Goal: Task Accomplishment & Management: Manage account settings

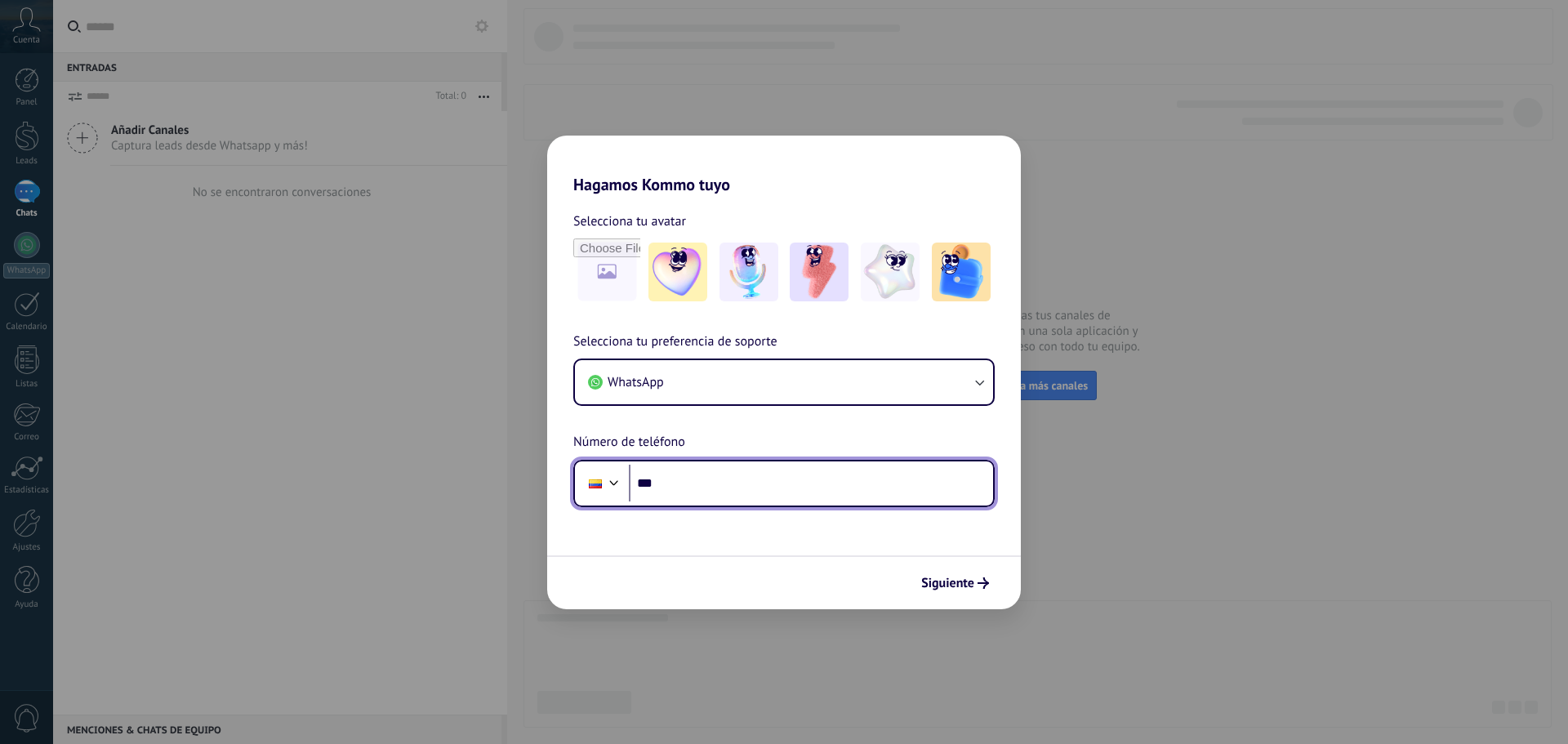
drag, startPoint x: 836, startPoint y: 494, endPoint x: 843, endPoint y: 488, distance: 9.2
click at [837, 494] on input "***" at bounding box center [811, 482] width 364 height 37
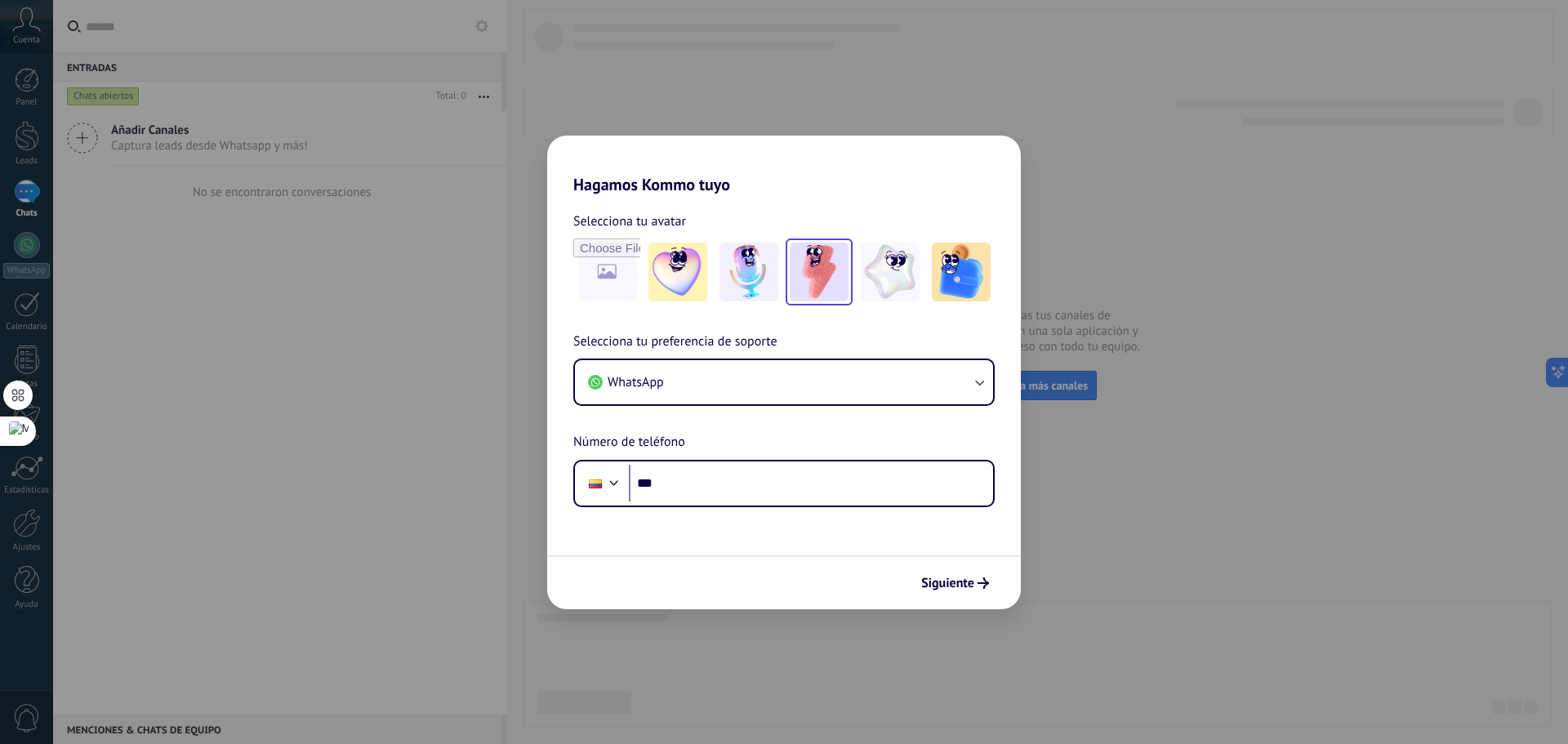
click at [838, 298] on img at bounding box center [818, 271] width 59 height 58
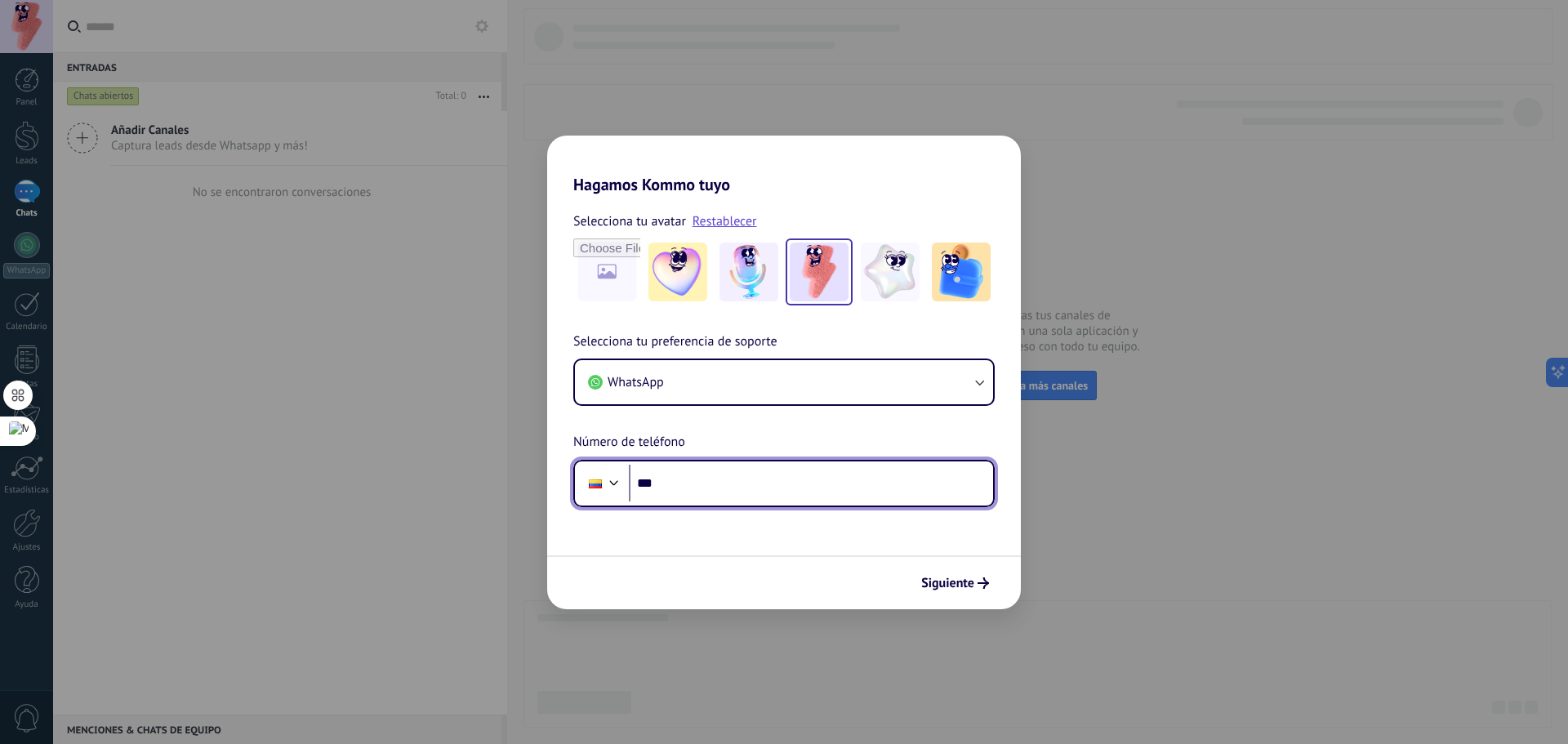
click at [820, 481] on input "***" at bounding box center [811, 482] width 364 height 37
type input "**********"
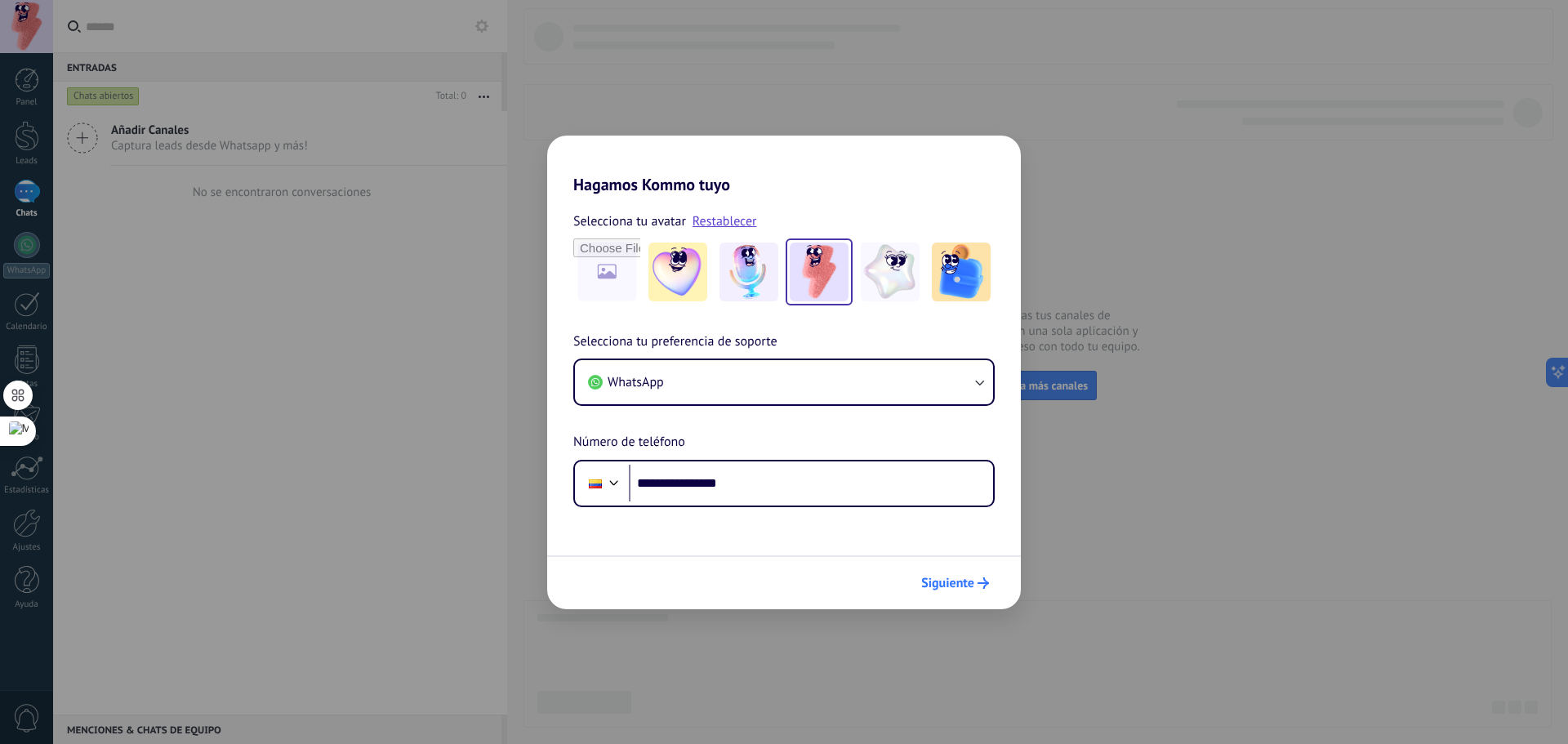
click at [947, 580] on span "Siguiente" at bounding box center [947, 583] width 53 height 12
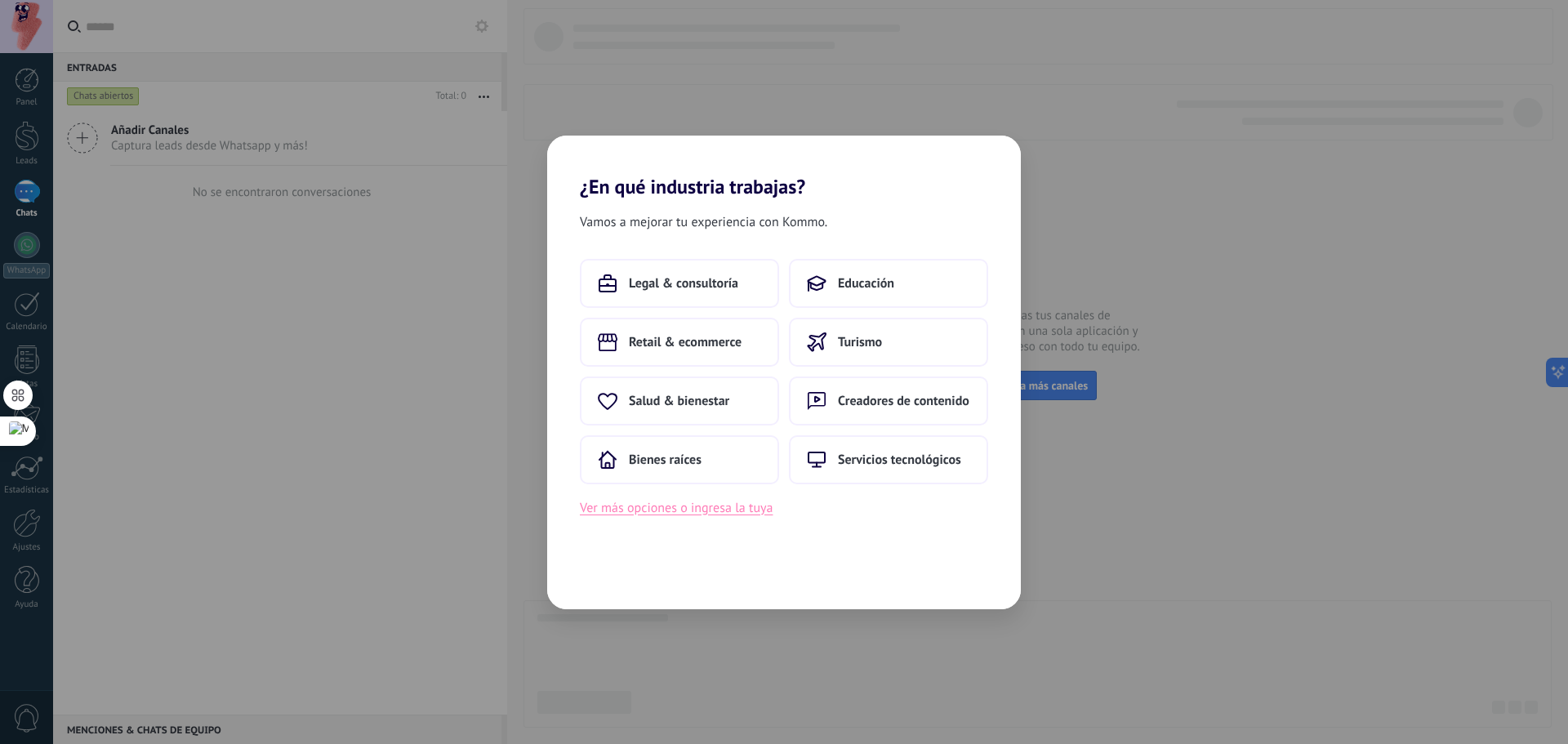
click at [718, 510] on button "Ver más opciones o ingresa la tuya" at bounding box center [675, 507] width 193 height 21
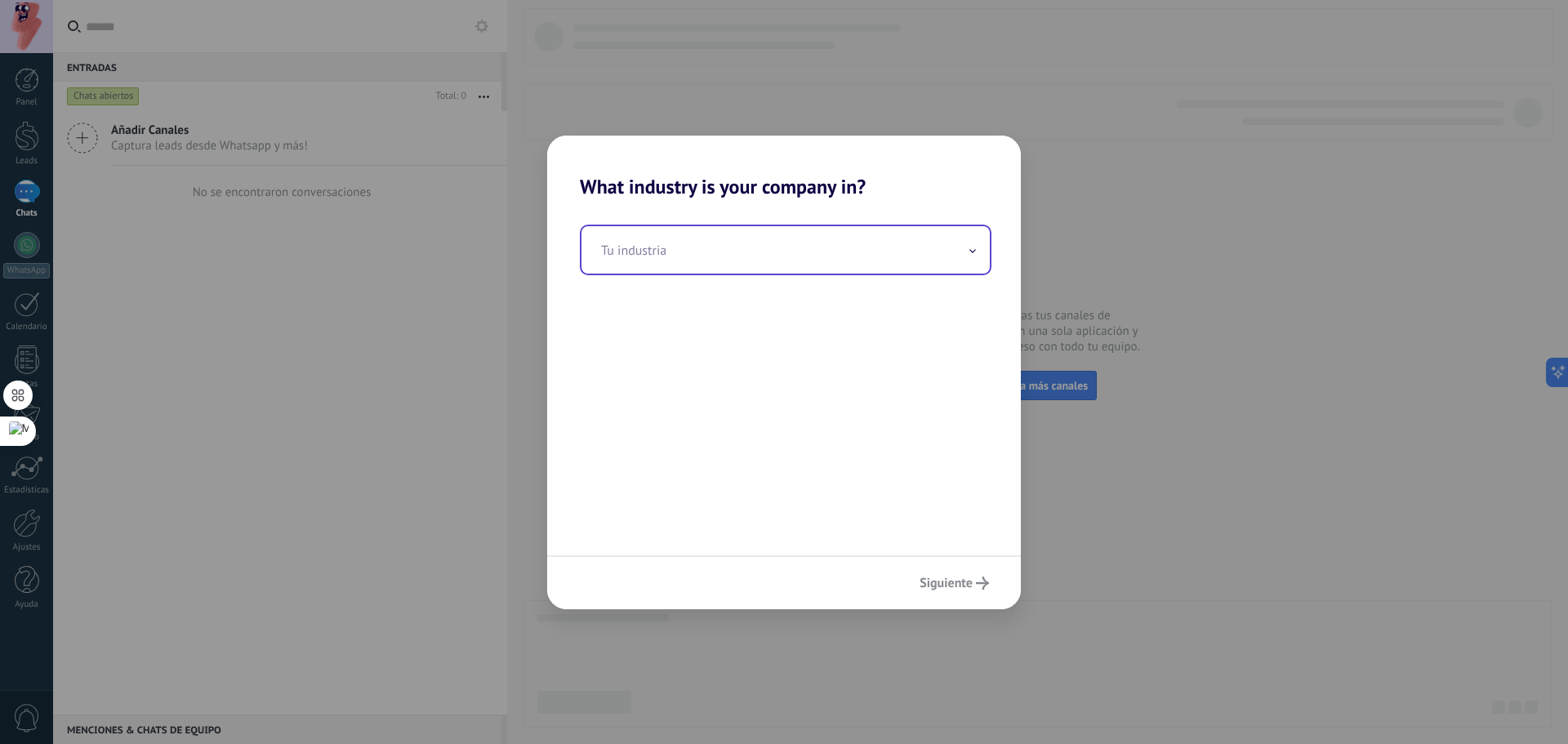
click at [825, 256] on input "text" at bounding box center [785, 249] width 409 height 47
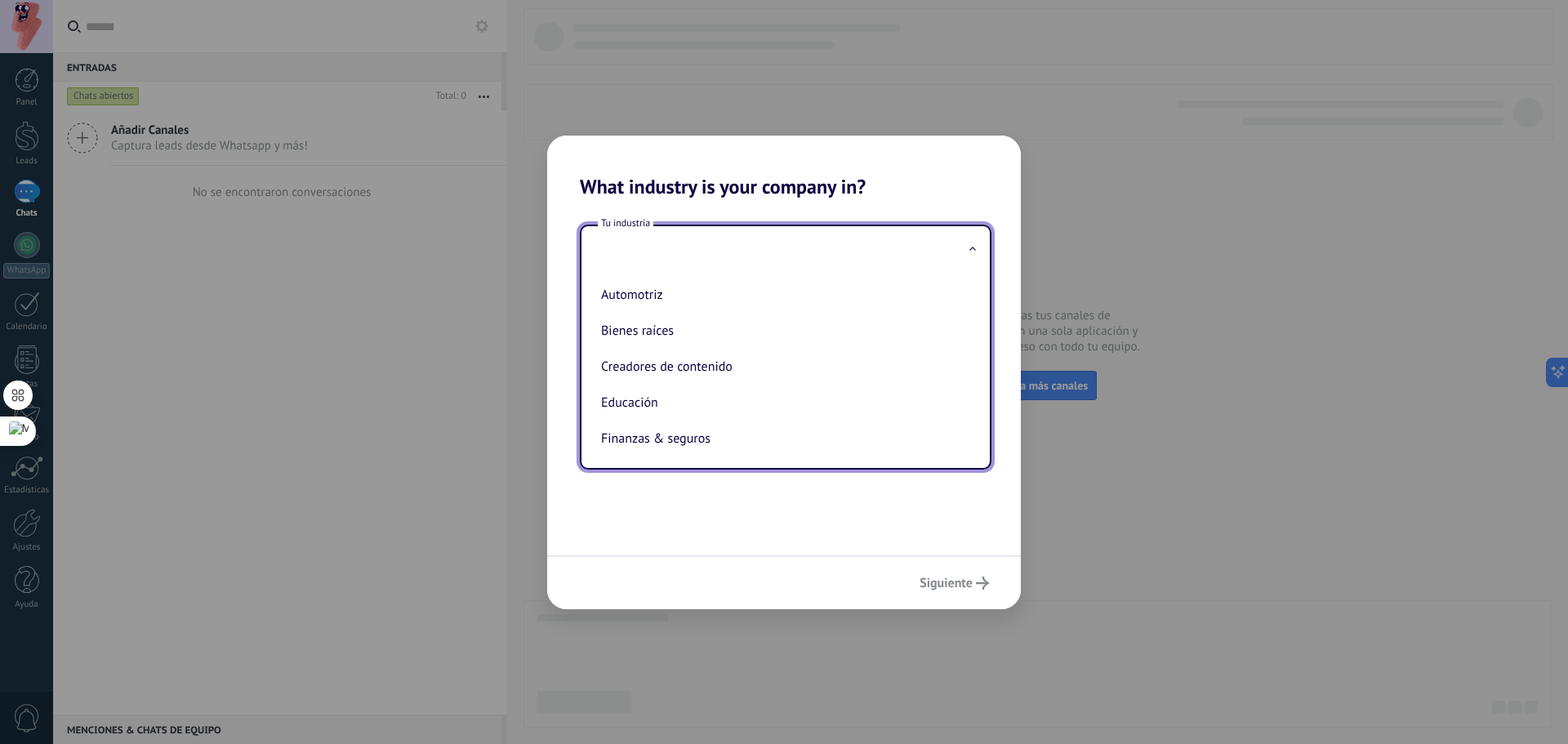
drag, startPoint x: 907, startPoint y: 611, endPoint x: 906, endPoint y: 602, distance: 9.1
click at [906, 610] on div "What industry is your company in? Tu industria Automotriz Bienes raíces Creador…" at bounding box center [784, 372] width 1568 height 744
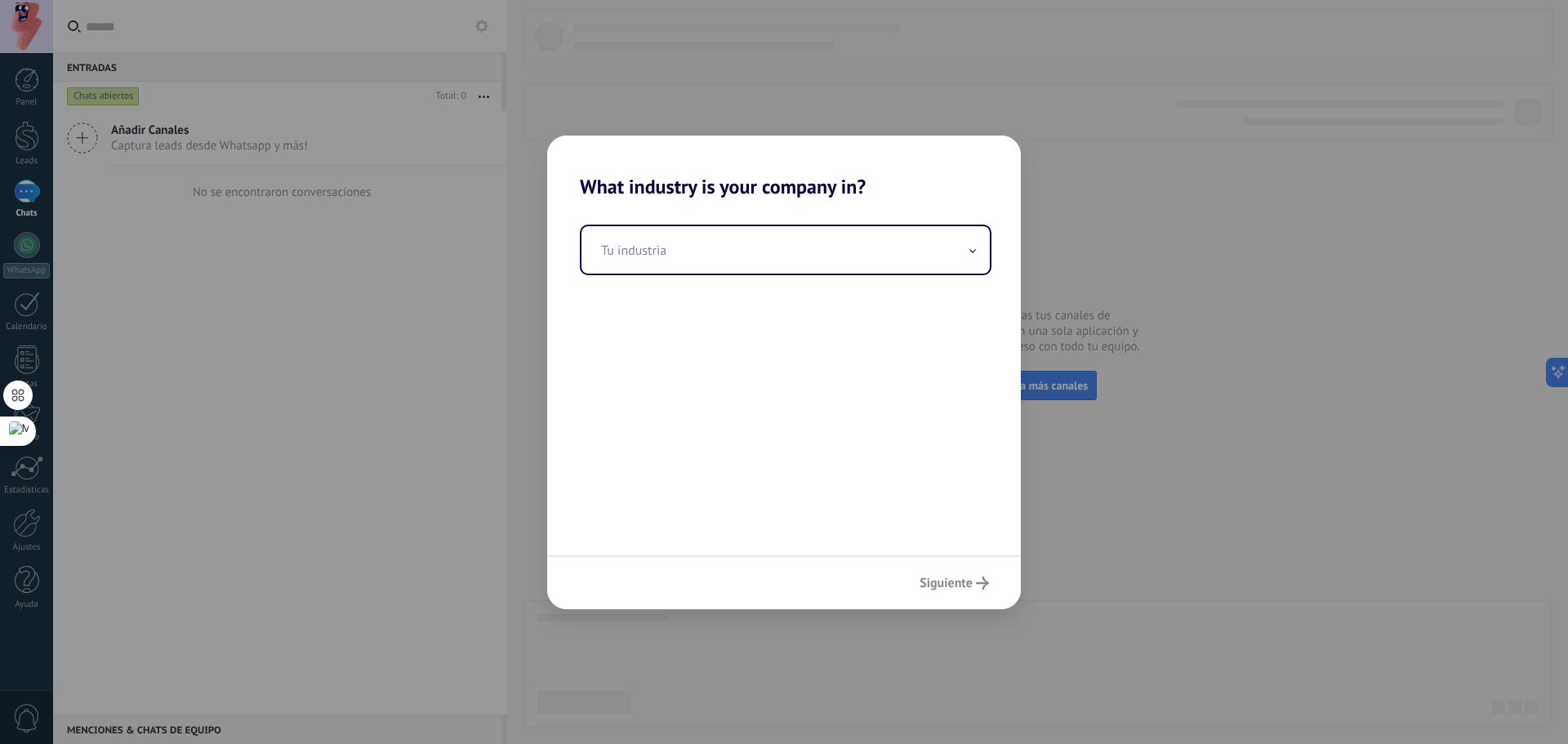
click at [937, 579] on div "Siguiente" at bounding box center [784, 582] width 474 height 54
click at [1084, 314] on div "What industry is your company in? Tu industria Siguiente" at bounding box center [784, 372] width 1568 height 744
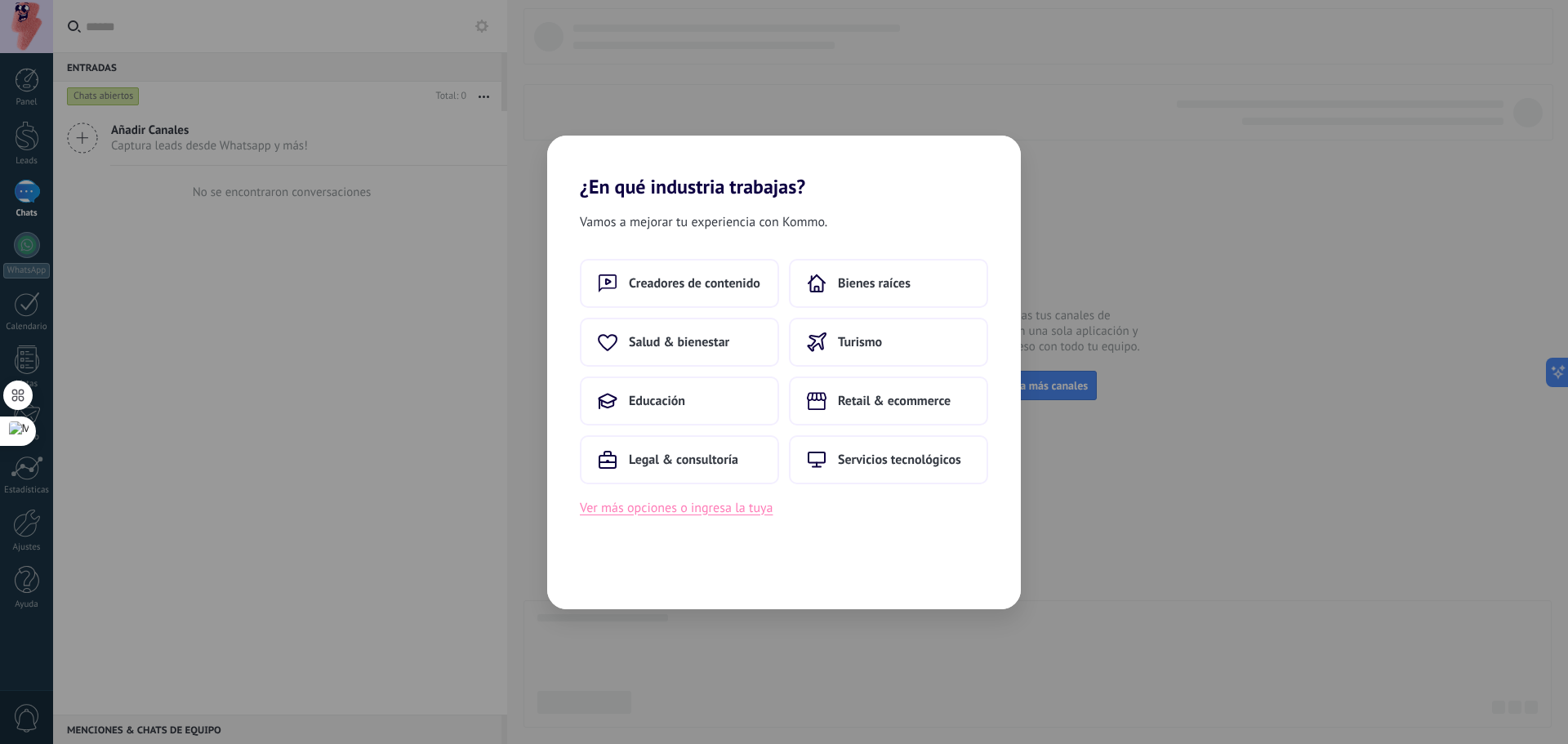
click at [694, 515] on button "Ver más opciones o ingresa la tuya" at bounding box center [675, 507] width 193 height 21
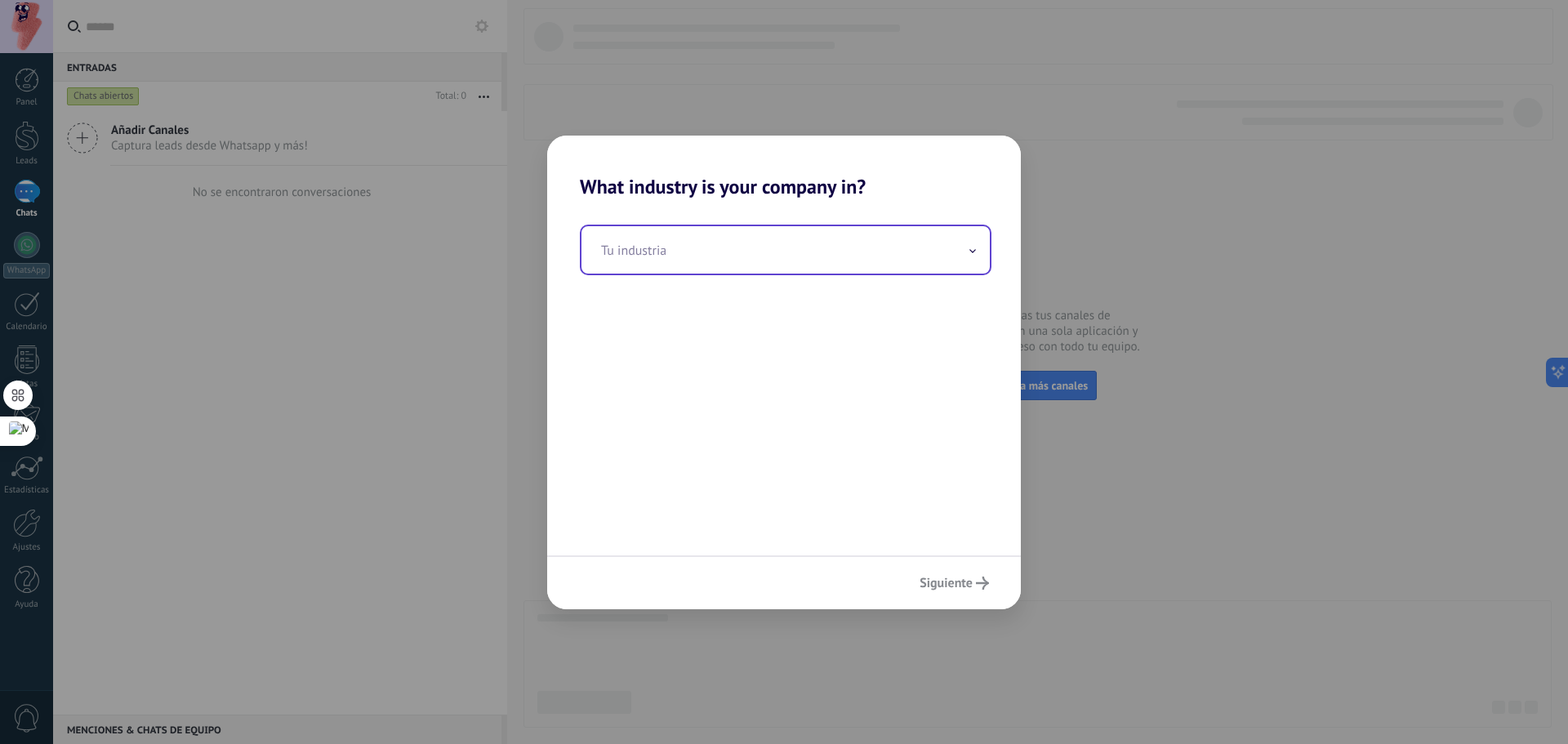
click at [700, 262] on input "text" at bounding box center [785, 249] width 409 height 47
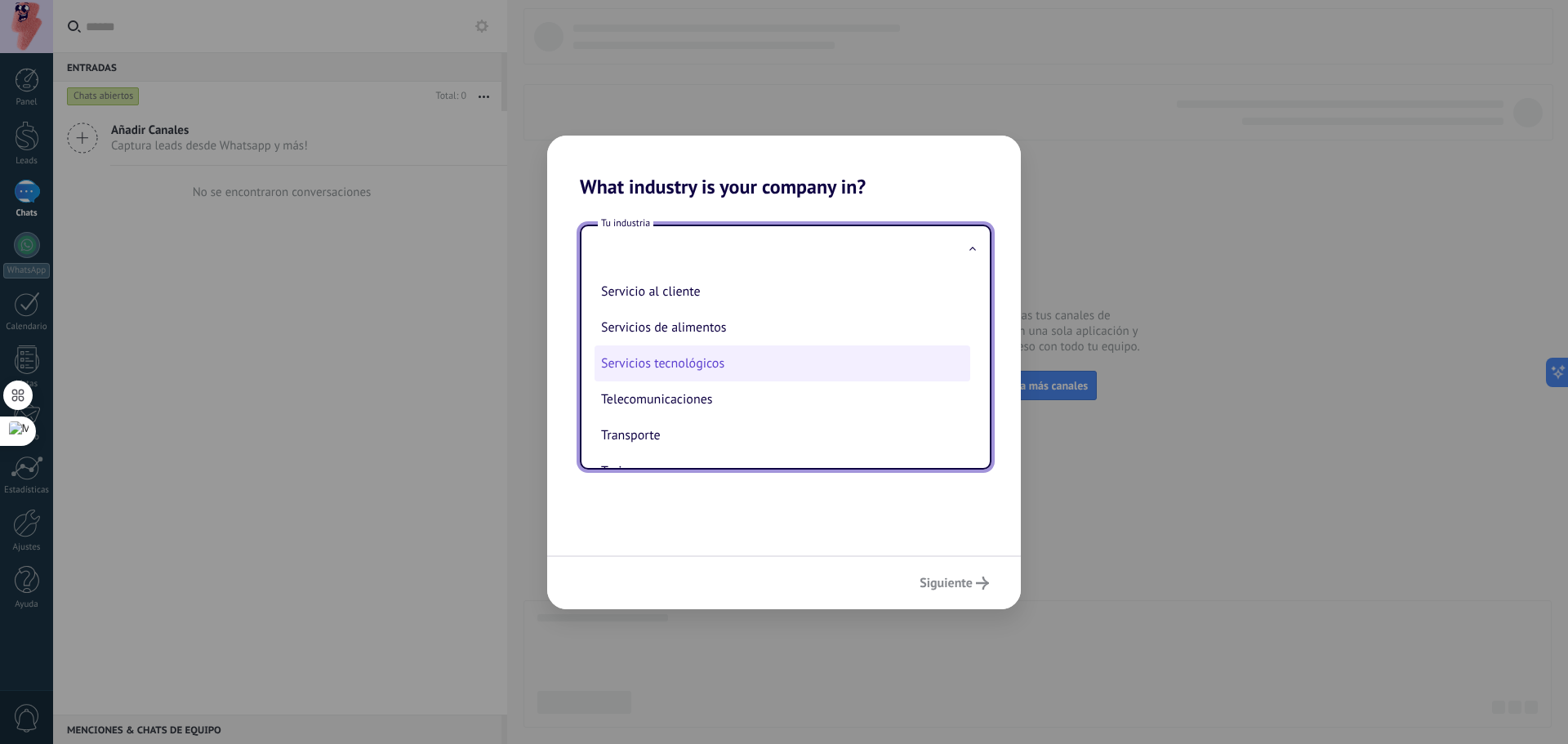
scroll to position [408, 0]
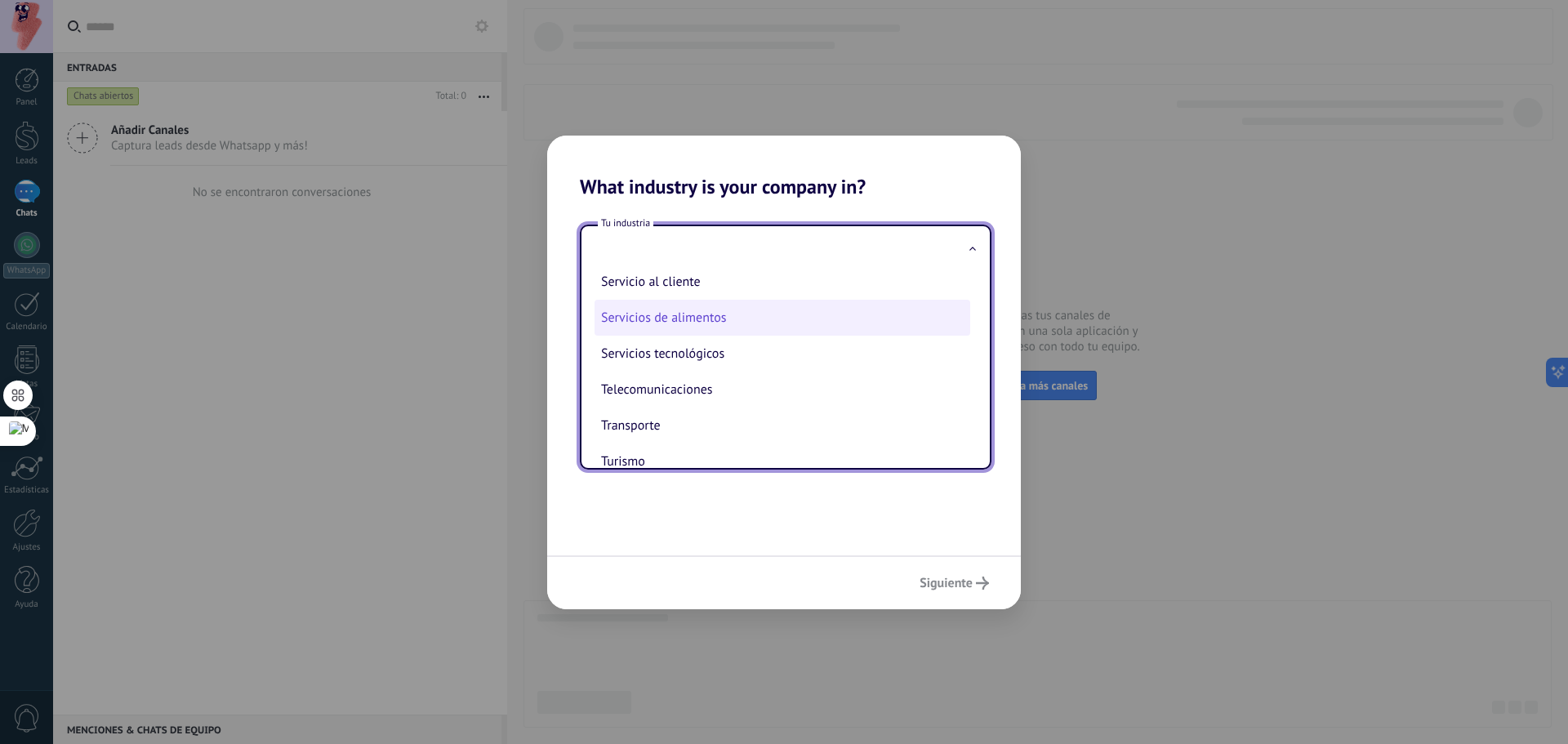
click at [750, 316] on li "Servicios de alimentos" at bounding box center [783, 316] width 376 height 35
type input "**********"
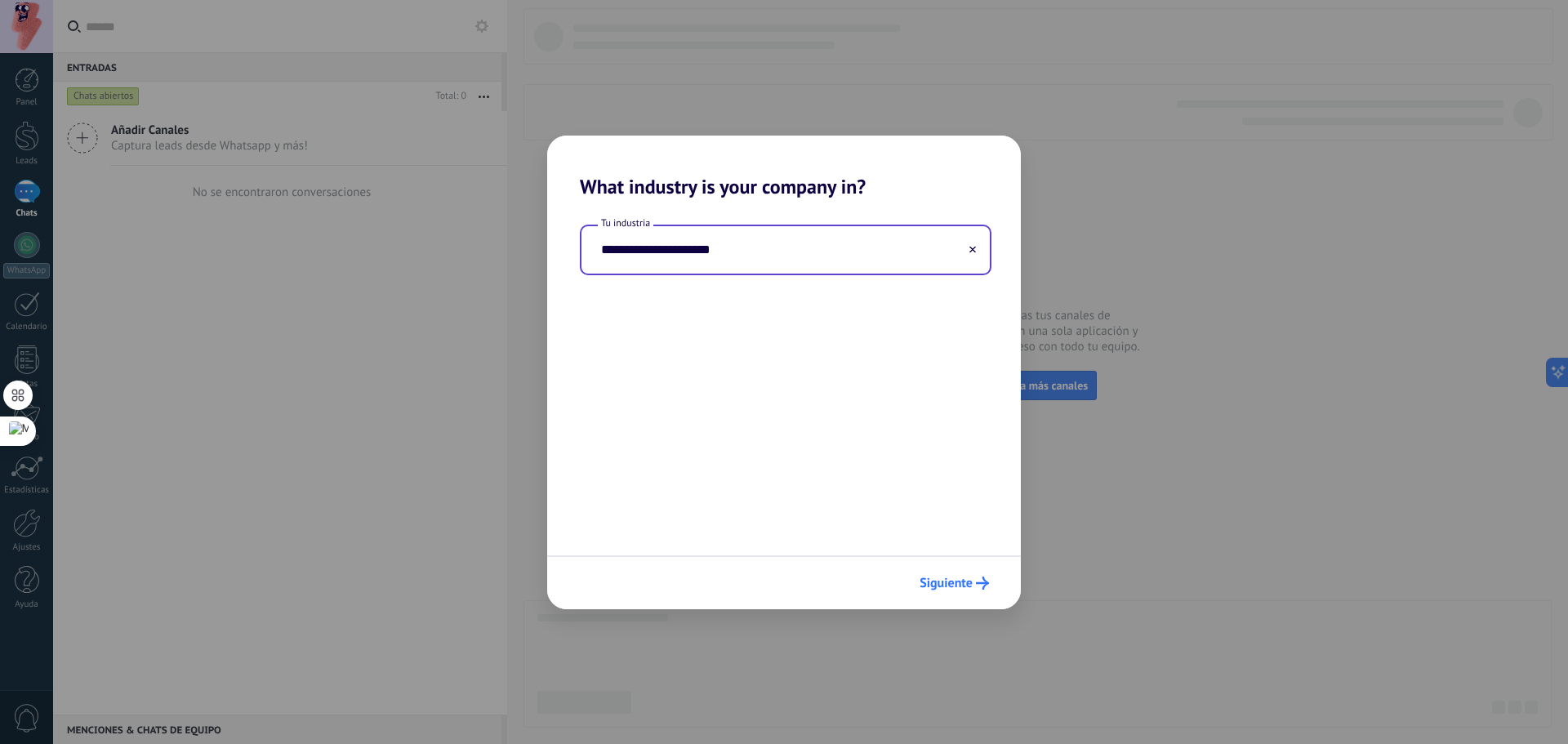
click at [975, 572] on button "Siguiente" at bounding box center [954, 582] width 84 height 28
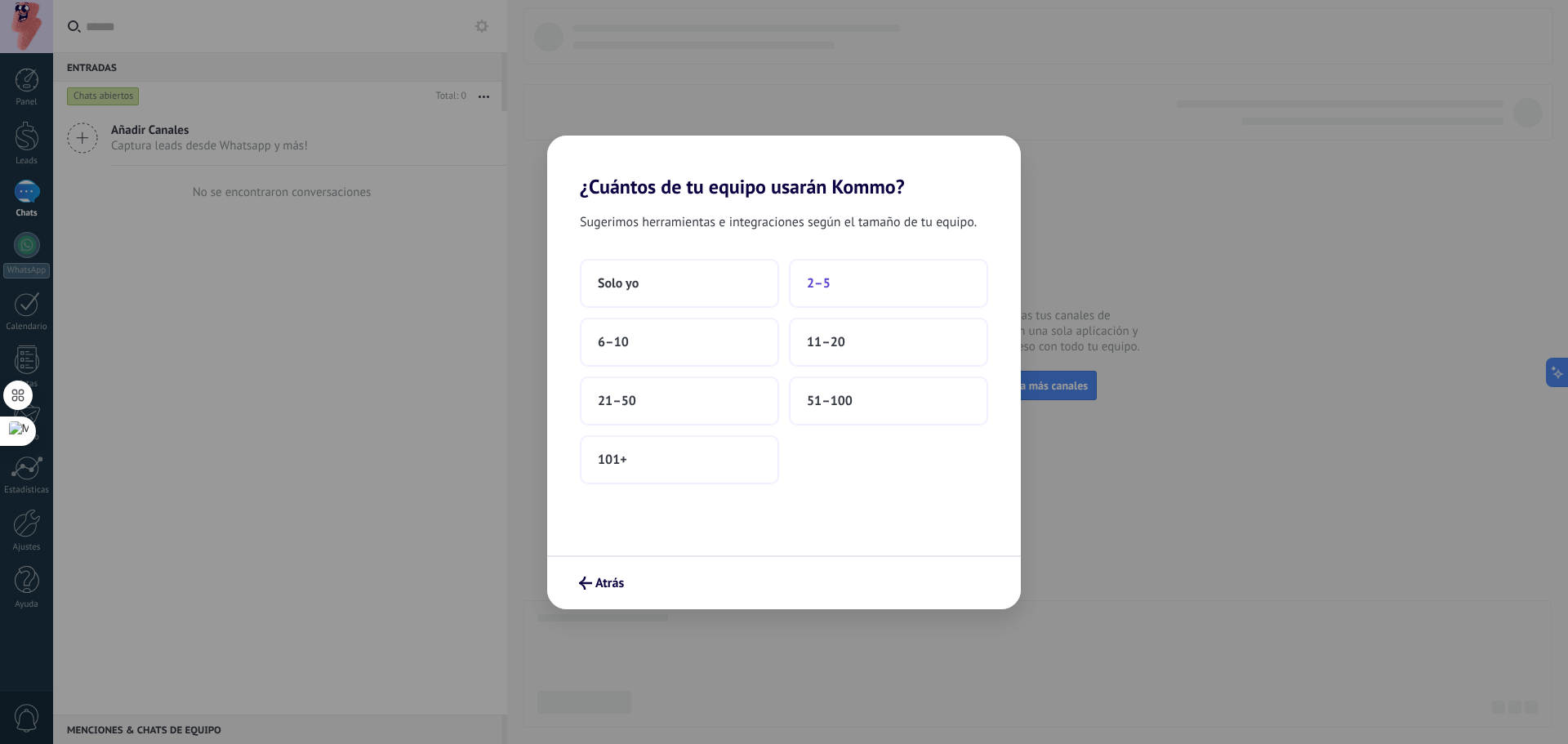
click at [847, 277] on button "2–5" at bounding box center [888, 283] width 199 height 49
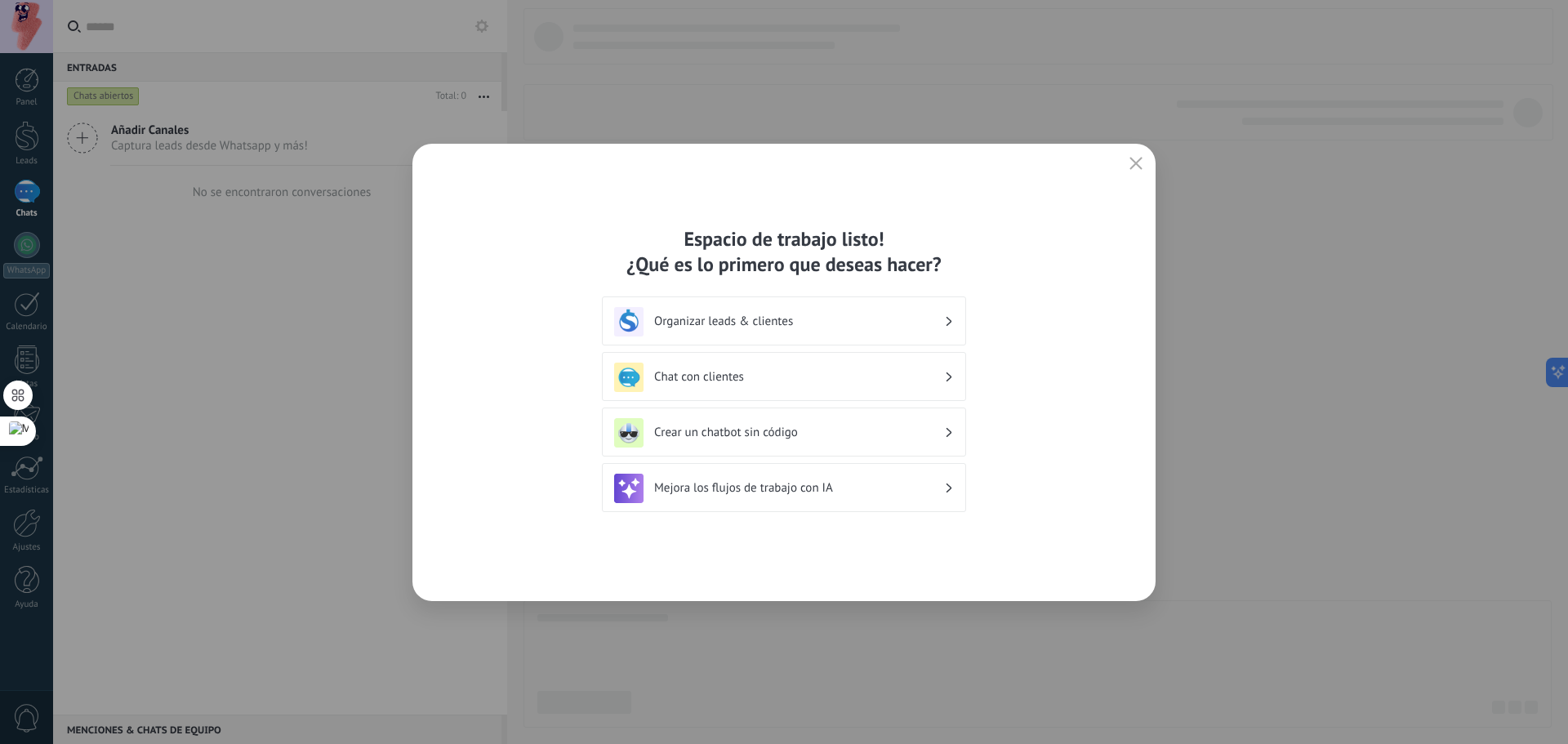
click at [922, 382] on h3 "Chat con clientes" at bounding box center [799, 377] width 290 height 15
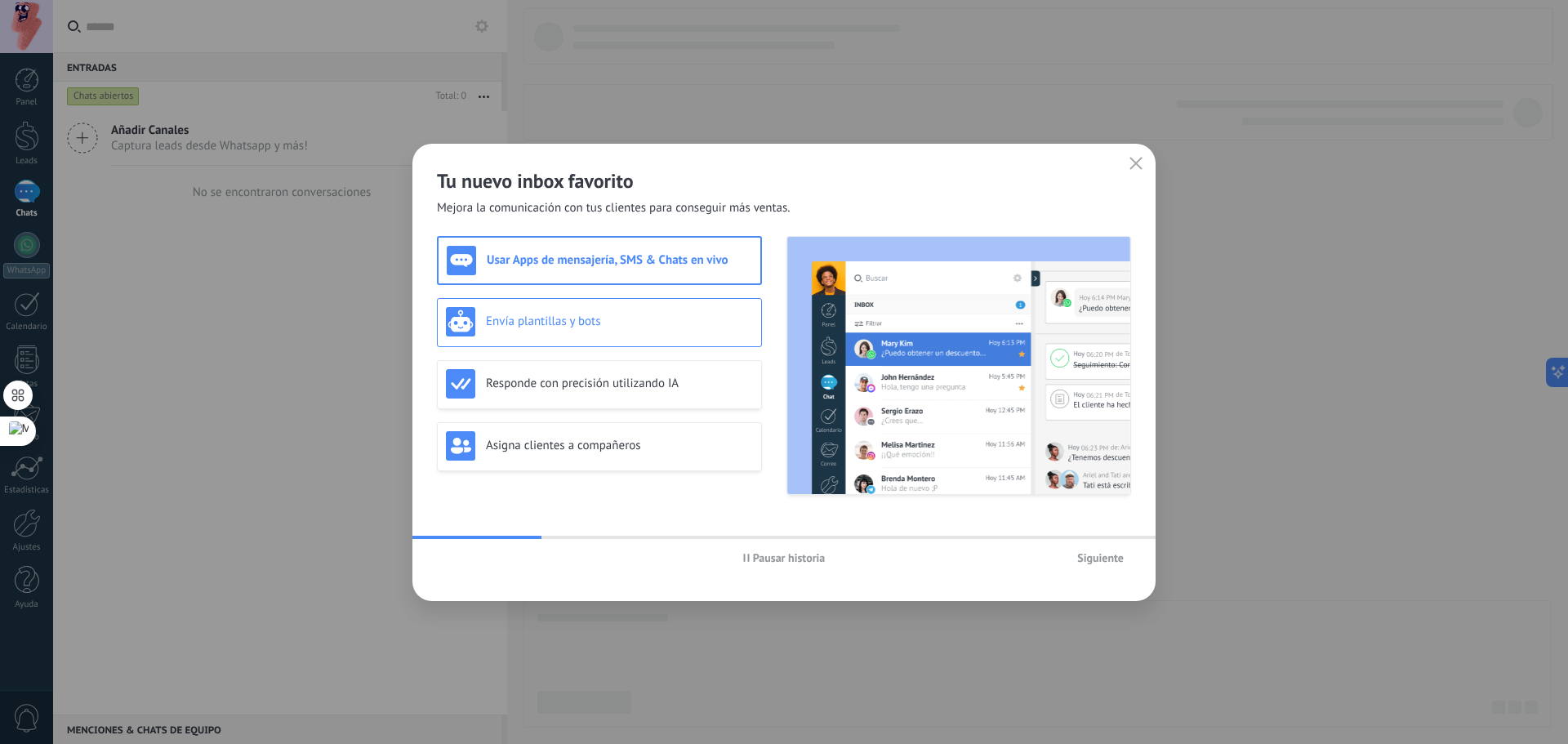
click at [684, 325] on h3 "Envía plantillas y bots" at bounding box center [620, 321] width 267 height 15
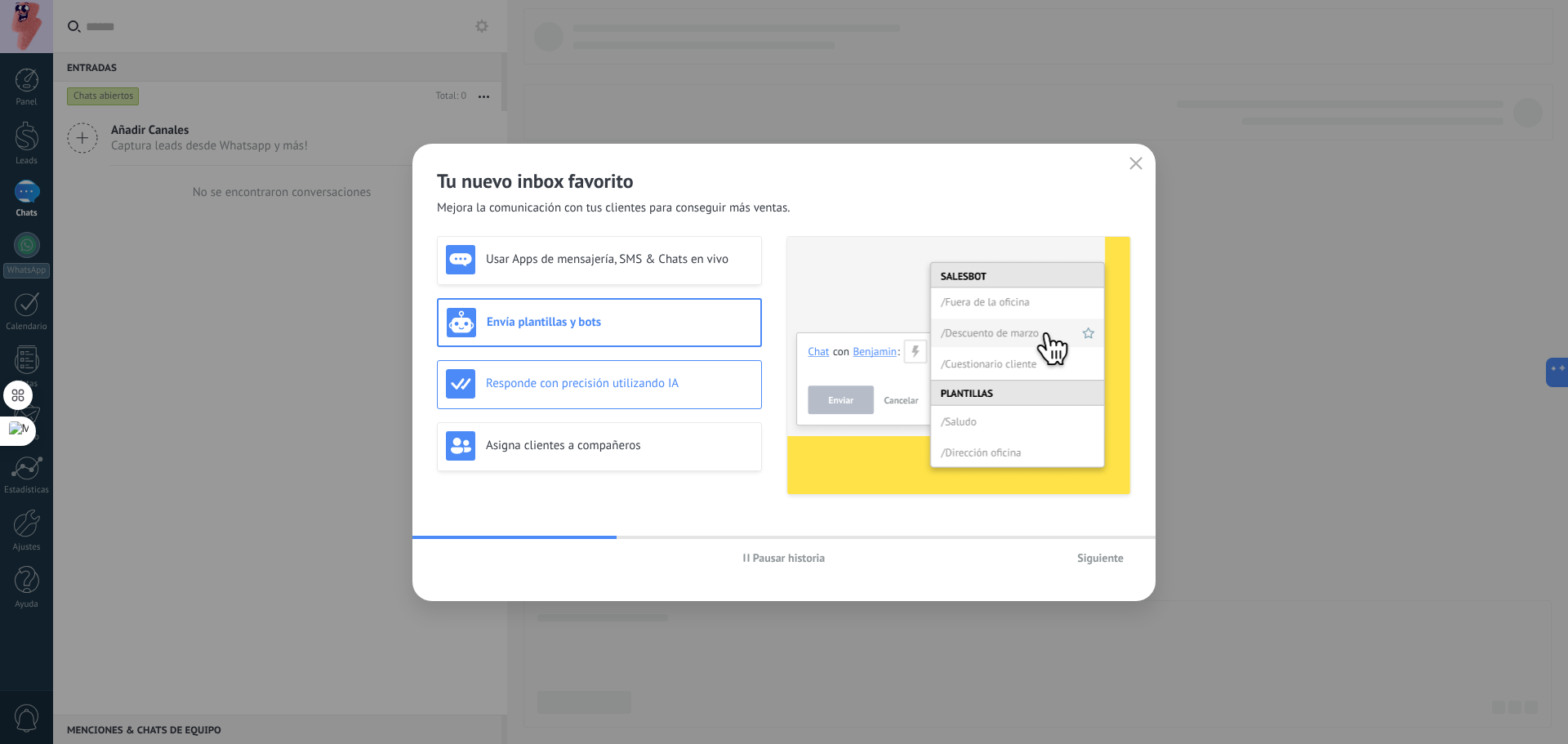
click at [685, 402] on div "Responde con precisión utilizando IA" at bounding box center [598, 384] width 325 height 49
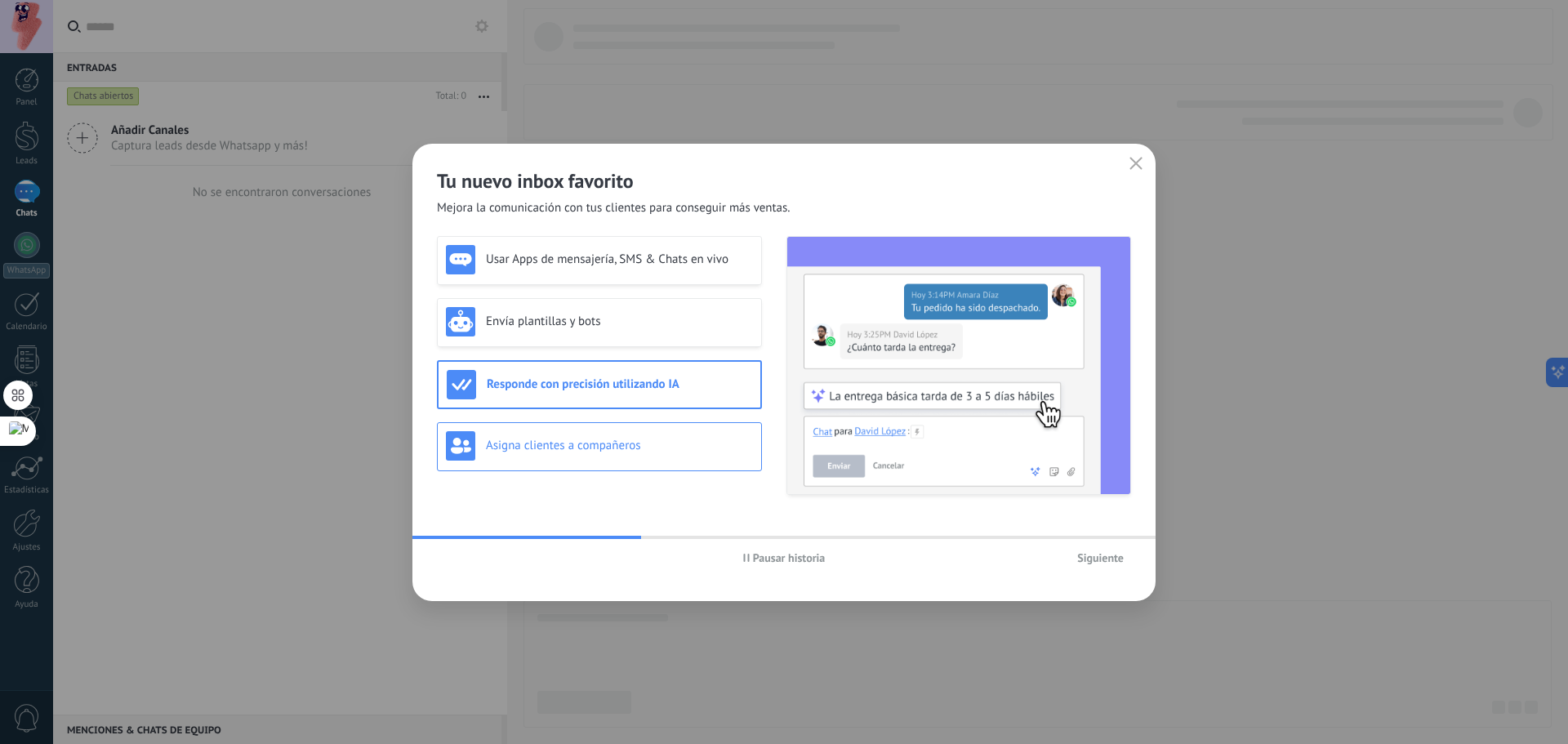
click at [683, 452] on h3 "Asigna clientes a compañeros" at bounding box center [620, 445] width 267 height 15
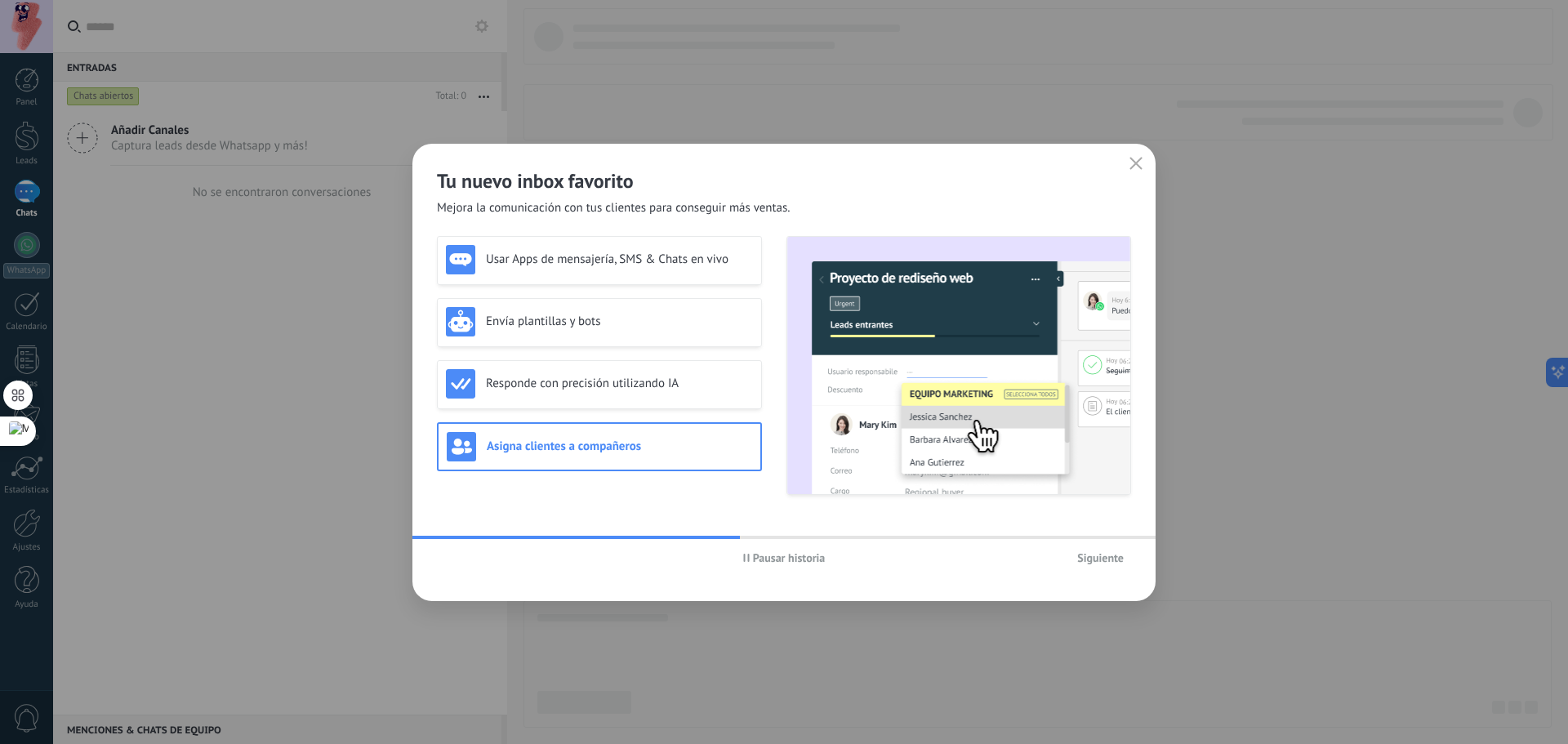
click at [1112, 552] on span "Siguiente" at bounding box center [1100, 558] width 47 height 12
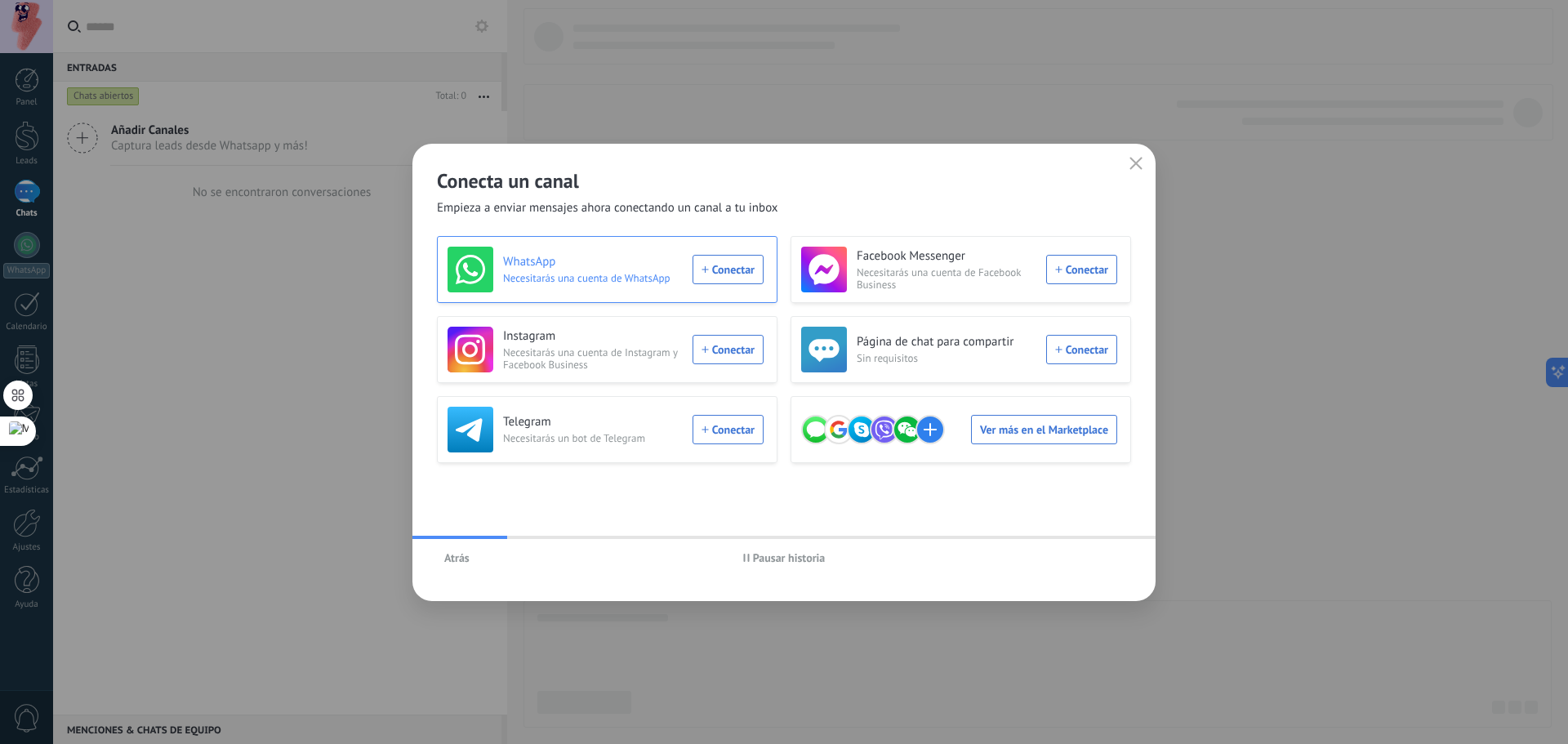
click at [754, 254] on div "WhatsApp Necesitarás una cuenta de WhatsApp Conectar" at bounding box center [605, 269] width 316 height 46
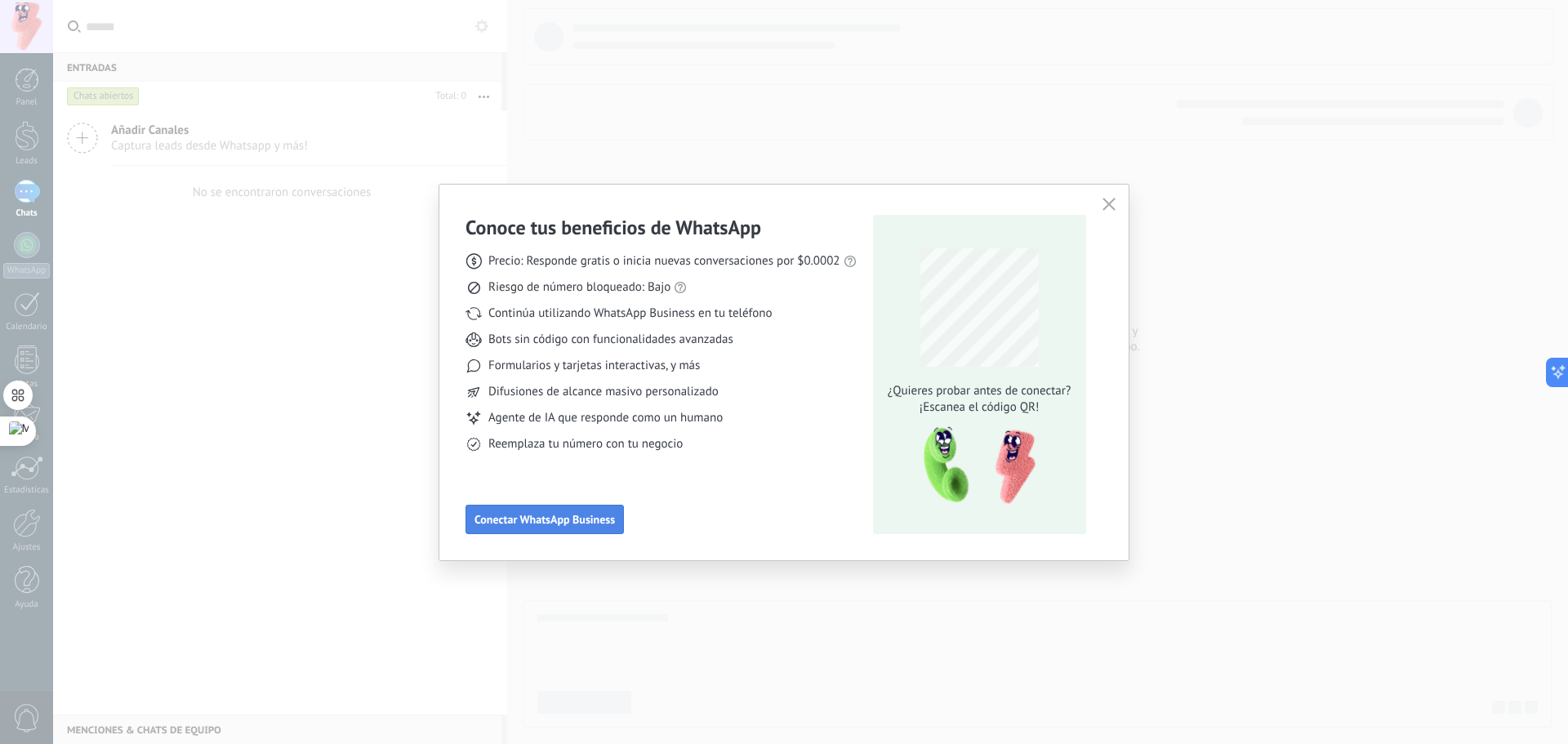
click at [542, 521] on span "Conectar WhatsApp Business" at bounding box center [545, 520] width 140 height 12
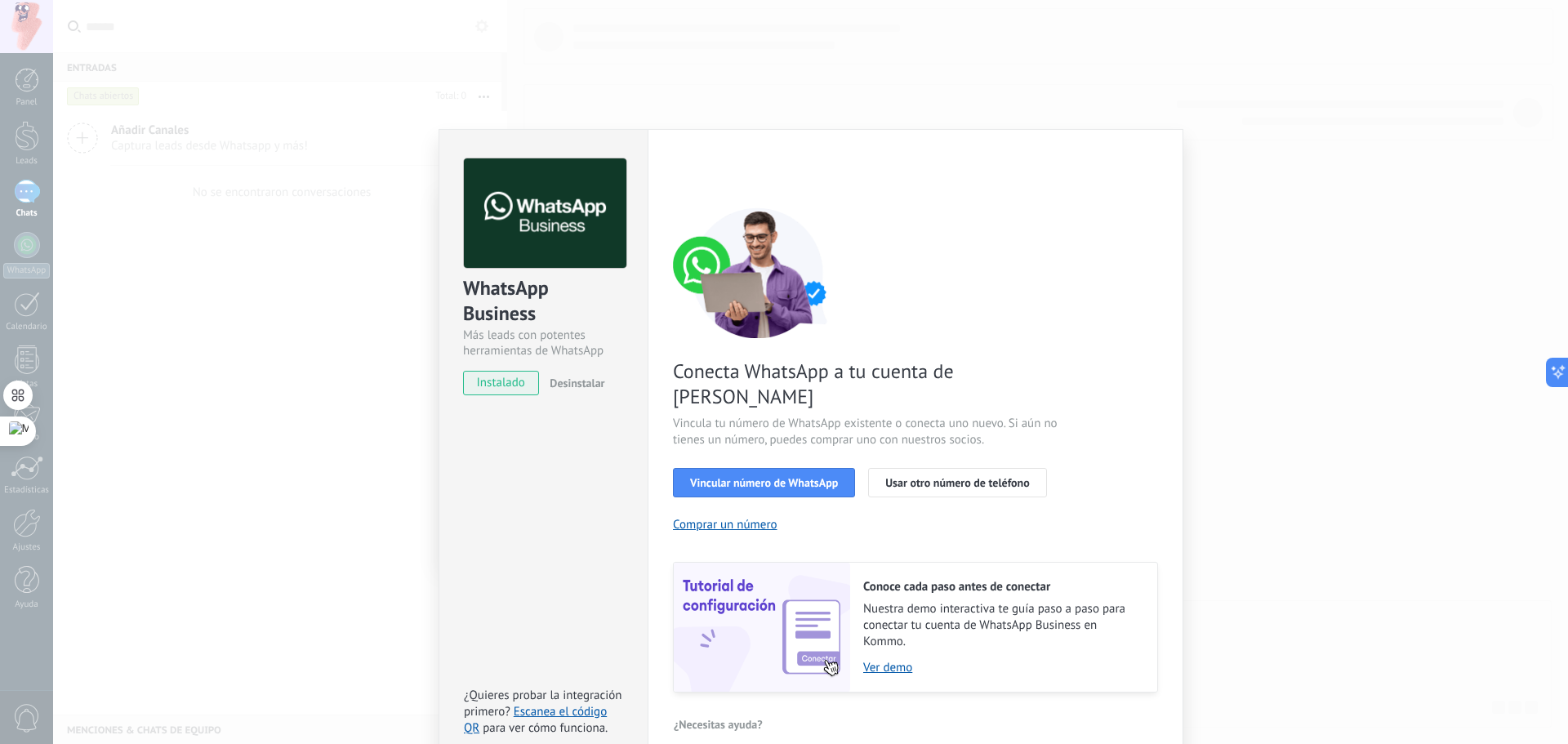
click at [392, 461] on div "WhatsApp Business Más leads con potentes herramientas de WhatsApp instalado Des…" at bounding box center [809, 372] width 1514 height 744
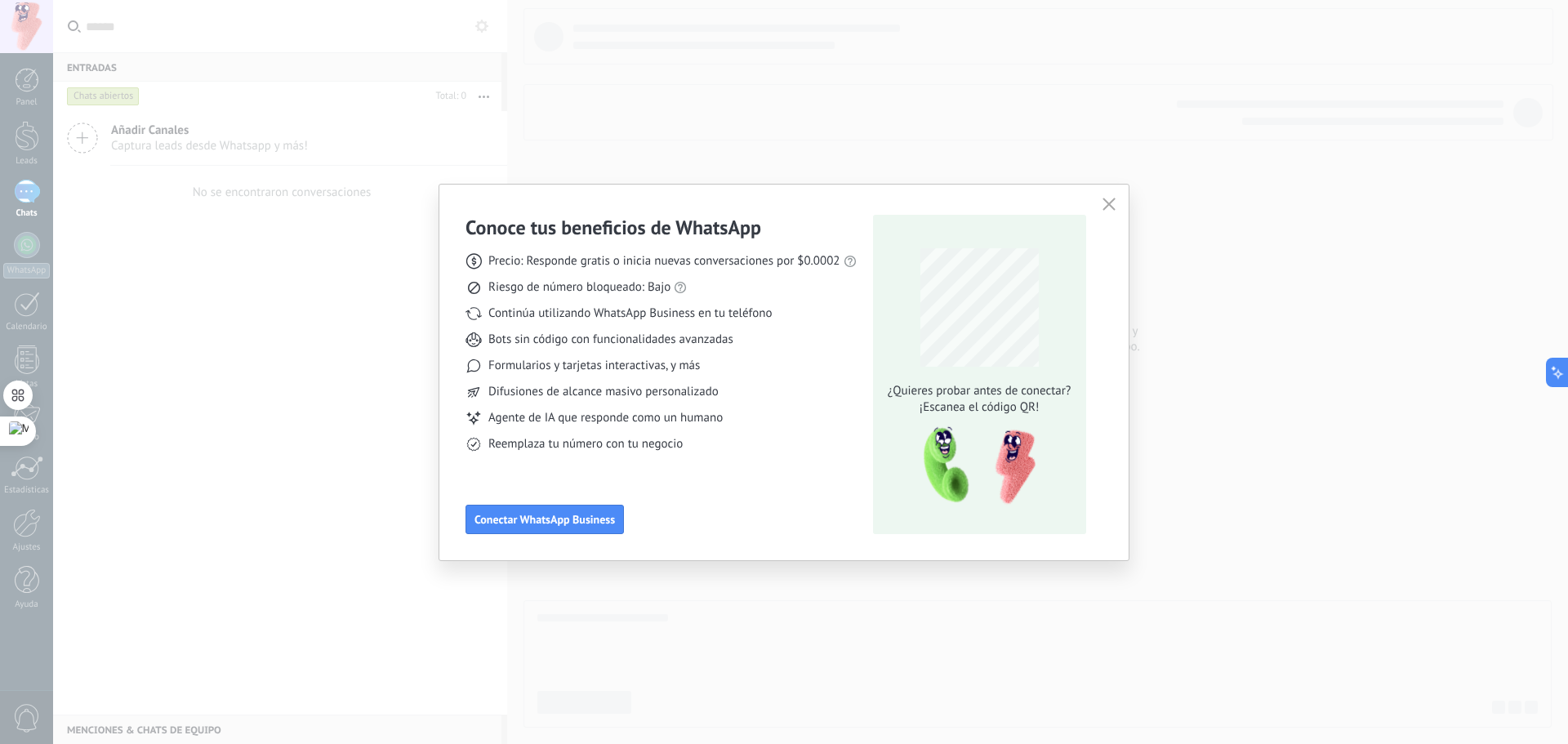
click at [824, 491] on div "Conoce tus beneficios de WhatsApp Precio: Responde gratis o inicia nuevas conve…" at bounding box center [661, 374] width 391 height 319
click at [585, 501] on div "Conoce tus beneficios de WhatsApp Precio: Responde gratis o inicia nuevas conve…" at bounding box center [661, 374] width 391 height 319
click at [579, 529] on button "Conectar WhatsApp Business" at bounding box center [544, 519] width 158 height 30
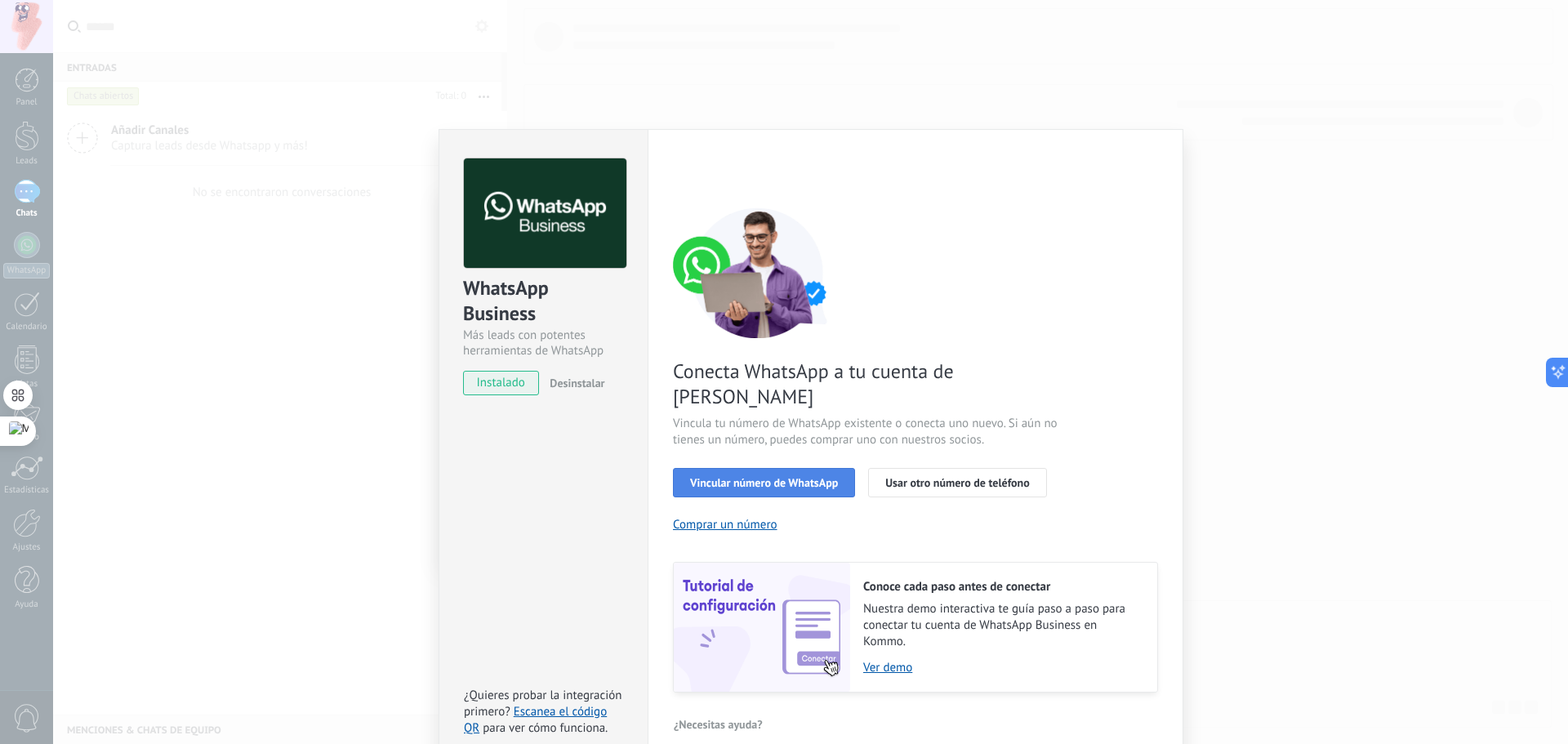
click at [792, 468] on button "Vincular número de WhatsApp" at bounding box center [764, 482] width 182 height 30
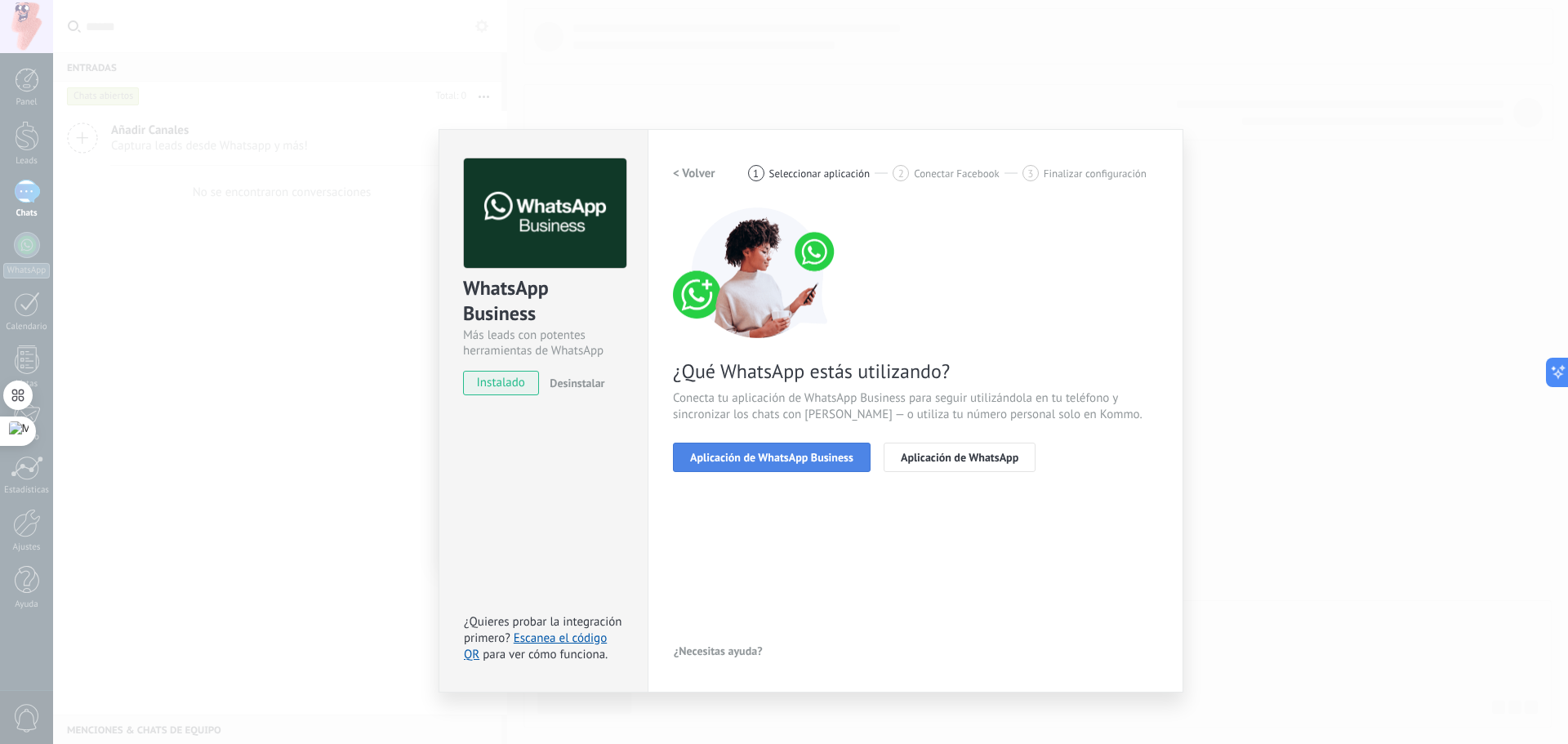
click at [811, 453] on span "Aplicación de WhatsApp Business" at bounding box center [771, 457] width 163 height 12
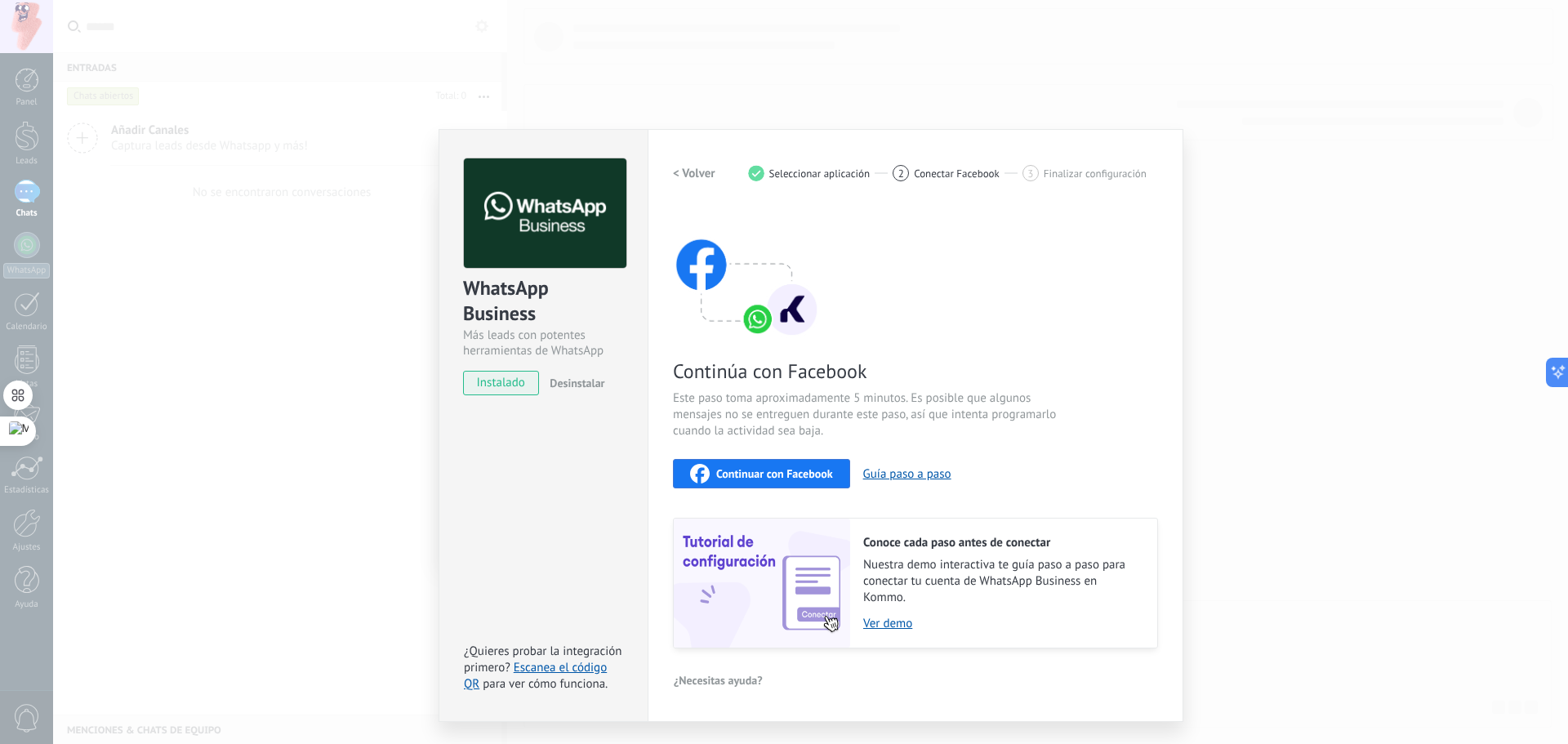
click at [742, 471] on span "Continuar con Facebook" at bounding box center [775, 474] width 117 height 12
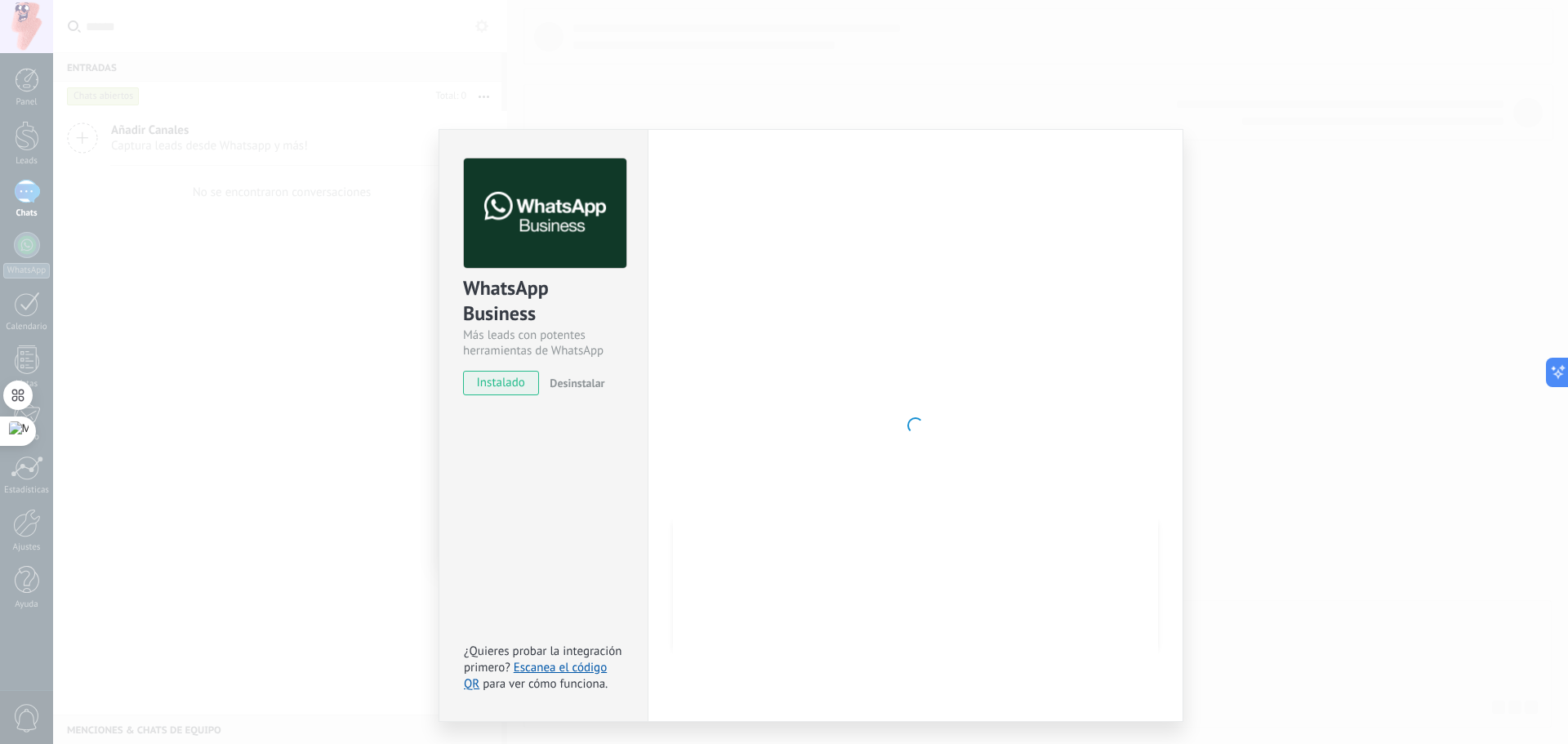
click at [1004, 417] on div at bounding box center [916, 425] width 485 height 534
click at [293, 371] on div "WhatsApp Business Más leads con potentes herramientas de WhatsApp instalado Des…" at bounding box center [809, 372] width 1514 height 744
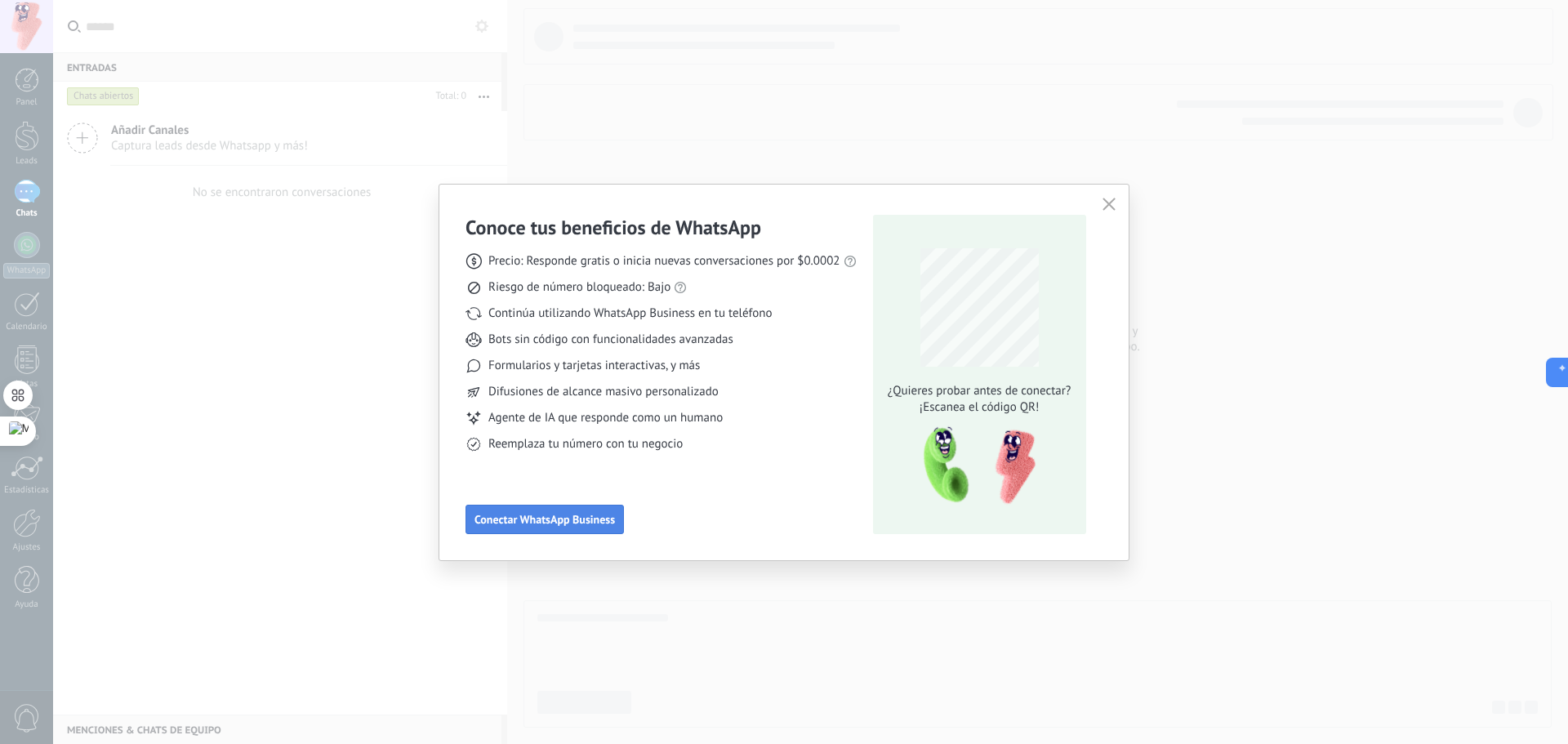
click at [535, 524] on span "Conectar WhatsApp Business" at bounding box center [545, 520] width 140 height 12
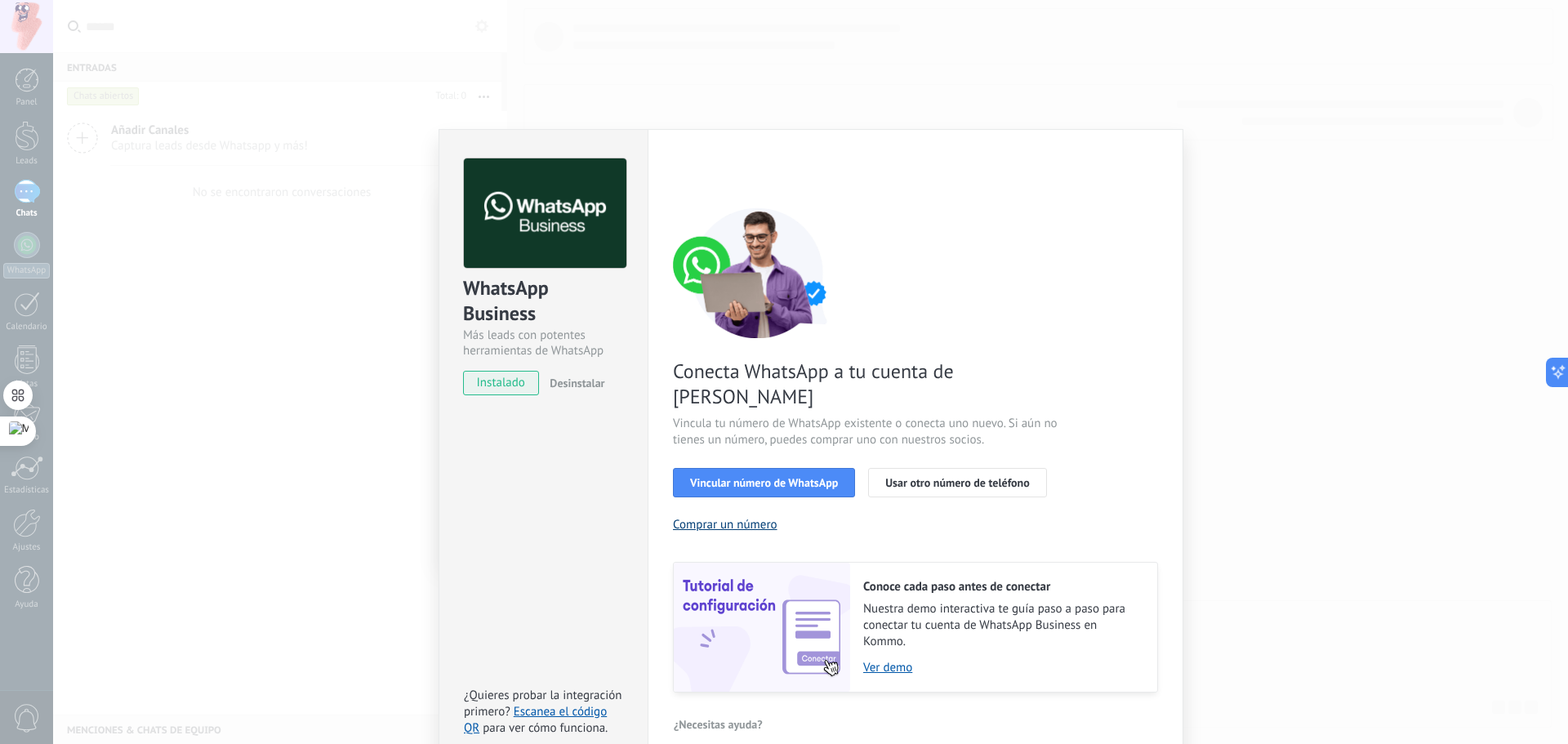
click at [734, 517] on button "Comprar un número" at bounding box center [725, 524] width 105 height 15
click at [802, 477] on span "Vincular número de WhatsApp" at bounding box center [763, 482] width 148 height 12
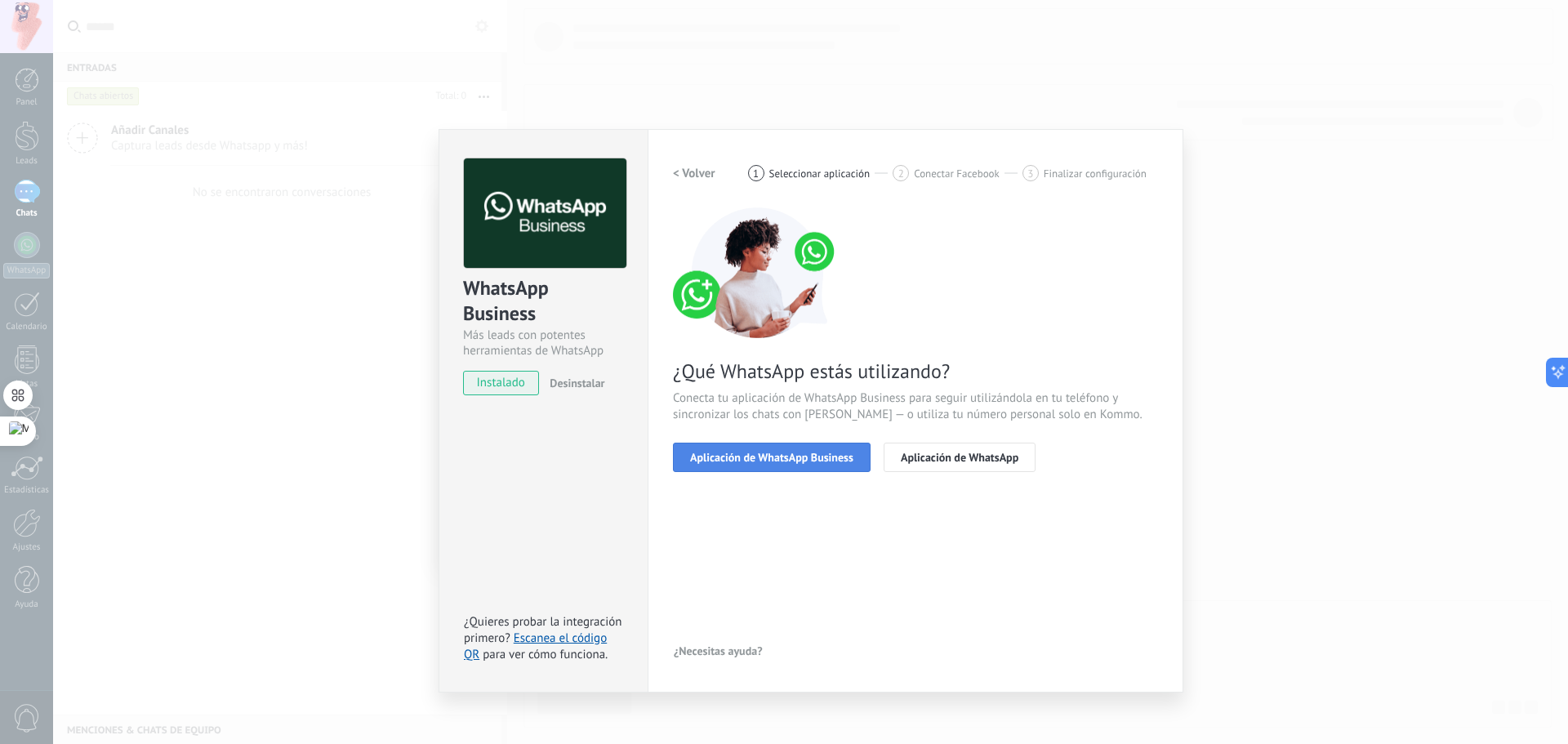
click at [752, 467] on button "Aplicación de WhatsApp Business" at bounding box center [772, 456] width 198 height 30
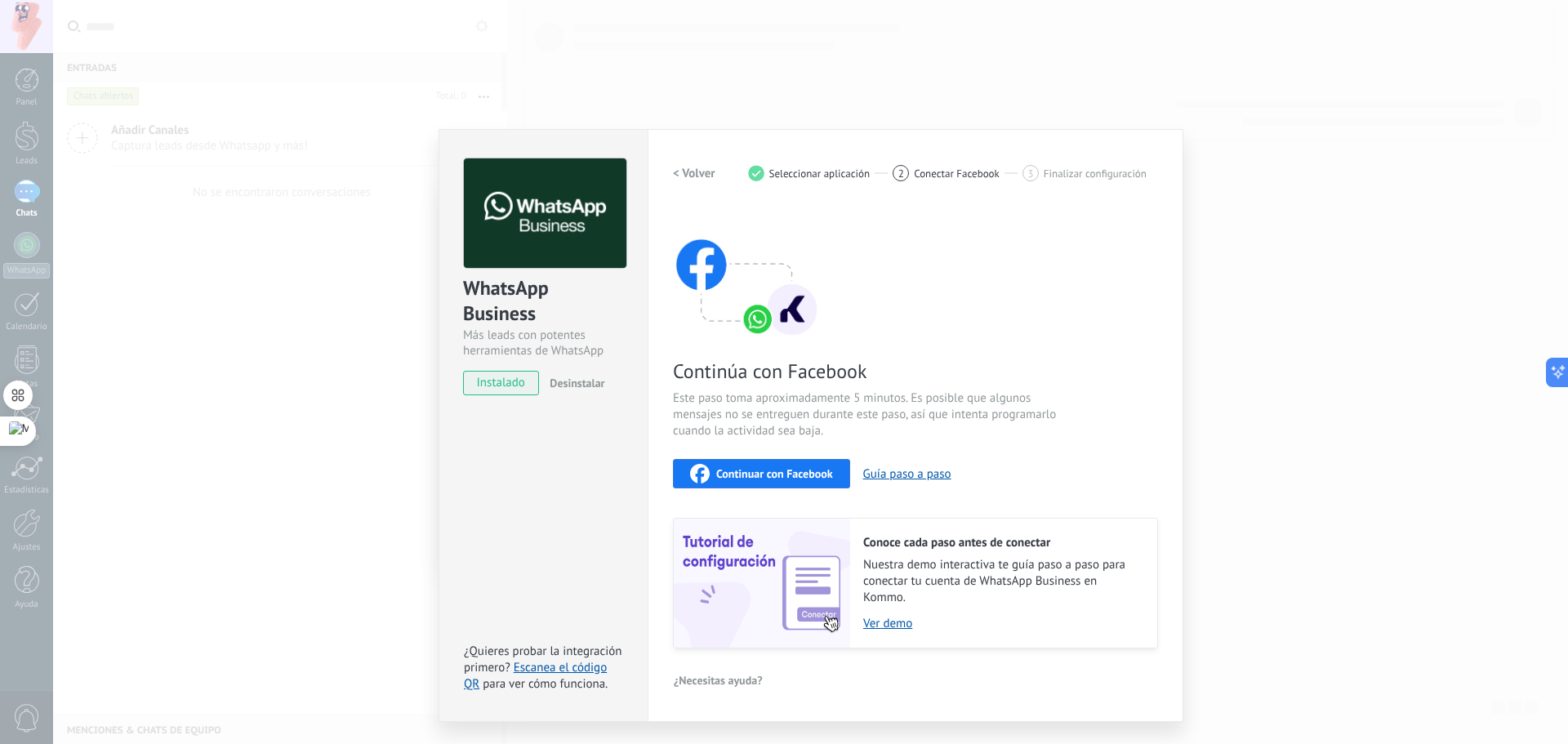
click at [805, 469] on span "Continuar con Facebook" at bounding box center [775, 474] width 117 height 12
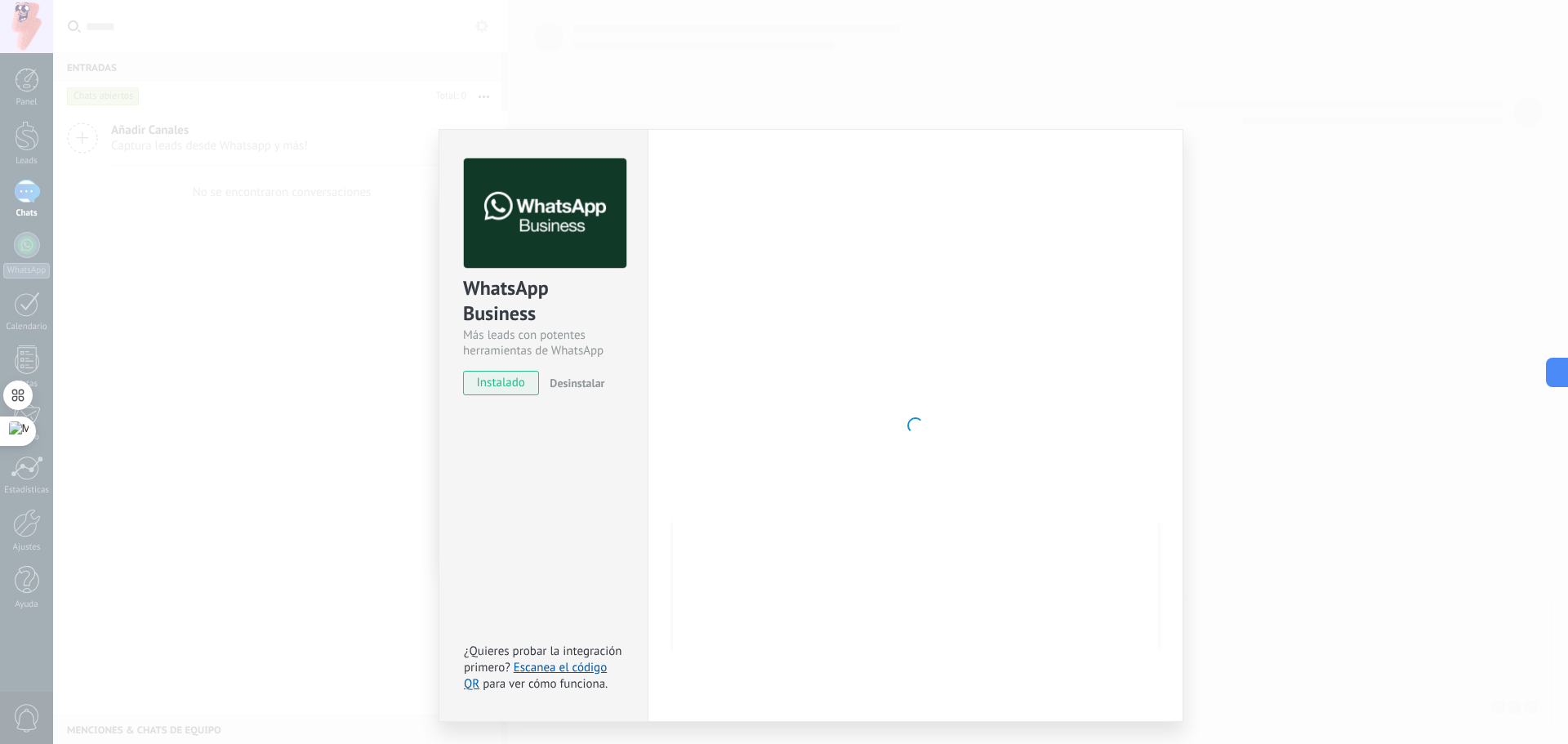
click at [376, 338] on div "WhatsApp Business Más leads con potentes herramientas de WhatsApp instalado Des…" at bounding box center [809, 372] width 1514 height 744
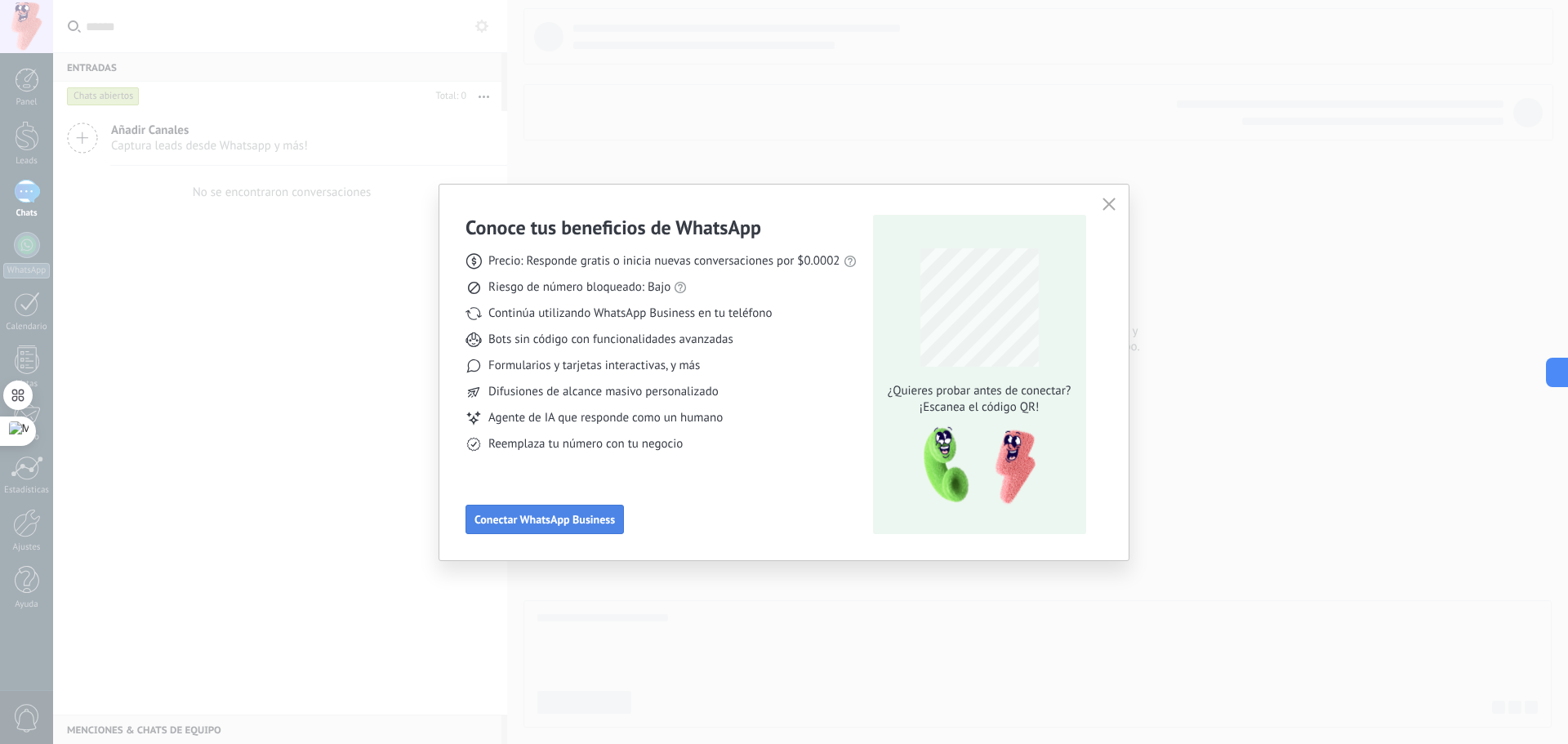
click at [542, 524] on span "Conectar WhatsApp Business" at bounding box center [545, 520] width 140 height 12
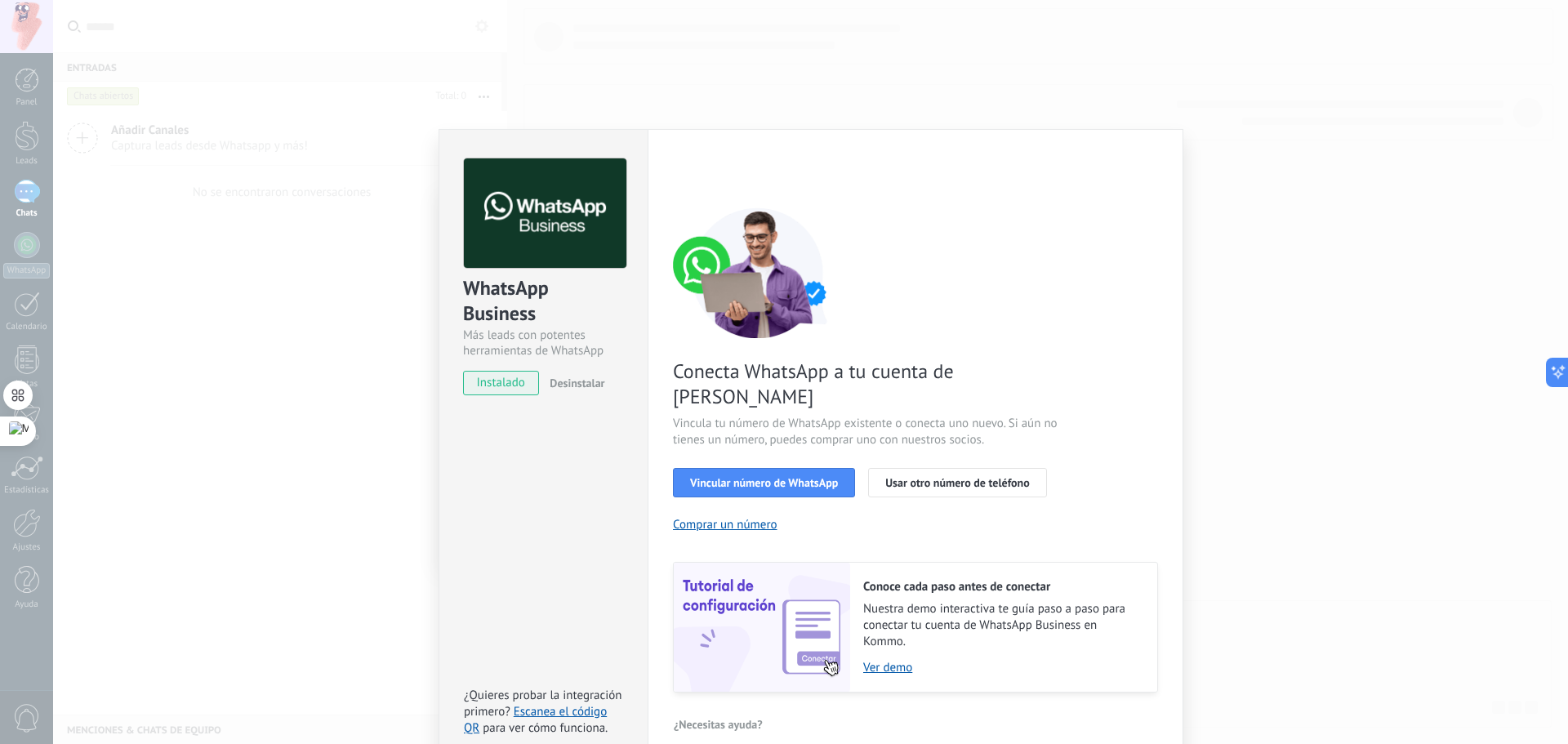
click at [777, 431] on div "Conecta WhatsApp a tu cuenta de Kommo Vincula tu número de WhatsApp existente o…" at bounding box center [916, 450] width 485 height 485
click at [766, 470] on button "Vincular número de WhatsApp" at bounding box center [764, 482] width 182 height 30
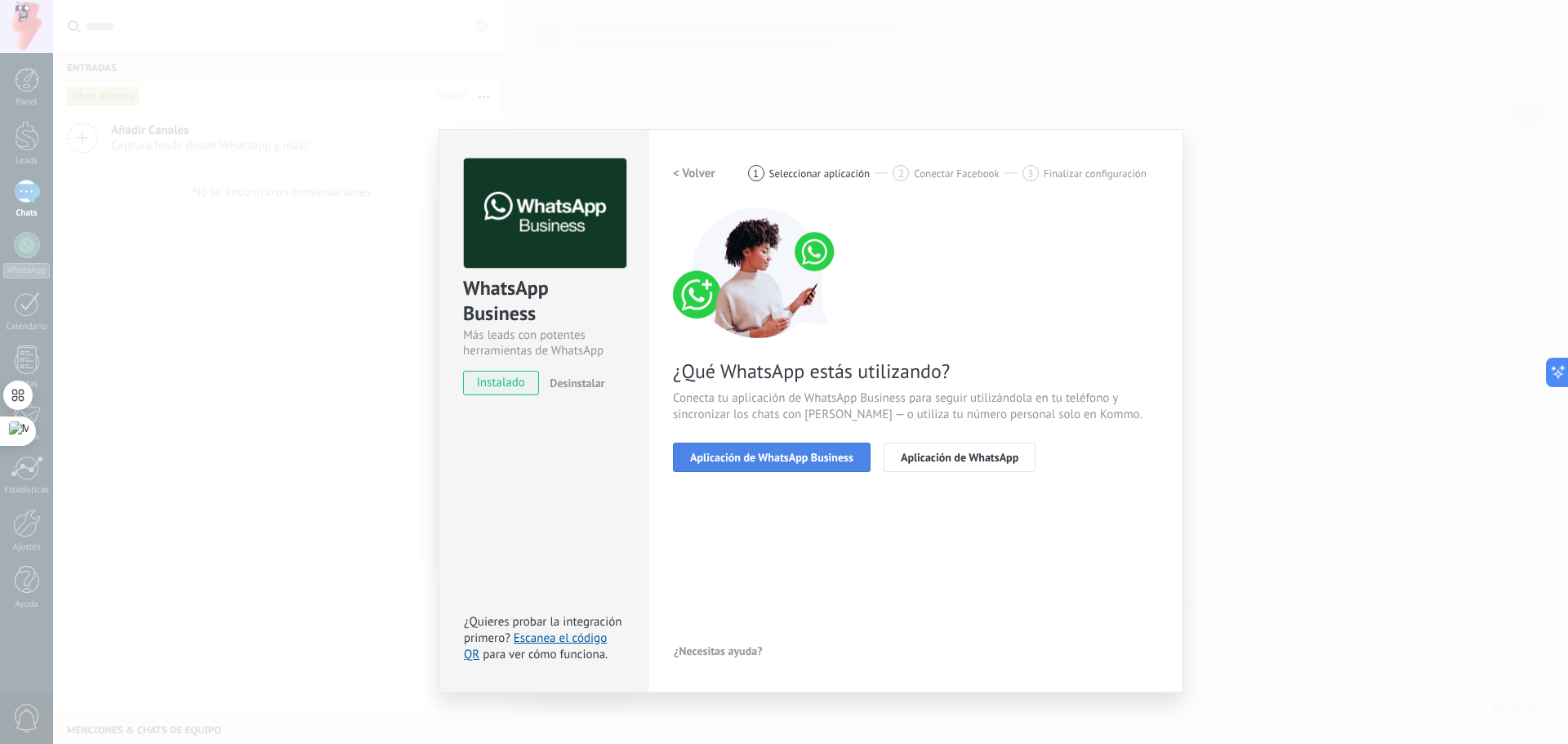
click at [780, 454] on span "Aplicación de WhatsApp Business" at bounding box center [771, 457] width 163 height 12
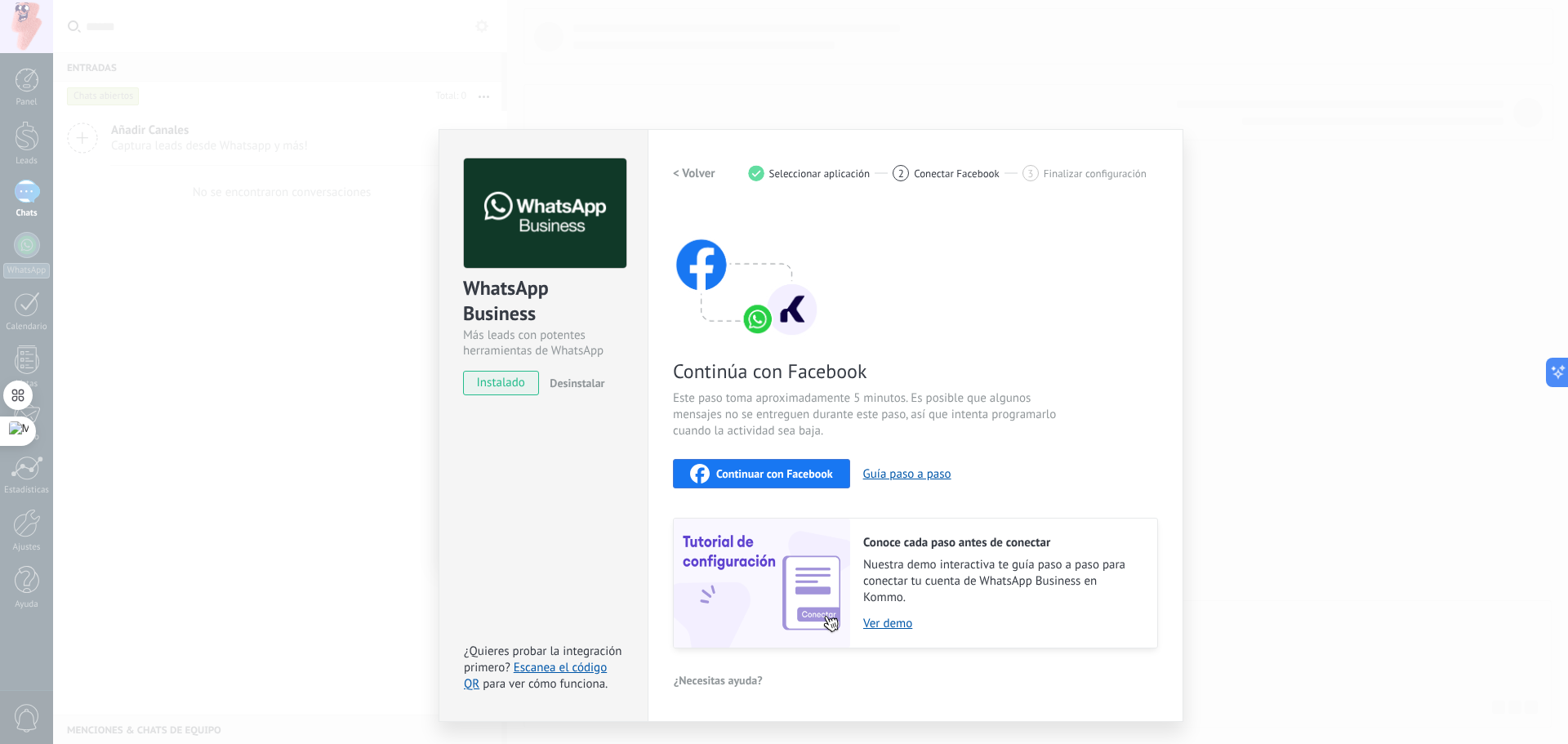
click at [789, 465] on div "Continuar con Facebook" at bounding box center [761, 474] width 143 height 19
click at [733, 463] on button "Continuar con Facebook" at bounding box center [761, 473] width 177 height 30
click at [893, 471] on button "Guía paso a paso" at bounding box center [907, 474] width 88 height 15
click at [586, 382] on span "Desinstalar" at bounding box center [576, 383] width 55 height 14
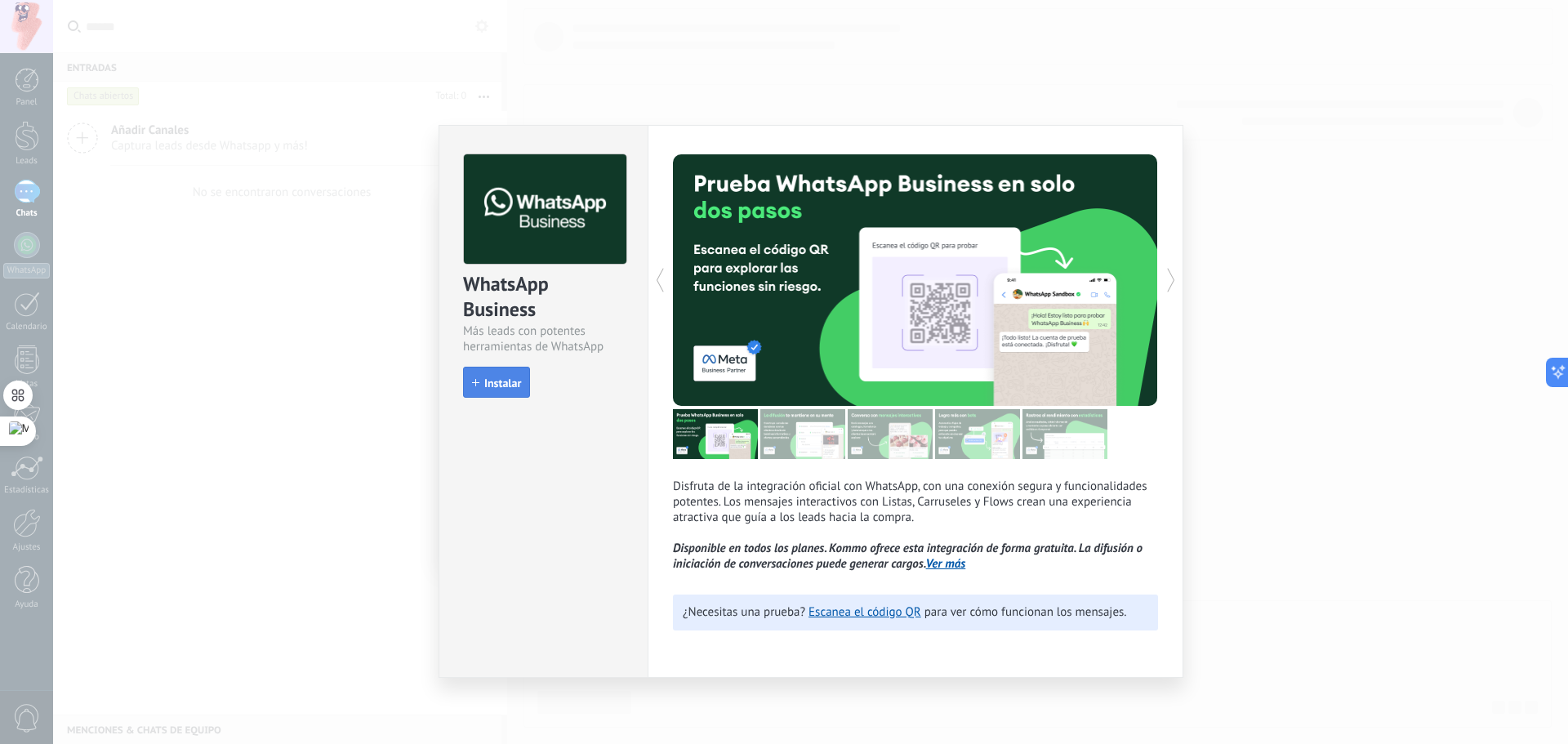
click at [501, 391] on button "Instalar" at bounding box center [497, 382] width 67 height 31
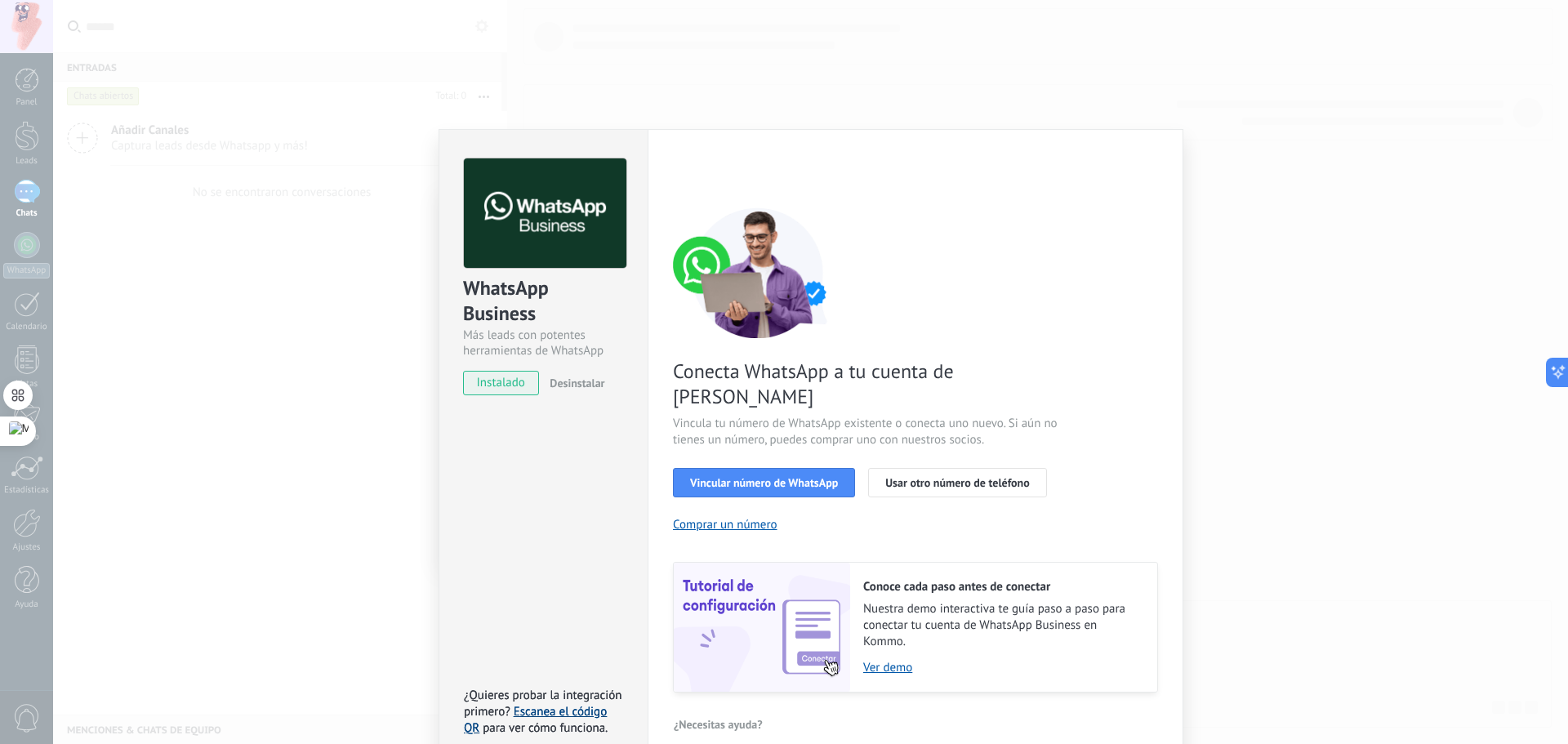
click at [575, 704] on link "Escanea el código QR" at bounding box center [535, 719] width 143 height 32
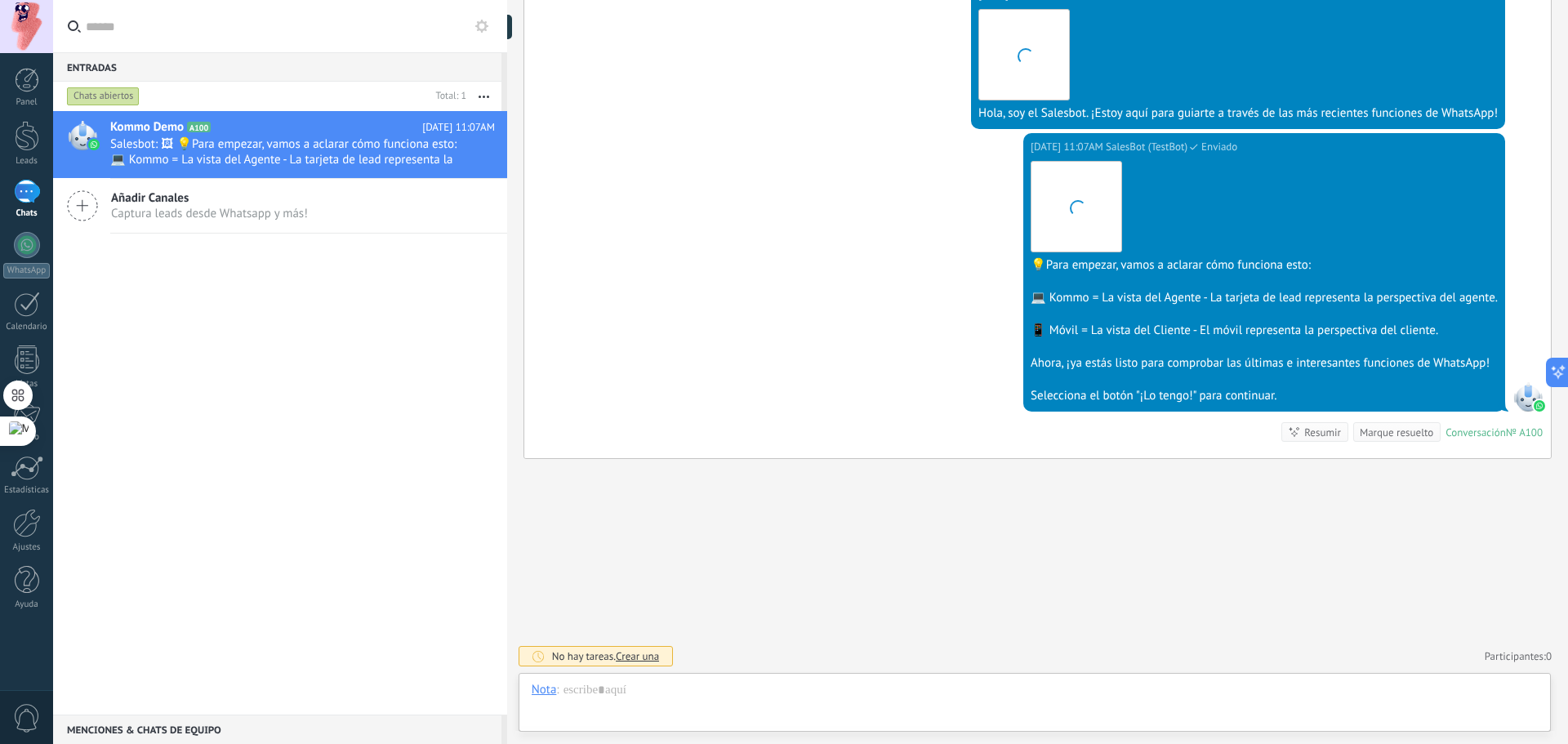
scroll to position [25, 0]
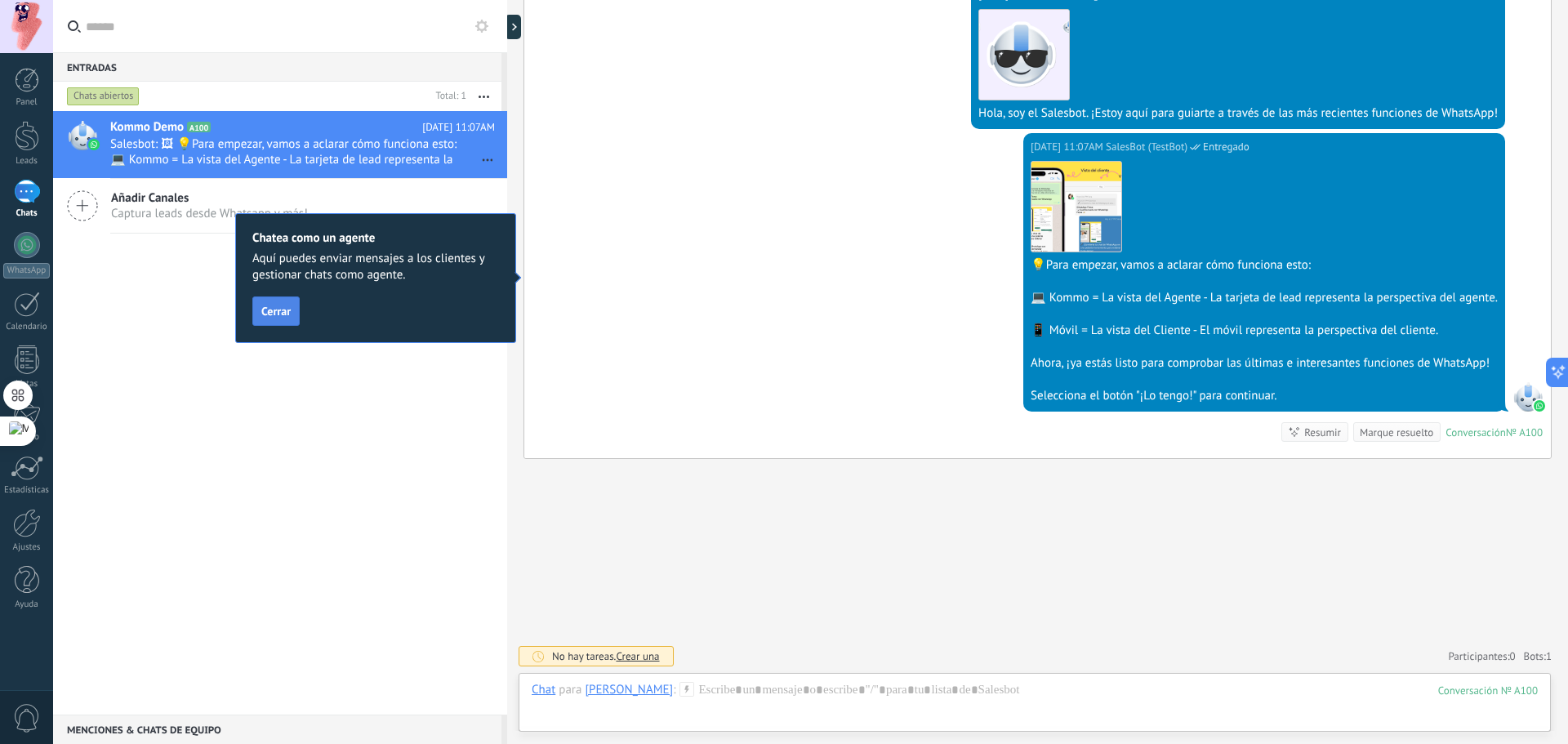
click at [275, 319] on button "Cerrar" at bounding box center [275, 311] width 47 height 30
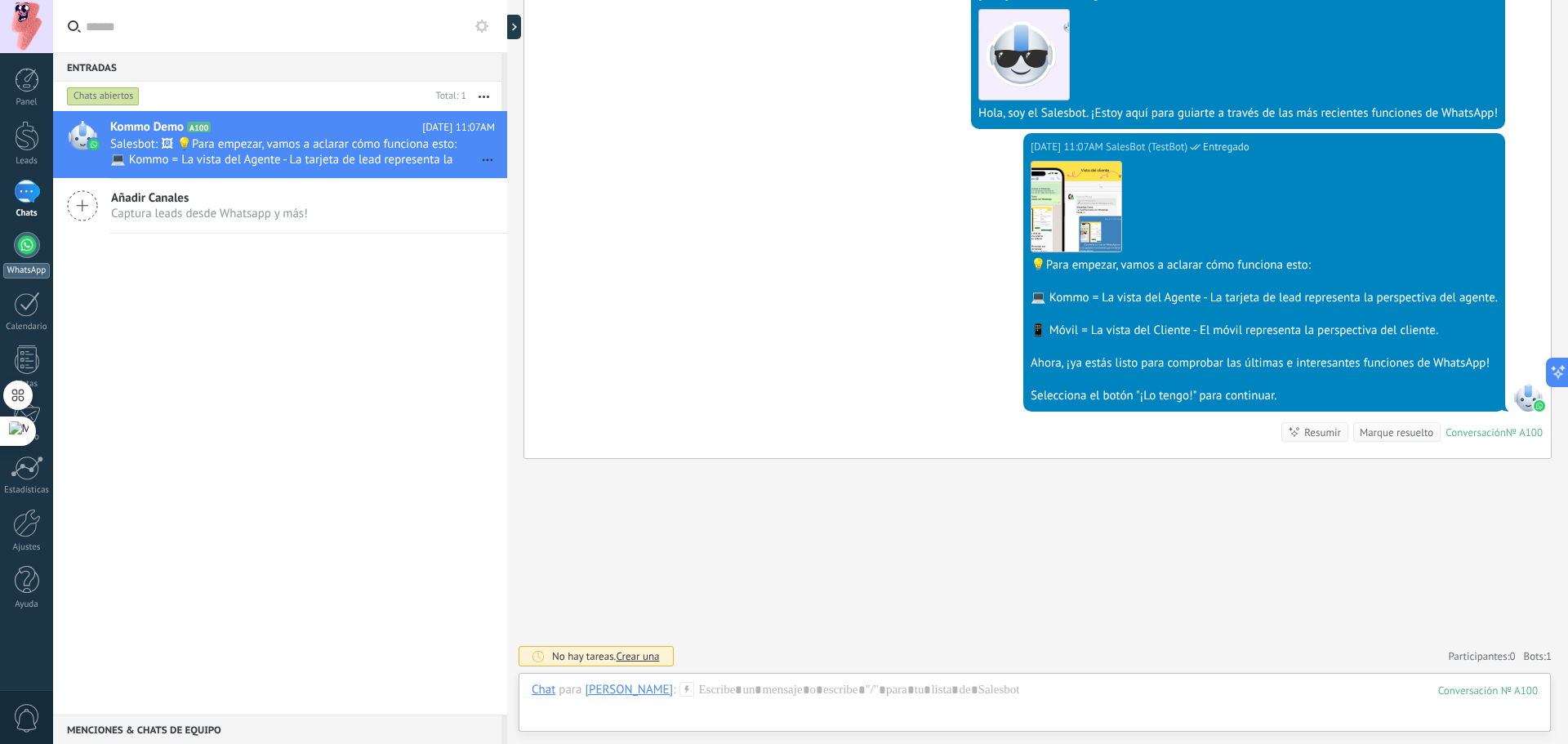
click at [24, 253] on div at bounding box center [26, 244] width 26 height 26
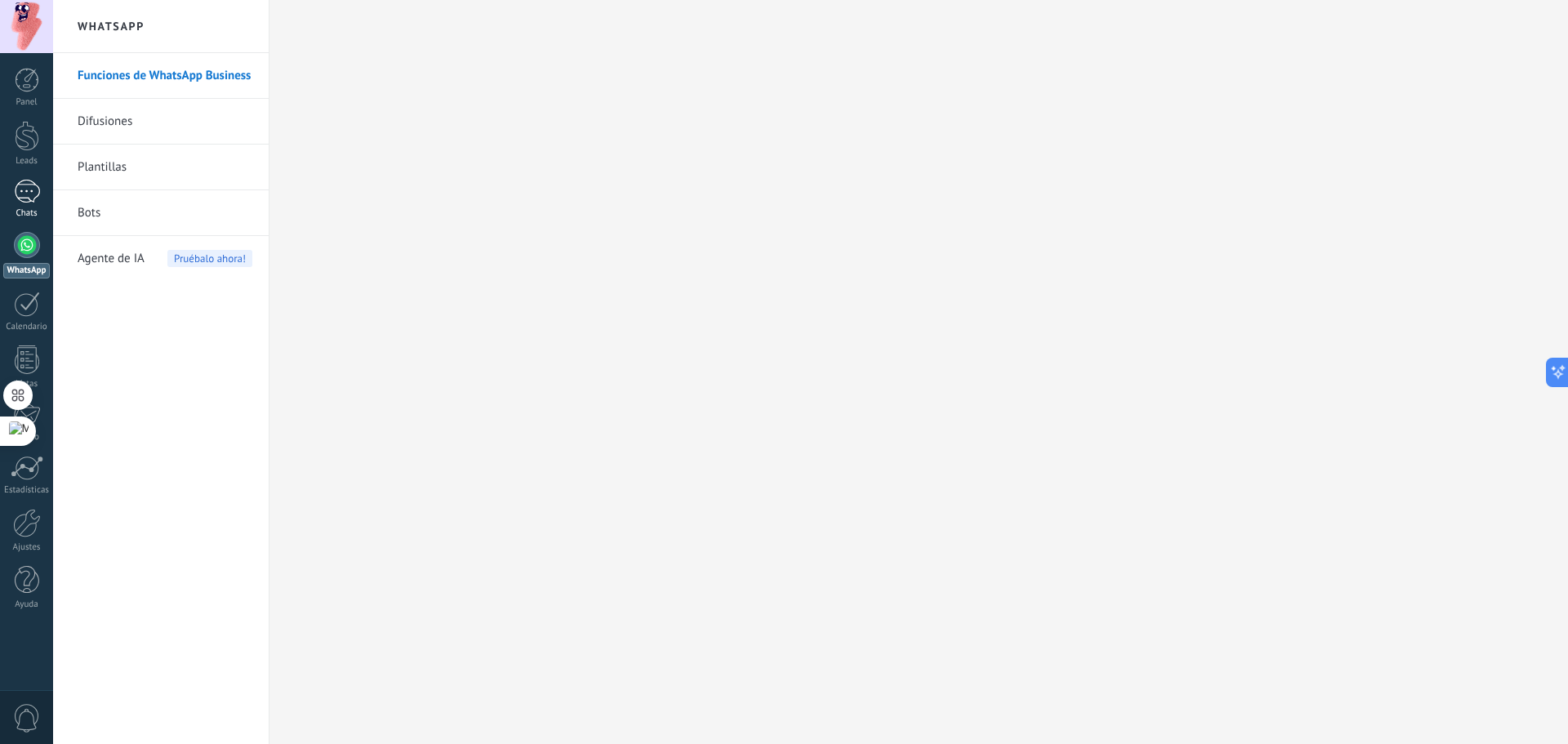
click at [24, 198] on div "1" at bounding box center [26, 191] width 26 height 24
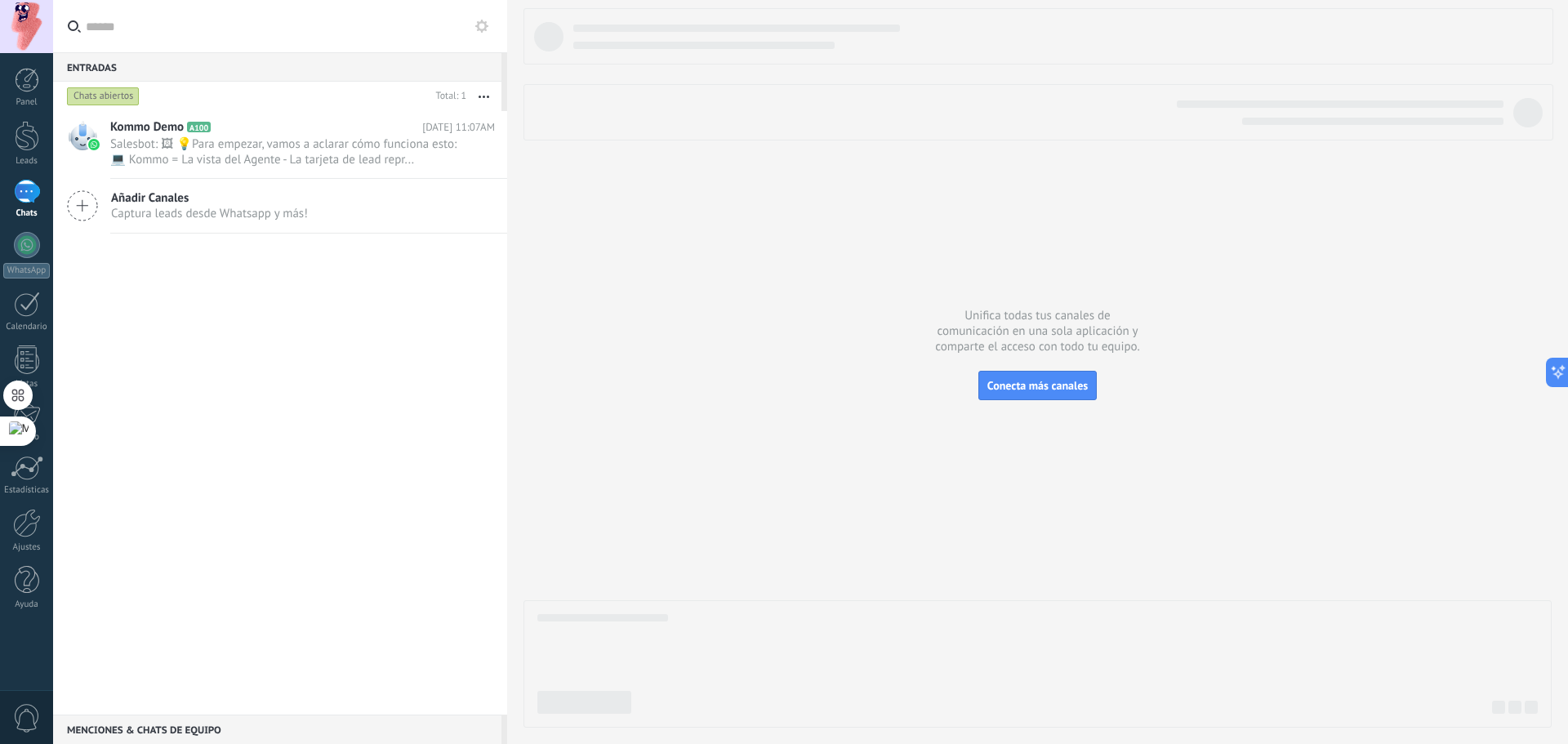
drag, startPoint x: 247, startPoint y: 130, endPoint x: 544, endPoint y: 224, distance: 311.5
click at [695, 271] on div at bounding box center [1038, 368] width 1028 height 719
click at [460, 155] on icon at bounding box center [470, 160] width 19 height 19
click at [454, 238] on div at bounding box center [784, 372] width 1568 height 744
click at [358, 143] on span "Salesbot: 🖼 💡Para empezar, vamos a aclarar cómo funciona esto: 💻 Kommo = La vis…" at bounding box center [287, 151] width 354 height 31
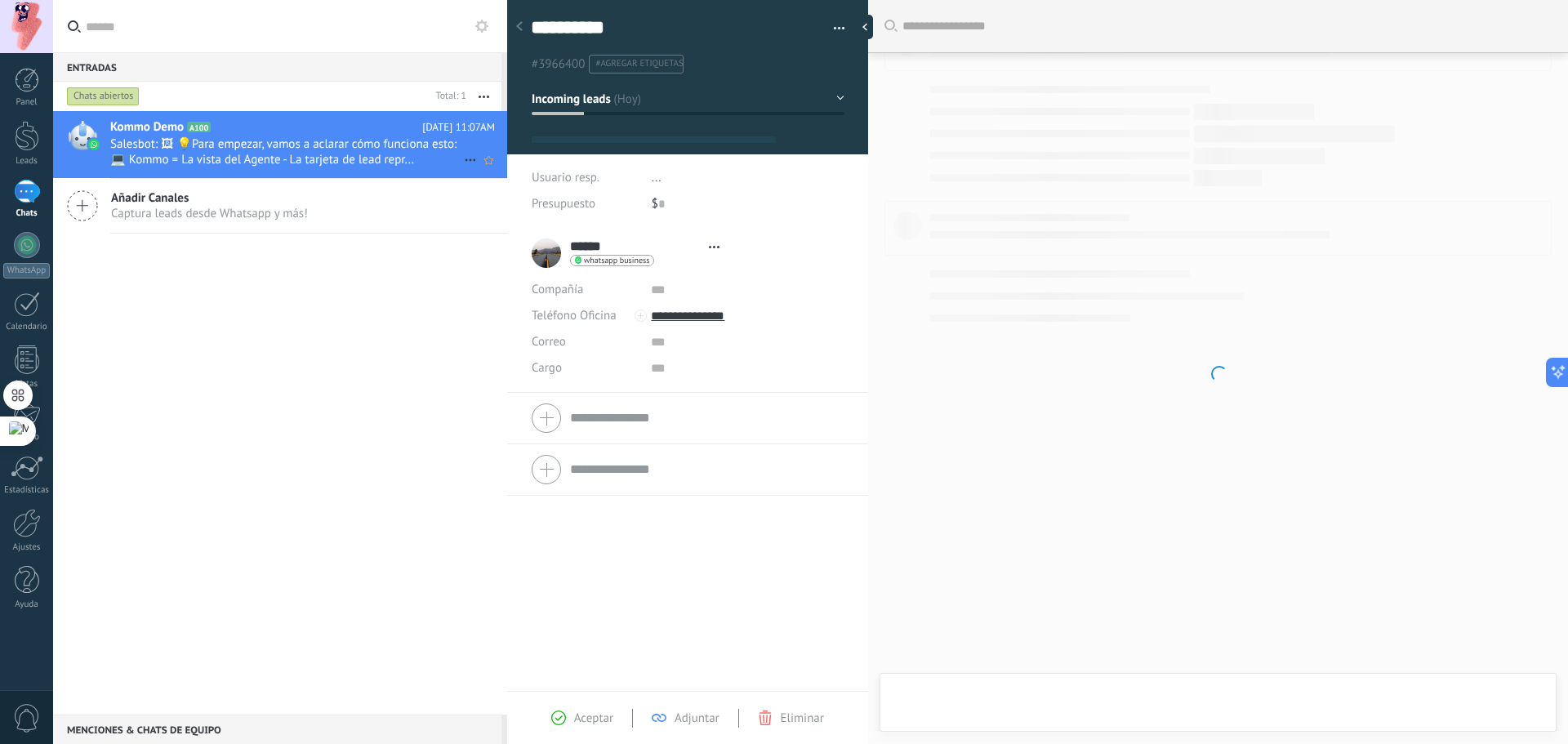
click at [454, 156] on span "Salesbot: 🖼 💡Para empezar, vamos a aclarar cómo funciona esto: 💻 Kommo = La vis…" at bounding box center [287, 151] width 354 height 31
click at [461, 156] on icon at bounding box center [470, 160] width 19 height 19
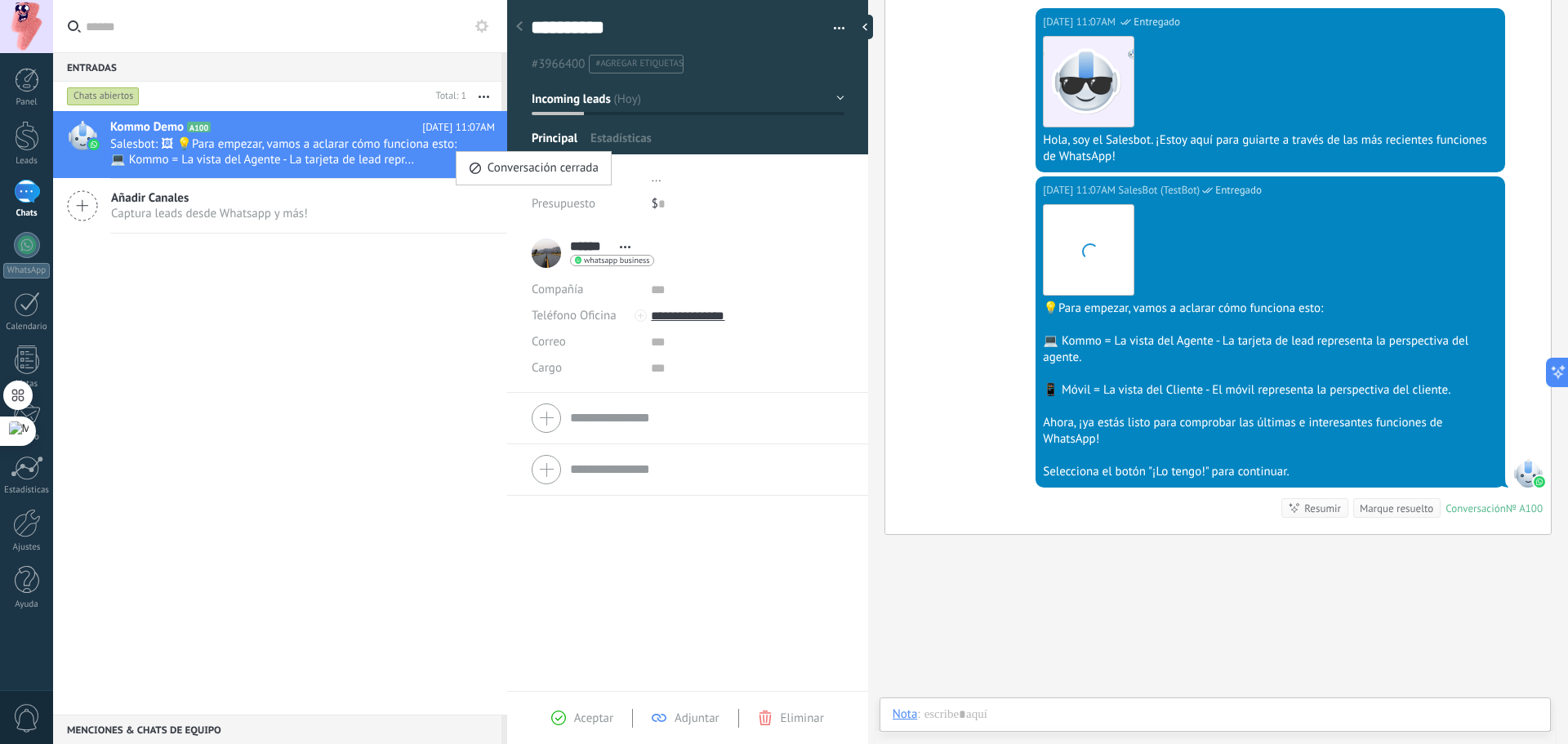
scroll to position [25, 0]
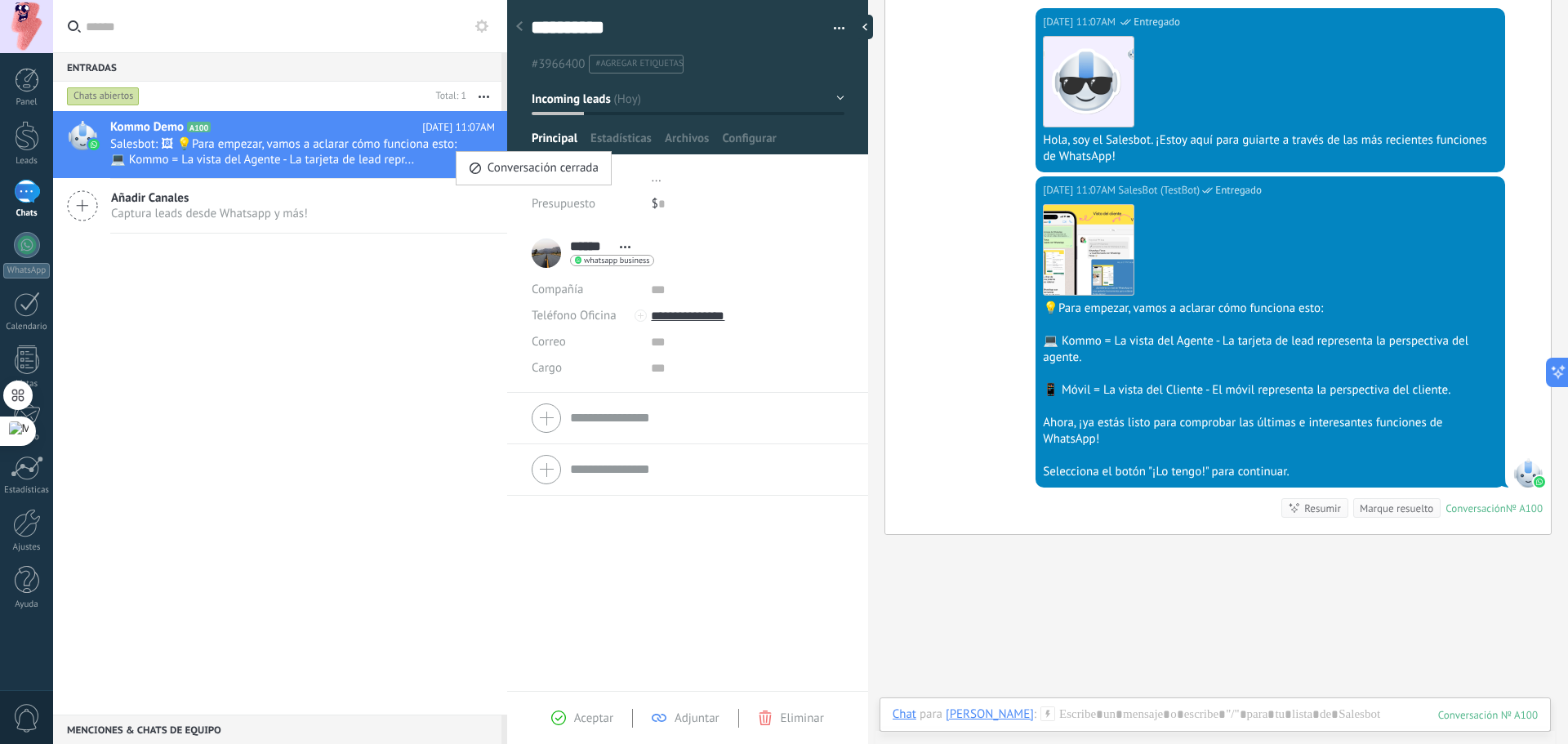
click at [492, 342] on div at bounding box center [784, 372] width 1568 height 744
click at [543, 269] on div "****** Samuel ****** Samuel Apellido Abrir detalle Copie el nombre Desatar Cont…" at bounding box center [593, 253] width 123 height 41
click at [550, 251] on div "****** Samuel ****** Samuel Apellido Abrir detalle Copie el nombre Desatar Cont…" at bounding box center [593, 253] width 123 height 41
click at [586, 239] on input "******" at bounding box center [590, 246] width 41 height 16
click at [777, 228] on li "****** Samuel ****** Samuel Apellido Abrir detalle Copie el nombre" at bounding box center [688, 311] width 361 height 165
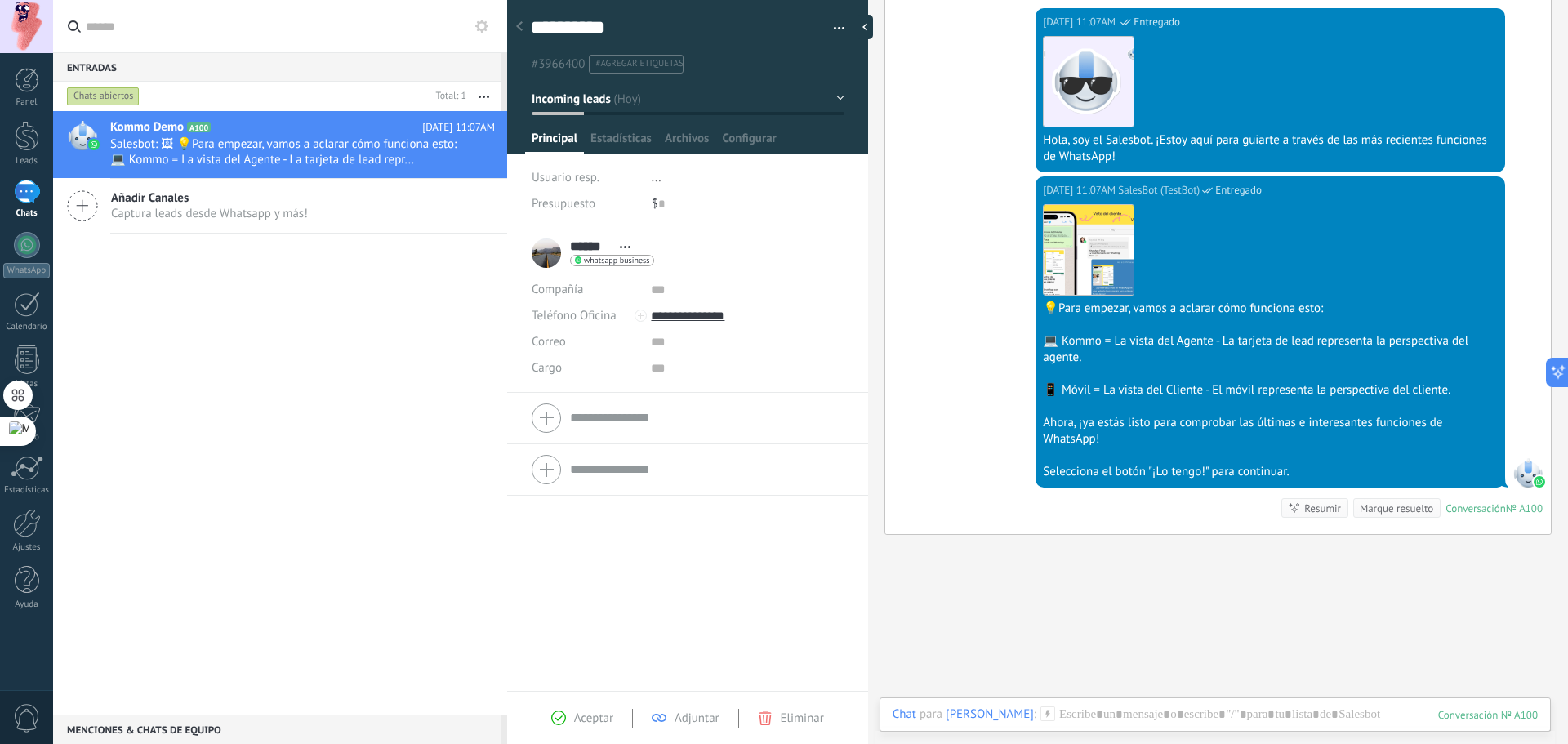
click at [526, 31] on div at bounding box center [520, 27] width 23 height 32
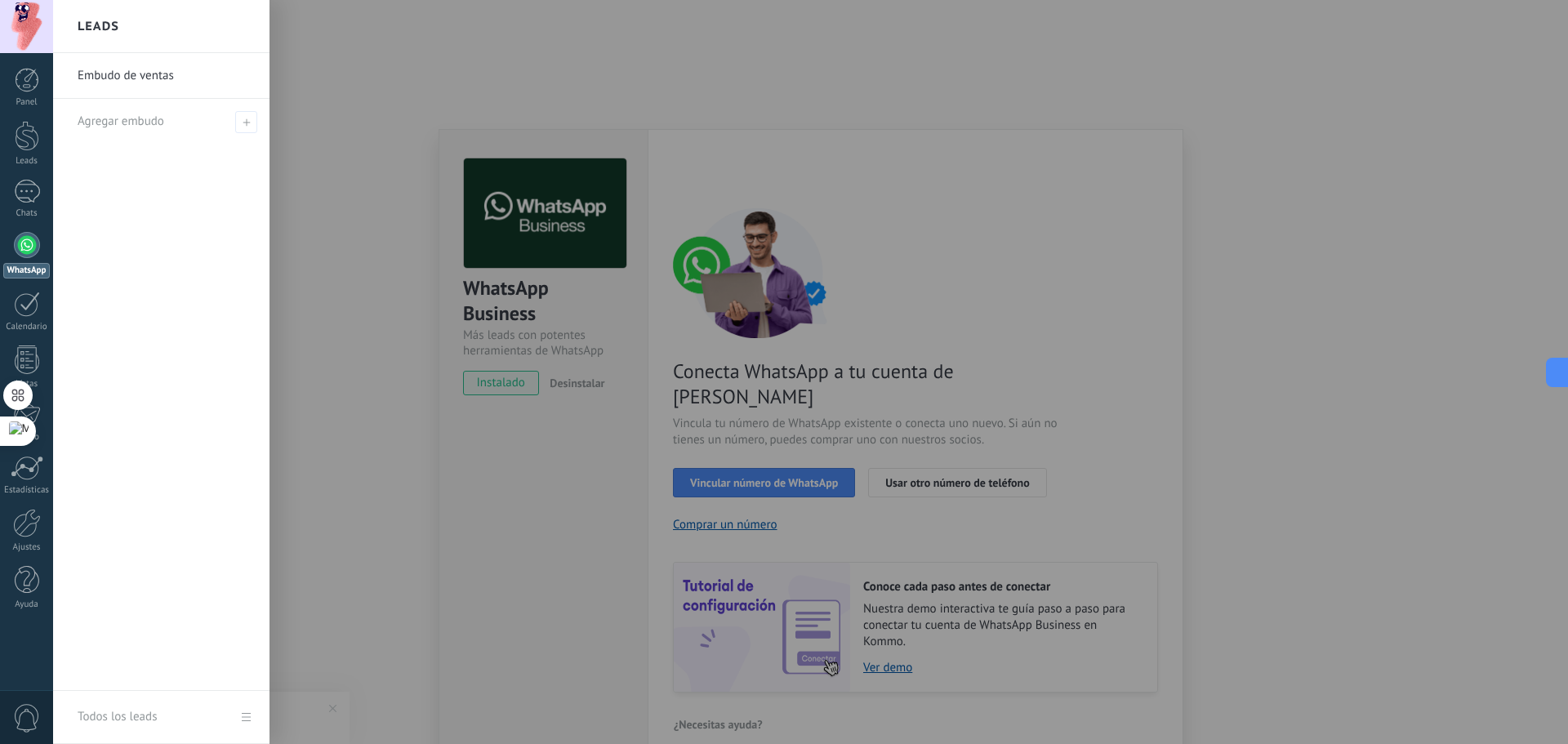
click at [601, 305] on div at bounding box center [836, 372] width 1568 height 744
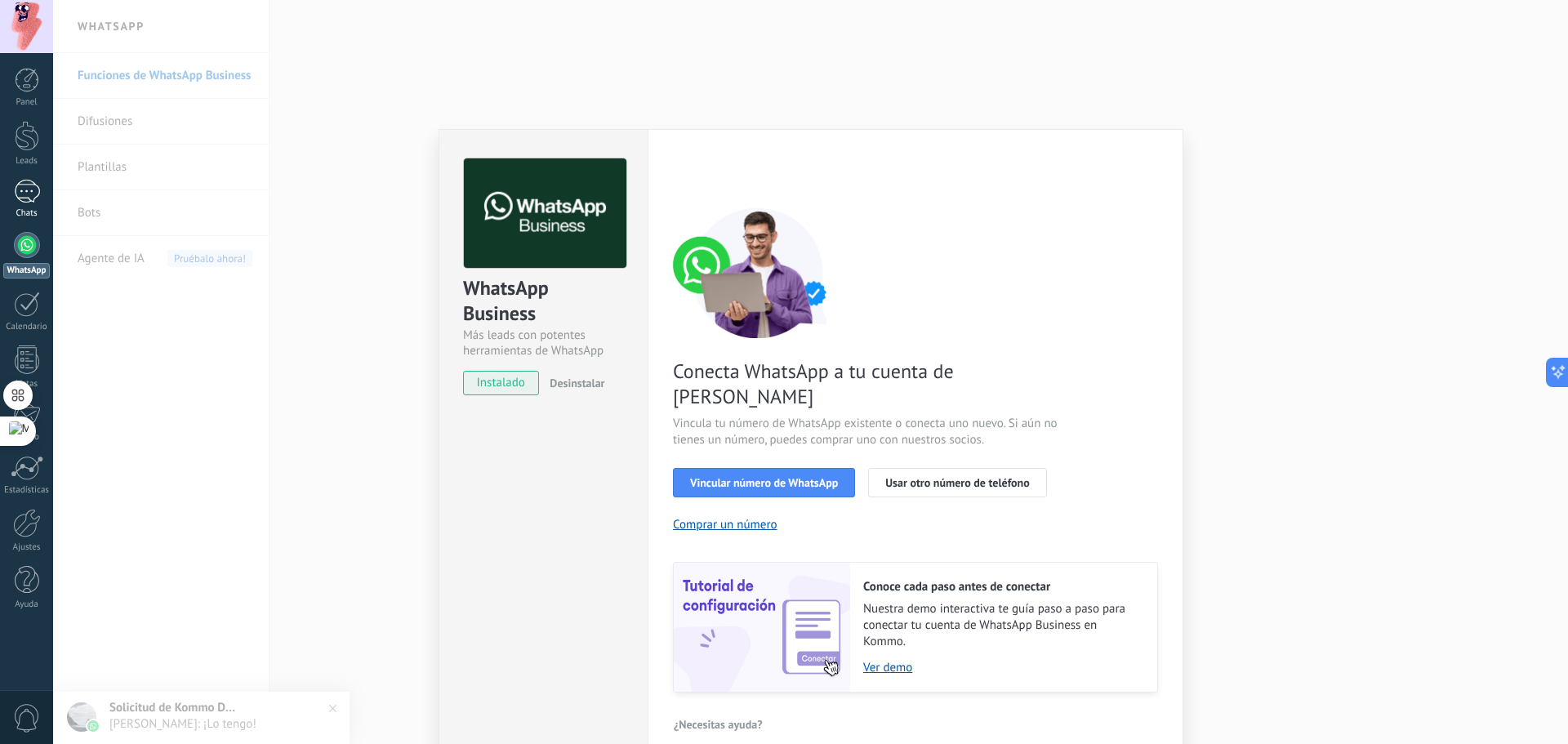
click at [30, 195] on div "1" at bounding box center [26, 191] width 26 height 24
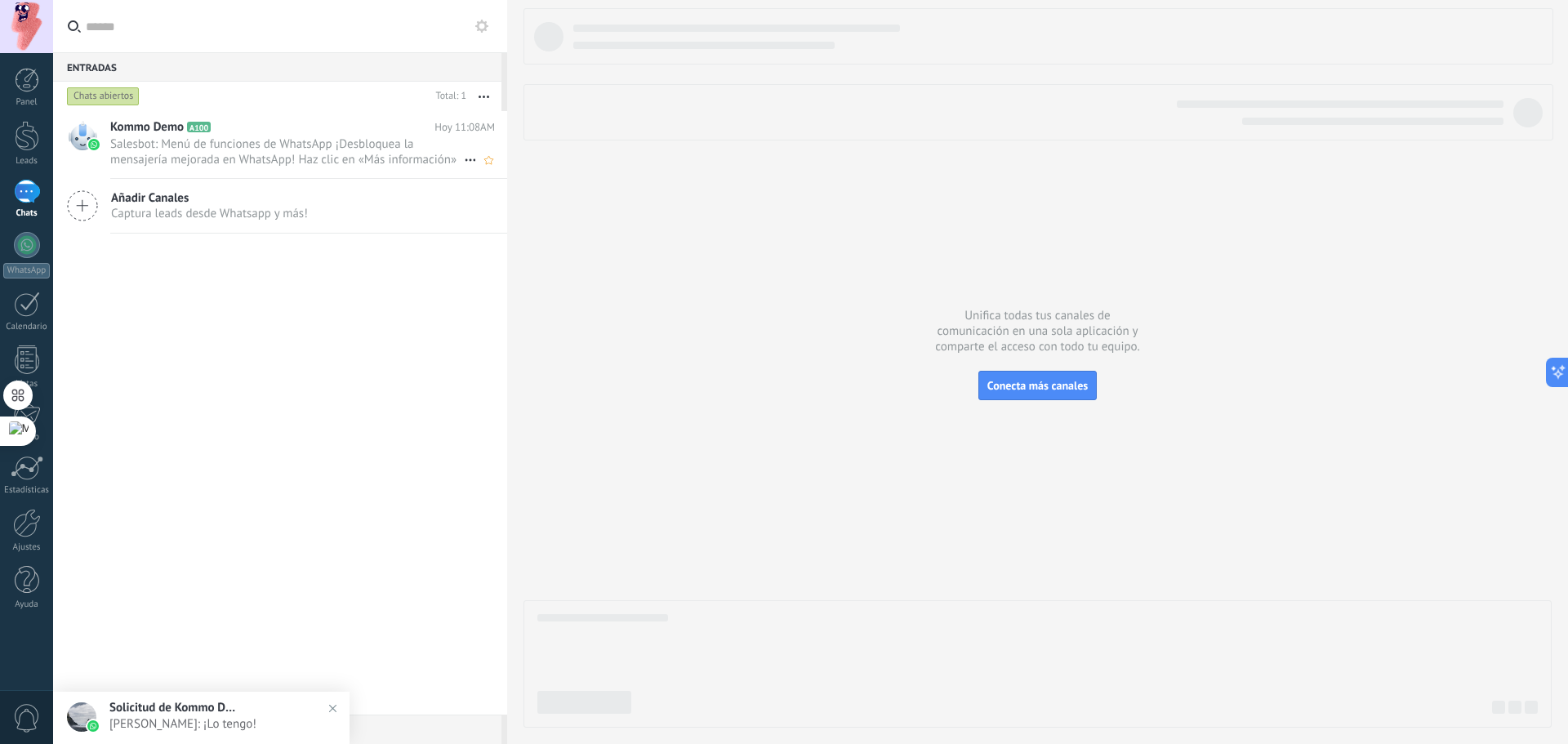
click at [246, 148] on span "Salesbot: Menú de funciones de WhatsApp ¡Desbloquea la mensajería mejorada en W…" at bounding box center [287, 151] width 354 height 31
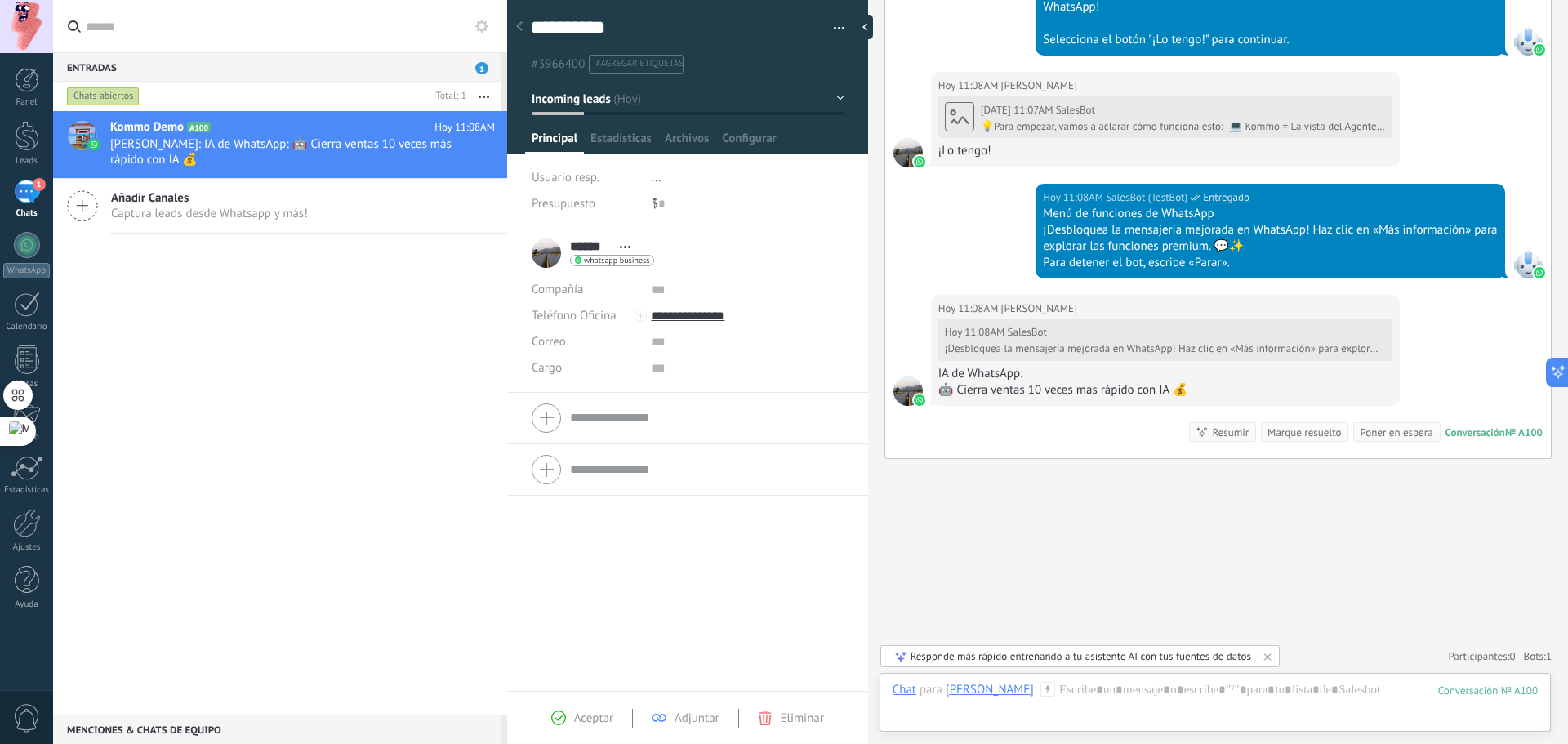
scroll to position [983, 0]
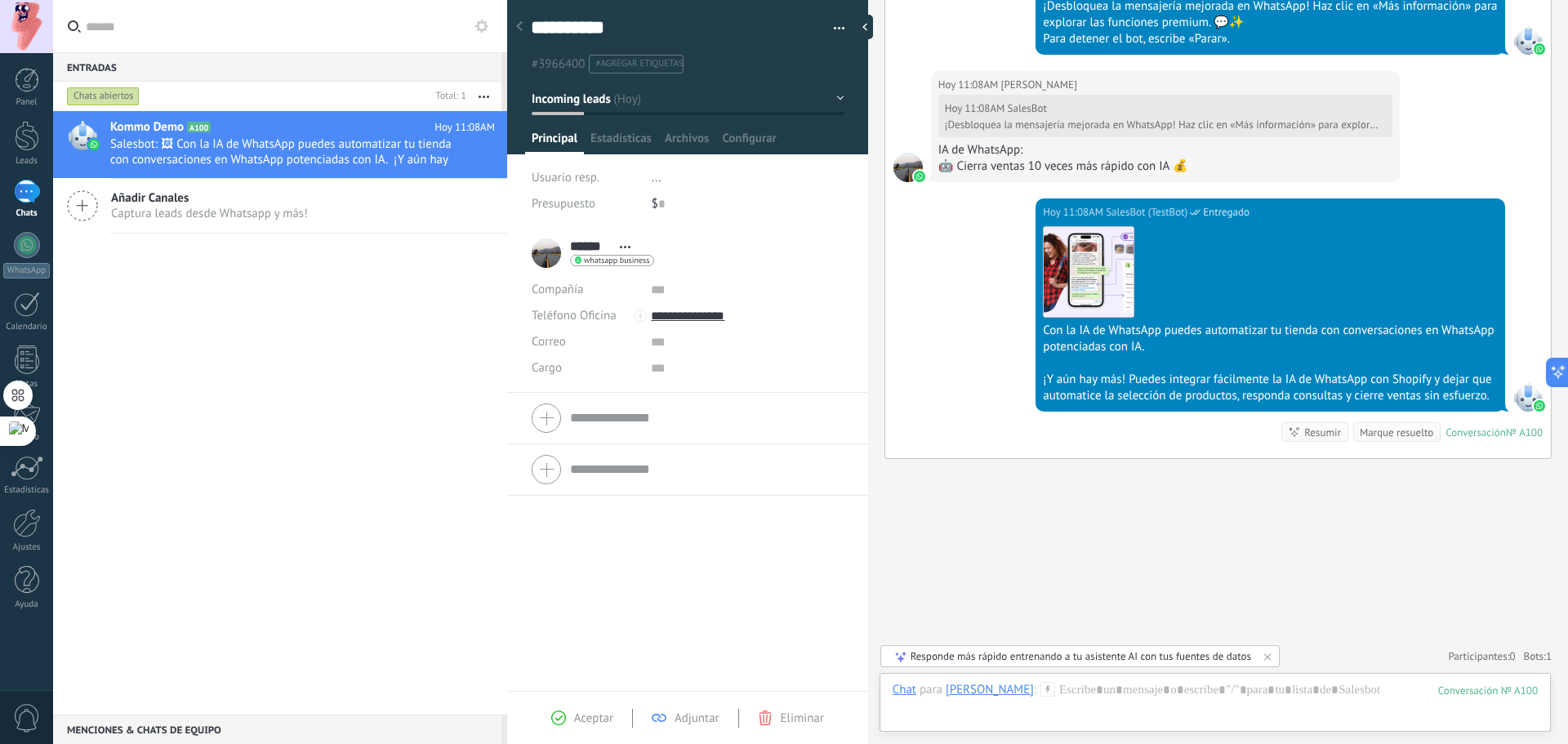
click at [261, 221] on span "Captura leads desde Whatsapp y más!" at bounding box center [209, 214] width 197 height 15
click at [23, 253] on div at bounding box center [26, 244] width 26 height 26
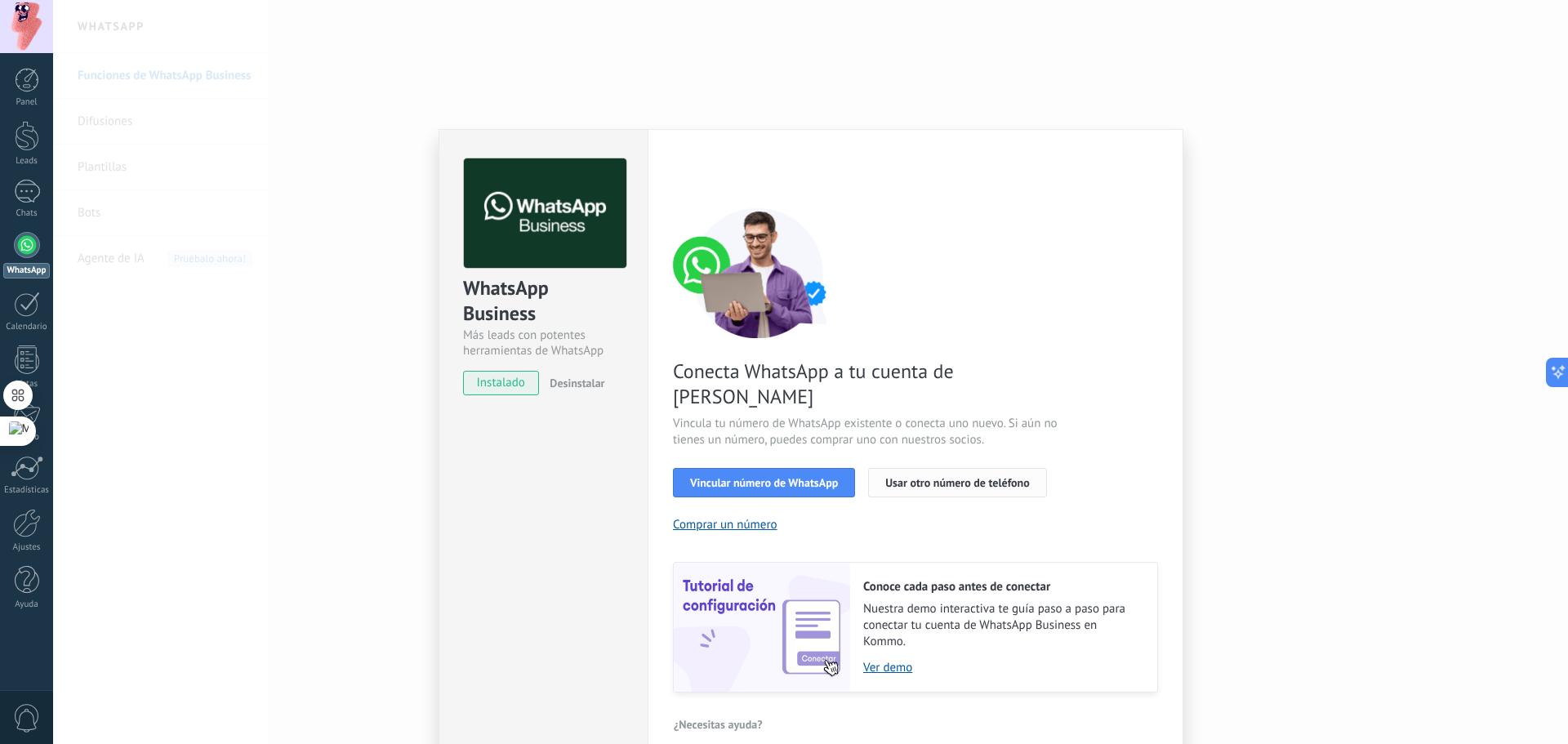
click at [984, 477] on span "Usar otro número de teléfono" at bounding box center [957, 482] width 144 height 12
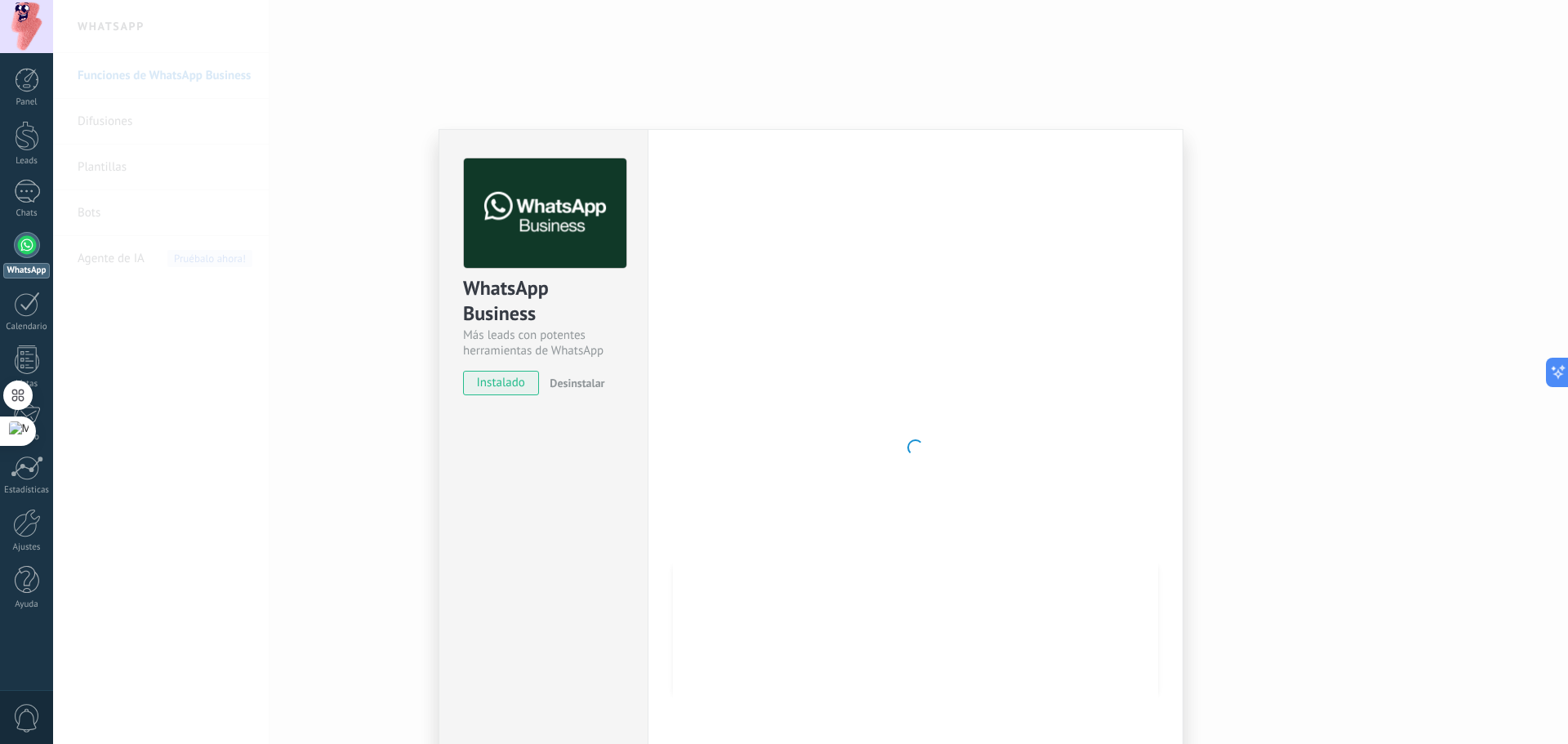
click at [1295, 123] on div "WhatsApp Business Más leads con potentes herramientas de WhatsApp instalado Des…" at bounding box center [809, 372] width 1514 height 744
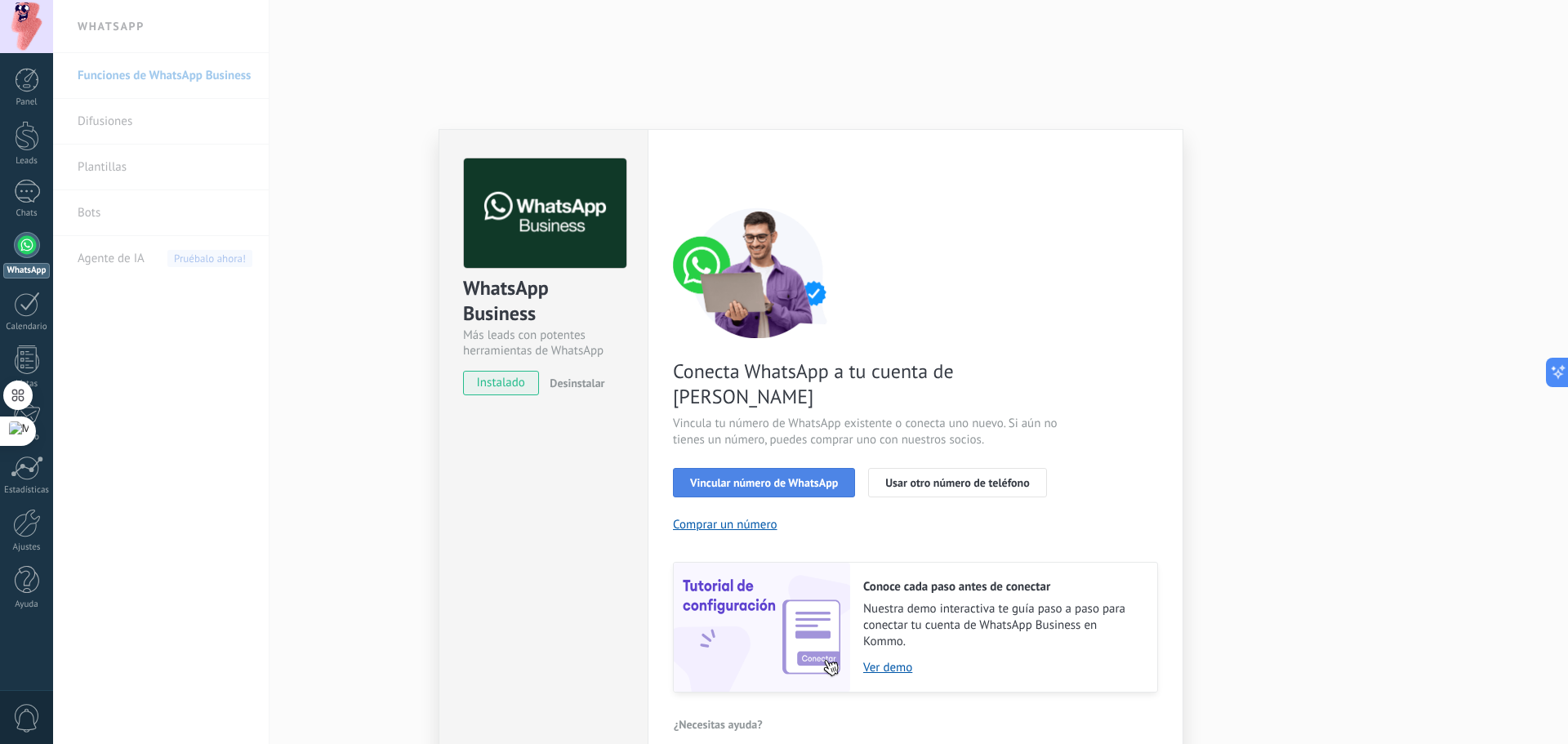
click at [745, 468] on button "Vincular número de WhatsApp" at bounding box center [764, 482] width 182 height 30
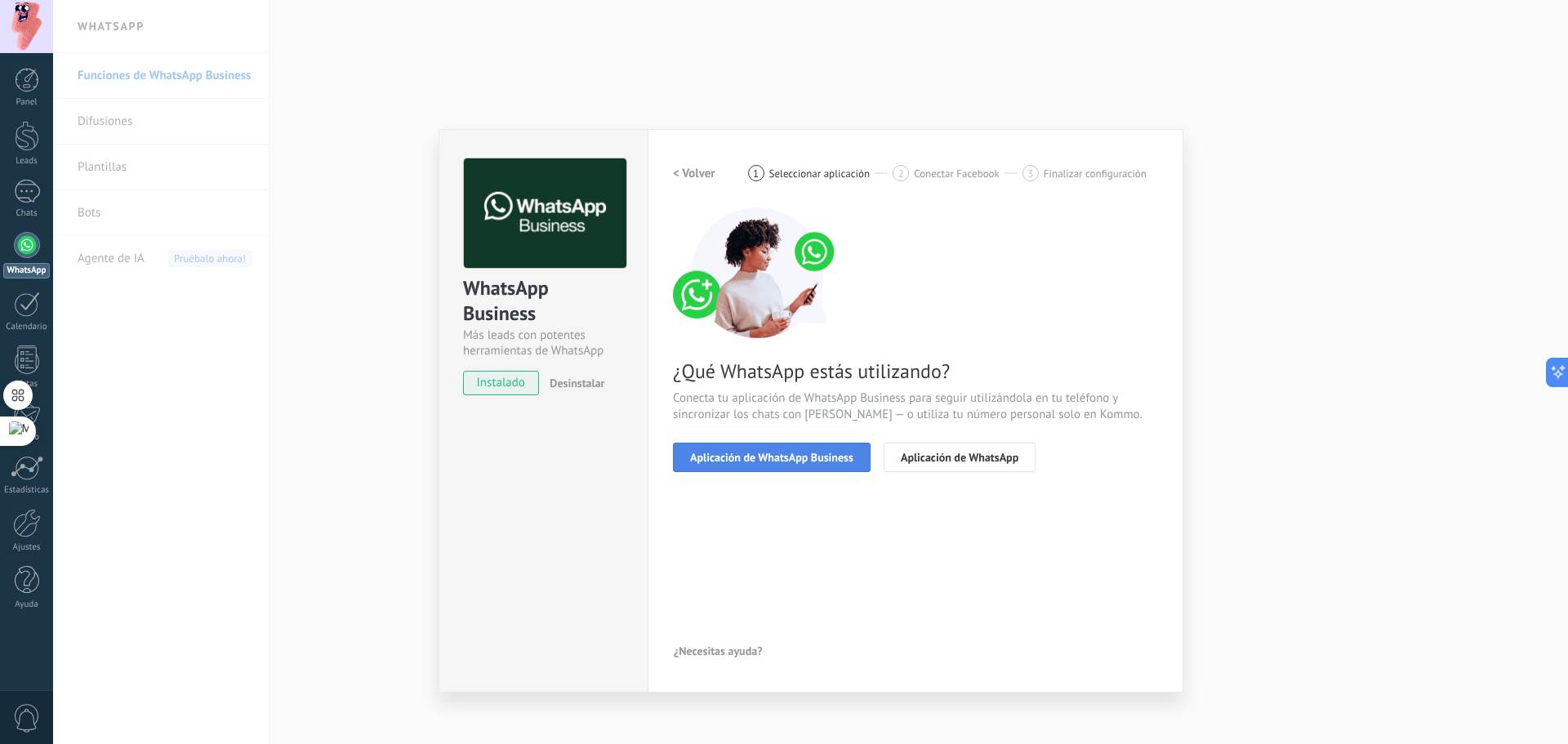
click at [837, 452] on span "Aplicación de WhatsApp Business" at bounding box center [771, 457] width 163 height 12
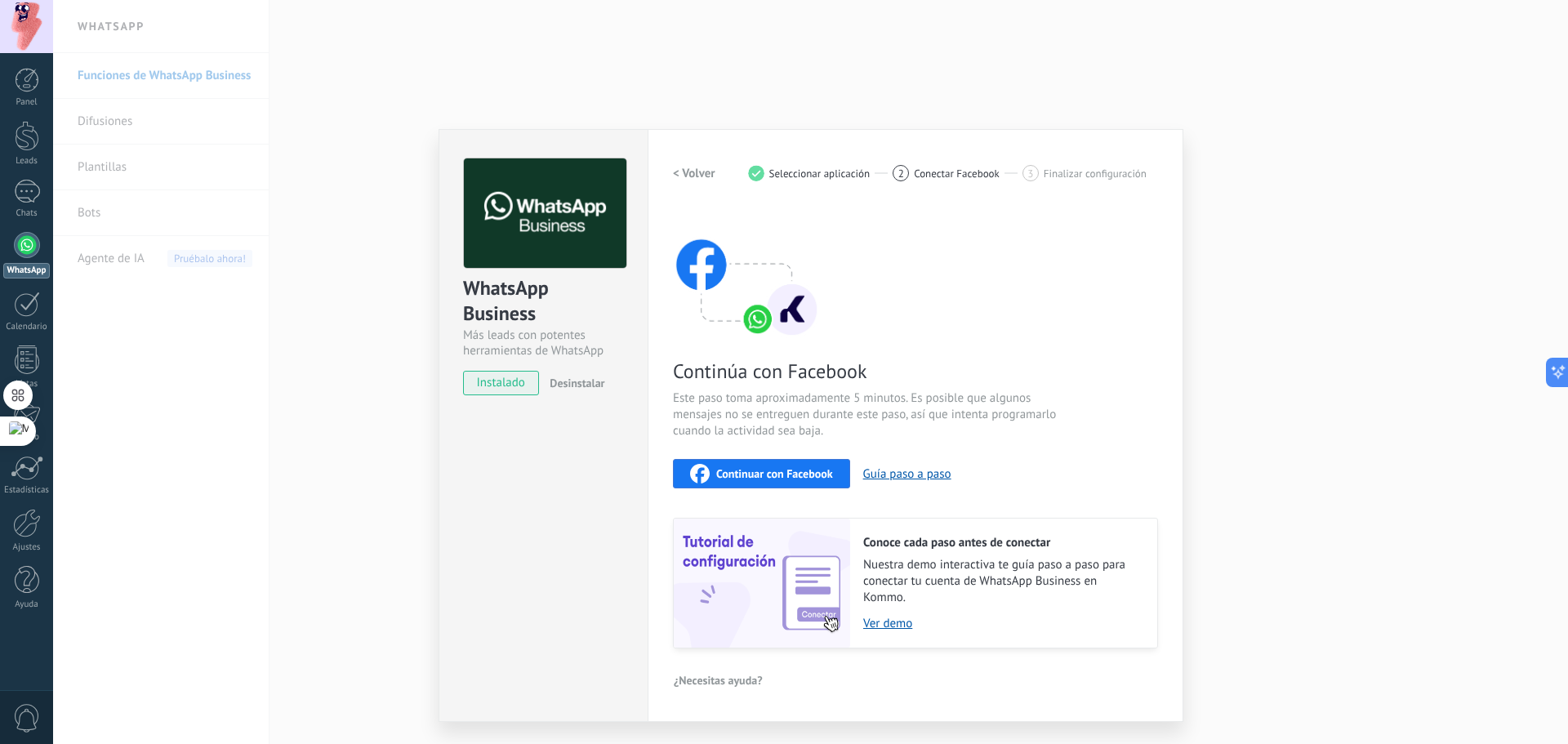
click at [803, 469] on span "Continuar con Facebook" at bounding box center [775, 474] width 117 height 12
click at [753, 476] on span "Continuar con Facebook" at bounding box center [775, 474] width 117 height 12
click at [682, 169] on h2 "< Volver" at bounding box center [694, 174] width 42 height 15
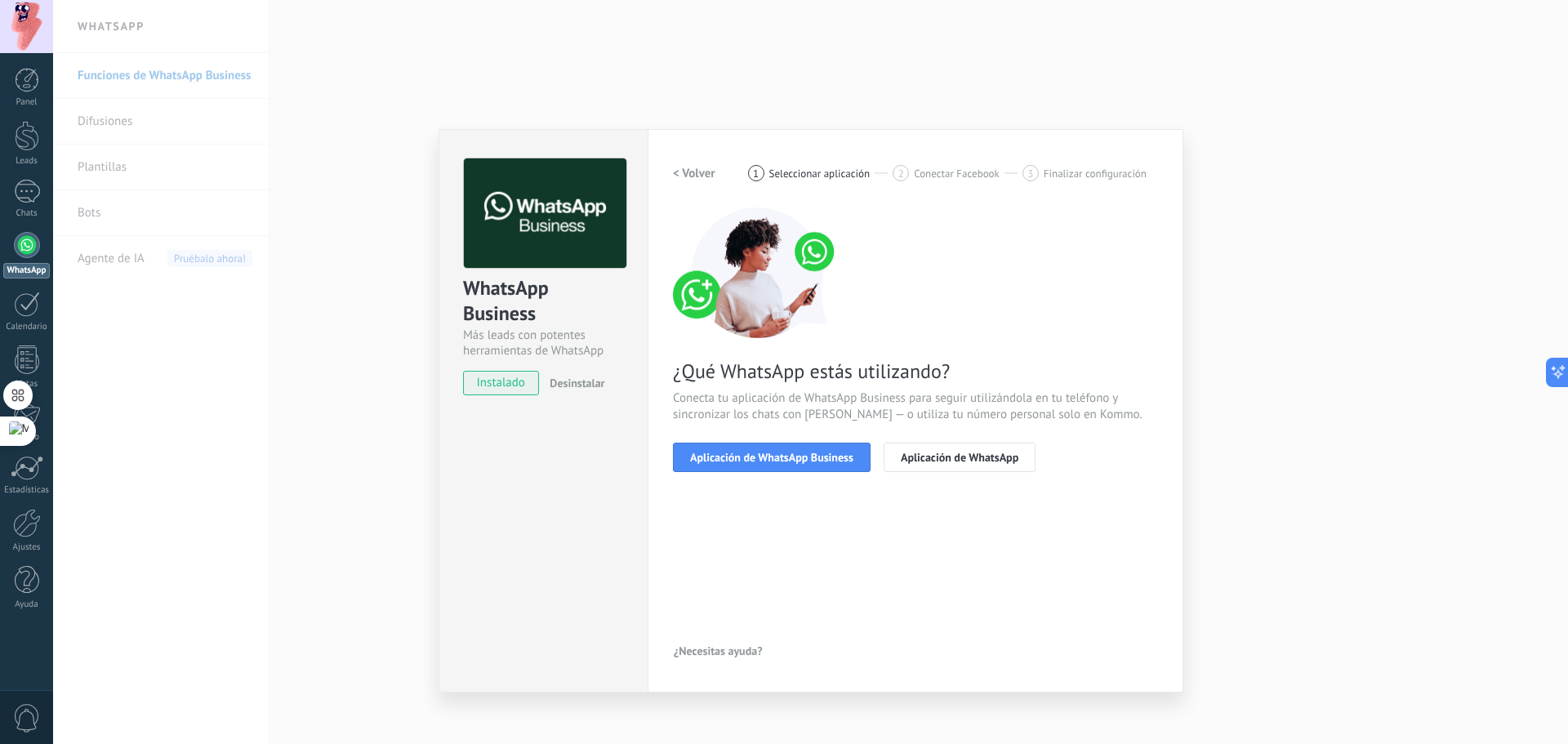
click at [680, 171] on h2 "< Volver" at bounding box center [694, 174] width 42 height 15
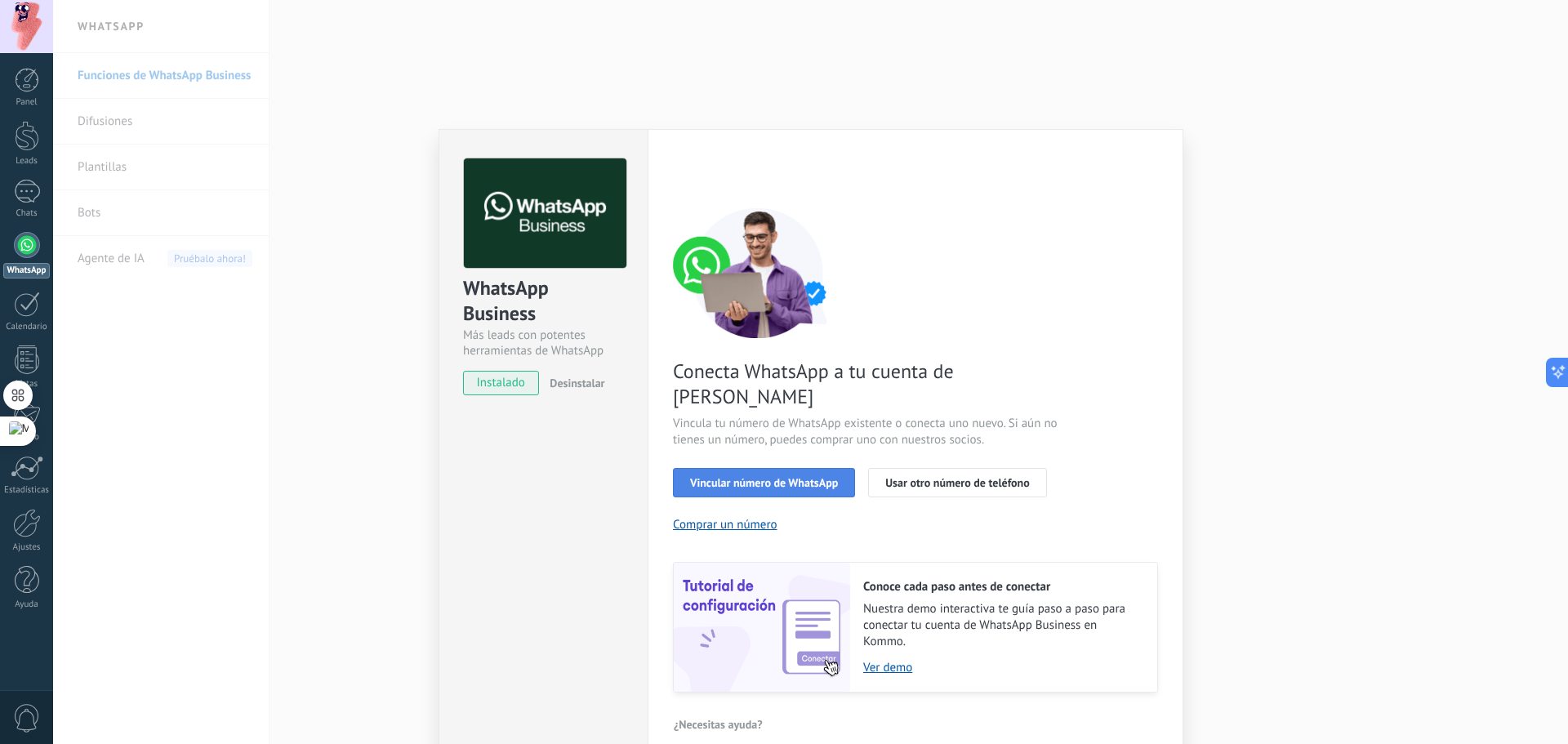
click at [768, 468] on button "Vincular número de WhatsApp" at bounding box center [764, 482] width 182 height 30
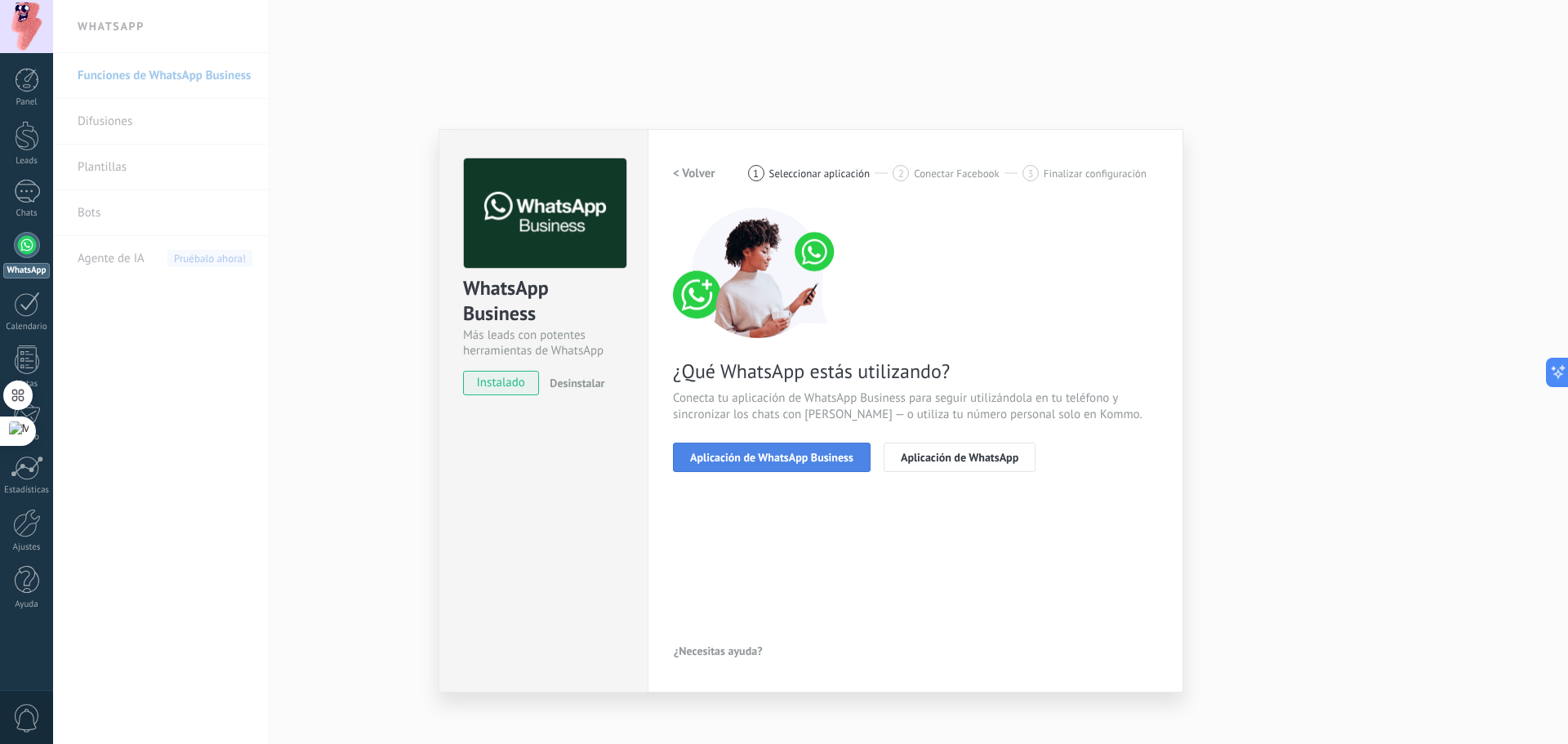
click at [768, 445] on button "Aplicación de WhatsApp Business" at bounding box center [772, 456] width 198 height 30
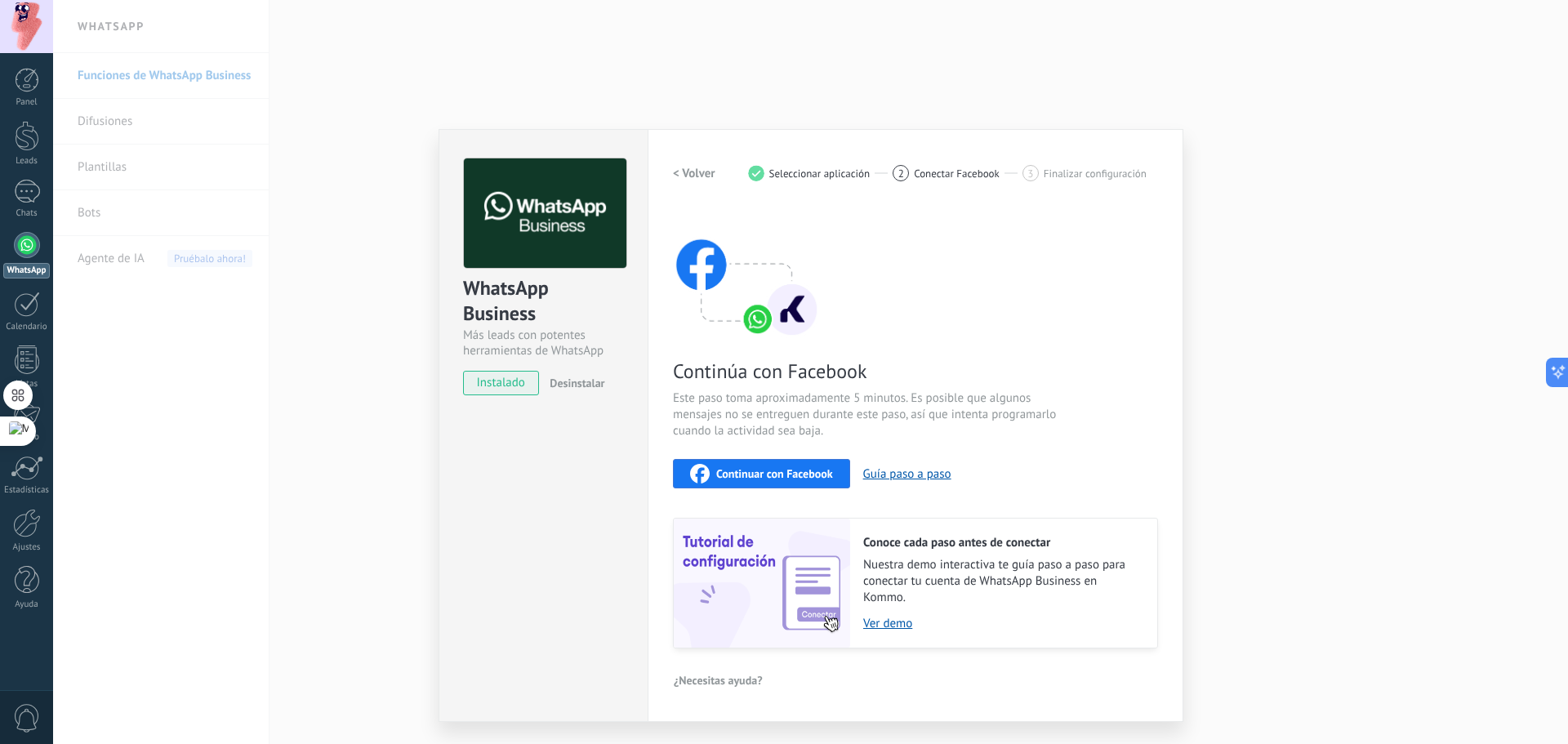
click at [691, 171] on h2 "< Volver" at bounding box center [694, 174] width 42 height 15
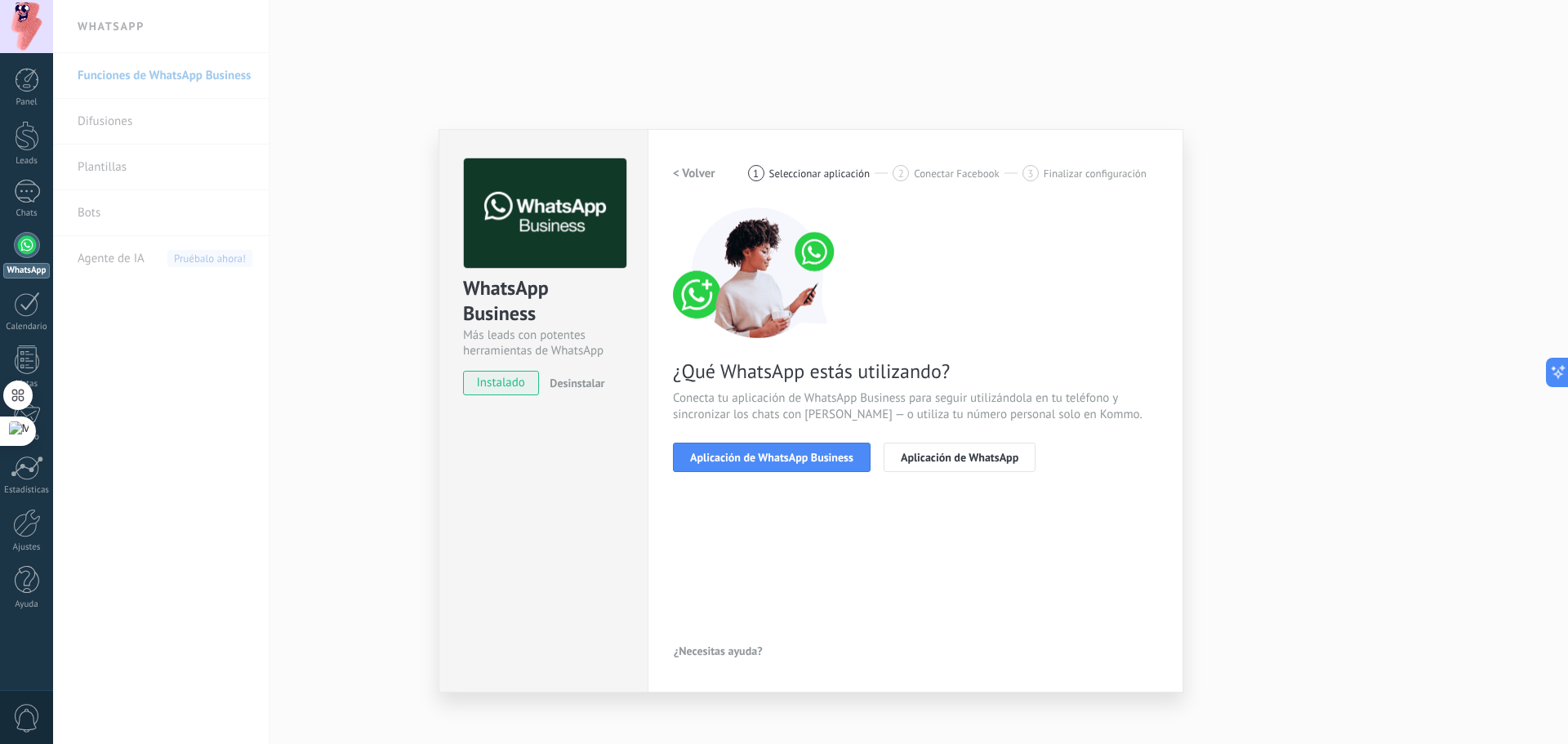
click at [810, 441] on div "¿Qué WhatsApp estás utilizando? Conecta tu aplicación de WhatsApp Business para…" at bounding box center [916, 339] width 485 height 265
click at [820, 443] on button "Aplicación de WhatsApp Business" at bounding box center [772, 456] width 198 height 30
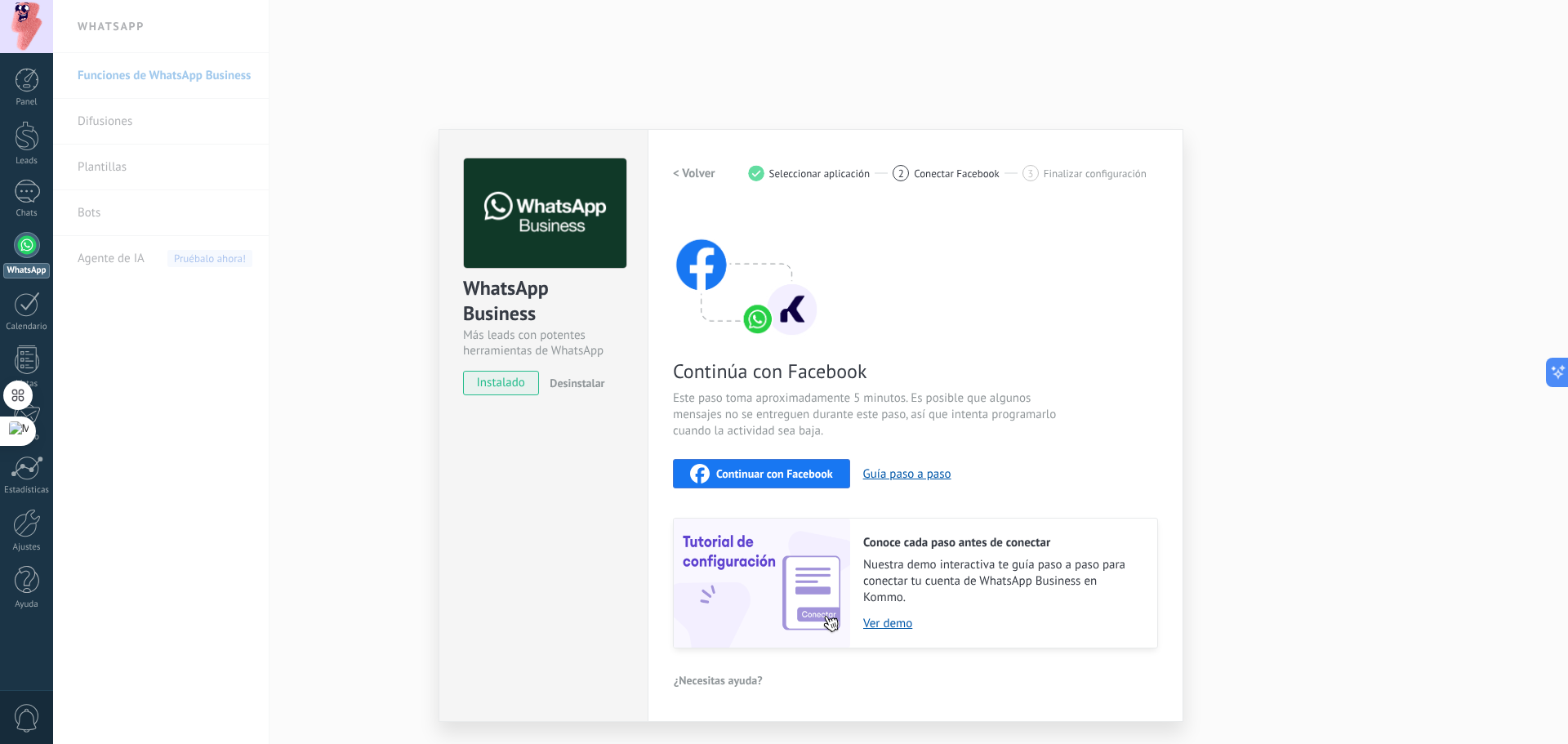
click at [795, 473] on span "Continuar con Facebook" at bounding box center [775, 474] width 117 height 12
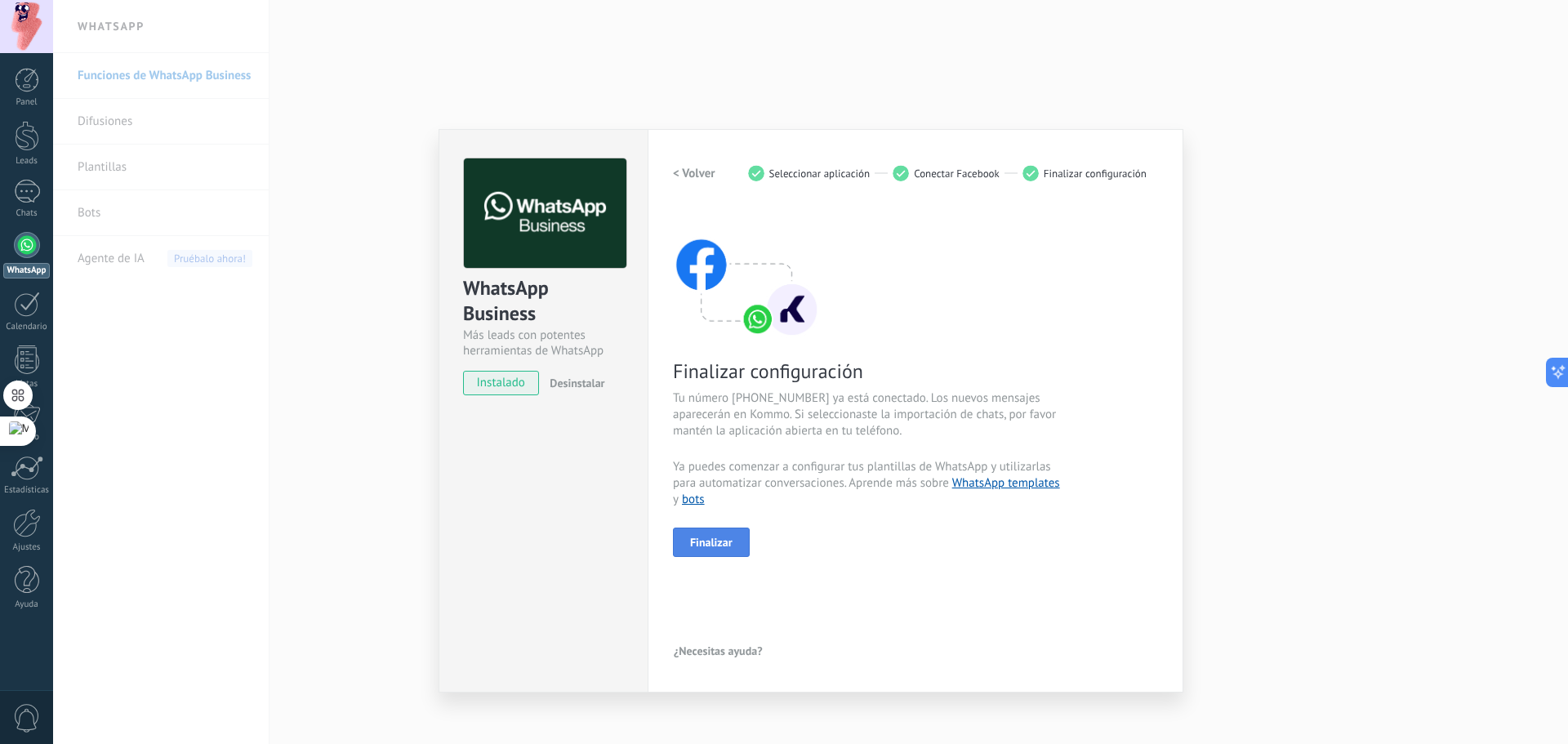
click at [716, 541] on span "Finalizar" at bounding box center [711, 542] width 42 height 12
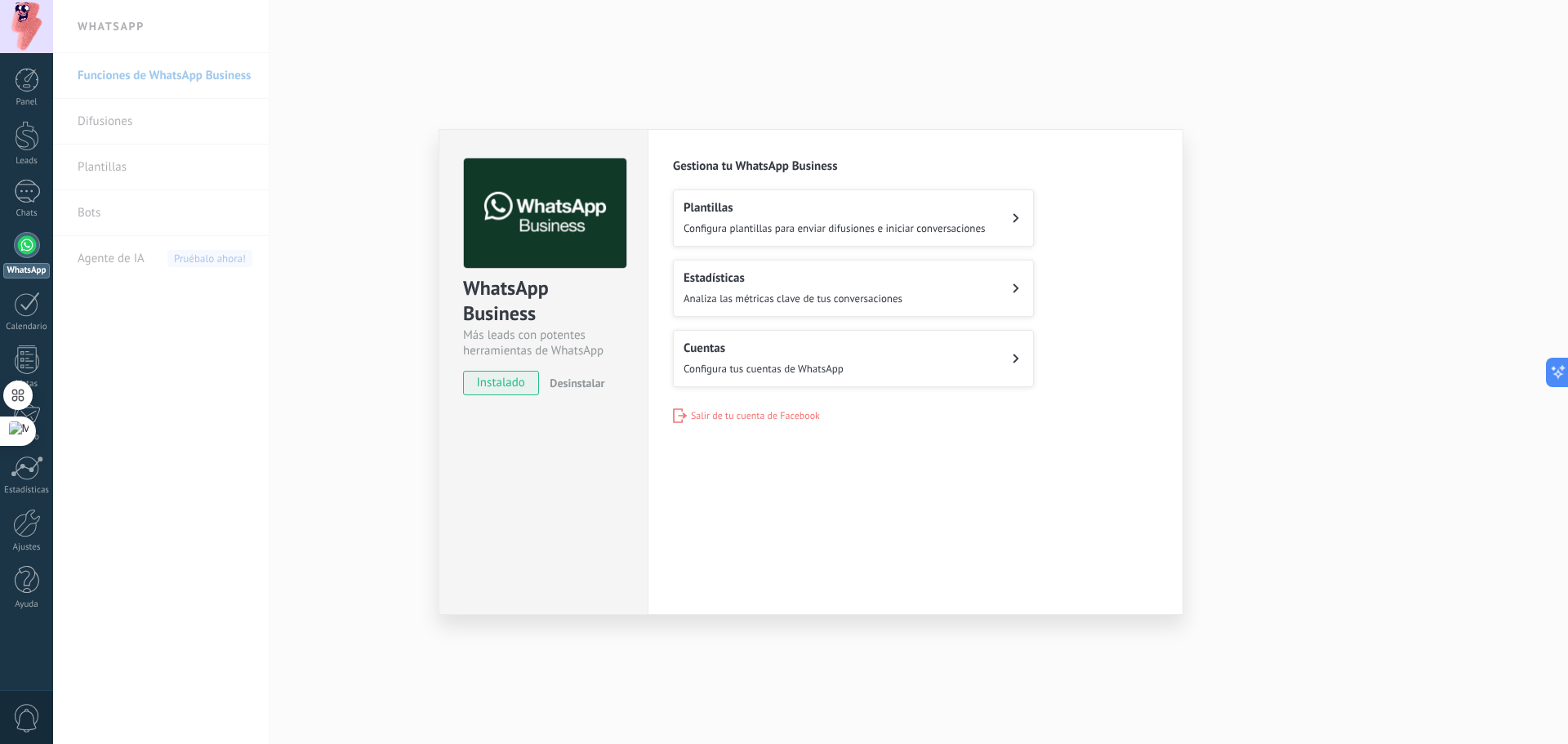
click at [1327, 92] on div "WhatsApp Business Más leads con potentes herramientas de WhatsApp instalado Des…" at bounding box center [809, 372] width 1514 height 744
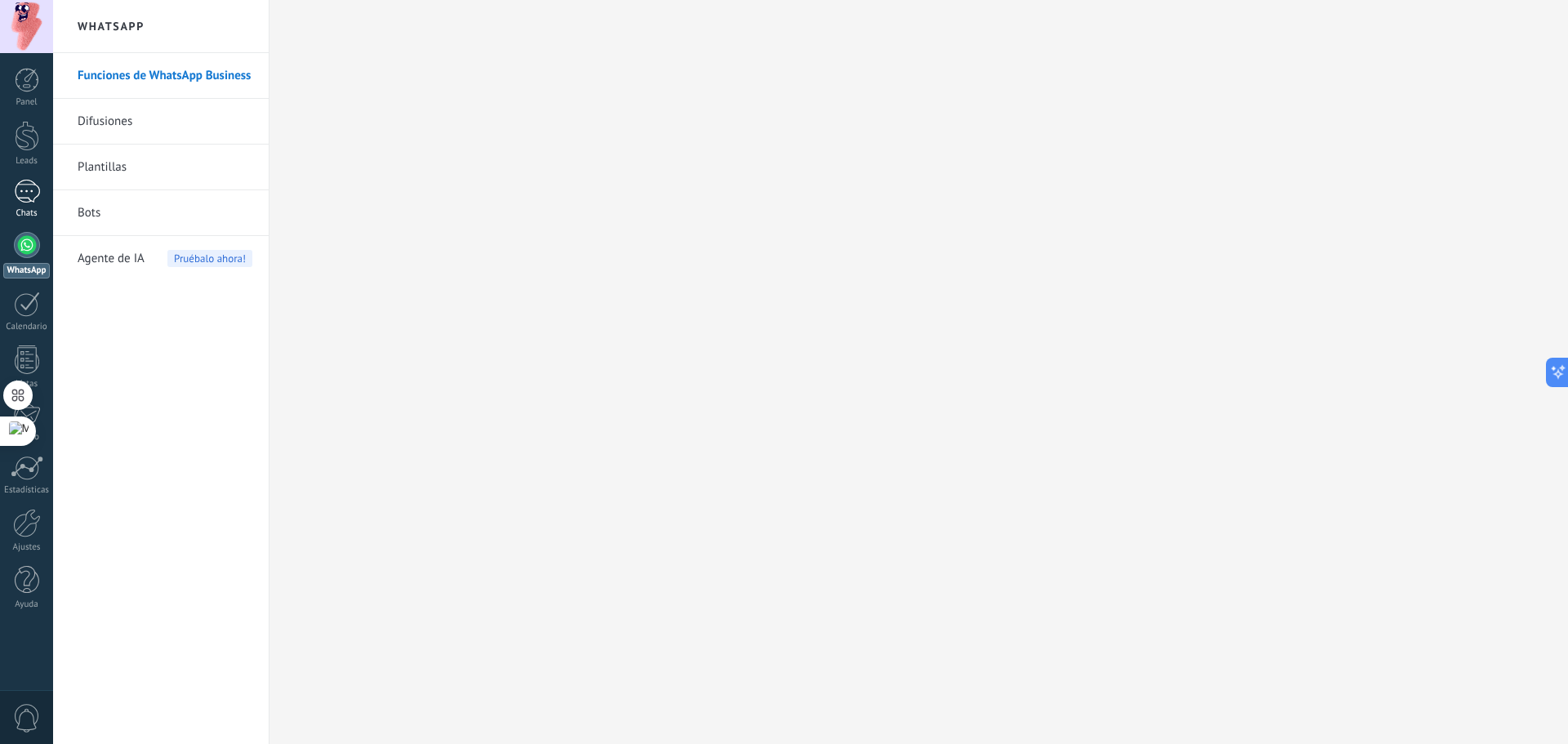
click at [35, 185] on div "1" at bounding box center [26, 191] width 26 height 24
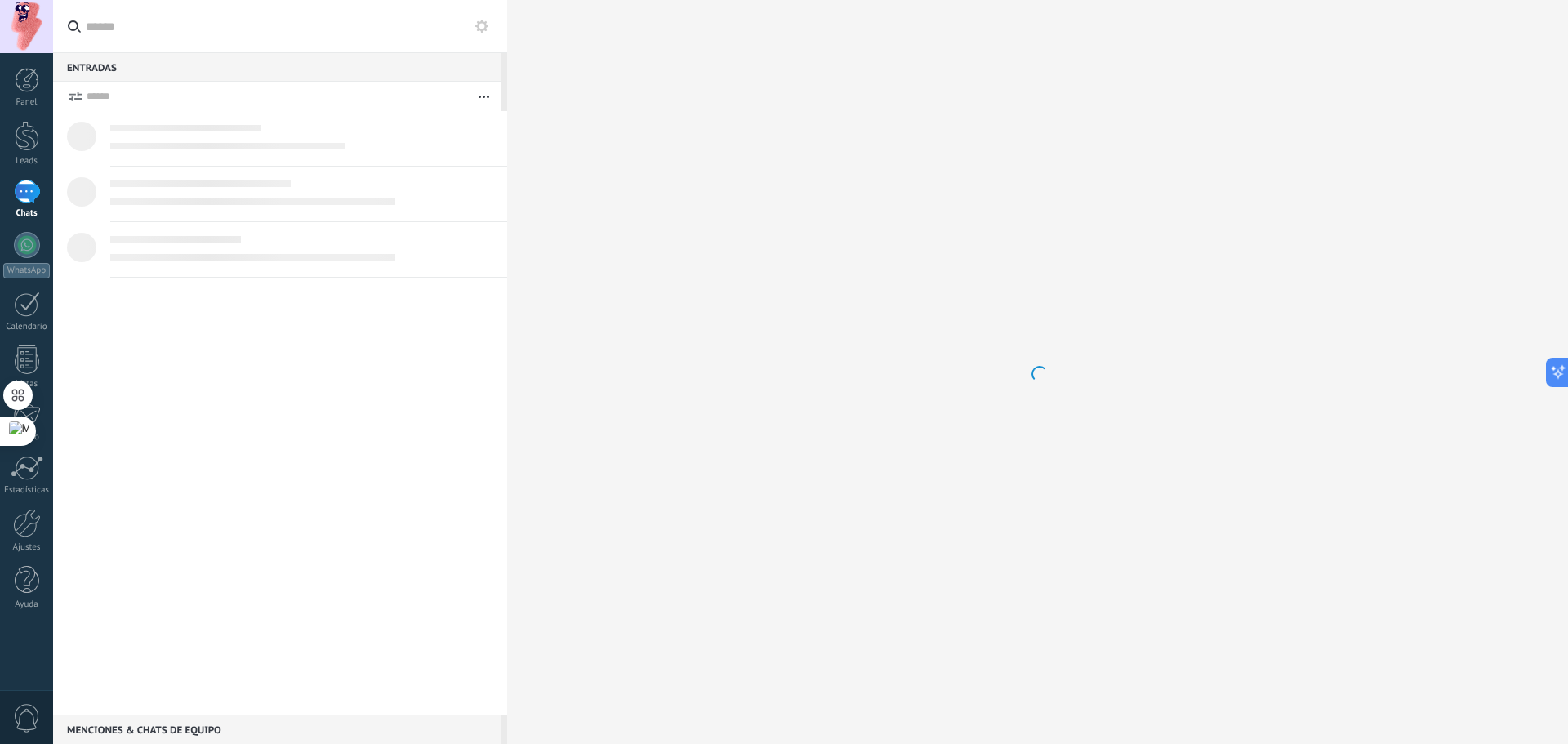
drag, startPoint x: 269, startPoint y: 706, endPoint x: 234, endPoint y: 571, distance: 139.5
click at [234, 571] on div at bounding box center [279, 412] width 454 height 603
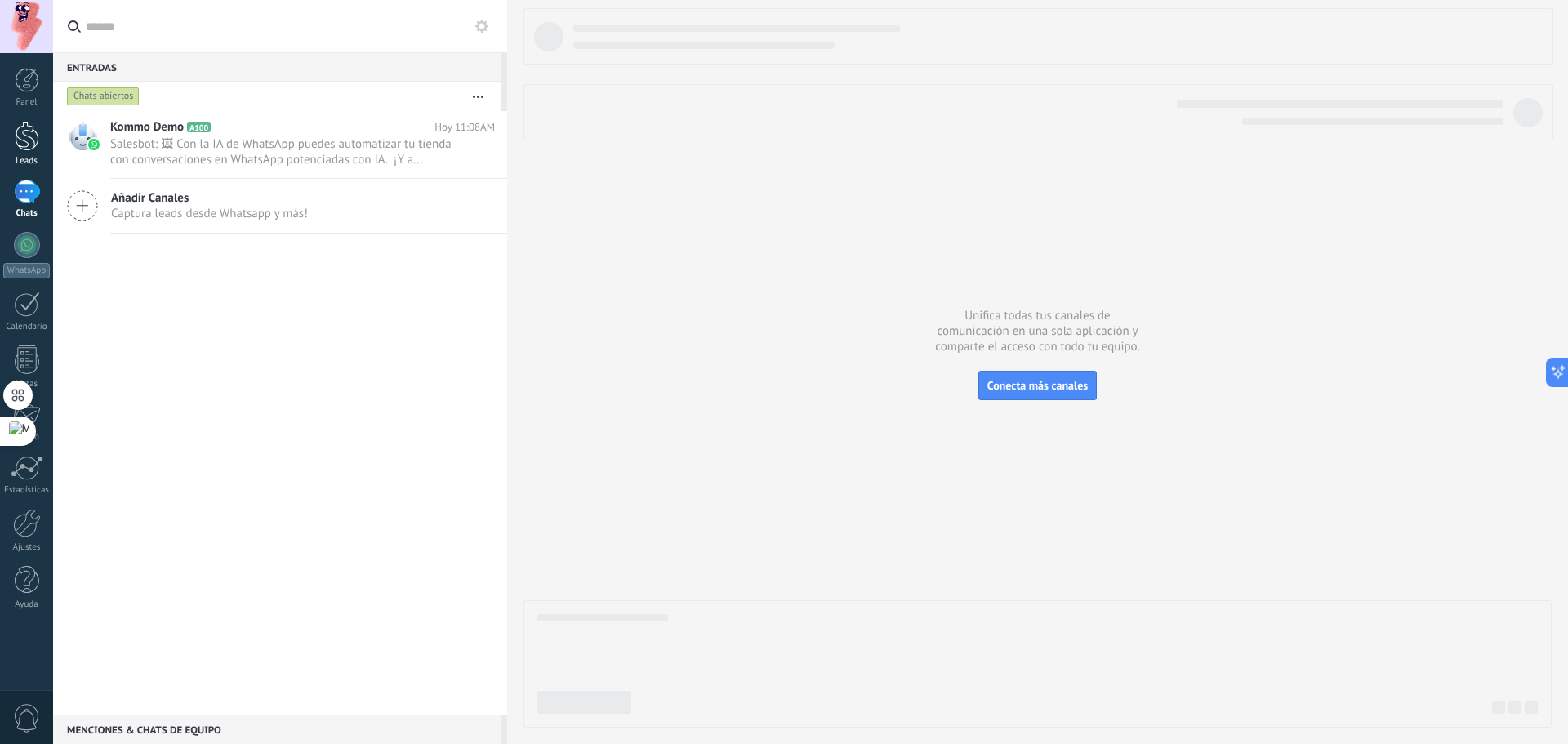
click at [29, 148] on div at bounding box center [27, 136] width 25 height 31
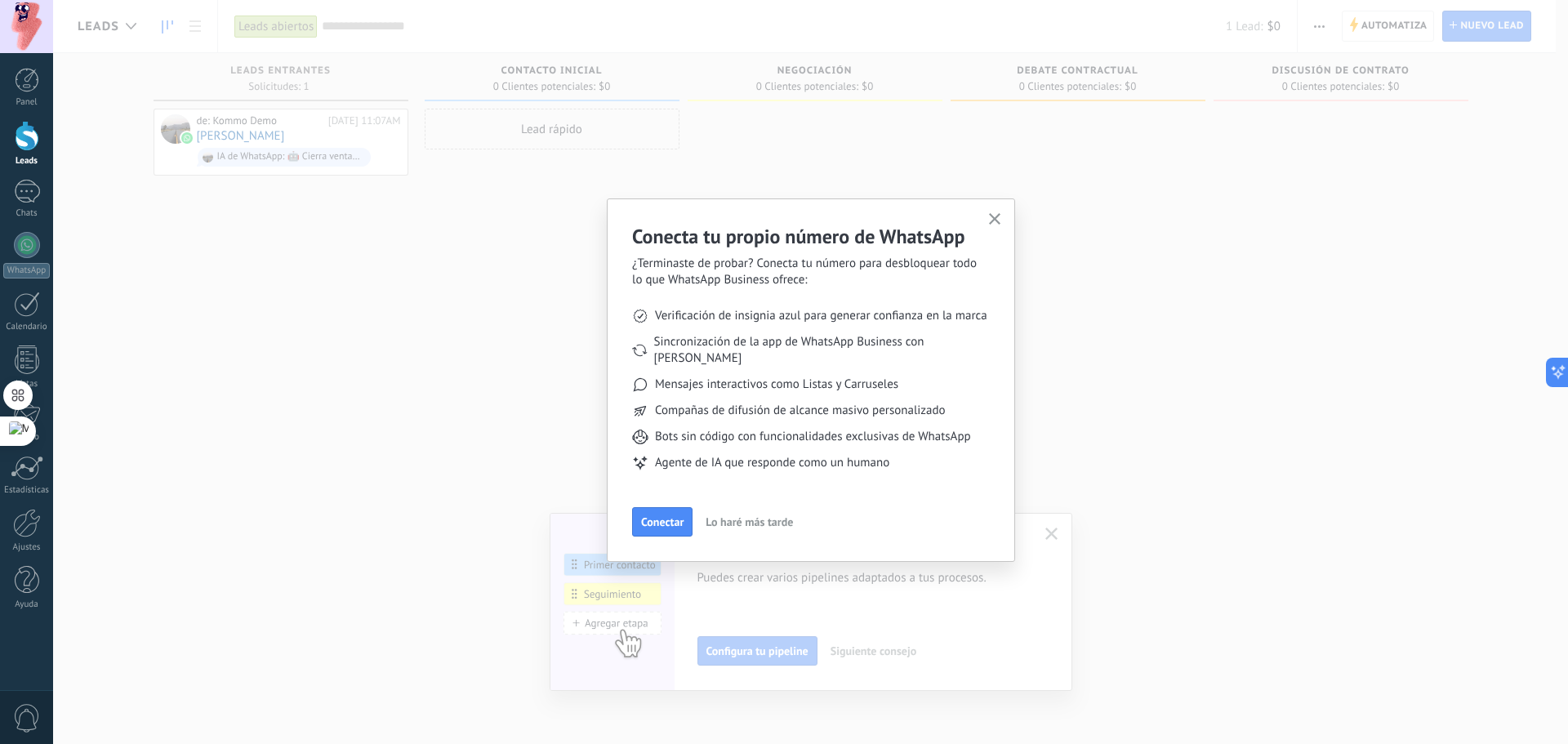
drag, startPoint x: 667, startPoint y: 498, endPoint x: 662, endPoint y: 585, distance: 87.1
click at [664, 550] on div "Conecta tu propio número de WhatsApp ¿Terminaste de probar? Conecta tu número p…" at bounding box center [809, 372] width 1514 height 744
click at [733, 516] on span "Lo haré más tarde" at bounding box center [749, 522] width 87 height 12
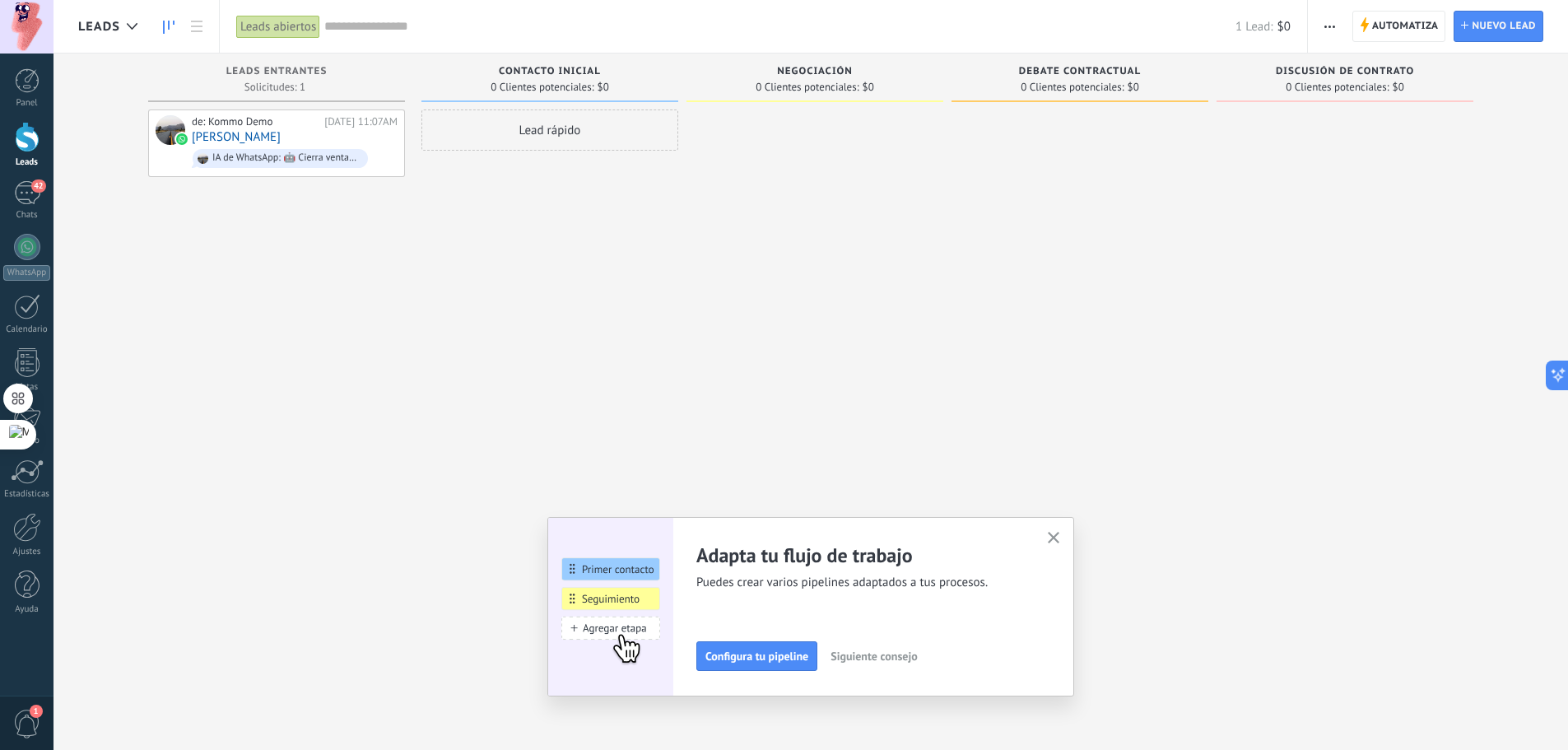
click at [1060, 536] on use "button" at bounding box center [1054, 537] width 13 height 13
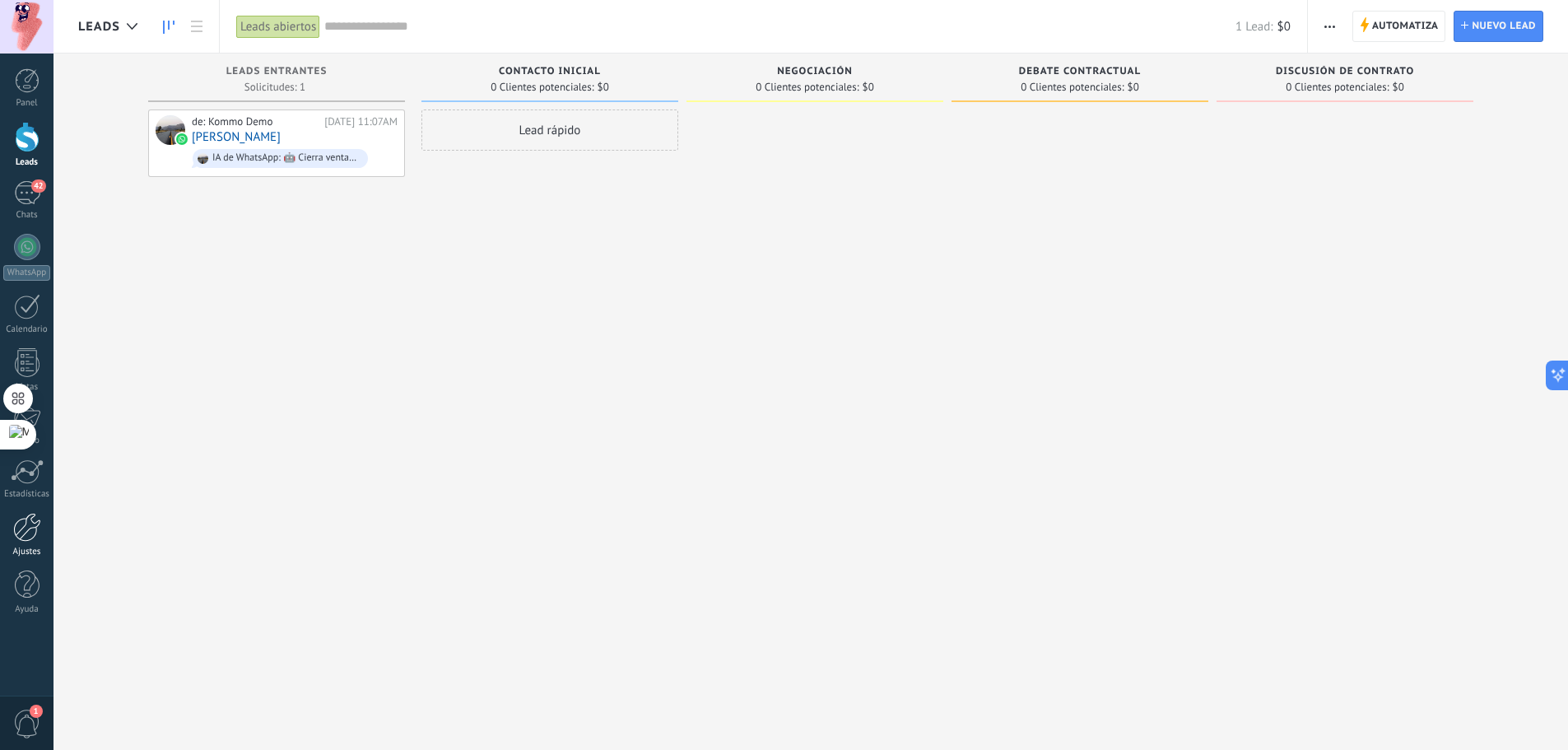
click at [36, 523] on div at bounding box center [27, 527] width 28 height 29
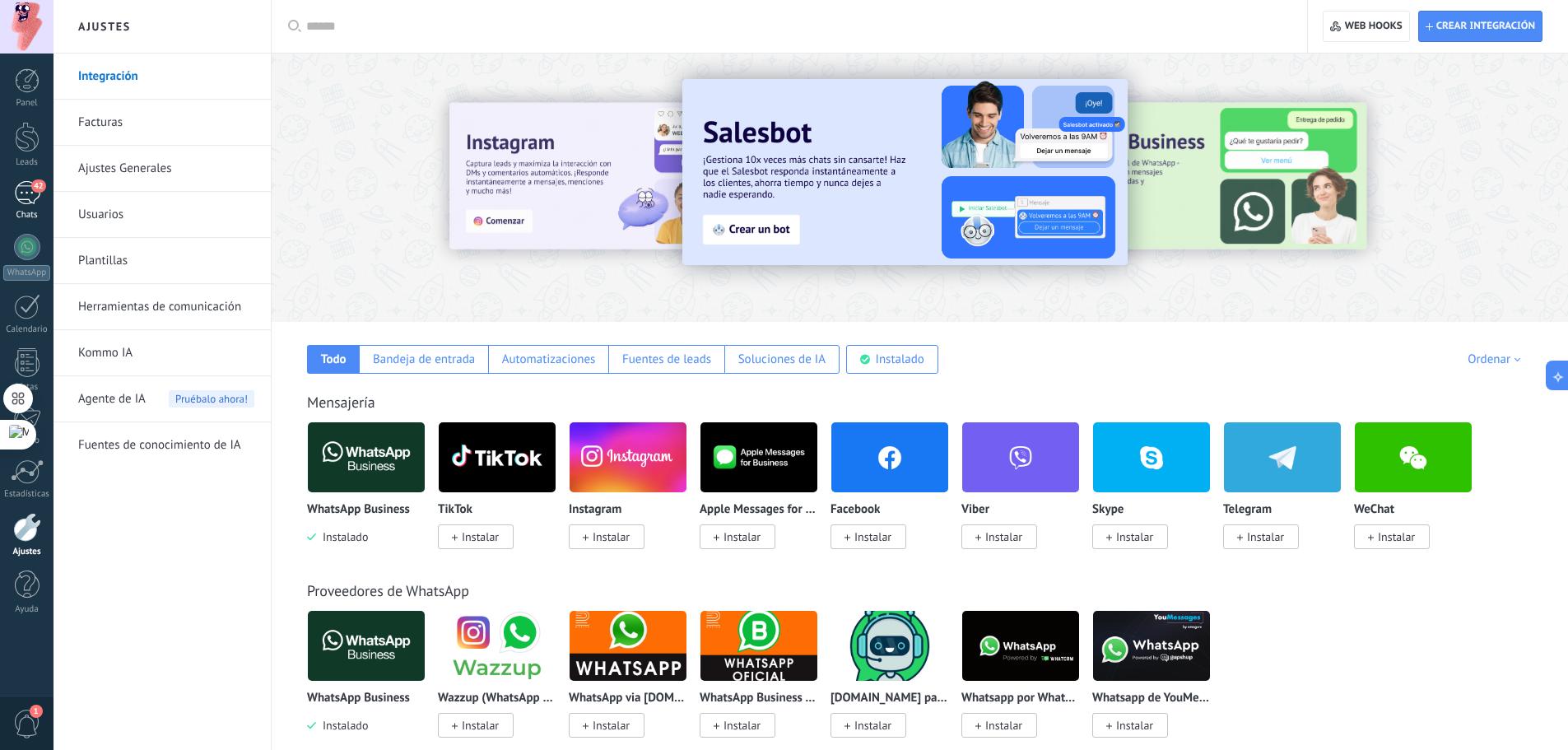
click at [4, 209] on link "42 Chats" at bounding box center [26, 200] width 53 height 40
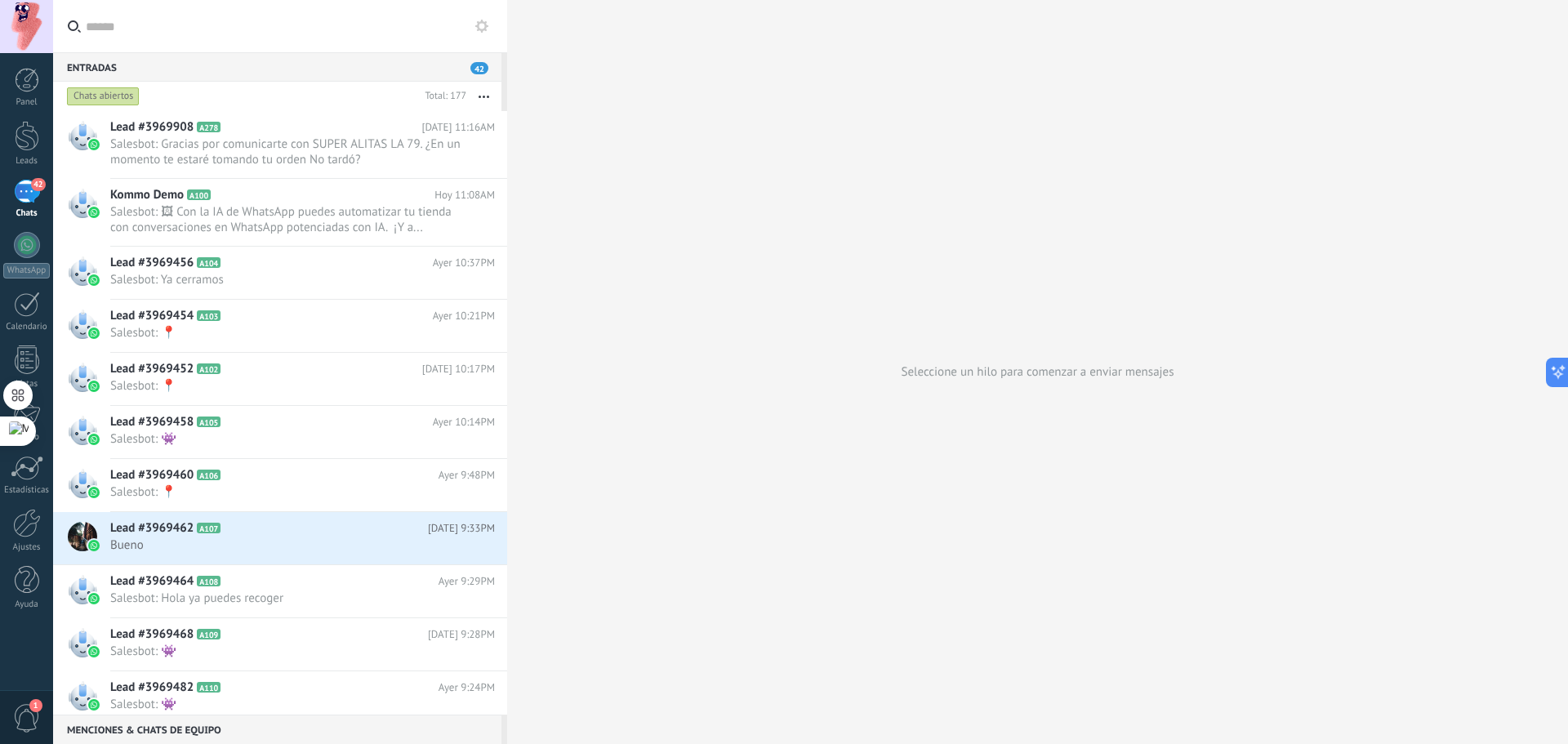
click at [484, 91] on button "button" at bounding box center [483, 96] width 35 height 30
click at [590, 194] on div "Seleccione un hilo para comenzar a enviar mensajes" at bounding box center [1038, 372] width 1061 height 744
click at [246, 123] on h2 "Lead #3969908 A278" at bounding box center [266, 127] width 311 height 16
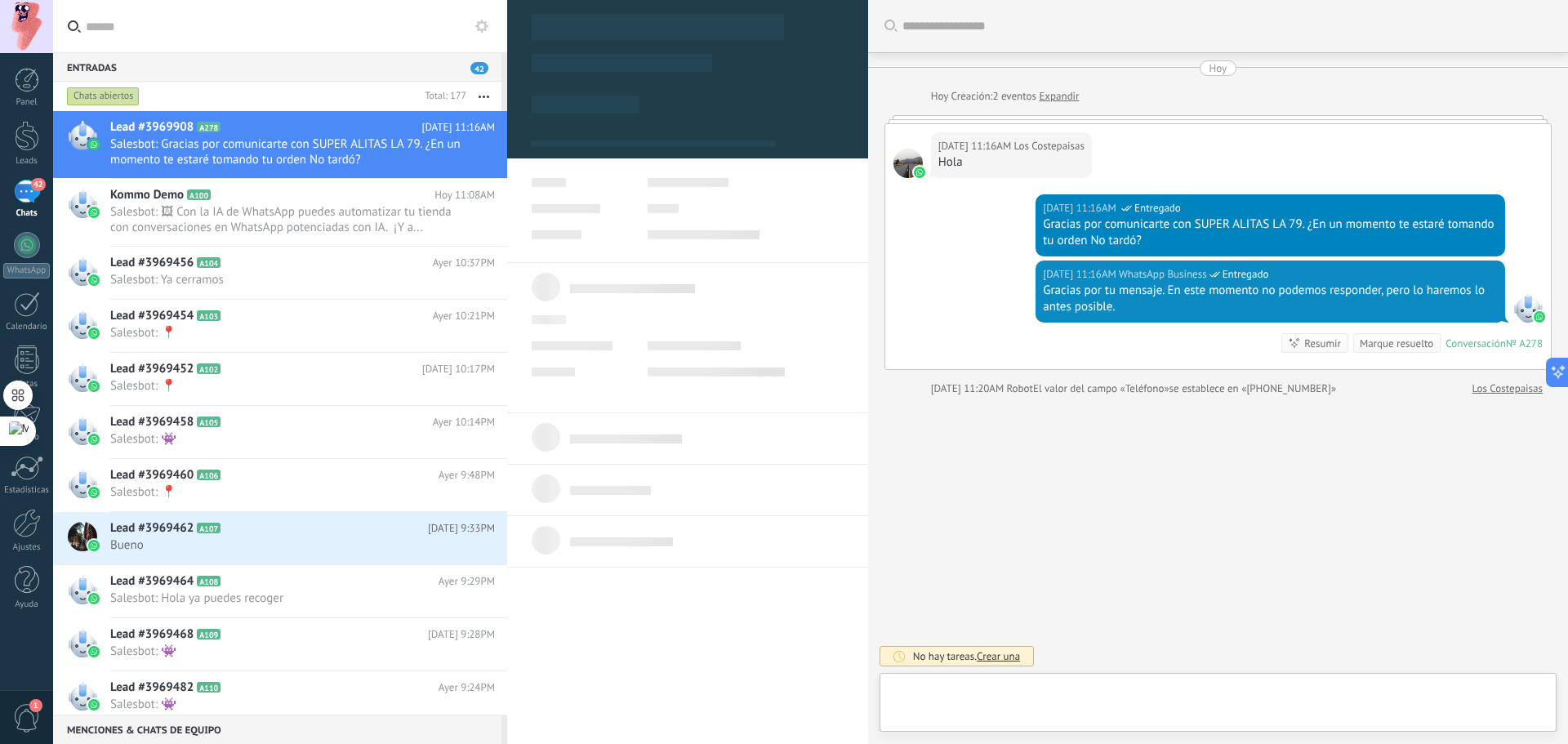
type textarea "**********"
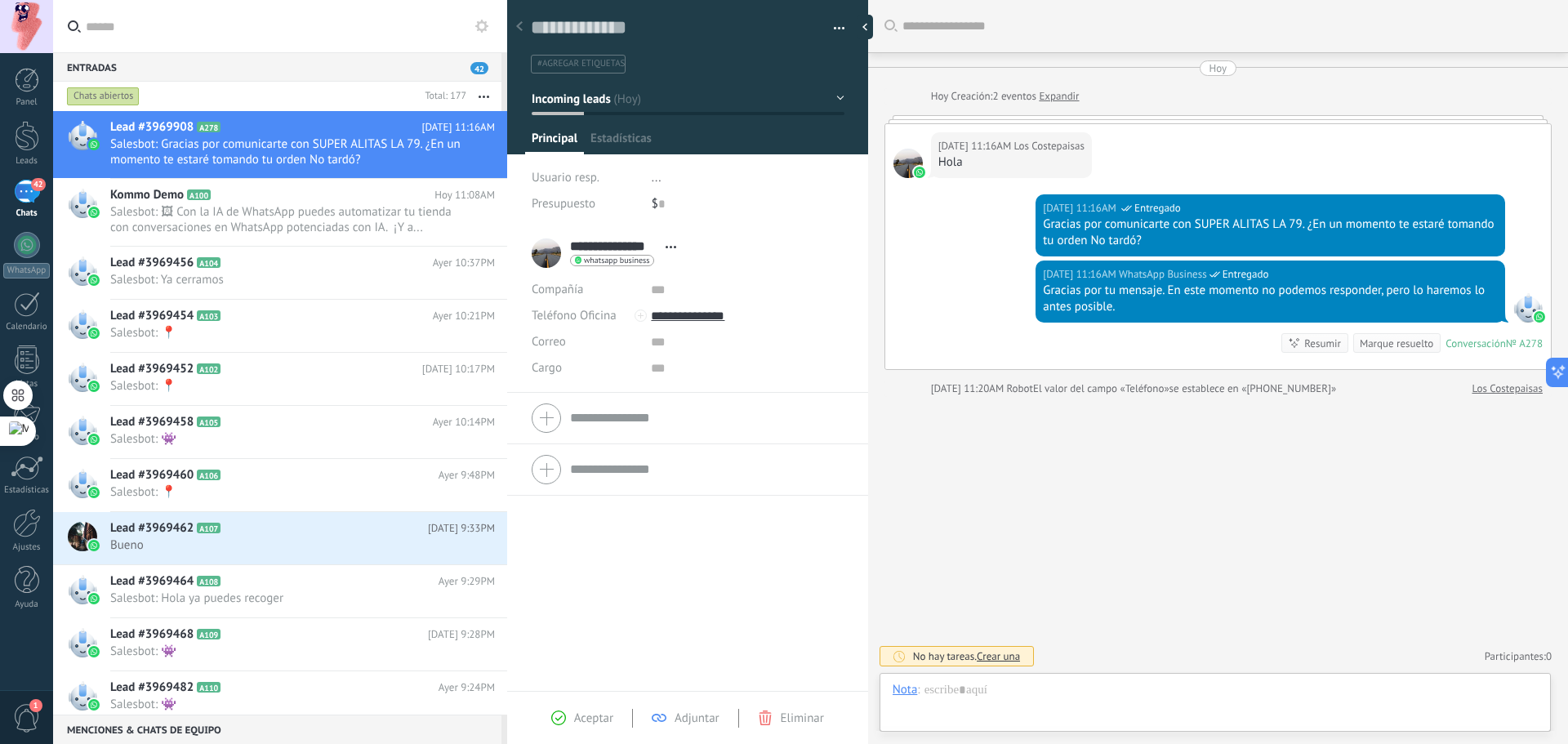
scroll to position [25, 0]
click at [525, 29] on div at bounding box center [520, 27] width 23 height 32
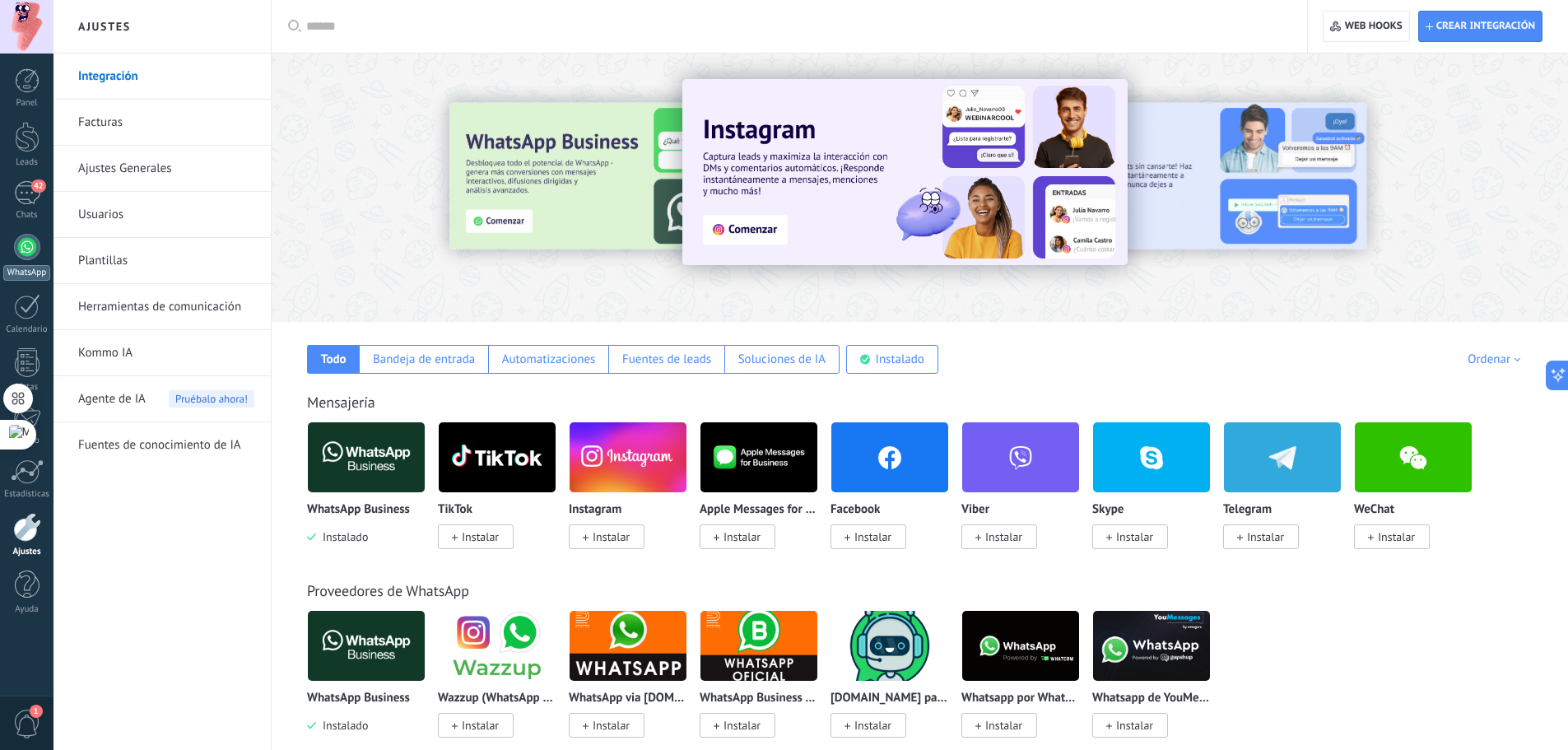
click at [25, 255] on div at bounding box center [26, 246] width 26 height 26
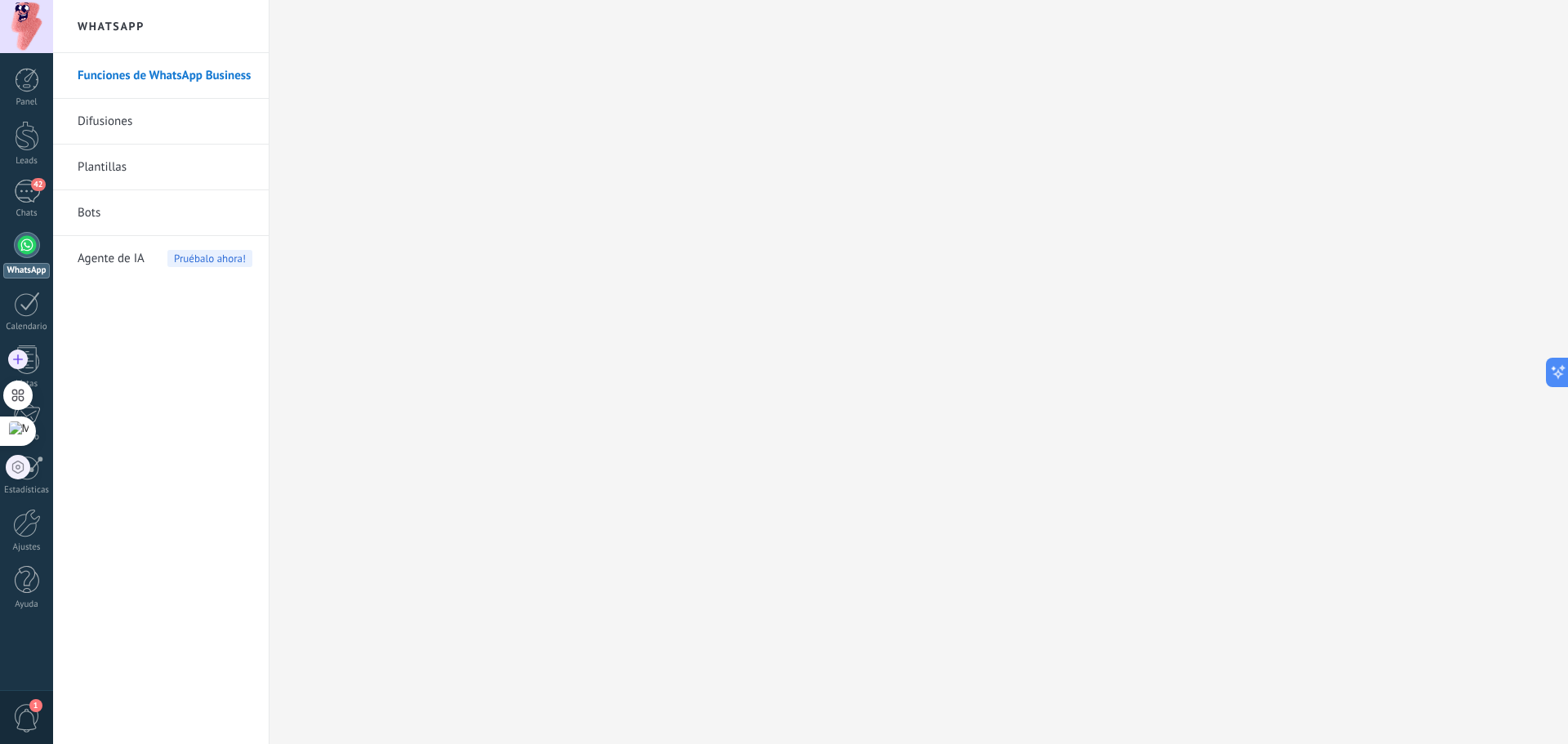
click at [21, 470] on icon at bounding box center [17, 466] width 14 height 14
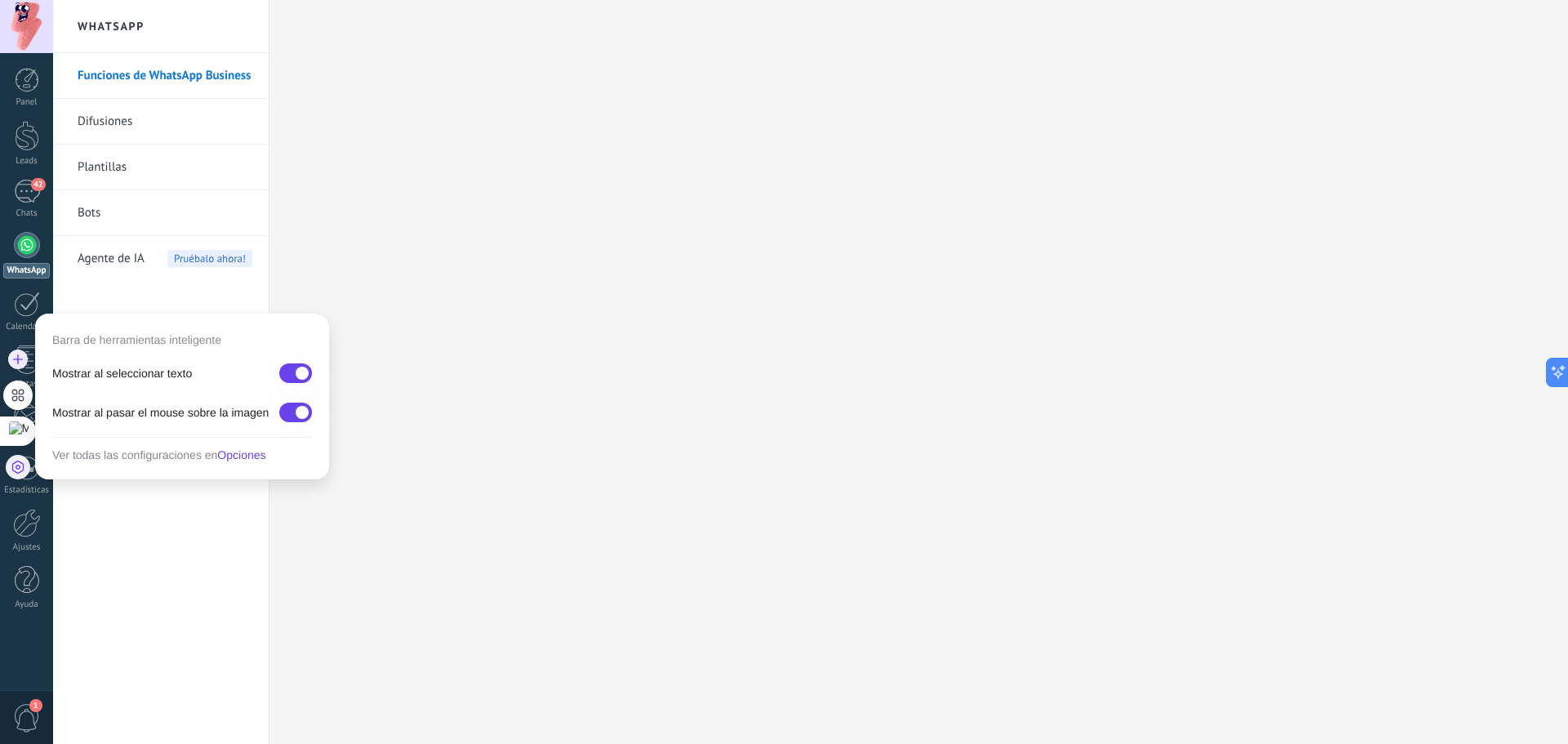
click at [21, 468] on icon at bounding box center [17, 466] width 14 height 14
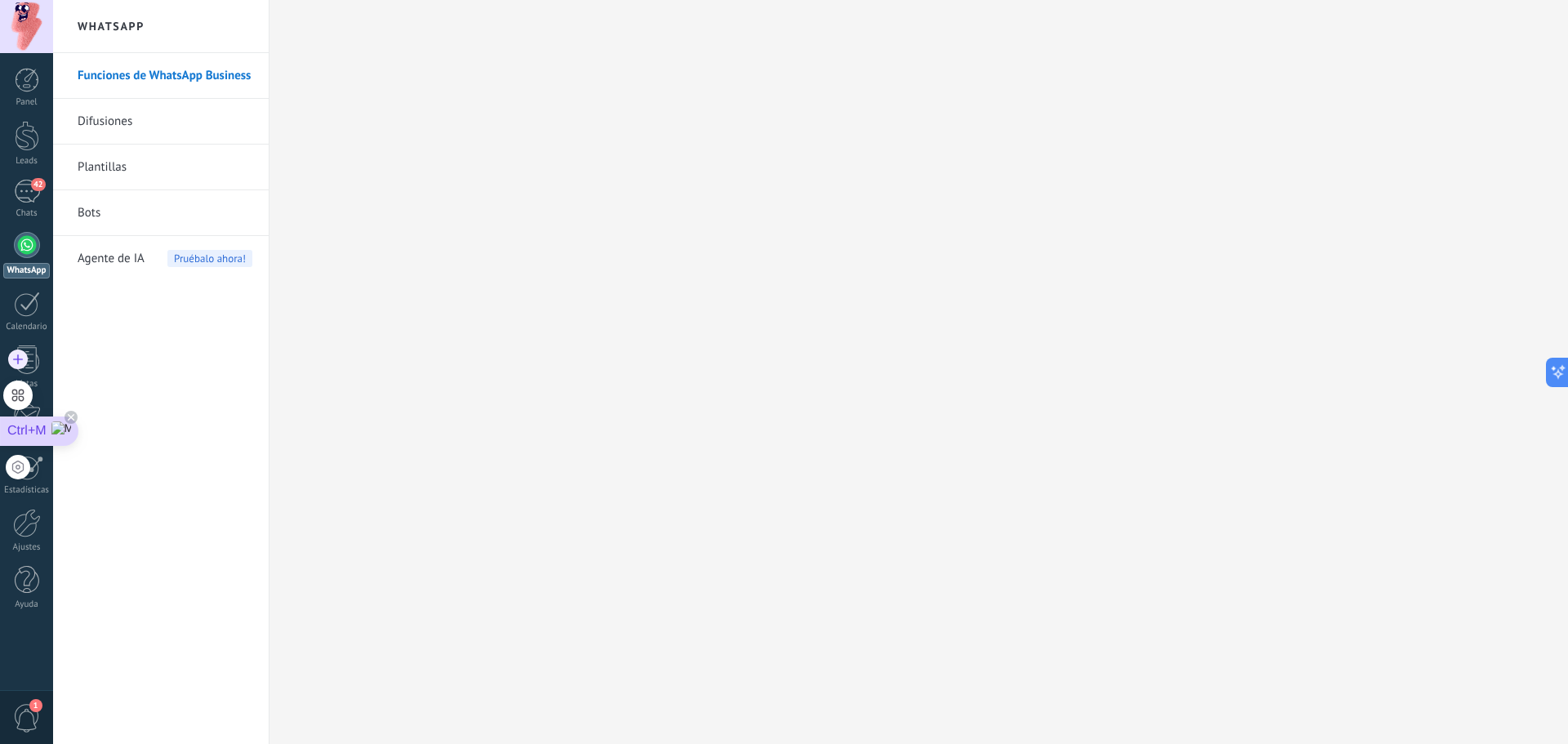
click at [41, 437] on div "Ctrl+M" at bounding box center [39, 430] width 79 height 30
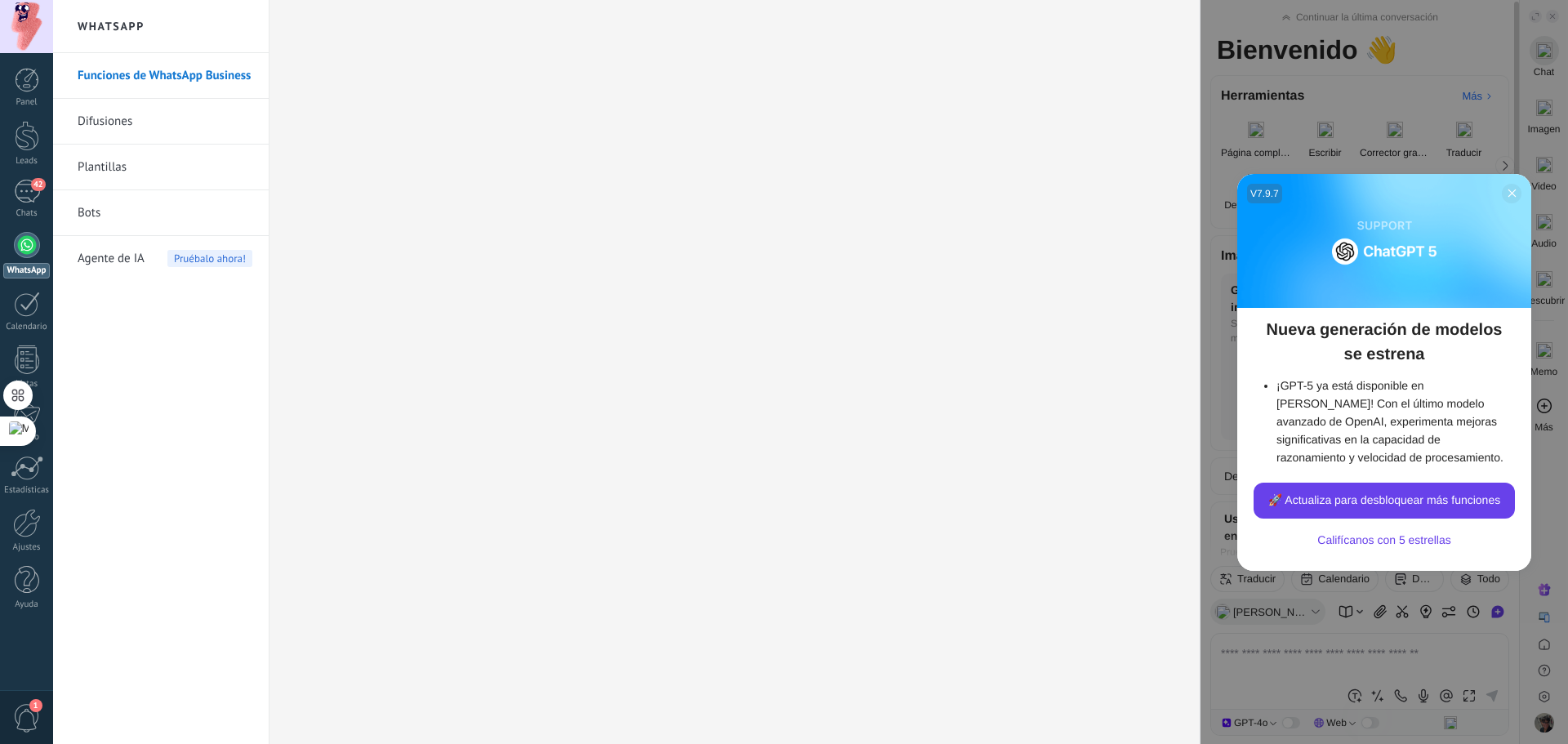
click at [1508, 193] on icon at bounding box center [1511, 193] width 12 height 12
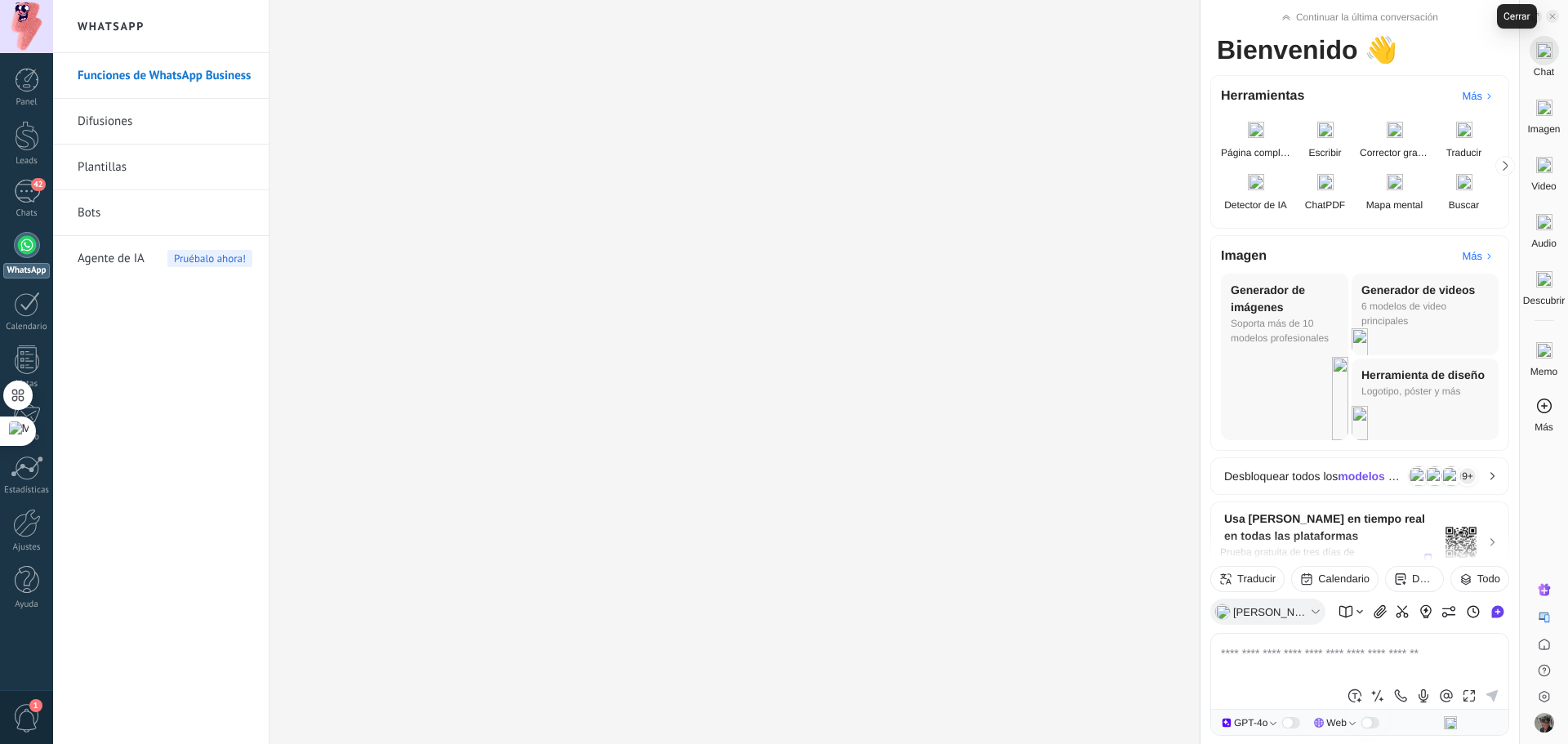
click at [1552, 16] on icon at bounding box center [1552, 16] width 9 height 9
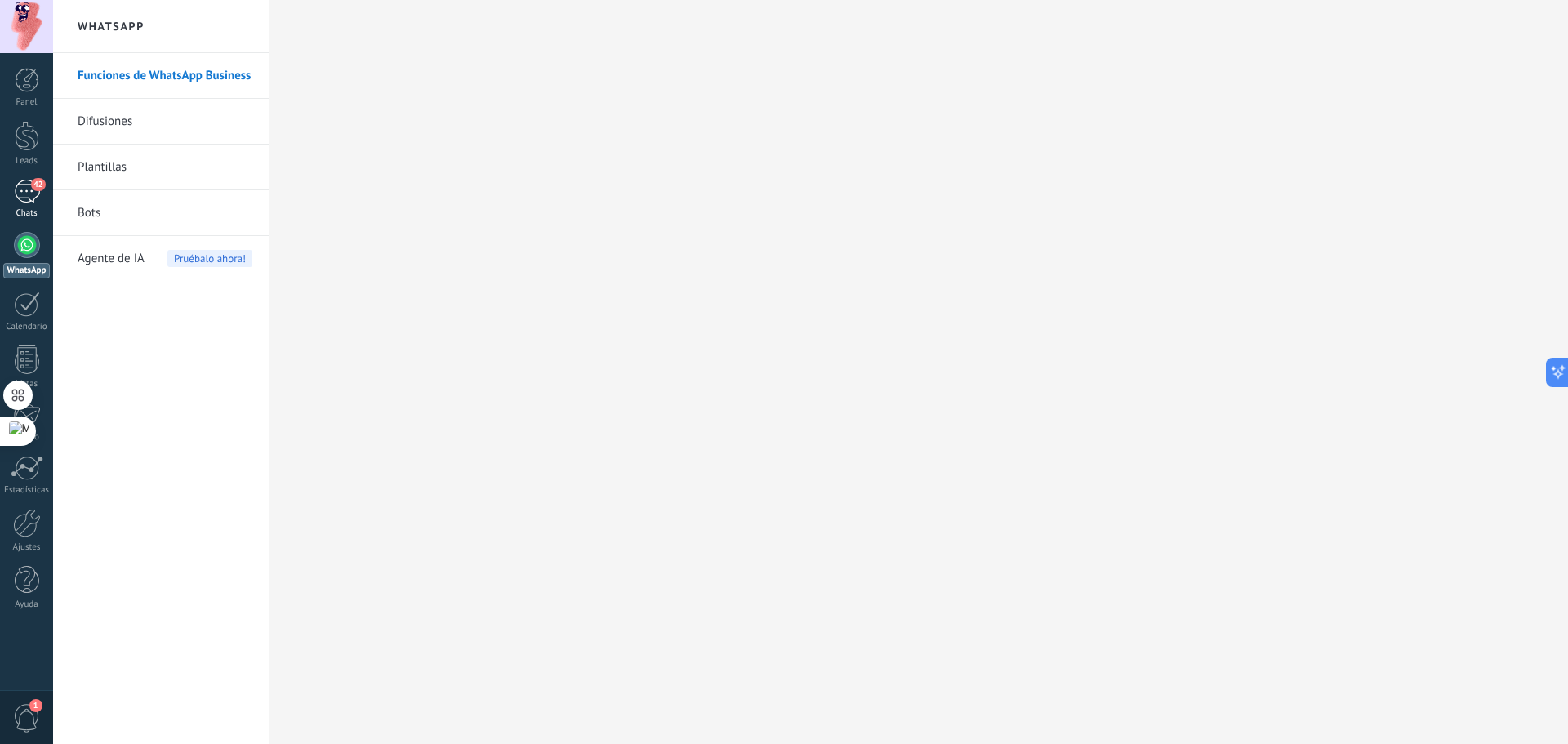
click at [32, 206] on link "42 Chats" at bounding box center [26, 198] width 53 height 39
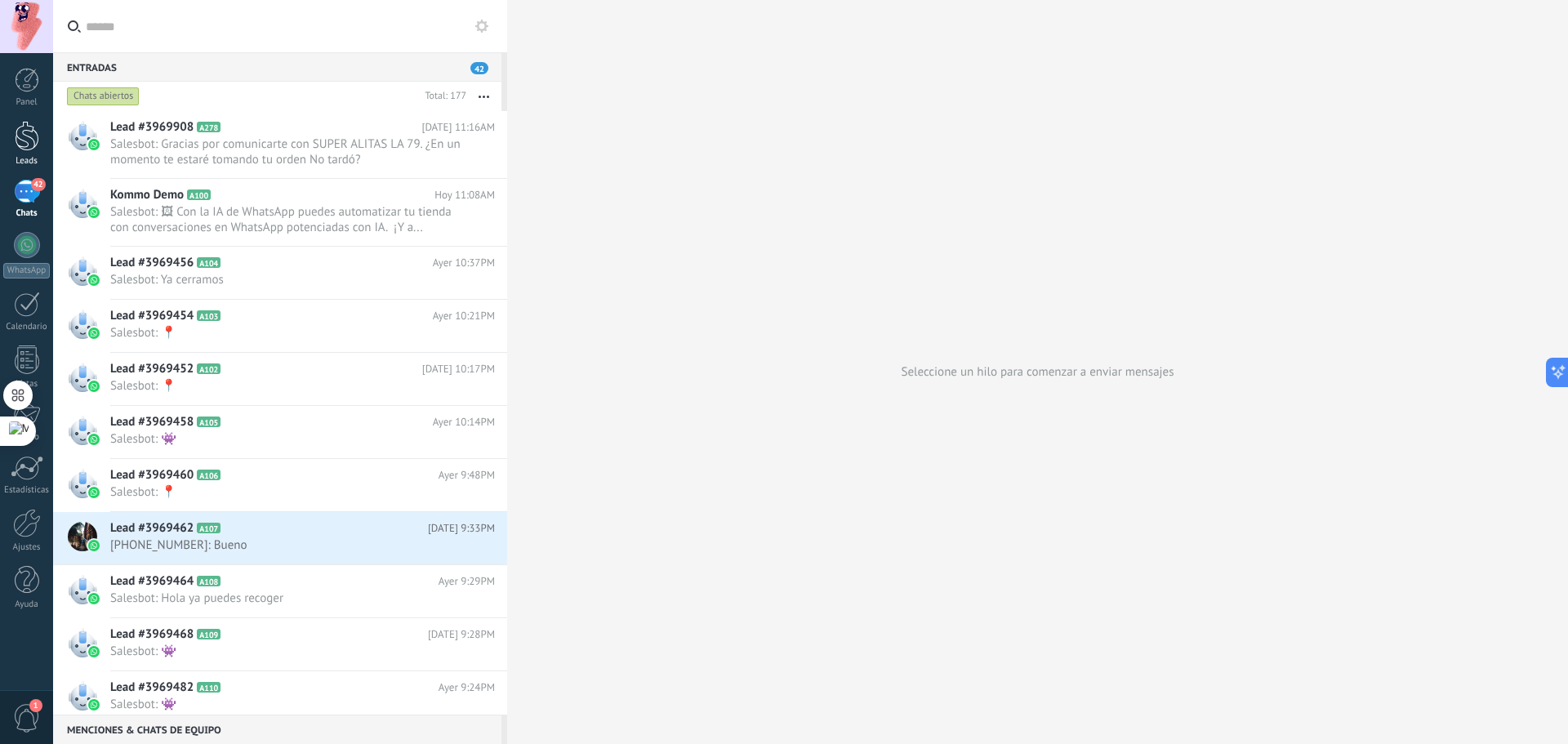
click at [7, 129] on link "Leads" at bounding box center [26, 144] width 53 height 46
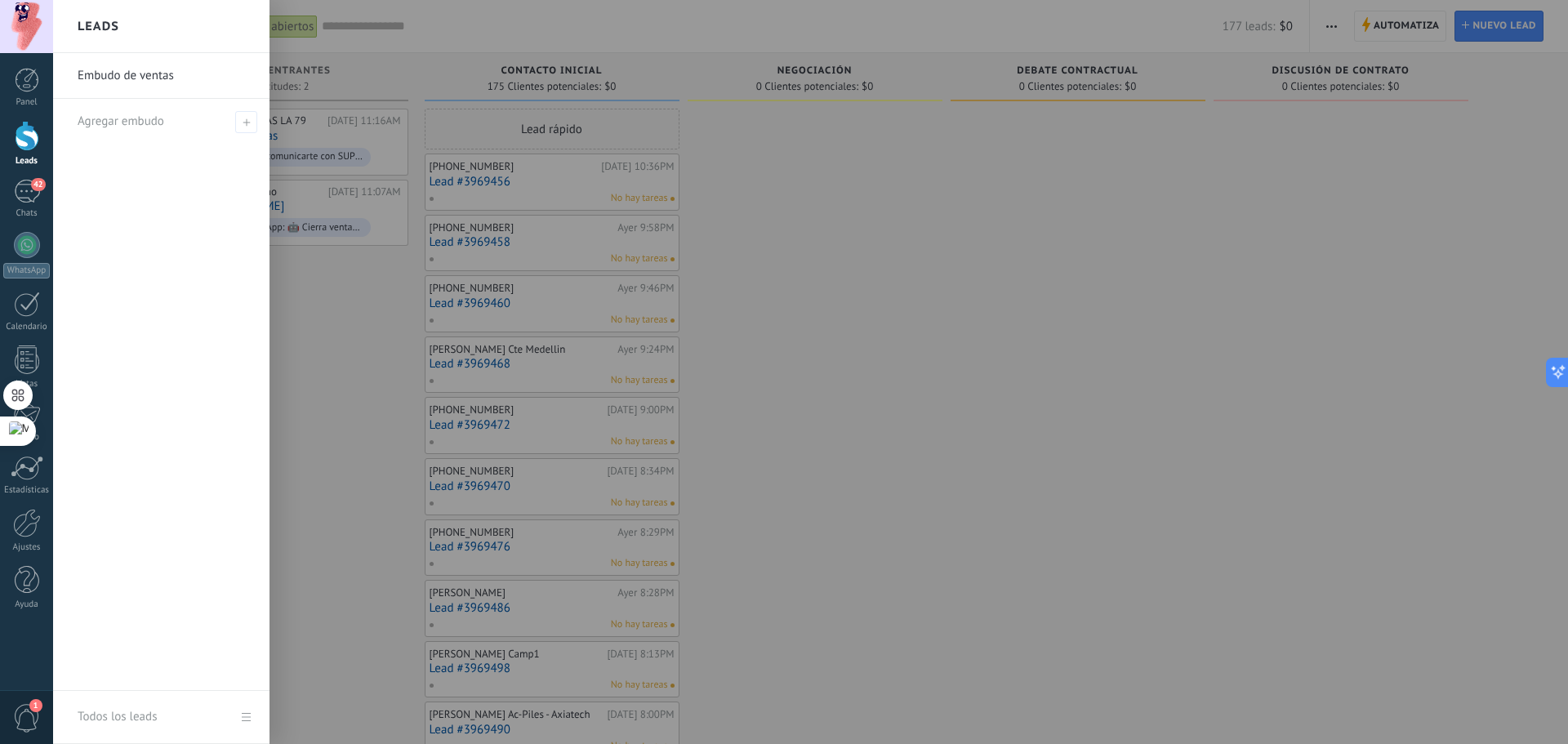
drag, startPoint x: 1295, startPoint y: 122, endPoint x: 1302, endPoint y: 129, distance: 9.9
click at [1301, 128] on div at bounding box center [836, 372] width 1568 height 744
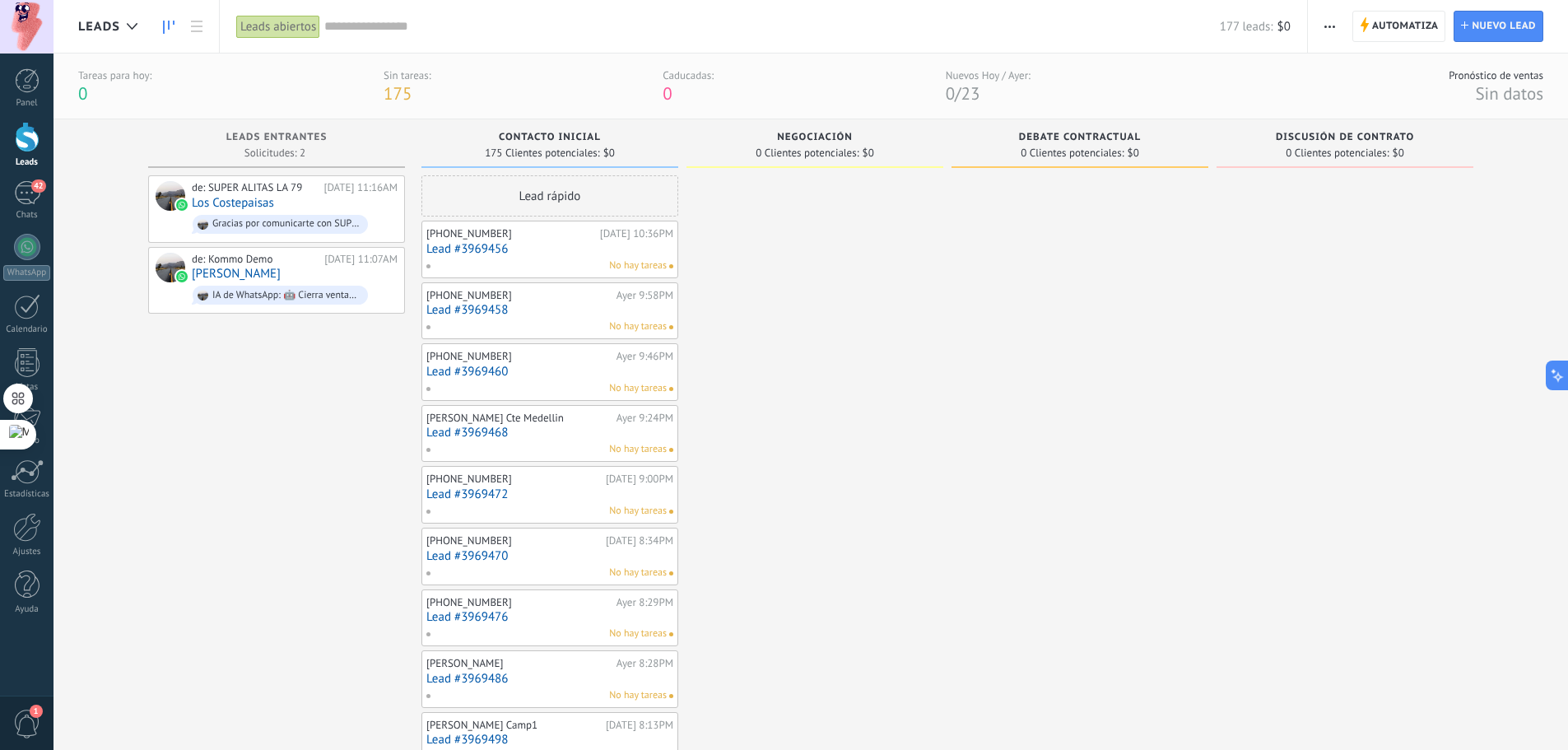
click at [1321, 18] on button "button" at bounding box center [1329, 26] width 24 height 31
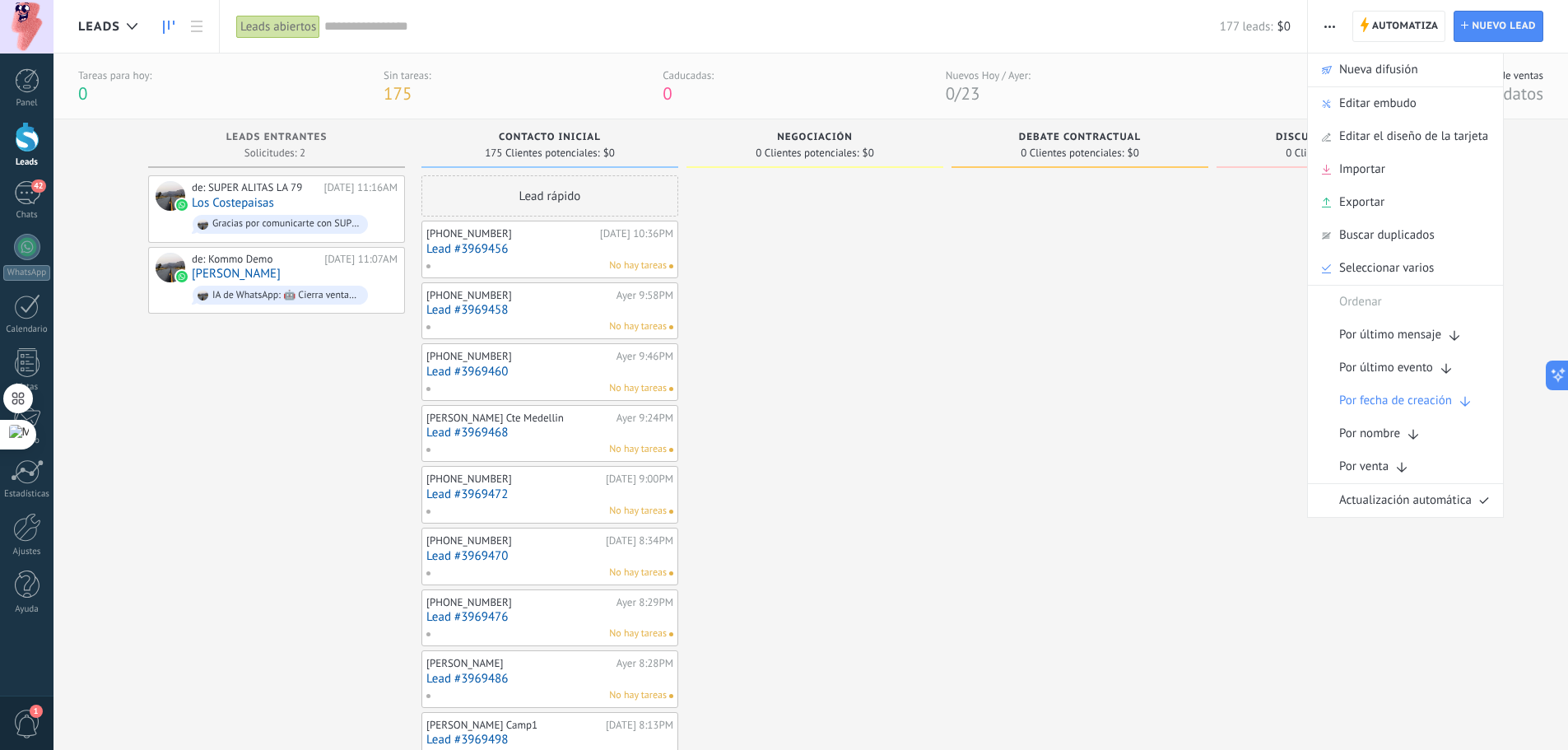
click at [1393, 111] on span "Editar embudo" at bounding box center [1378, 103] width 77 height 33
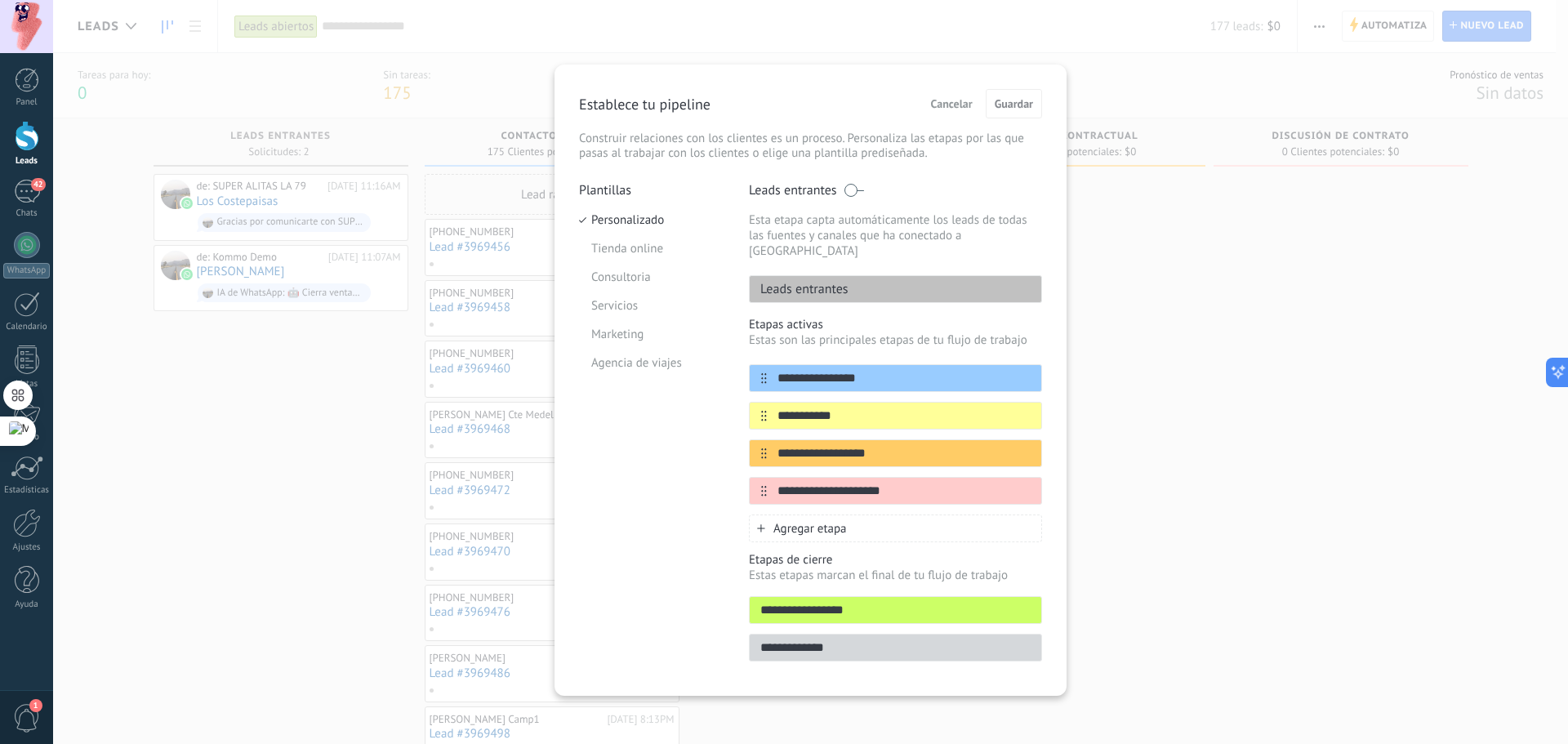
click at [957, 115] on button "Cancelar" at bounding box center [951, 104] width 57 height 25
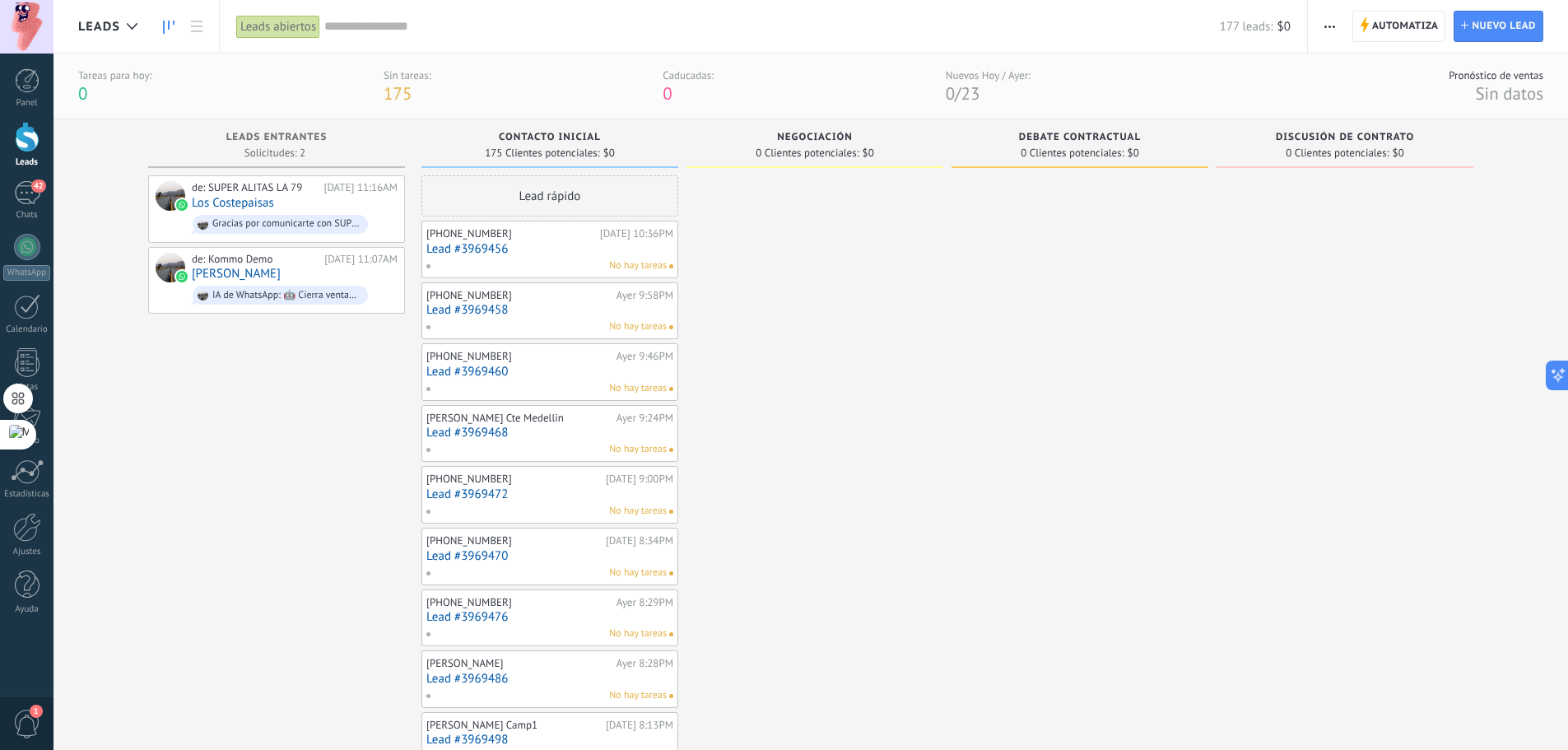
click at [1332, 20] on span "button" at bounding box center [1329, 26] width 11 height 31
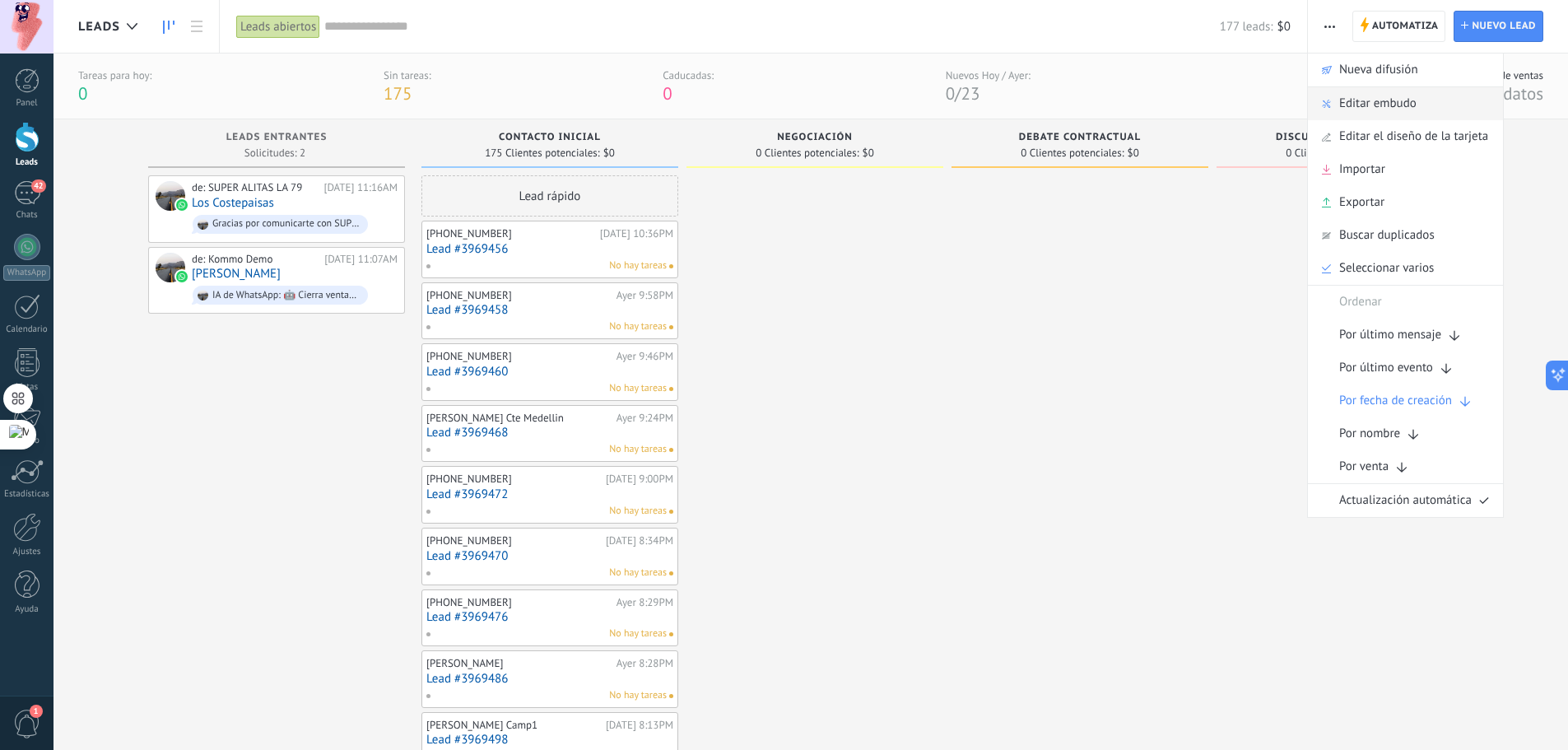
click at [1382, 101] on span "Editar embudo" at bounding box center [1378, 103] width 77 height 33
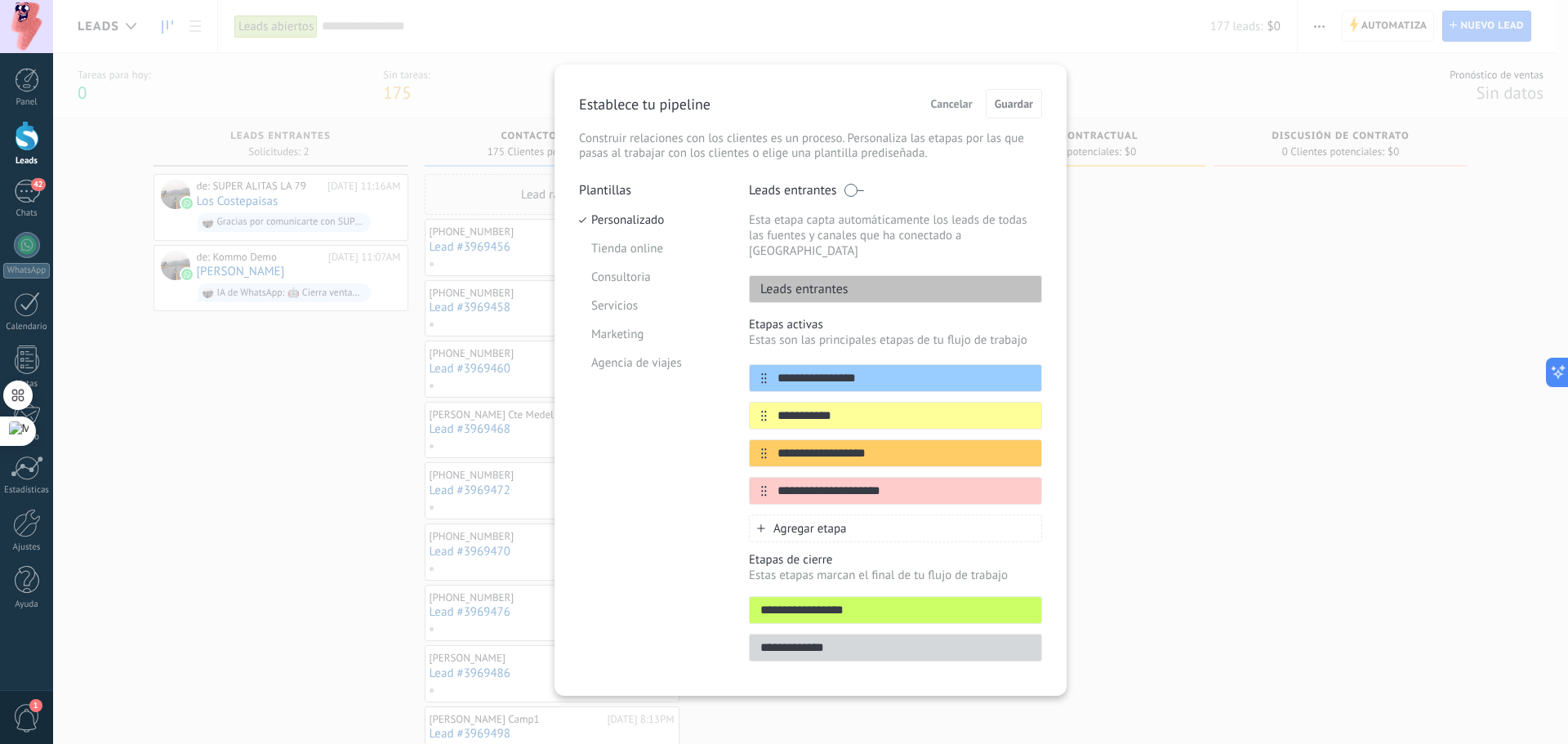
click at [936, 277] on div "Leads entrantes" at bounding box center [896, 289] width 293 height 28
click at [884, 276] on div "Leads entrantes" at bounding box center [896, 289] width 293 height 28
click at [854, 364] on div "**********" at bounding box center [896, 378] width 293 height 28
drag, startPoint x: 885, startPoint y: 365, endPoint x: 723, endPoint y: 365, distance: 162.0
click at [723, 365] on div "**********" at bounding box center [810, 427] width 463 height 489
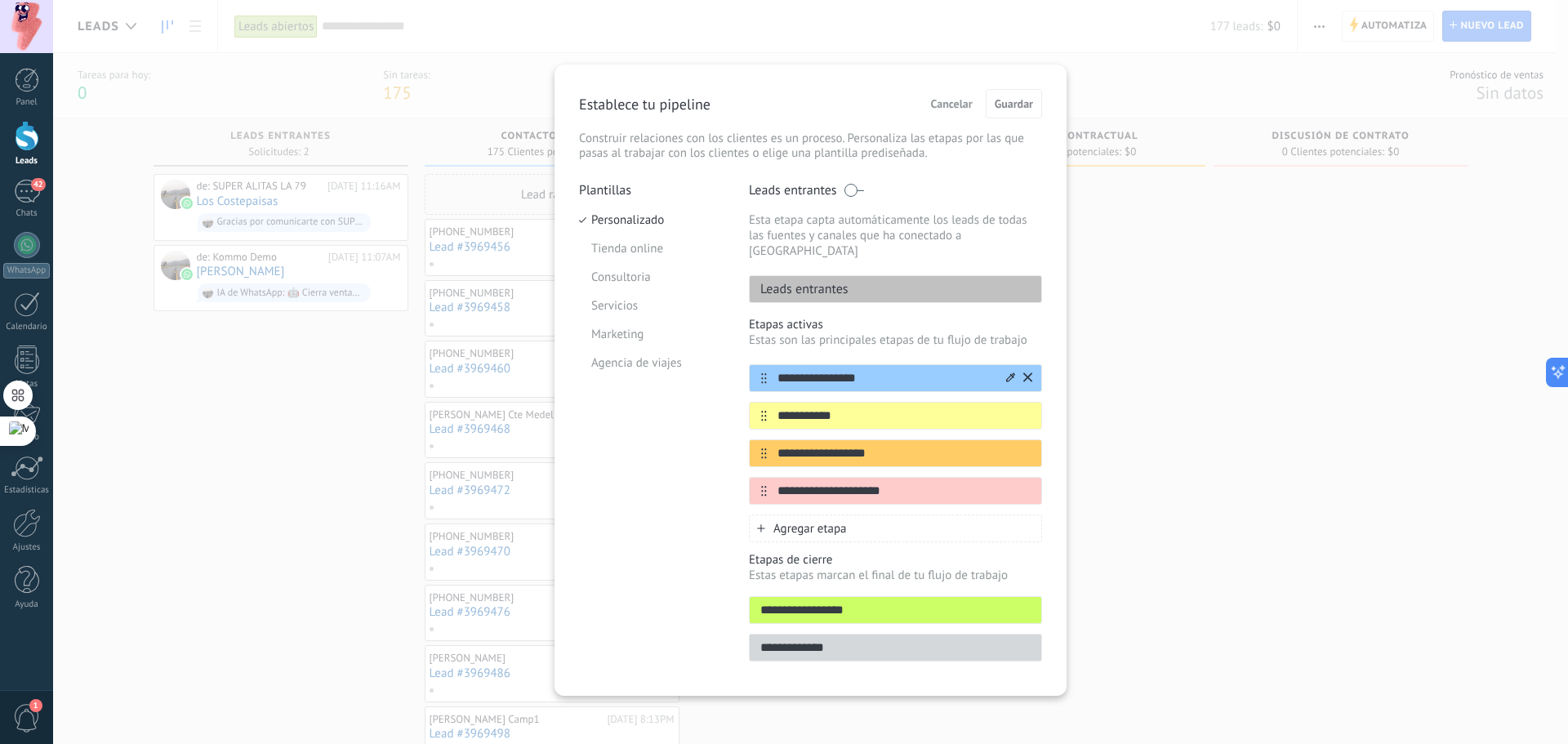
click at [937, 372] on div "**********" at bounding box center [896, 378] width 293 height 28
drag, startPoint x: 876, startPoint y: 360, endPoint x: 763, endPoint y: 353, distance: 113.2
click at [719, 357] on div "**********" at bounding box center [810, 427] width 463 height 489
click at [885, 370] on input "**********" at bounding box center [884, 379] width 237 height 17
drag, startPoint x: 854, startPoint y: 363, endPoint x: 620, endPoint y: 356, distance: 234.1
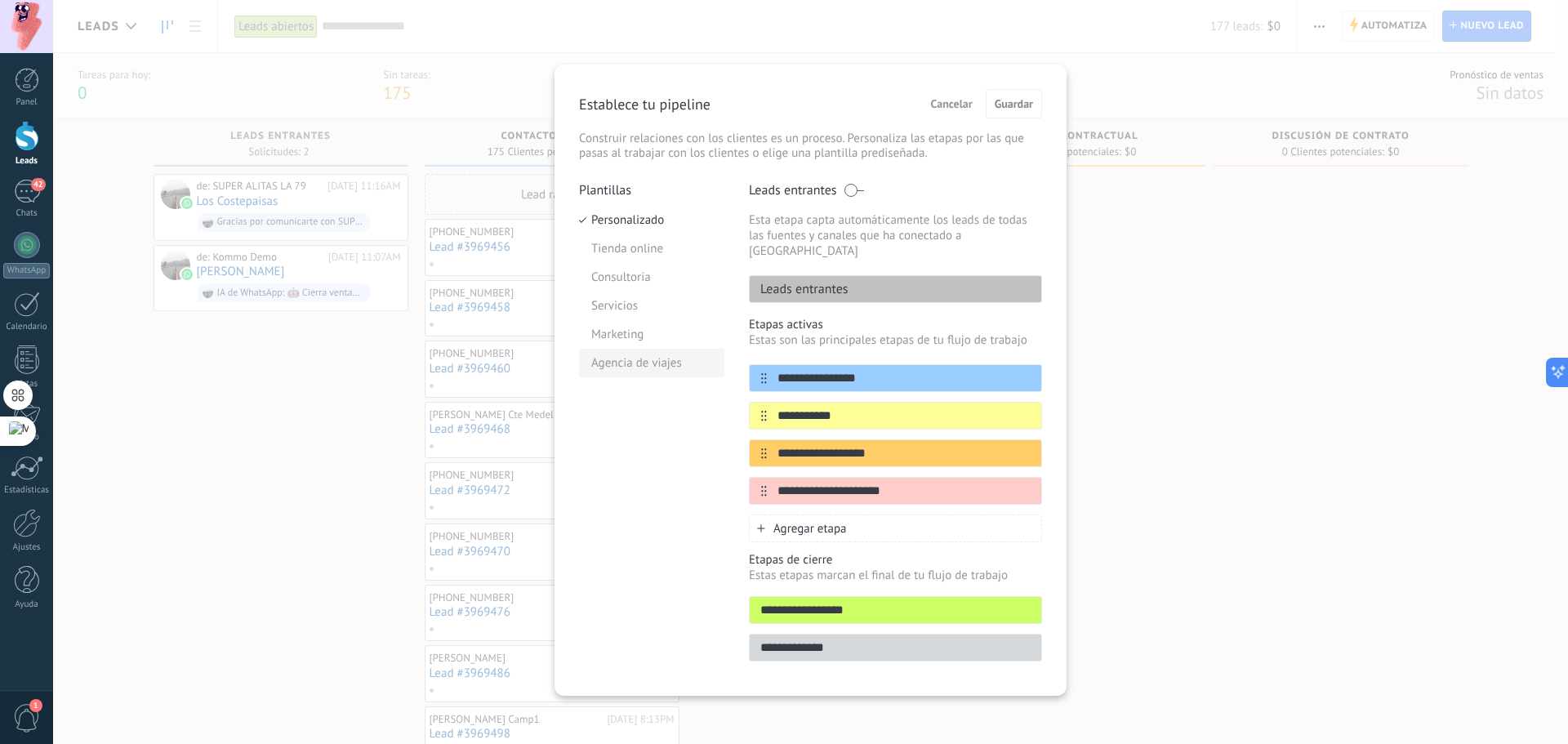
click at [632, 356] on div "**********" at bounding box center [810, 427] width 463 height 489
click at [870, 407] on input "**********" at bounding box center [884, 416] width 237 height 17
drag, startPoint x: 875, startPoint y: 404, endPoint x: 522, endPoint y: 405, distance: 353.0
click at [525, 407] on div "**********" at bounding box center [809, 372] width 1514 height 744
type input "*"
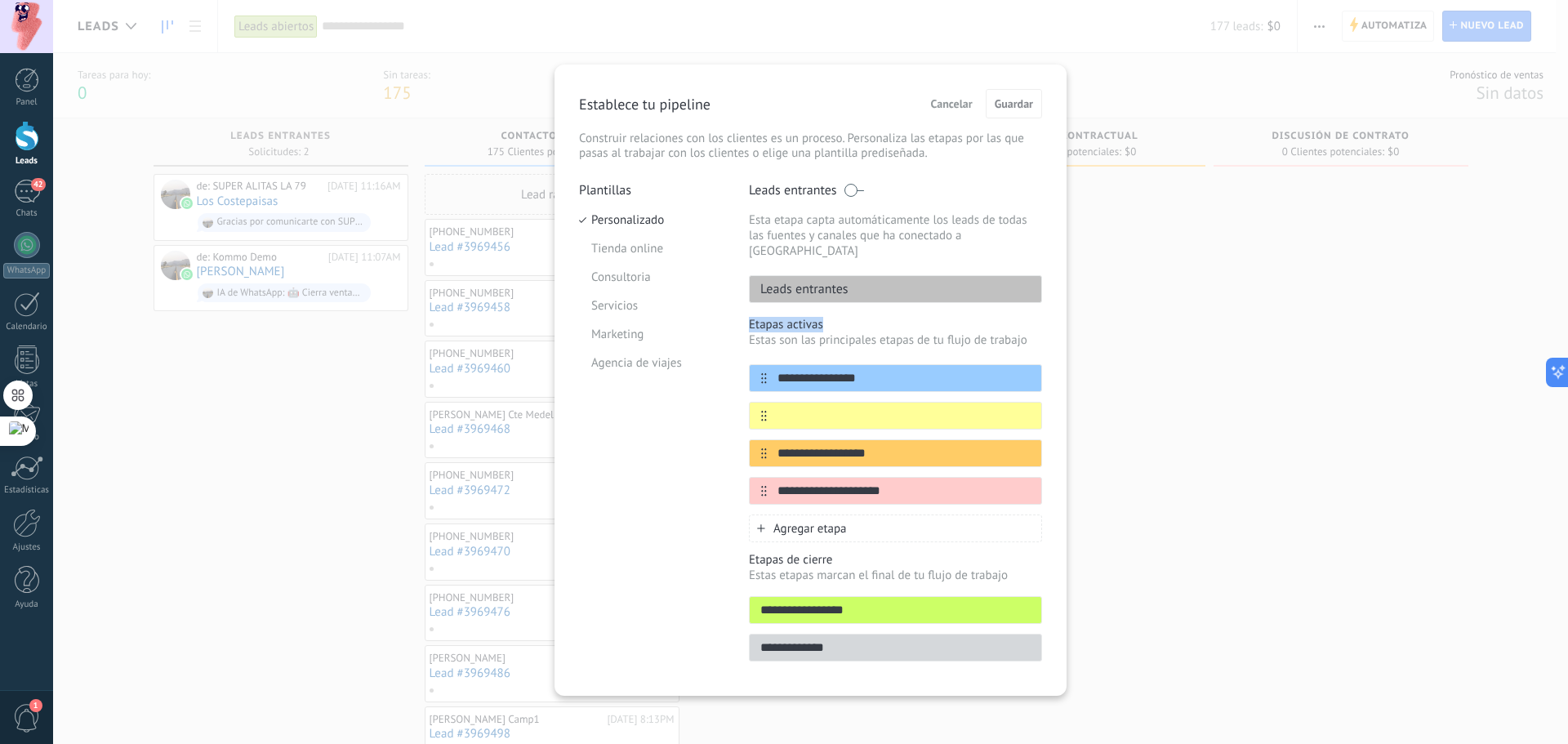
drag, startPoint x: 841, startPoint y: 305, endPoint x: 738, endPoint y: 311, distance: 103.2
click at [741, 311] on div "**********" at bounding box center [810, 427] width 463 height 489
copy p "Etapas activas"
click at [874, 407] on input "text" at bounding box center [884, 416] width 237 height 17
paste input "**********"
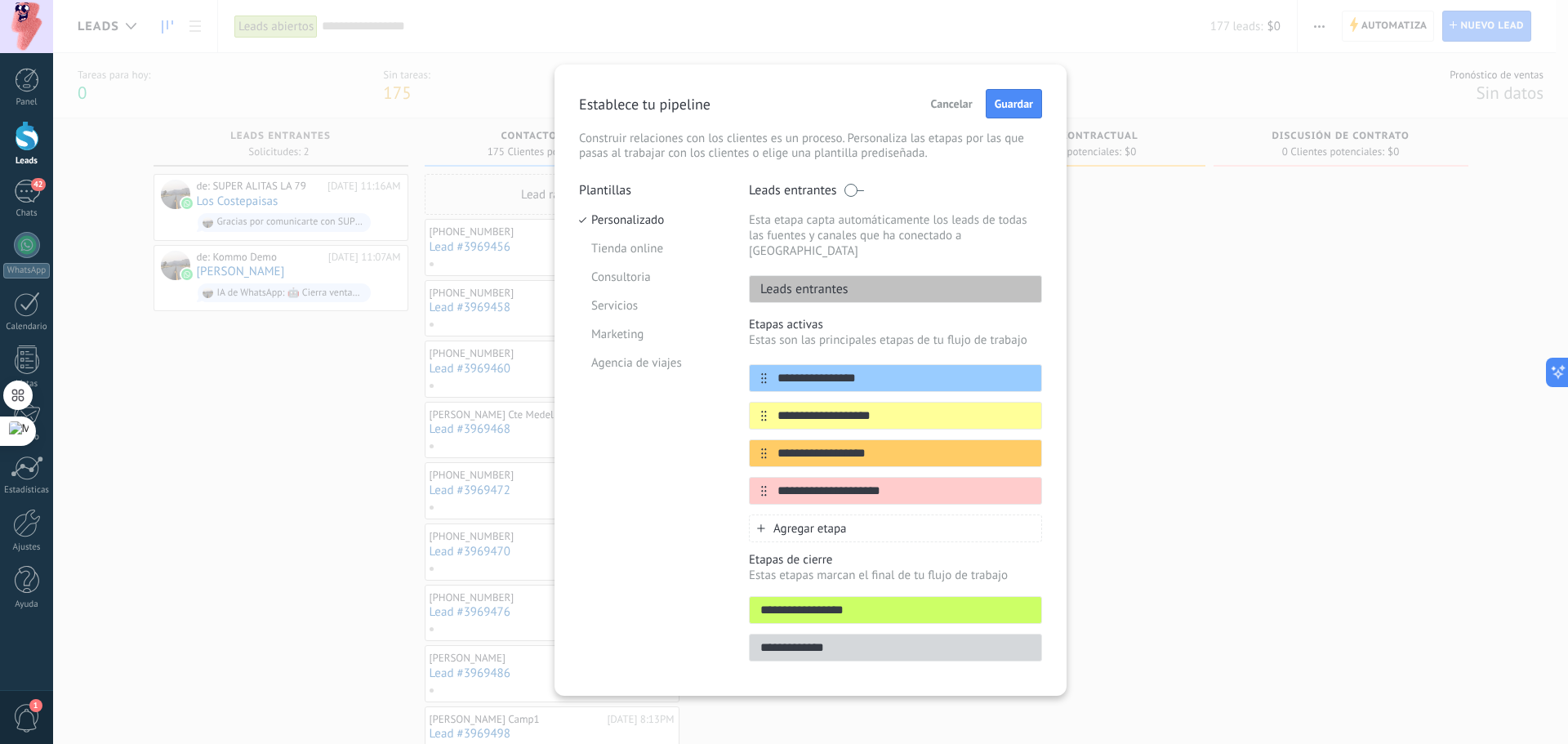
type input "**********"
drag, startPoint x: 830, startPoint y: 432, endPoint x: 684, endPoint y: 420, distance: 146.5
click at [685, 420] on div "**********" at bounding box center [810, 427] width 463 height 489
paste input "text"
type input "**********"
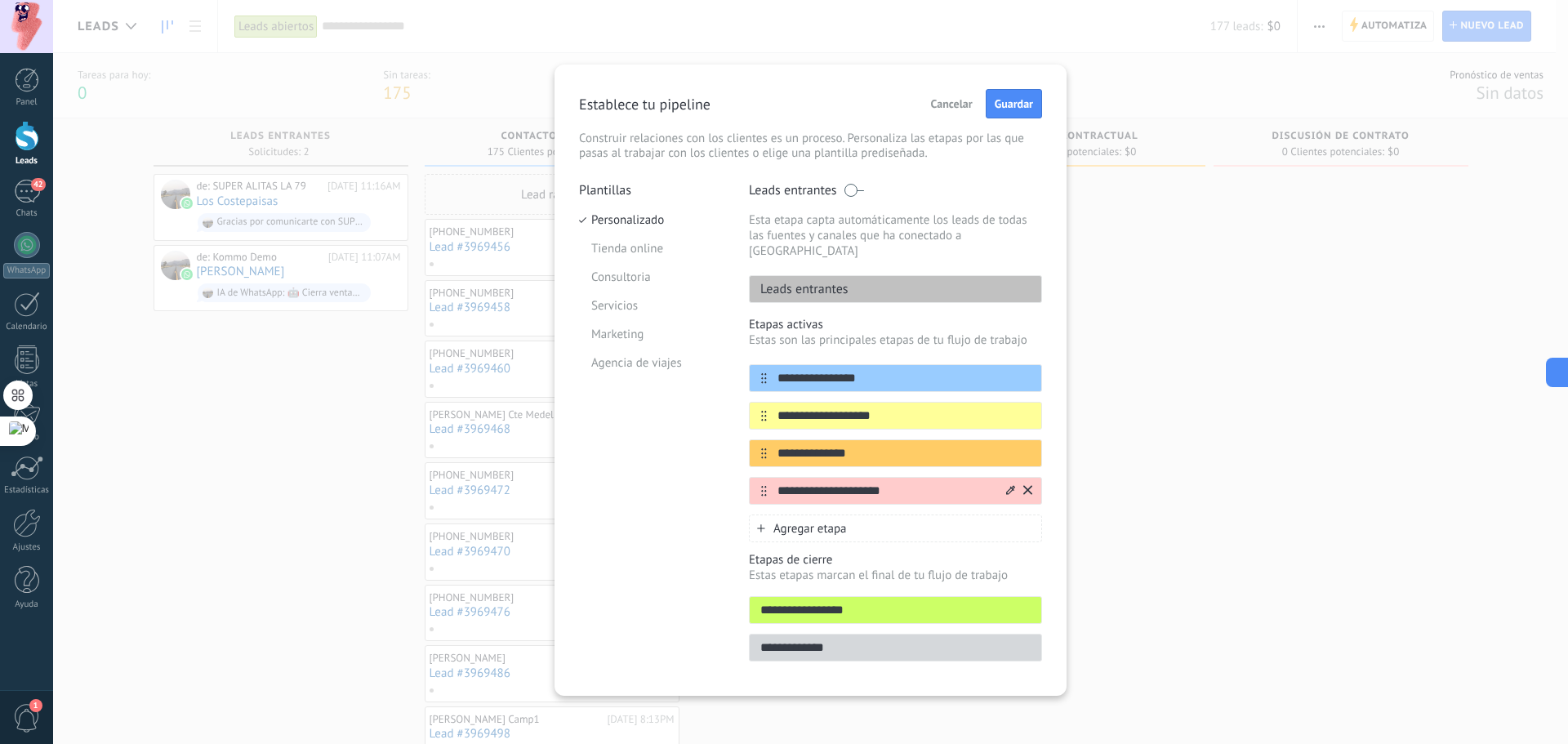
drag, startPoint x: 884, startPoint y: 480, endPoint x: 801, endPoint y: 476, distance: 83.1
click at [801, 482] on input "**********" at bounding box center [884, 491] width 237 height 17
click at [891, 482] on input "**********" at bounding box center [884, 491] width 237 height 17
drag, startPoint x: 892, startPoint y: 476, endPoint x: 751, endPoint y: 480, distance: 141.1
click at [751, 480] on div "**********" at bounding box center [896, 490] width 293 height 28
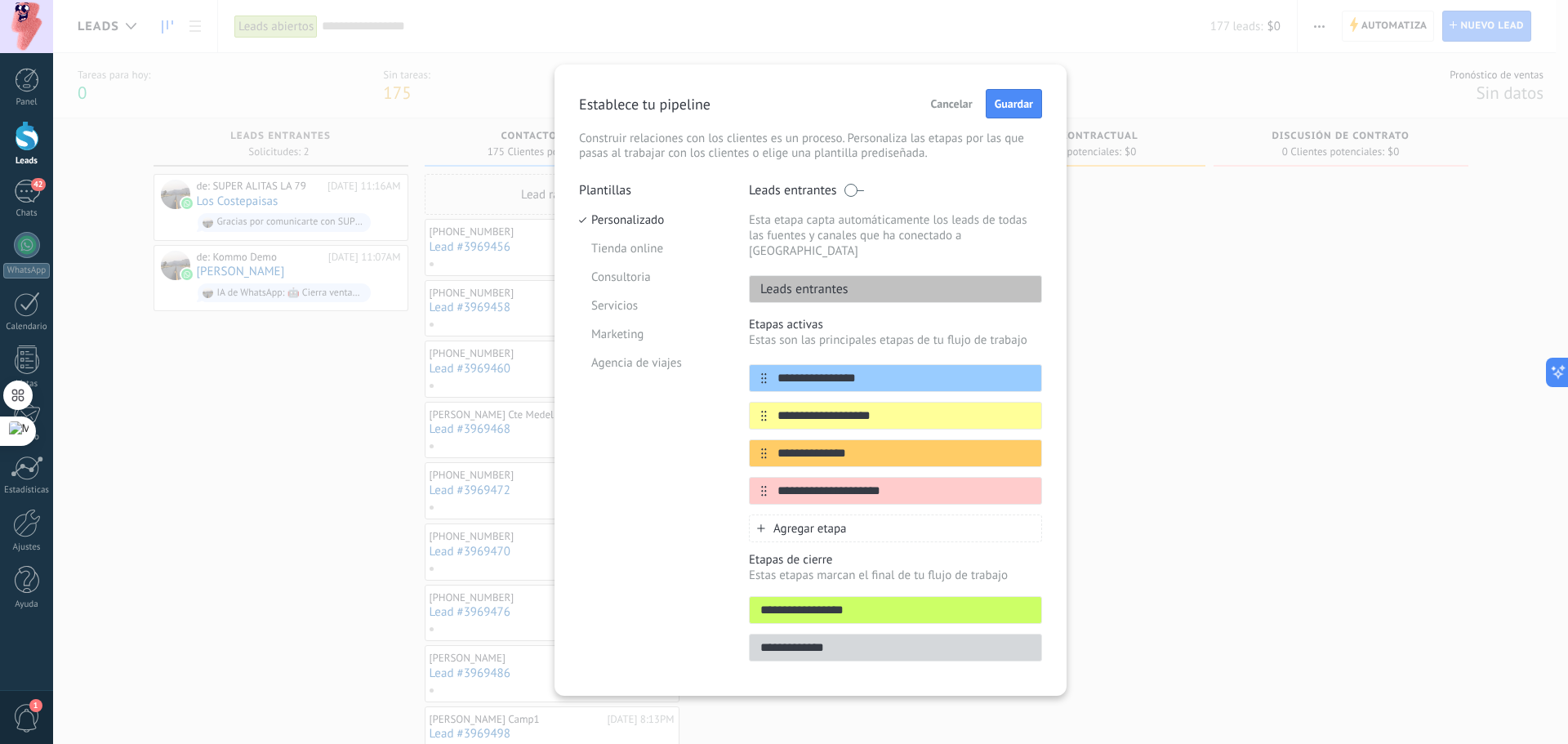
paste input "text"
type input "**********"
click at [850, 516] on div "Agregar etapa" at bounding box center [896, 527] width 293 height 28
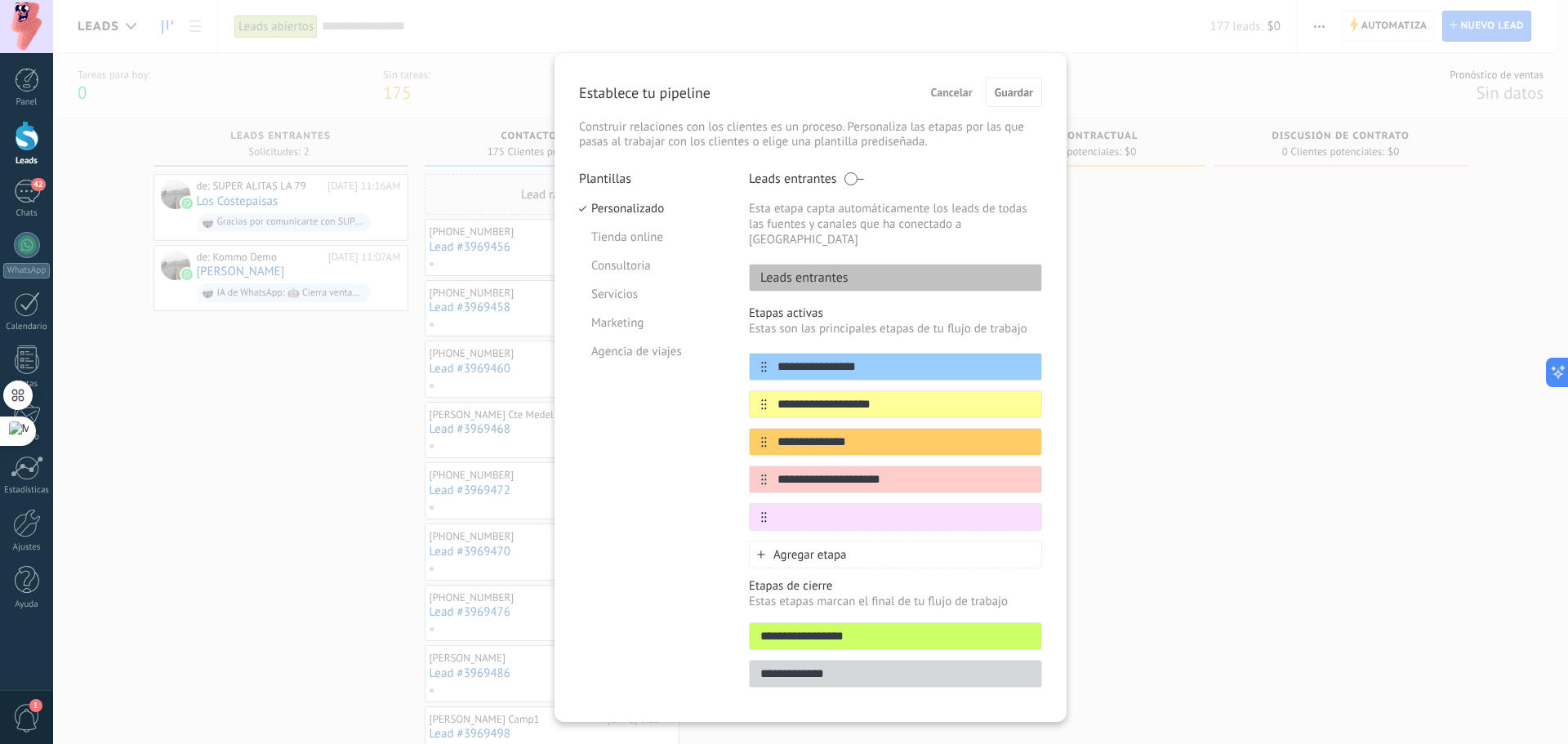
paste input "**********"
type input "**********"
click at [764, 541] on div "Agregar etapa" at bounding box center [896, 554] width 293 height 28
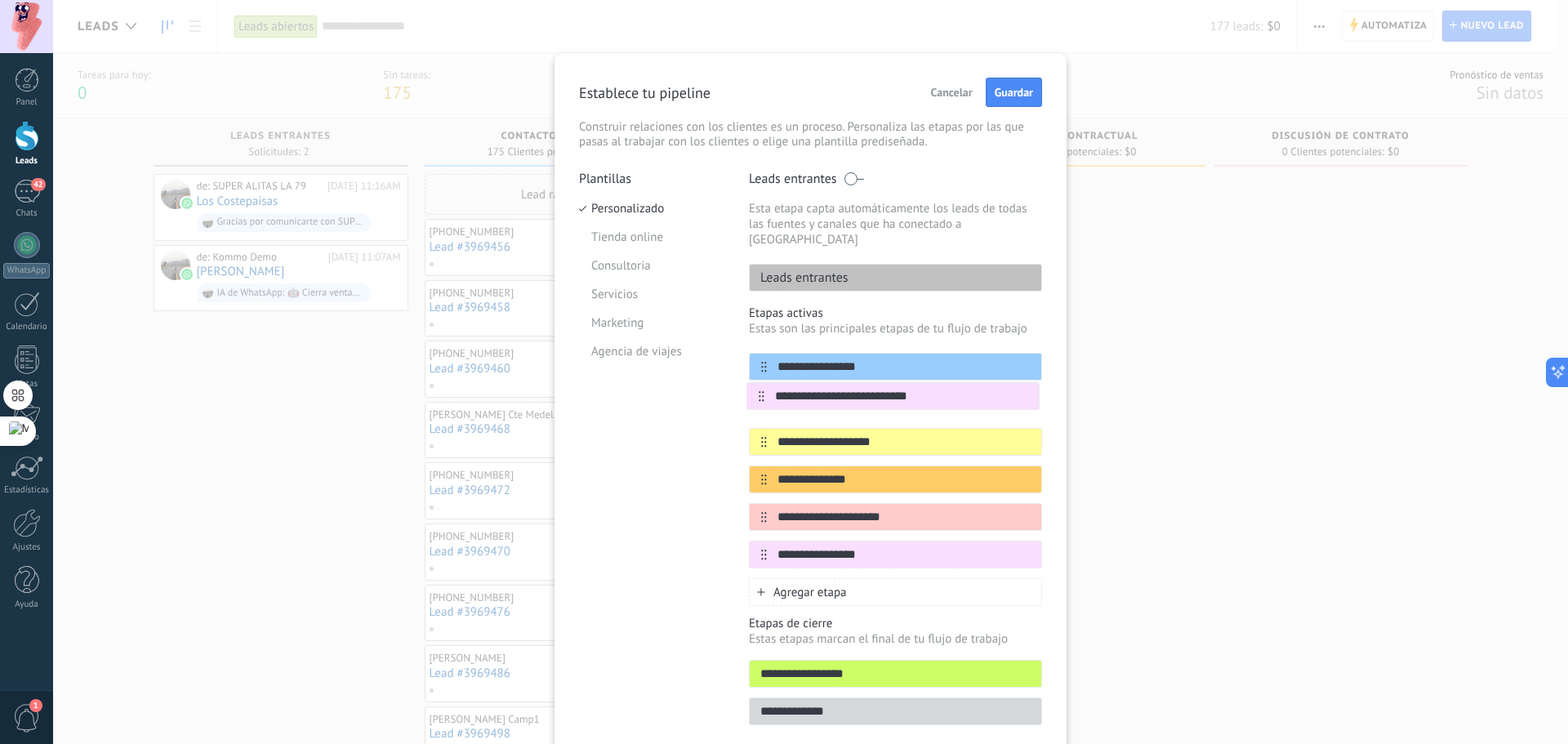
drag, startPoint x: 761, startPoint y: 539, endPoint x: 557, endPoint y: 158, distance: 432.2
click at [762, 391] on div "**********" at bounding box center [896, 460] width 293 height 216
type input "**********"
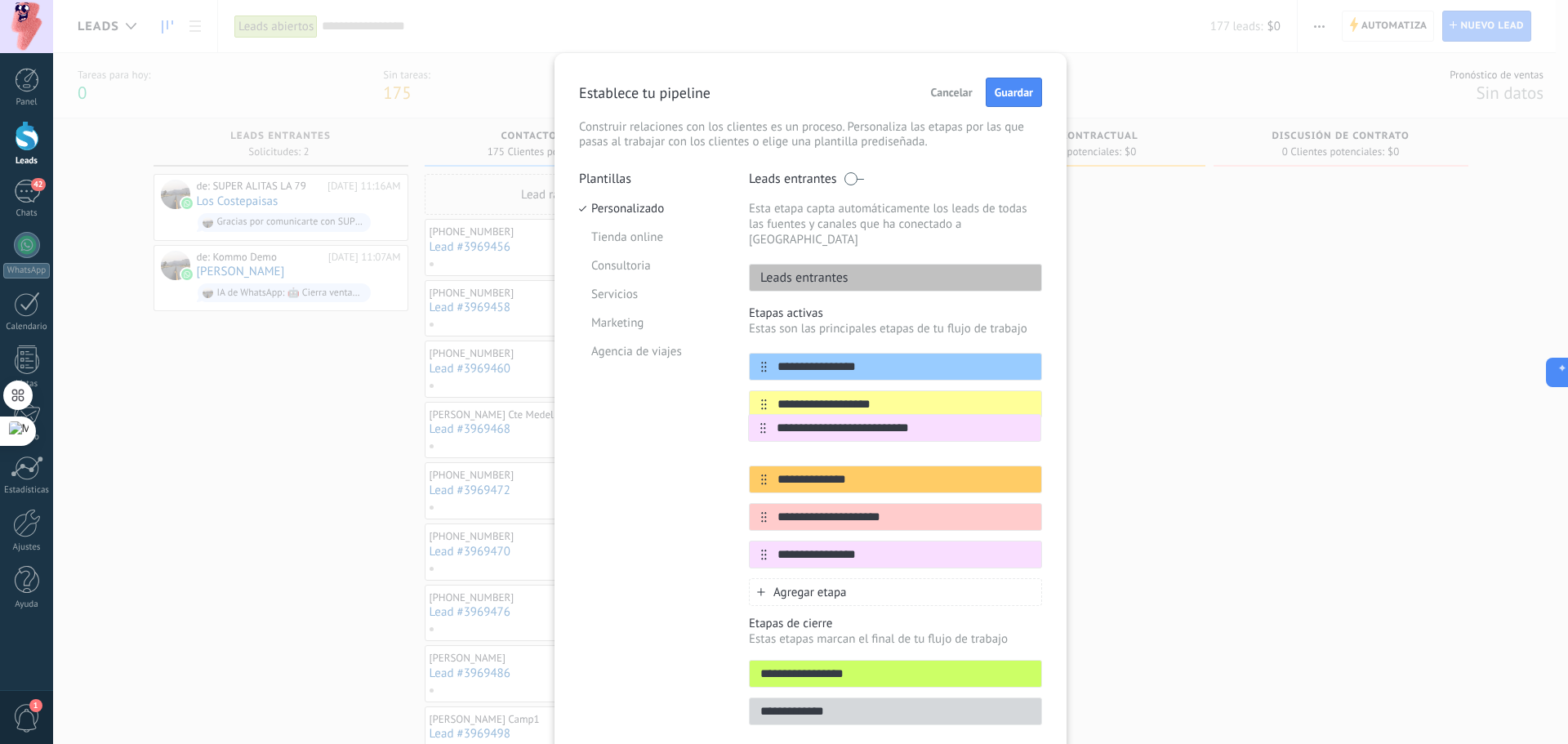
drag, startPoint x: 759, startPoint y: 394, endPoint x: 761, endPoint y: 441, distance: 47.0
click at [761, 441] on div "**********" at bounding box center [896, 460] width 293 height 216
click at [784, 589] on div "Agregar etapa" at bounding box center [896, 592] width 293 height 28
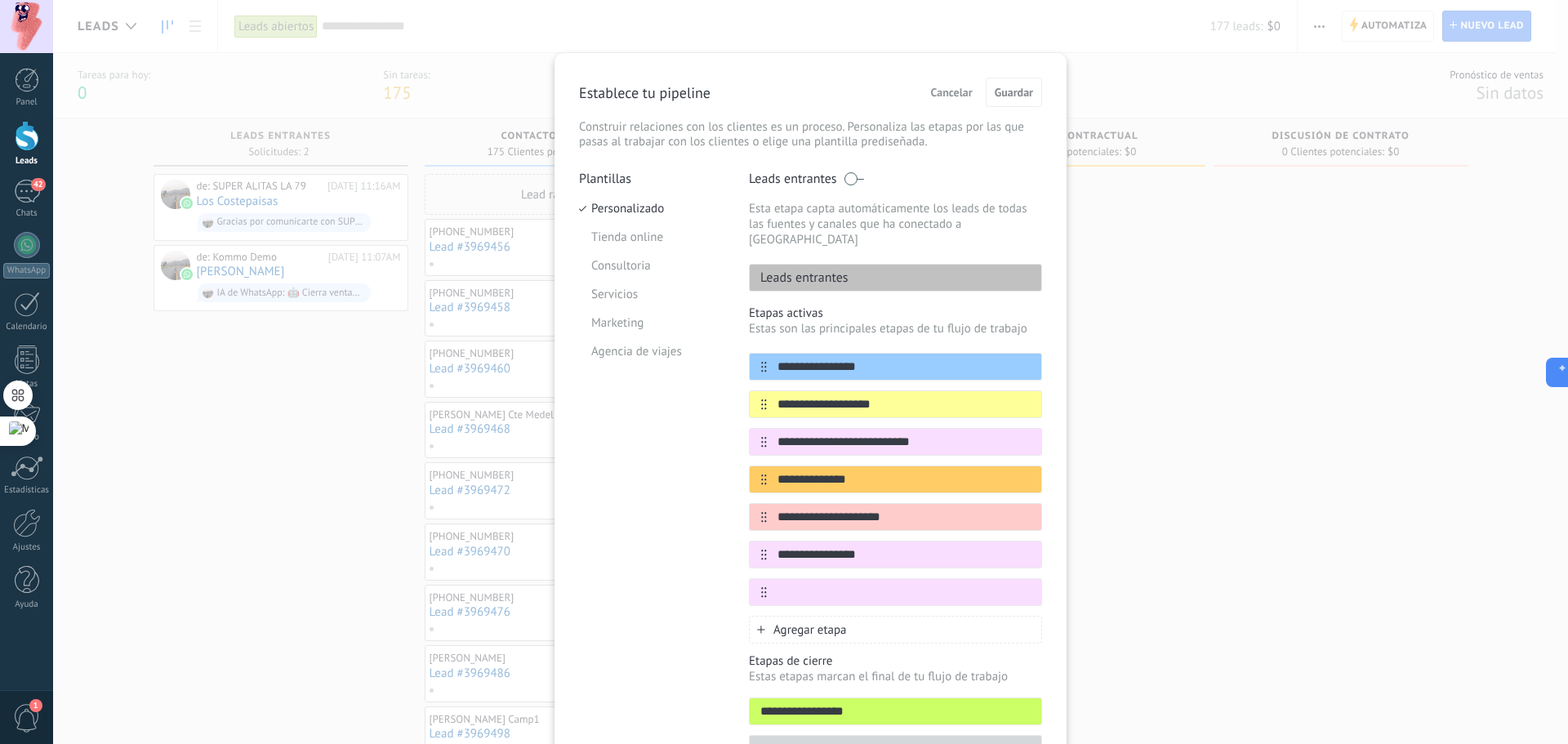
paste input "**********"
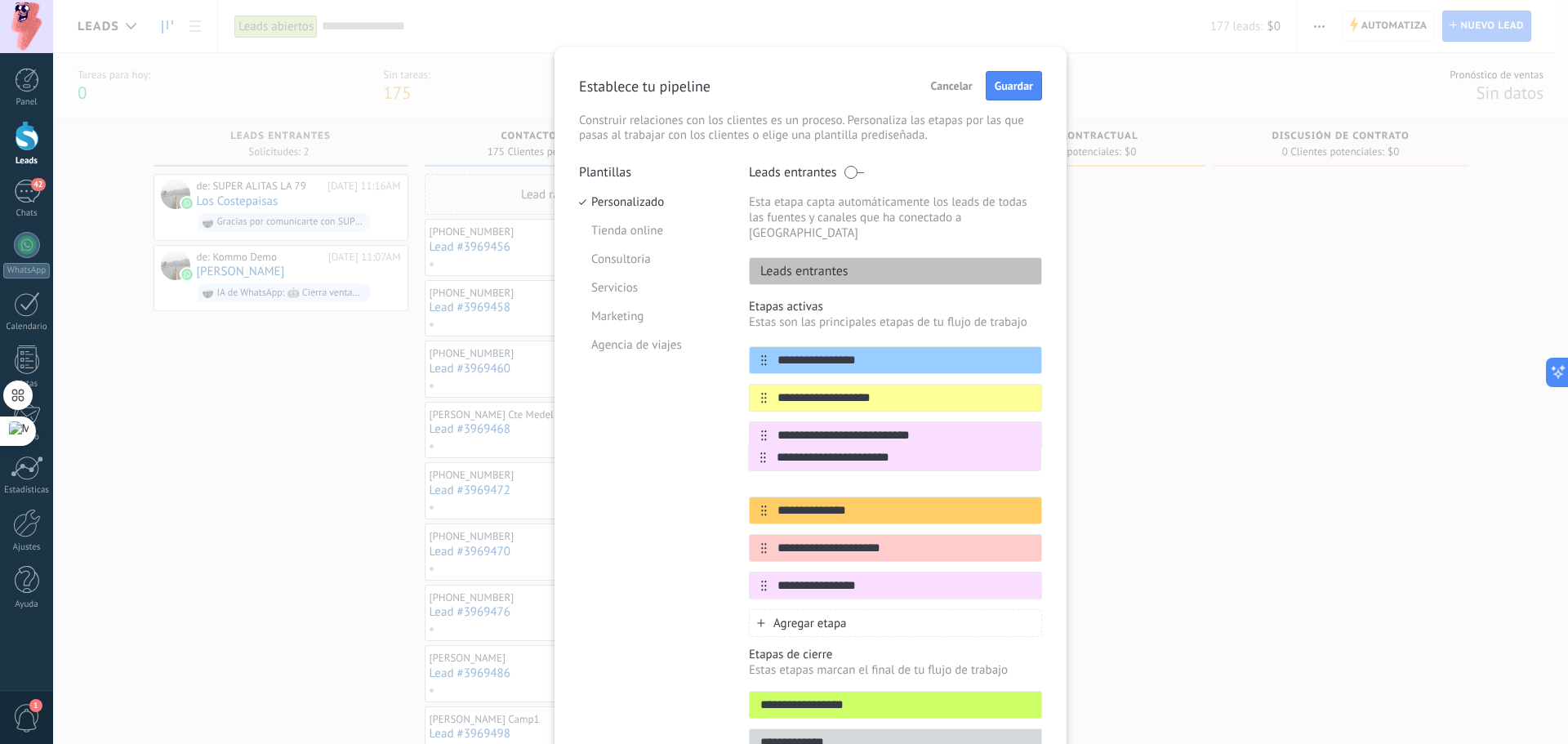
drag, startPoint x: 757, startPoint y: 578, endPoint x: 761, endPoint y: 454, distance: 124.1
click at [761, 454] on div "**********" at bounding box center [896, 473] width 293 height 253
type input "**********"
drag, startPoint x: 756, startPoint y: 542, endPoint x: 757, endPoint y: 515, distance: 27.0
click at [757, 515] on div "**********" at bounding box center [896, 473] width 293 height 253
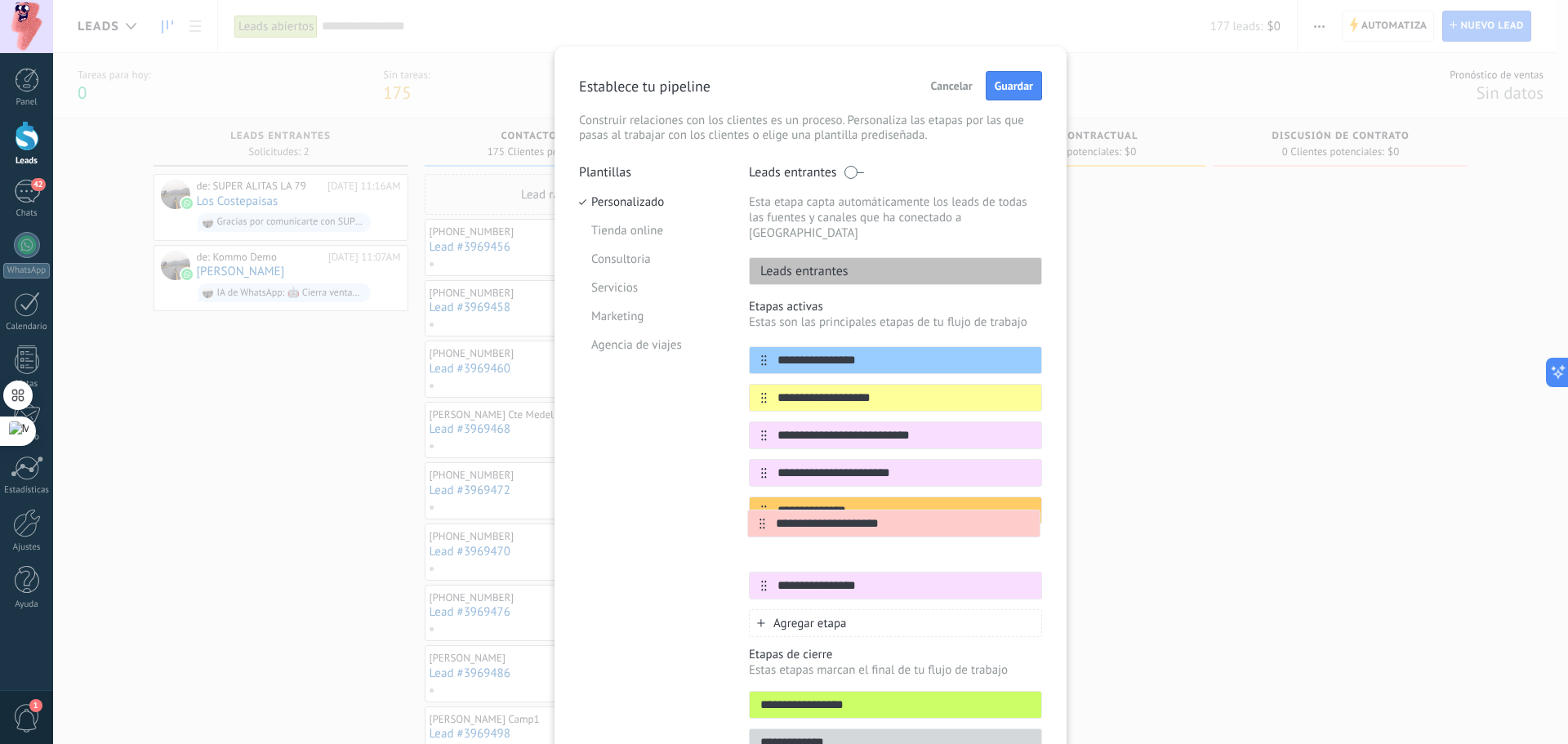
click at [761, 531] on div "**********" at bounding box center [896, 473] width 293 height 253
click at [1165, 581] on div "**********" at bounding box center [809, 372] width 1514 height 744
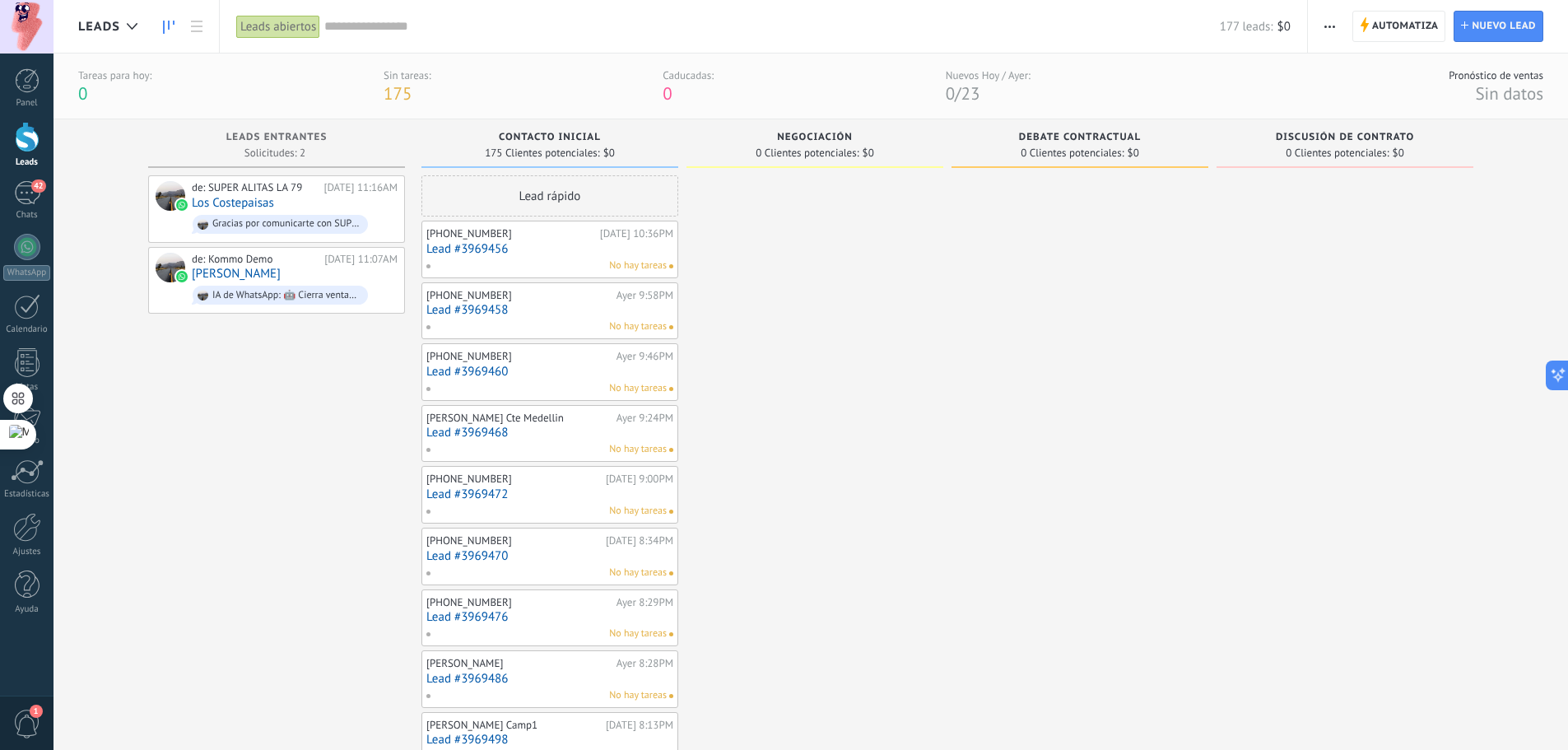
click at [1303, 20] on div "Leads abiertos Aplicar 177 leads: $0 Leads abiertos Mis leads Leads ganados Lea…" at bounding box center [763, 26] width 1089 height 52
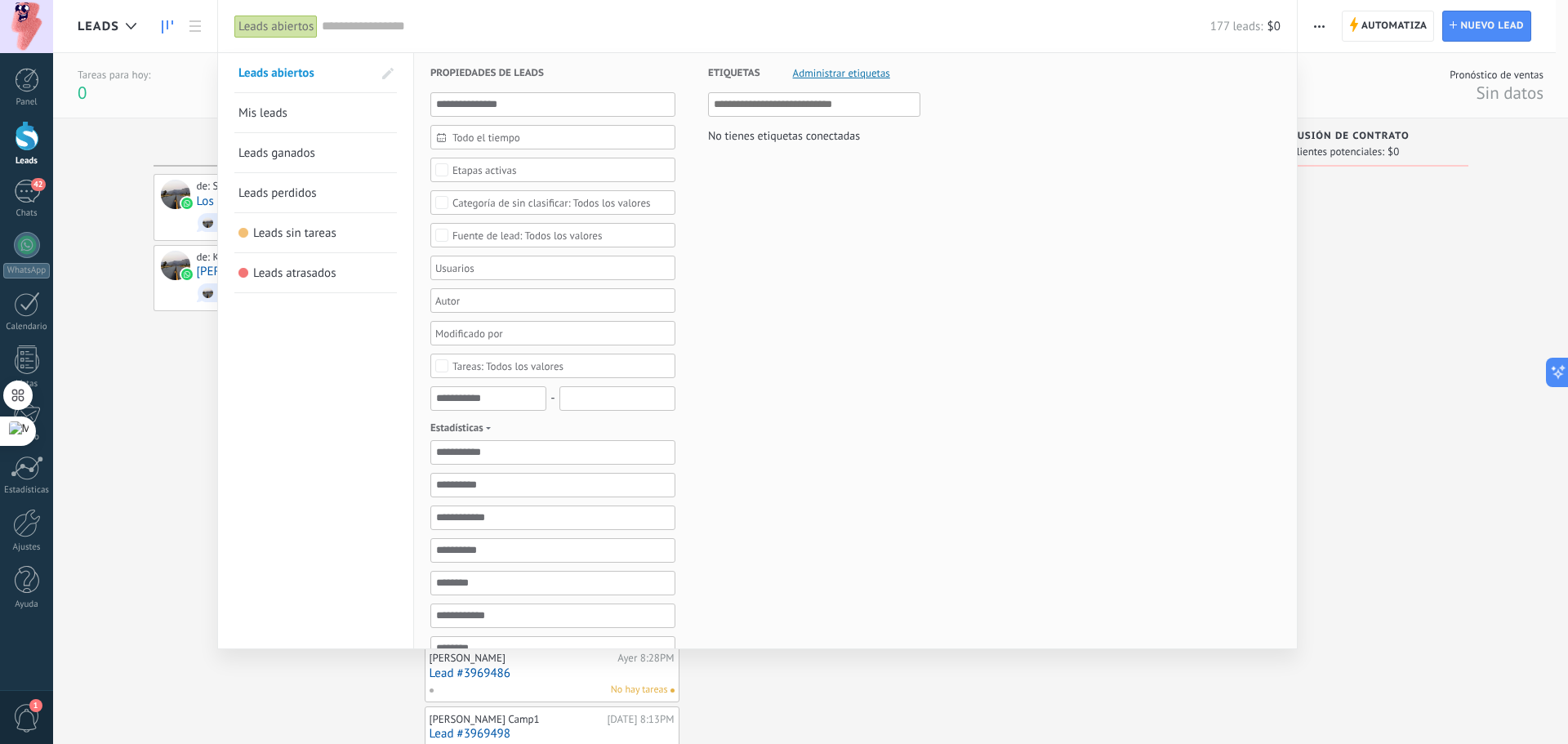
click at [1309, 27] on div at bounding box center [784, 372] width 1568 height 744
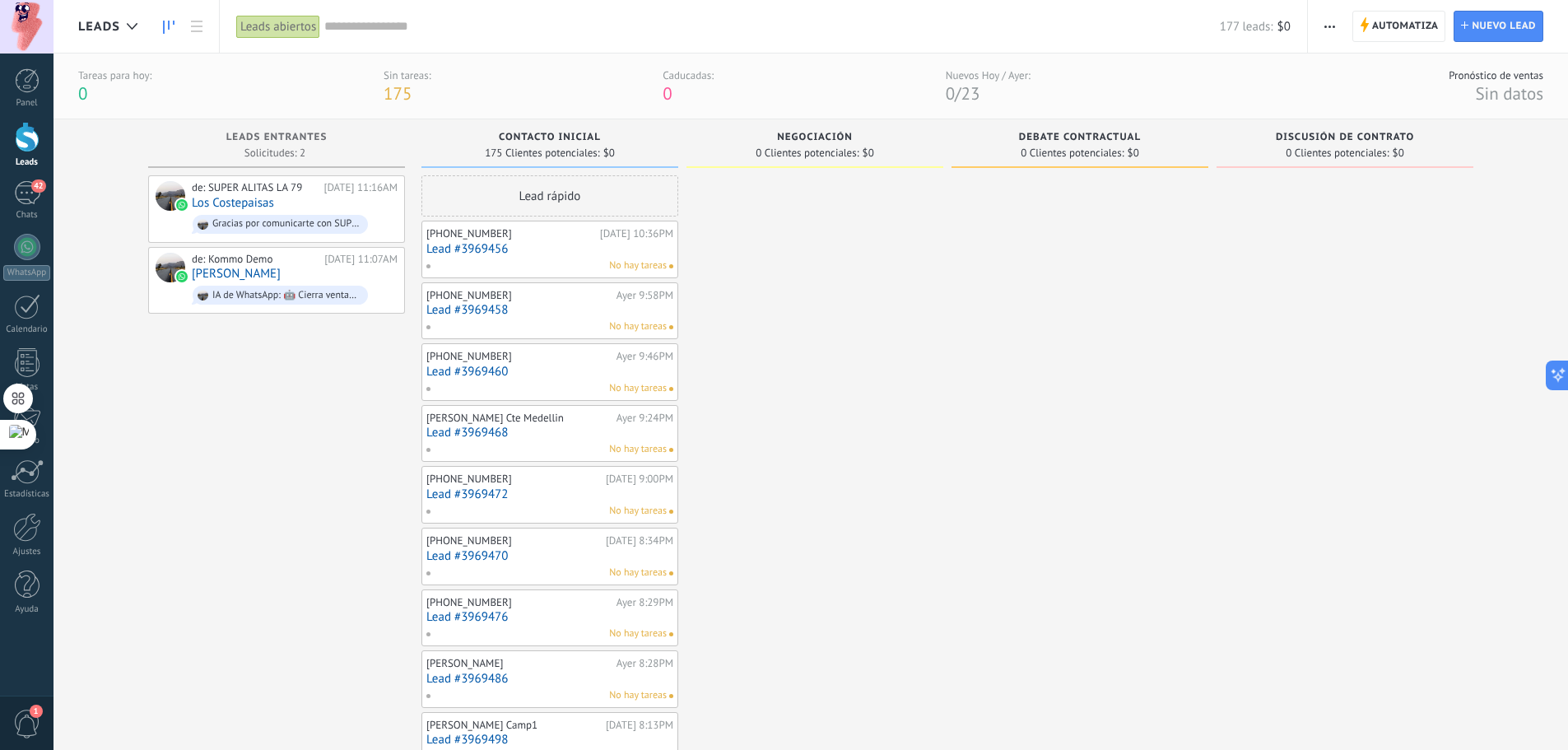
click at [1330, 22] on span "button" at bounding box center [1329, 26] width 11 height 31
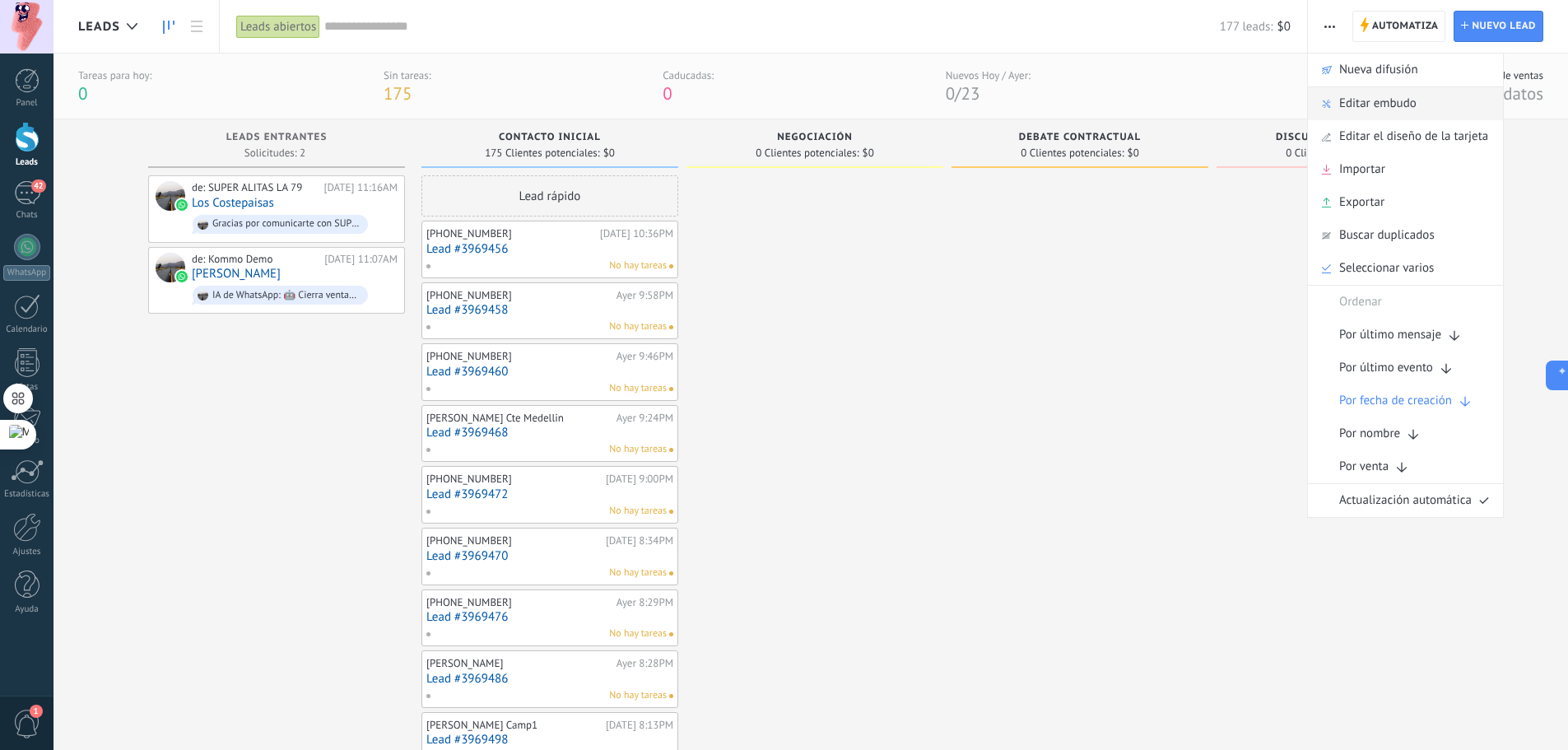
click at [1353, 99] on span "Editar embudo" at bounding box center [1378, 103] width 77 height 33
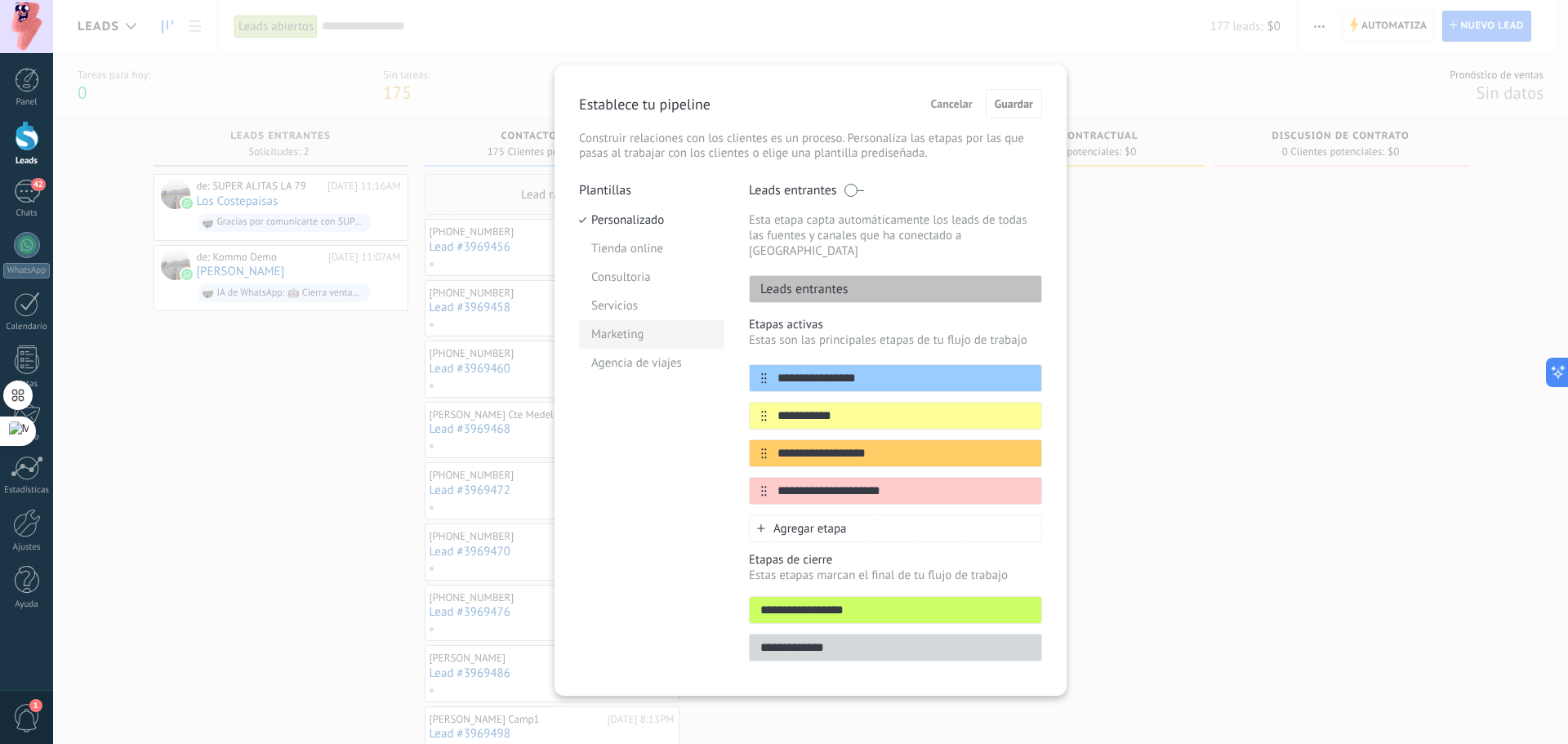
drag, startPoint x: 859, startPoint y: 354, endPoint x: 663, endPoint y: 337, distance: 196.7
click at [663, 337] on div "**********" at bounding box center [810, 427] width 463 height 489
drag, startPoint x: 846, startPoint y: 402, endPoint x: 714, endPoint y: 394, distance: 132.2
click at [714, 394] on div "**********" at bounding box center [810, 427] width 463 height 489
paste input "********"
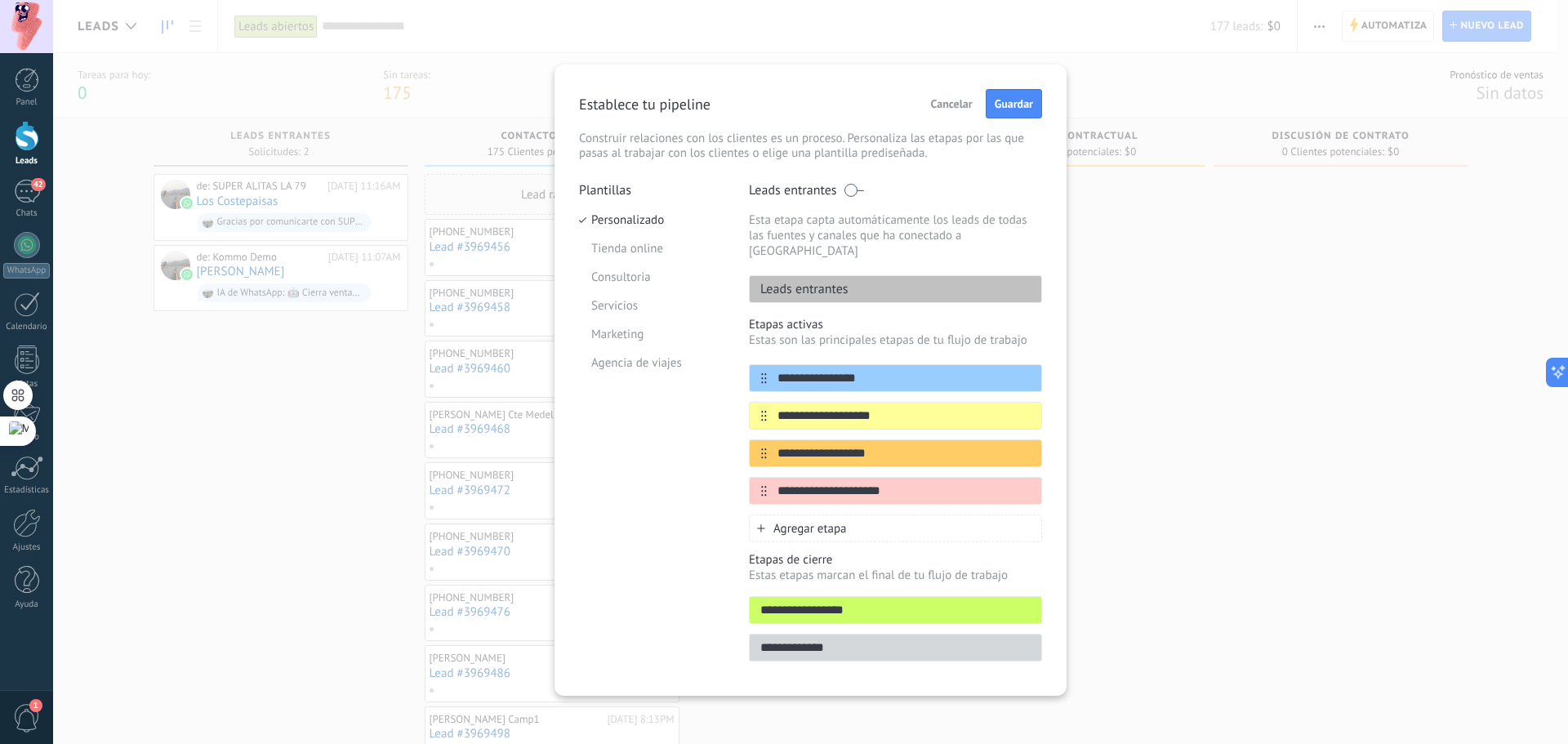
type input "**********"
drag, startPoint x: 896, startPoint y: 440, endPoint x: 645, endPoint y: 428, distance: 251.3
click at [690, 427] on div "**********" at bounding box center [810, 427] width 463 height 489
paste input "*********"
type input "**********"
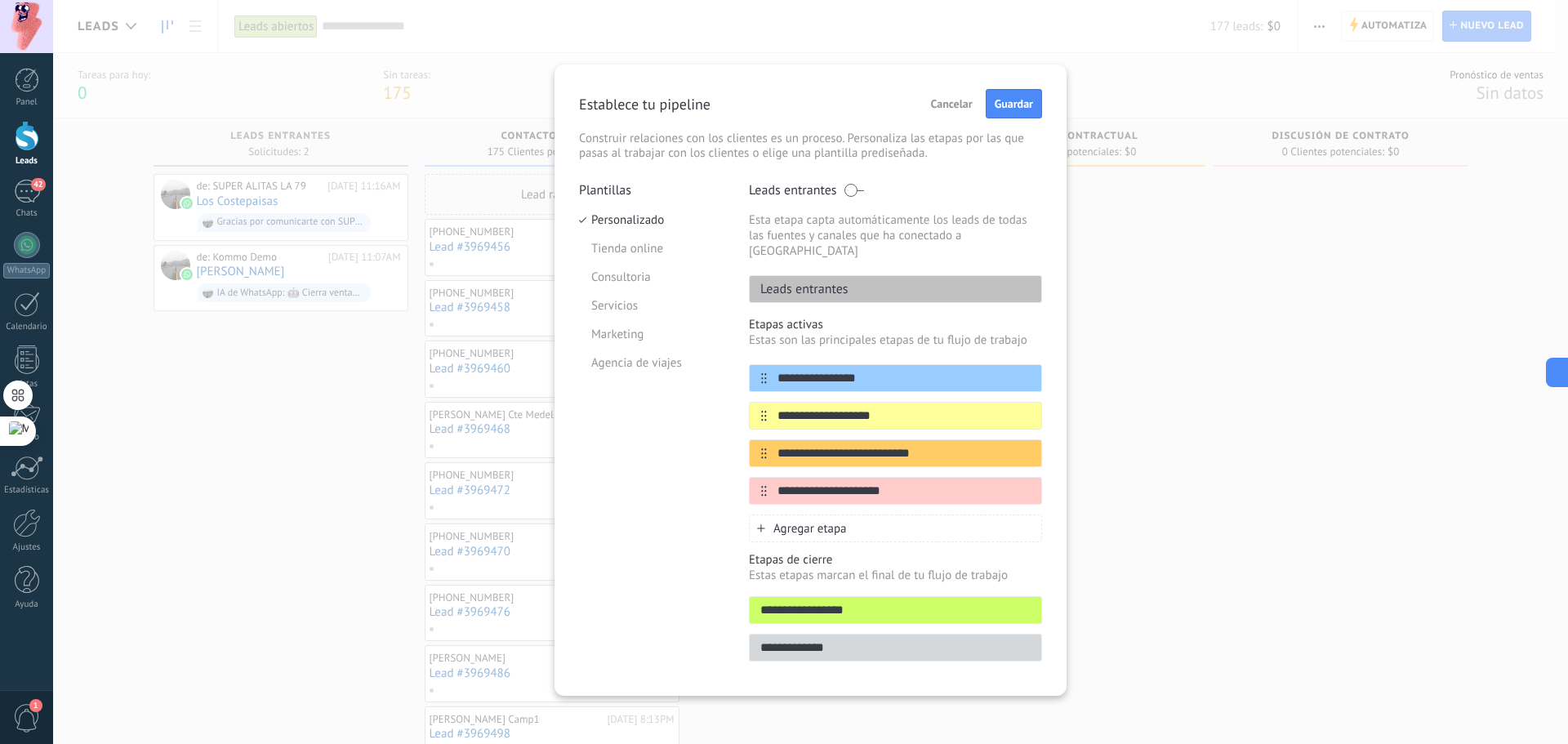
drag, startPoint x: 827, startPoint y: 476, endPoint x: 641, endPoint y: 469, distance: 186.1
click at [643, 468] on div "**********" at bounding box center [810, 427] width 463 height 489
paste input "**"
type input "**********"
click at [784, 521] on span "Agregar etapa" at bounding box center [809, 528] width 74 height 15
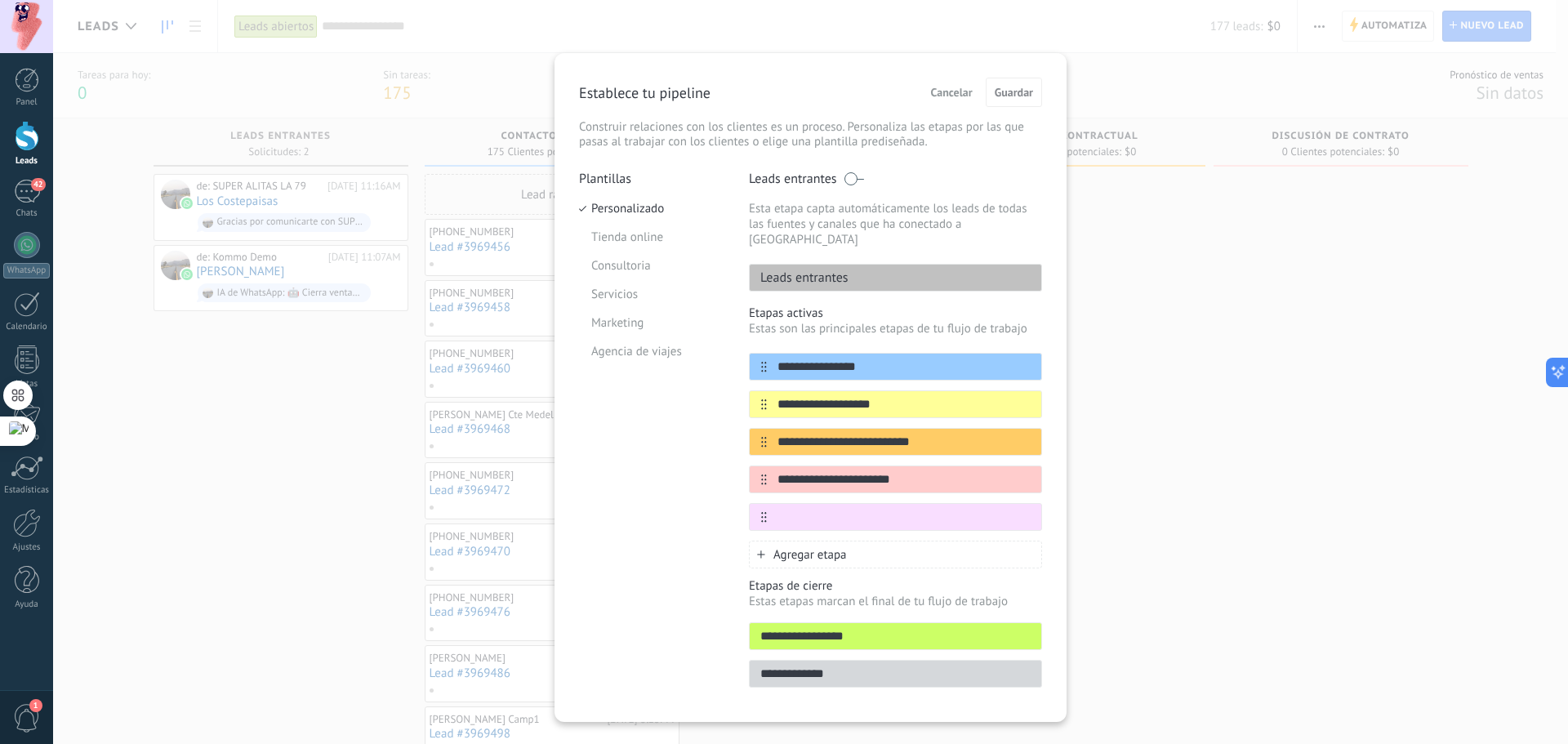
paste input "**********"
type input "**********"
click at [849, 547] on div "Agregar etapa" at bounding box center [896, 554] width 293 height 28
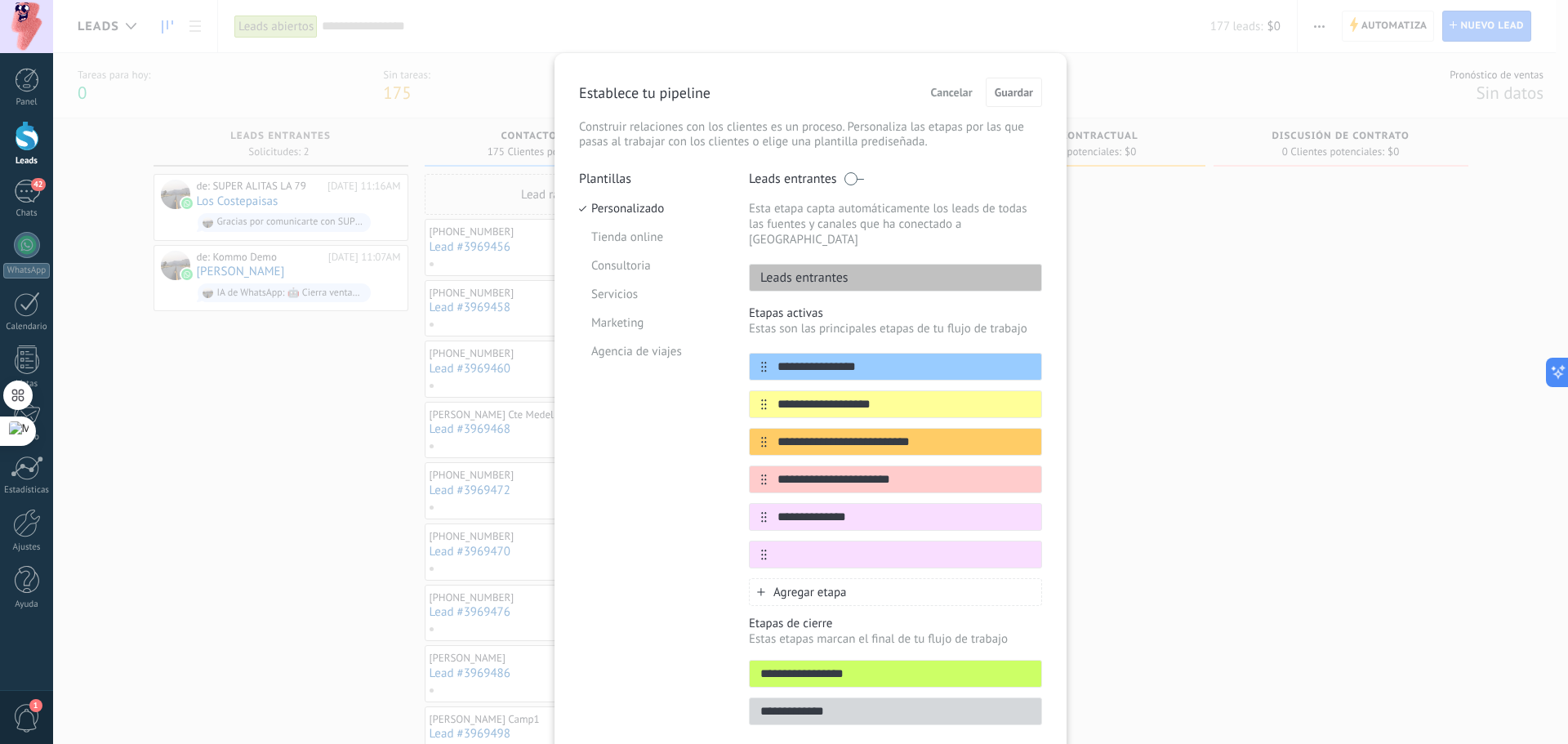
paste input "**********"
type input "**********"
click at [768, 579] on div "Agregar etapa" at bounding box center [896, 592] width 293 height 28
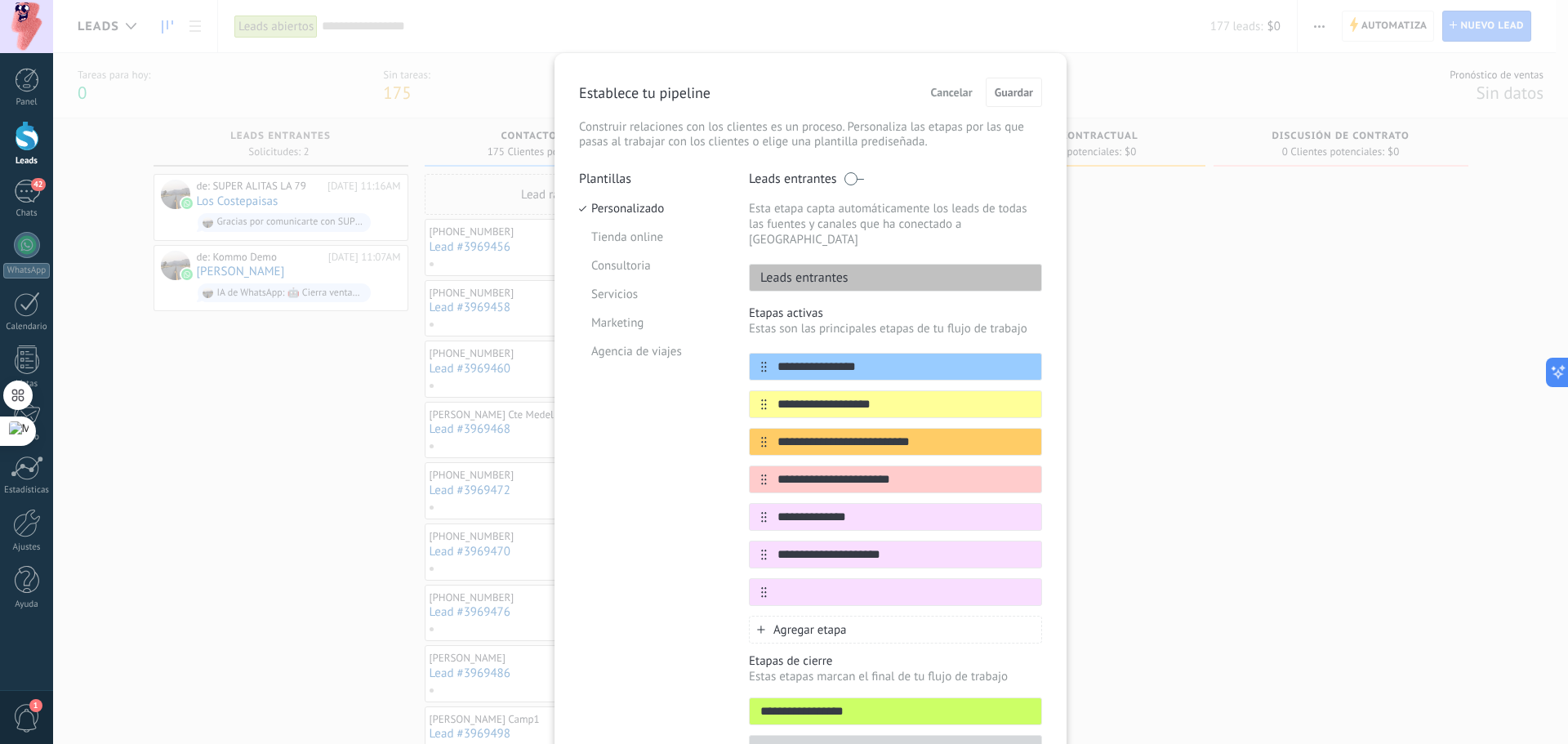
paste input "**********"
type input "**********"
click at [784, 622] on span "Agregar etapa" at bounding box center [809, 630] width 74 height 15
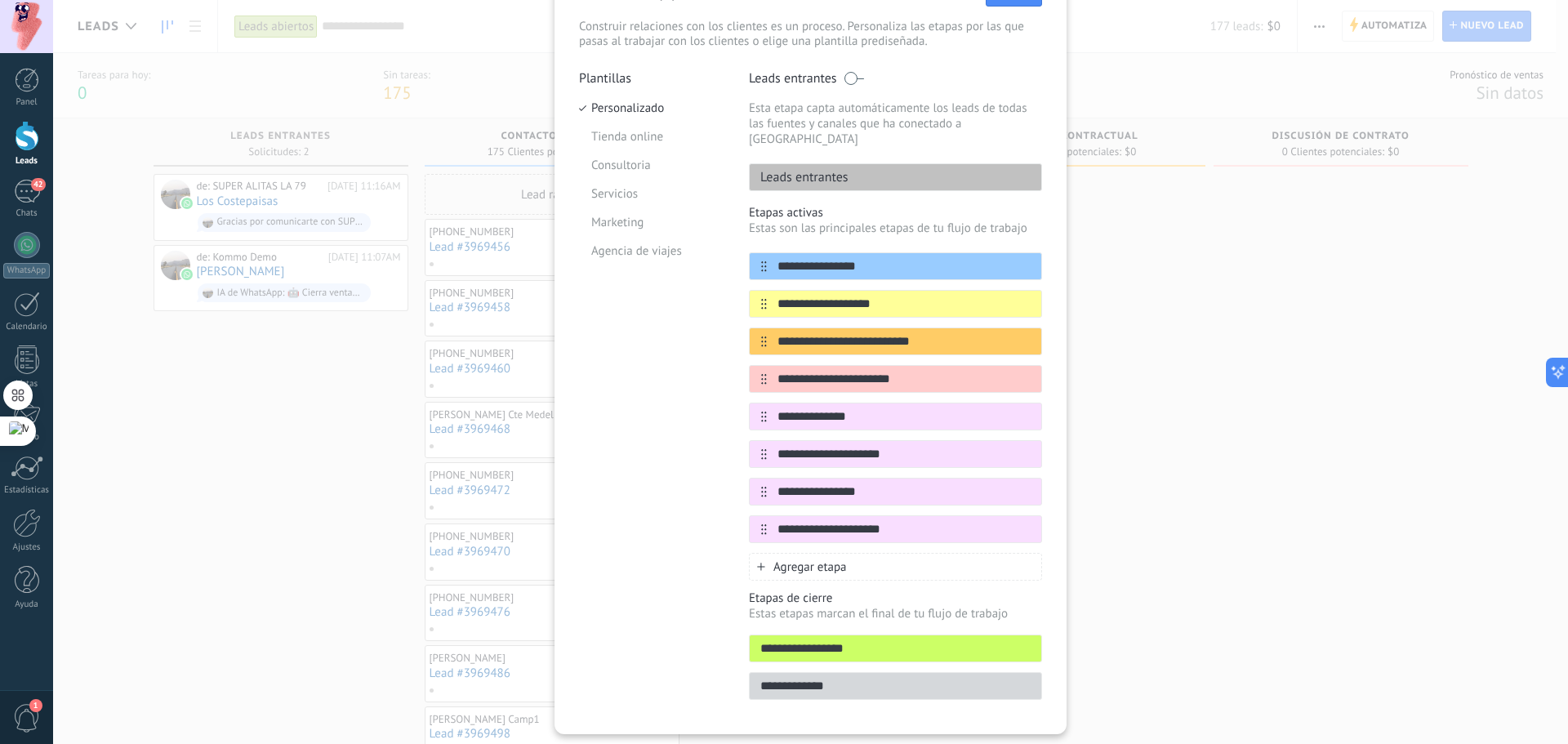
scroll to position [128, 0]
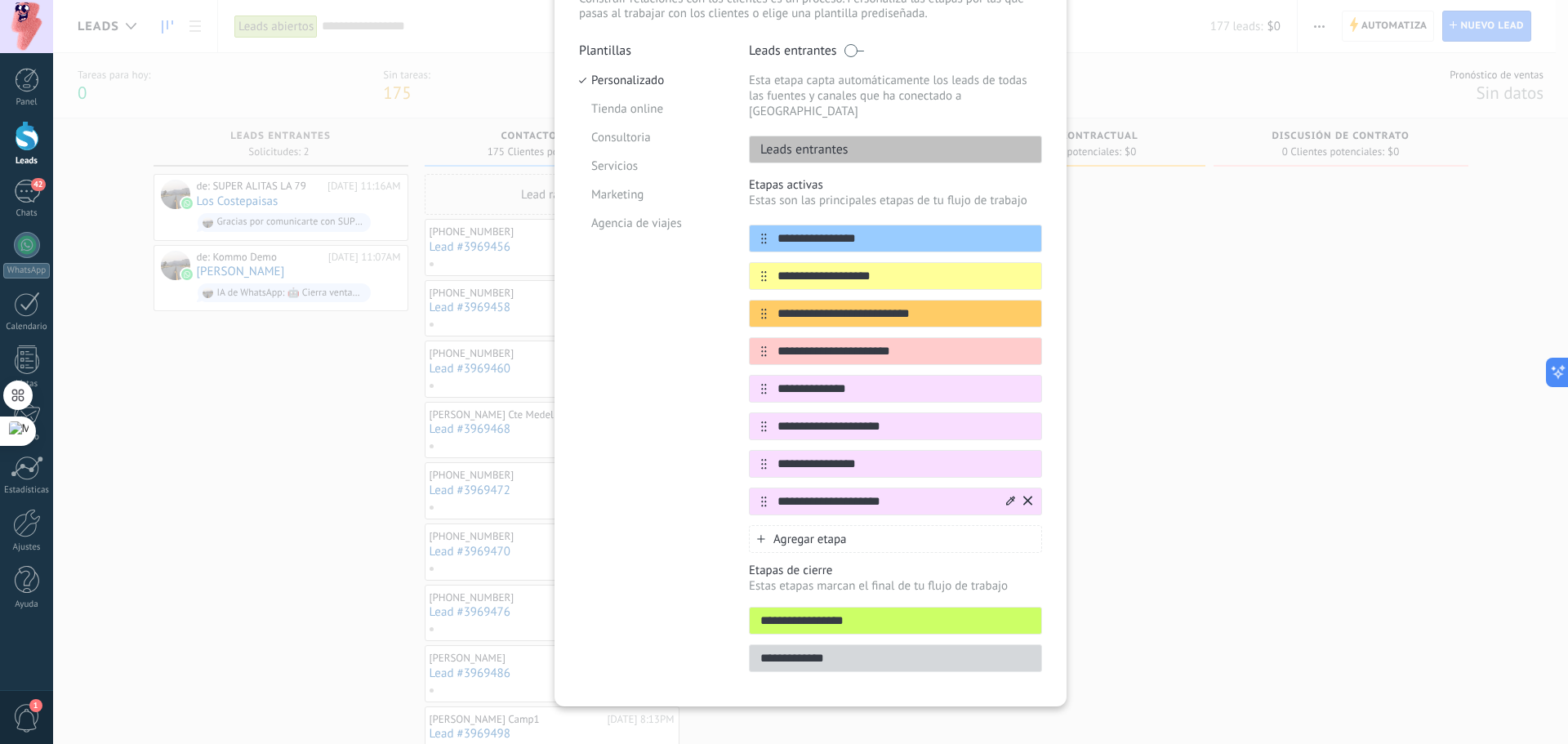
type input "**********"
drag, startPoint x: 760, startPoint y: 494, endPoint x: 761, endPoint y: 484, distance: 10.0
click at [761, 487] on div "**********" at bounding box center [896, 500] width 293 height 28
drag, startPoint x: 757, startPoint y: 489, endPoint x: 757, endPoint y: 404, distance: 85.0
click at [757, 404] on div "**********" at bounding box center [896, 369] width 293 height 291
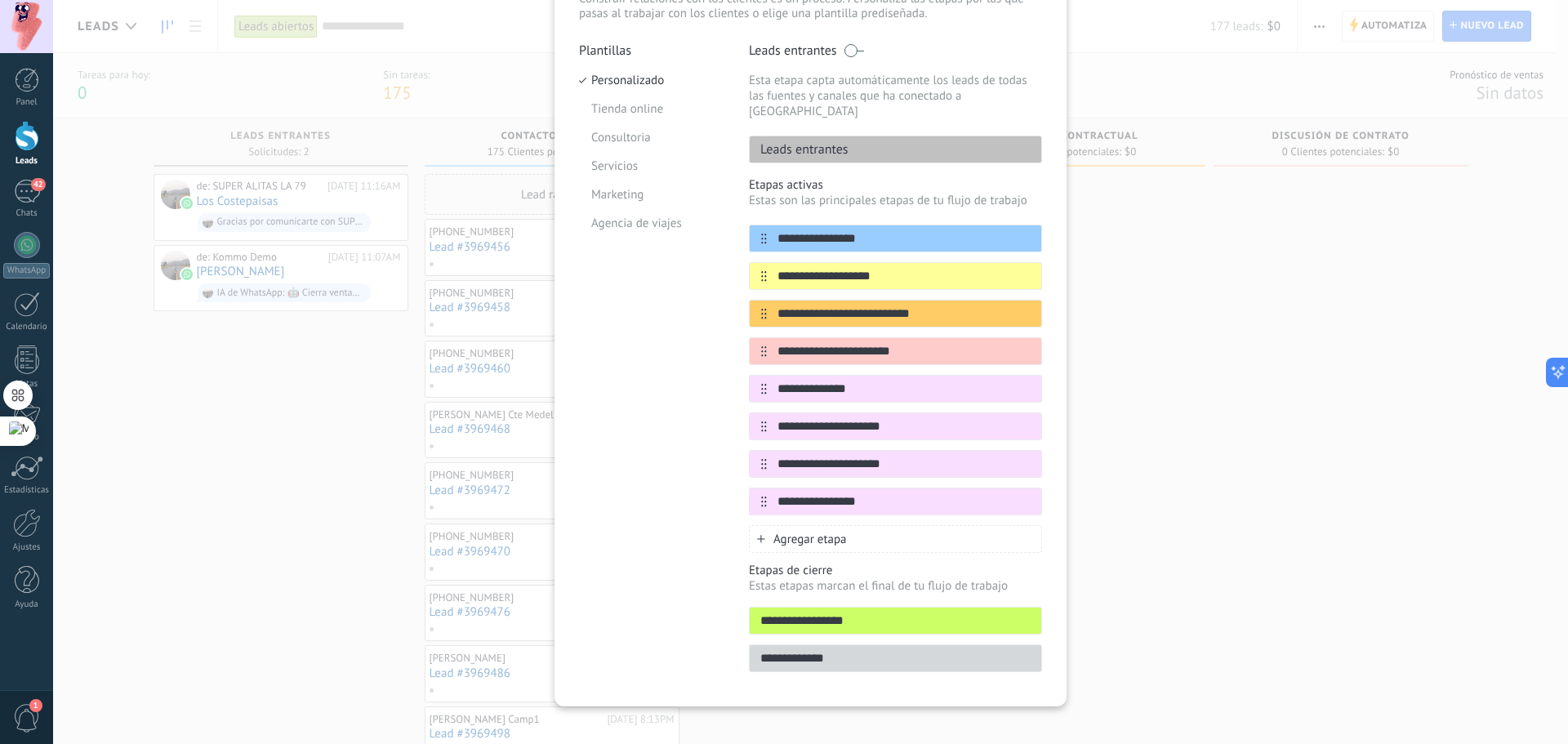
click at [753, 650] on input "**********" at bounding box center [896, 659] width 292 height 17
click at [1018, 563] on p "Etapas de cierre" at bounding box center [896, 570] width 293 height 15
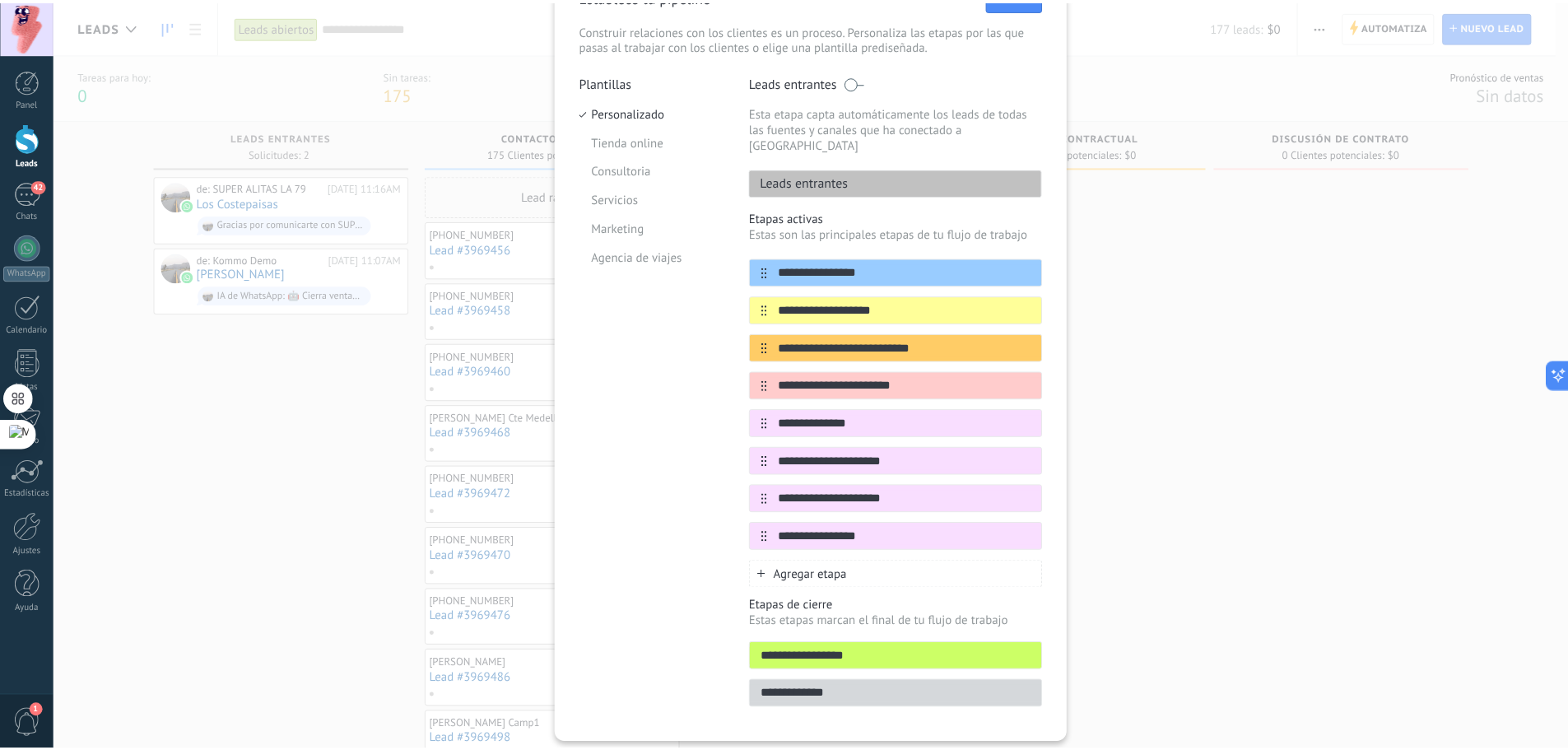
scroll to position [0, 0]
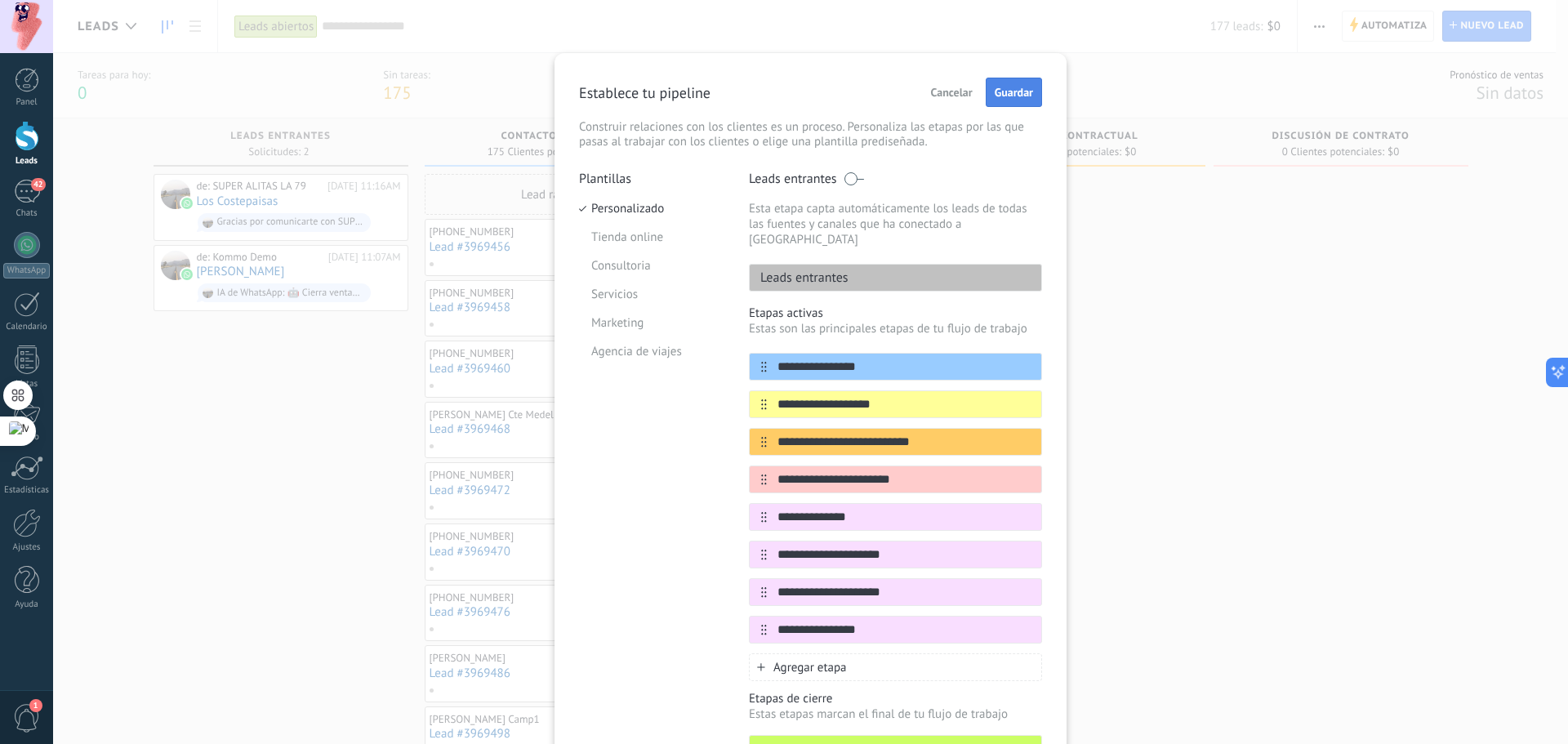
click at [999, 101] on button "Guardar" at bounding box center [1014, 92] width 57 height 30
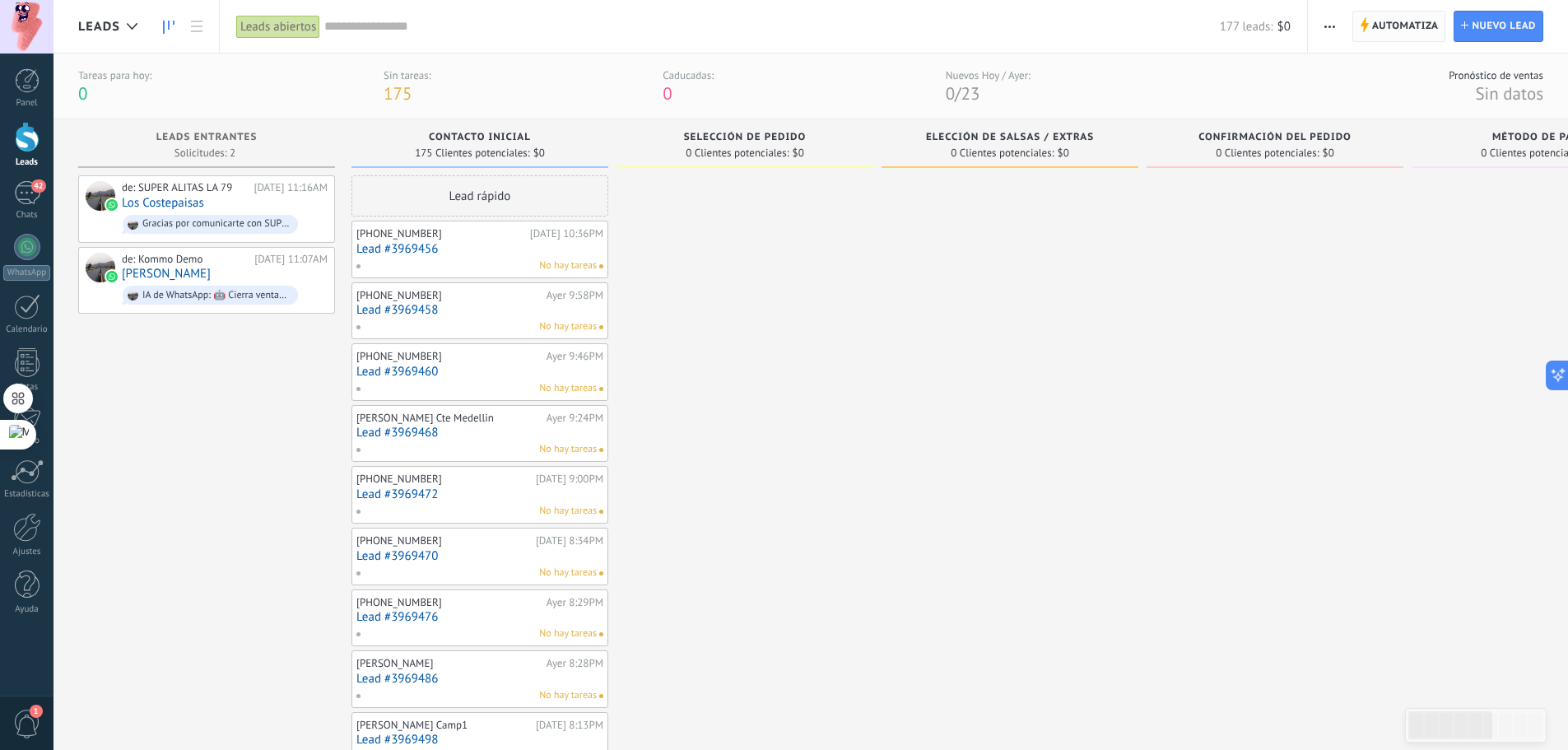
click at [1416, 25] on span "Automatiza" at bounding box center [1405, 26] width 67 height 30
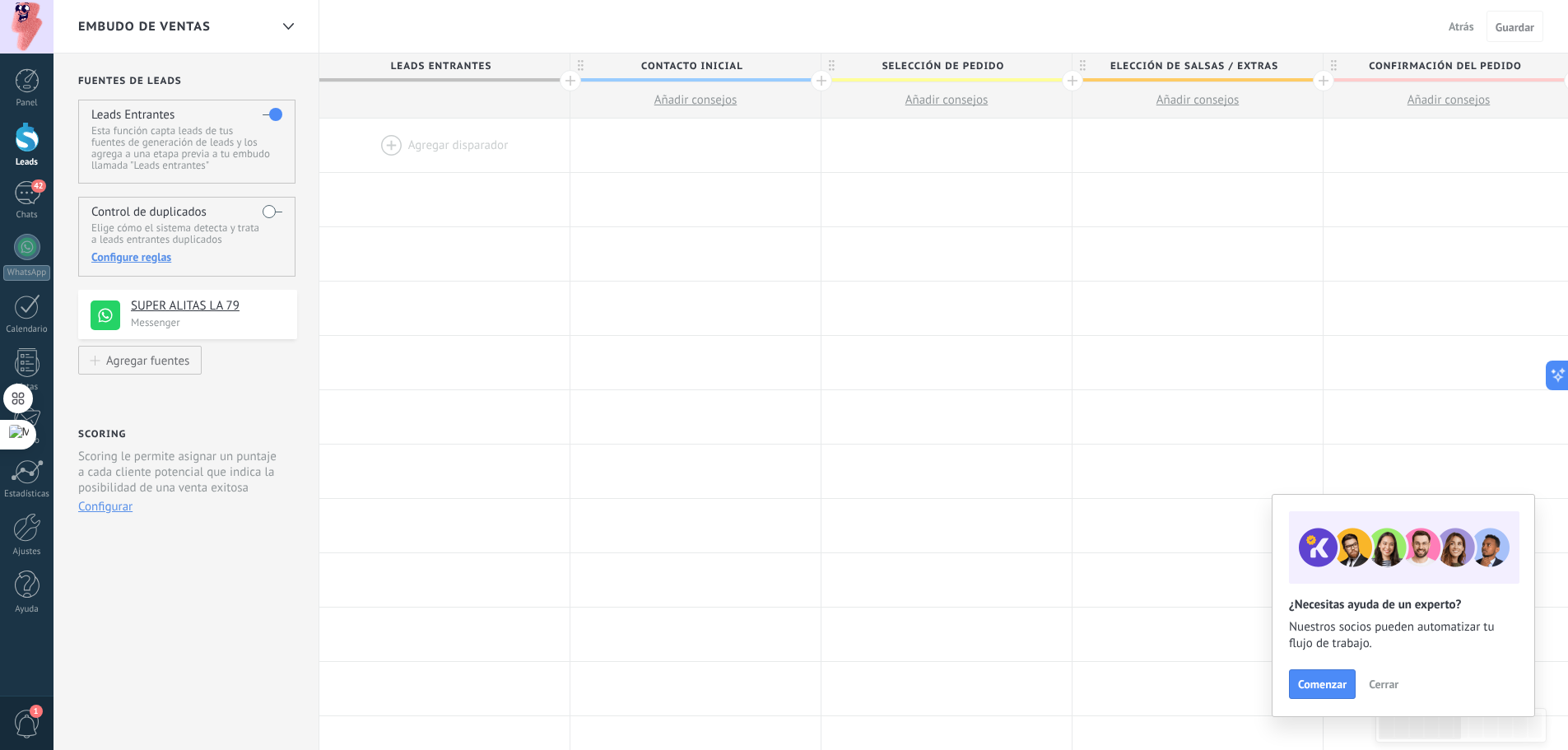
click at [411, 144] on div at bounding box center [444, 145] width 250 height 53
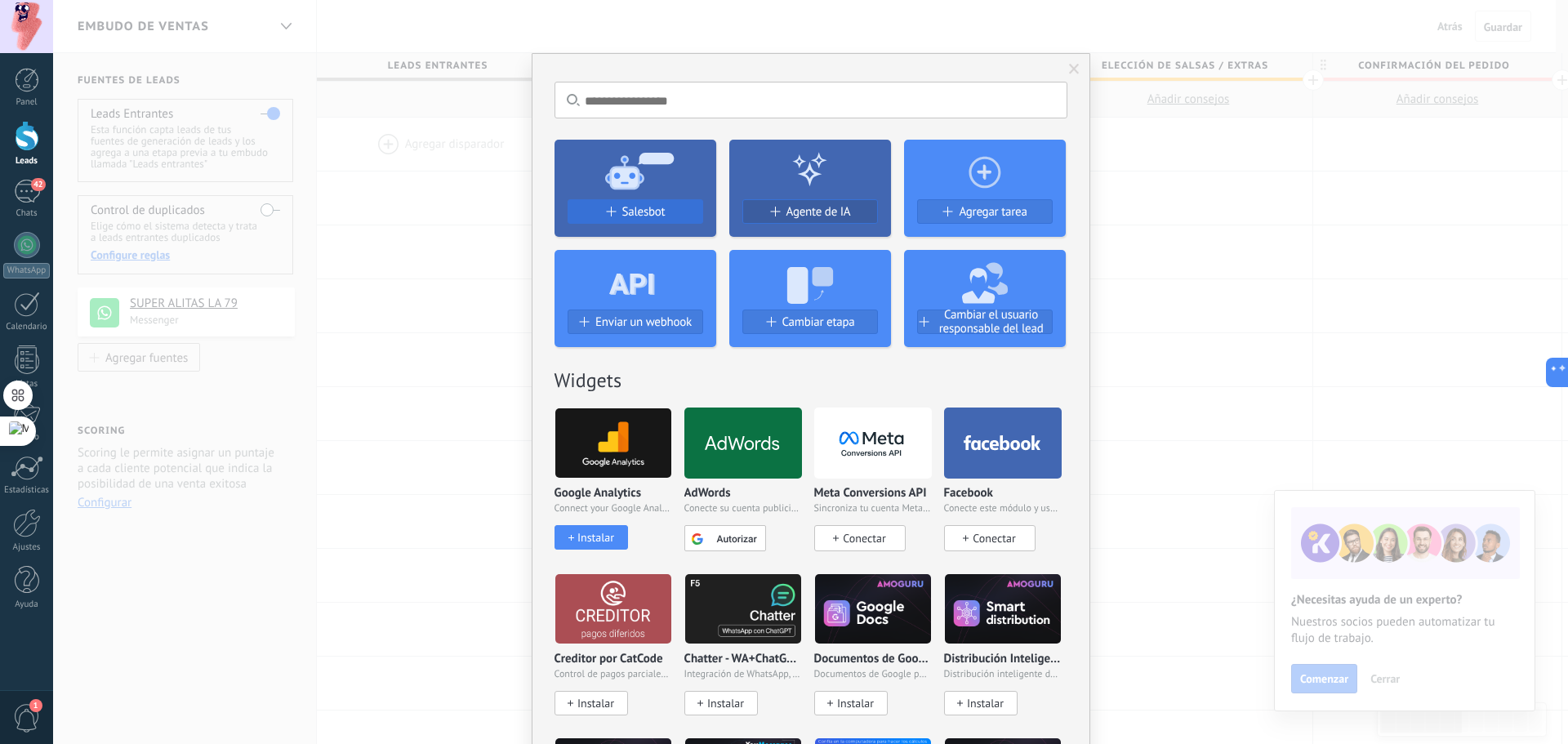
click at [577, 204] on button "Salesbot" at bounding box center [635, 212] width 135 height 25
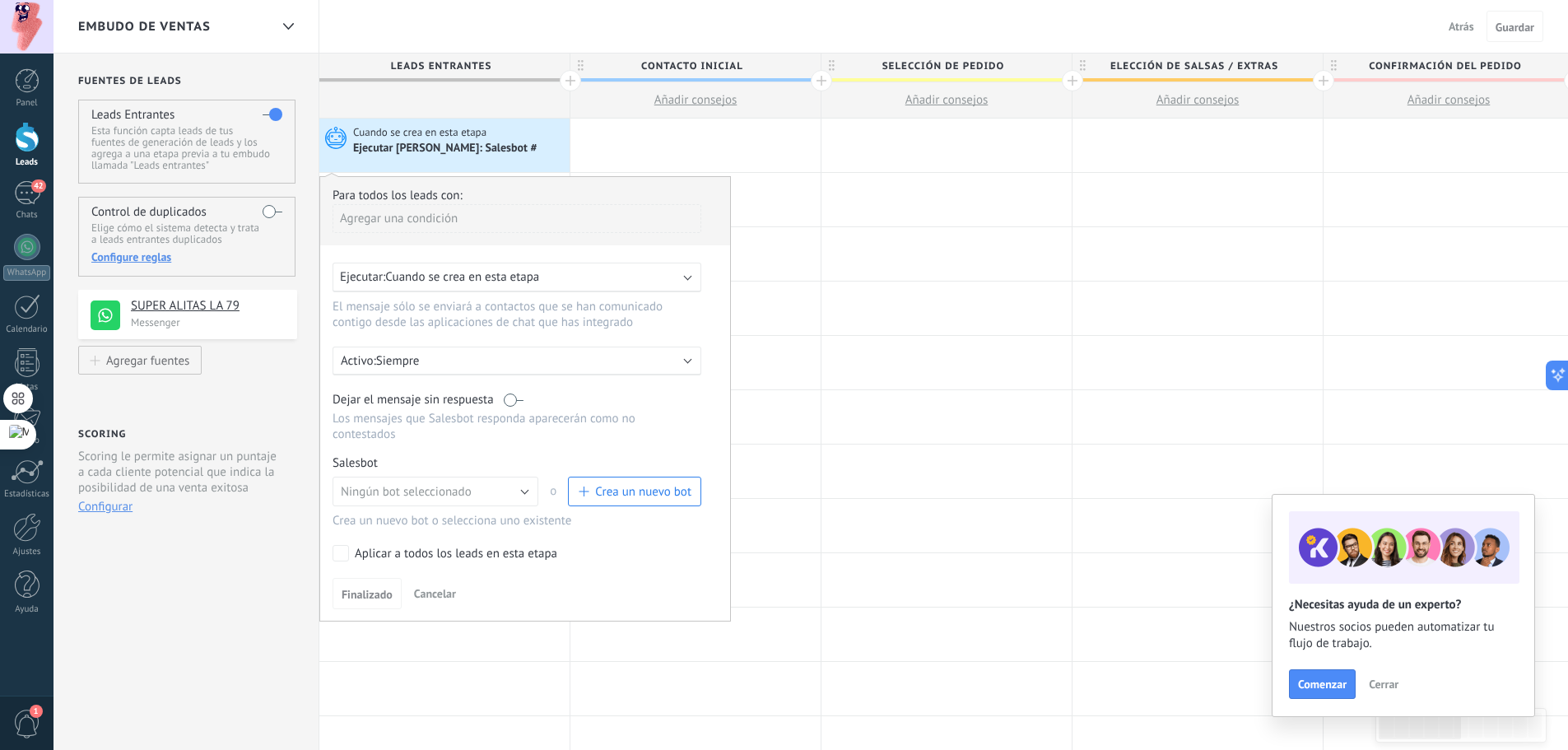
click at [509, 346] on div "Para todos los leads con: [PERSON_NAME] una condición Ejecutar: Cuando se crea …" at bounding box center [525, 398] width 412 height 446
click at [507, 361] on p "Siempre" at bounding box center [520, 361] width 288 height 15
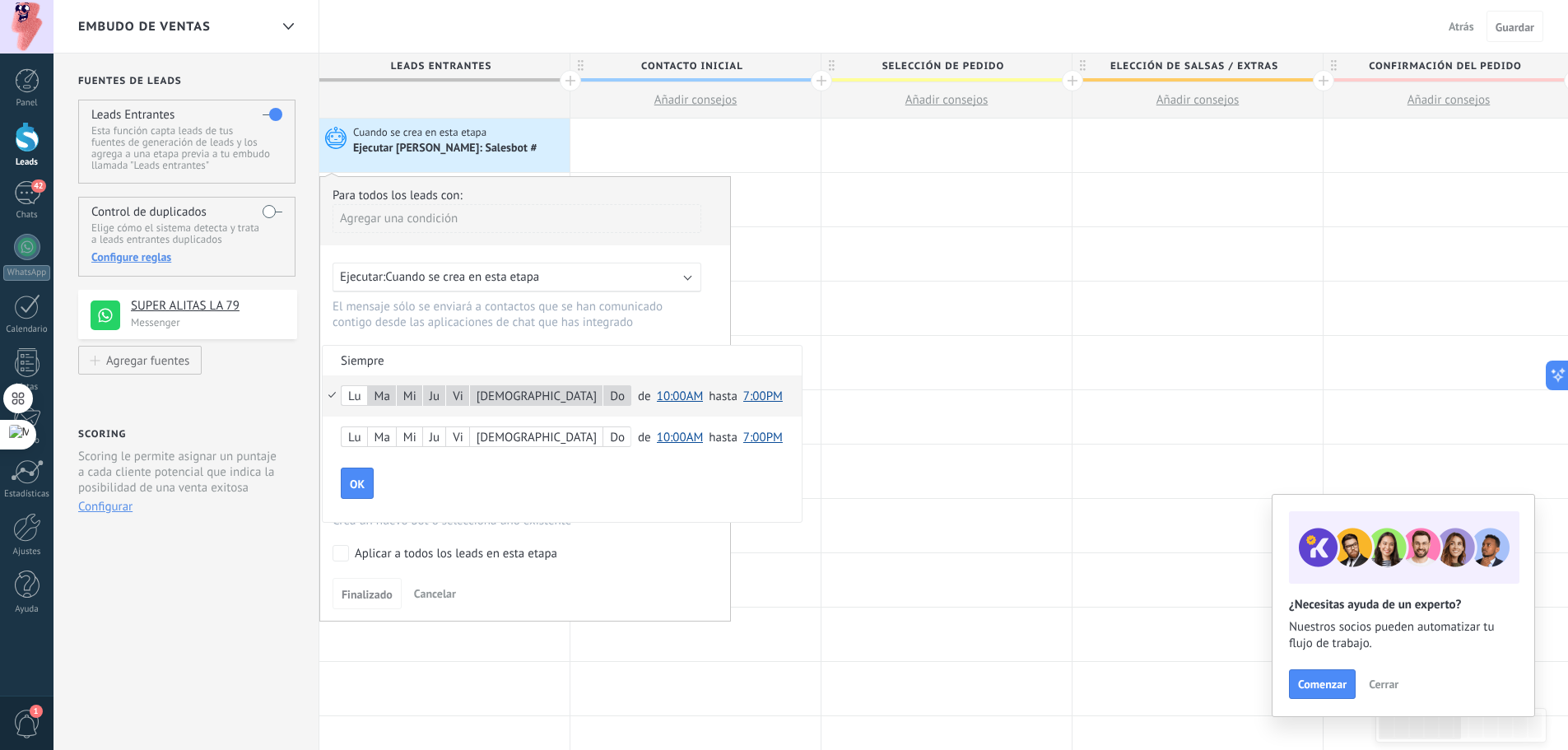
click at [656, 394] on span "10:00AM" at bounding box center [680, 396] width 47 height 15
click at [651, 432] on li "3:30PM" at bounding box center [684, 422] width 69 height 28
click at [736, 397] on span "7:00PM" at bounding box center [755, 396] width 40 height 15
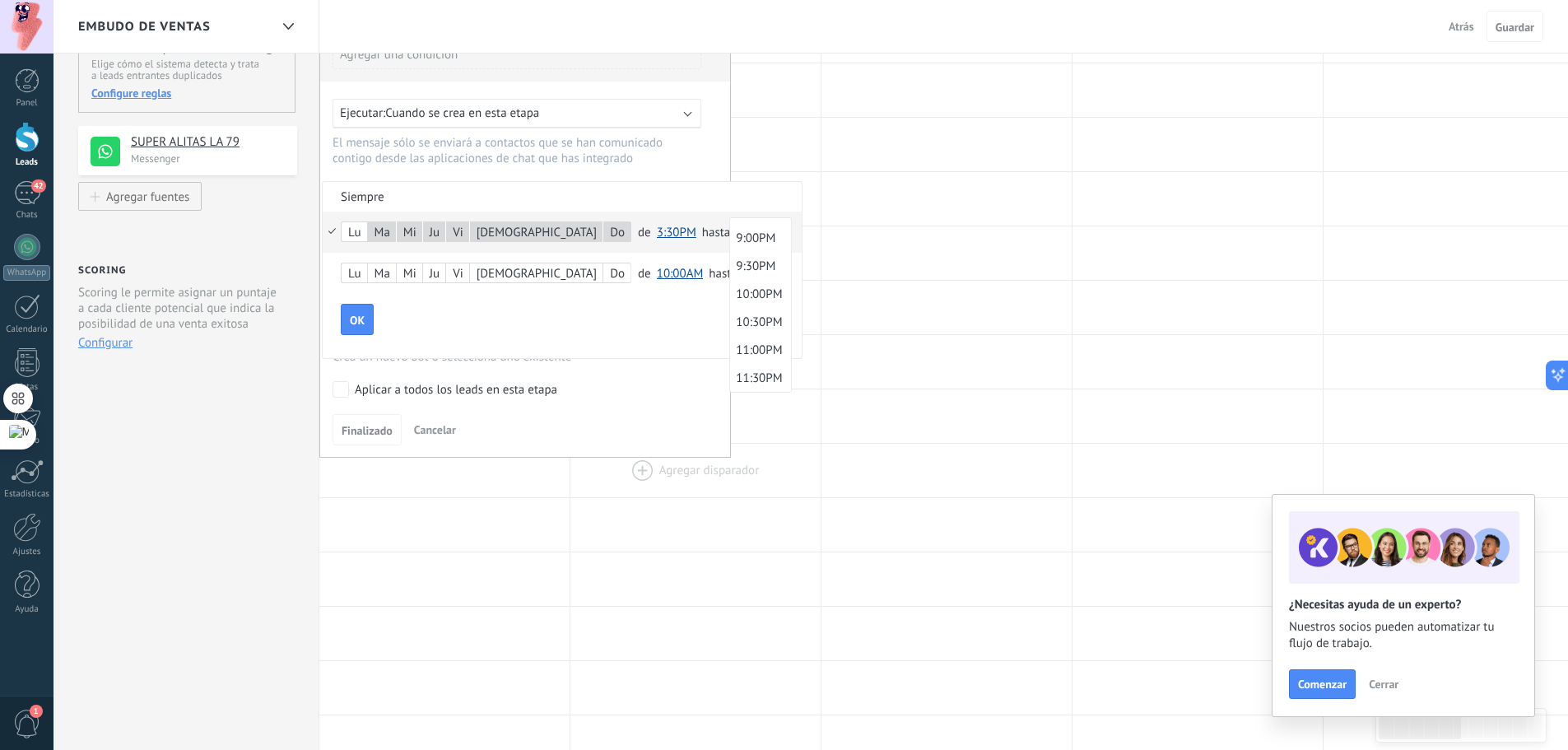
scroll to position [164, 0]
click at [636, 418] on div at bounding box center [525, 234] width 410 height 444
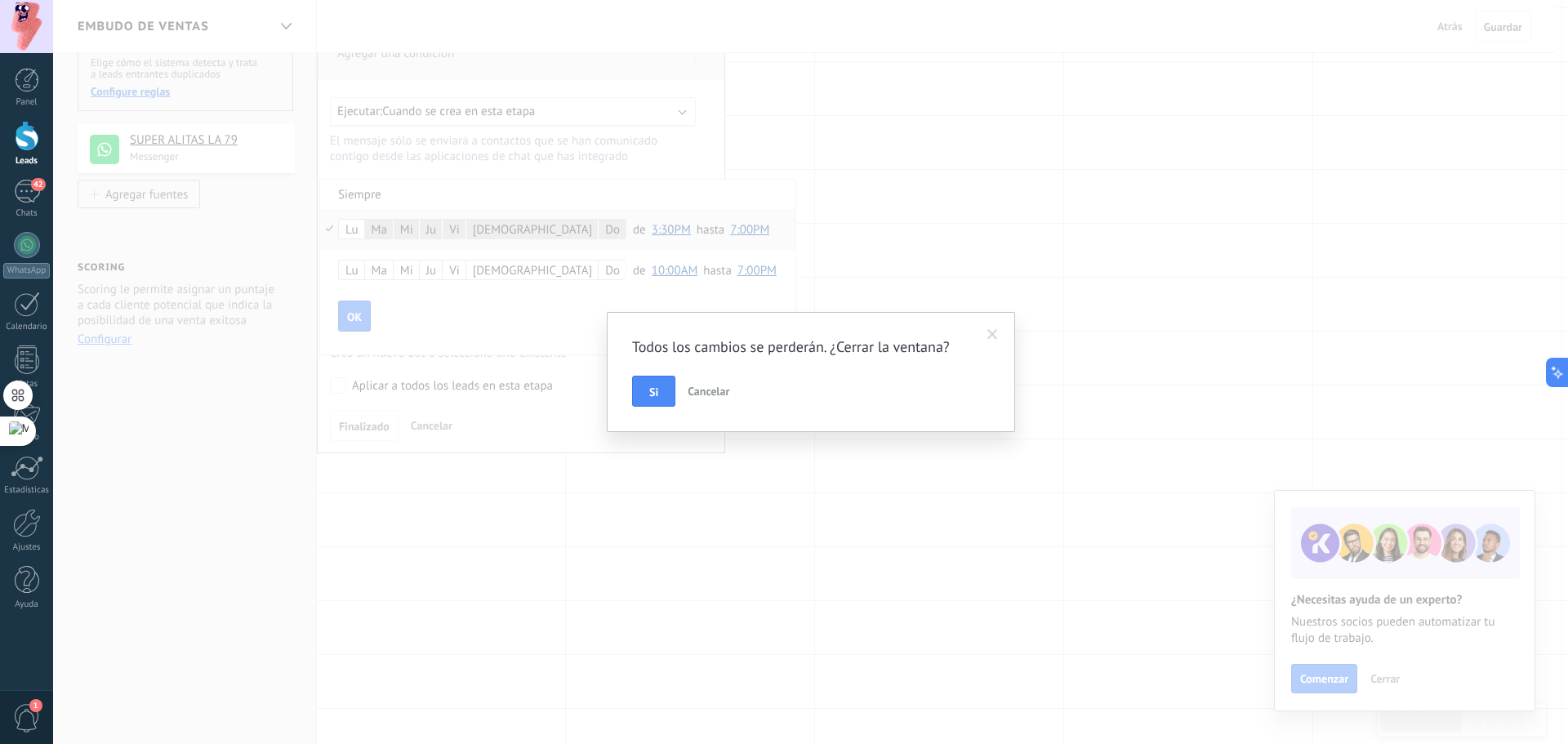
click at [720, 385] on span "Cancelar" at bounding box center [708, 390] width 41 height 14
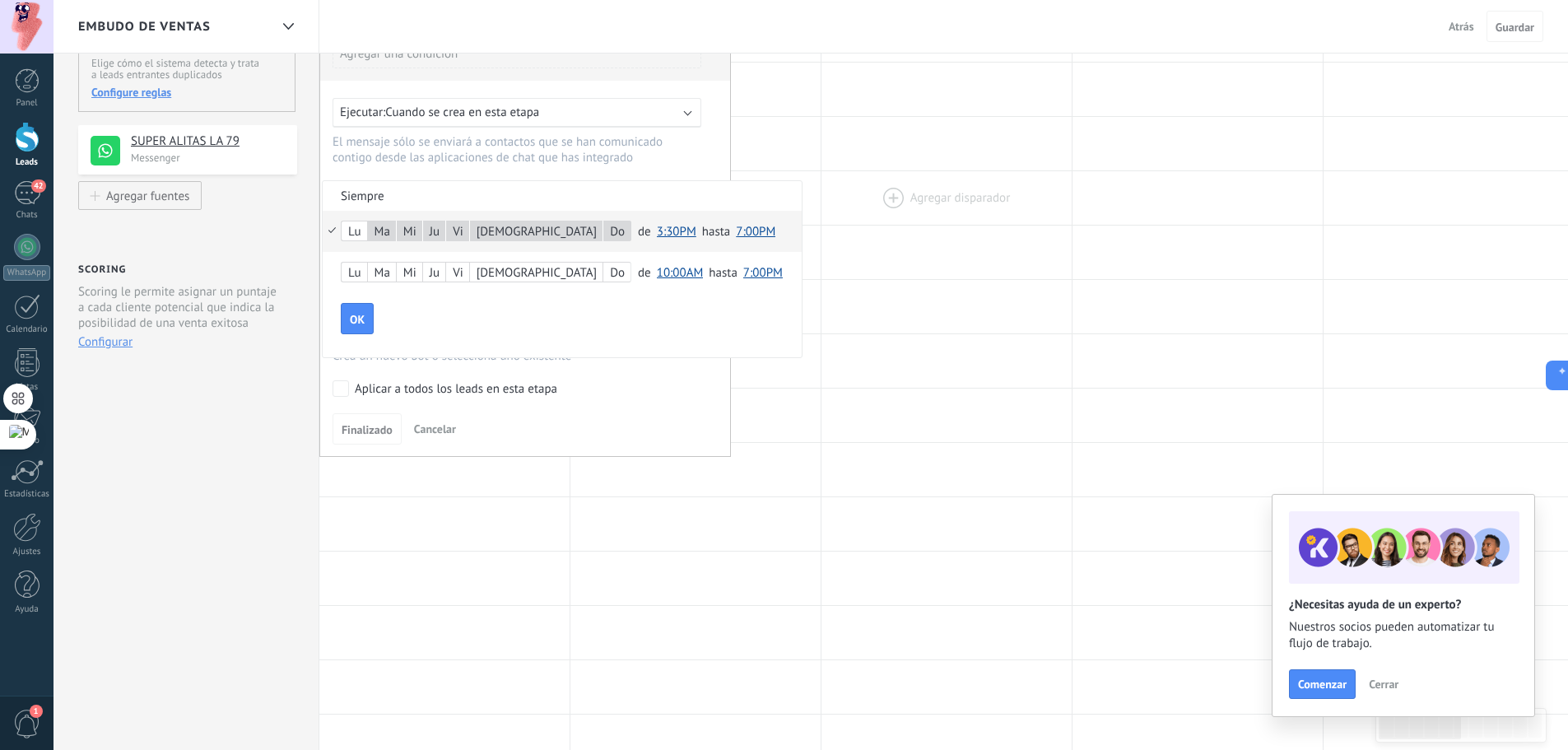
click at [840, 223] on div at bounding box center [946, 197] width 250 height 53
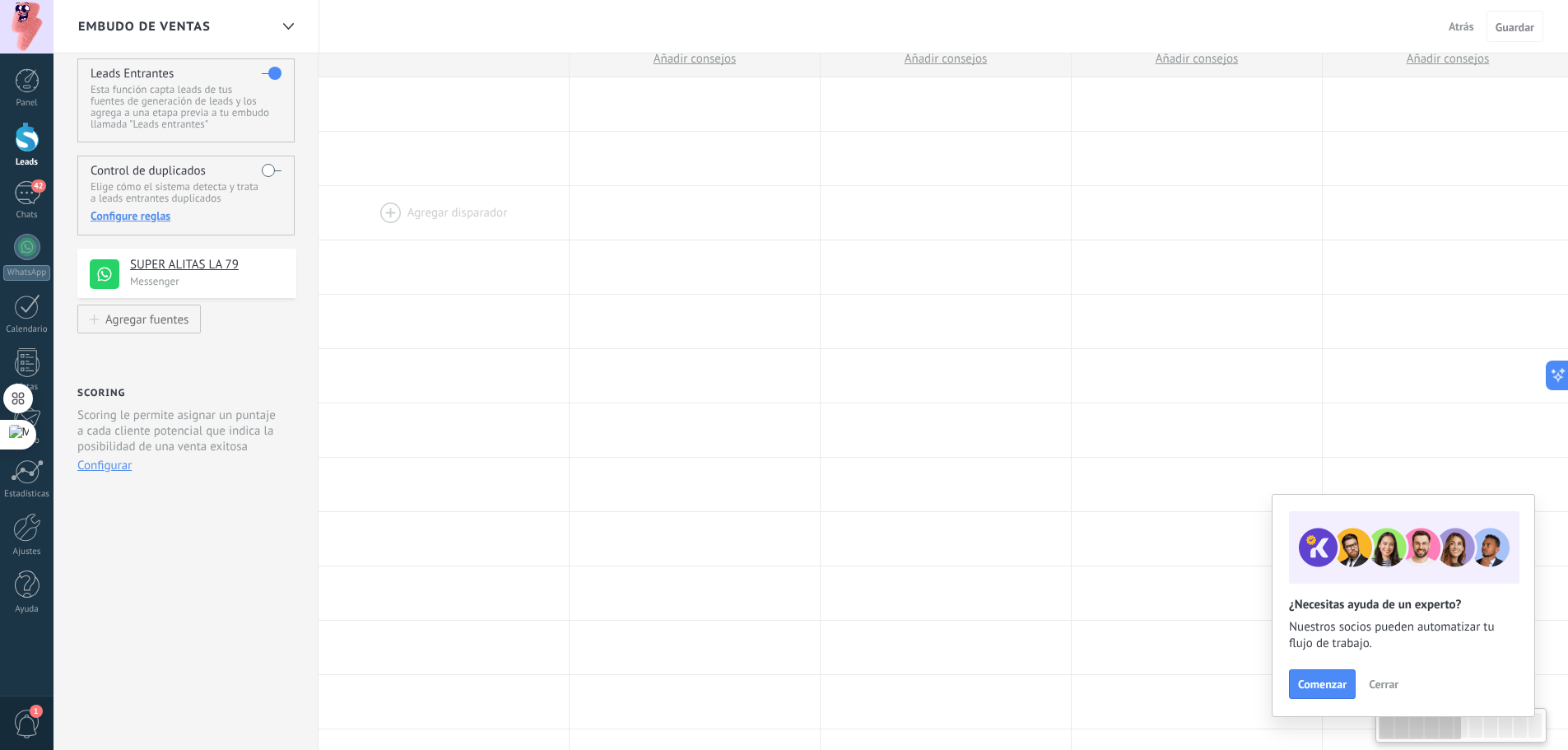
scroll to position [0, 0]
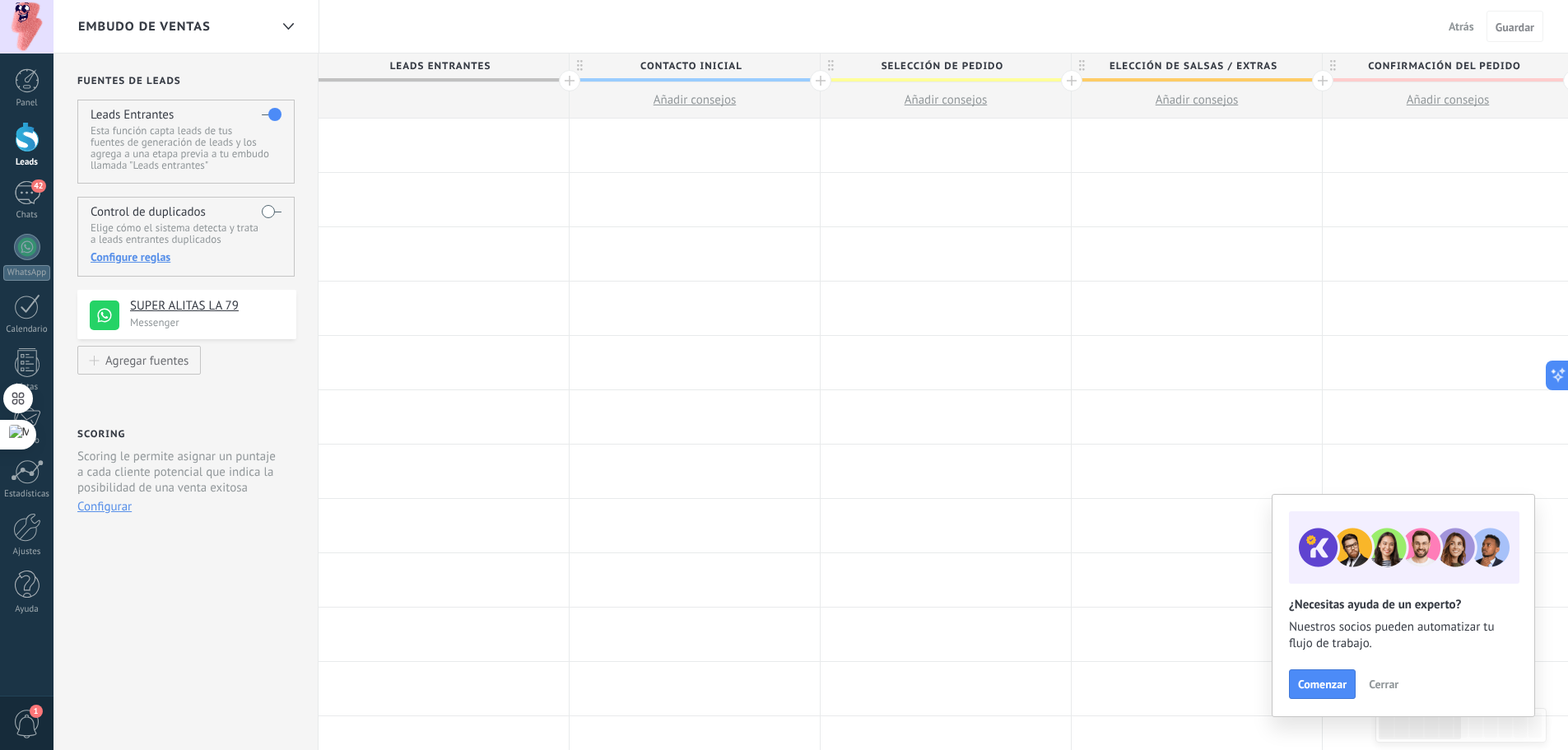
click at [461, 10] on div "Embudo de ventas Atrás Cancelar Guardar" at bounding box center [810, 26] width 1515 height 53
click at [429, 146] on div at bounding box center [443, 145] width 250 height 53
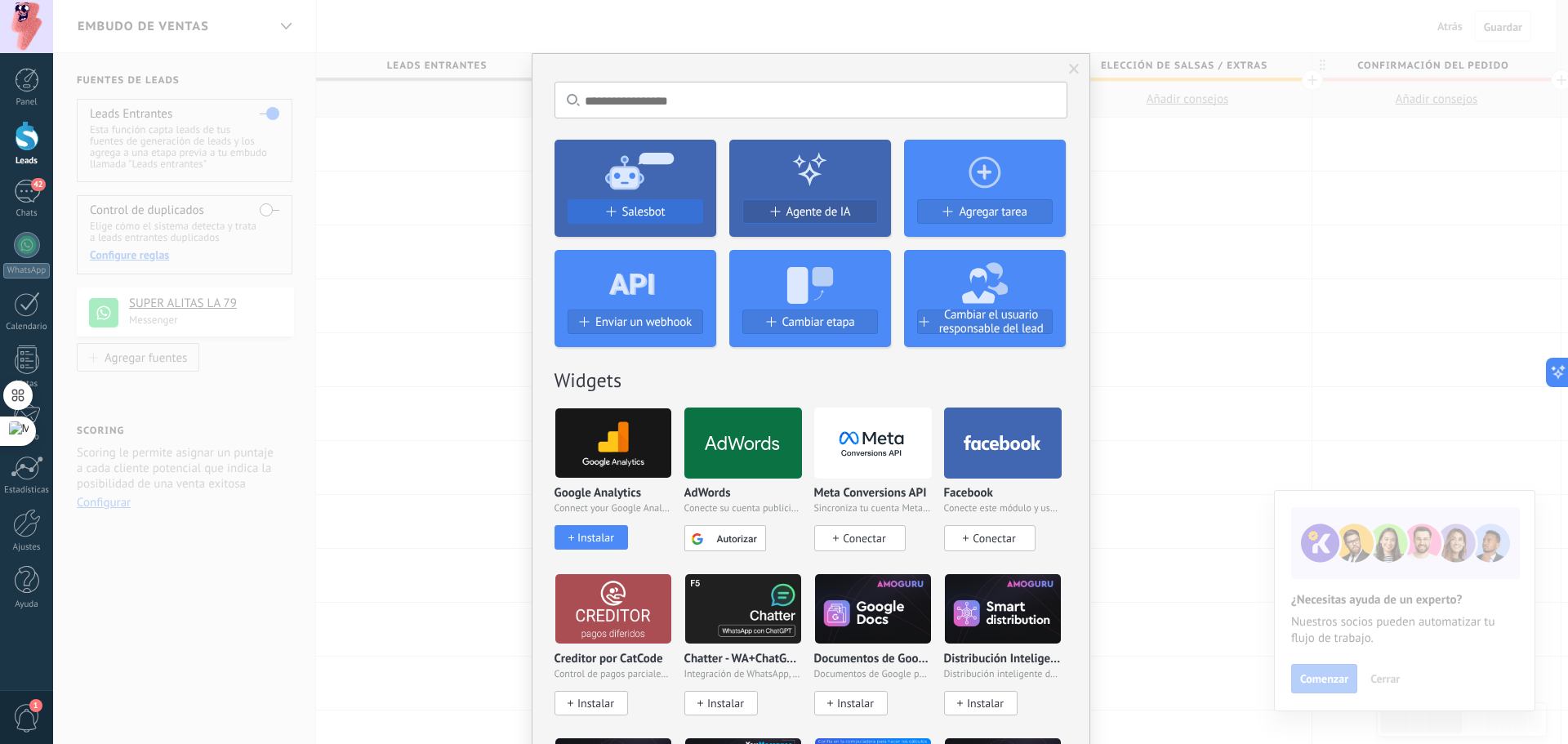
click at [647, 213] on span "Salesbot" at bounding box center [644, 212] width 43 height 13
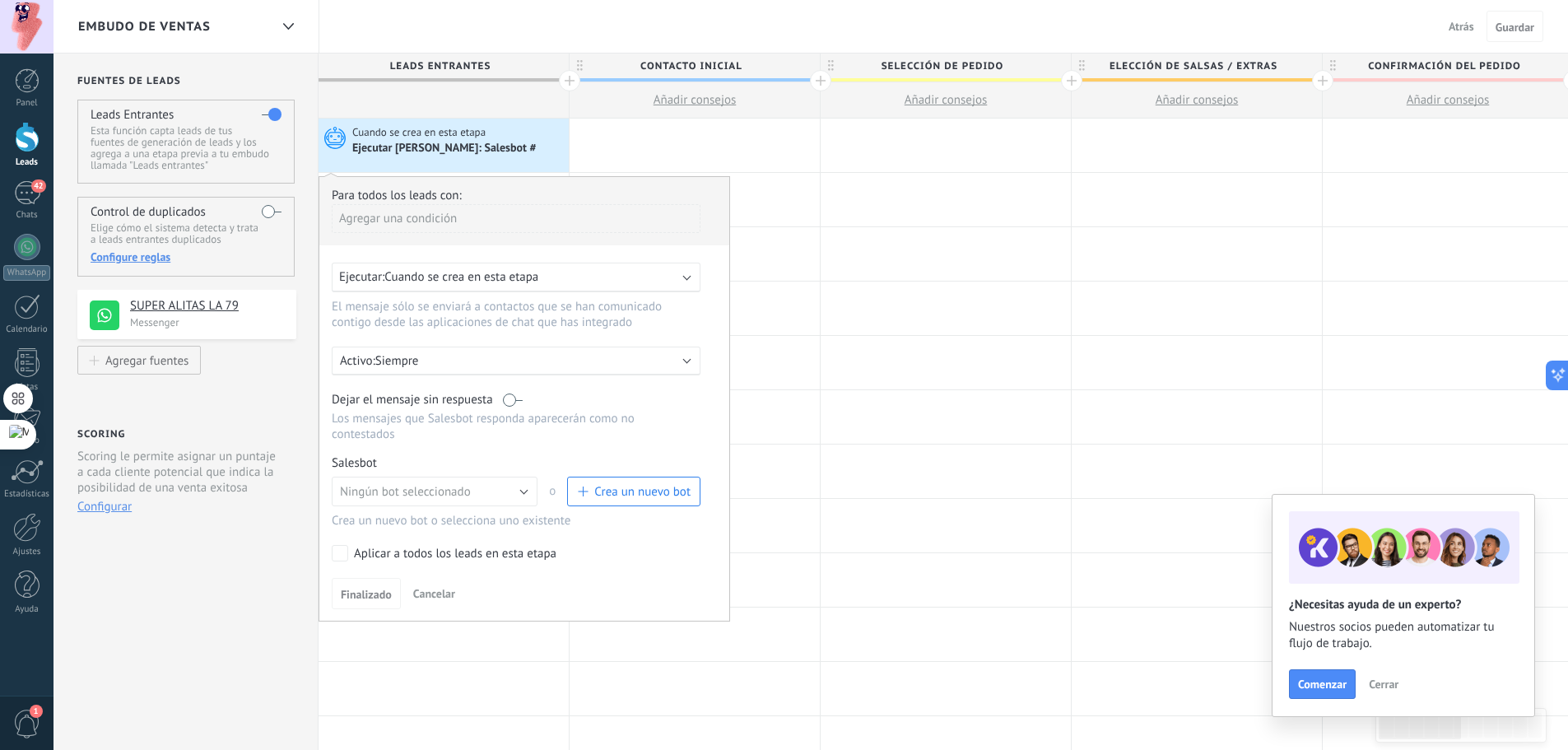
click at [548, 279] on div "Ejecutar: Cuando se crea en esta etapa" at bounding box center [509, 276] width 340 height 15
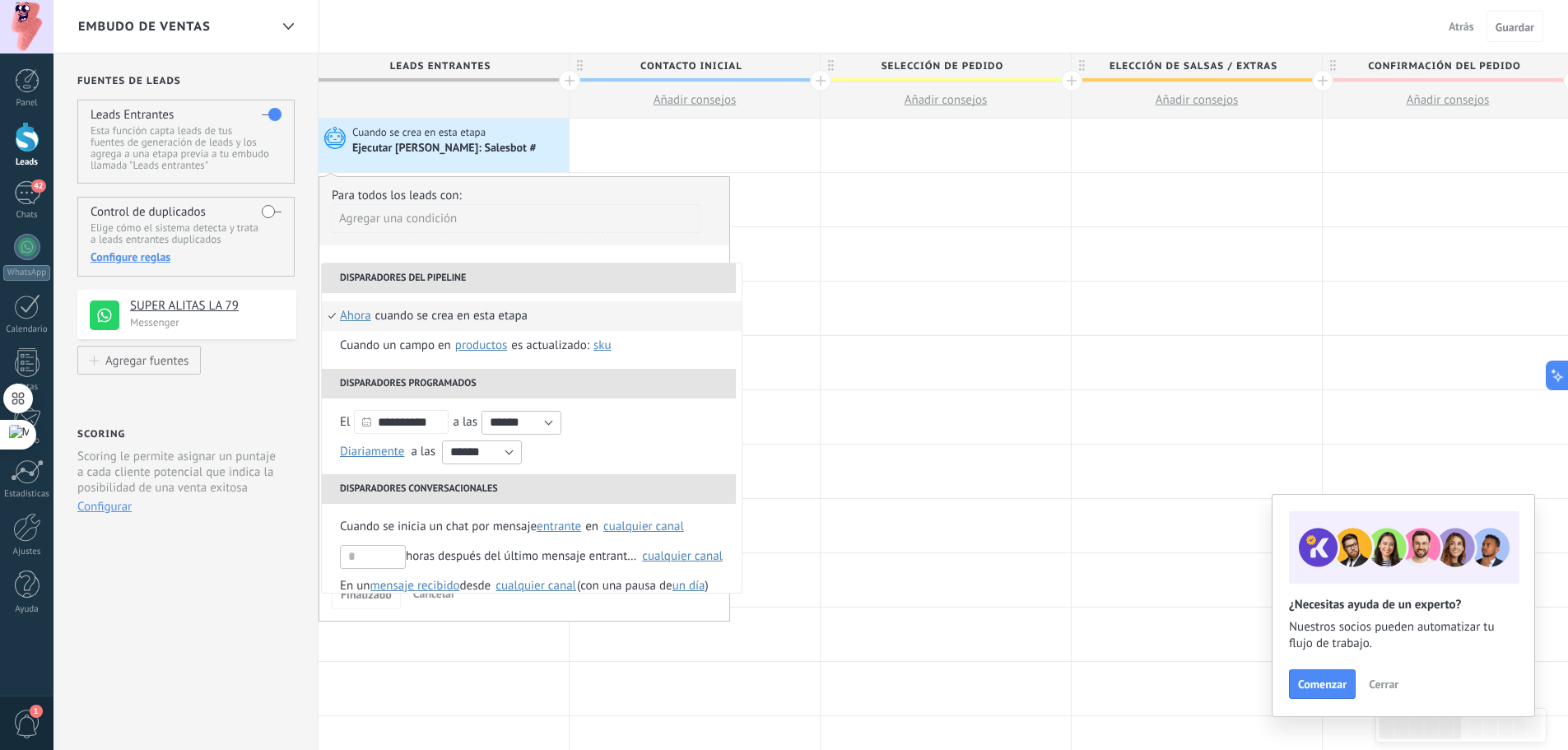
click at [571, 245] on div "Agregar una condición" at bounding box center [515, 224] width 368 height 42
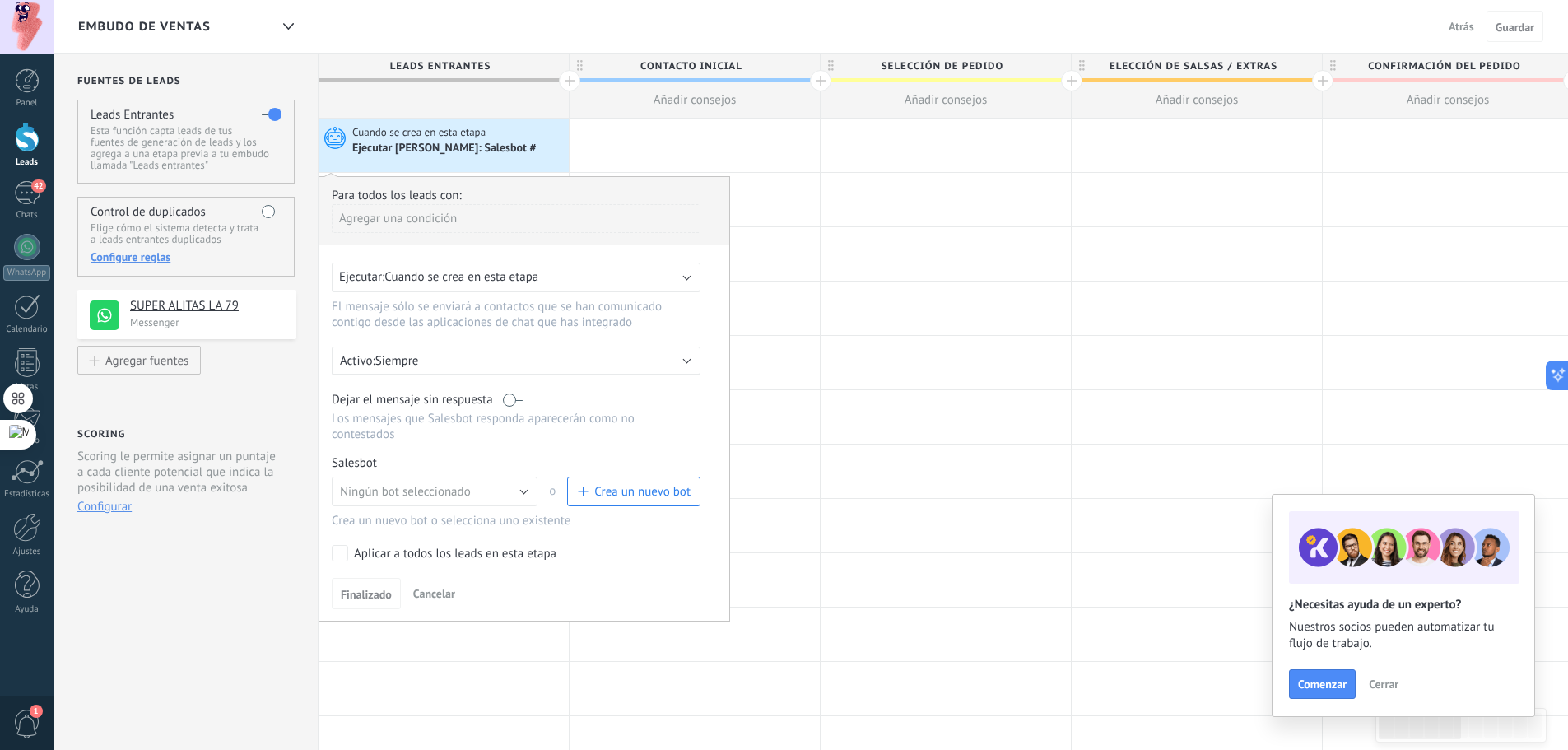
click at [495, 366] on p "Siempre" at bounding box center [519, 361] width 288 height 15
click at [496, 365] on li "Siempre" at bounding box center [561, 361] width 479 height 29
click at [538, 275] on span "Cuando se crea en esta etapa" at bounding box center [461, 276] width 154 height 15
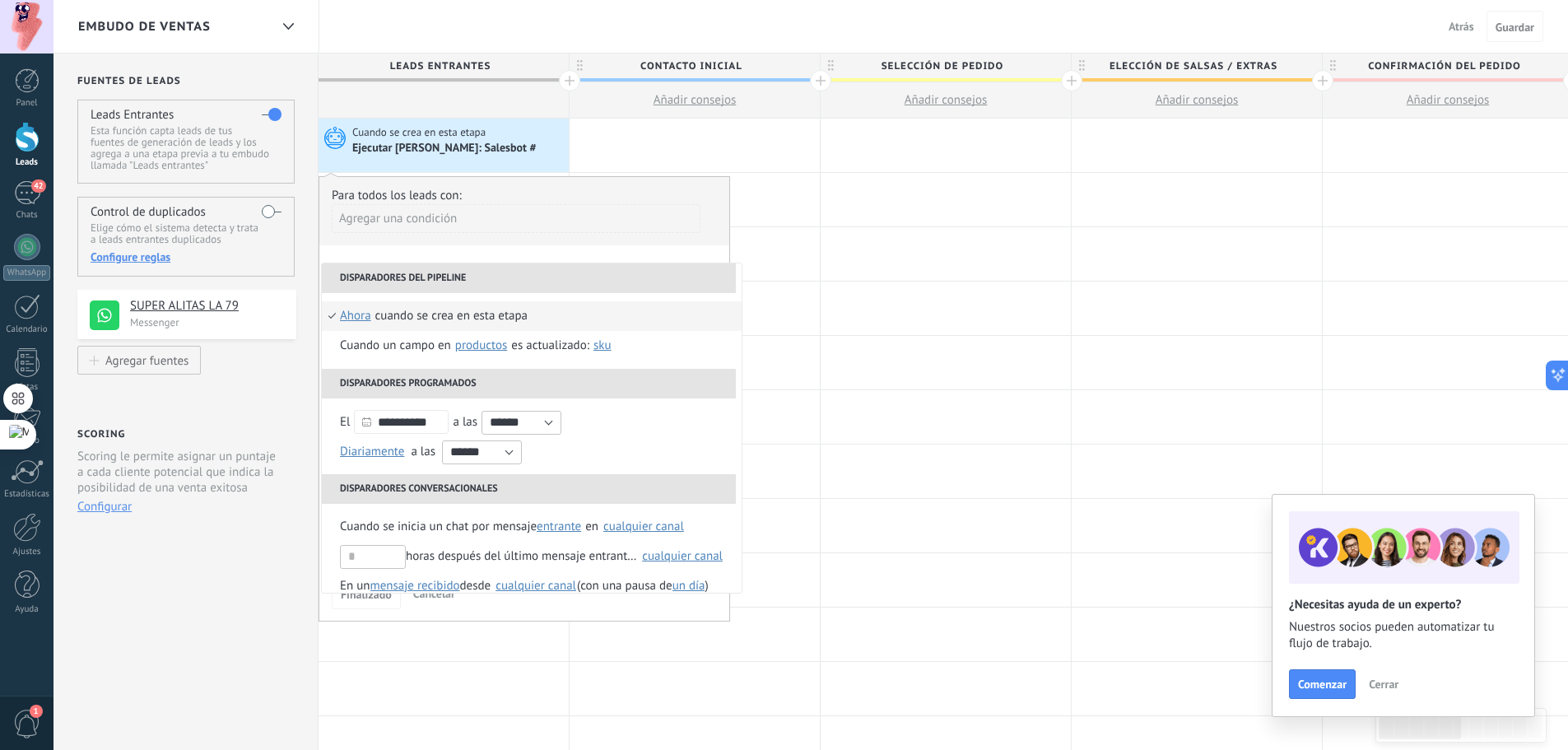
click at [557, 221] on div "Agregar una condición" at bounding box center [515, 218] width 368 height 29
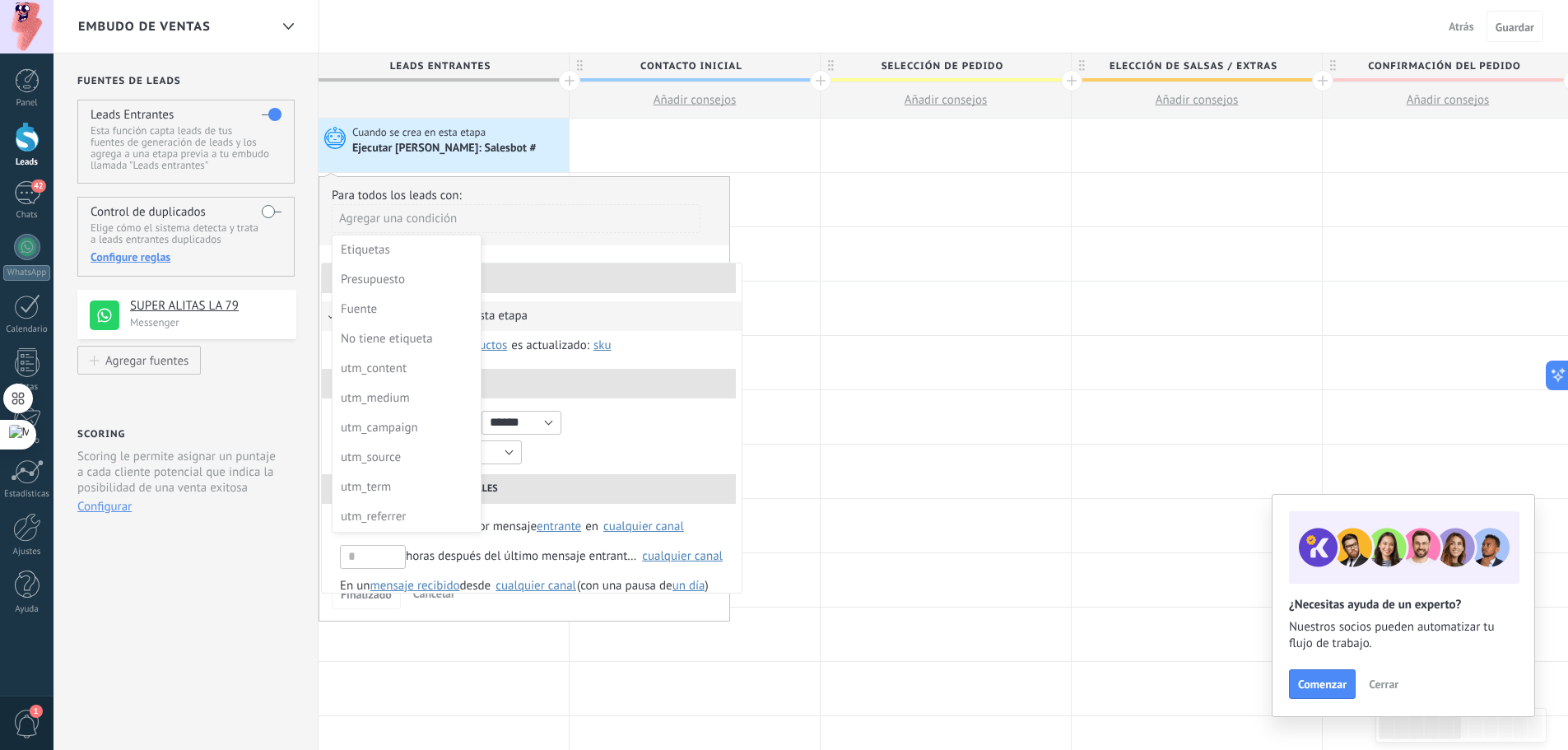
click at [573, 224] on div at bounding box center [524, 398] width 410 height 444
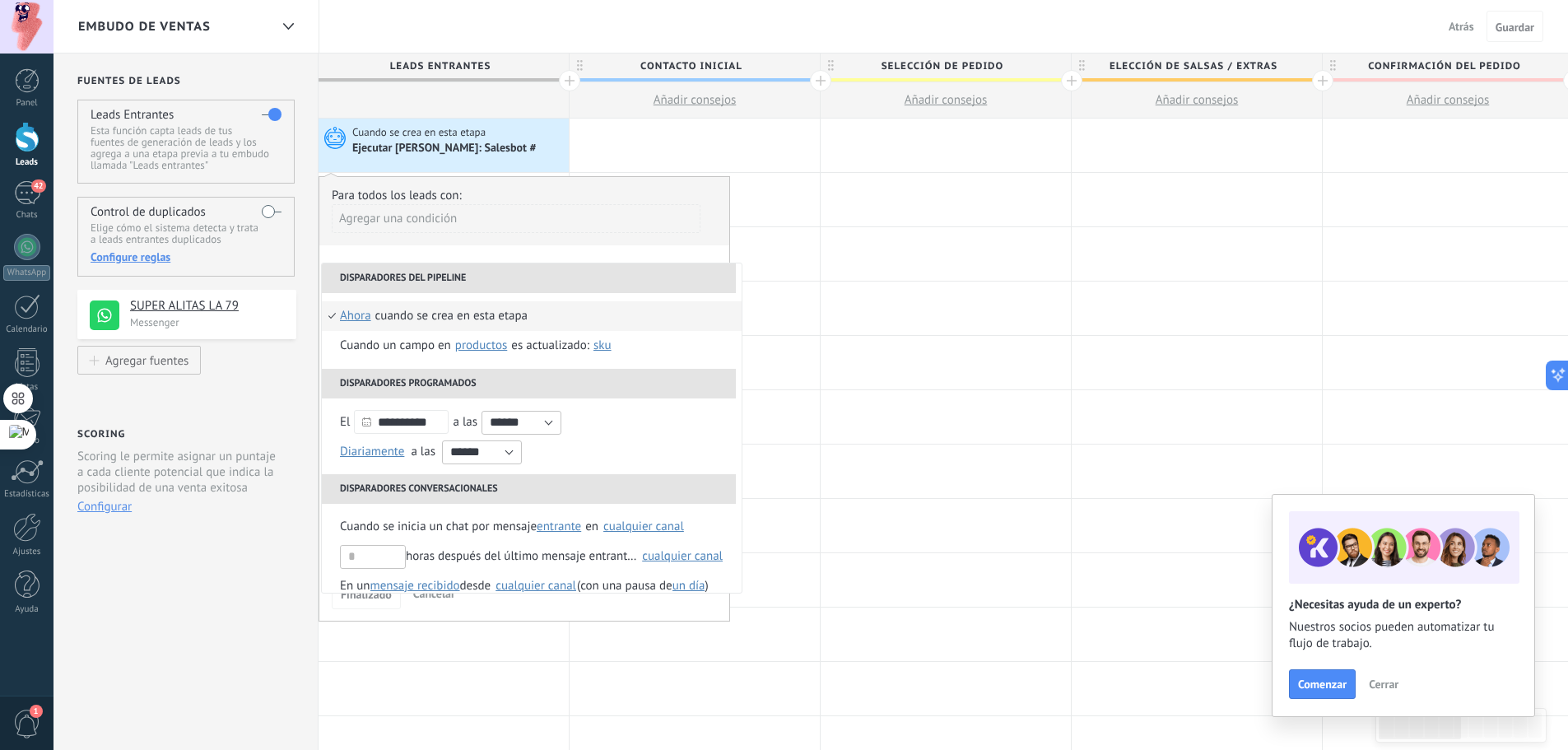
click at [578, 268] on li "Disparadores del pipeline" at bounding box center [529, 277] width 414 height 30
click at [571, 285] on li "Disparadores del pipeline" at bounding box center [529, 277] width 414 height 30
click at [505, 285] on li "Disparadores del pipeline" at bounding box center [529, 277] width 414 height 30
click at [365, 133] on span "Cuando se crea en esta etapa" at bounding box center [420, 131] width 135 height 14
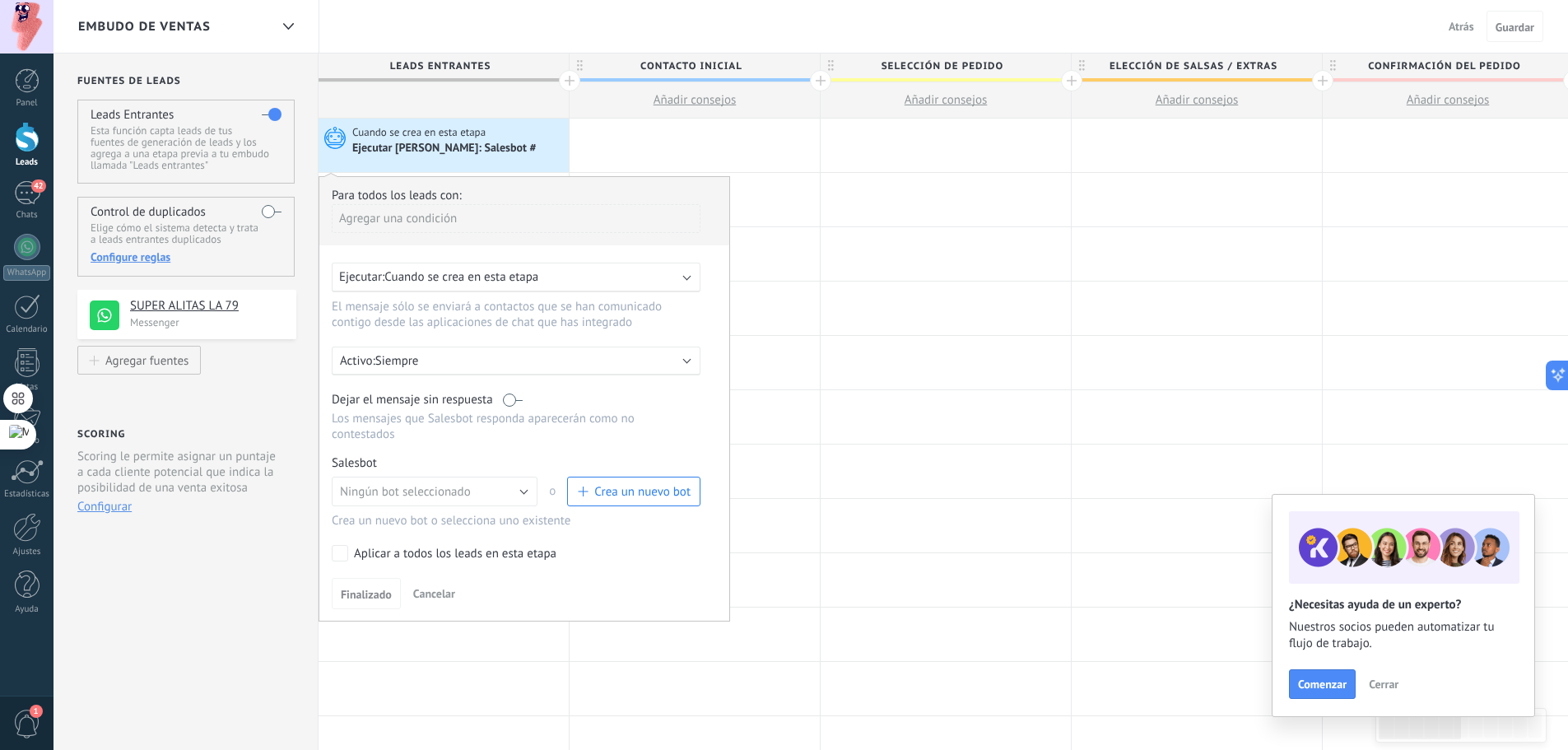
click at [545, 279] on div "Ejecutar: Cuando se crea en esta etapa" at bounding box center [509, 276] width 340 height 15
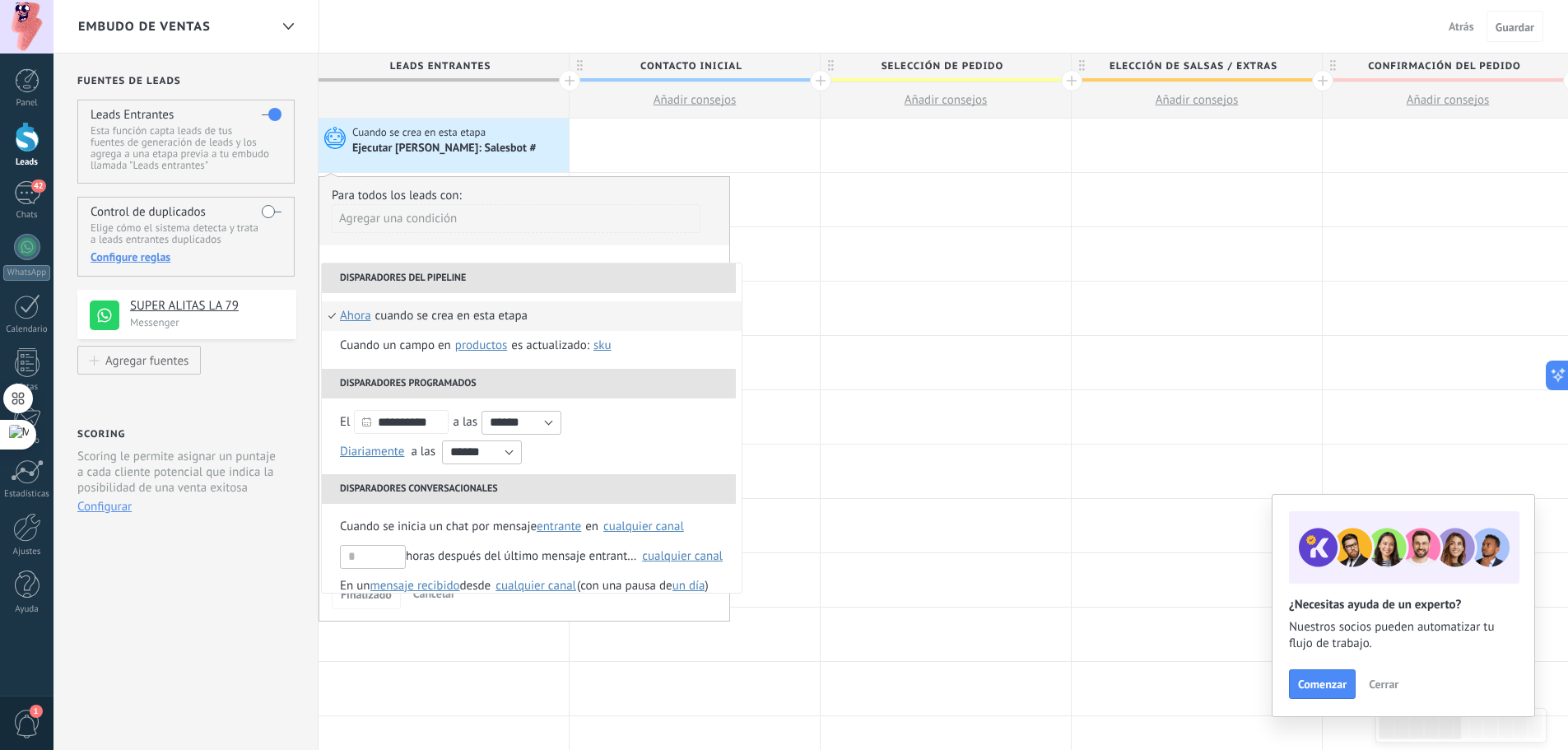
click at [368, 311] on span "ahora" at bounding box center [356, 316] width 31 height 30
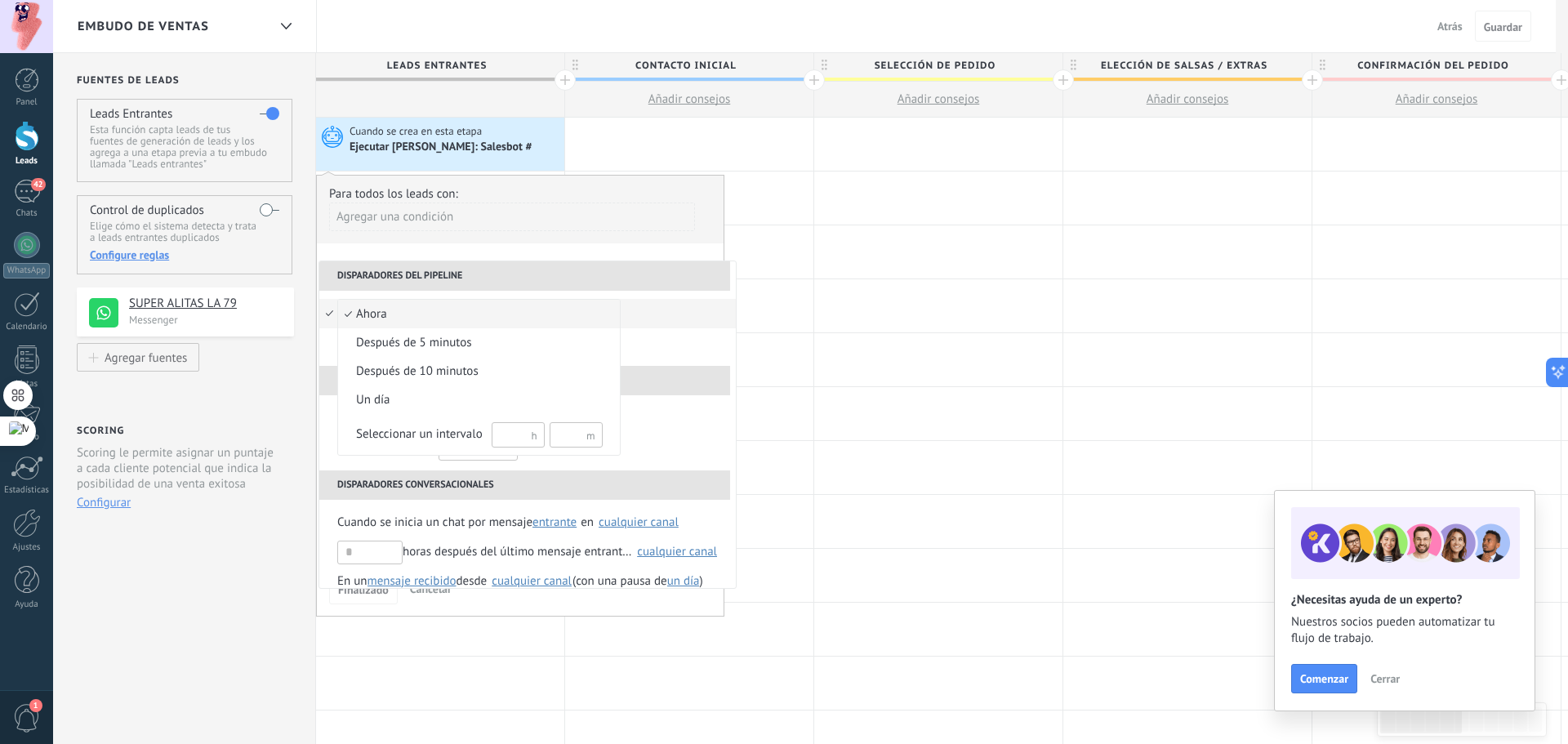
click at [364, 310] on span "ahora" at bounding box center [470, 314] width 265 height 16
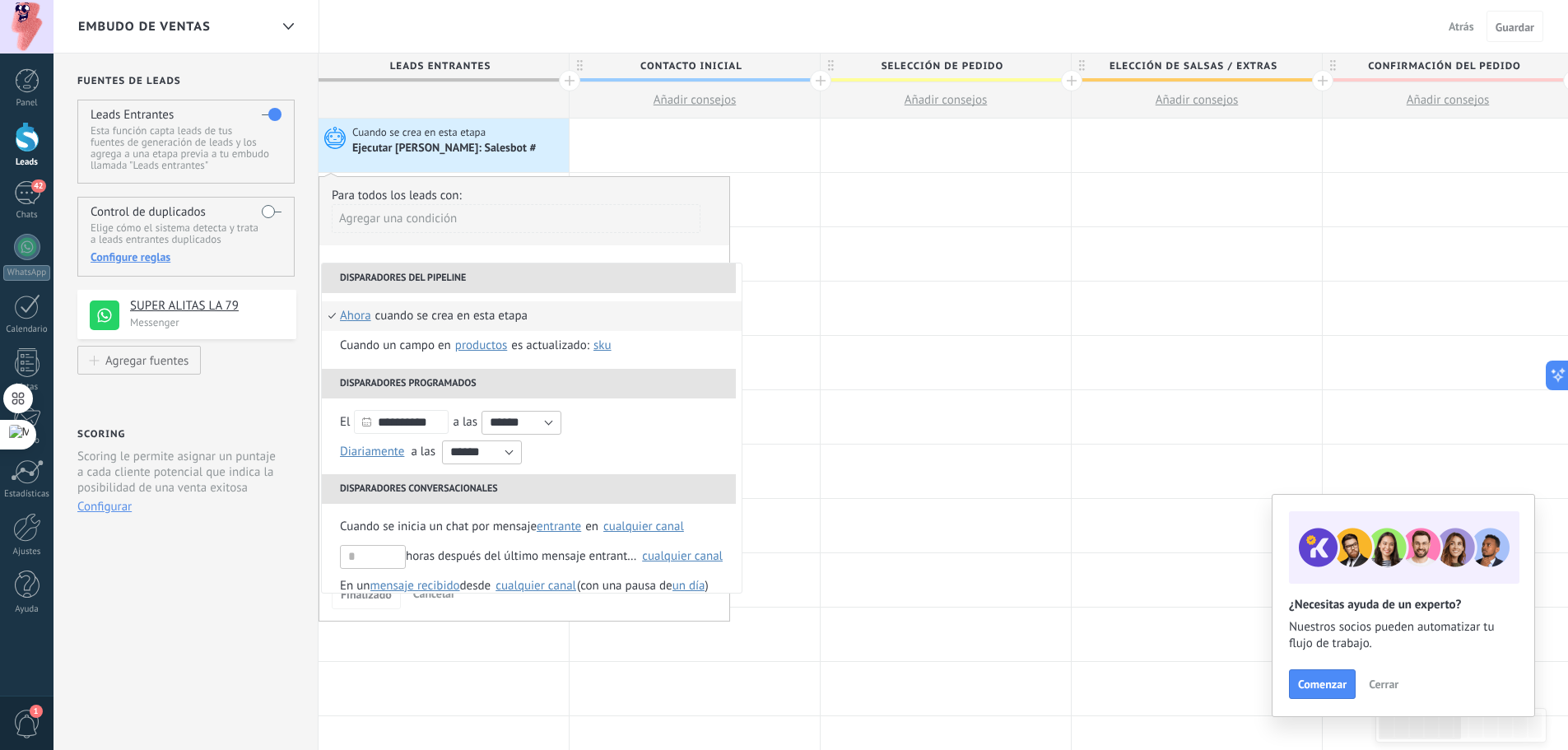
click at [434, 268] on li "Disparadores del pipeline" at bounding box center [529, 277] width 414 height 30
click at [542, 226] on div "Agregar una condición" at bounding box center [515, 218] width 368 height 29
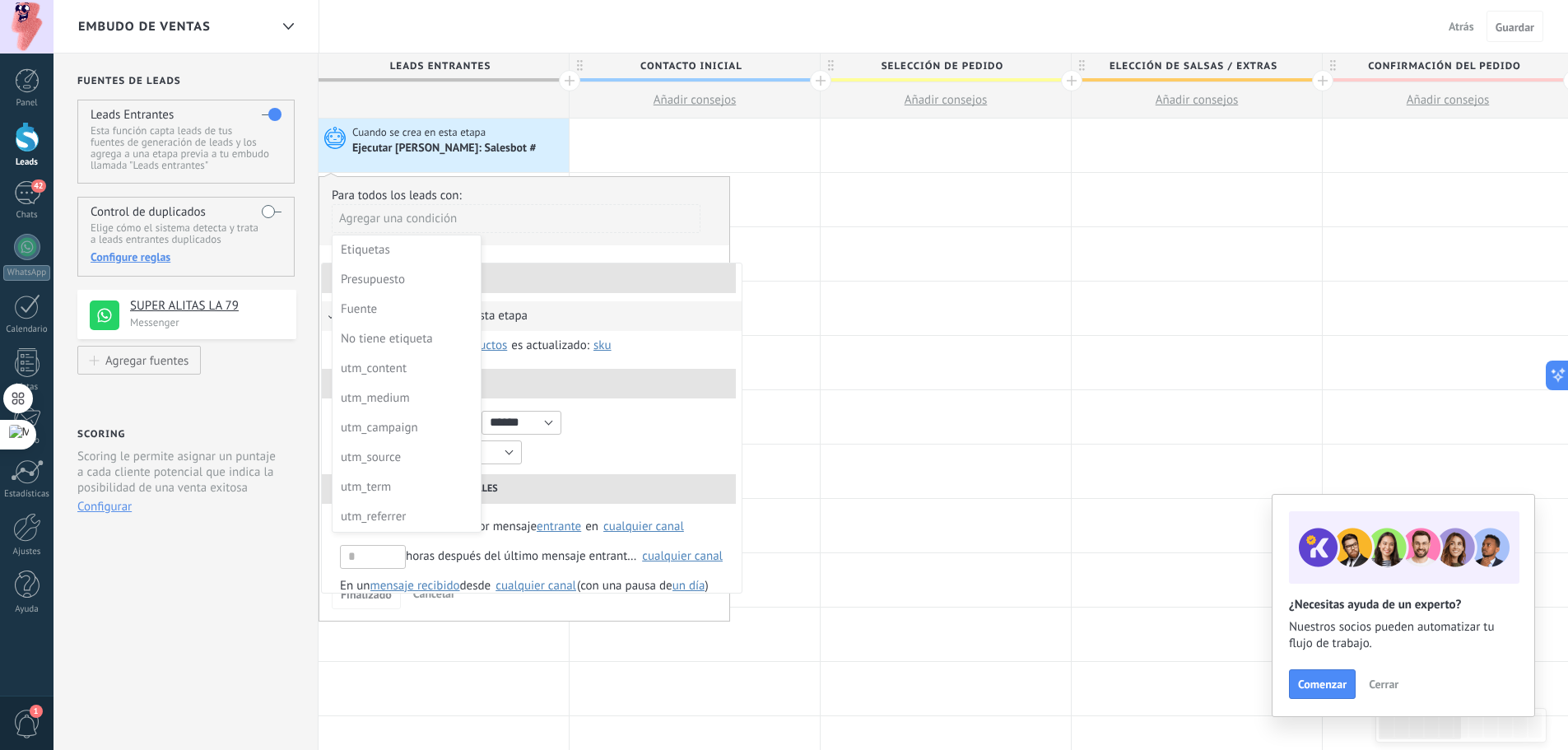
click at [568, 248] on div at bounding box center [524, 398] width 410 height 444
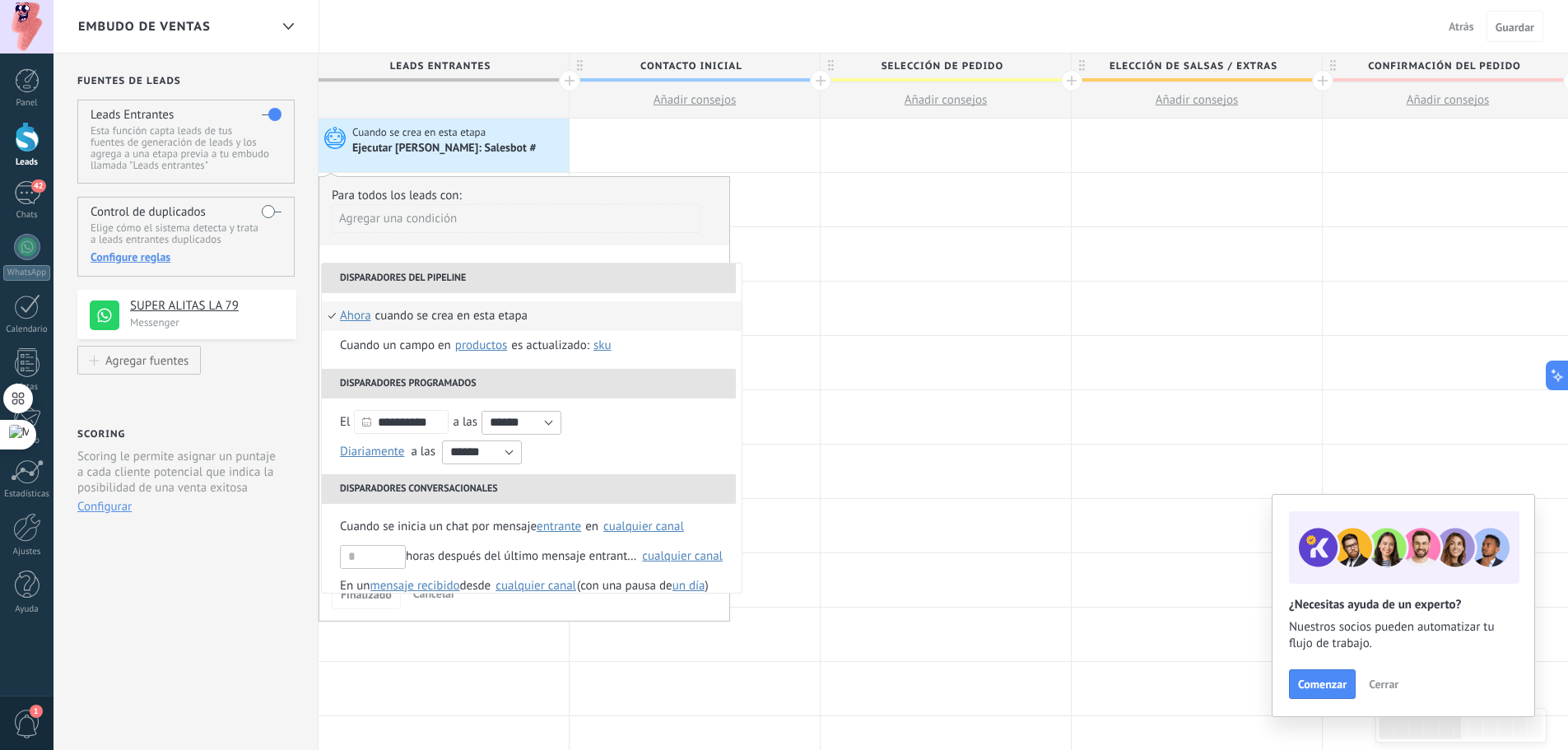
click at [573, 251] on div "**********" at bounding box center [524, 398] width 412 height 446
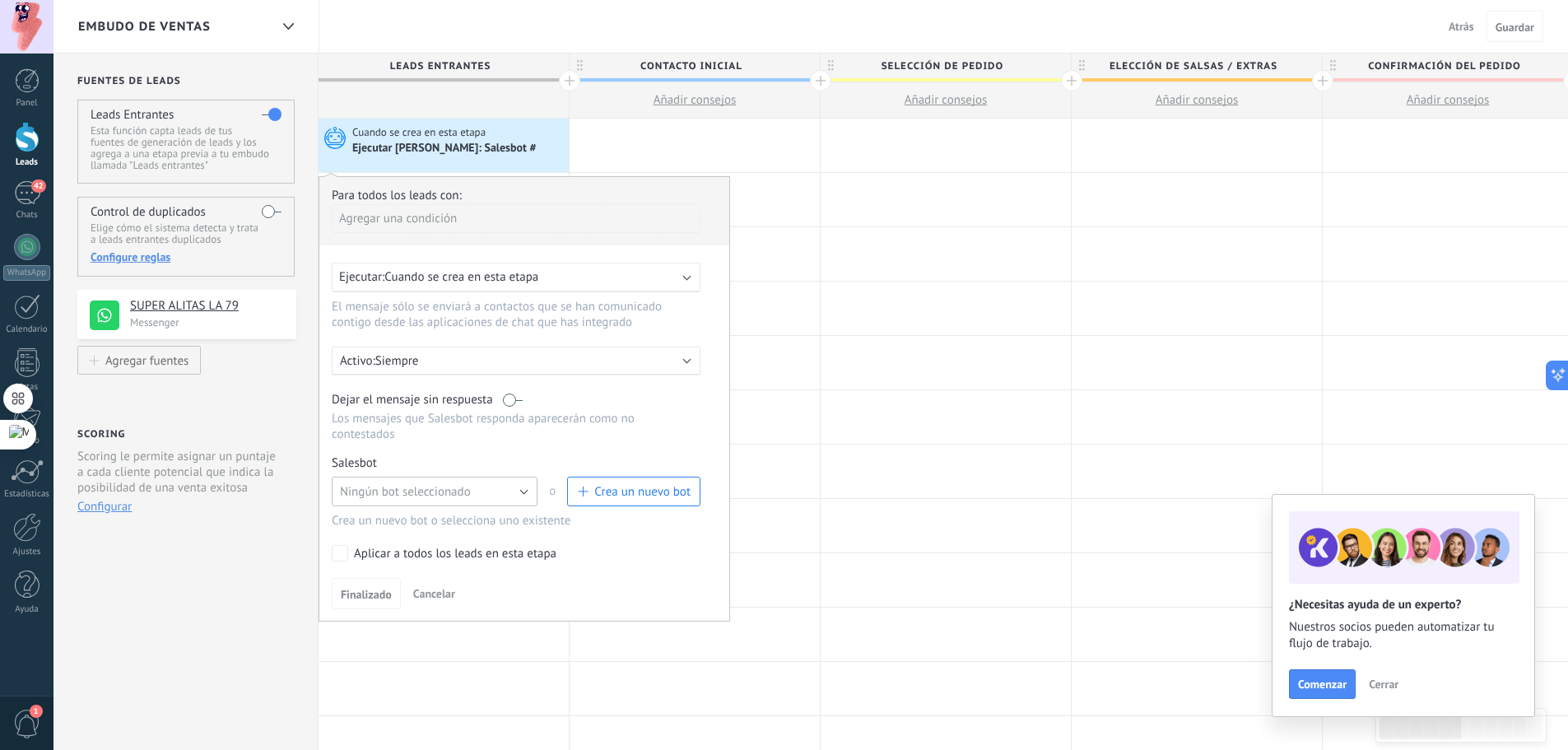
click at [461, 487] on span "Ningún bot seleccionado" at bounding box center [405, 492] width 131 height 15
click at [461, 487] on span "Ningún bot seleccionado" at bounding box center [426, 492] width 210 height 15
click at [594, 486] on span "Crea un nuevo bot" at bounding box center [633, 492] width 113 height 15
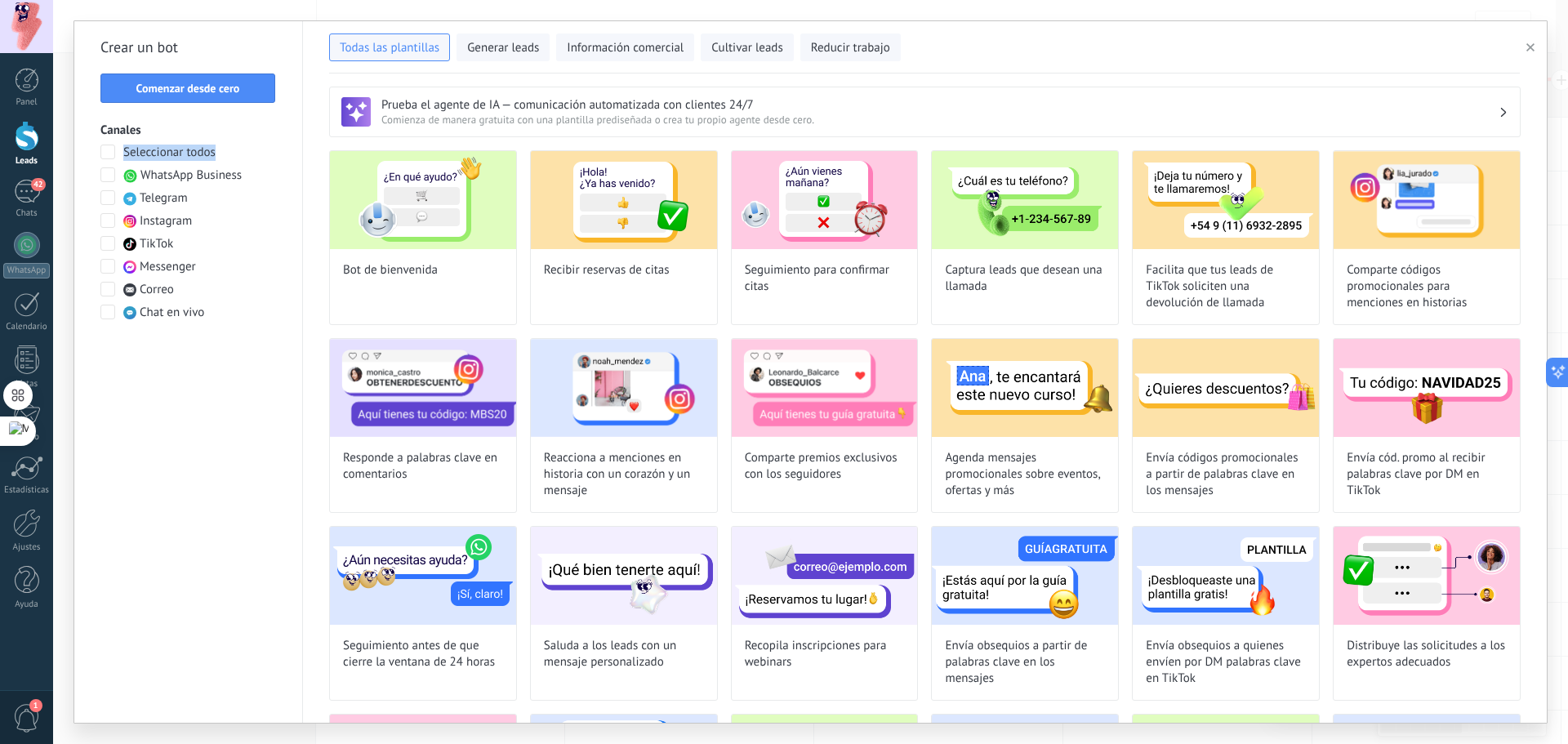
click at [118, 160] on label "Seleccionar todos" at bounding box center [158, 152] width 115 height 16
click at [111, 173] on span at bounding box center [107, 174] width 14 height 14
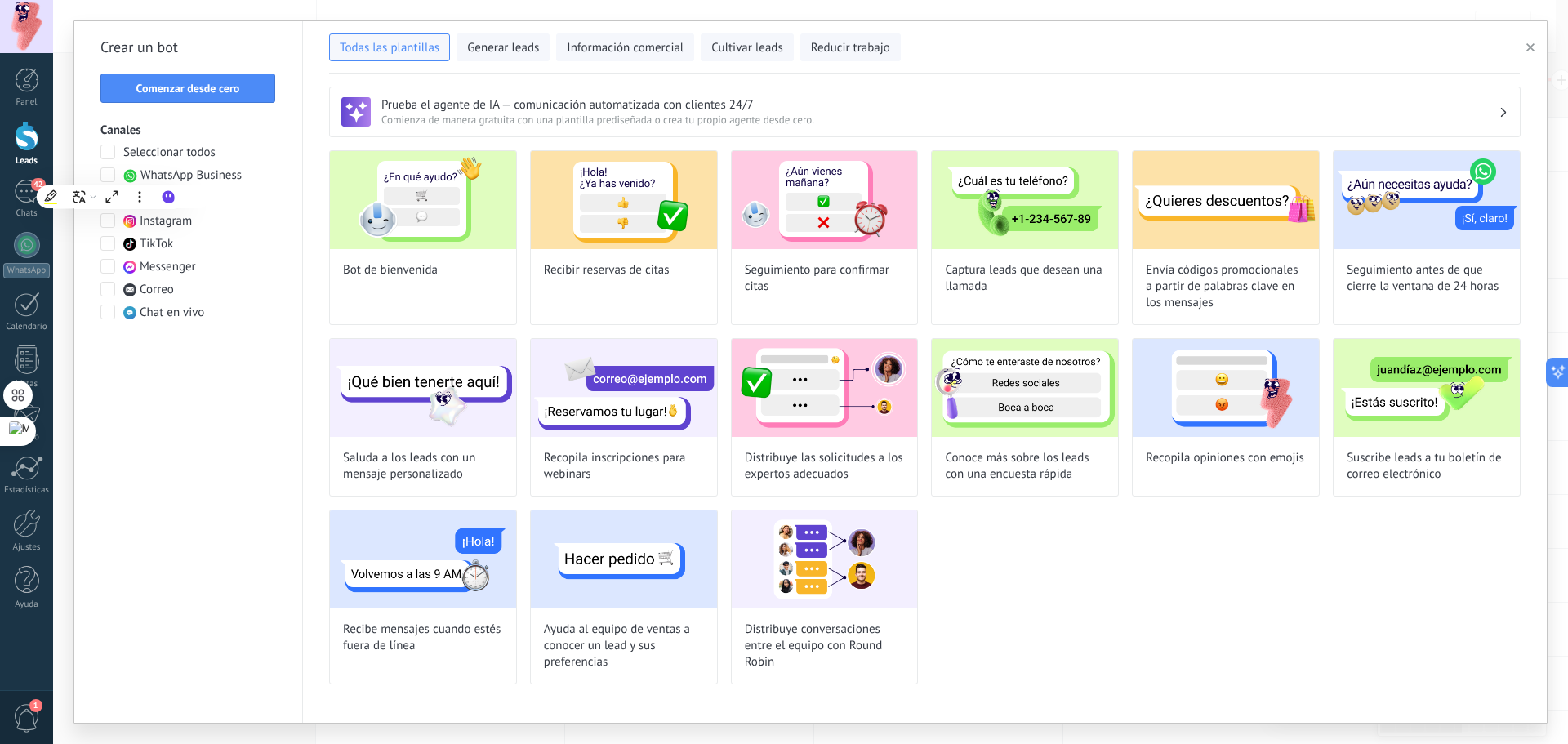
click at [266, 607] on div "Crear un bot Comenzar desde cero Canales Seleccionar todos WhatsApp Business Te…" at bounding box center [188, 371] width 228 height 701
click at [118, 162] on div "Seleccionar todos WhatsApp Business Telegram Instagram TikTok Messenger Correo …" at bounding box center [188, 233] width 176 height 176
click at [112, 146] on span at bounding box center [107, 151] width 14 height 14
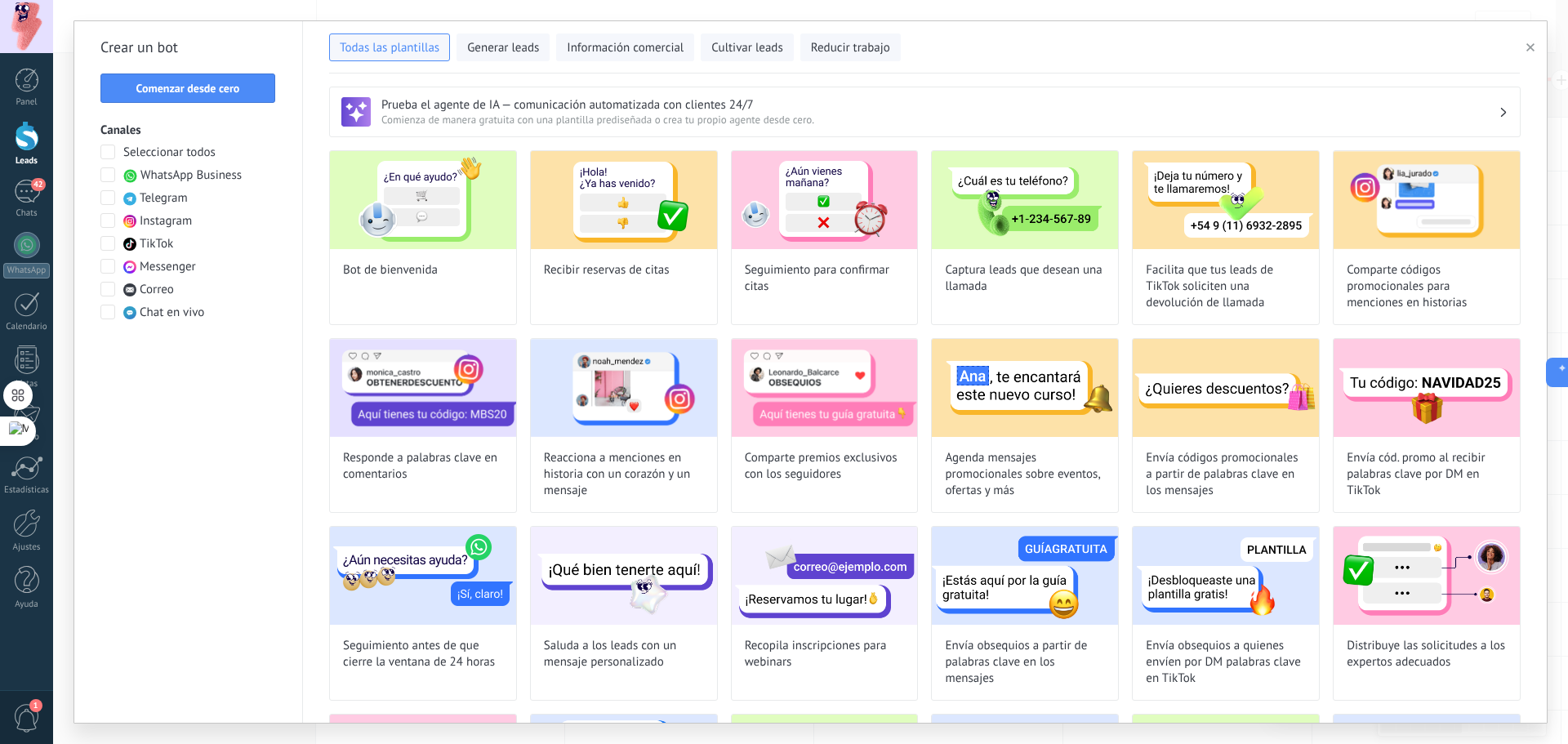
click at [102, 167] on div "Seleccionar todos WhatsApp Business Telegram Instagram TikTok Messenger Correo …" at bounding box center [188, 233] width 176 height 176
click at [104, 171] on span at bounding box center [107, 174] width 14 height 14
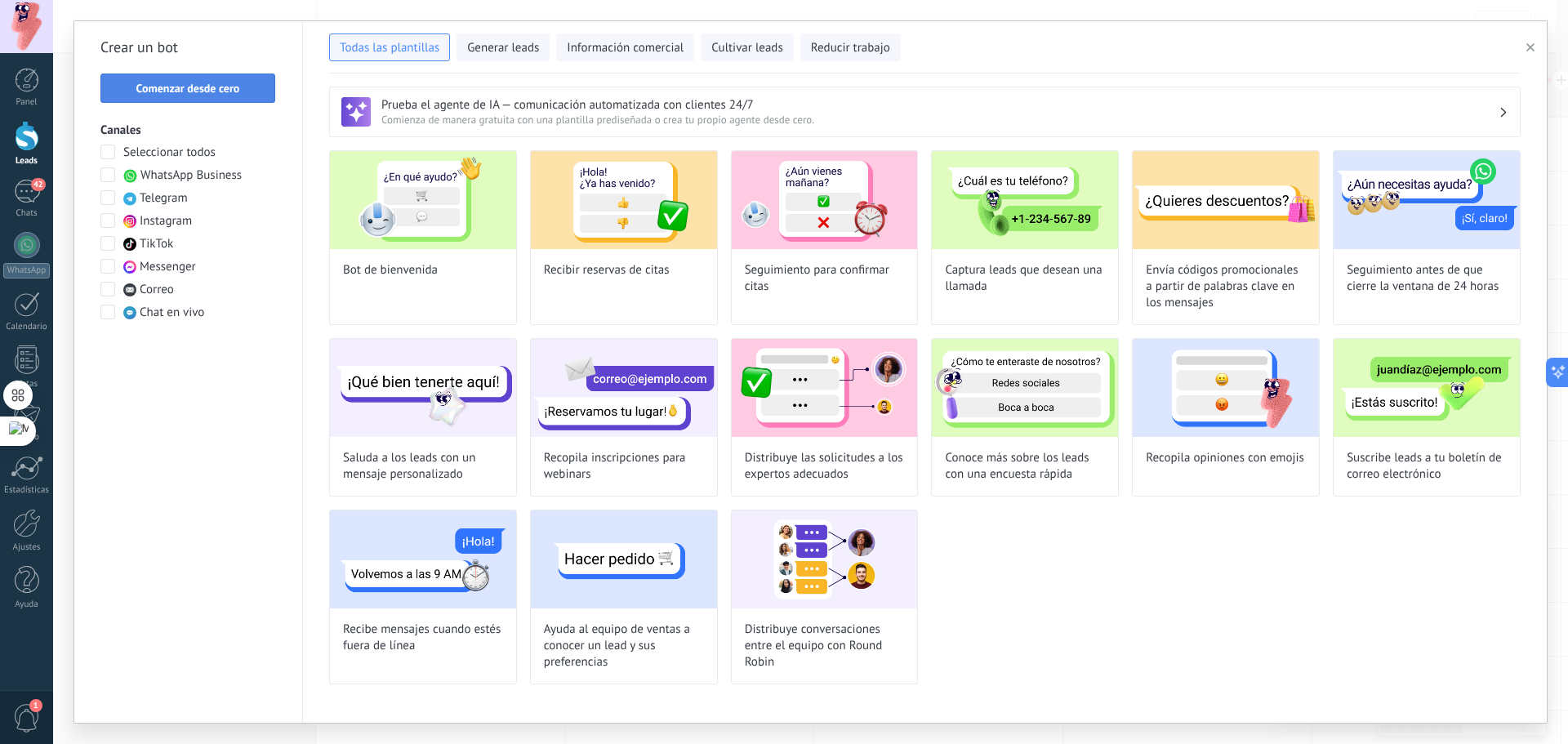
click at [196, 81] on button "Comenzar desde cero" at bounding box center [188, 88] width 175 height 30
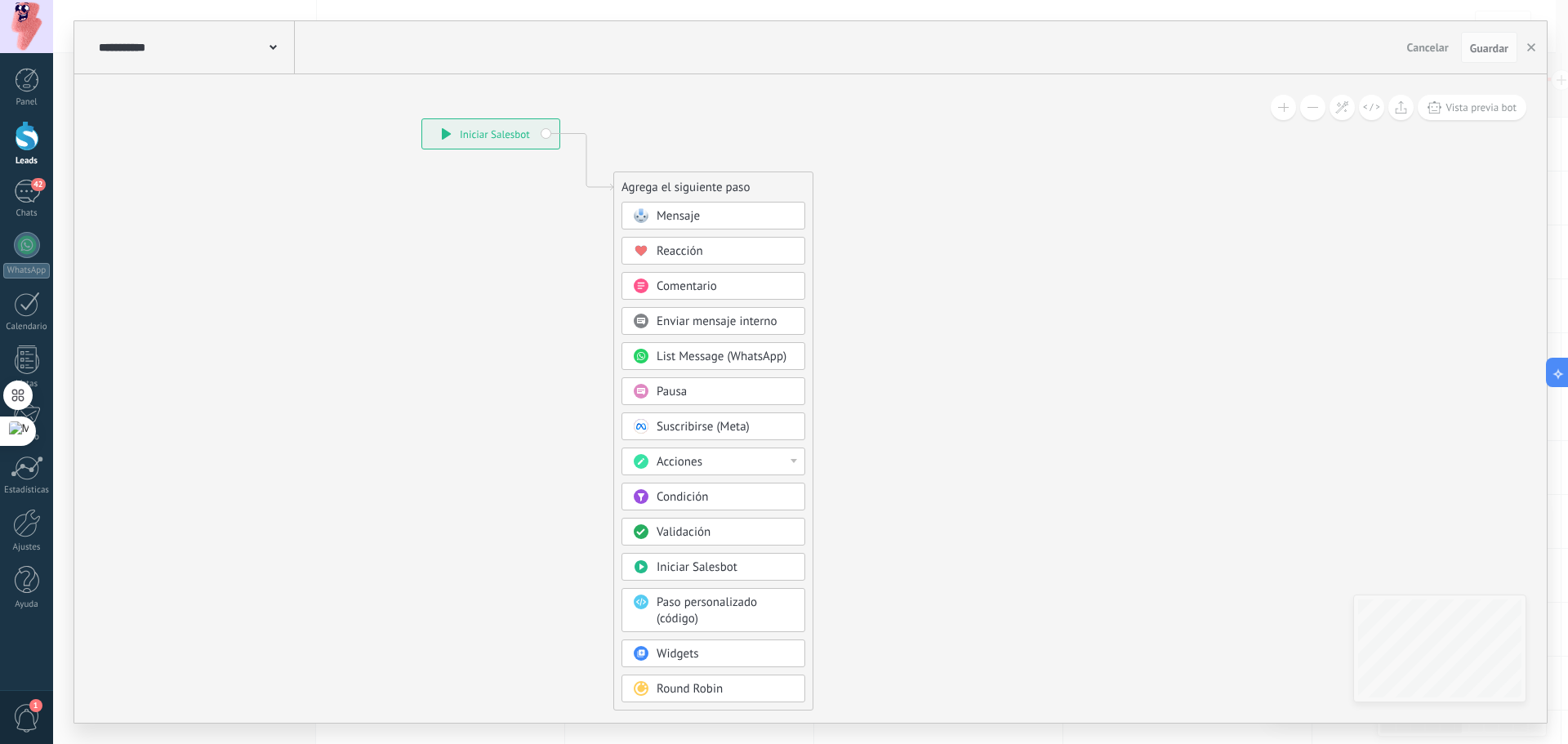
click at [662, 209] on span "Mensaje" at bounding box center [677, 216] width 43 height 15
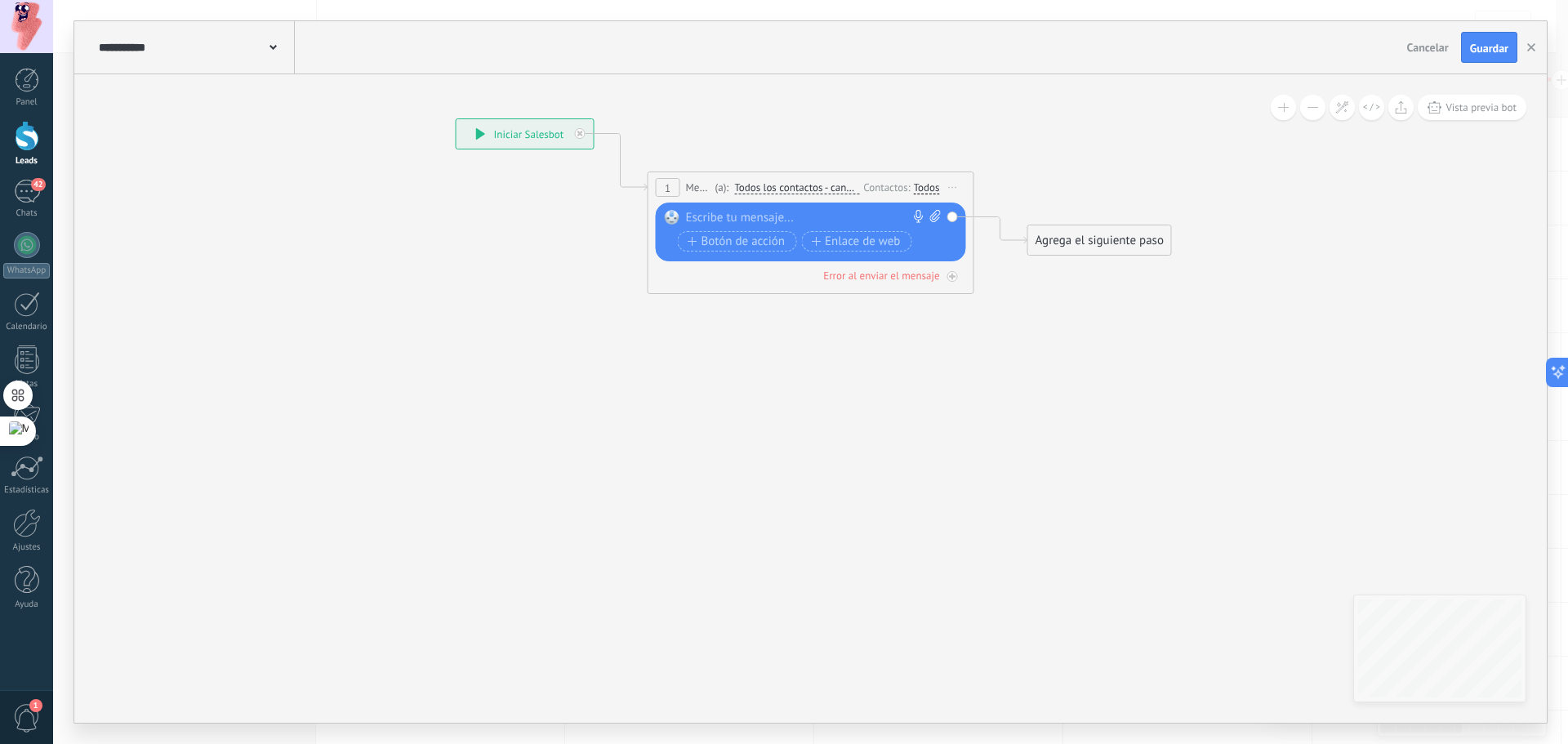
click at [793, 217] on div at bounding box center [807, 218] width 243 height 16
paste div
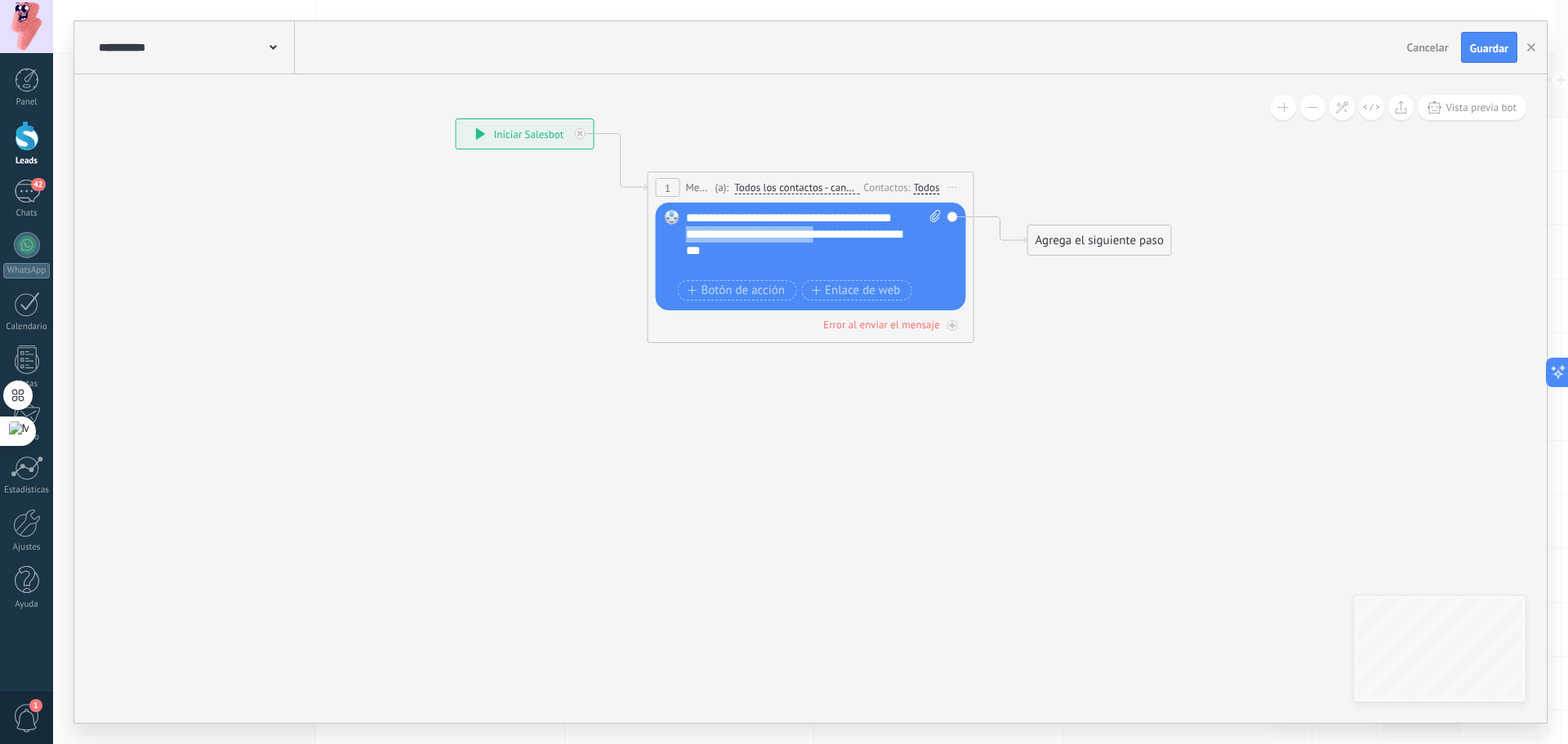
drag, startPoint x: 809, startPoint y: 252, endPoint x: 674, endPoint y: 250, distance: 135.0
click at [674, 250] on div "Reemplazar Quitar Convertir a mensaje de voz Arrastre la imagen aquí para adjun…" at bounding box center [811, 256] width 311 height 107
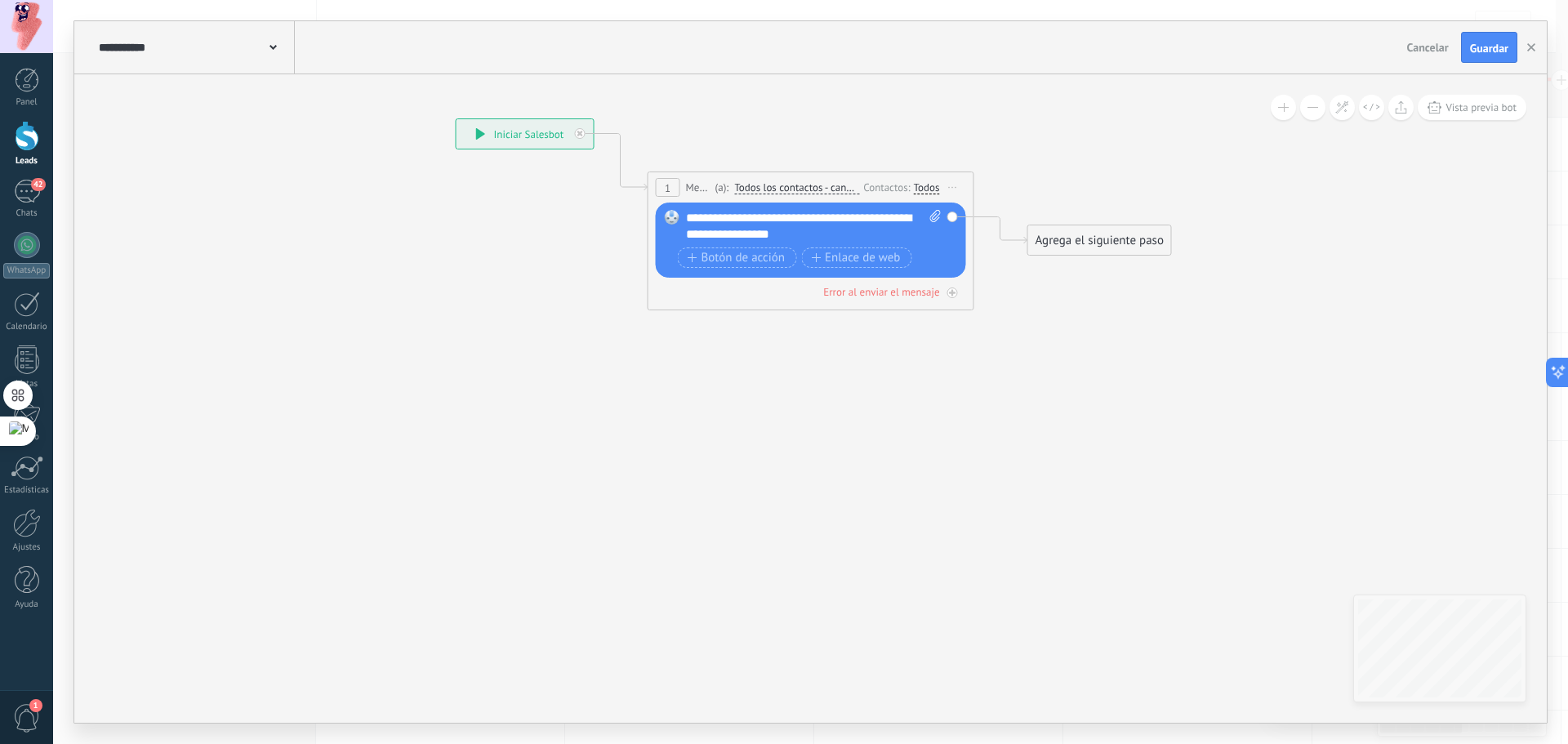
click at [869, 222] on div "**********" at bounding box center [813, 226] width 255 height 33
click at [731, 291] on div "Error al enviar el mensaje" at bounding box center [811, 291] width 311 height 15
click at [924, 240] on div "**********" at bounding box center [813, 226] width 255 height 33
click at [928, 235] on span at bounding box center [933, 226] width 15 height 33
click input "Subir" at bounding box center [0, 0] width 0 height 0
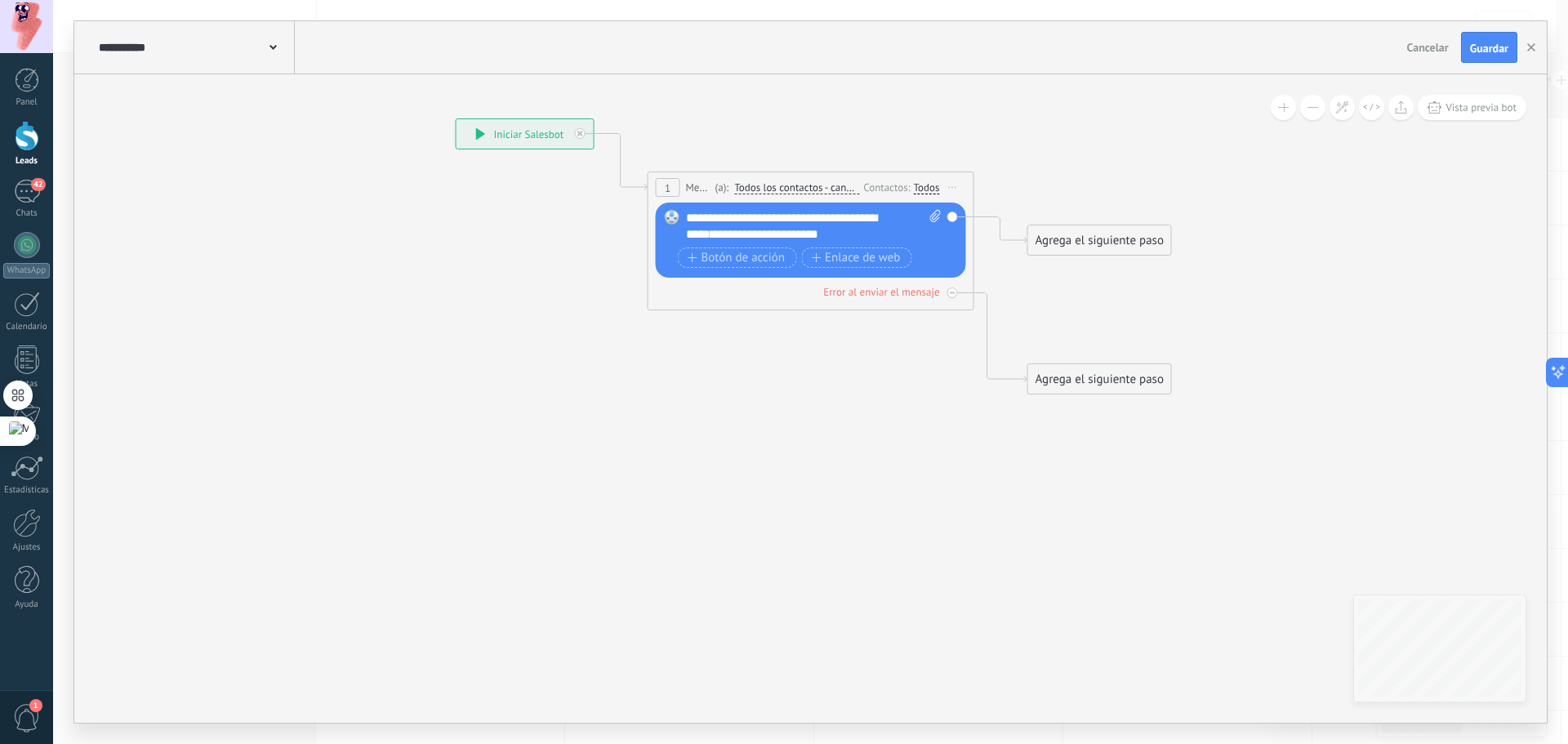
click at [847, 228] on div "**********" at bounding box center [813, 226] width 255 height 33
click at [720, 240] on span "**********" at bounding box center [766, 234] width 112 height 12
click at [707, 212] on div "**********" at bounding box center [813, 226] width 255 height 33
click at [901, 217] on div "**********" at bounding box center [813, 226] width 255 height 33
click at [1069, 226] on div "Agrega el siguiente paso Mensaje Mensaje Mensaje Reacción Comentario Enviar men…" at bounding box center [1099, 240] width 145 height 31
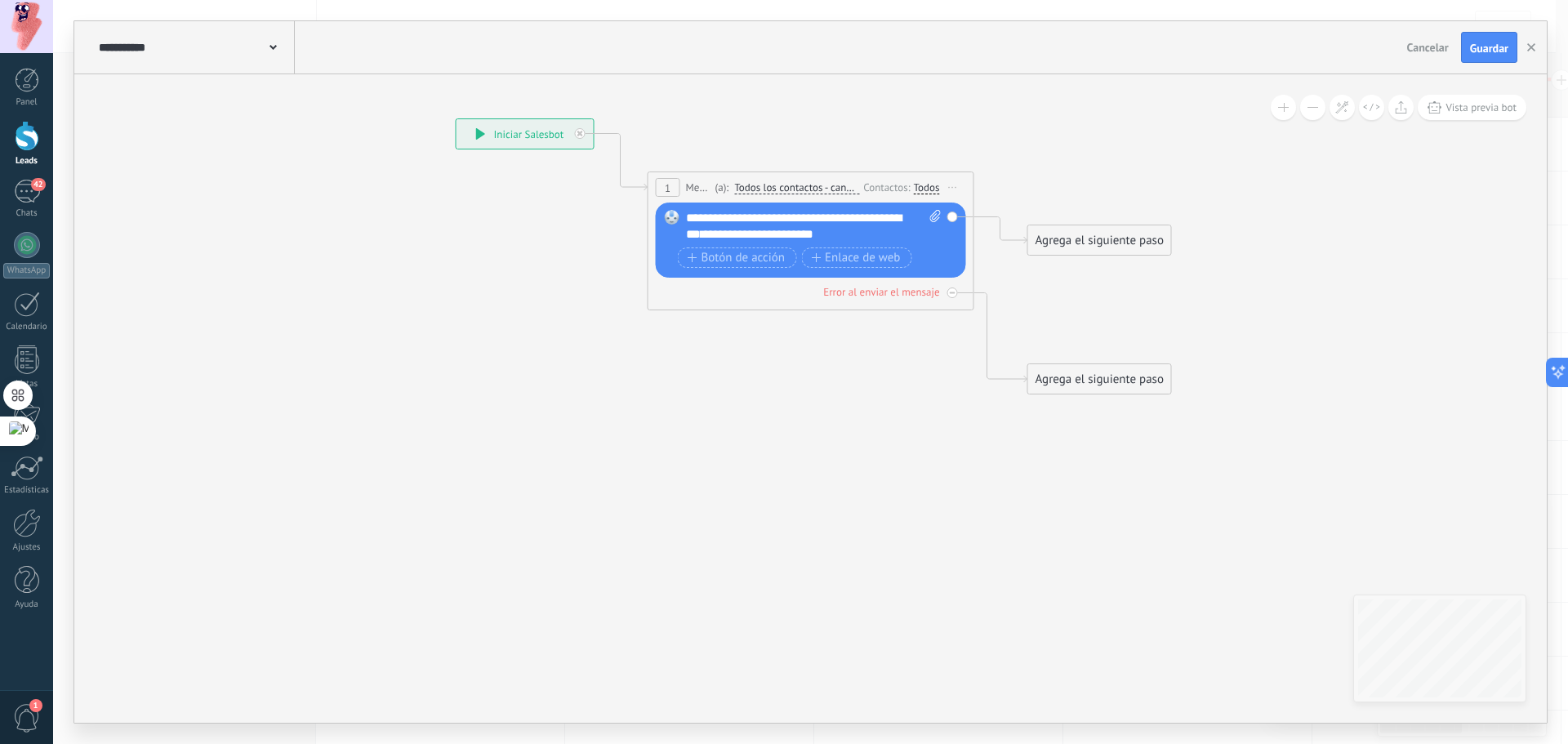
click at [1085, 255] on icon at bounding box center [785, 256] width 1477 height 1092
click at [1091, 242] on div "Agrega el siguiente paso" at bounding box center [1099, 241] width 143 height 27
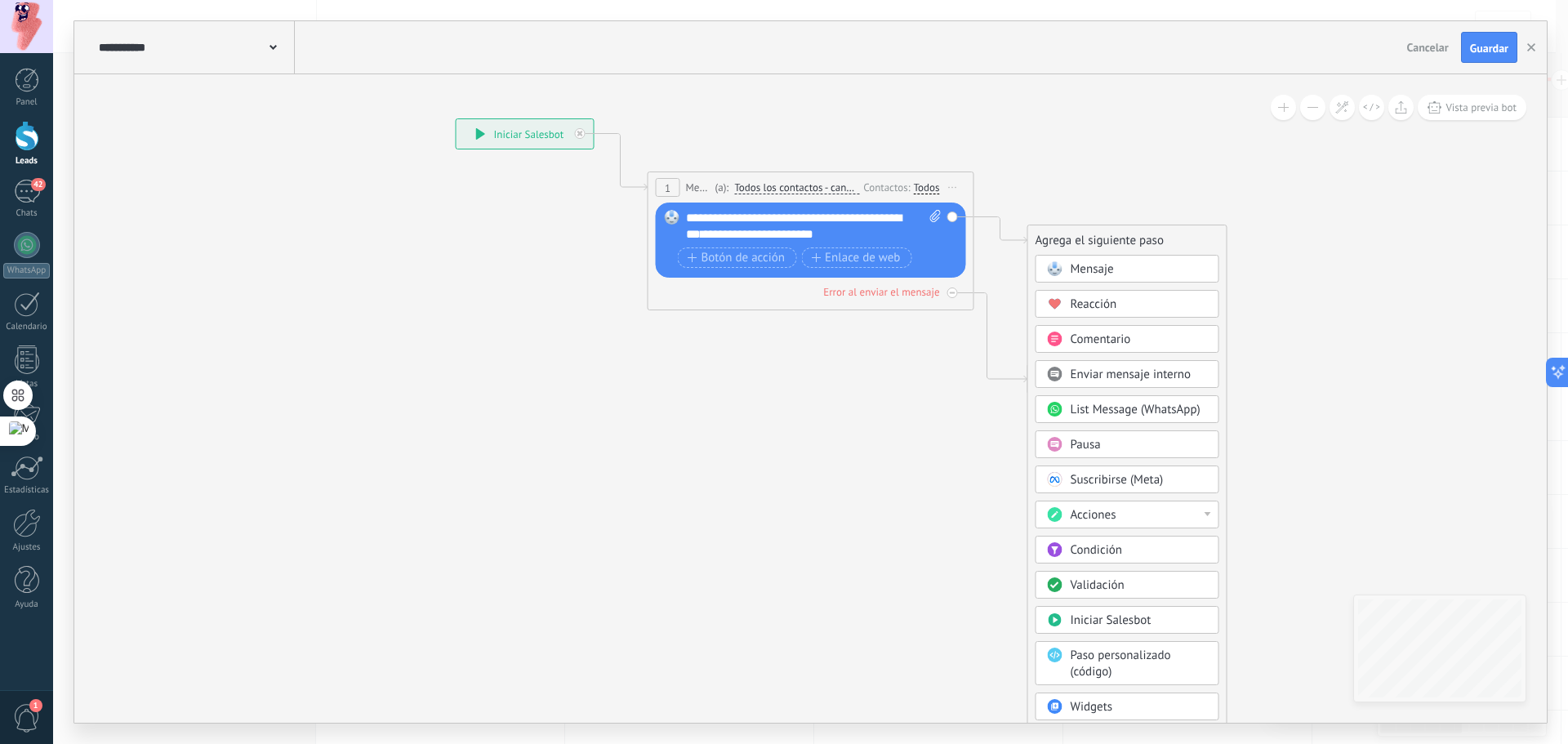
click at [1118, 439] on div "Pausa" at bounding box center [1138, 444] width 137 height 16
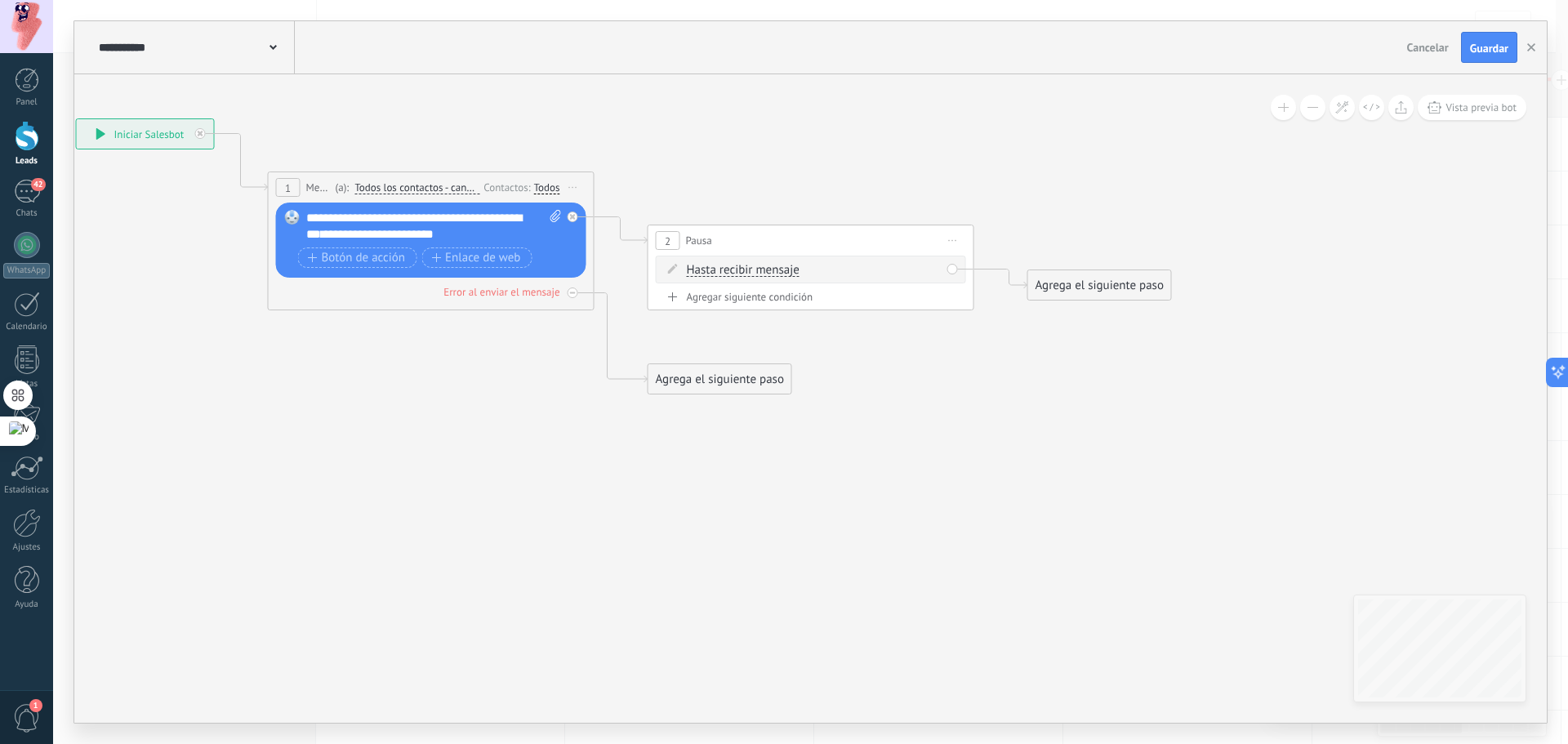
click at [712, 267] on span "Hasta recibir mensaje" at bounding box center [742, 270] width 112 height 13
click at [712, 267] on button "Hasta recibir mensaje" at bounding box center [780, 269] width 204 height 30
click at [756, 290] on li "Temporizador" at bounding box center [769, 299] width 202 height 29
click at [811, 266] on input "*" at bounding box center [808, 271] width 8 height 13
click at [811, 267] on input "*" at bounding box center [808, 271] width 8 height 13
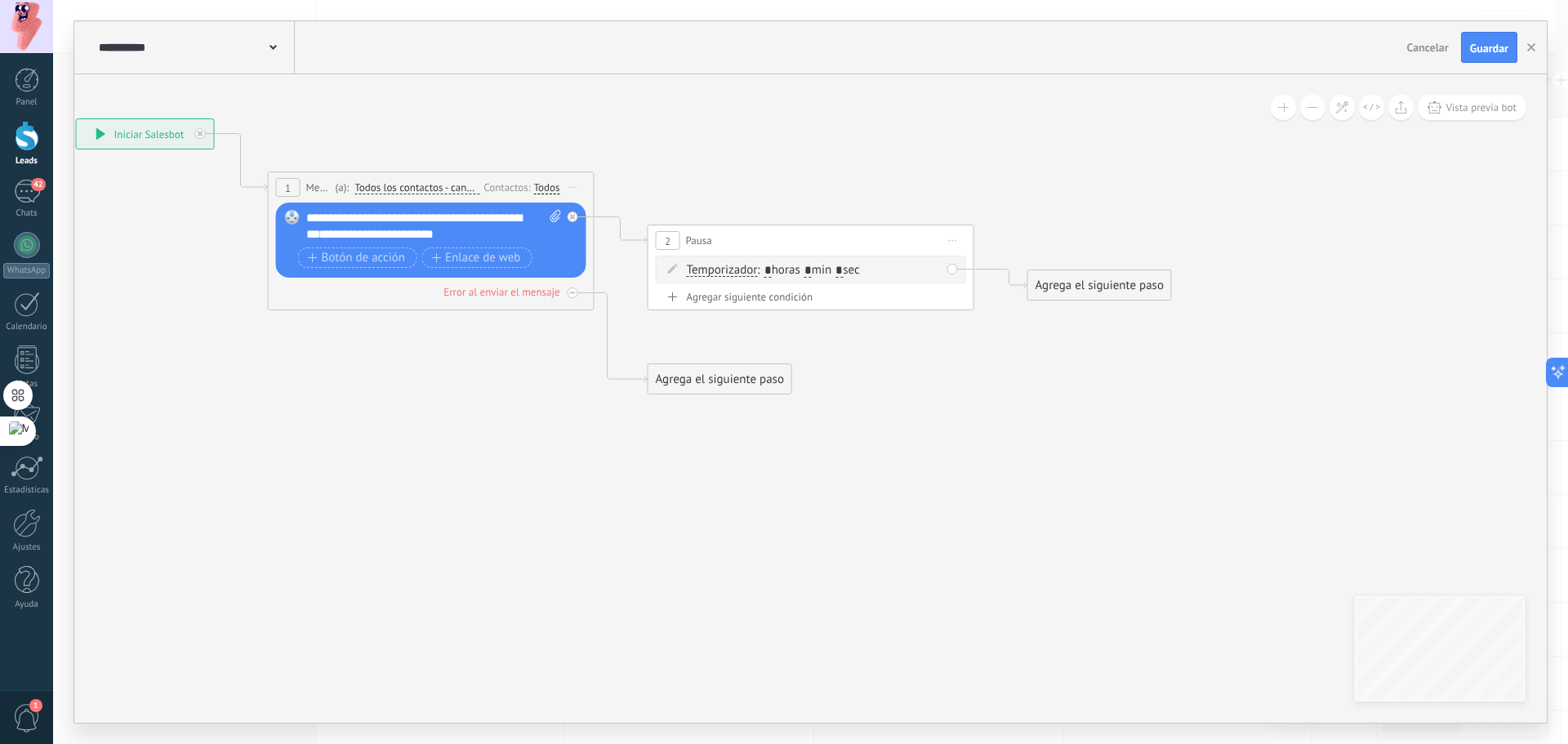
type input "*"
click at [843, 267] on input "*" at bounding box center [839, 271] width 8 height 13
type input "*"
click at [1111, 424] on icon at bounding box center [596, 256] width 1857 height 1092
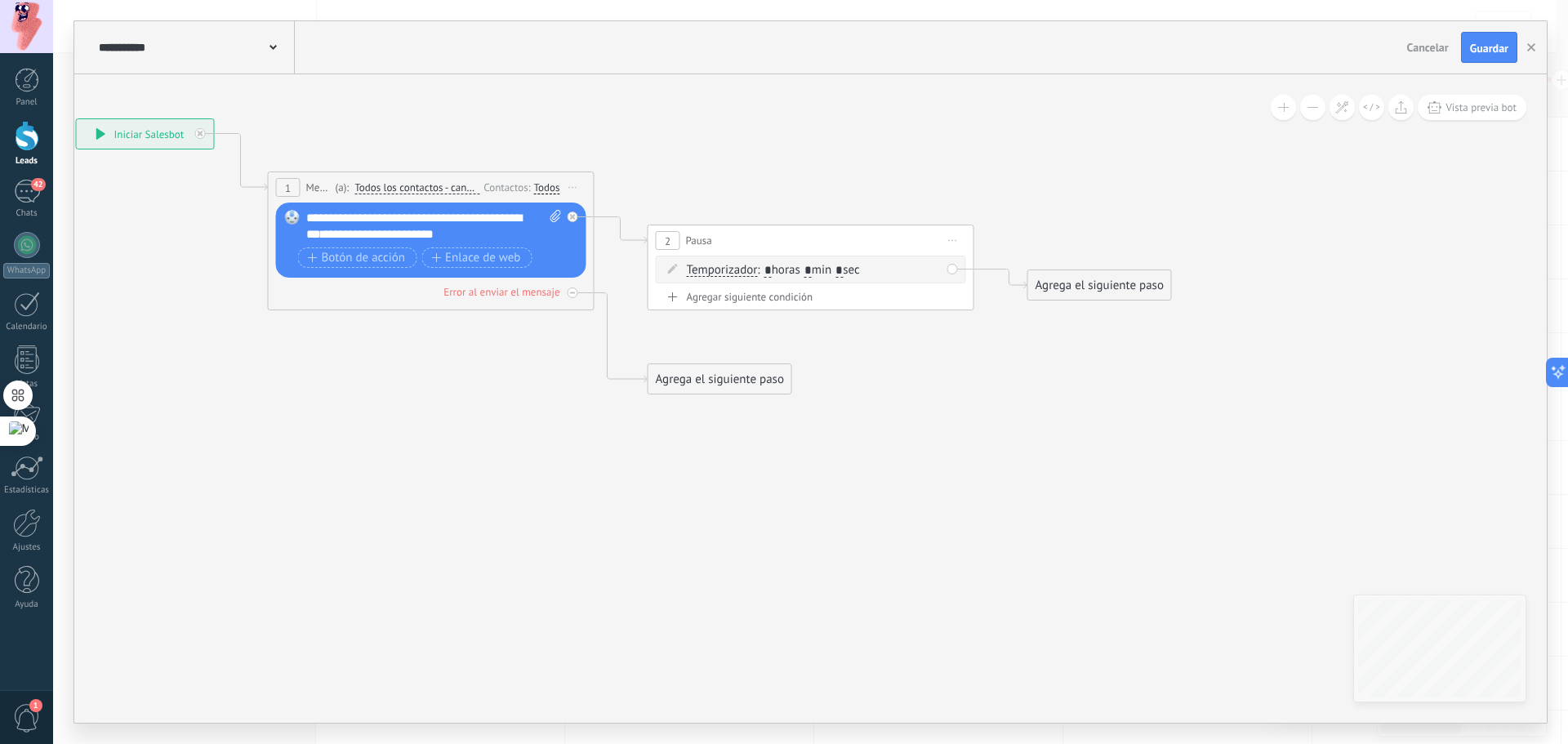
click at [1086, 273] on div "Agrega el siguiente paso" at bounding box center [1099, 286] width 143 height 27
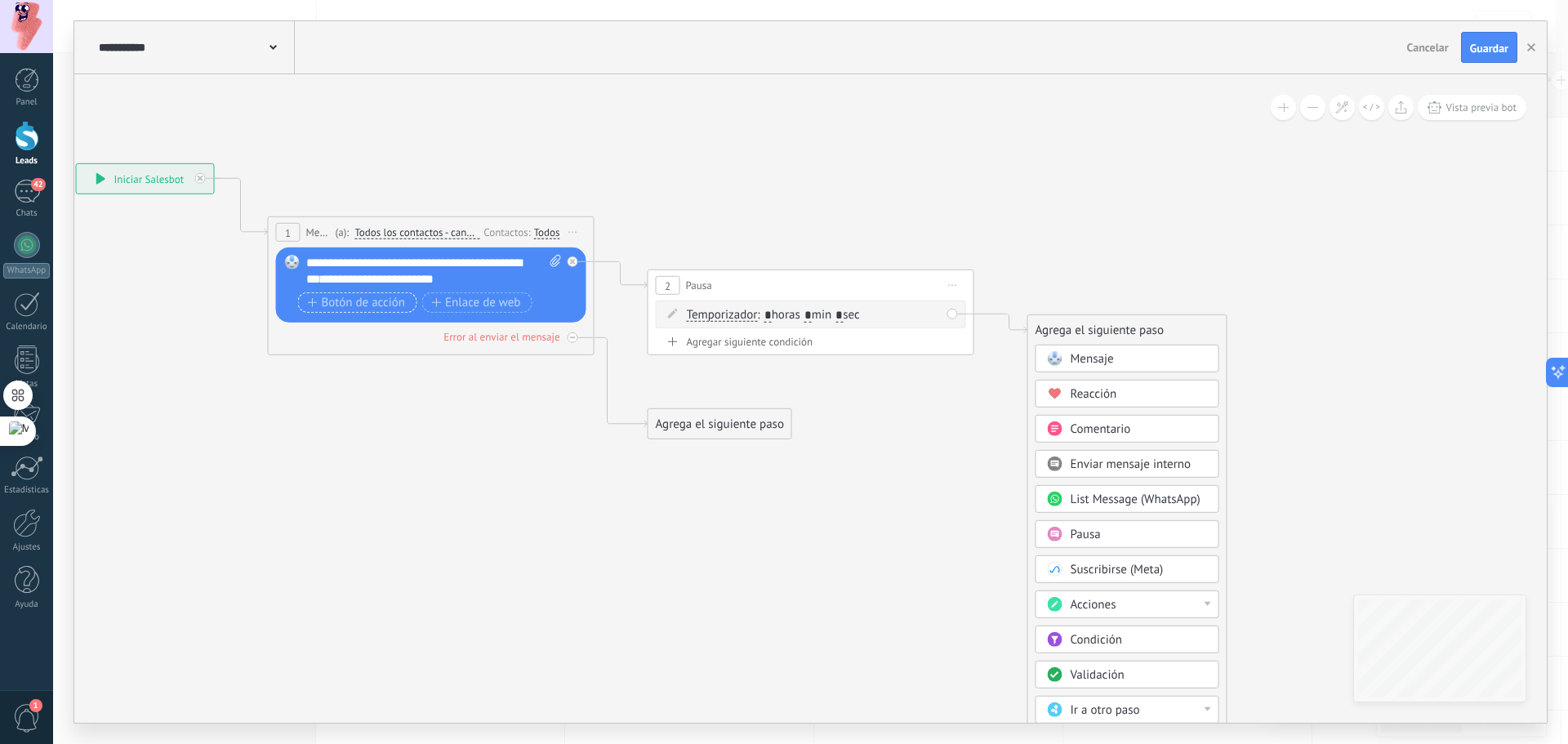
click at [315, 310] on button "Botón de acción" at bounding box center [358, 302] width 119 height 20
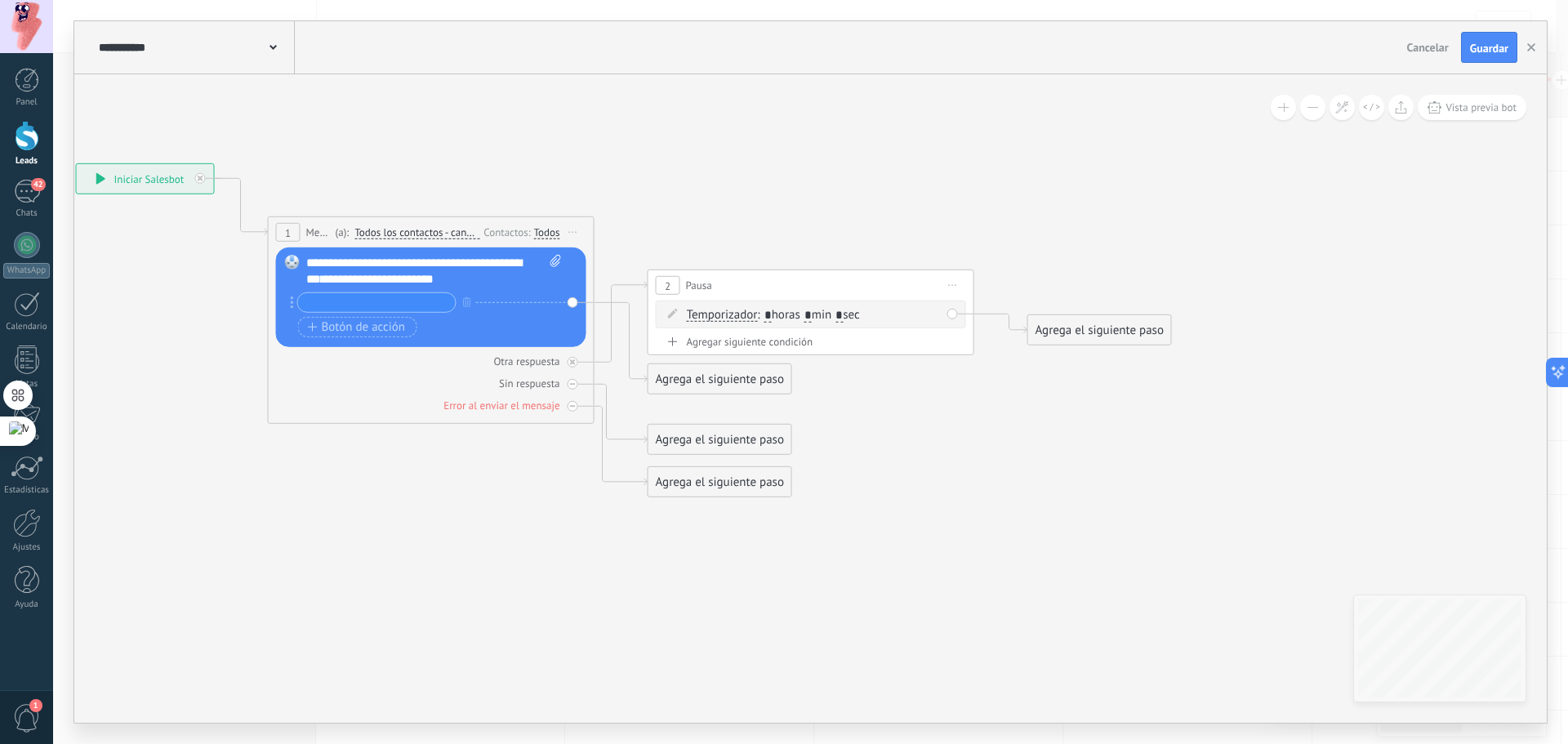
click at [360, 506] on icon at bounding box center [596, 539] width 1857 height 1567
click at [709, 118] on icon at bounding box center [596, 539] width 1857 height 1567
click at [380, 296] on input "text" at bounding box center [377, 303] width 157 height 19
paste input "*********"
type input "*********"
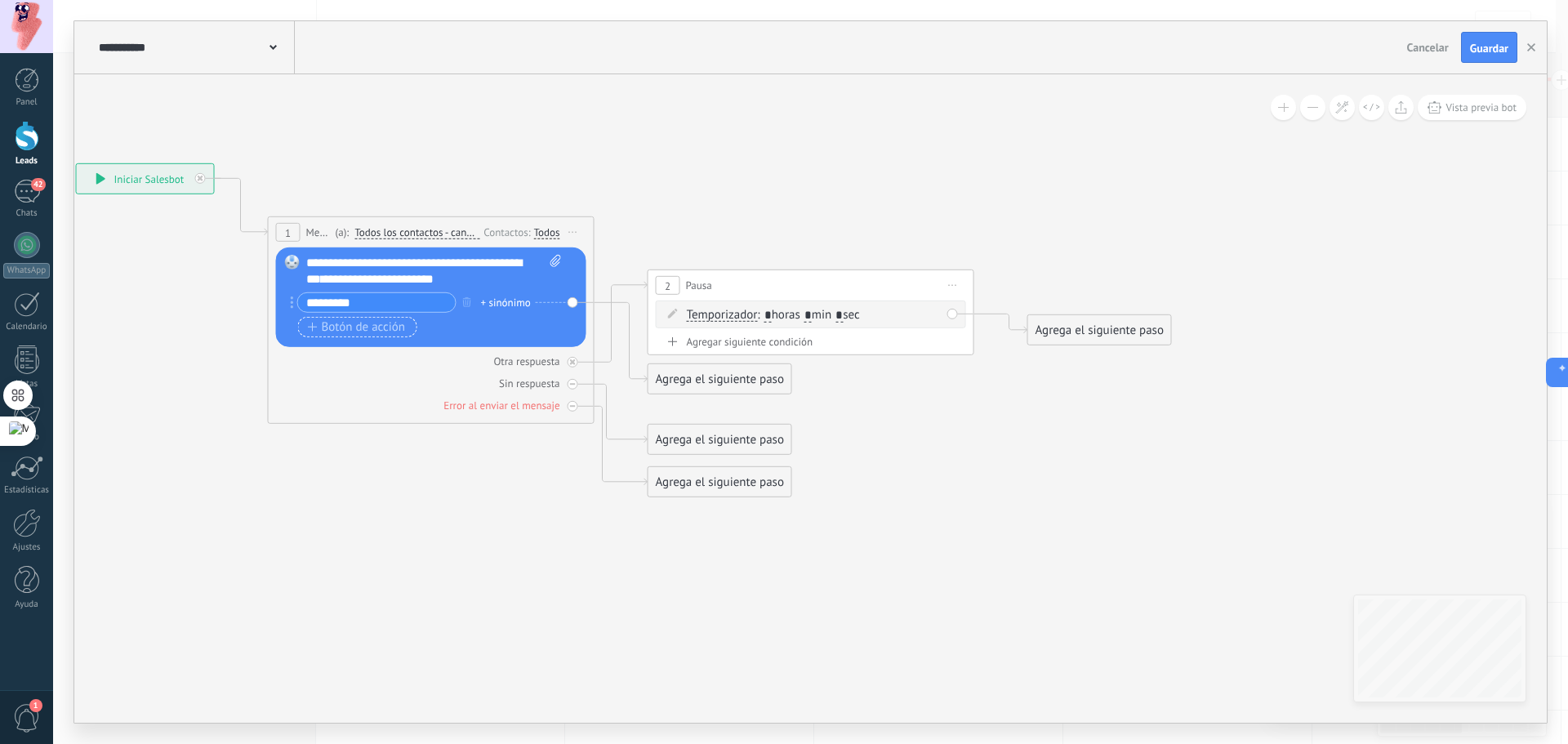
click at [357, 324] on span "Botón de acción" at bounding box center [357, 327] width 98 height 13
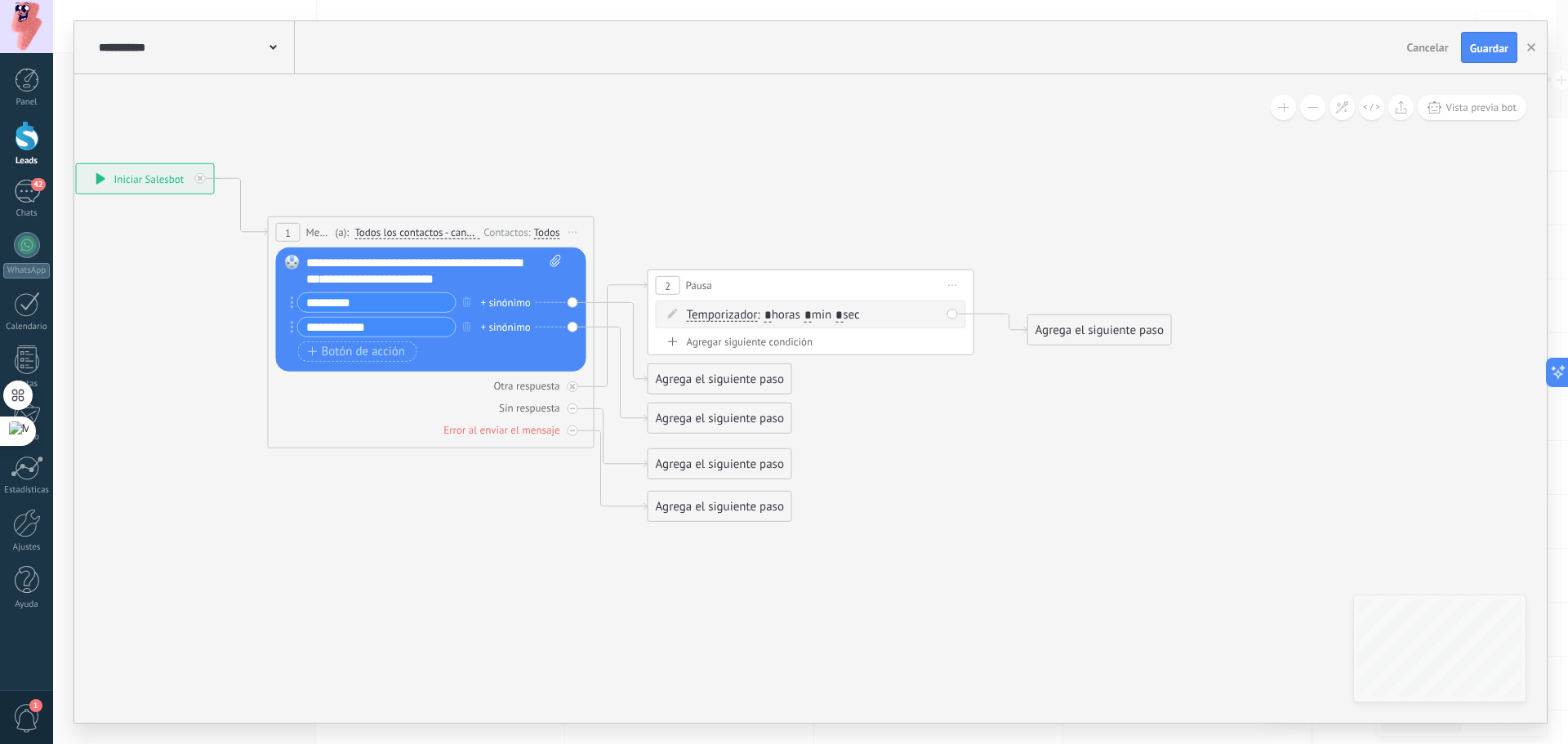
type input "**********"
click at [354, 362] on div "**********" at bounding box center [430, 329] width 263 height 74
drag, startPoint x: 363, startPoint y: 356, endPoint x: 385, endPoint y: 364, distance: 23.4
click at [364, 356] on span "Botón de acción" at bounding box center [357, 351] width 98 height 13
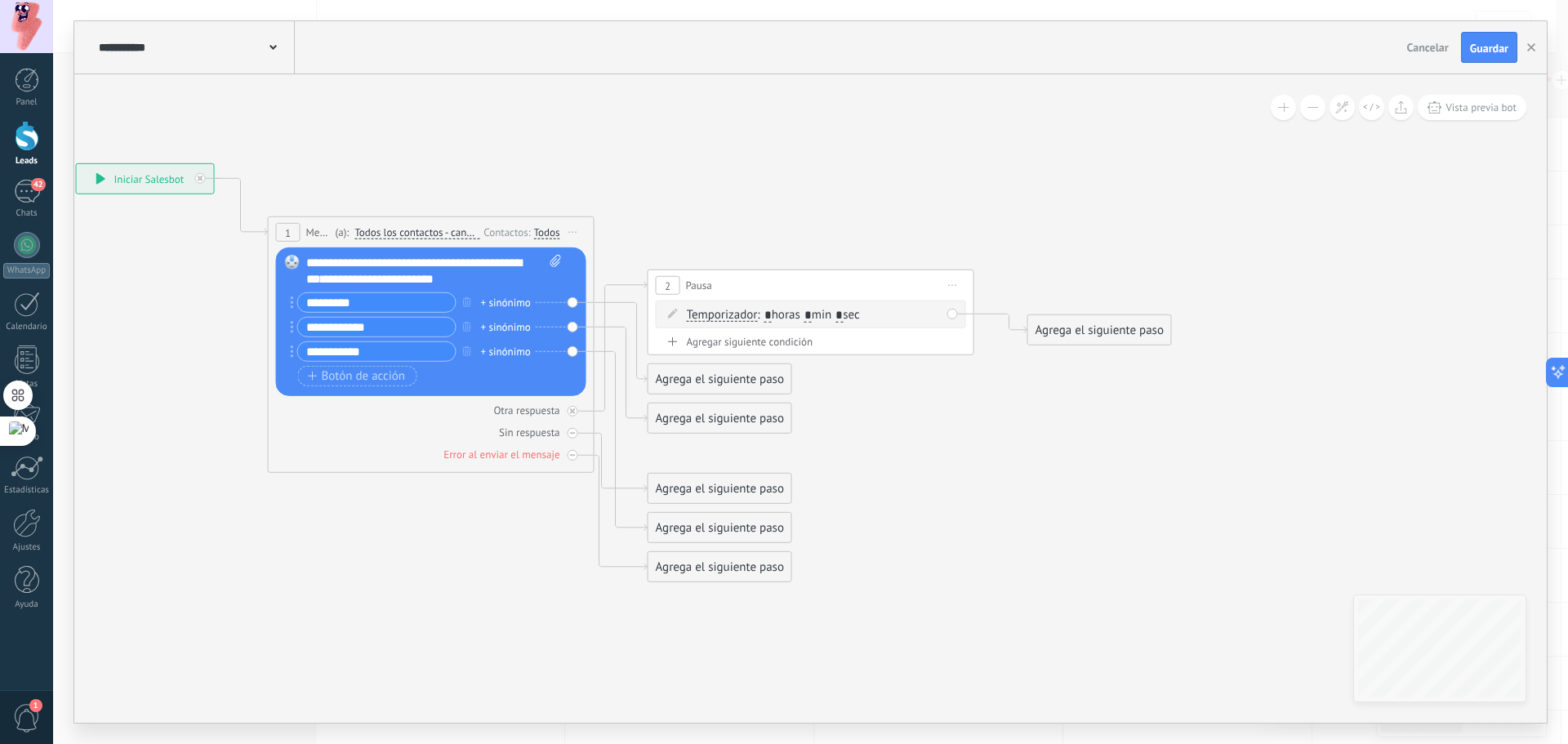
type input "**********"
click at [342, 374] on span "Botón de acción" at bounding box center [357, 376] width 98 height 13
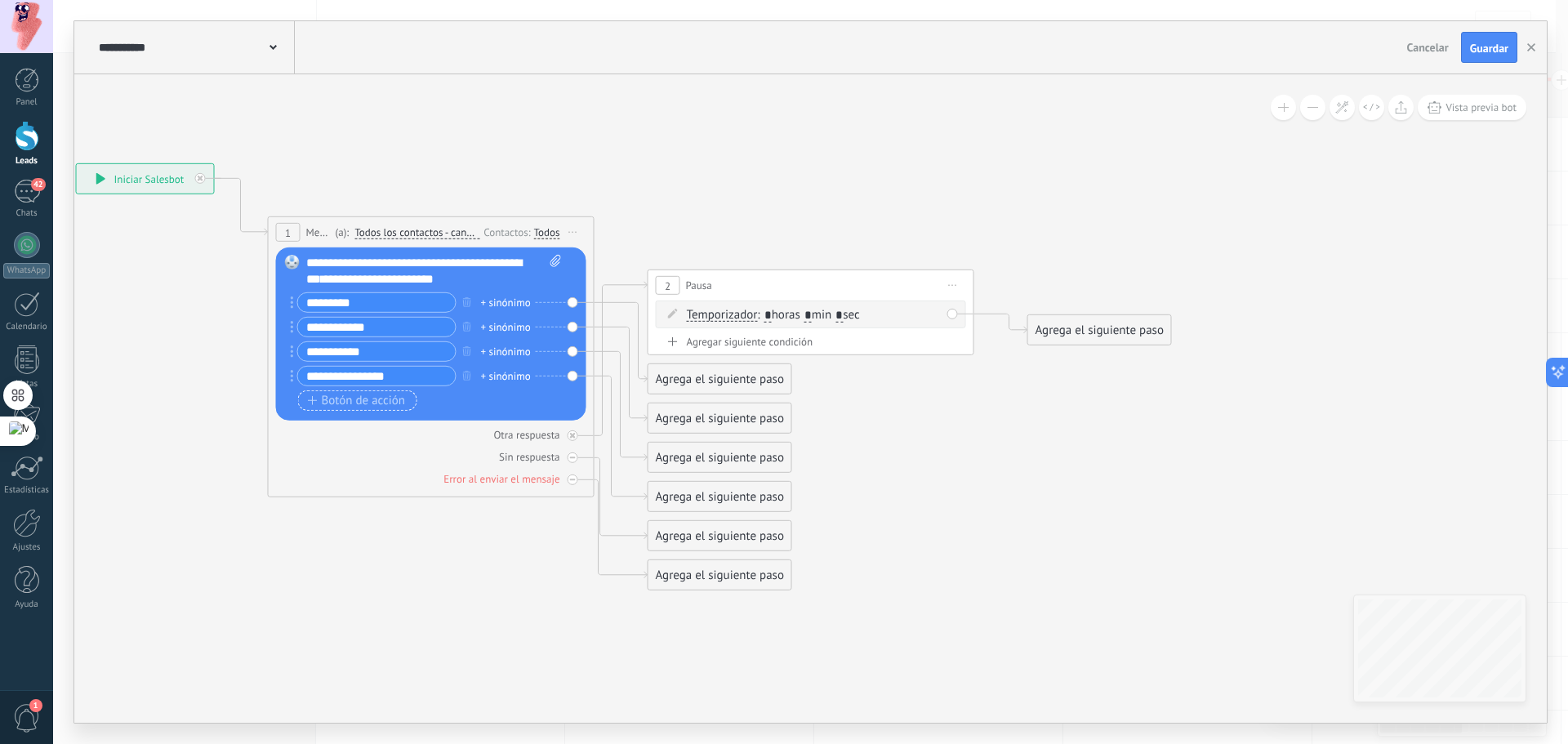
type input "**********"
click at [381, 396] on span "Botón de acción" at bounding box center [357, 400] width 98 height 13
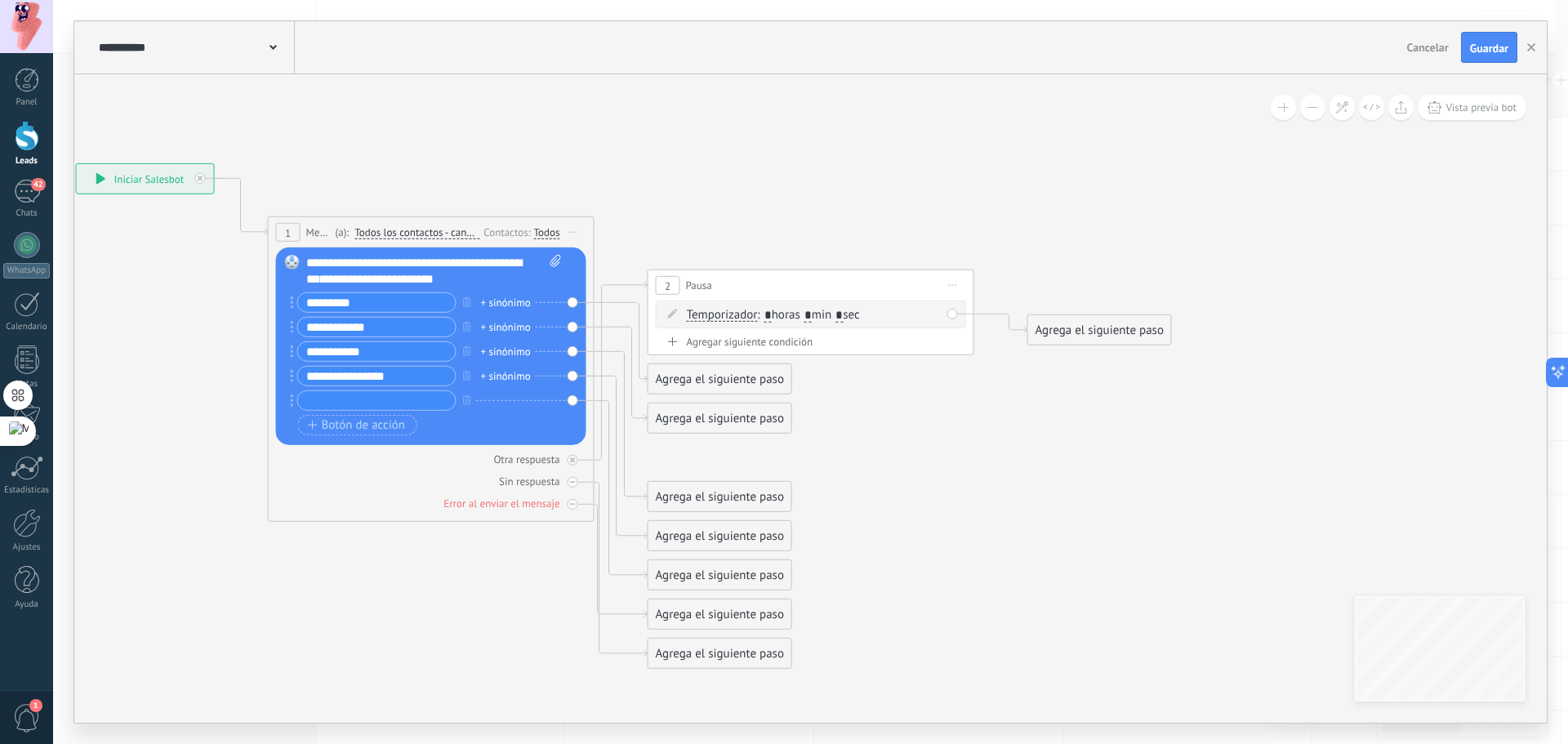
paste input "**********"
type input "**********"
click at [402, 426] on span "Botón de acción" at bounding box center [357, 425] width 98 height 13
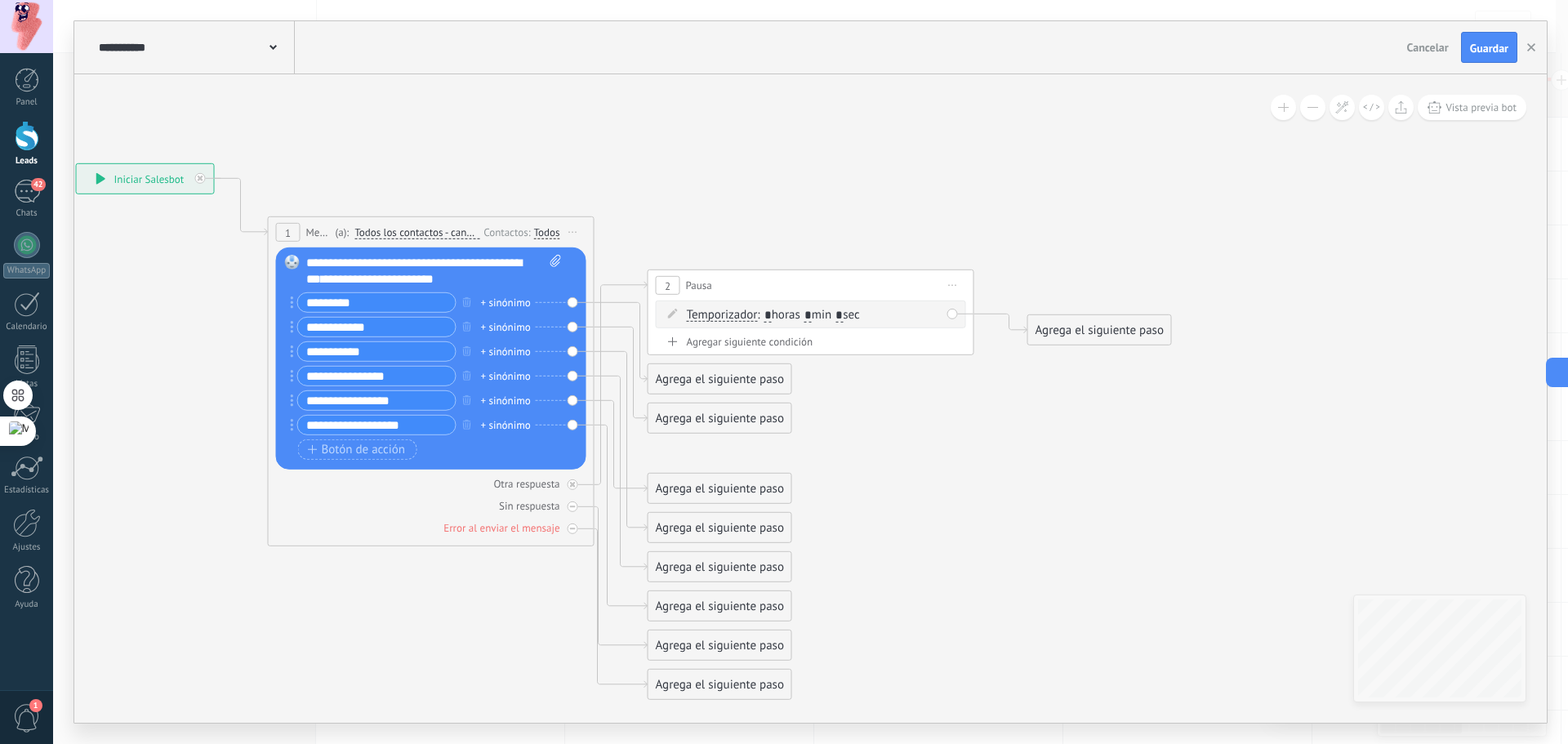
type input "**********"
click at [365, 455] on span "Botón de acción" at bounding box center [357, 449] width 98 height 13
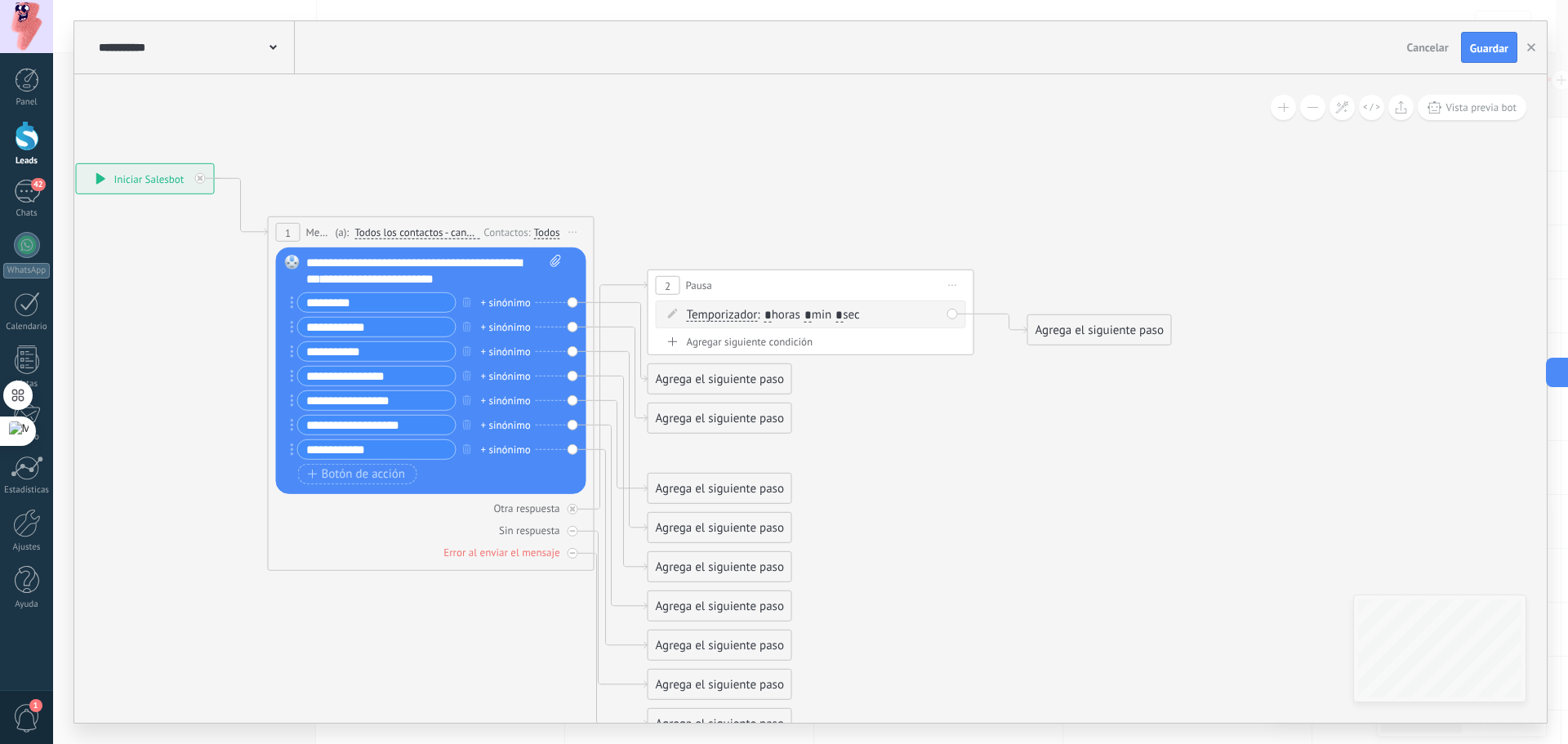
type input "**********"
click at [346, 474] on span "Botón de acción" at bounding box center [357, 474] width 98 height 13
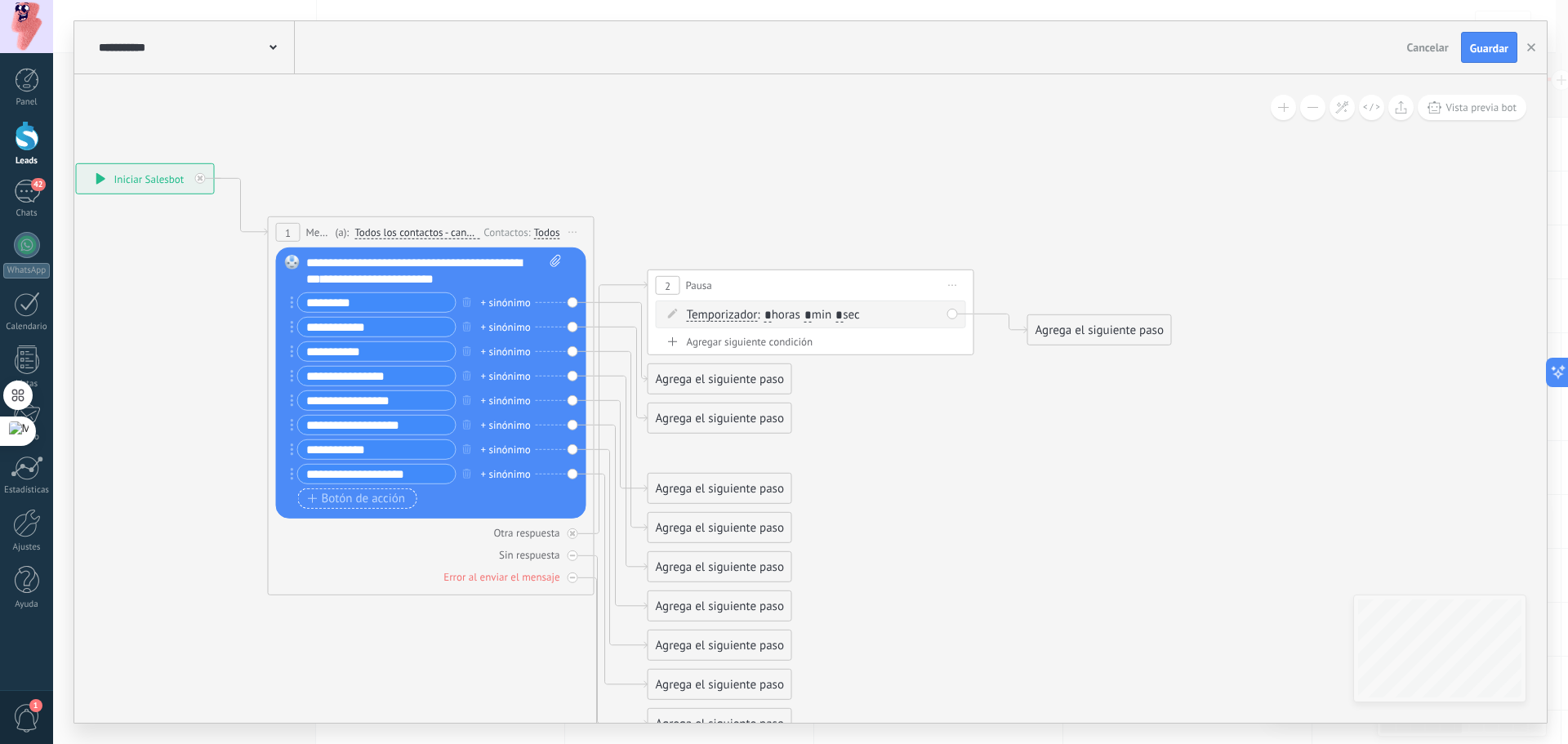
type input "**********"
click at [363, 499] on span "Botón de acción" at bounding box center [357, 499] width 98 height 13
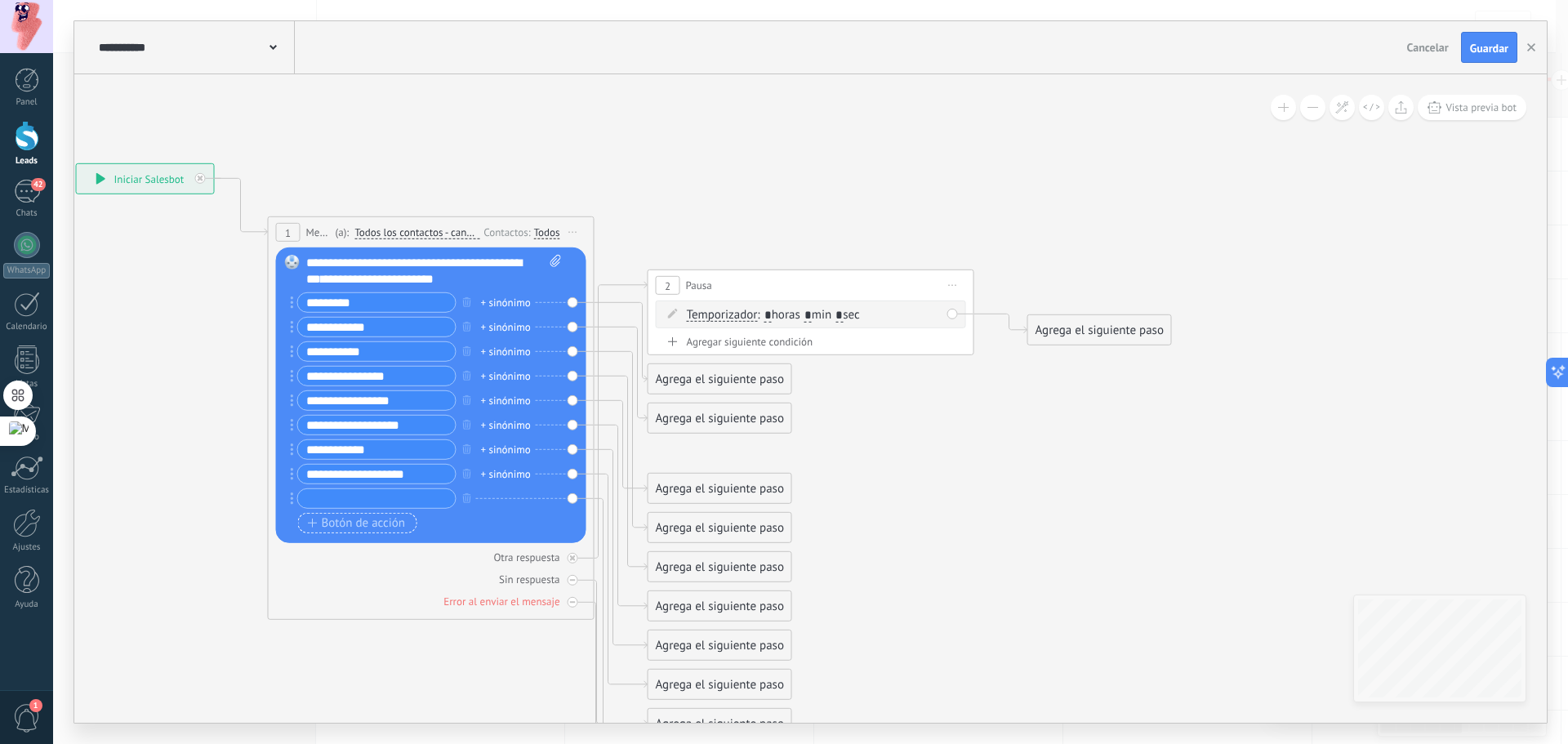
paste input "**********"
type input "**********"
drag, startPoint x: 339, startPoint y: 477, endPoint x: 343, endPoint y: 486, distance: 9.8
click at [339, 477] on input "**********" at bounding box center [377, 474] width 157 height 19
click at [396, 469] on input "**********" at bounding box center [377, 474] width 157 height 19
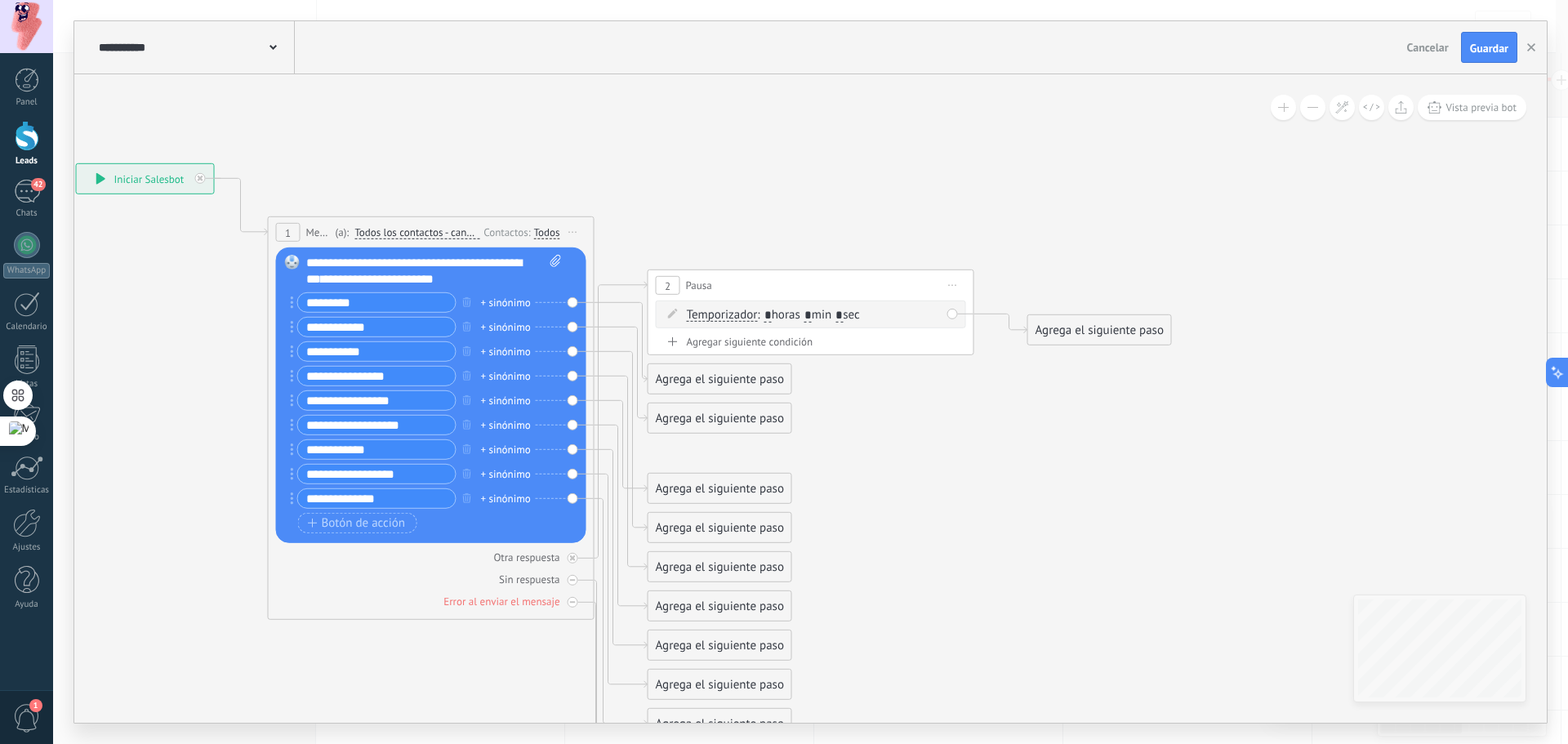
click at [311, 473] on input "**********" at bounding box center [377, 474] width 157 height 19
paste input "**"
type input "**********"
click at [343, 518] on span "Botón de acción" at bounding box center [357, 523] width 98 height 13
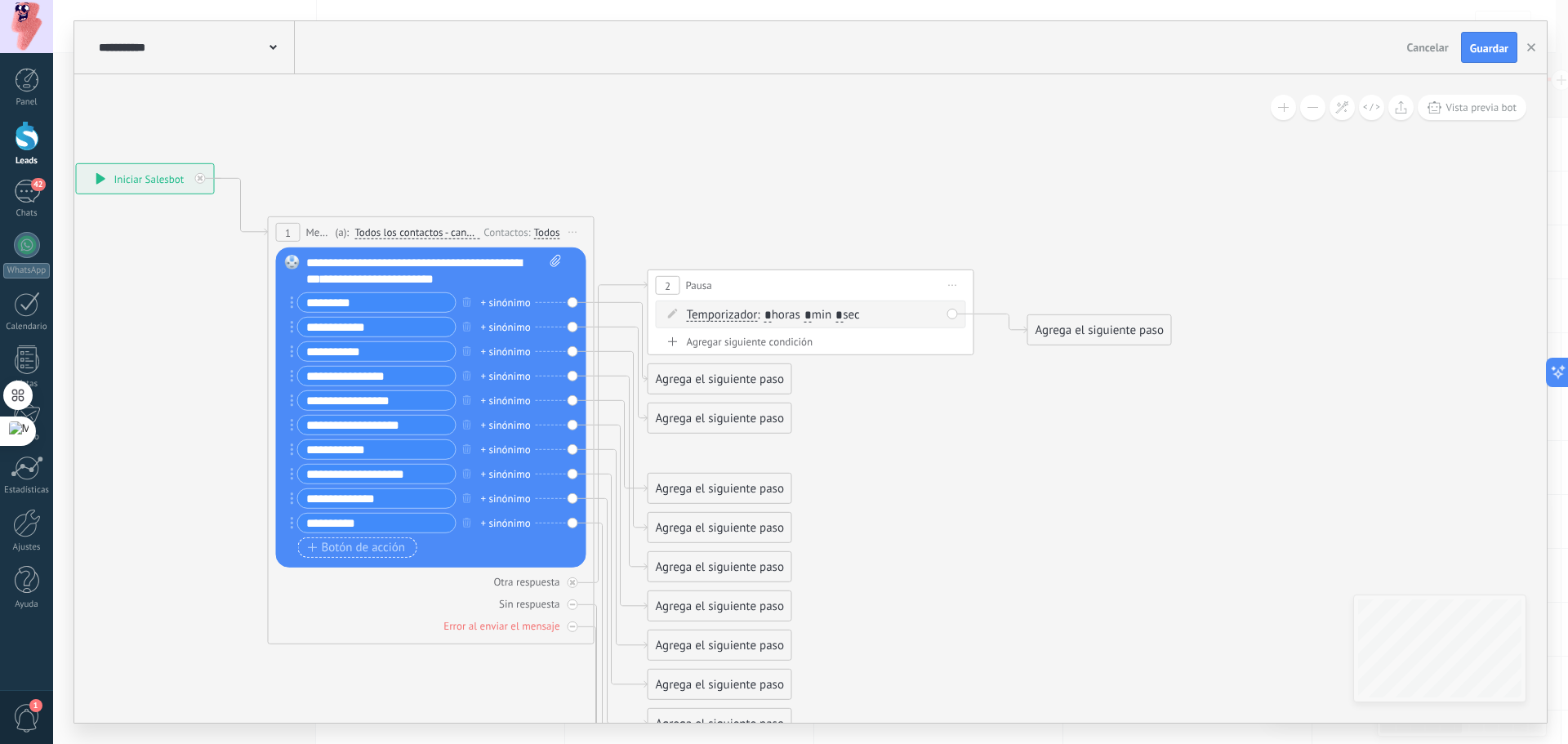
type input "**********"
drag, startPoint x: 356, startPoint y: 554, endPoint x: 349, endPoint y: 520, distance: 34.7
click at [356, 553] on span "Botón de acción" at bounding box center [357, 547] width 98 height 13
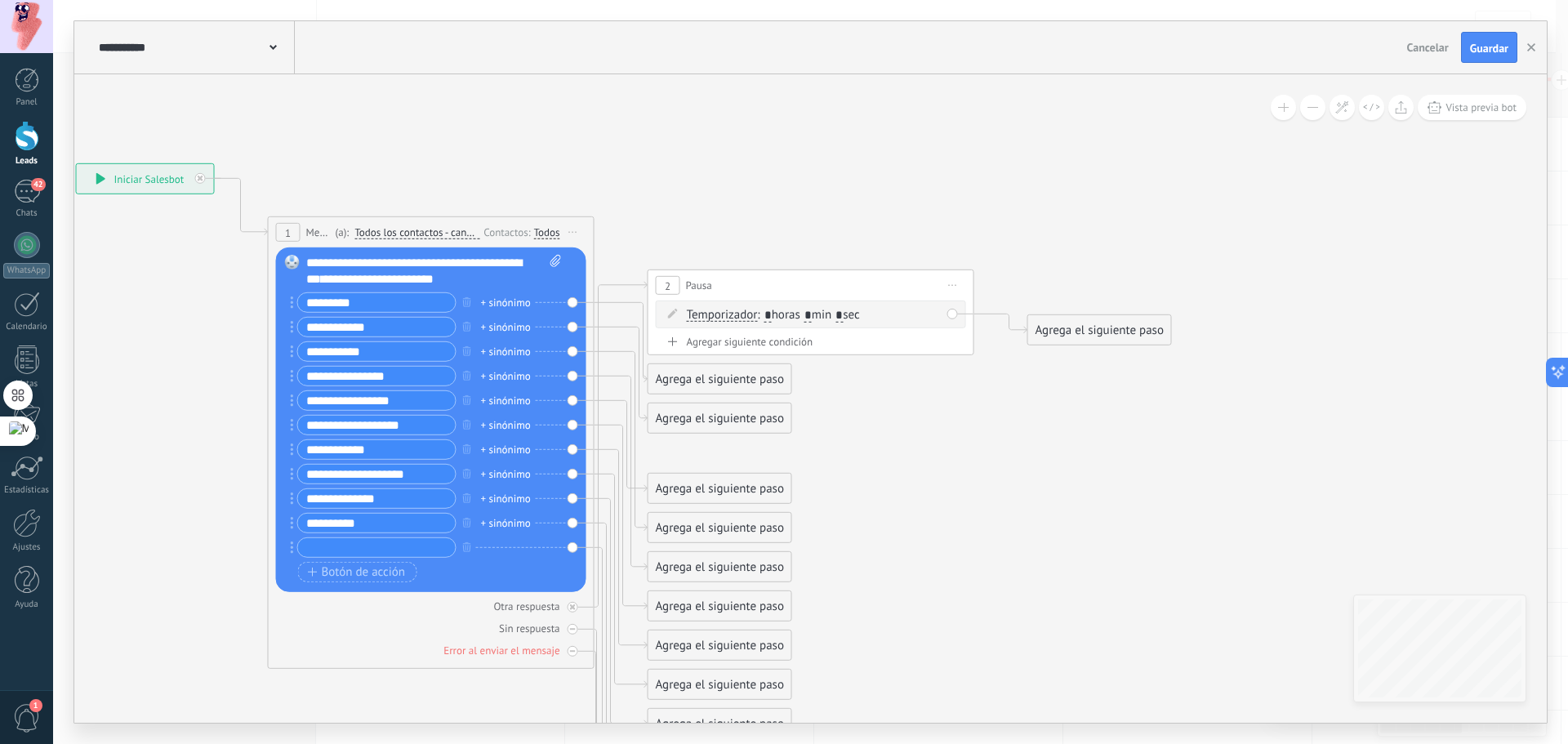
paste input "**********"
type input "**********"
click at [948, 508] on icon at bounding box center [596, 534] width 1857 height 1557
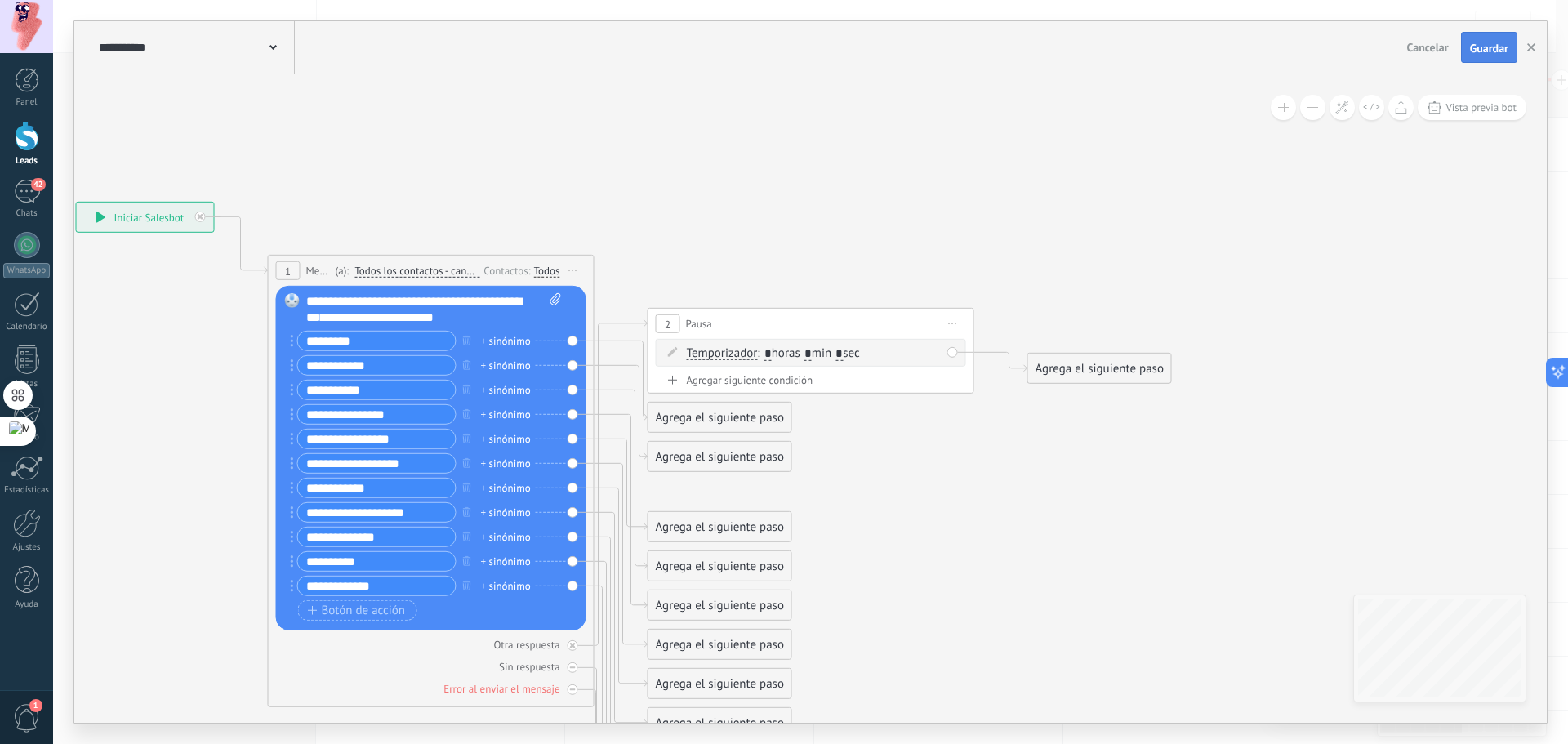
click at [1485, 57] on button "Guardar" at bounding box center [1488, 47] width 57 height 31
click at [34, 184] on span "42" at bounding box center [37, 185] width 13 height 13
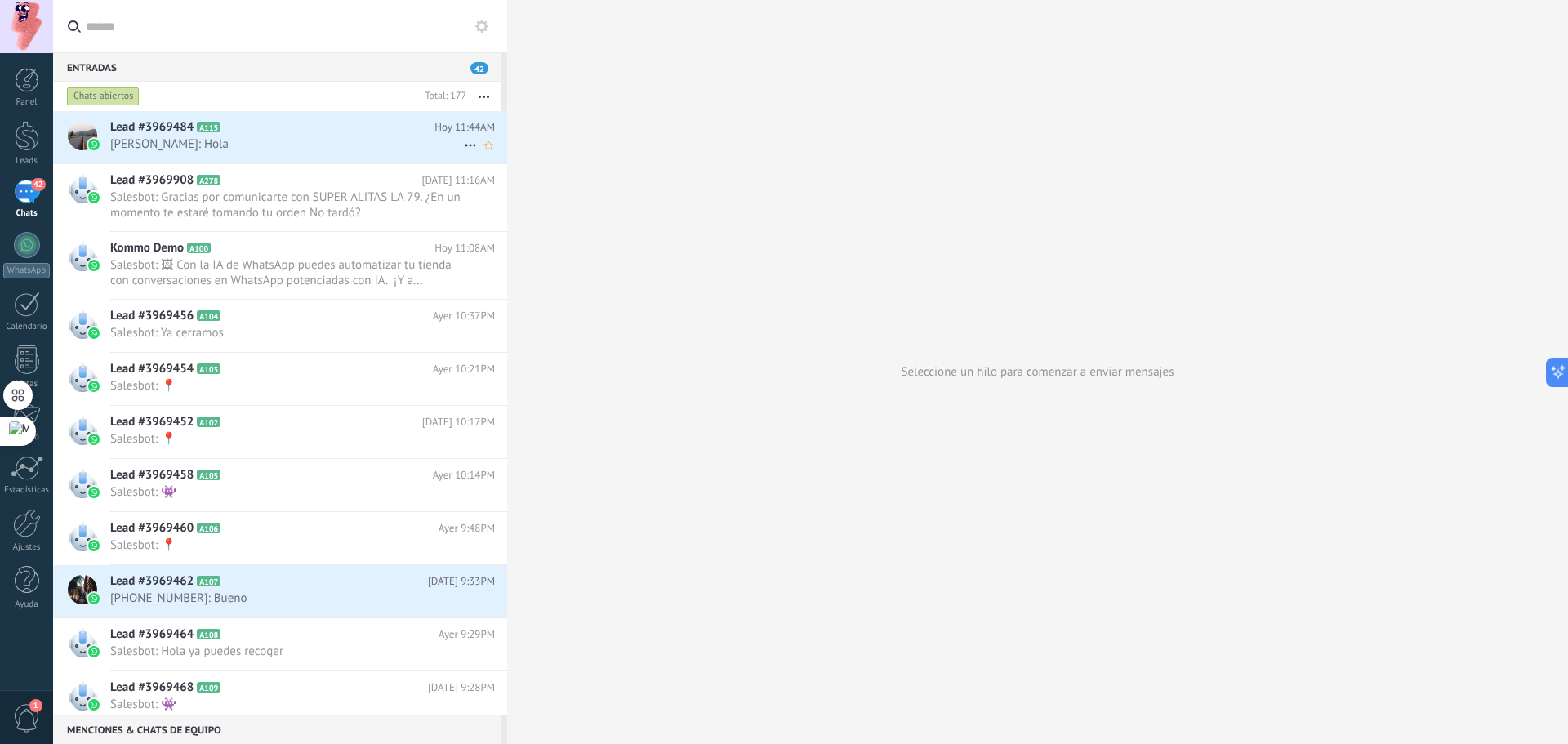
click at [469, 142] on icon at bounding box center [470, 145] width 19 height 19
drag, startPoint x: 506, startPoint y: 191, endPoint x: 503, endPoint y: 200, distance: 9.5
click at [503, 200] on span "Conversación cerrada" at bounding box center [543, 186] width 111 height 33
click at [821, 354] on div "Seleccione un hilo para comenzar a enviar mensajes" at bounding box center [1038, 372] width 1061 height 744
click at [977, 395] on div "Seleccione un hilo para comenzar a enviar mensajes" at bounding box center [1038, 372] width 1061 height 744
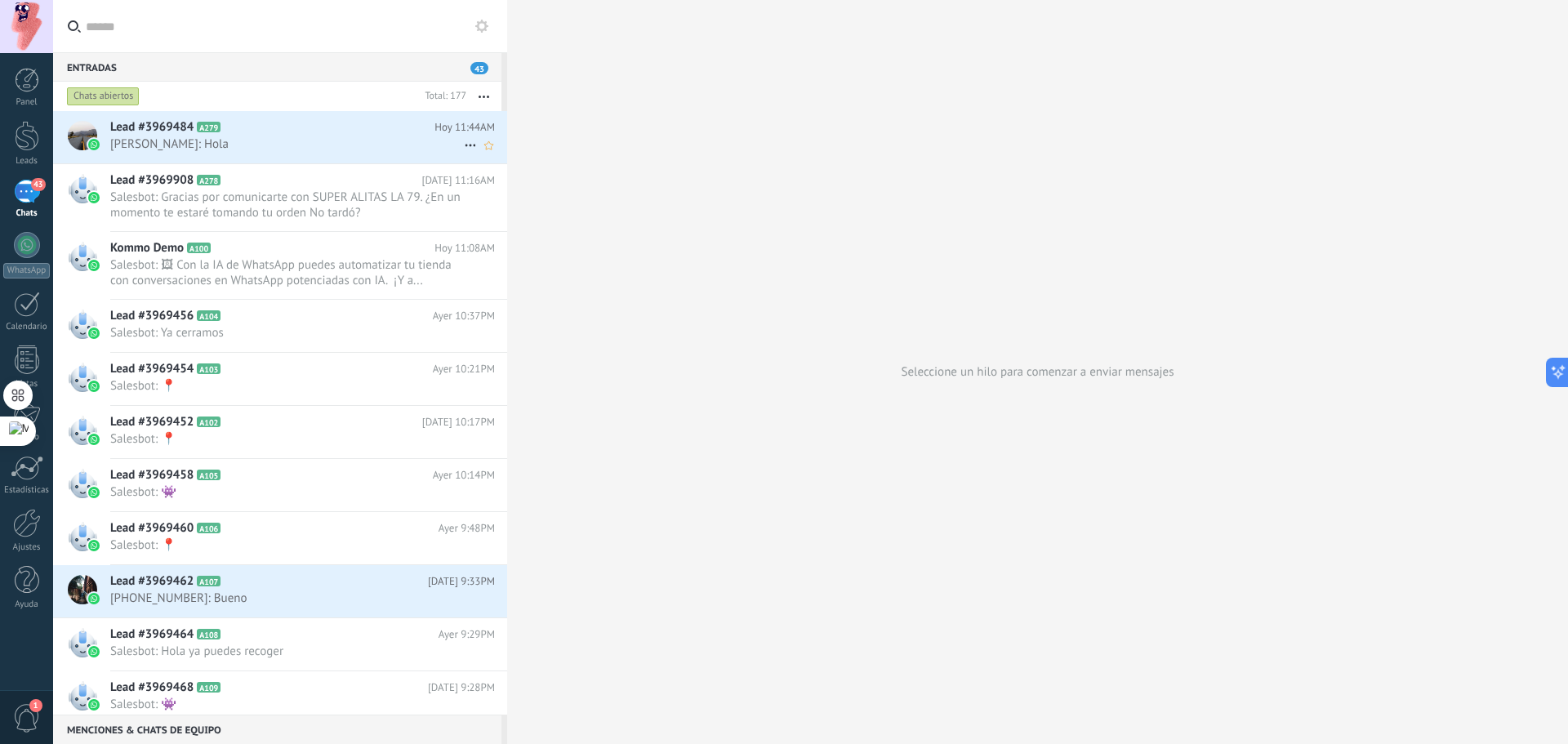
click at [302, 126] on h2 "Lead #3969484 A279" at bounding box center [272, 127] width 324 height 16
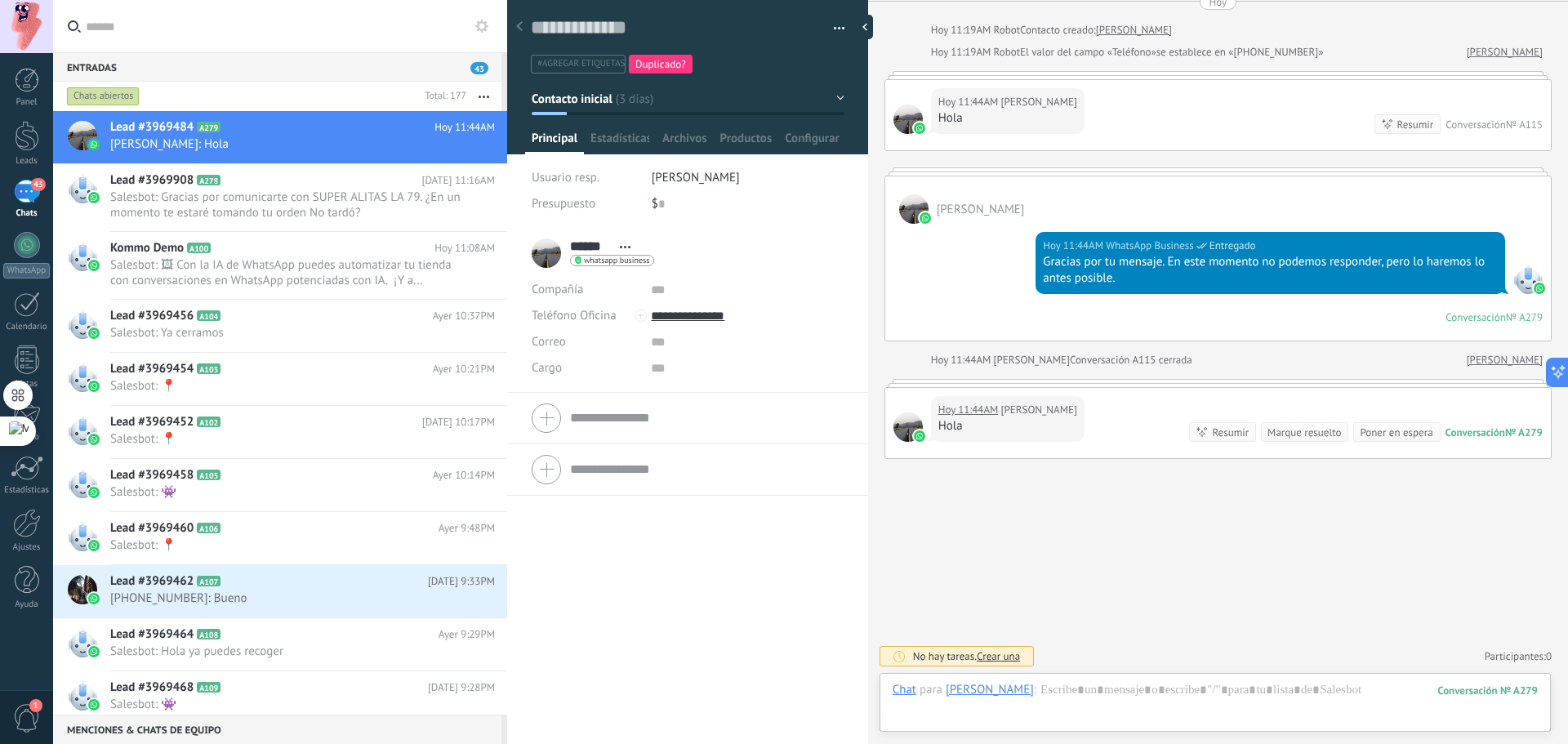
scroll to position [25, 0]
click at [1268, 652] on icon at bounding box center [1267, 657] width 13 height 13
click at [603, 140] on span "Estadísticas" at bounding box center [620, 142] width 59 height 24
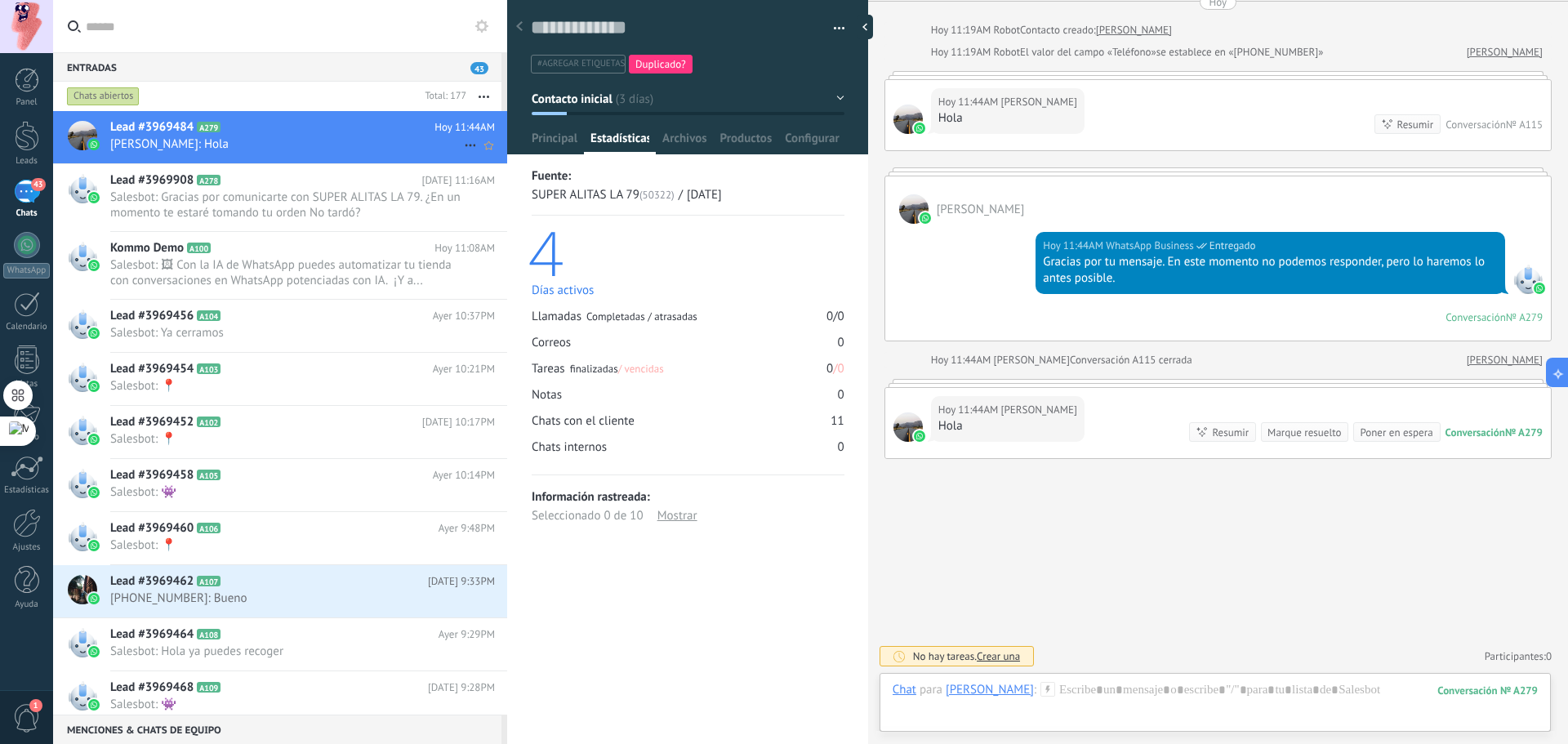
click at [460, 143] on icon at bounding box center [470, 145] width 19 height 19
click at [483, 181] on div "Conversación cerrada" at bounding box center [550, 186] width 162 height 33
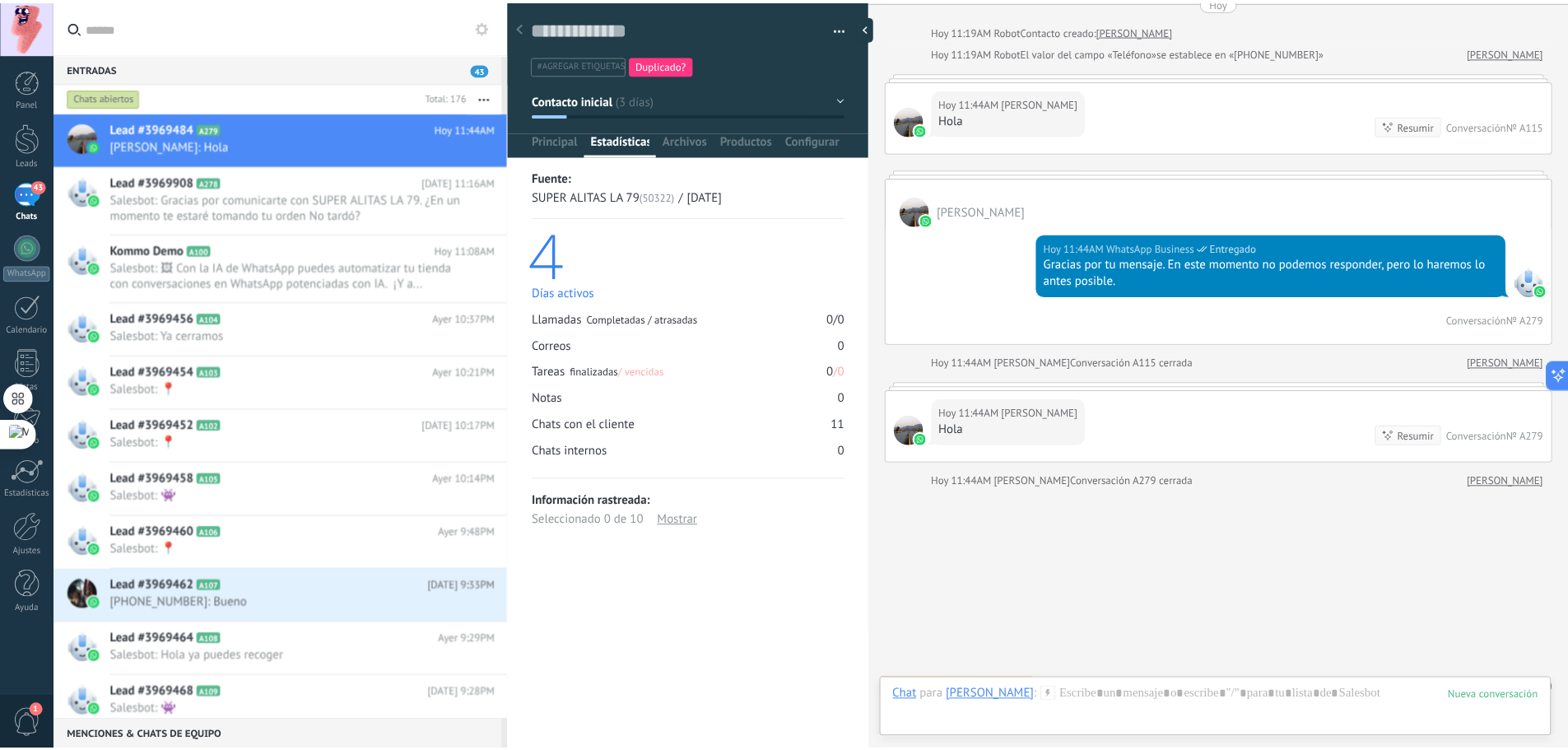
scroll to position [1302, 0]
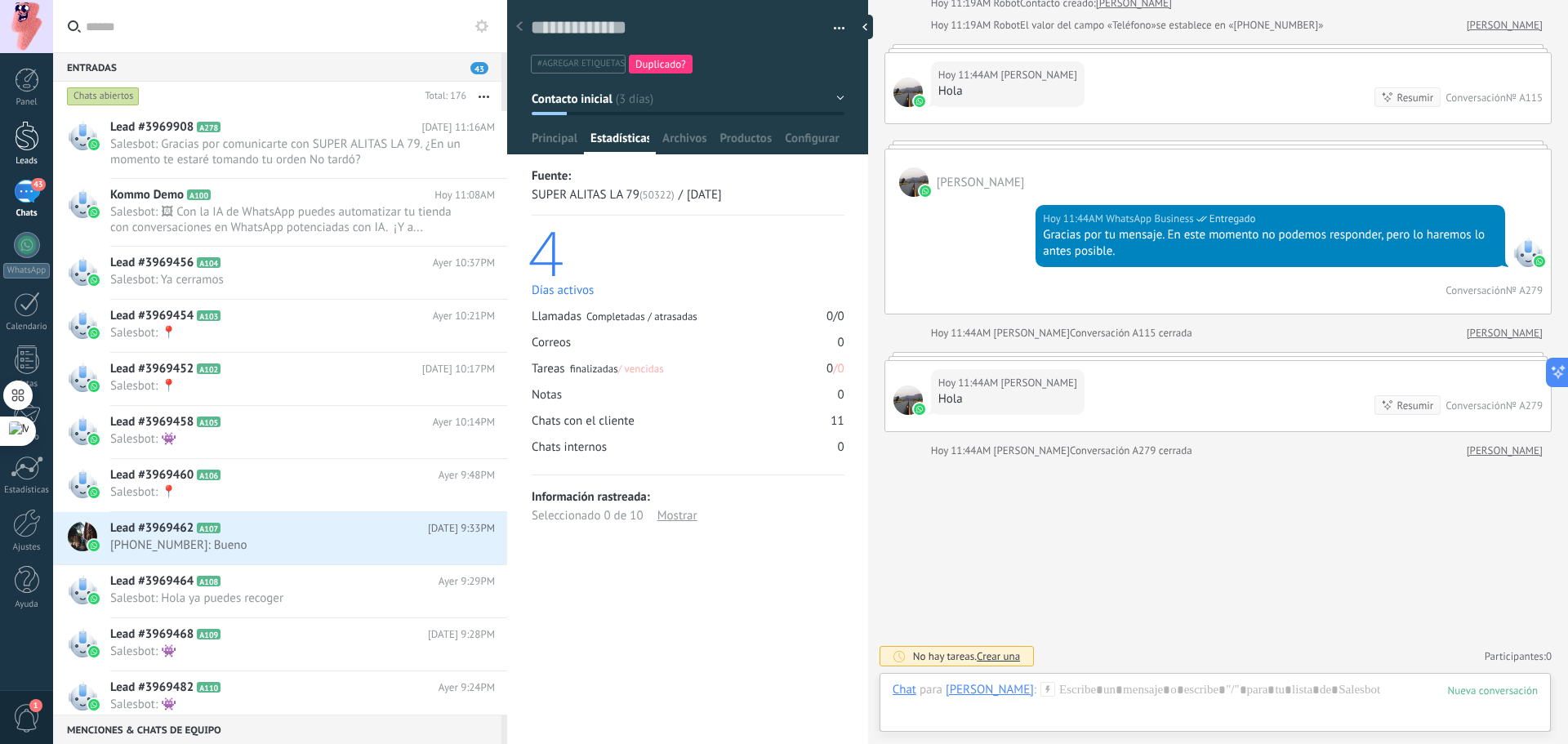
click at [22, 141] on div at bounding box center [27, 136] width 25 height 31
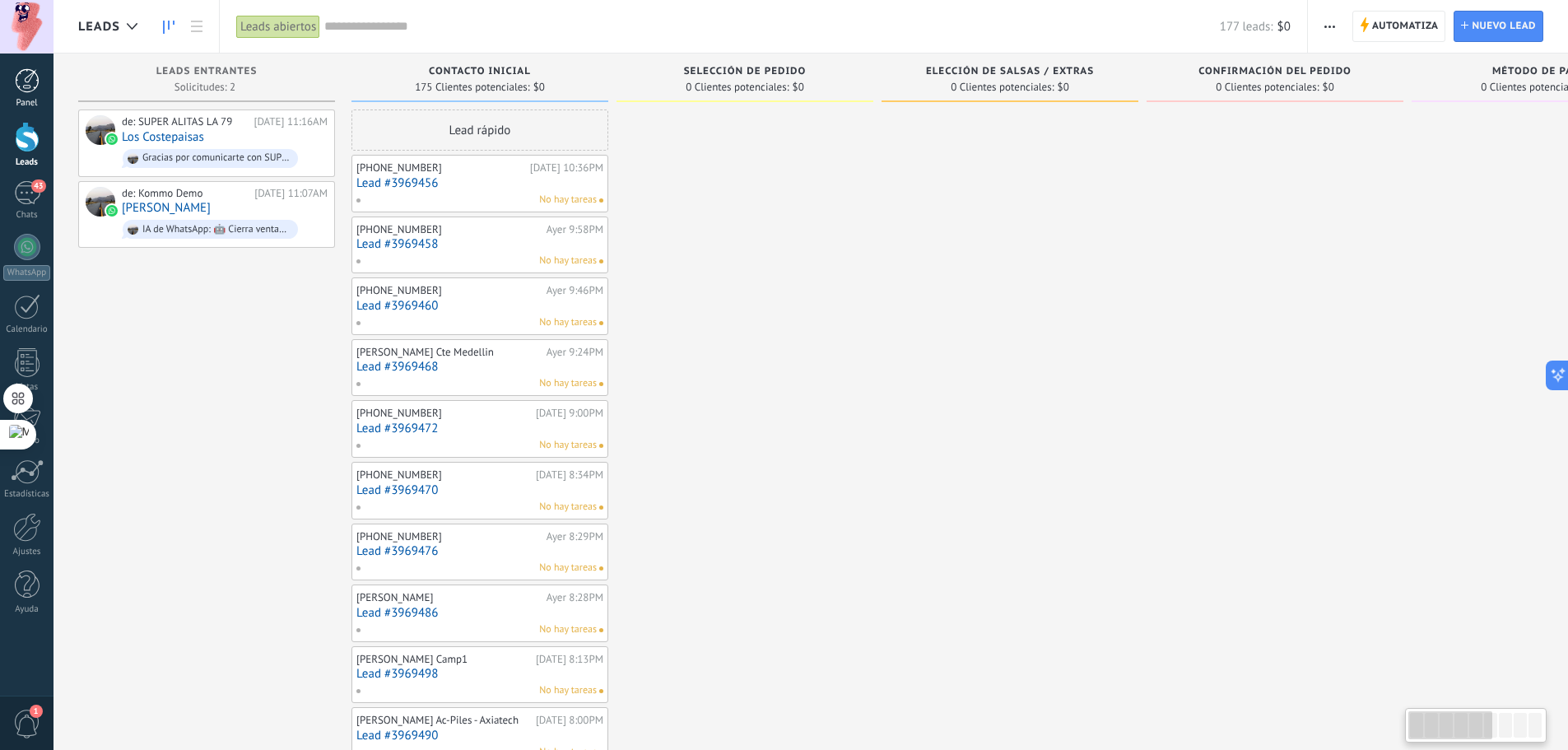
click at [32, 92] on div at bounding box center [27, 81] width 25 height 25
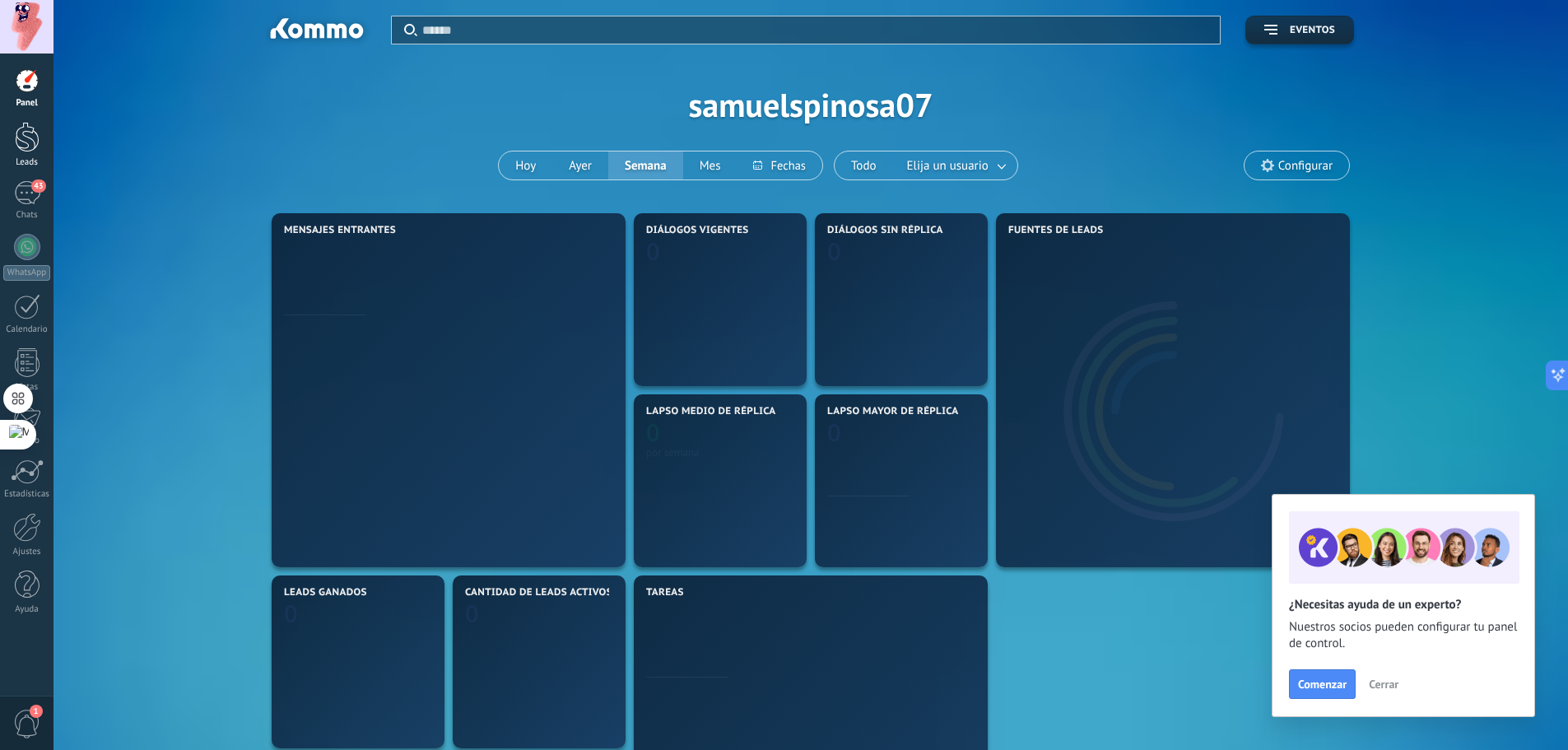
click at [33, 133] on div at bounding box center [27, 137] width 25 height 31
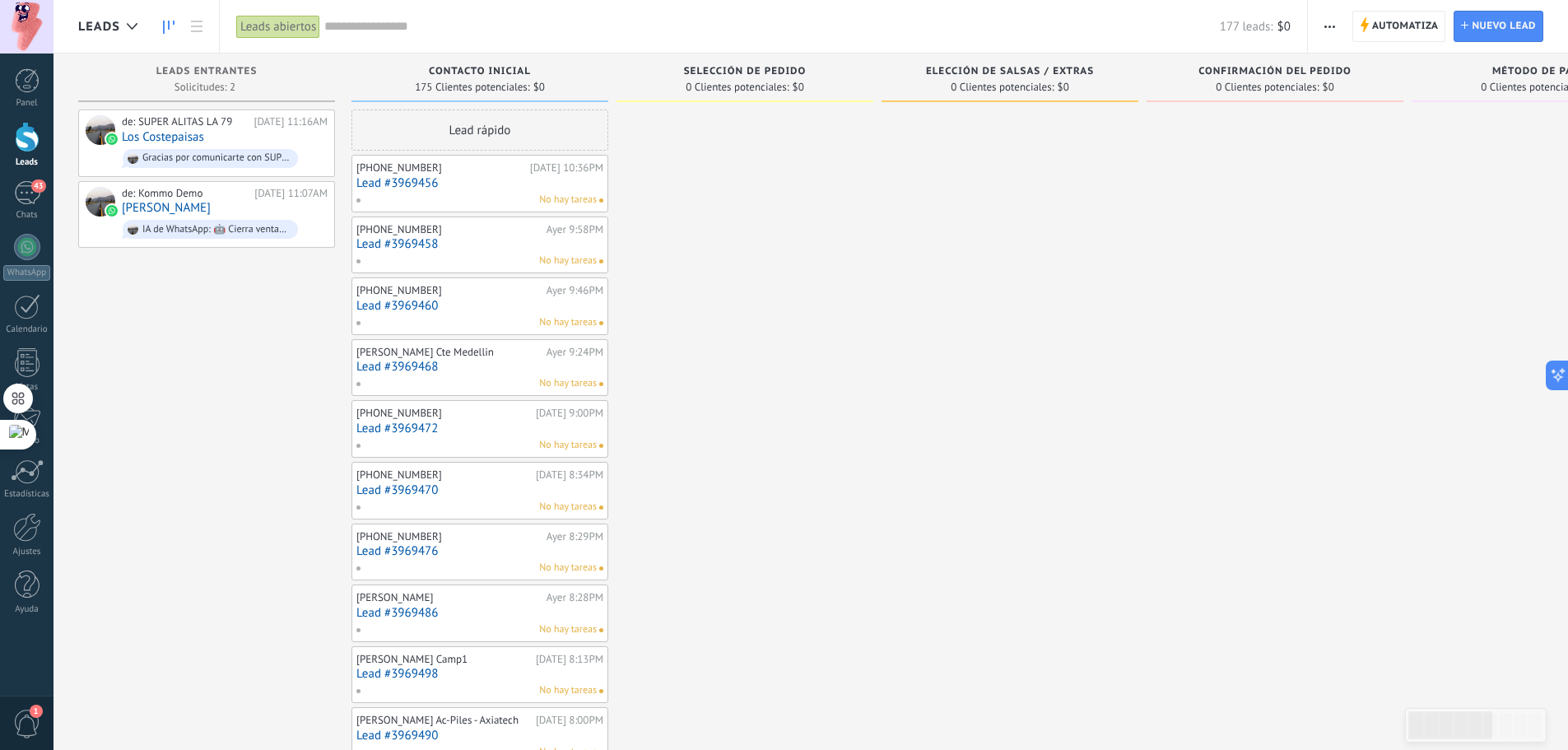
click at [551, 77] on div "Contacto inicial" at bounding box center [479, 72] width 241 height 14
click at [479, 82] on span "175 Clientes potenciales:" at bounding box center [472, 87] width 114 height 10
click at [252, 62] on div "Leads Entrantes Solicitudes: 2 0 0 0 2 0 0 0 2" at bounding box center [207, 77] width 257 height 48
click at [218, 79] on div "Leads Entrantes" at bounding box center [206, 72] width 241 height 14
click at [1393, 35] on span "Automatiza" at bounding box center [1405, 26] width 67 height 30
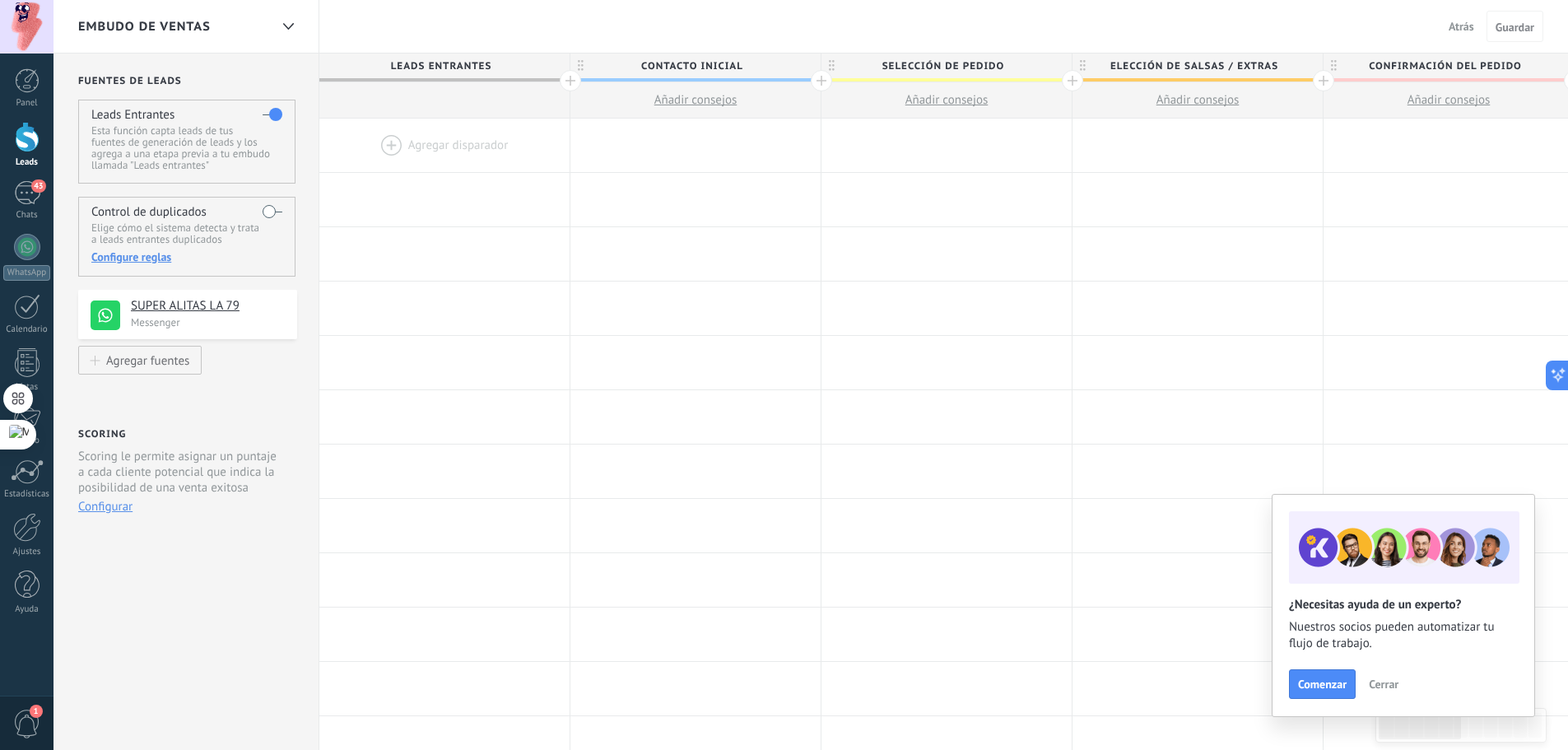
click at [454, 72] on span "Leads Entrantes" at bounding box center [440, 66] width 242 height 25
click at [423, 132] on div at bounding box center [444, 145] width 250 height 53
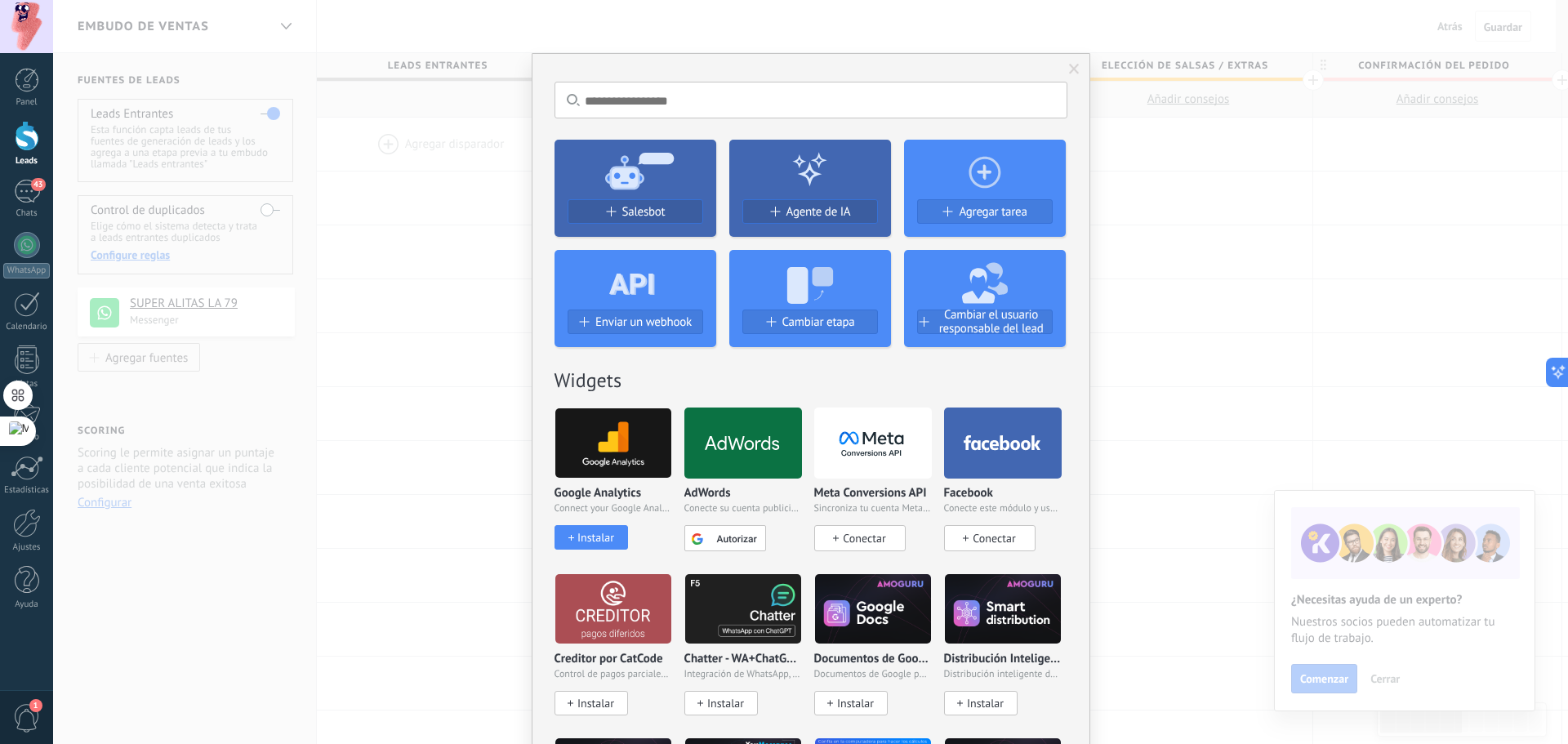
click at [618, 198] on icon at bounding box center [635, 169] width 162 height 58
click at [616, 216] on div "Salesbot" at bounding box center [636, 212] width 134 height 13
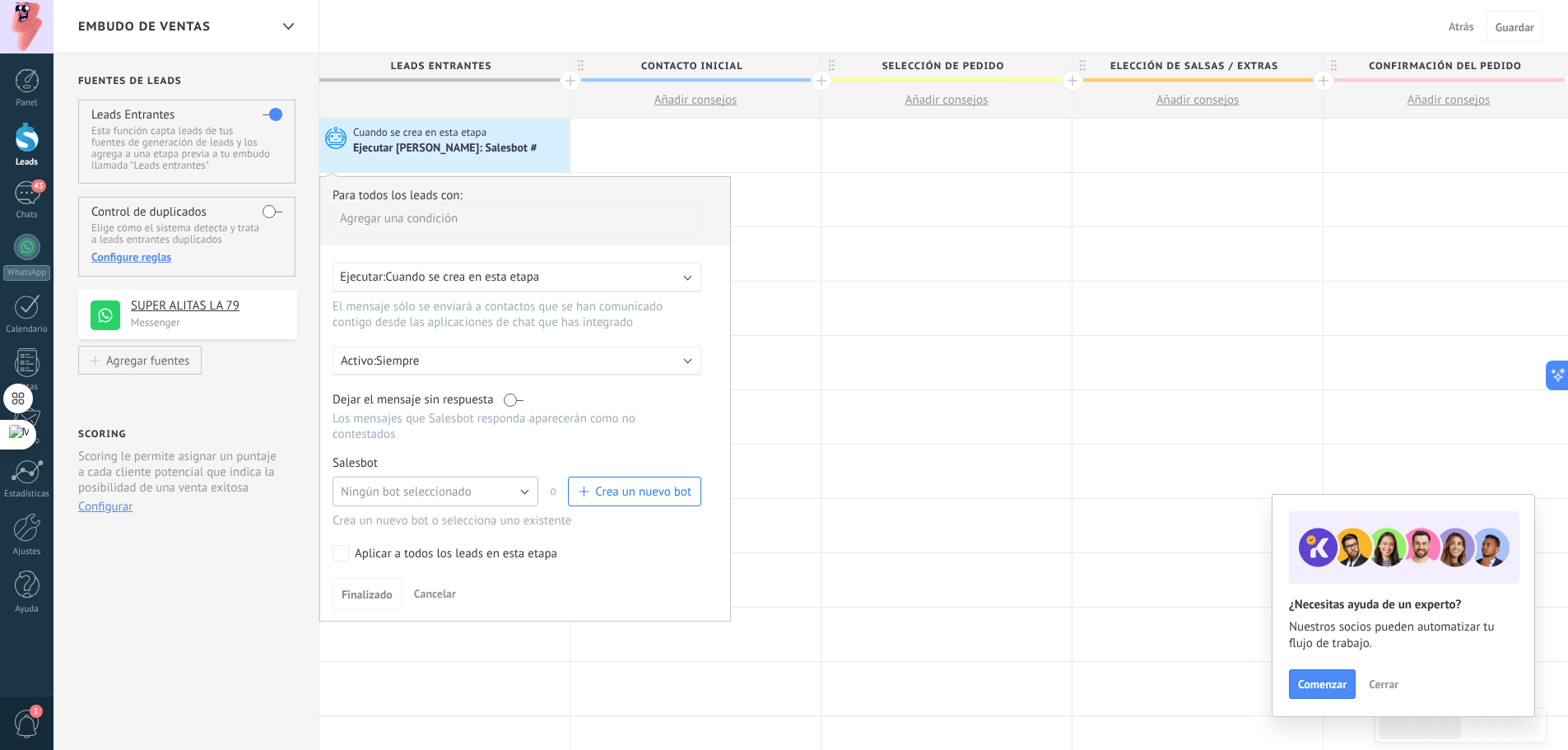
click at [423, 486] on span "Ningún bot seleccionado" at bounding box center [405, 492] width 131 height 15
click at [421, 509] on li "Salesbot #2" at bounding box center [430, 519] width 215 height 28
click at [385, 590] on span "Finalizado" at bounding box center [366, 594] width 51 height 12
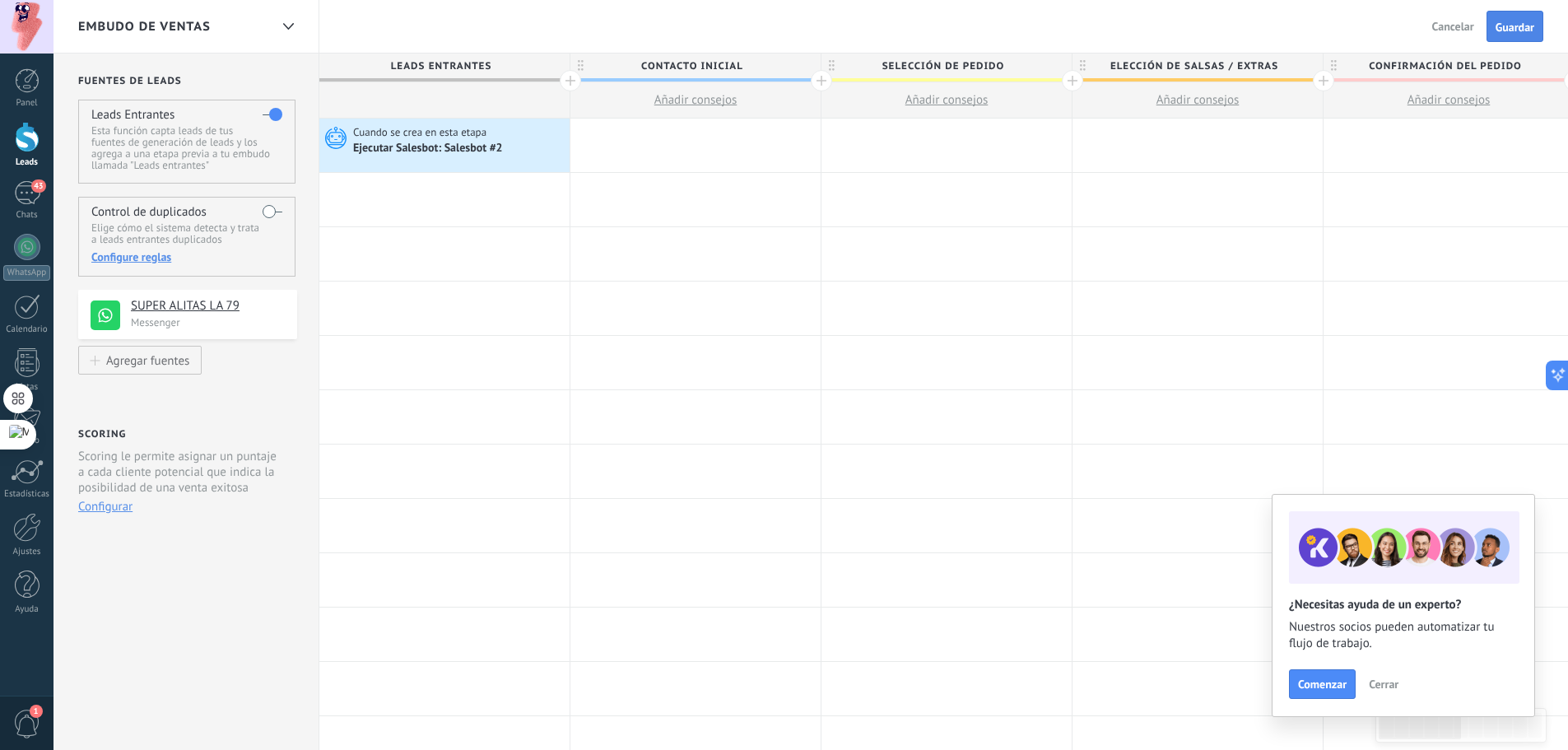
click at [1521, 23] on span "Guardar" at bounding box center [1515, 27] width 39 height 12
click at [1390, 689] on span "Cerrar" at bounding box center [1383, 684] width 30 height 12
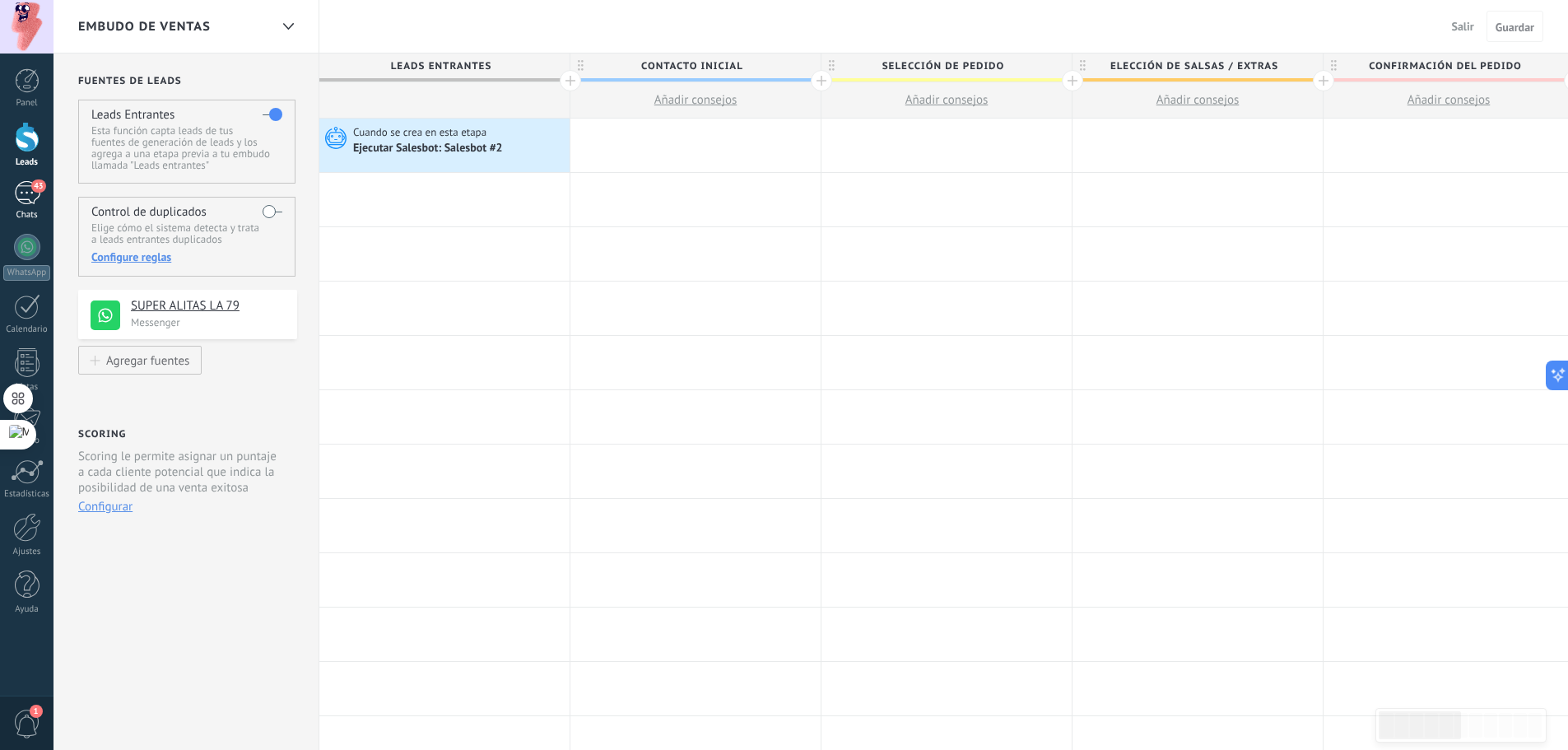
click at [42, 208] on link "43 Chats" at bounding box center [26, 200] width 53 height 40
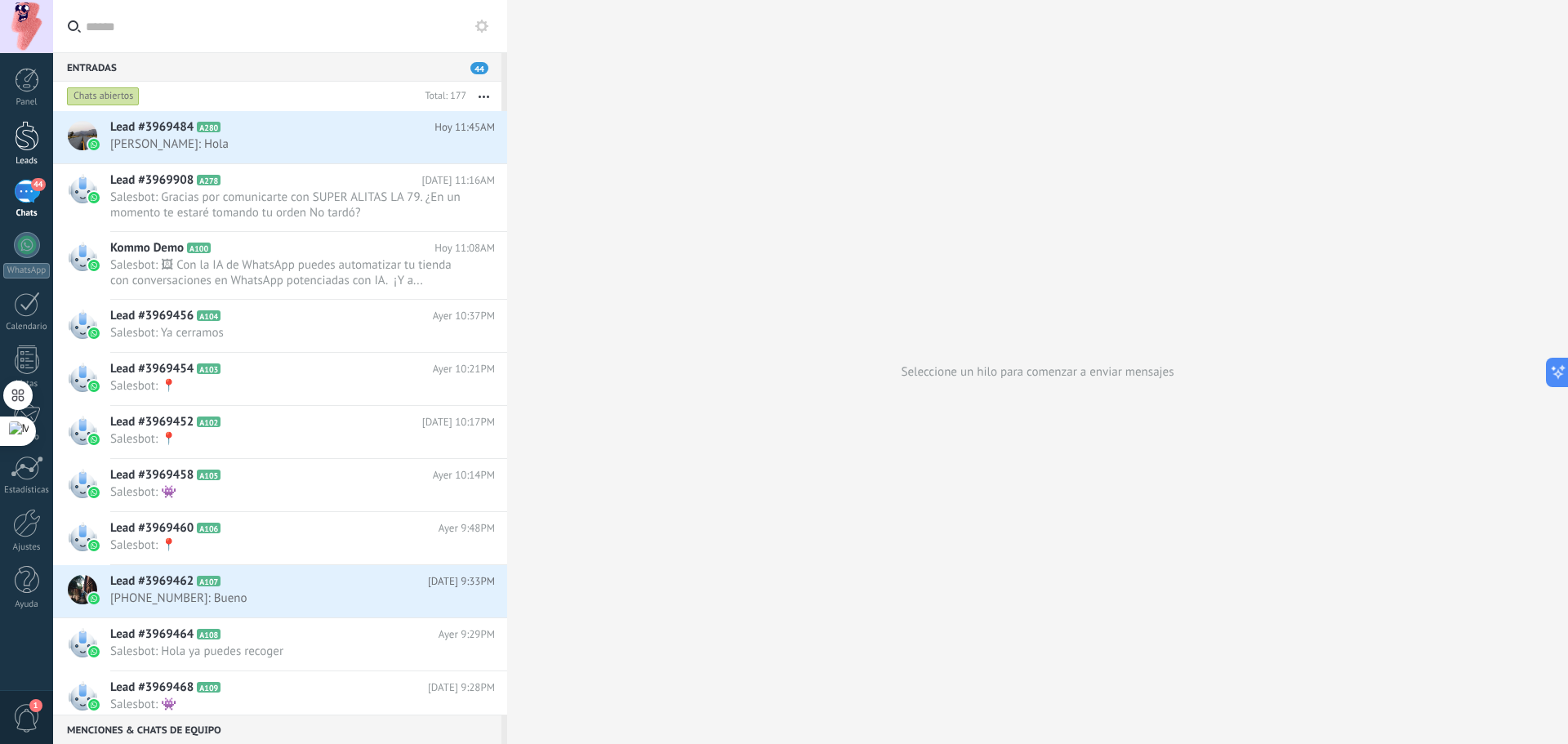
click at [16, 146] on div at bounding box center [27, 136] width 25 height 31
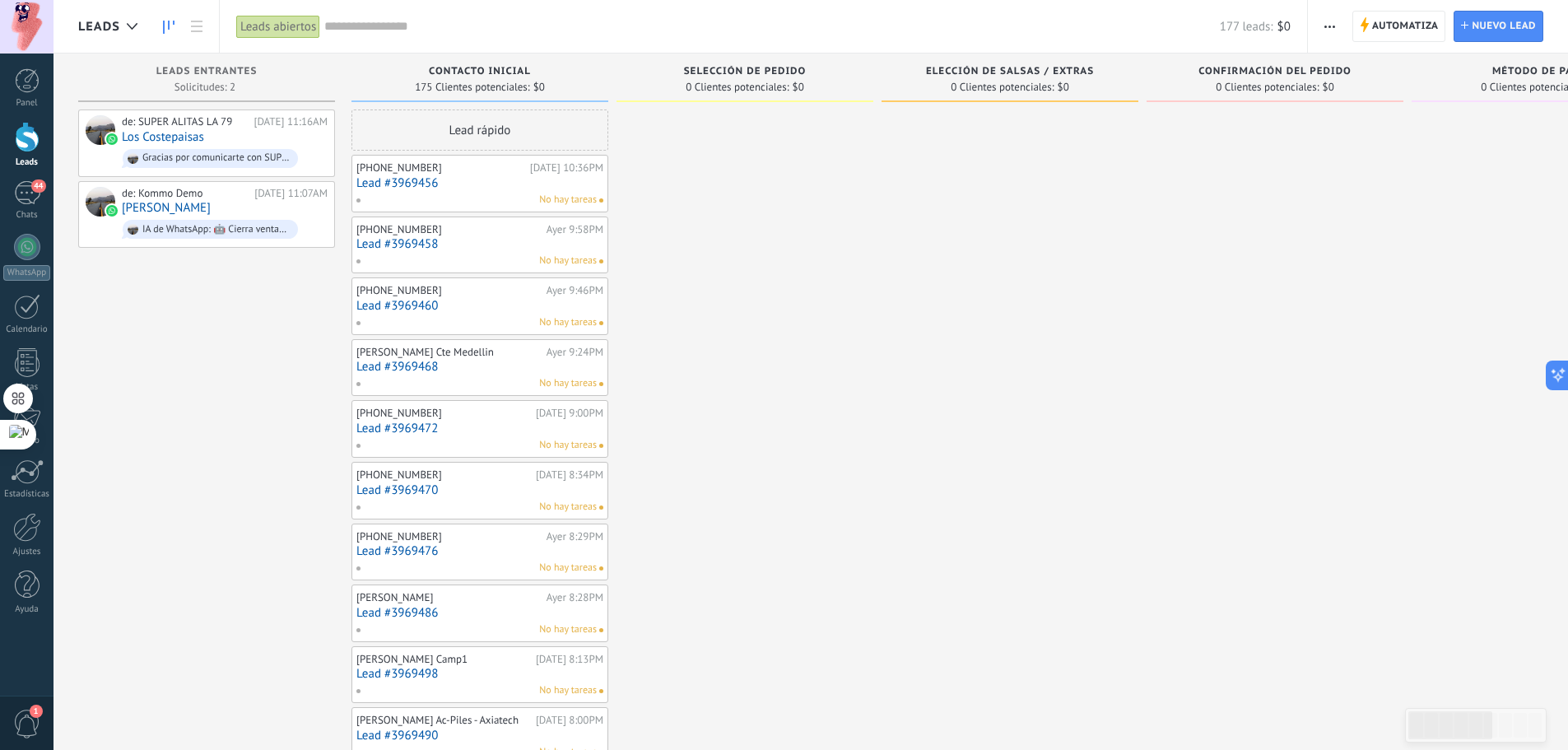
click at [472, 79] on div "Contacto inicial" at bounding box center [479, 72] width 241 height 14
click at [323, 151] on span at bounding box center [318, 143] width 22 height 66
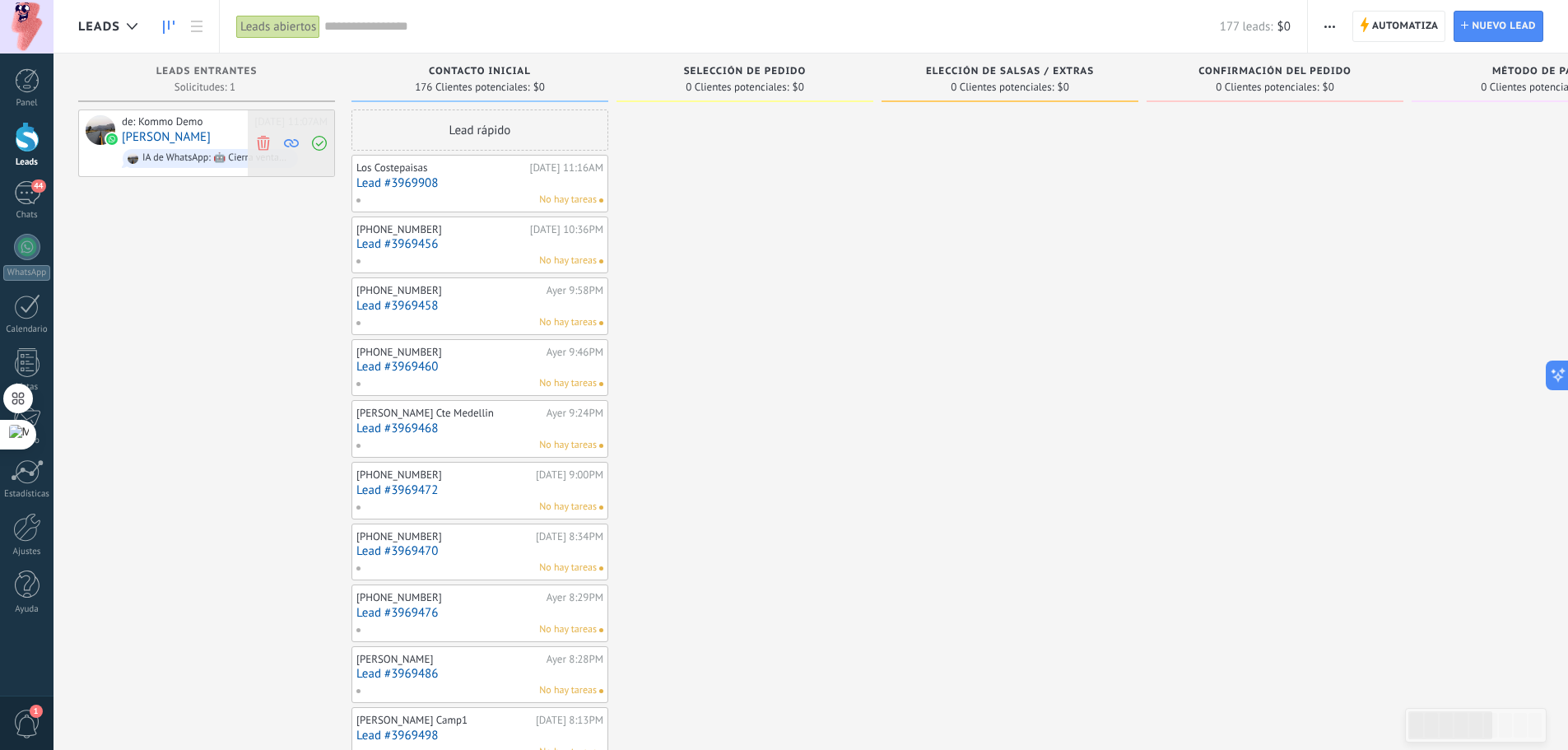
click at [262, 138] on icon at bounding box center [263, 142] width 15 height 14
drag, startPoint x: 589, startPoint y: 183, endPoint x: 522, endPoint y: 191, distance: 67.5
click at [528, 188] on link "Lead #3969908" at bounding box center [479, 183] width 247 height 14
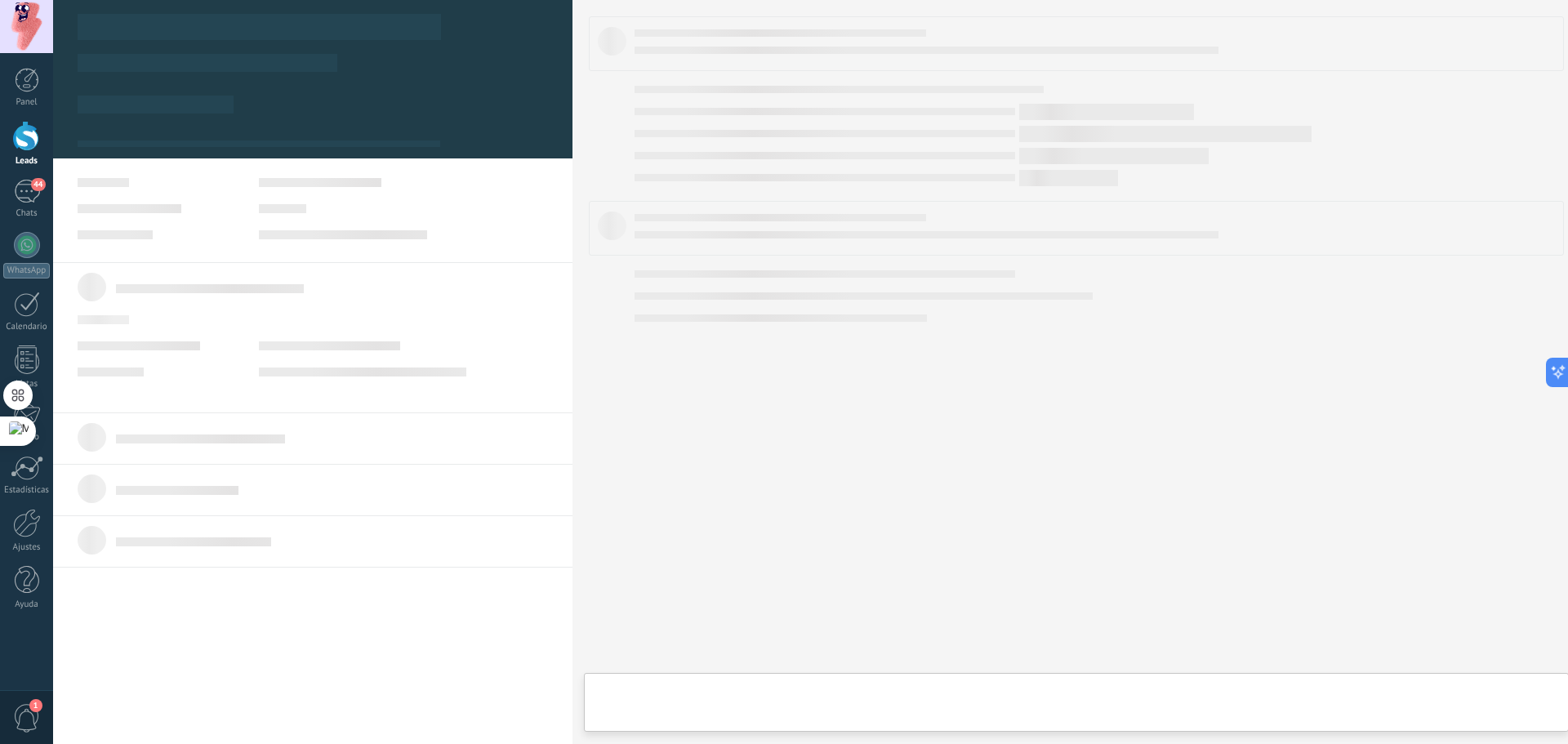
type textarea "**********"
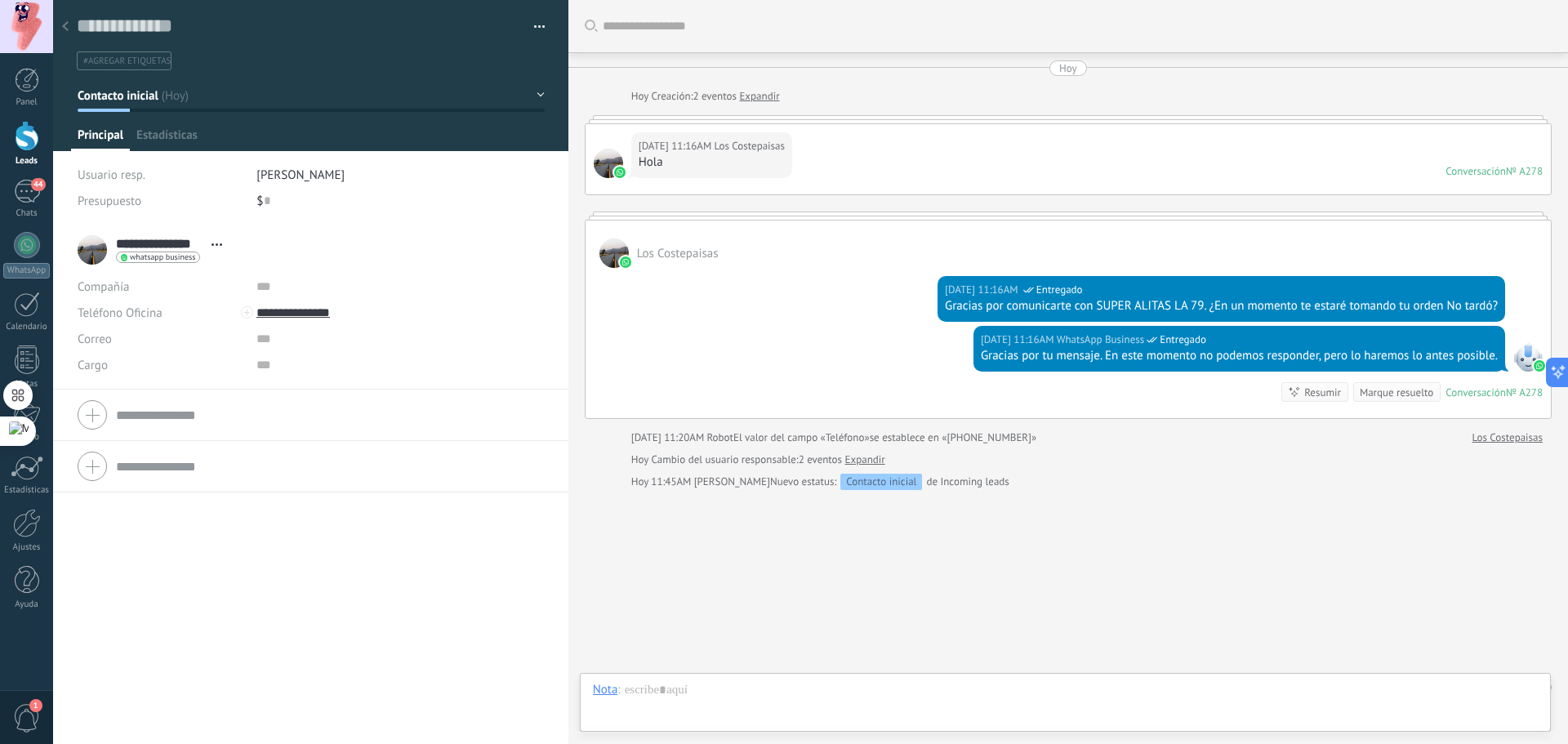
scroll to position [31, 0]
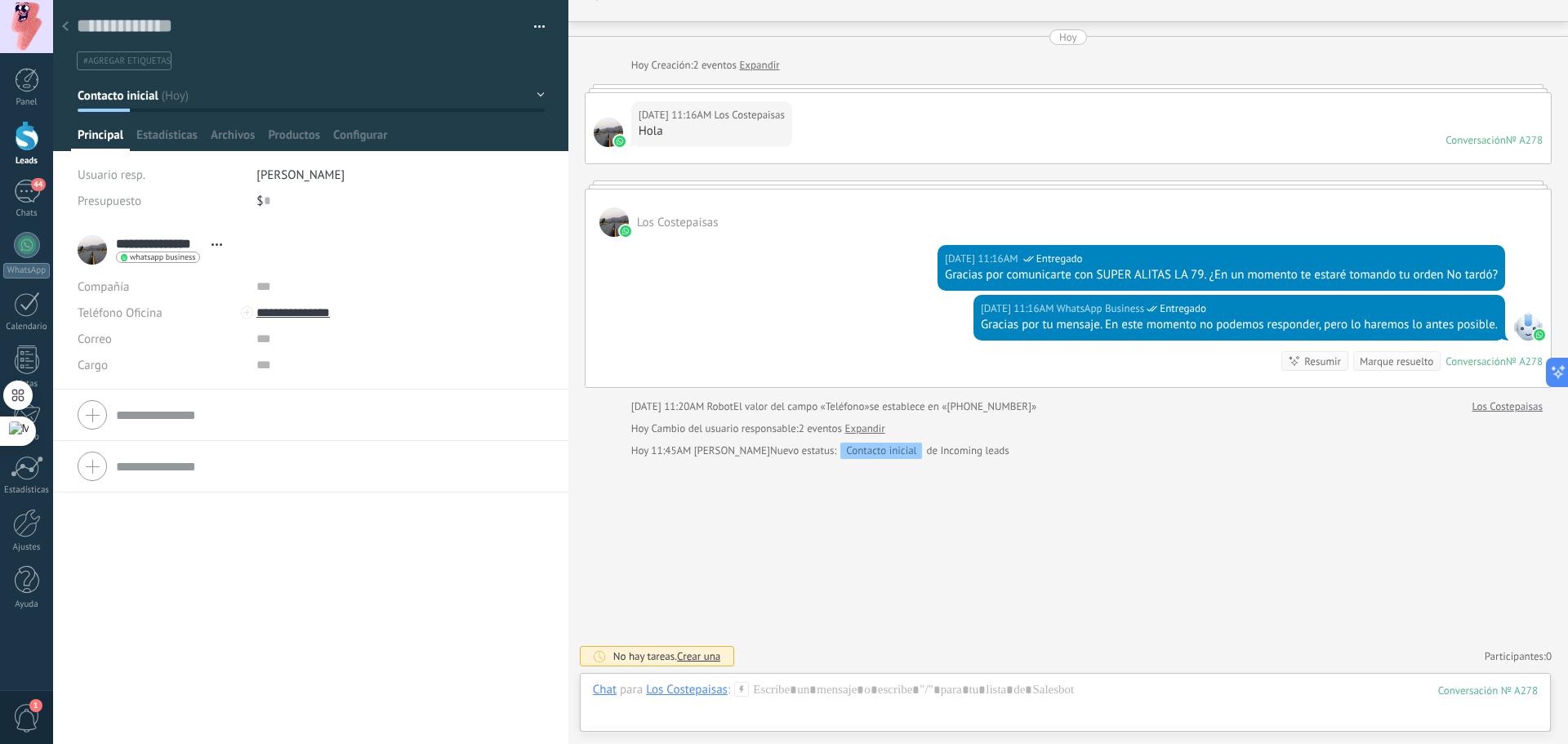
click at [540, 27] on div "Guardar y crear Imprimir Administrar etiquetas Exportar a excel" at bounding box center [311, 35] width 516 height 70
click at [536, 25] on button "button" at bounding box center [533, 27] width 24 height 25
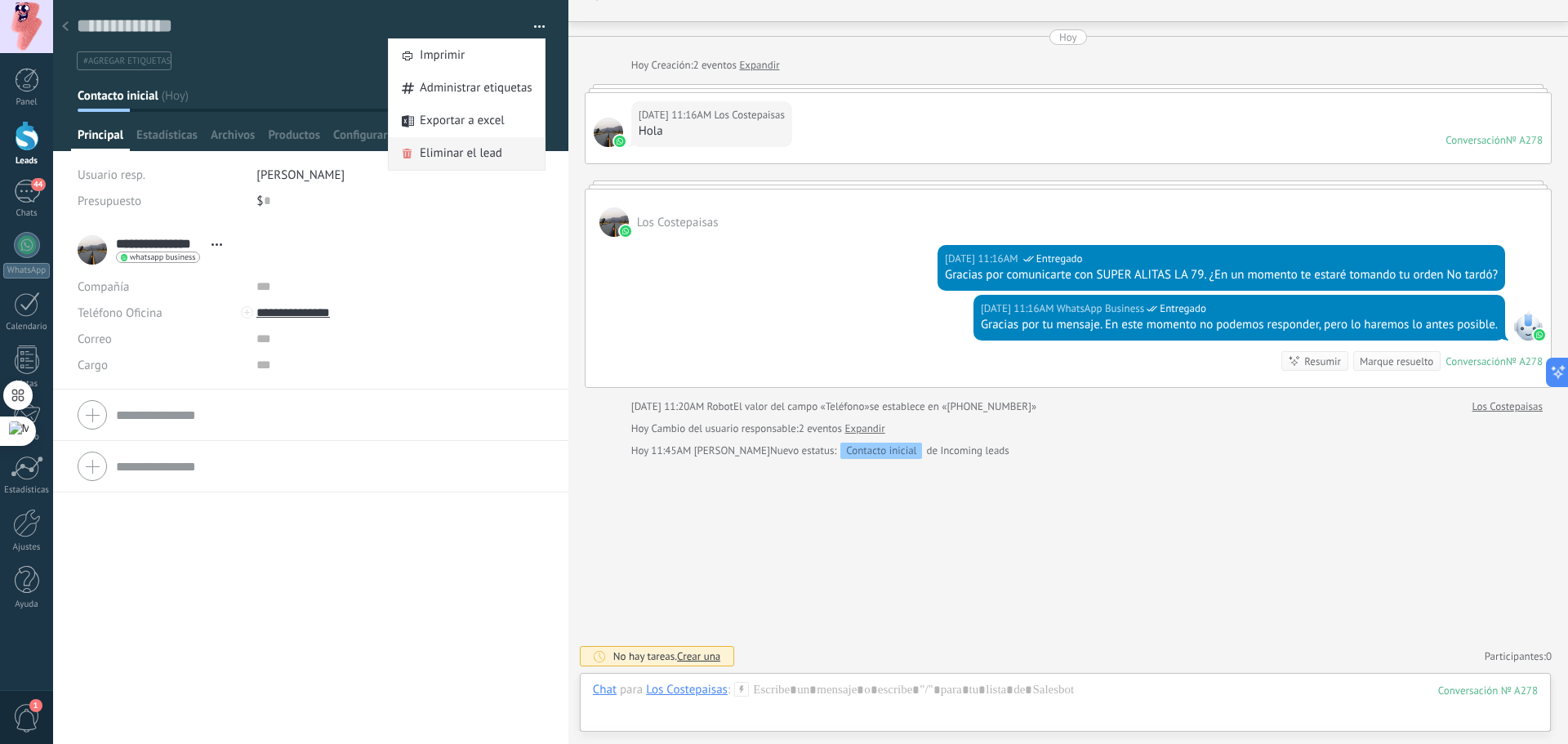
click at [443, 151] on span "Eliminar el lead" at bounding box center [461, 153] width 82 height 33
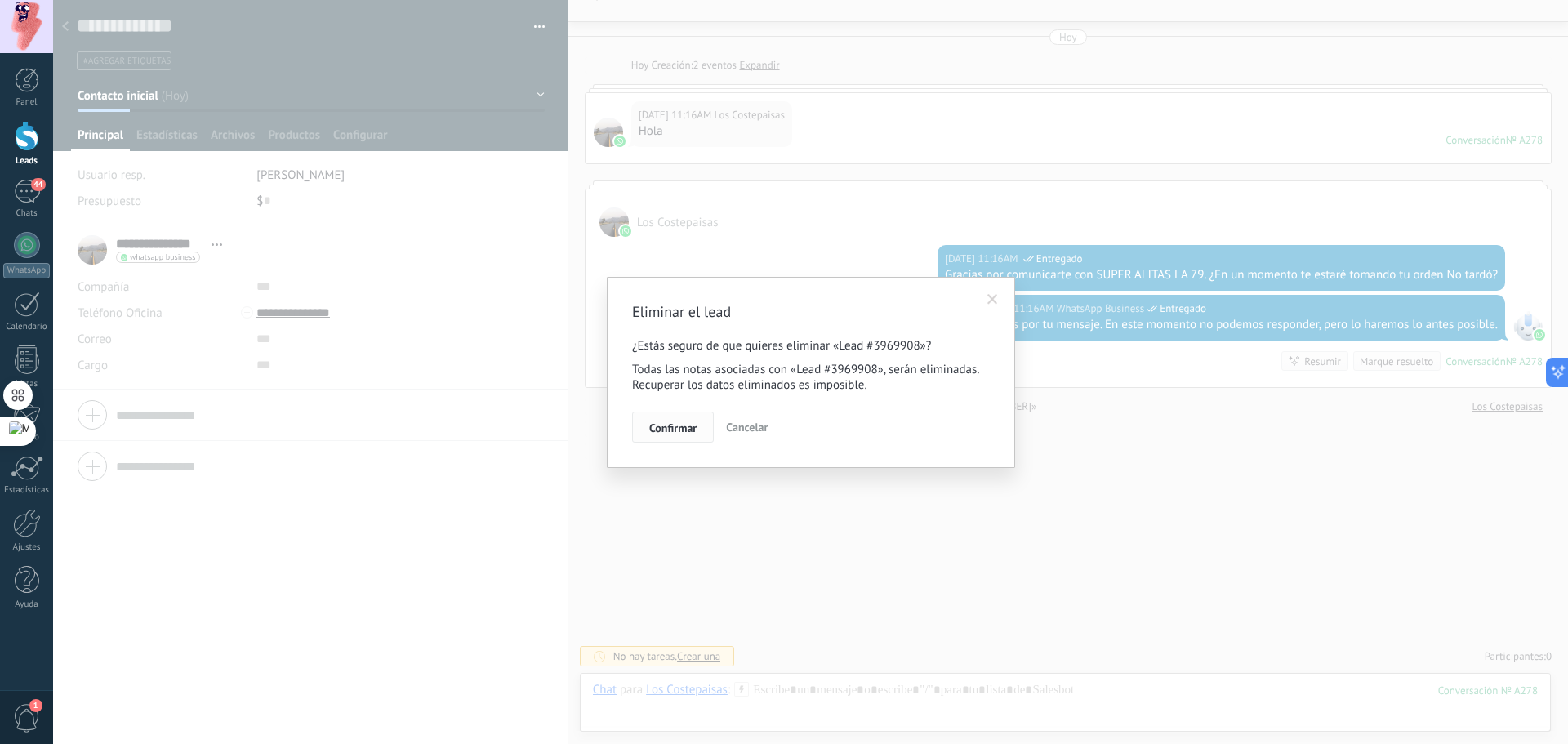
click at [674, 428] on span "Confirmar" at bounding box center [672, 428] width 47 height 12
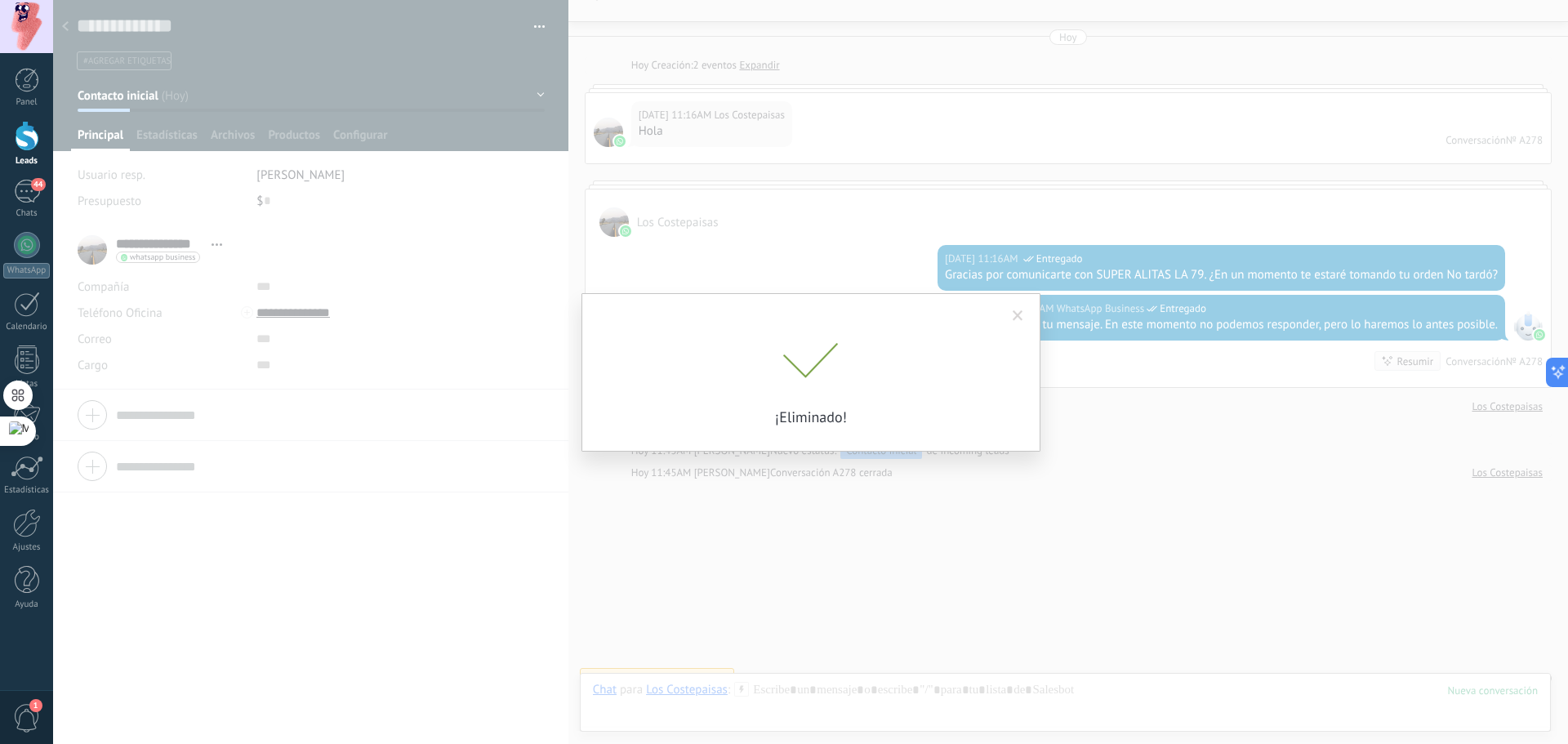
scroll to position [53, 0]
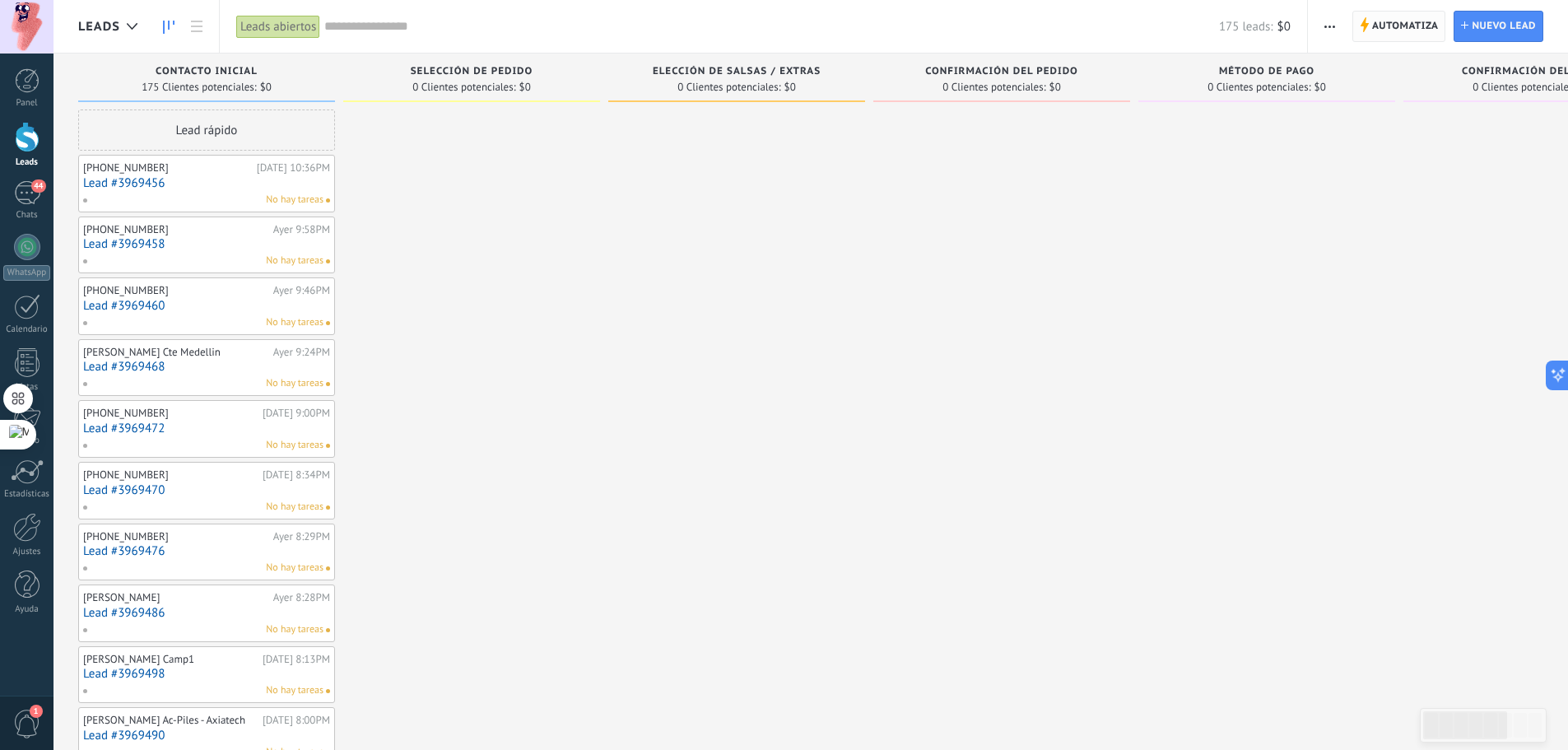
click at [1393, 36] on span "Automatiza" at bounding box center [1405, 26] width 67 height 30
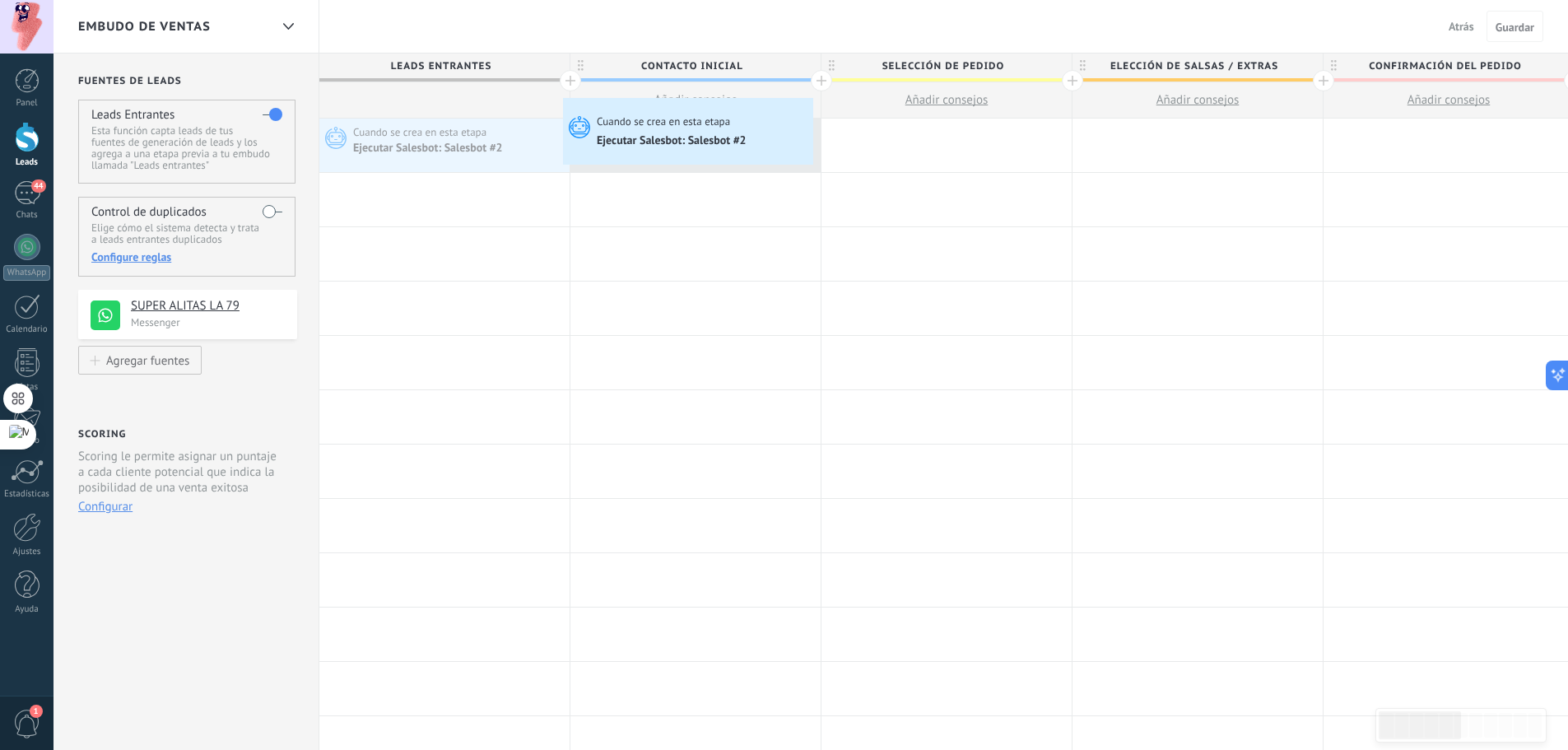
drag, startPoint x: 401, startPoint y: 144, endPoint x: 566, endPoint y: 111, distance: 168.3
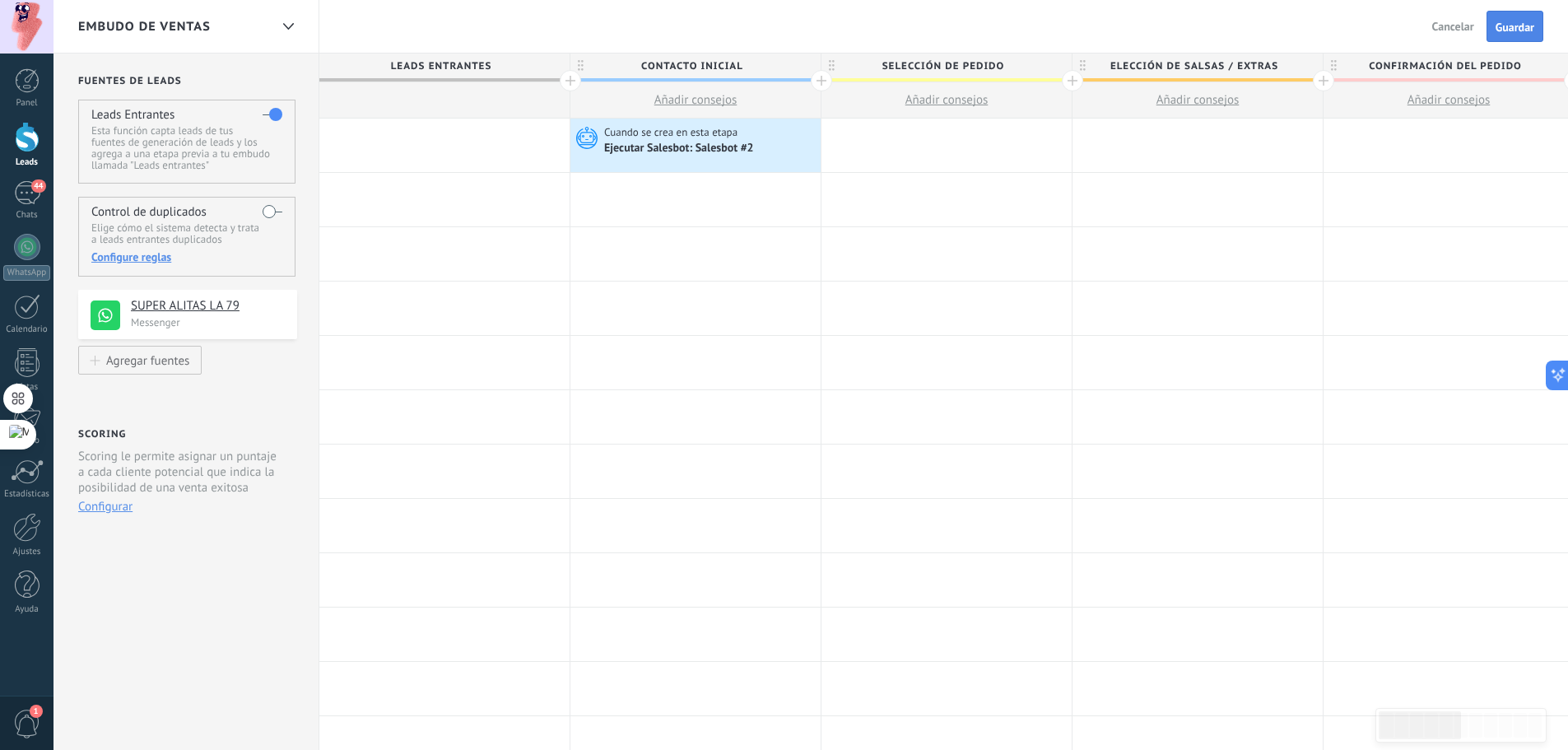
click at [1526, 17] on button "Guardar" at bounding box center [1515, 26] width 57 height 31
click at [25, 527] on div at bounding box center [27, 527] width 28 height 29
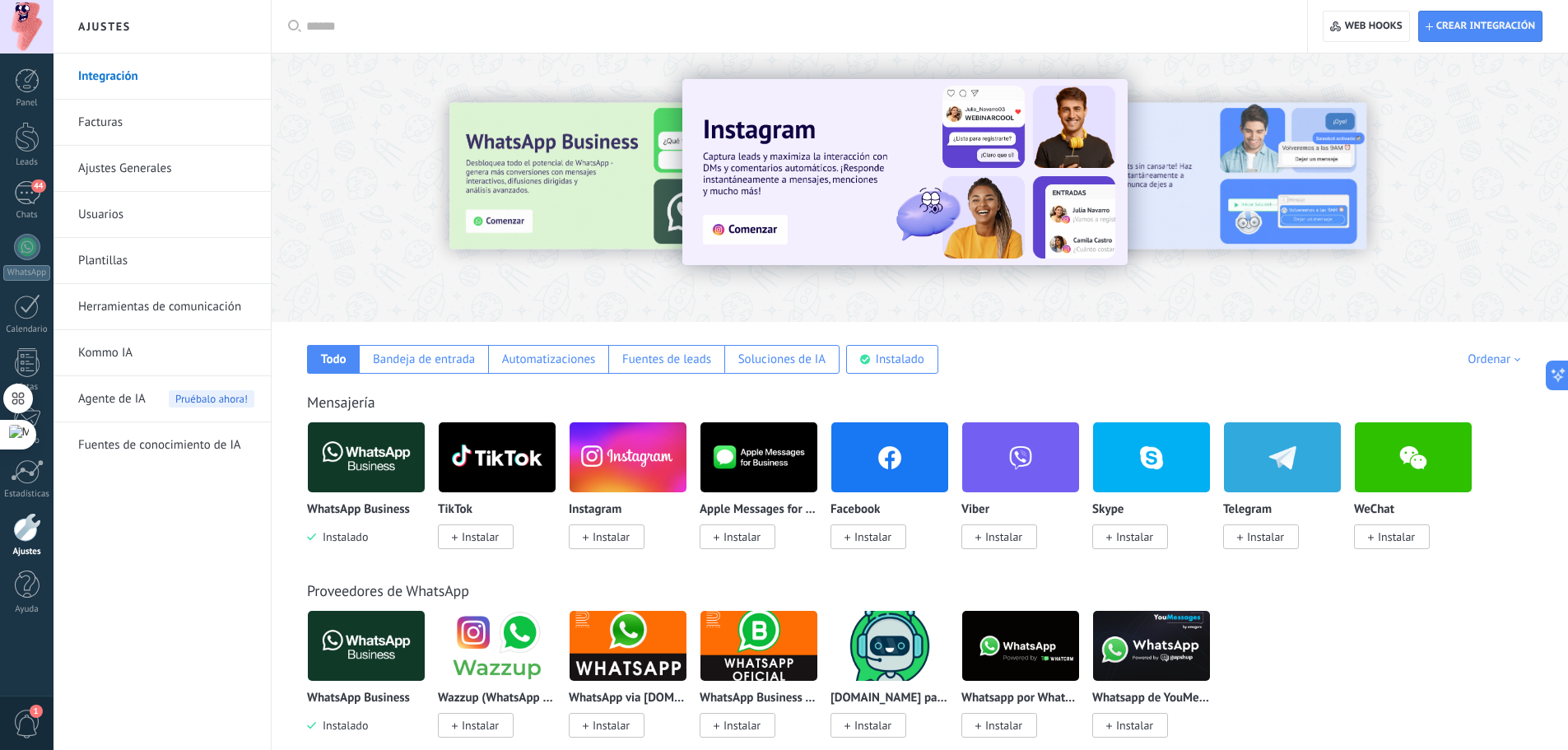
click at [149, 304] on link "Herramientas de comunicación" at bounding box center [166, 307] width 176 height 46
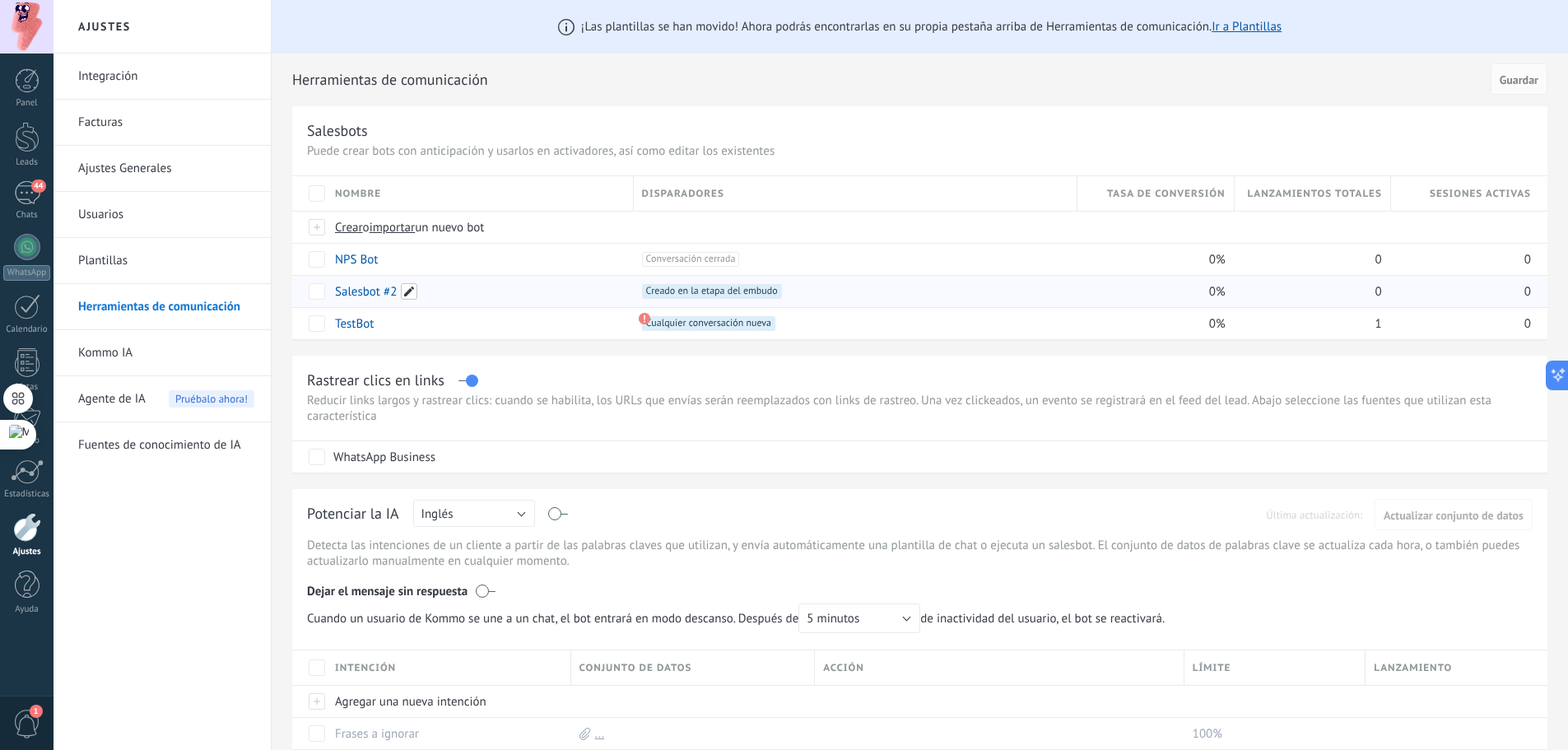
click at [408, 291] on span at bounding box center [409, 291] width 16 height 16
drag, startPoint x: 391, startPoint y: 290, endPoint x: 266, endPoint y: 294, distance: 125.1
click at [267, 294] on div "**********" at bounding box center [810, 627] width 1515 height 1255
click at [414, 299] on span at bounding box center [409, 291] width 16 height 16
click at [308, 293] on div "**********" at bounding box center [919, 256] width 1255 height 163
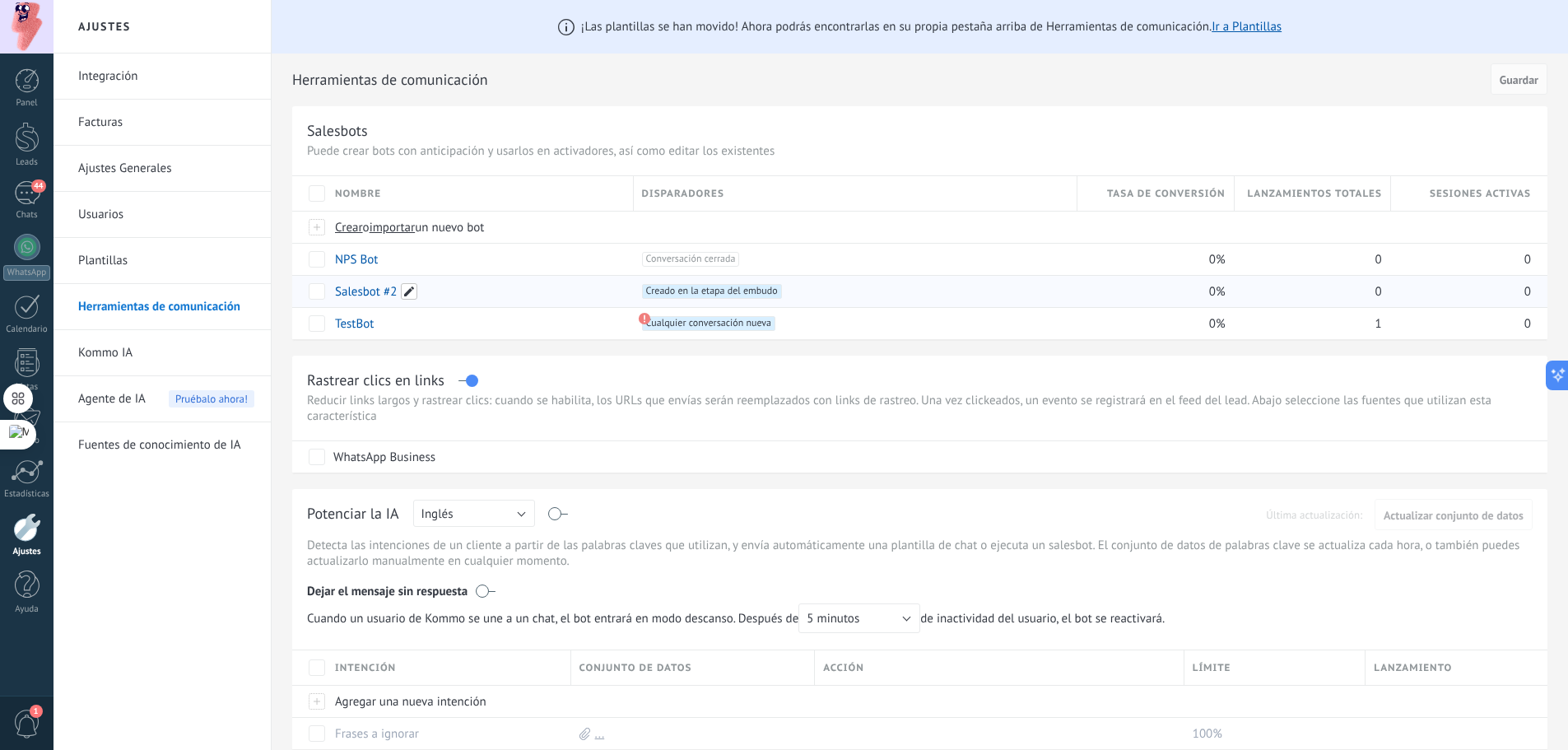
click at [409, 288] on span at bounding box center [409, 291] width 16 height 16
drag, startPoint x: 407, startPoint y: 293, endPoint x: 329, endPoint y: 291, distance: 78.0
click at [329, 291] on div "**********" at bounding box center [479, 315] width 309 height 82
type input "**********"
click at [396, 331] on button "Guardar" at bounding box center [372, 329] width 73 height 31
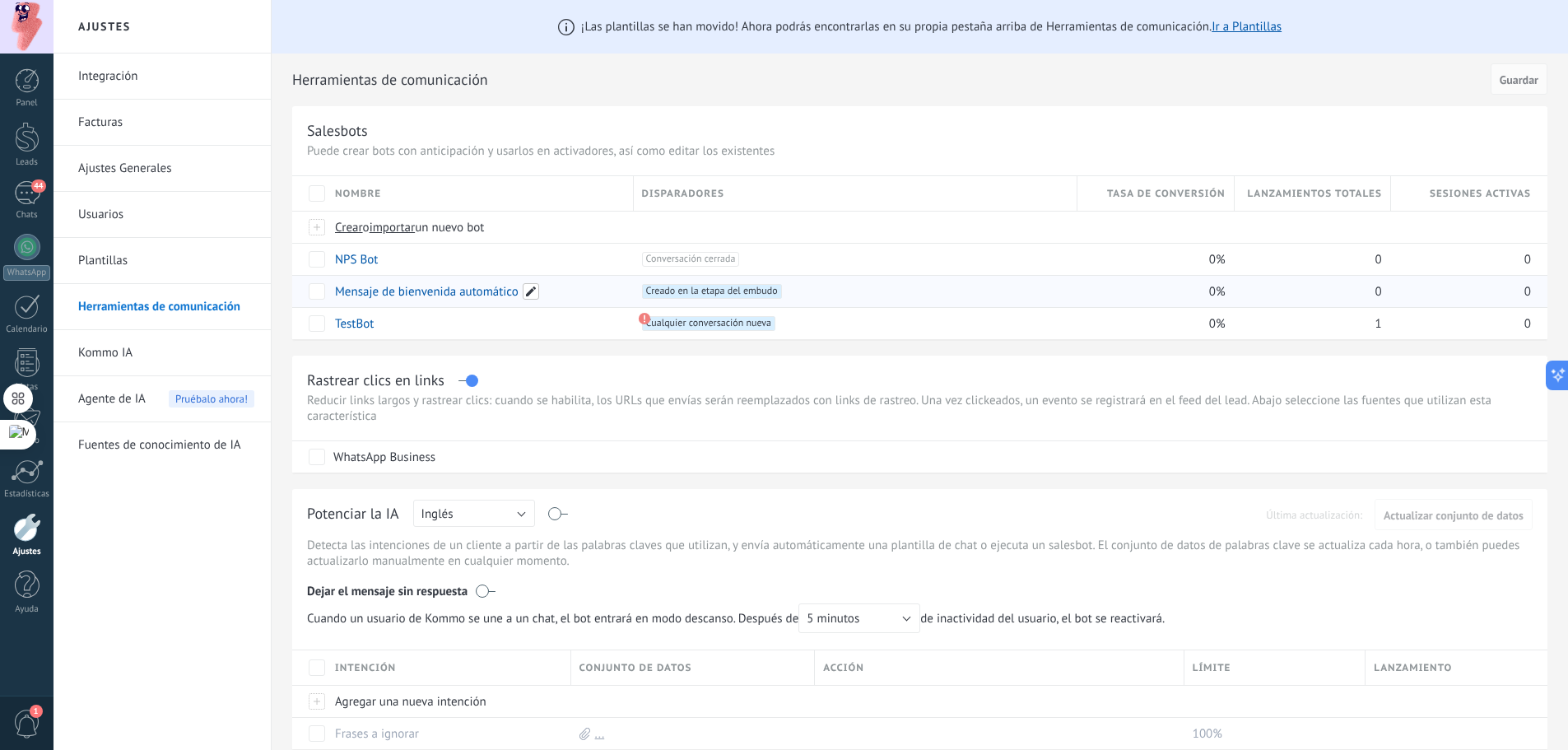
click at [534, 285] on span at bounding box center [531, 291] width 16 height 16
drag, startPoint x: 527, startPoint y: 293, endPoint x: 275, endPoint y: 305, distance: 252.3
click at [275, 305] on div "**********" at bounding box center [919, 627] width 1296 height 1255
click at [535, 296] on span at bounding box center [531, 291] width 16 height 16
click at [309, 297] on div "**********" at bounding box center [919, 256] width 1255 height 163
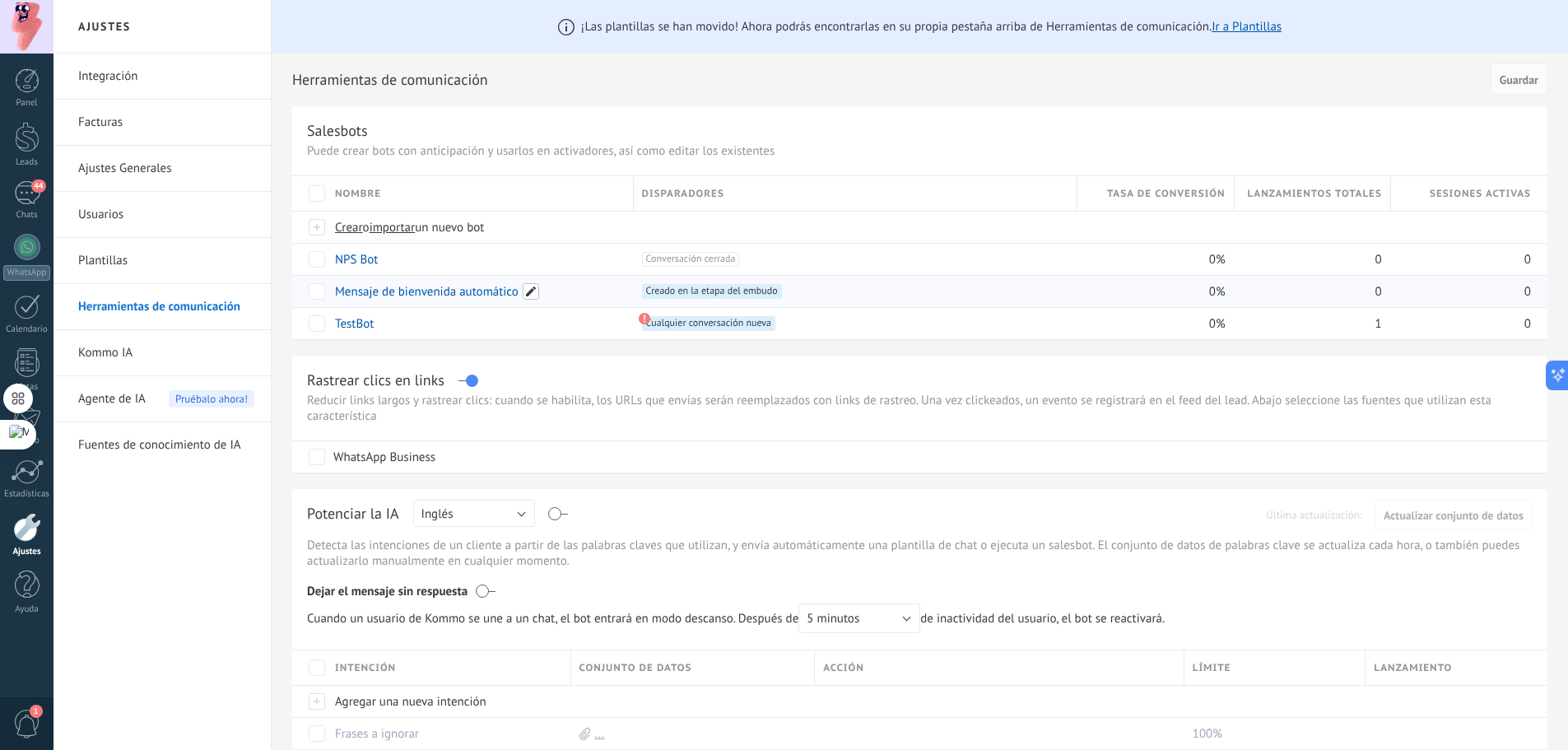
click at [523, 292] on span at bounding box center [531, 291] width 16 height 16
drag, startPoint x: 523, startPoint y: 292, endPoint x: 318, endPoint y: 306, distance: 205.5
click at [318, 306] on div "**********" at bounding box center [919, 256] width 1255 height 163
click at [532, 286] on span at bounding box center [531, 291] width 16 height 16
type input "*"
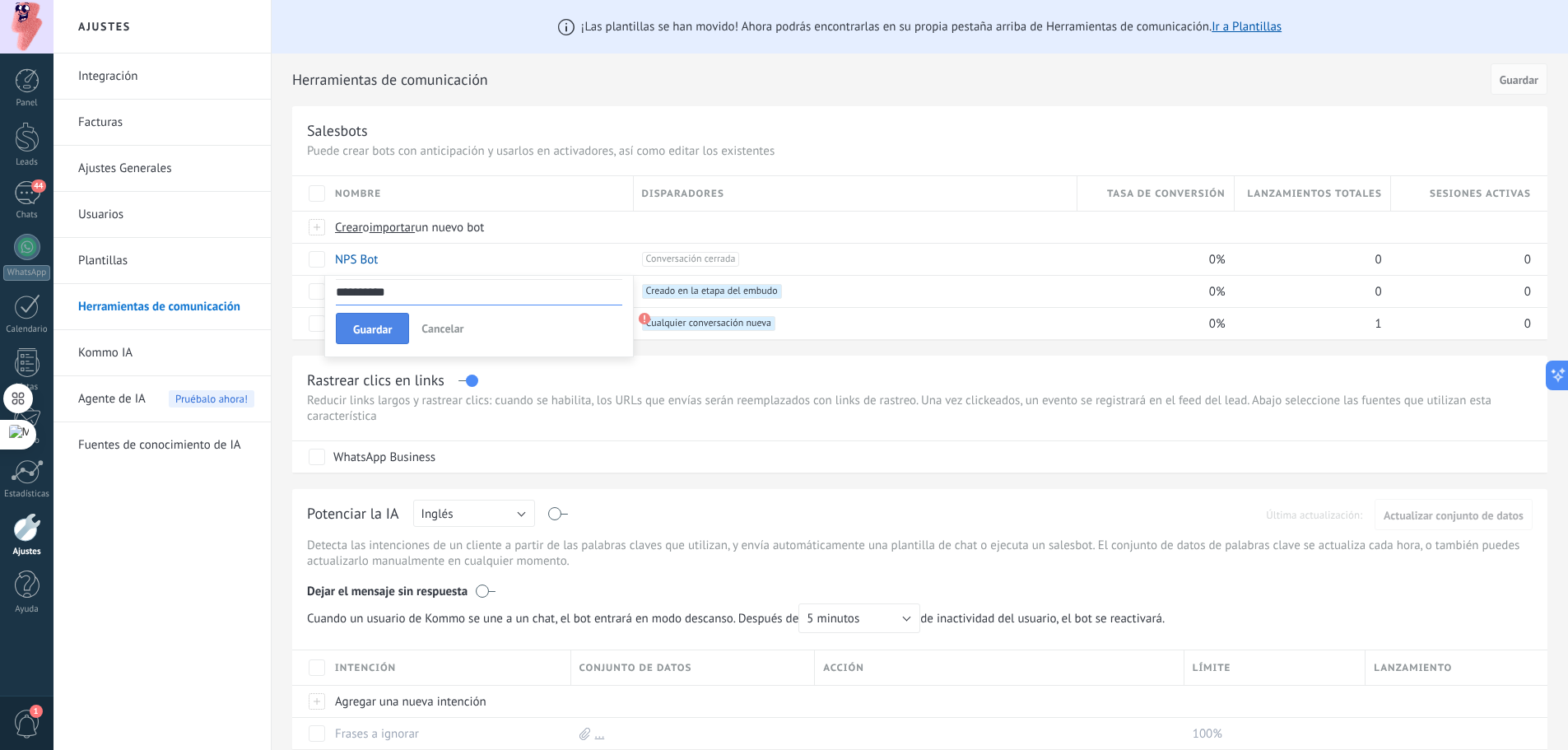
type input "**********"
click at [379, 327] on span "Guardar" at bounding box center [372, 330] width 39 height 12
click at [24, 139] on div at bounding box center [27, 137] width 25 height 31
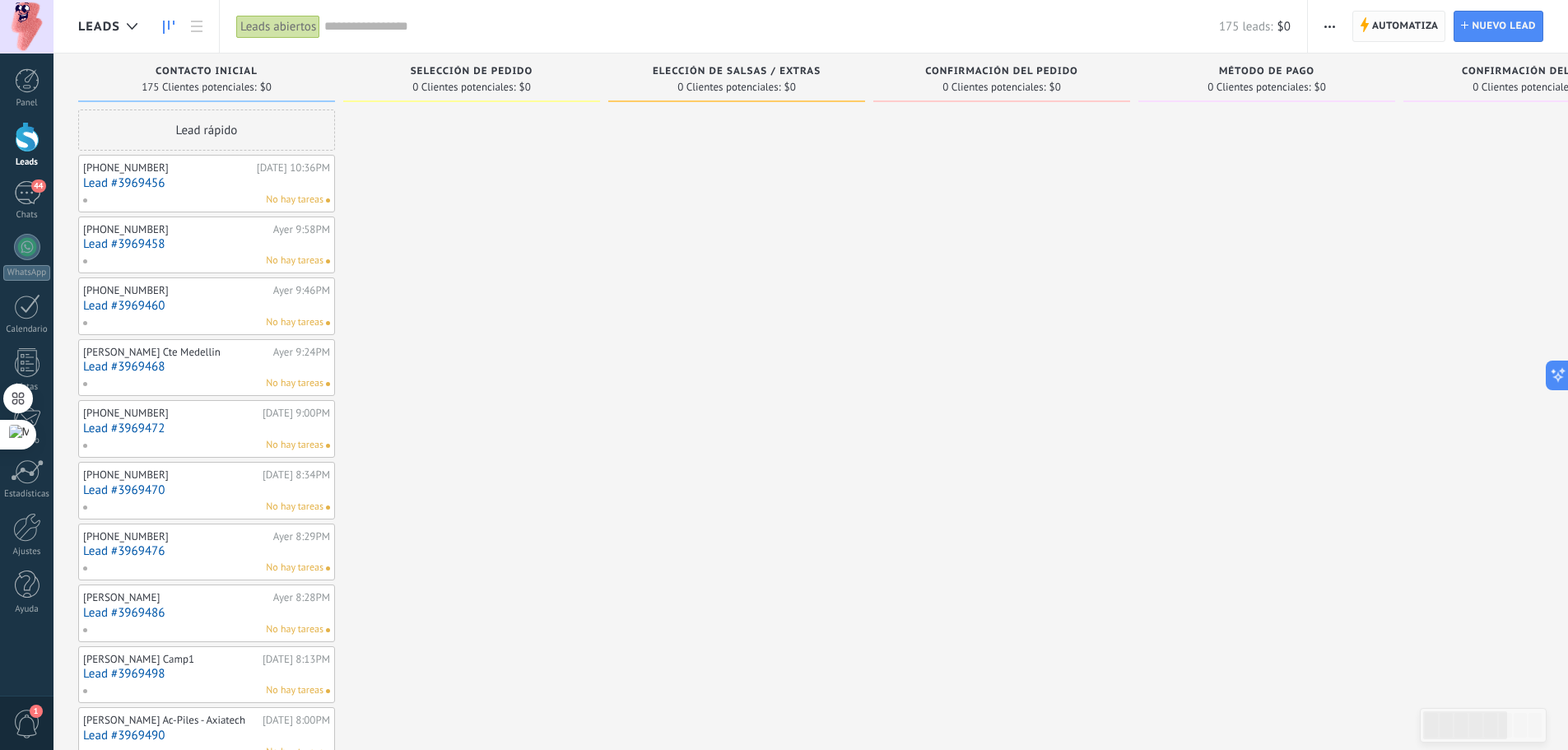
click at [1393, 22] on span "Automatiza" at bounding box center [1405, 26] width 67 height 30
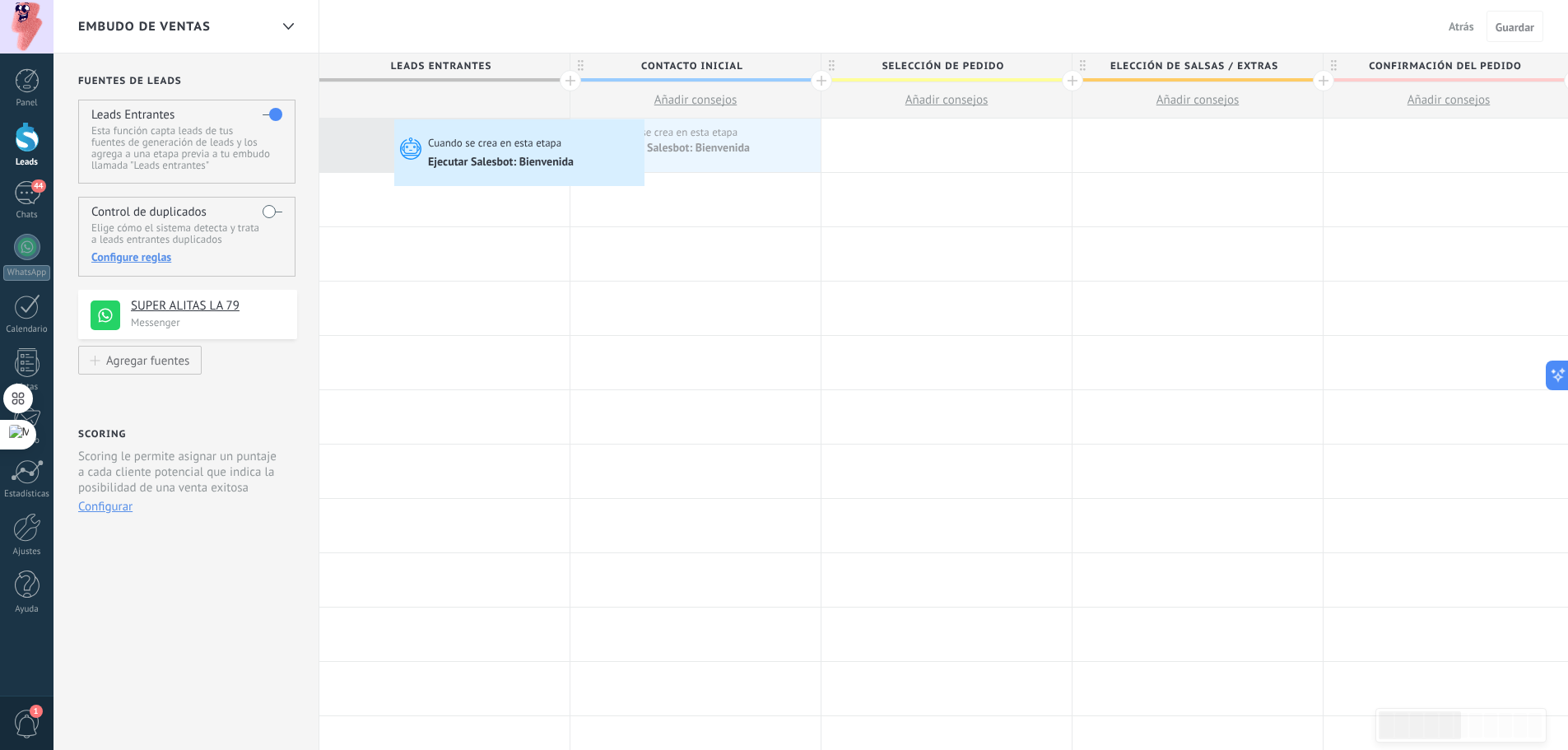
drag, startPoint x: 685, startPoint y: 149, endPoint x: 398, endPoint y: 124, distance: 288.1
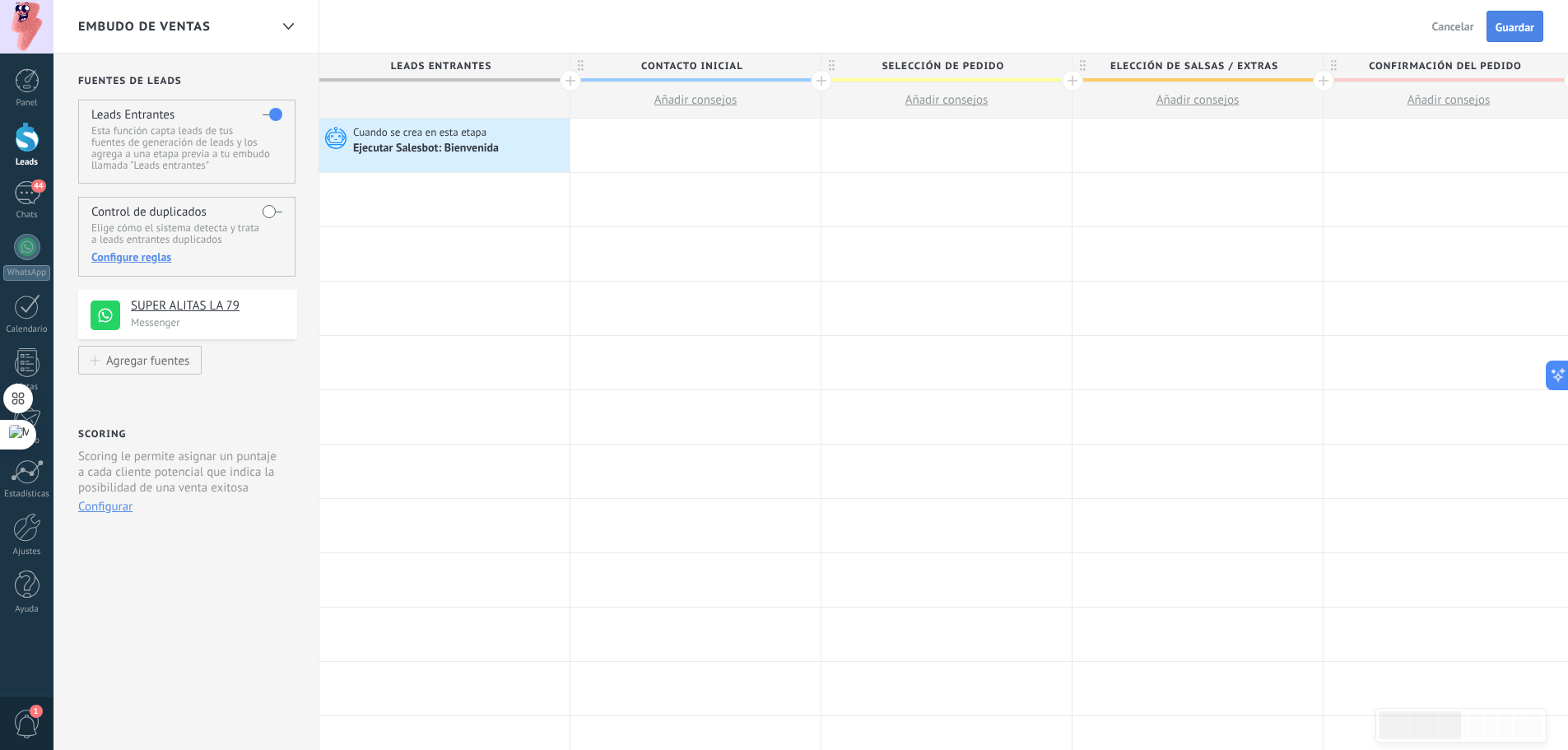
click at [1489, 25] on button "Guardar" at bounding box center [1515, 26] width 57 height 31
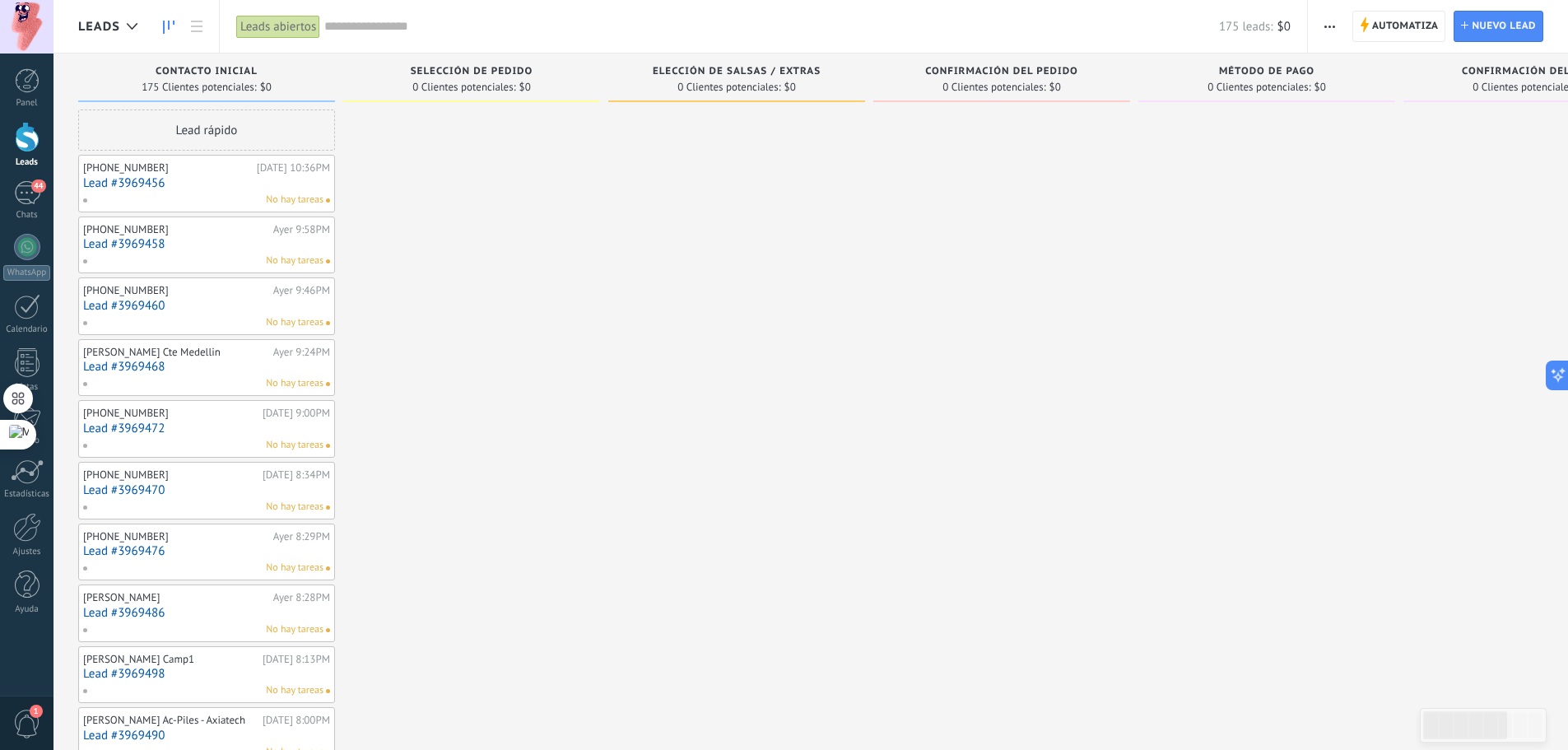
click at [1308, 25] on div "Automatiza Nueva difusión Editar embudo Editar el diseño de la tarjeta Importar…" at bounding box center [1437, 26] width 260 height 52
click at [1321, 22] on button "button" at bounding box center [1329, 26] width 24 height 31
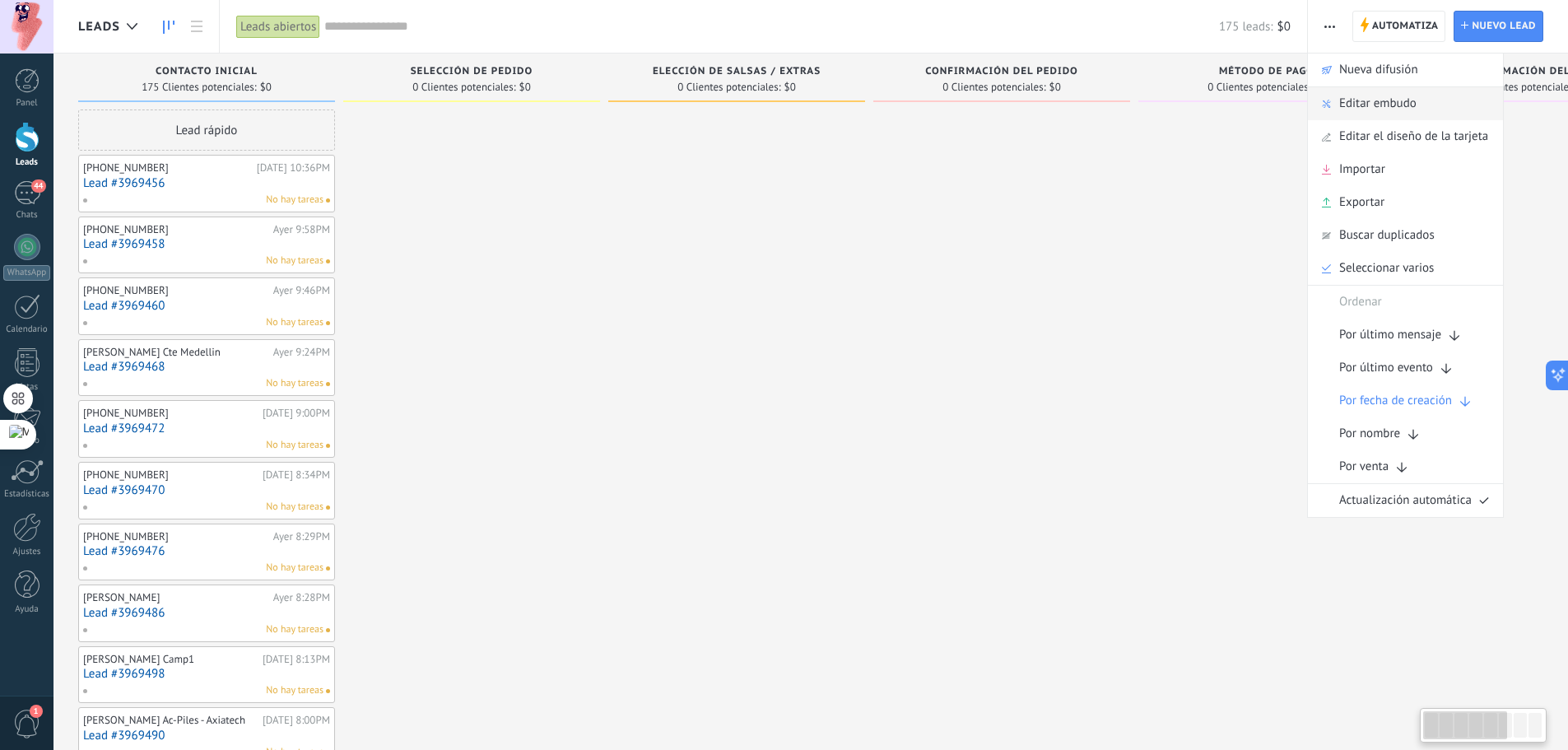
click at [1362, 108] on span "Editar embudo" at bounding box center [1378, 103] width 77 height 33
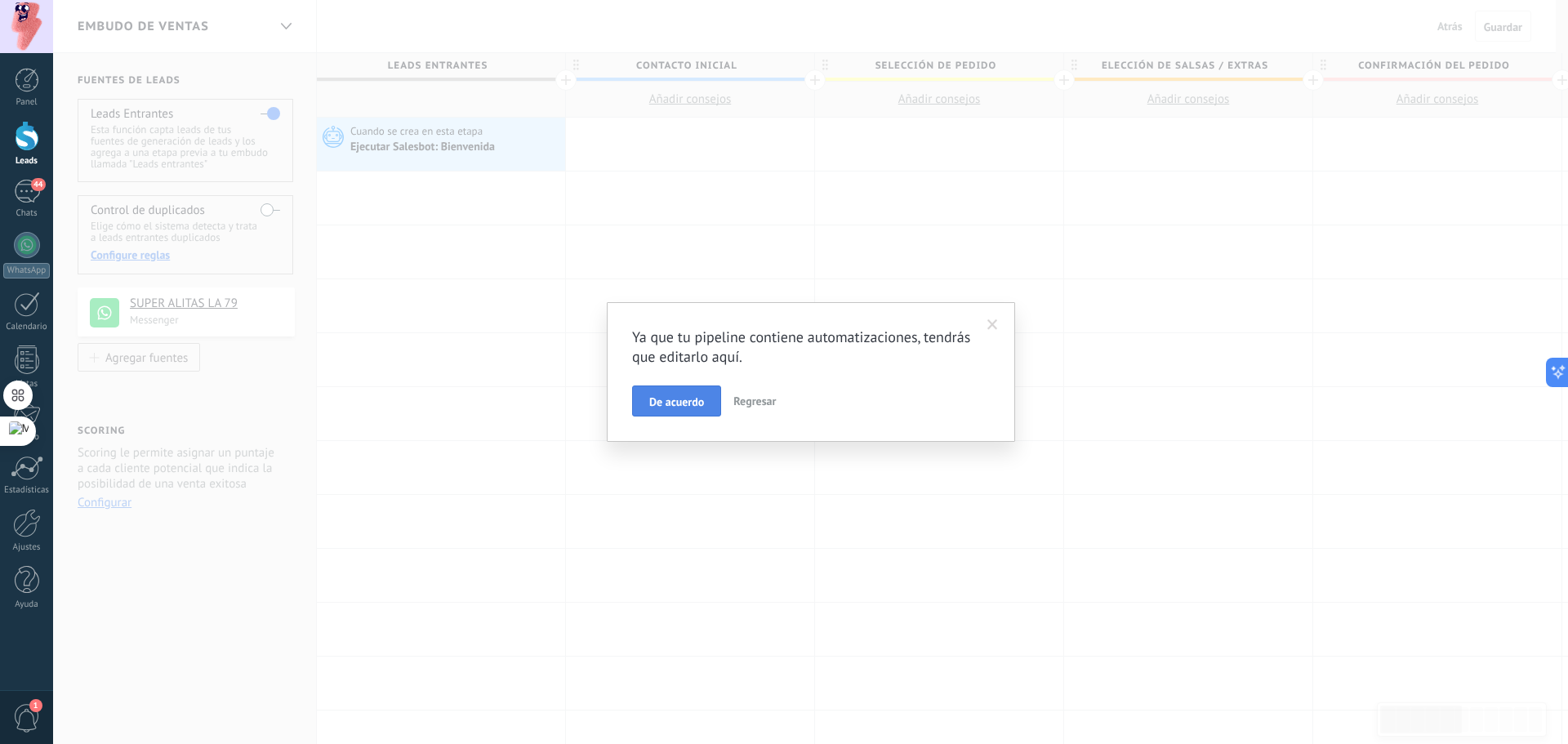
click at [695, 407] on span "De acuerdo" at bounding box center [676, 402] width 55 height 12
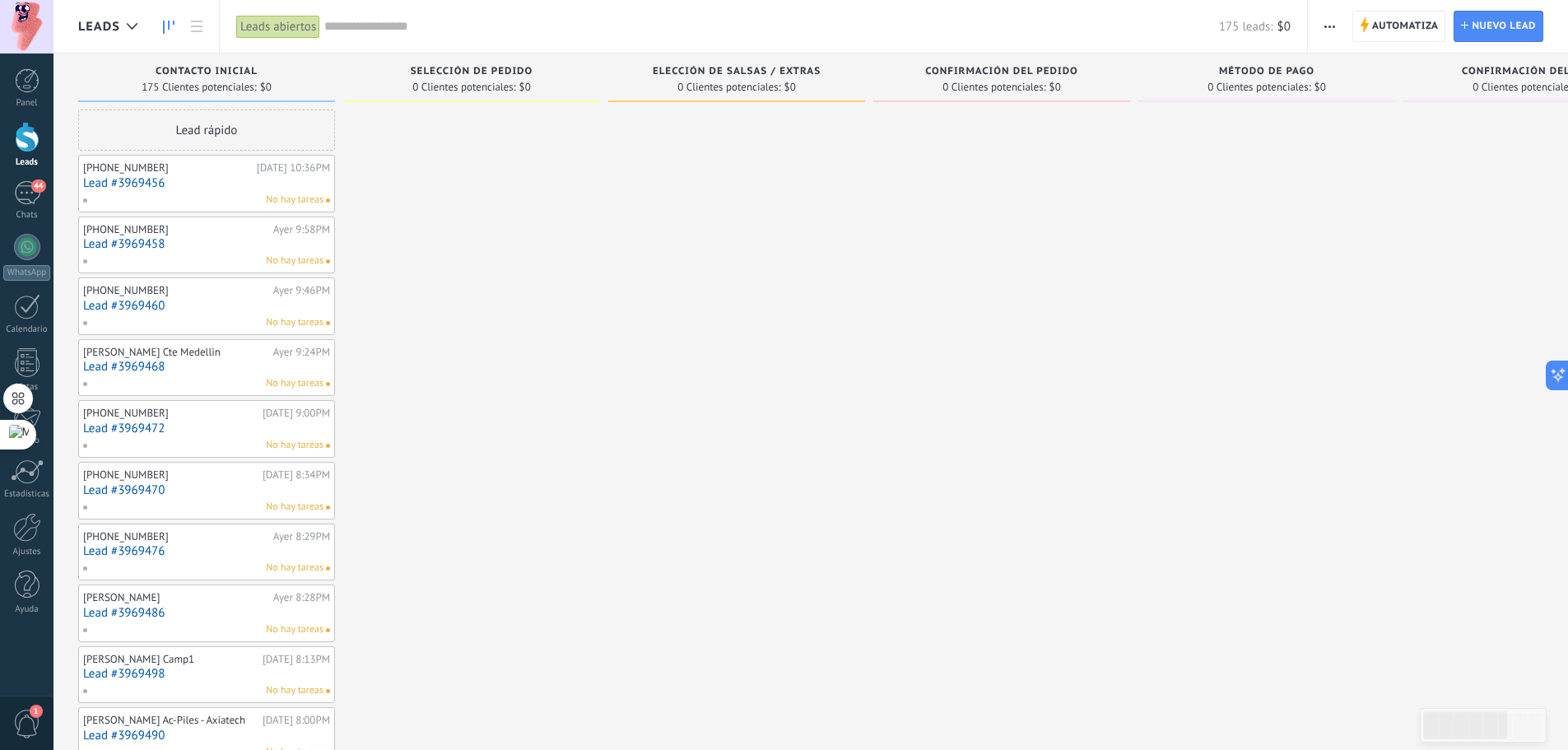
click at [1322, 30] on button "button" at bounding box center [1329, 26] width 24 height 31
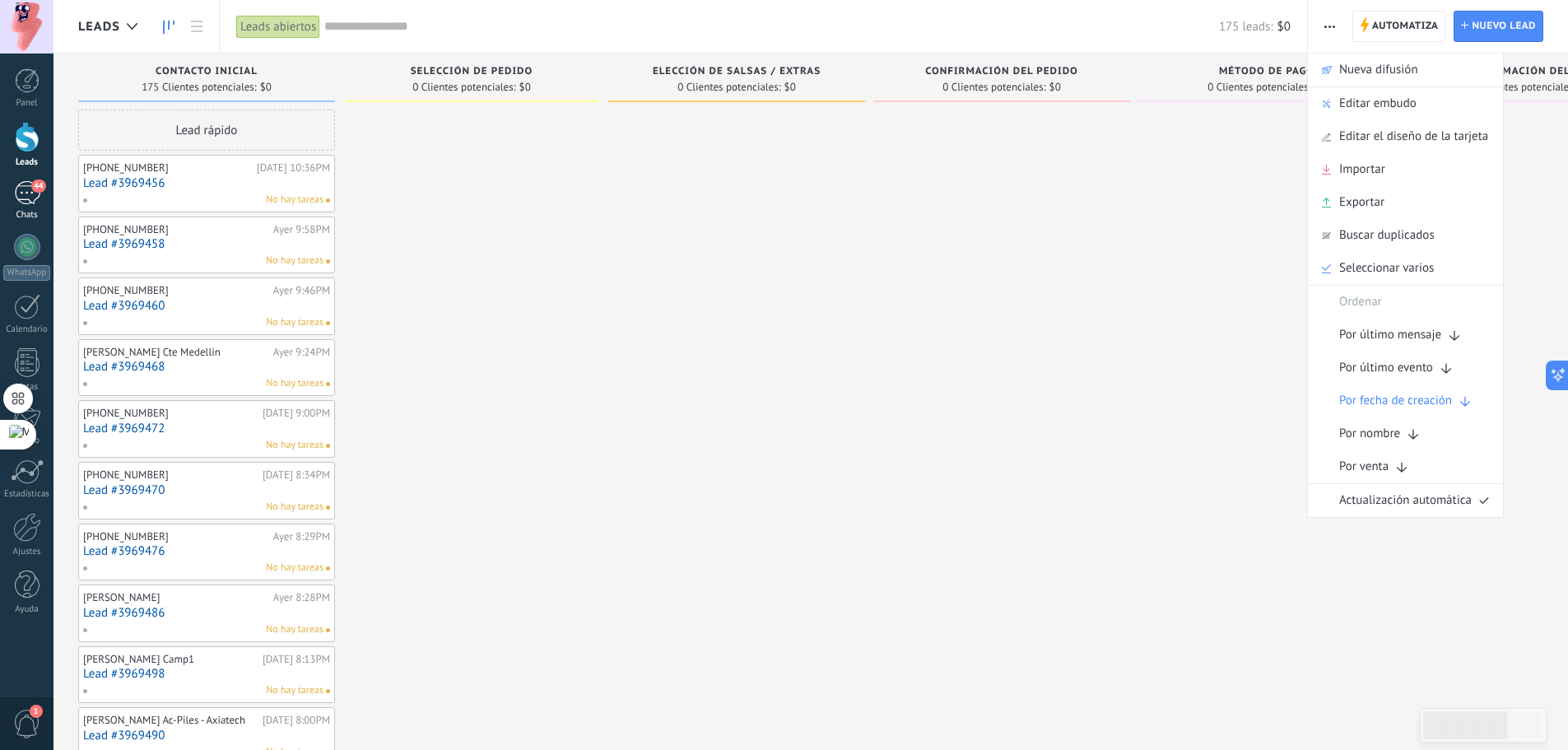
click at [21, 207] on link "44 Chats" at bounding box center [26, 200] width 53 height 40
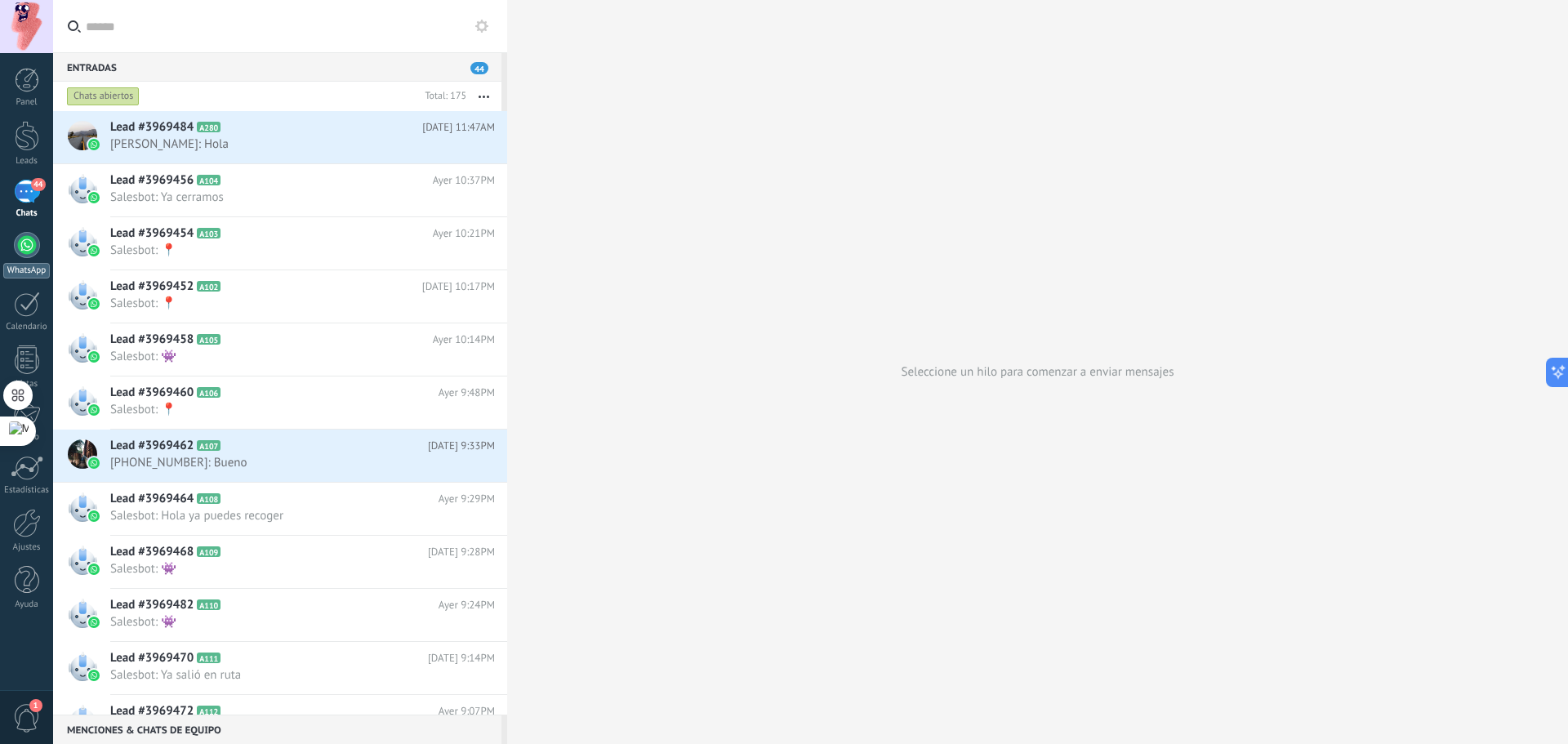
click at [18, 242] on div at bounding box center [26, 244] width 26 height 26
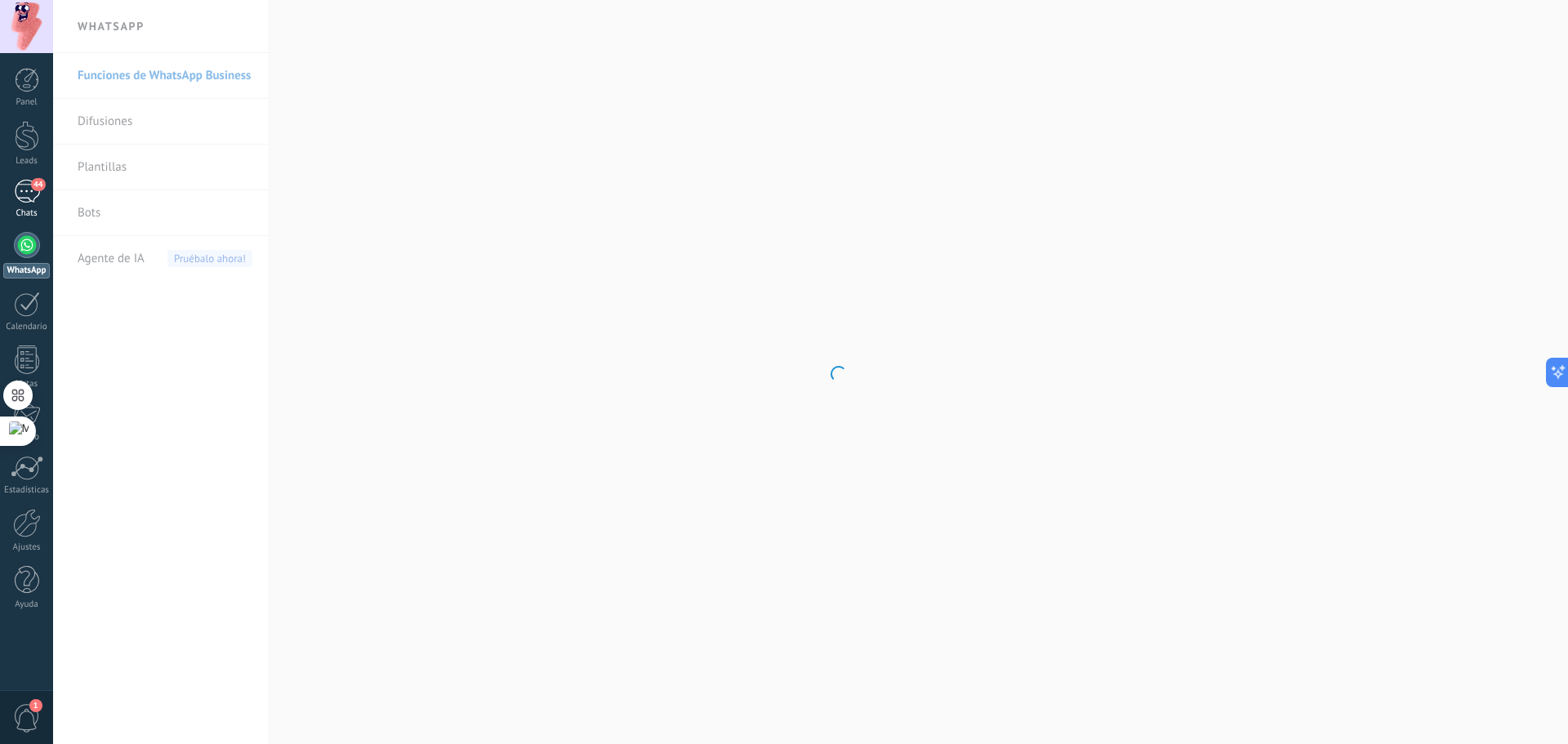
click at [27, 186] on div "44" at bounding box center [26, 191] width 26 height 24
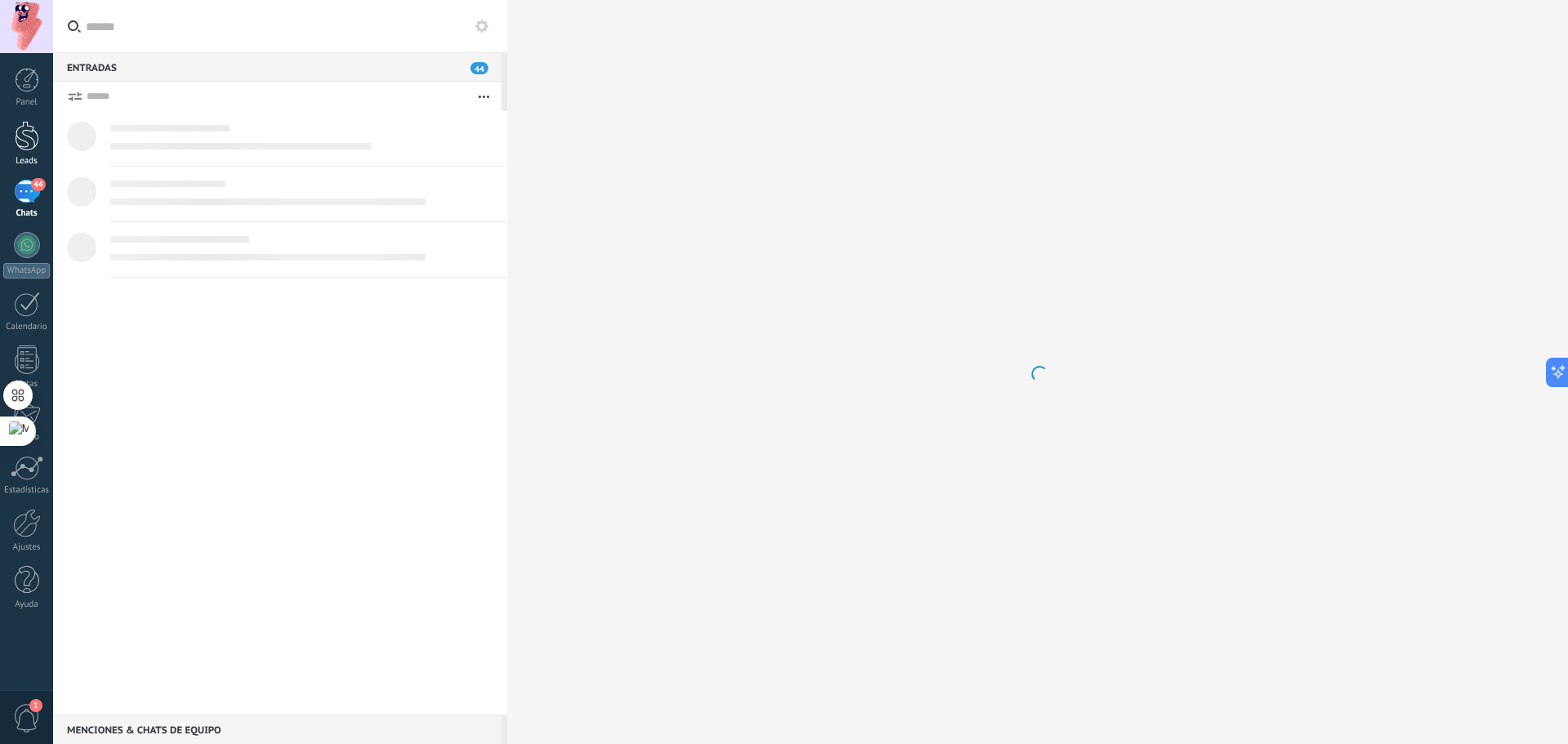
click at [26, 126] on div at bounding box center [27, 136] width 25 height 31
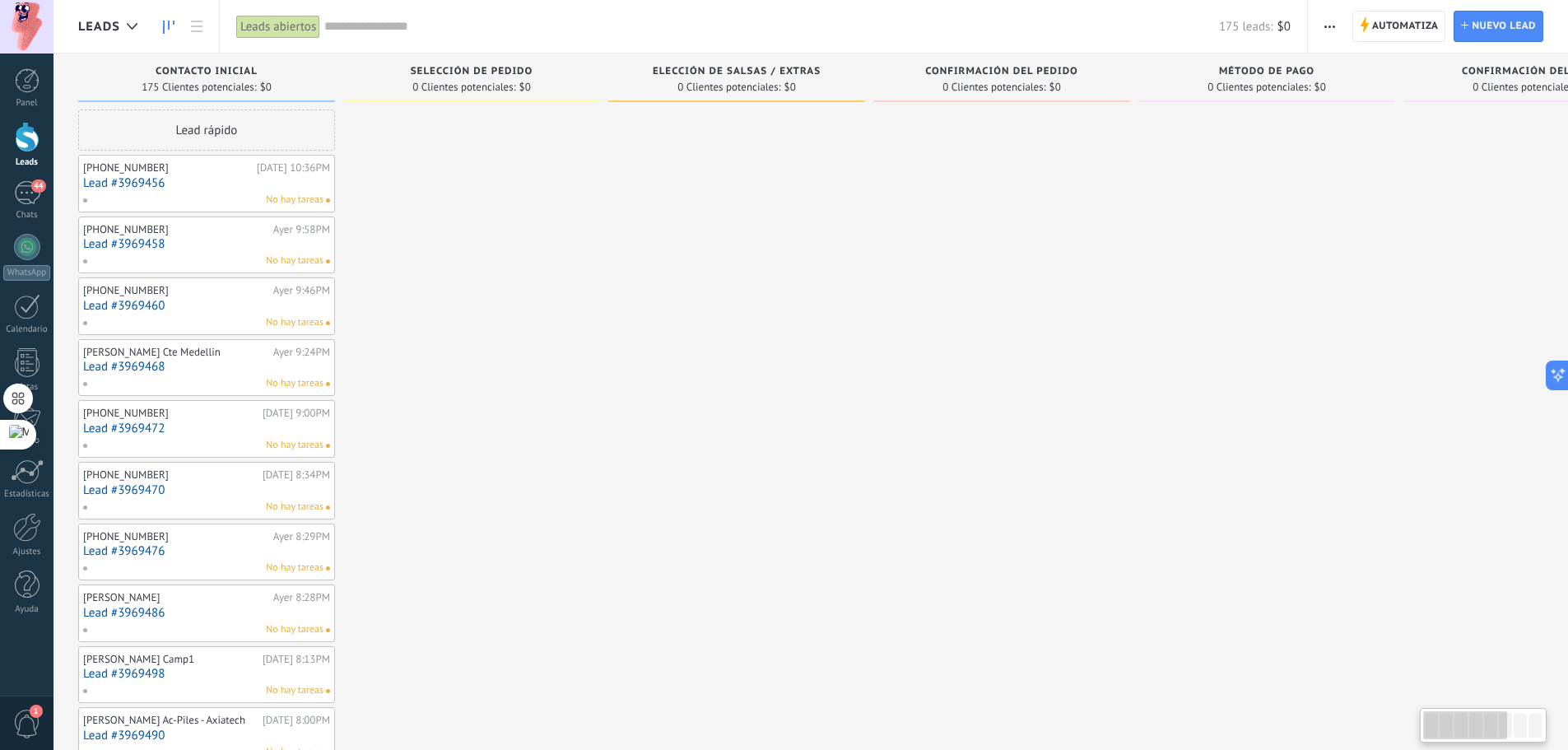
click at [1321, 32] on button "button" at bounding box center [1329, 26] width 24 height 31
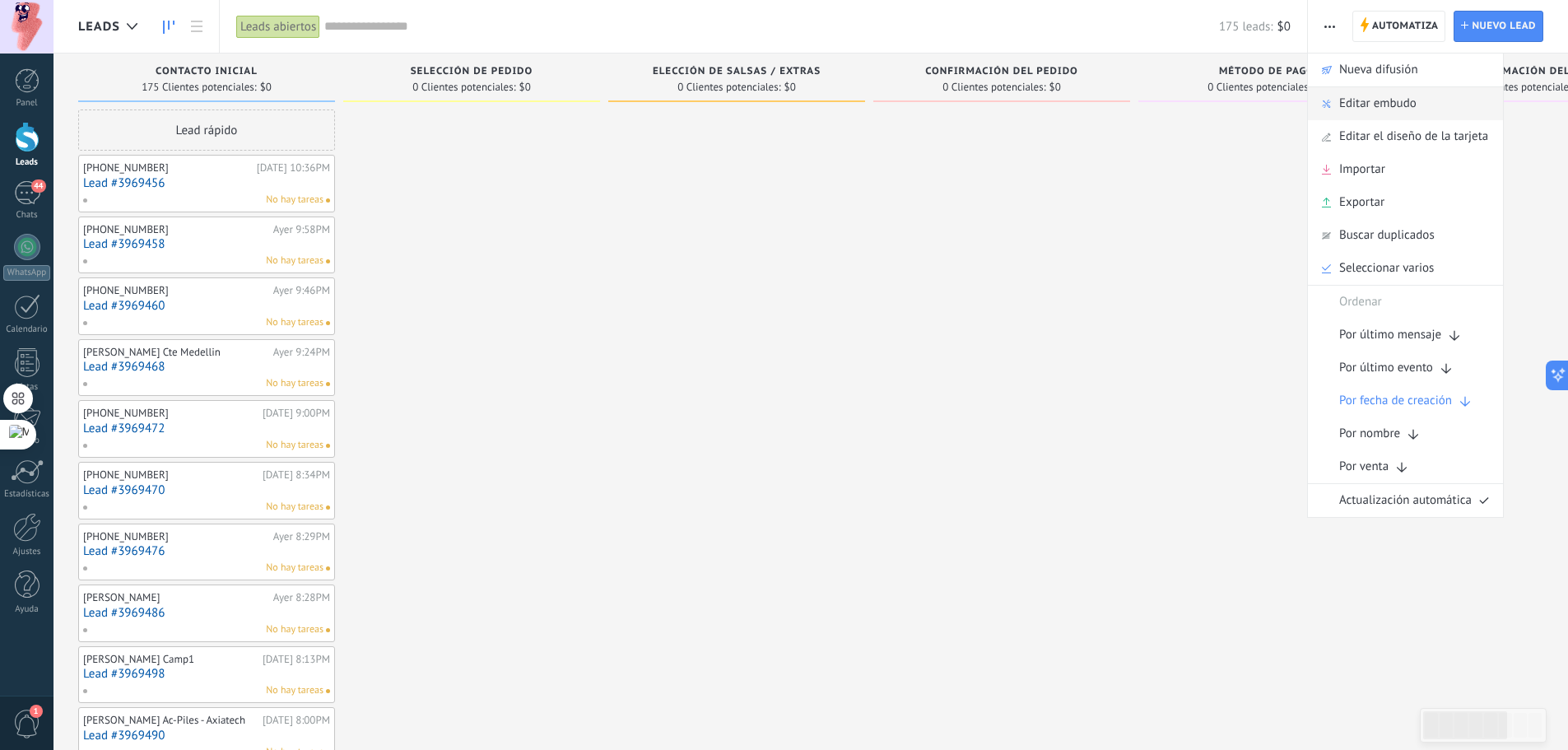
click at [1364, 101] on span "Editar embudo" at bounding box center [1378, 103] width 77 height 33
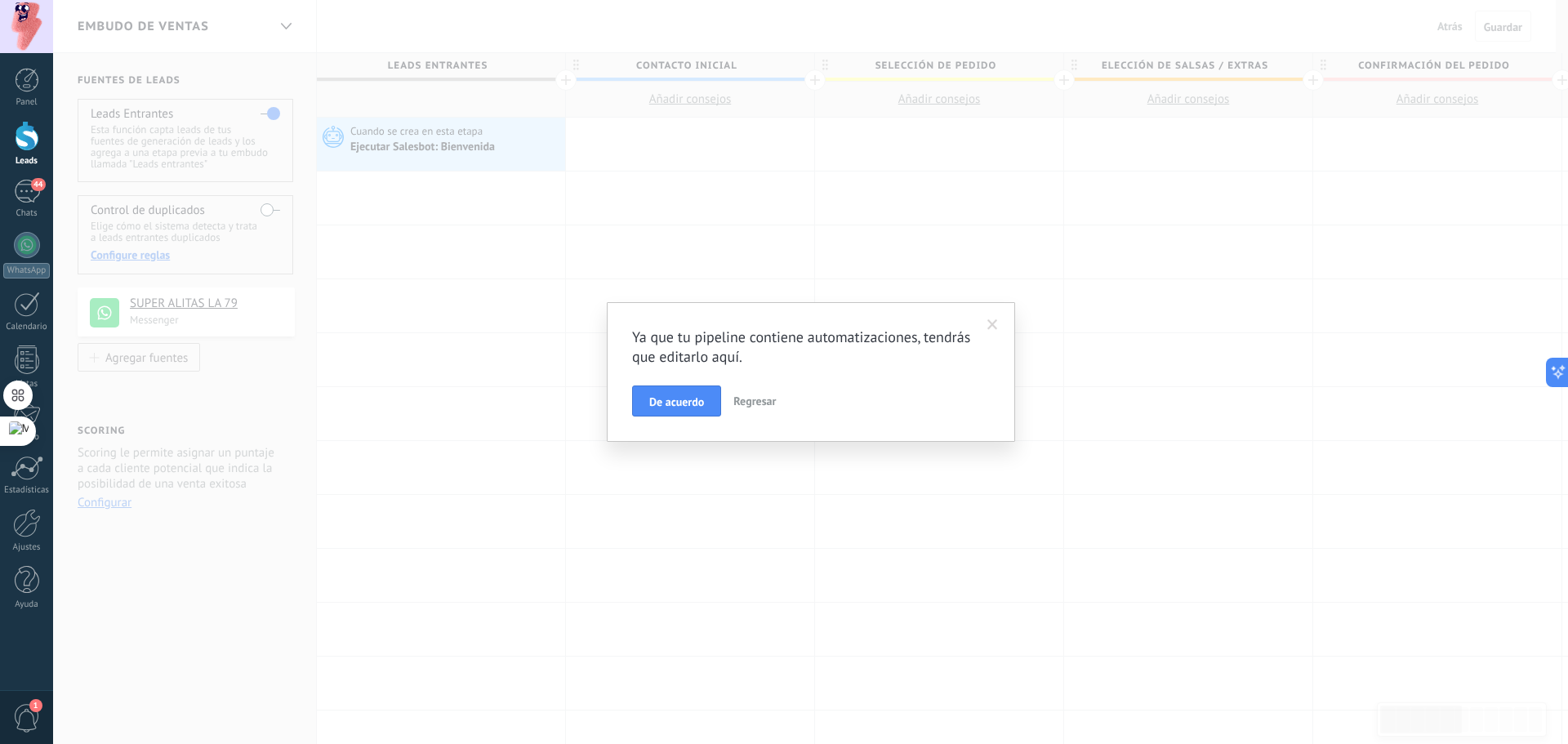
scroll to position [25, 0]
click at [651, 379] on div "Ya que tu pipeline contiene automatizaciones, tendrás que editarlo aquí. De acu…" at bounding box center [810, 371] width 358 height 89
click at [673, 407] on span "De acuerdo" at bounding box center [676, 402] width 55 height 12
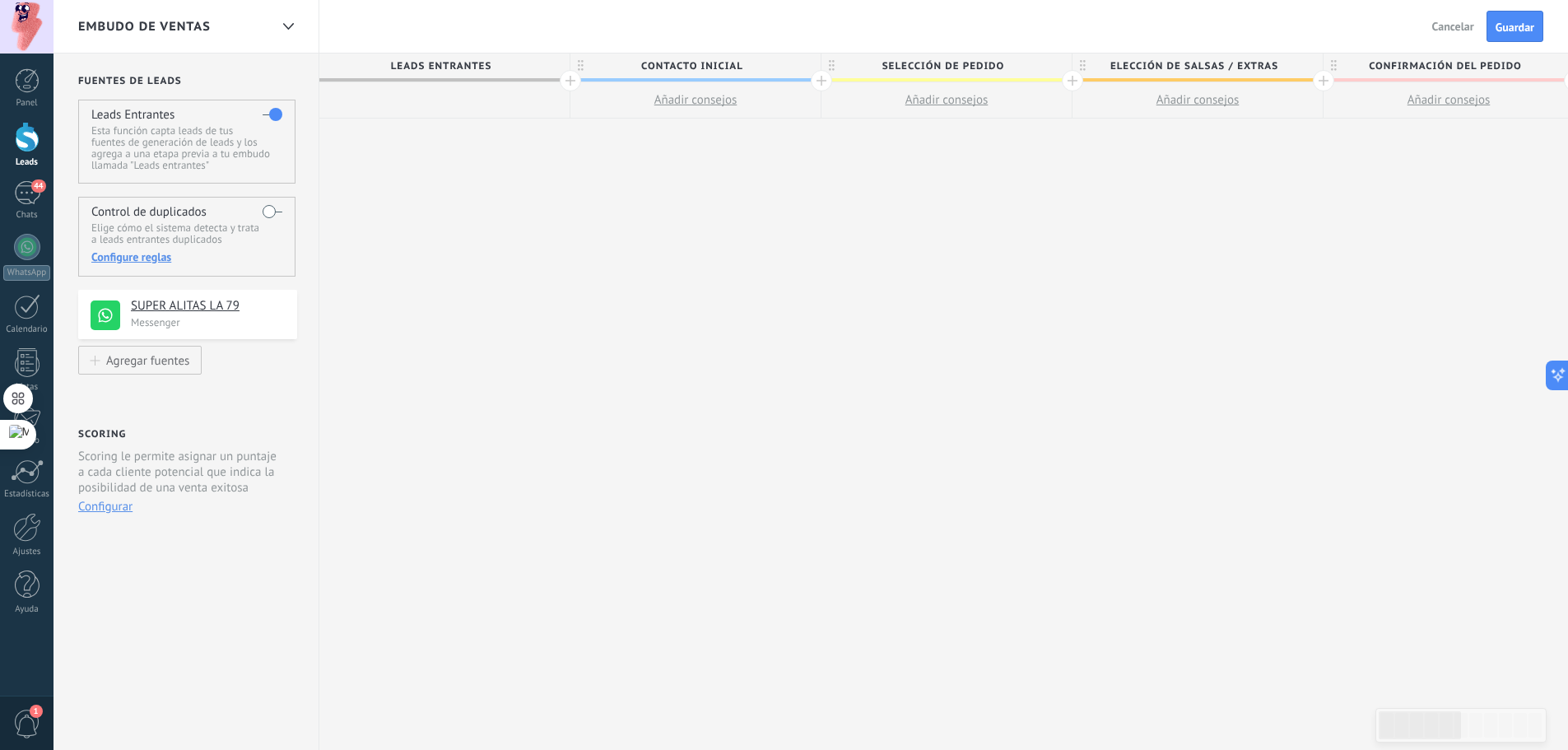
drag, startPoint x: 617, startPoint y: 69, endPoint x: 569, endPoint y: 59, distance: 49.0
click at [569, 59] on Entrantes "Leads Entrantes" at bounding box center [445, 67] width 251 height 28
click at [595, 63] on span "Contacto inicial" at bounding box center [691, 66] width 242 height 25
click at [584, 66] on input "**********" at bounding box center [692, 66] width 218 height 25
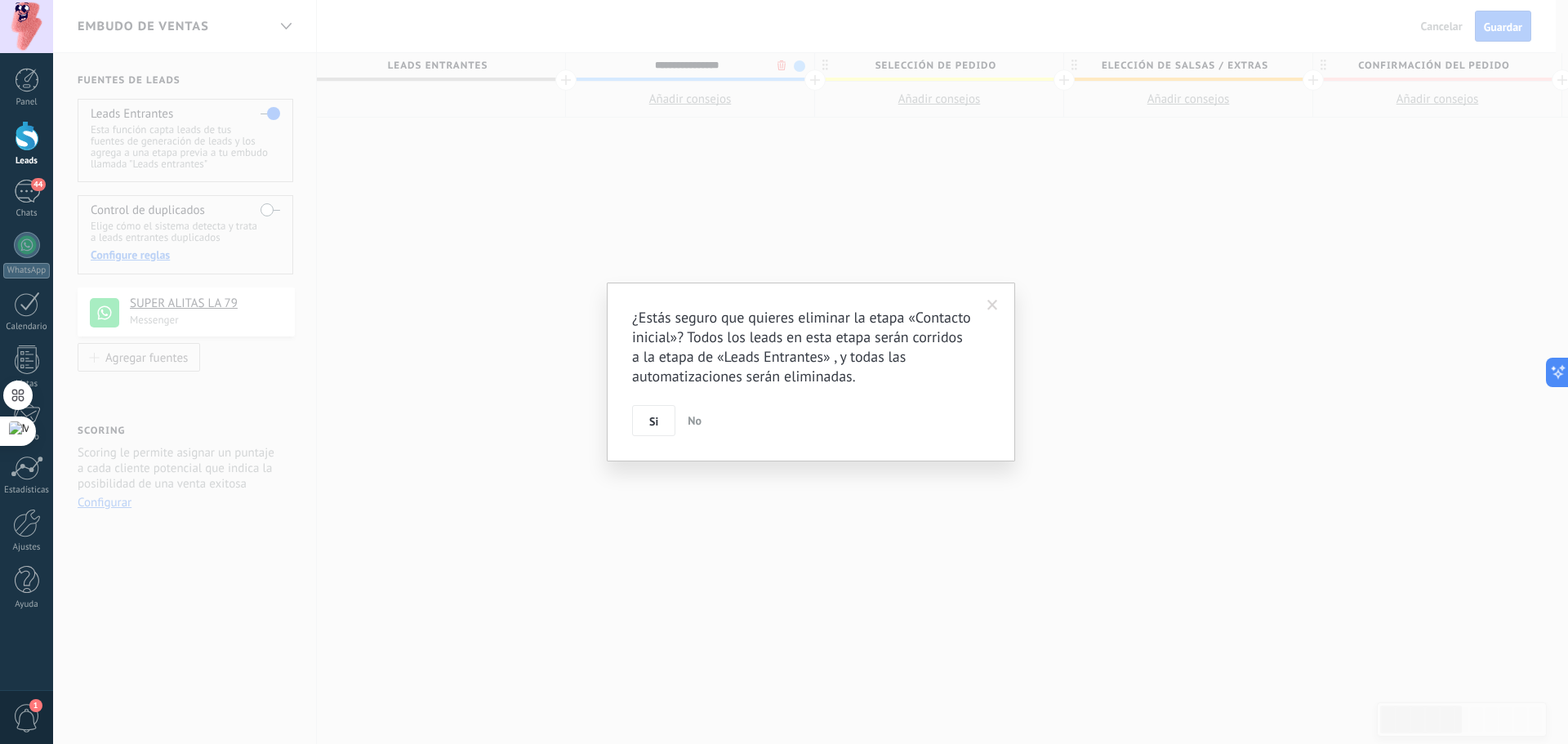
click at [777, 62] on body ".abccls-1,.abccls-2{fill-rule:evenodd}.abccls-2{fill:#fff} .abfcls-1{fill:none}…" at bounding box center [784, 372] width 1568 height 744
click at [651, 422] on span "Si" at bounding box center [653, 421] width 9 height 12
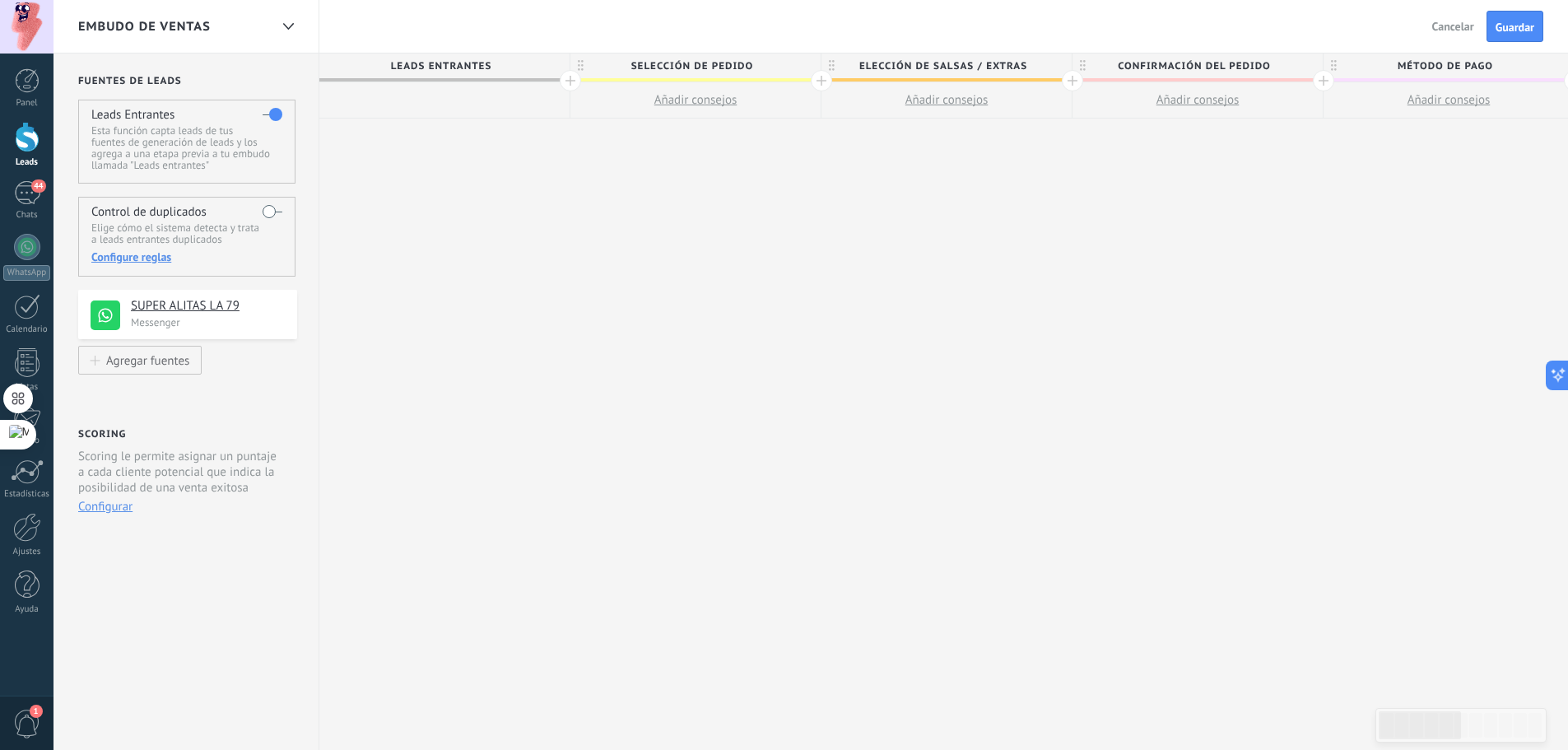
click at [694, 14] on div "Embudo de ventas Atrás Cancelar Guardar" at bounding box center [810, 26] width 1515 height 53
click at [398, 188] on div "**********" at bounding box center [1574, 401] width 2511 height 697
click at [490, 253] on div "**********" at bounding box center [1574, 401] width 2511 height 697
click at [1498, 24] on span "Guardar" at bounding box center [1515, 27] width 39 height 12
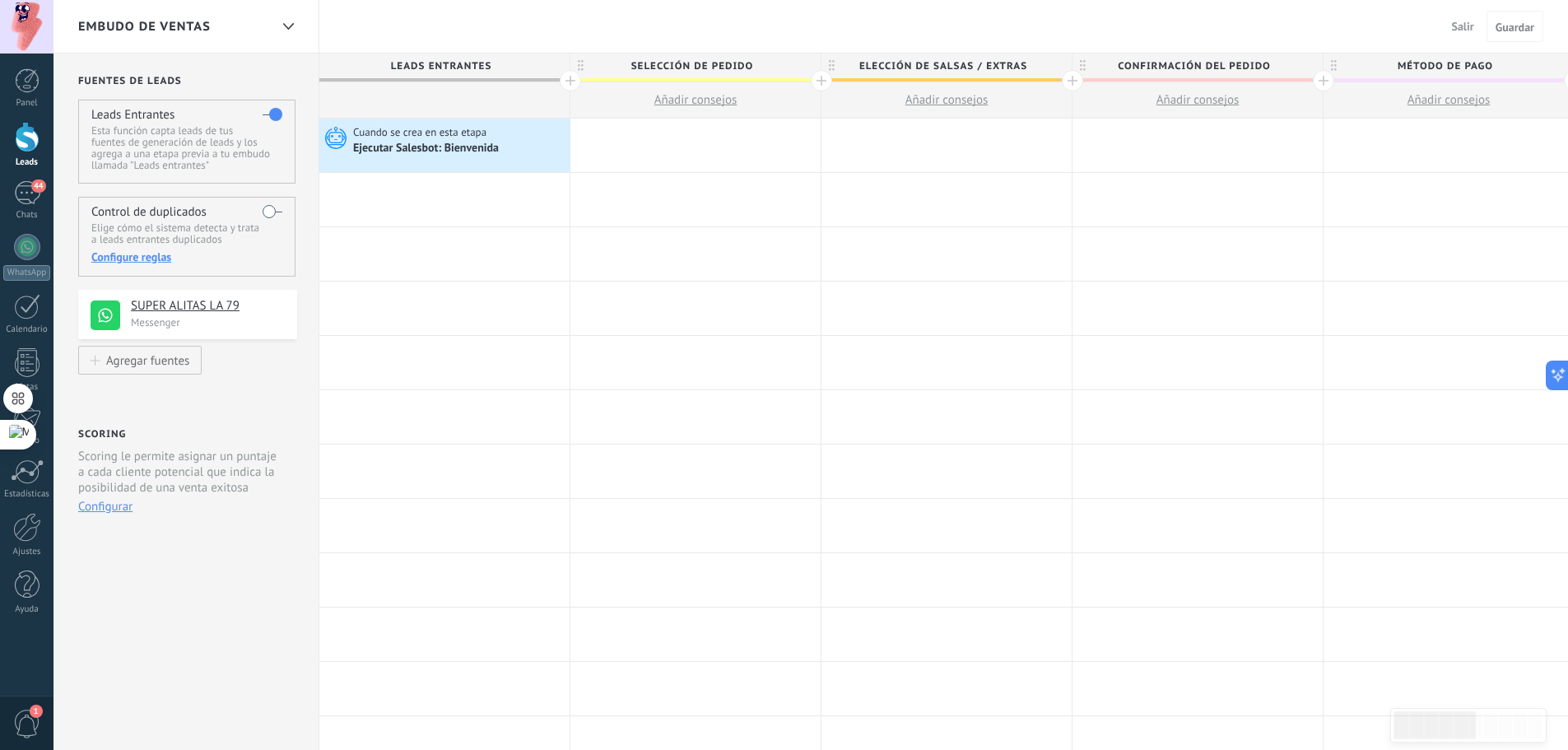
click at [19, 137] on div at bounding box center [27, 137] width 25 height 31
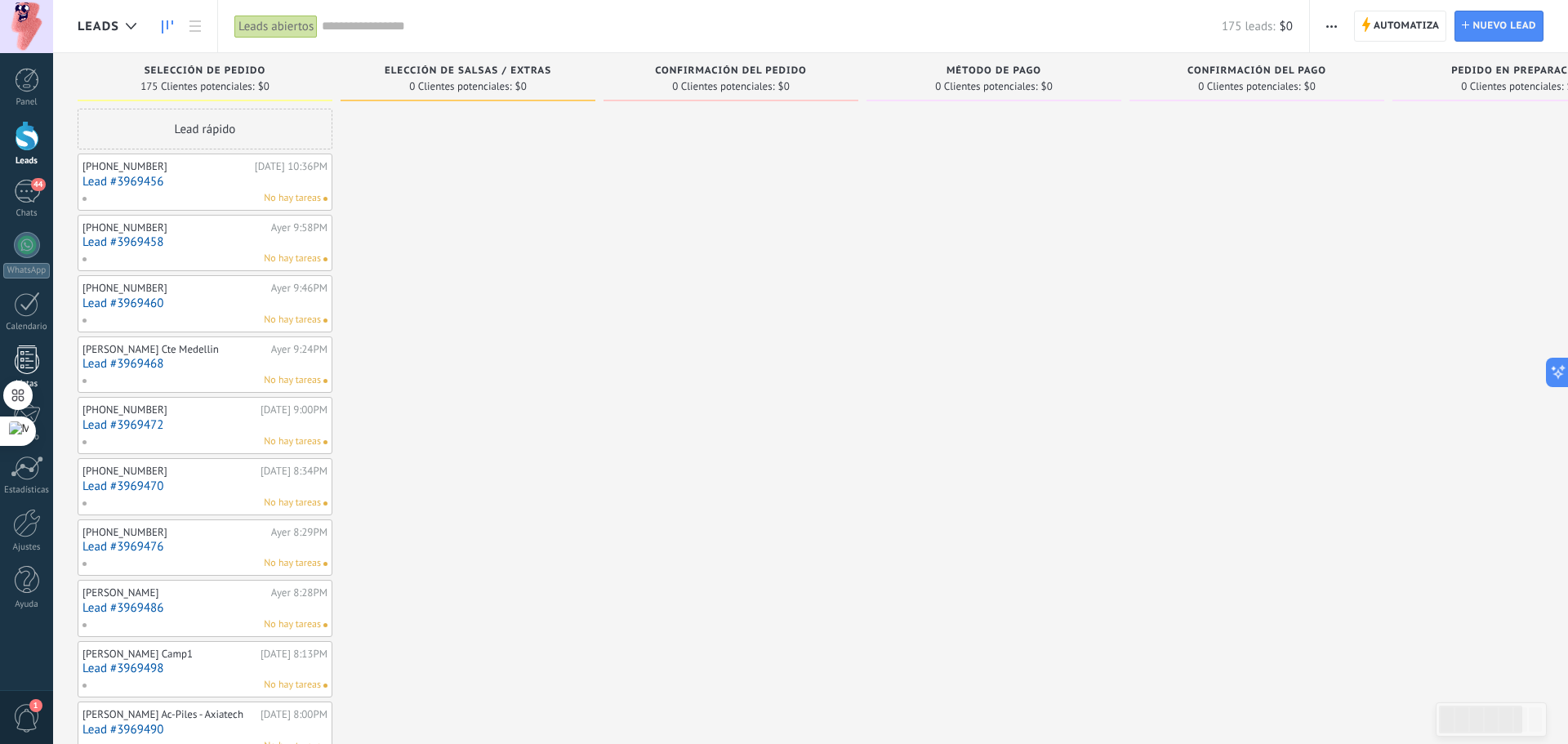
click at [33, 362] on div at bounding box center [27, 360] width 25 height 29
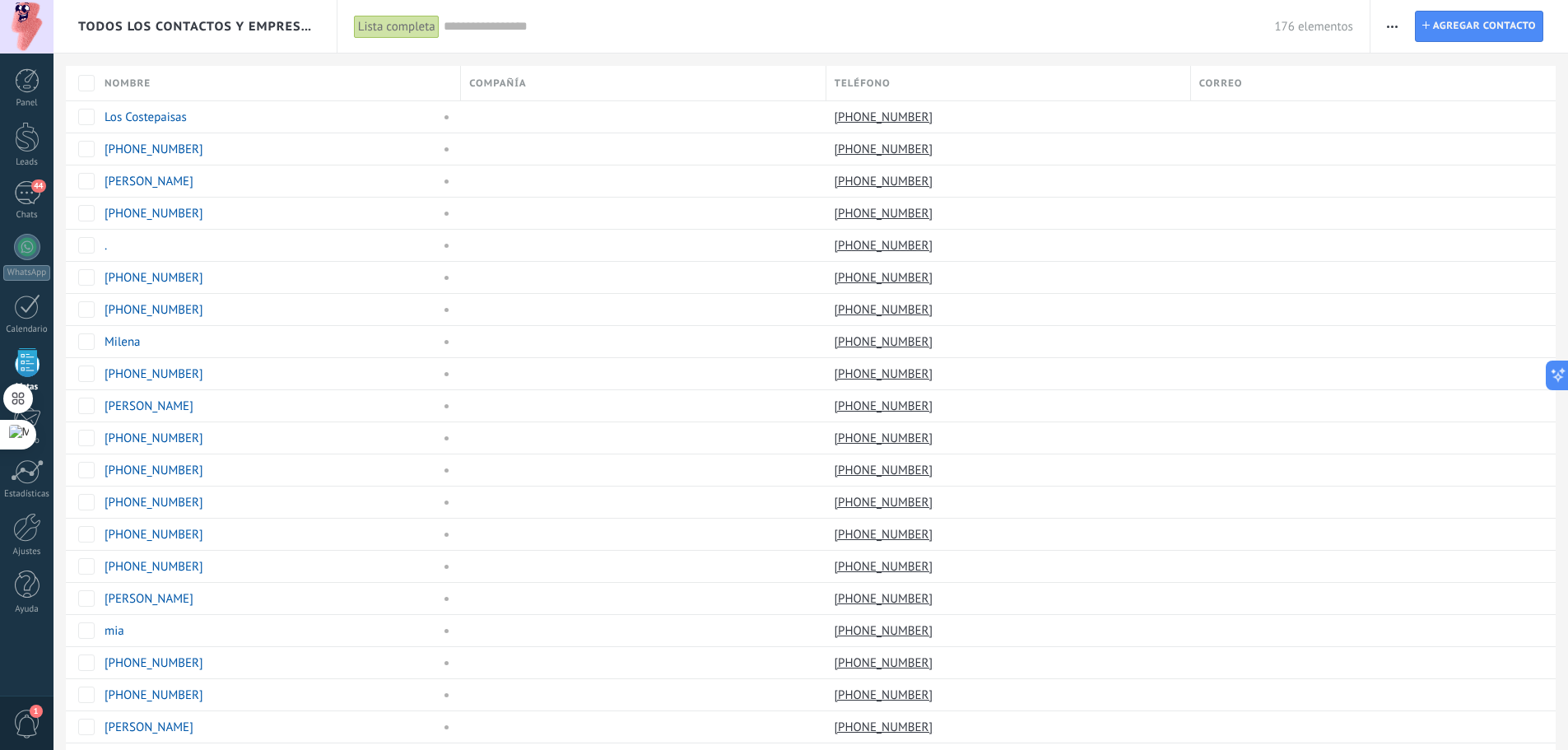
click at [547, 36] on div "176 elementos" at bounding box center [898, 26] width 910 height 52
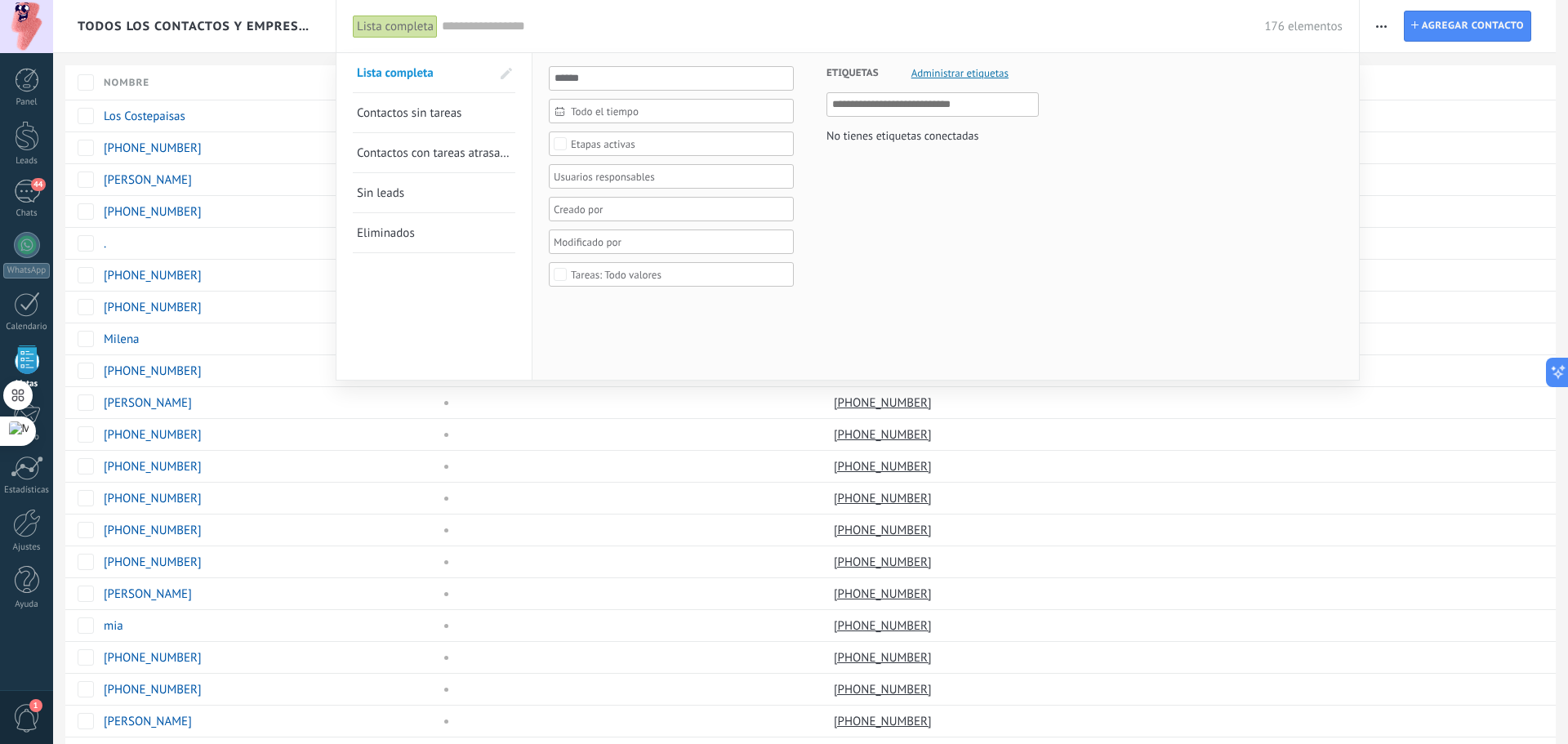
click at [549, 31] on input "text" at bounding box center [854, 27] width 823 height 17
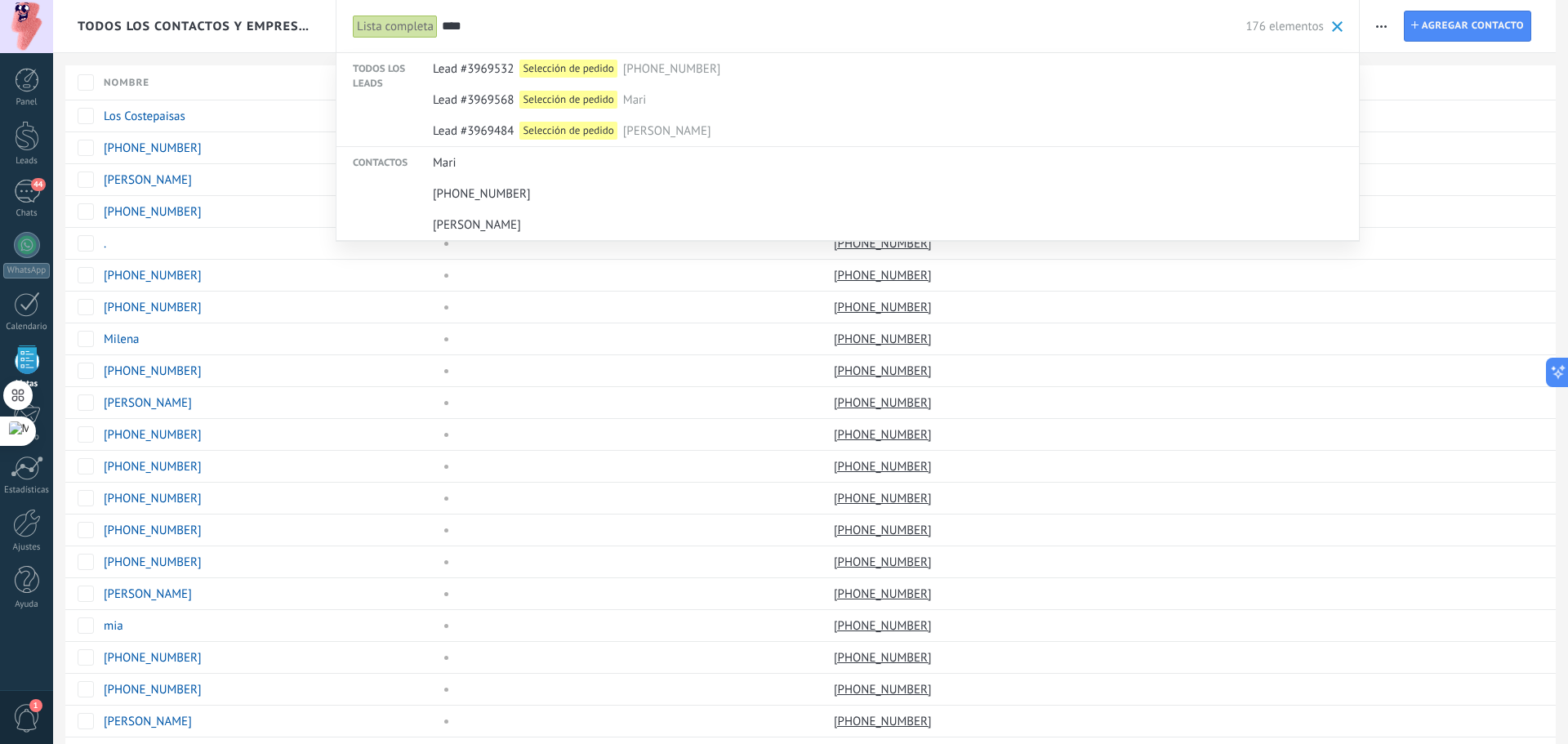
type input "****"
click at [206, 69] on div at bounding box center [784, 372] width 1568 height 744
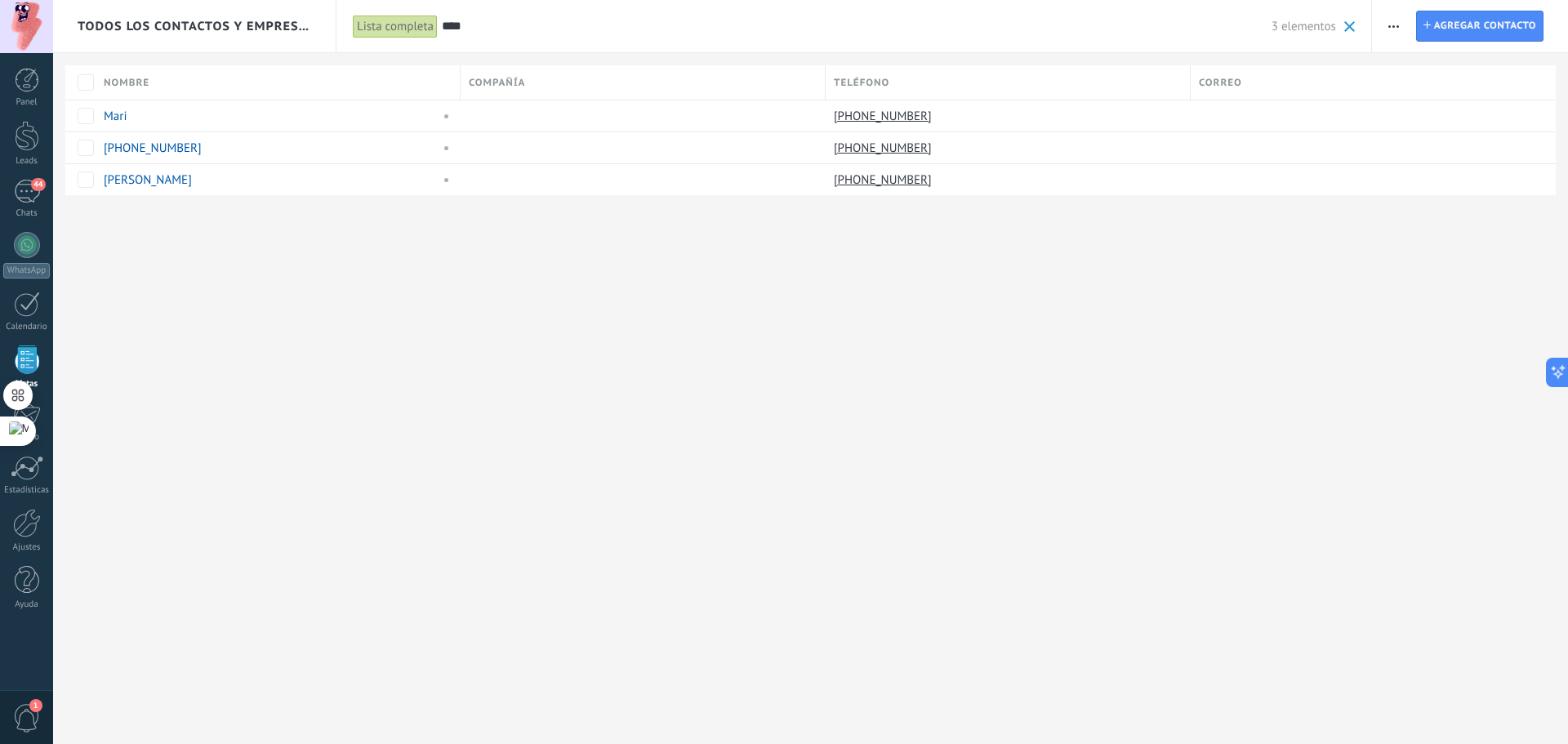
click at [91, 202] on div "Todos los contactos y empresas Lista completa Aplicar **** 3 elementos Lista co…" at bounding box center [809, 124] width 1514 height 248
click at [337, 181] on div "eliminar màs" at bounding box center [343, 178] width 116 height 32
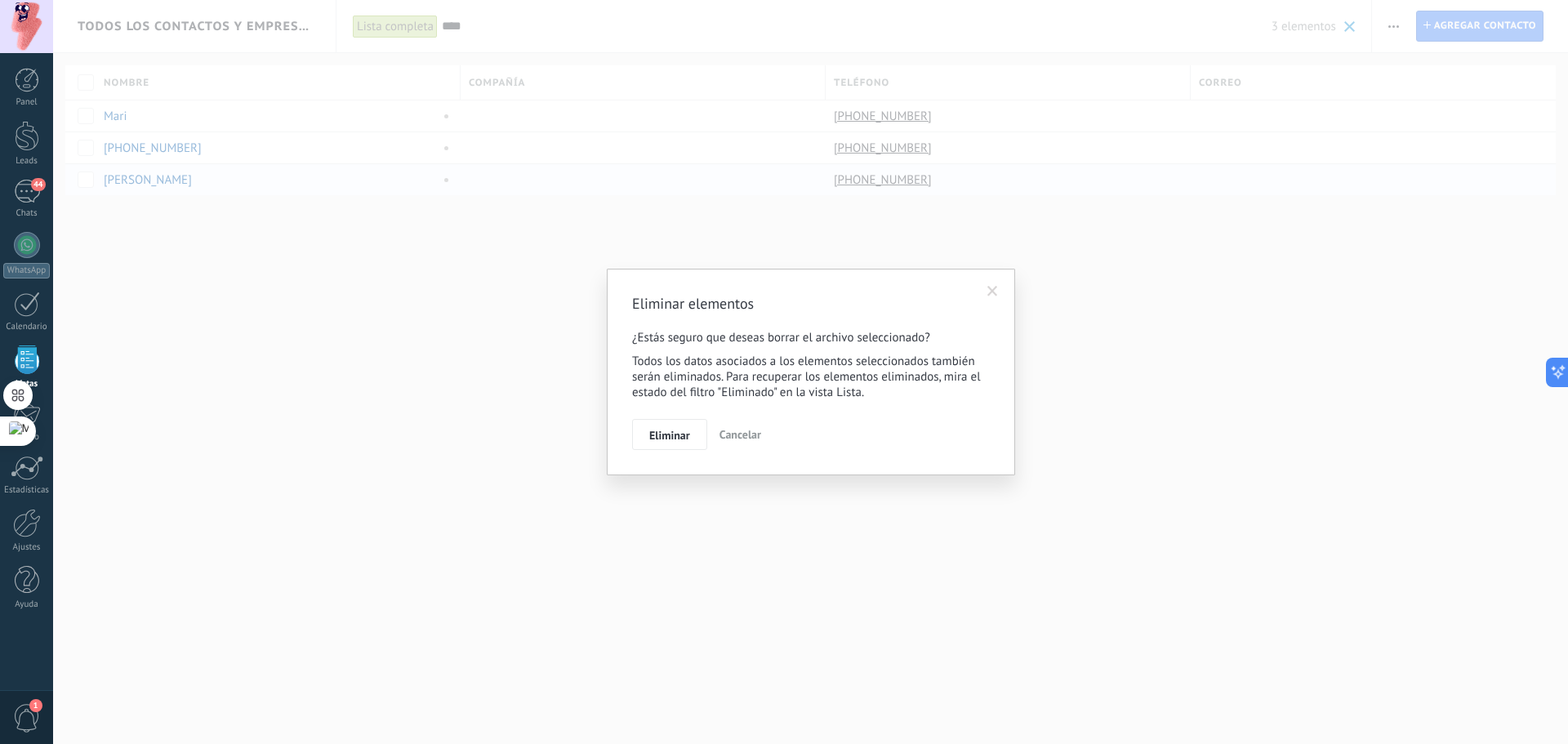
click at [671, 453] on div "Eliminar elementos ¿Estás seguro que deseas borrar el archivo seleccionado? Tod…" at bounding box center [811, 371] width 409 height 206
click at [680, 433] on span "Eliminar" at bounding box center [669, 435] width 41 height 12
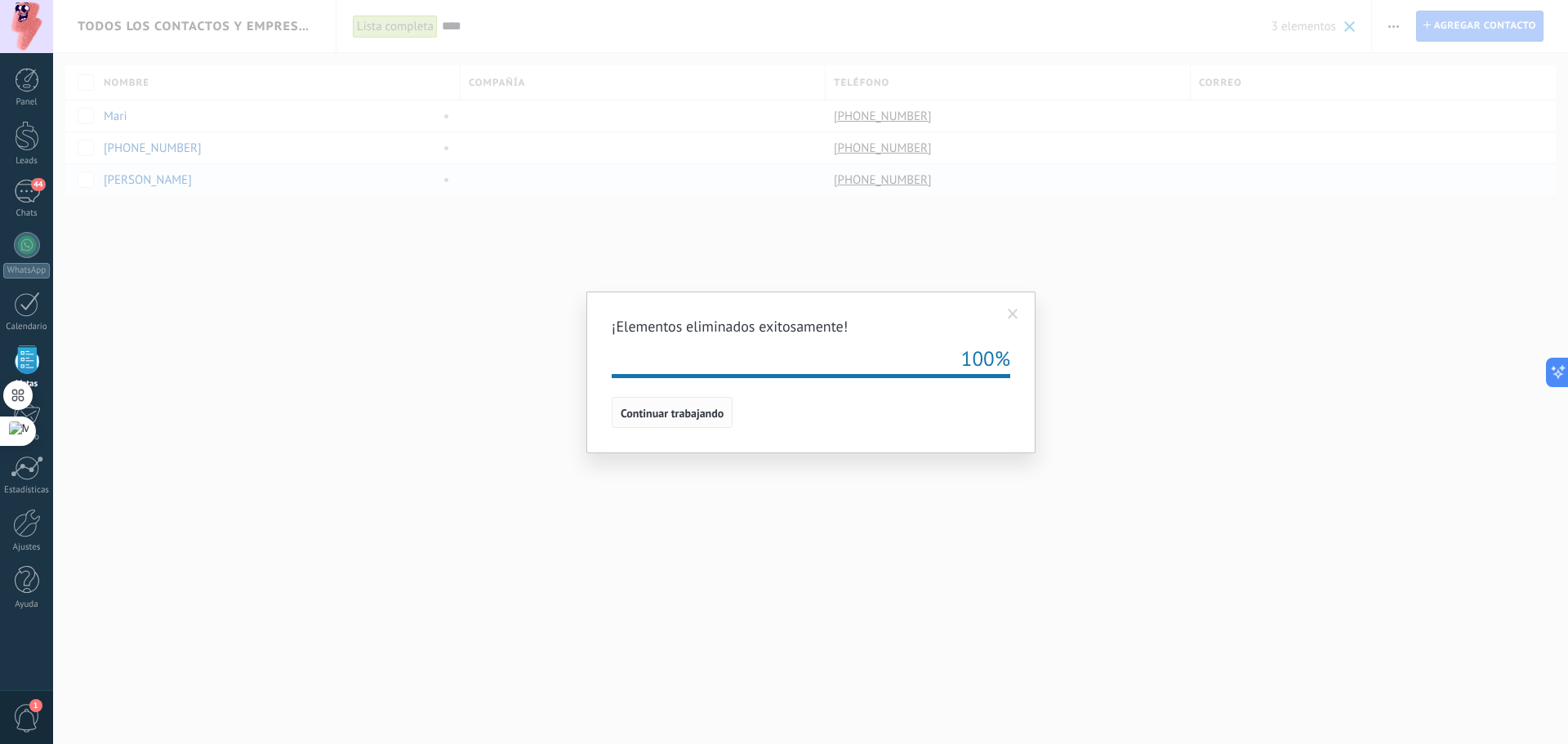
click at [689, 412] on span "Continuar trabajando" at bounding box center [671, 413] width 103 height 12
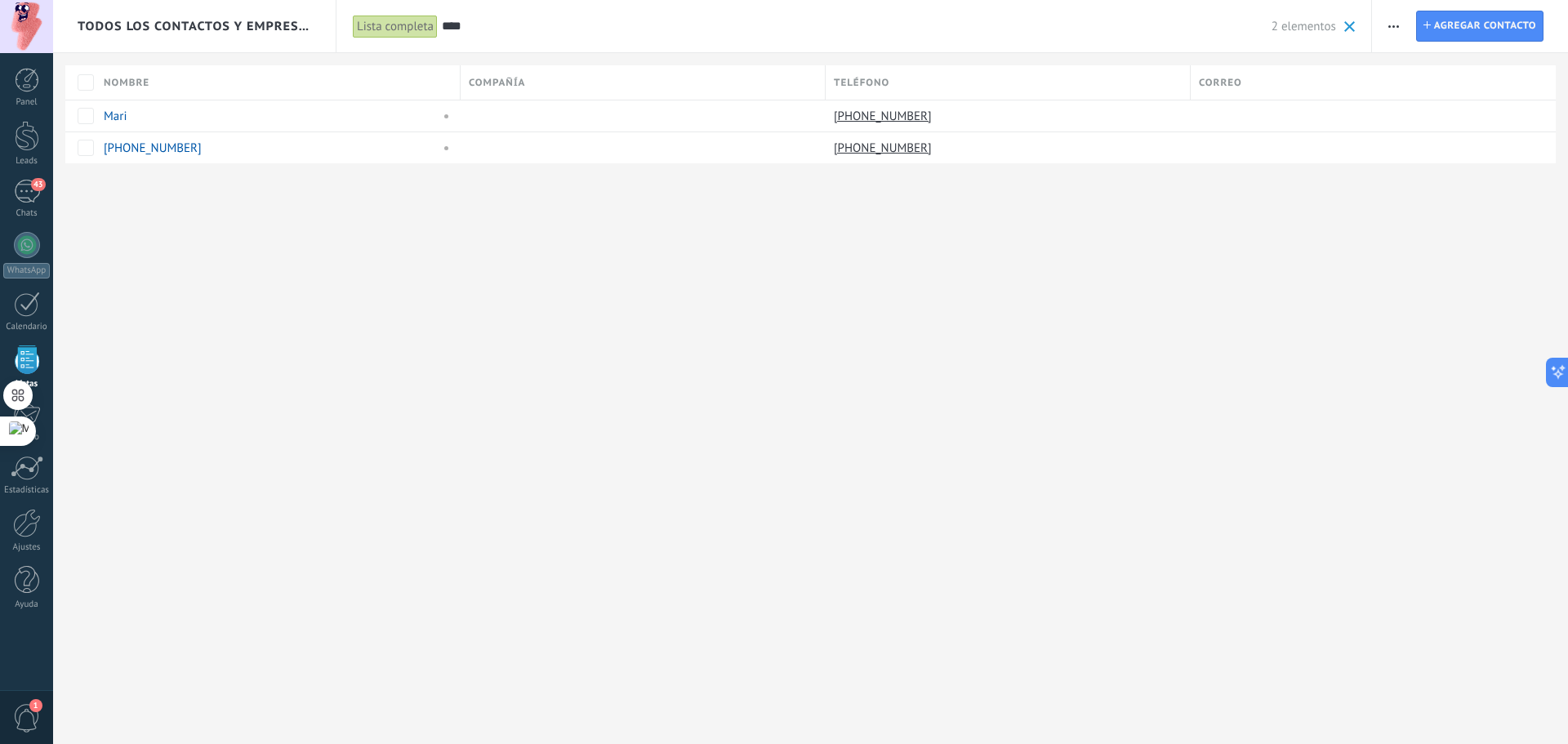
click at [87, 25] on span "Todos los contactos y empresas" at bounding box center [195, 27] width 235 height 15
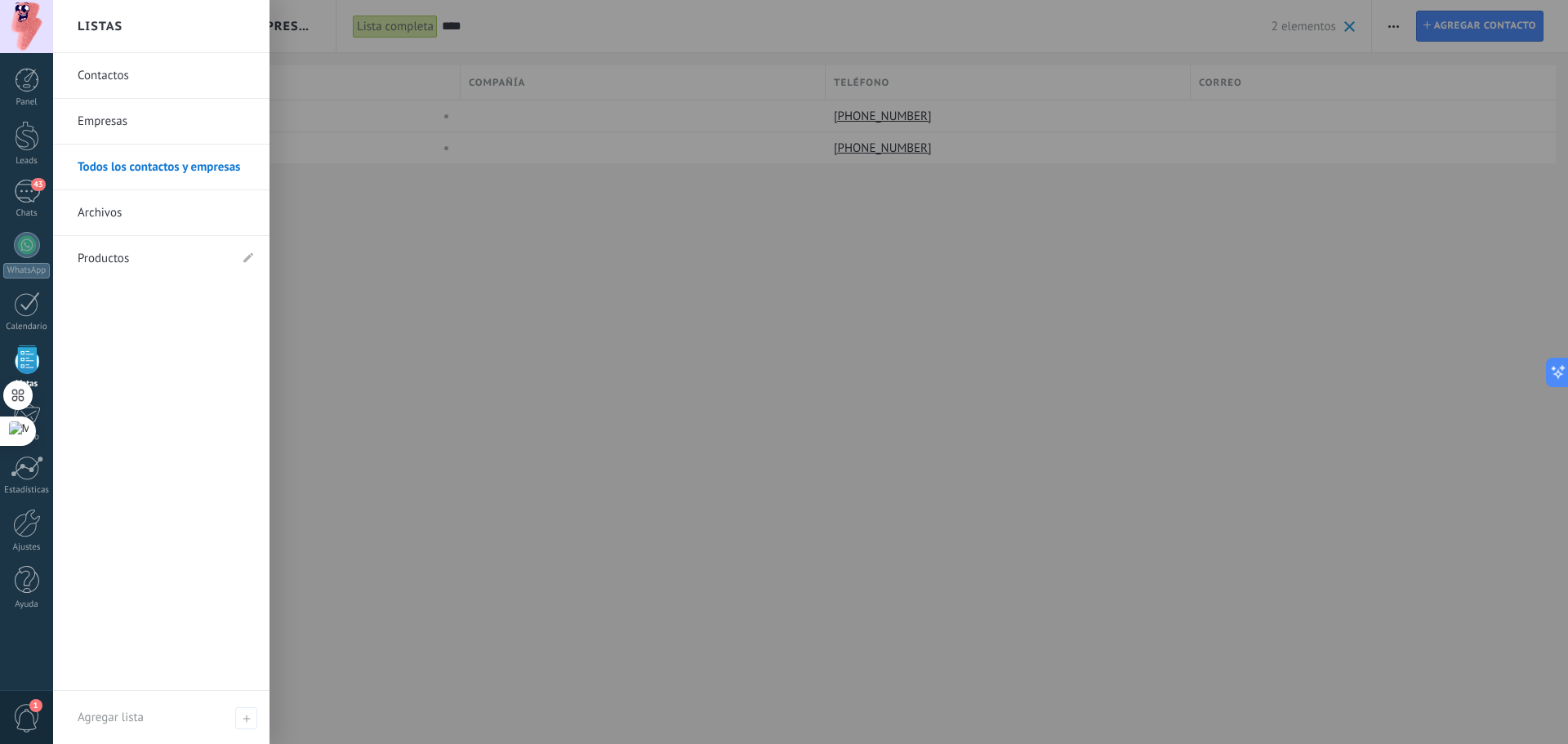
click at [412, 285] on div at bounding box center [836, 372] width 1568 height 744
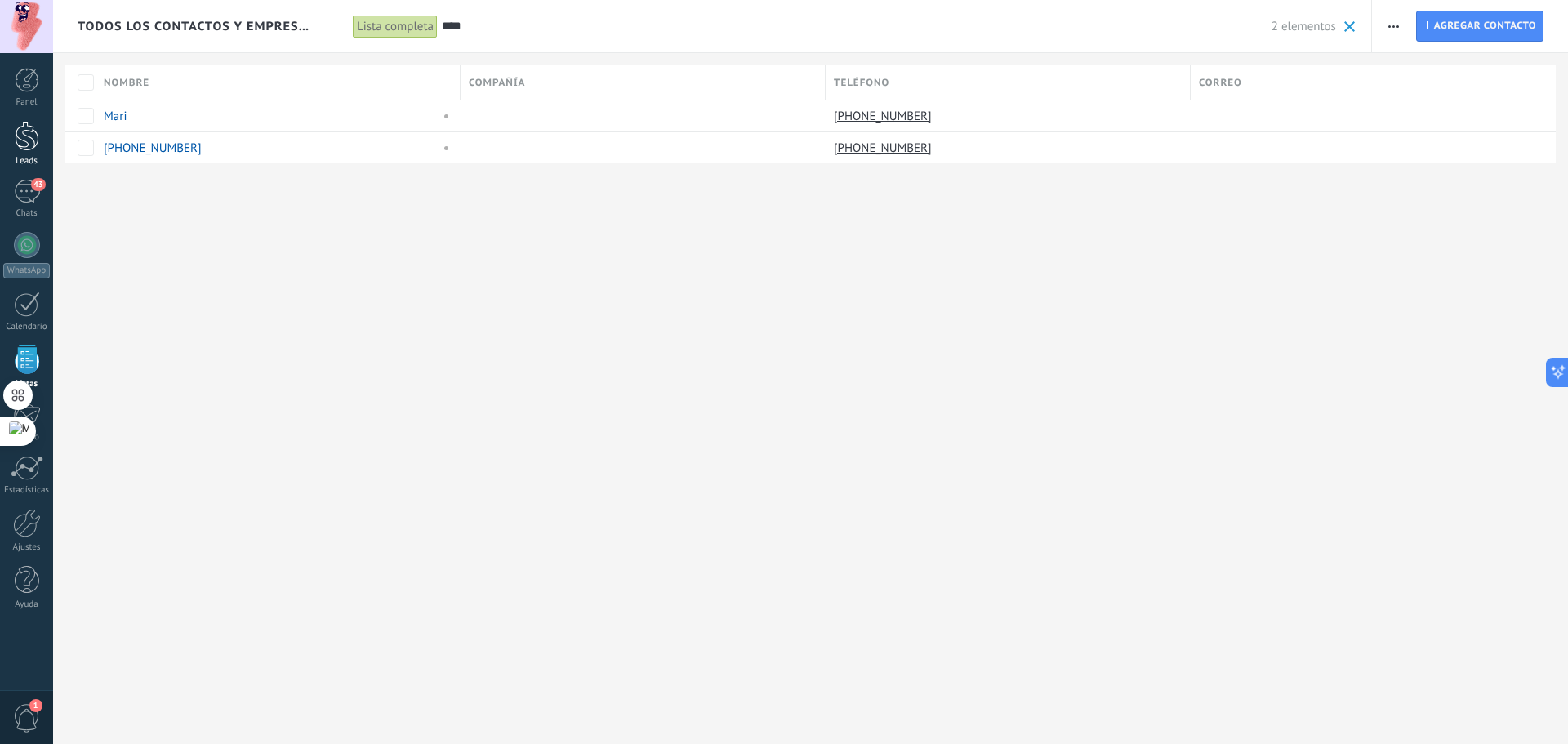
click at [30, 146] on div at bounding box center [27, 136] width 25 height 31
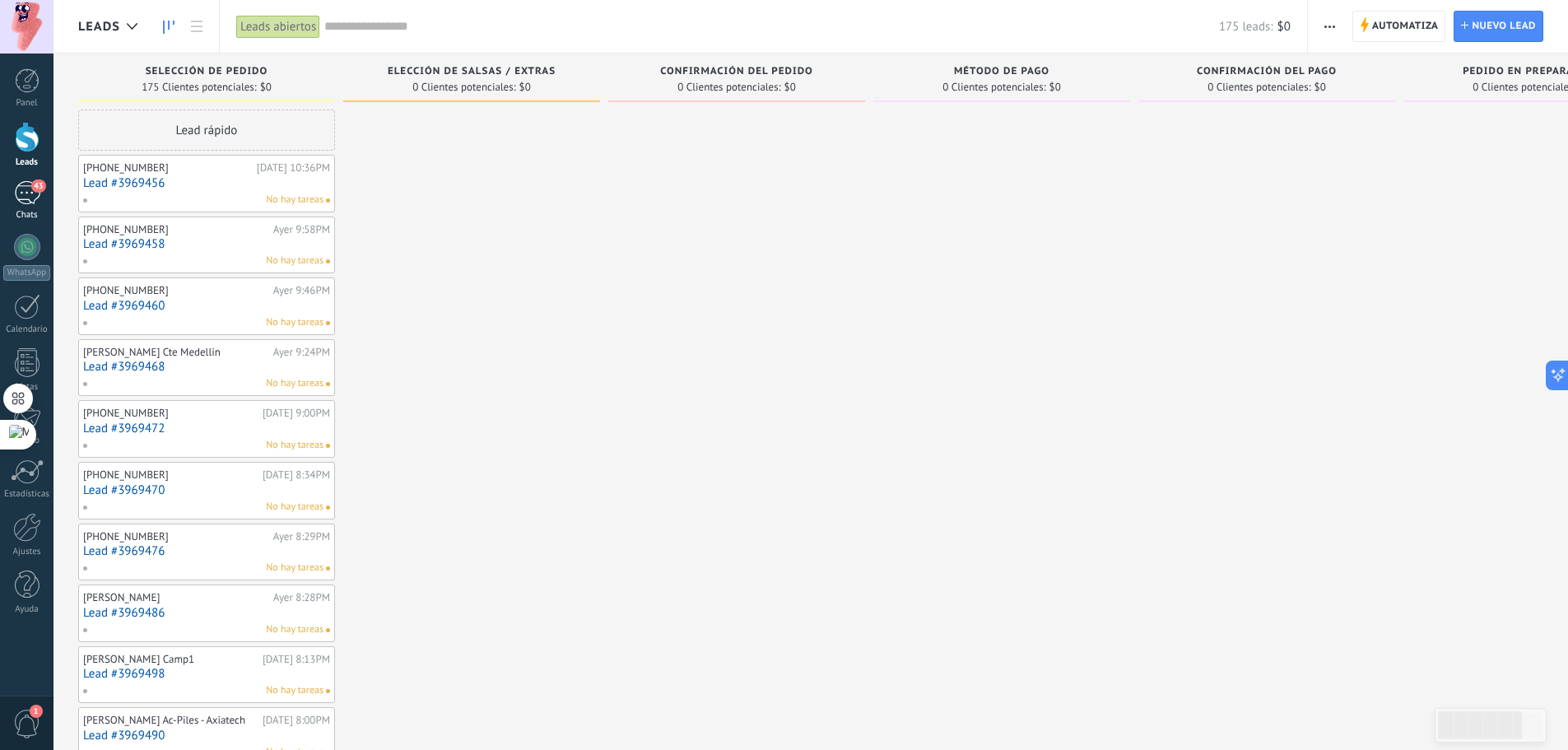
click at [31, 197] on div "43" at bounding box center [26, 192] width 26 height 24
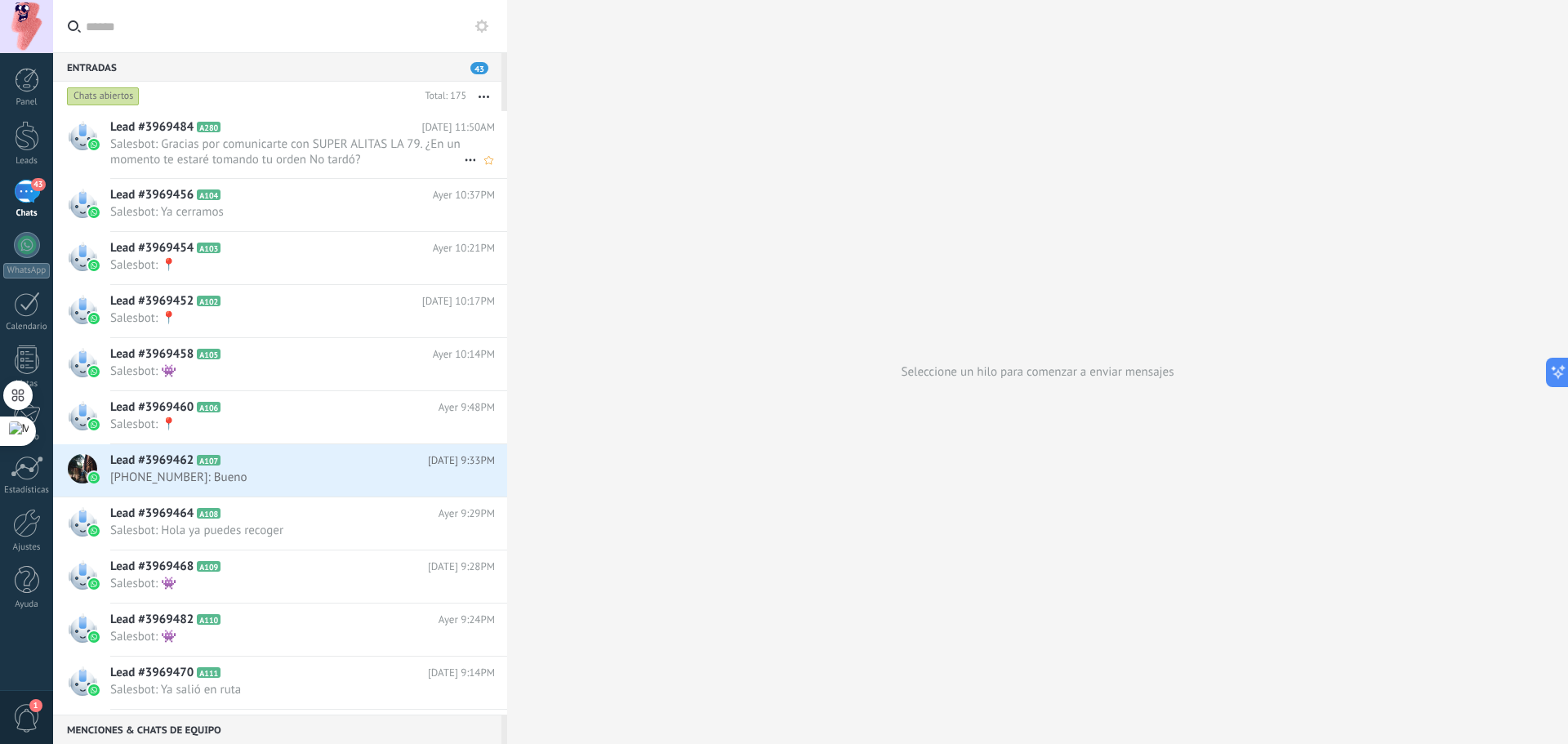
click at [295, 162] on span "Salesbot: Gracias por comunicarte con SUPER ALITAS LA 79. ¿En un momento te est…" at bounding box center [287, 151] width 354 height 31
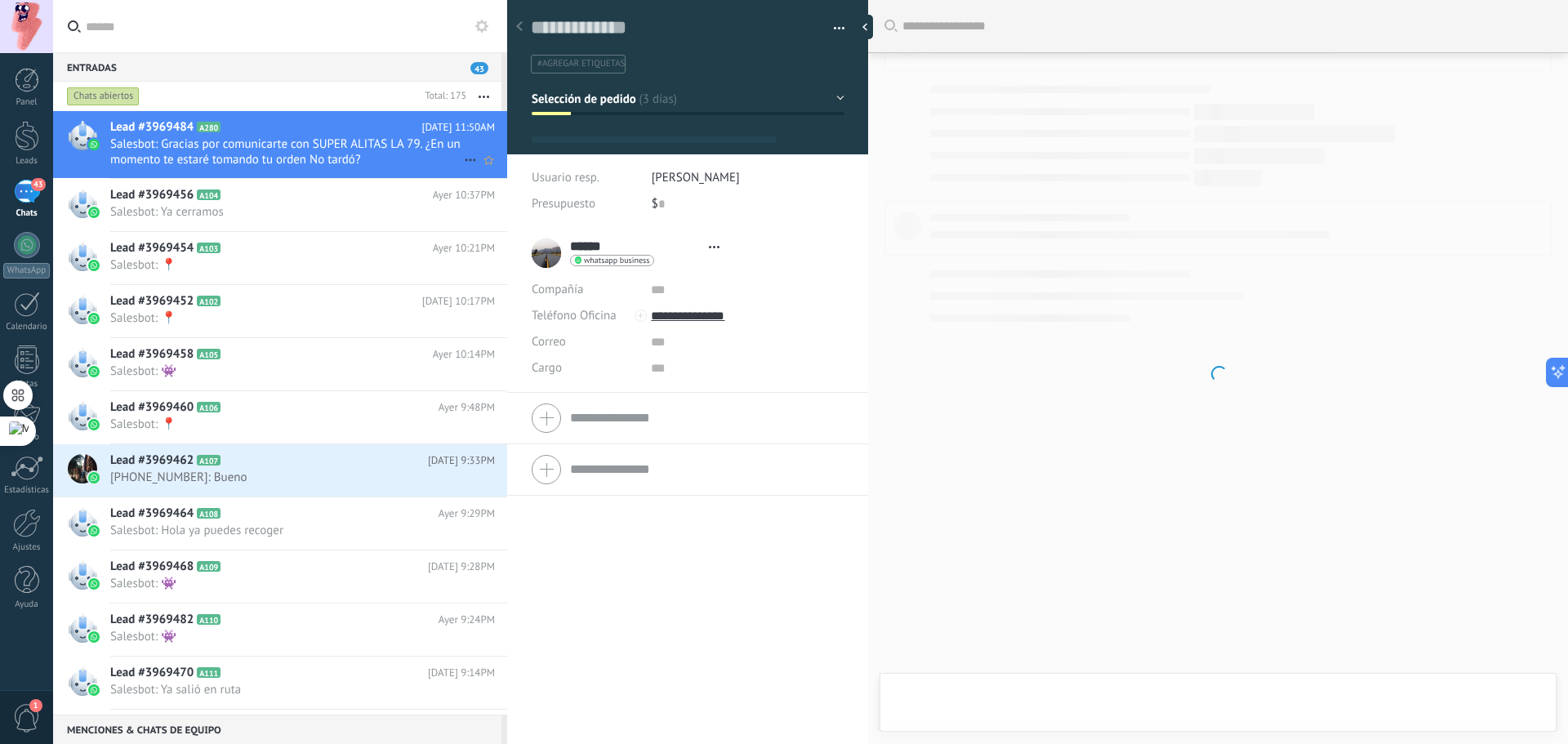
type textarea "**********"
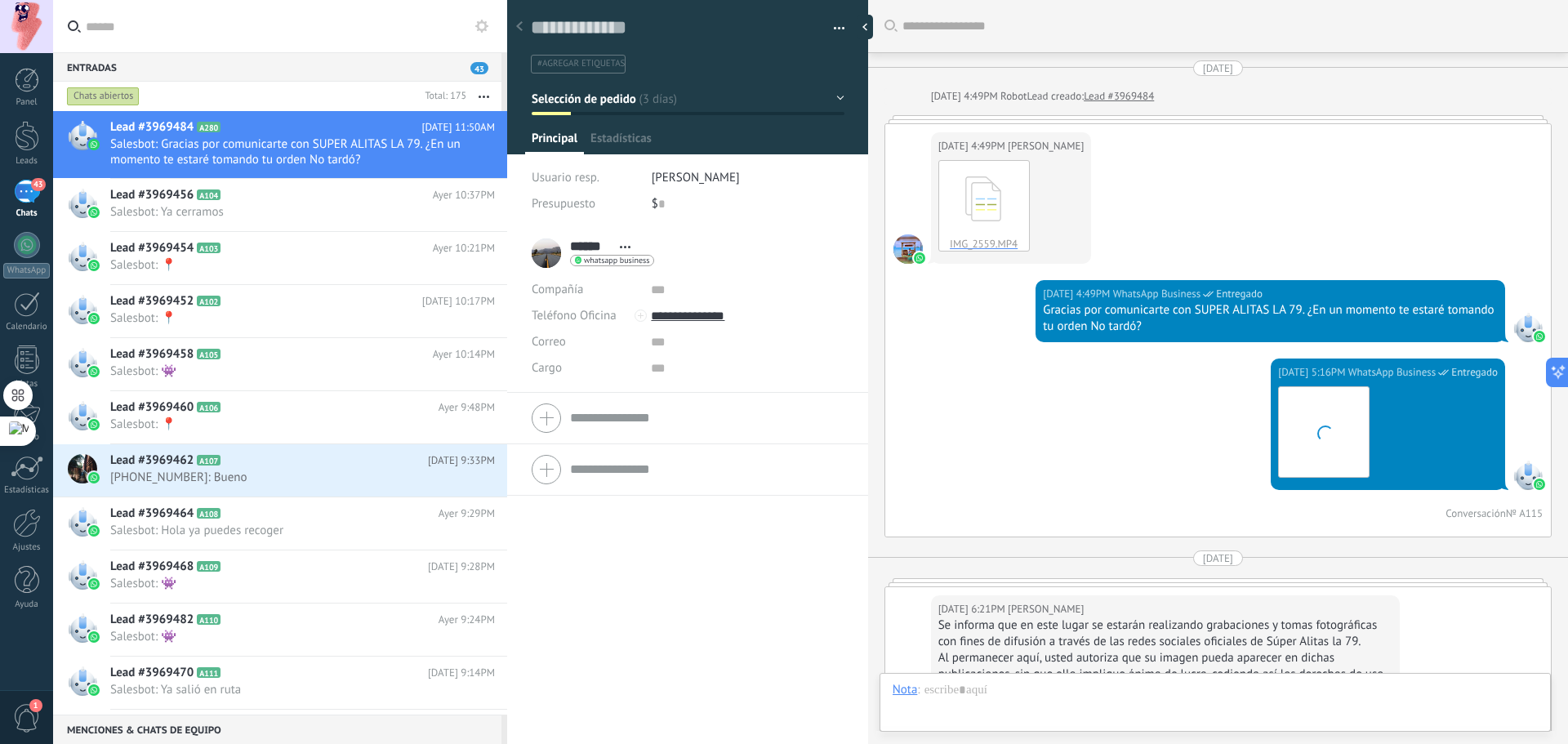
scroll to position [25, 0]
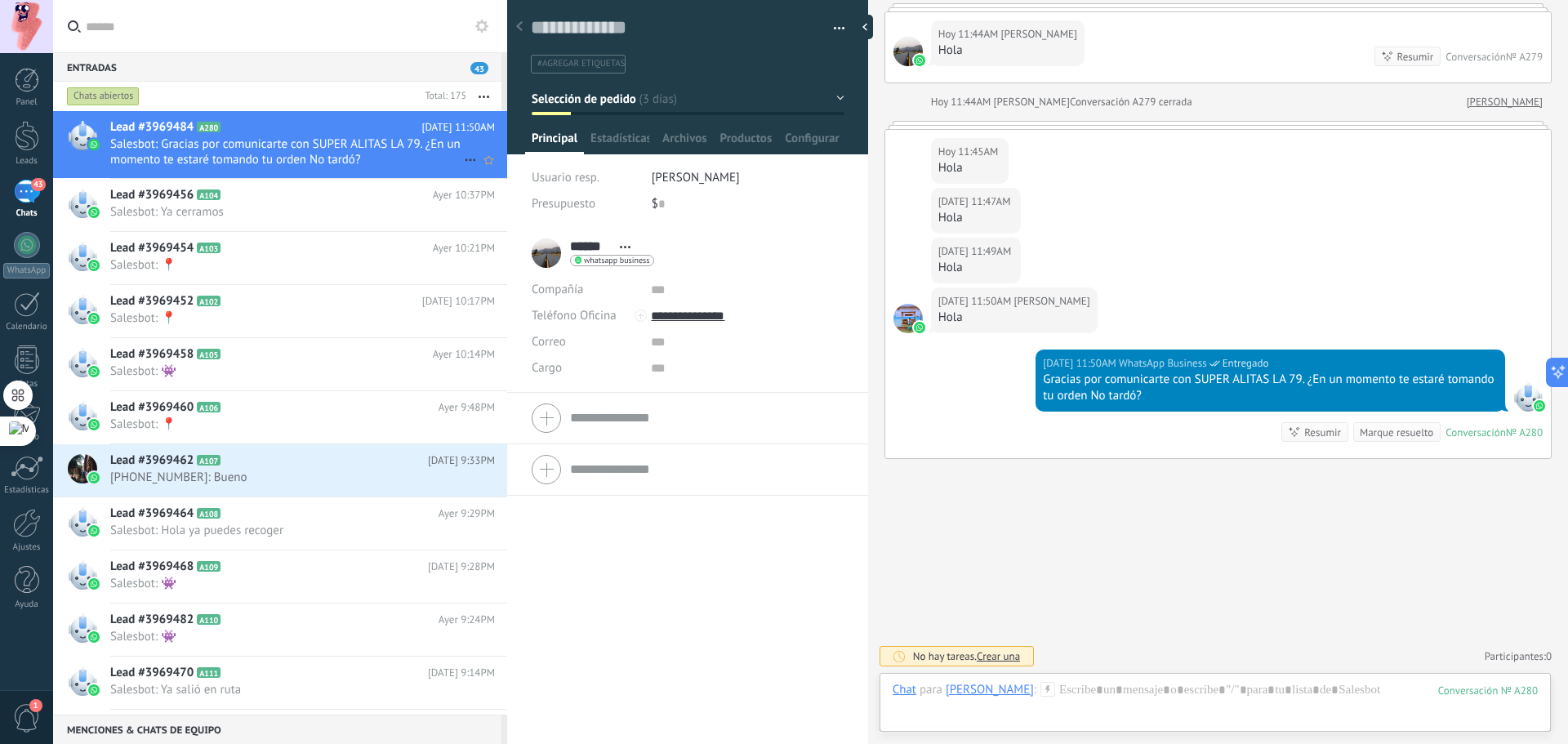
click at [466, 163] on icon at bounding box center [470, 160] width 19 height 19
click at [472, 171] on use at bounding box center [476, 168] width 12 height 12
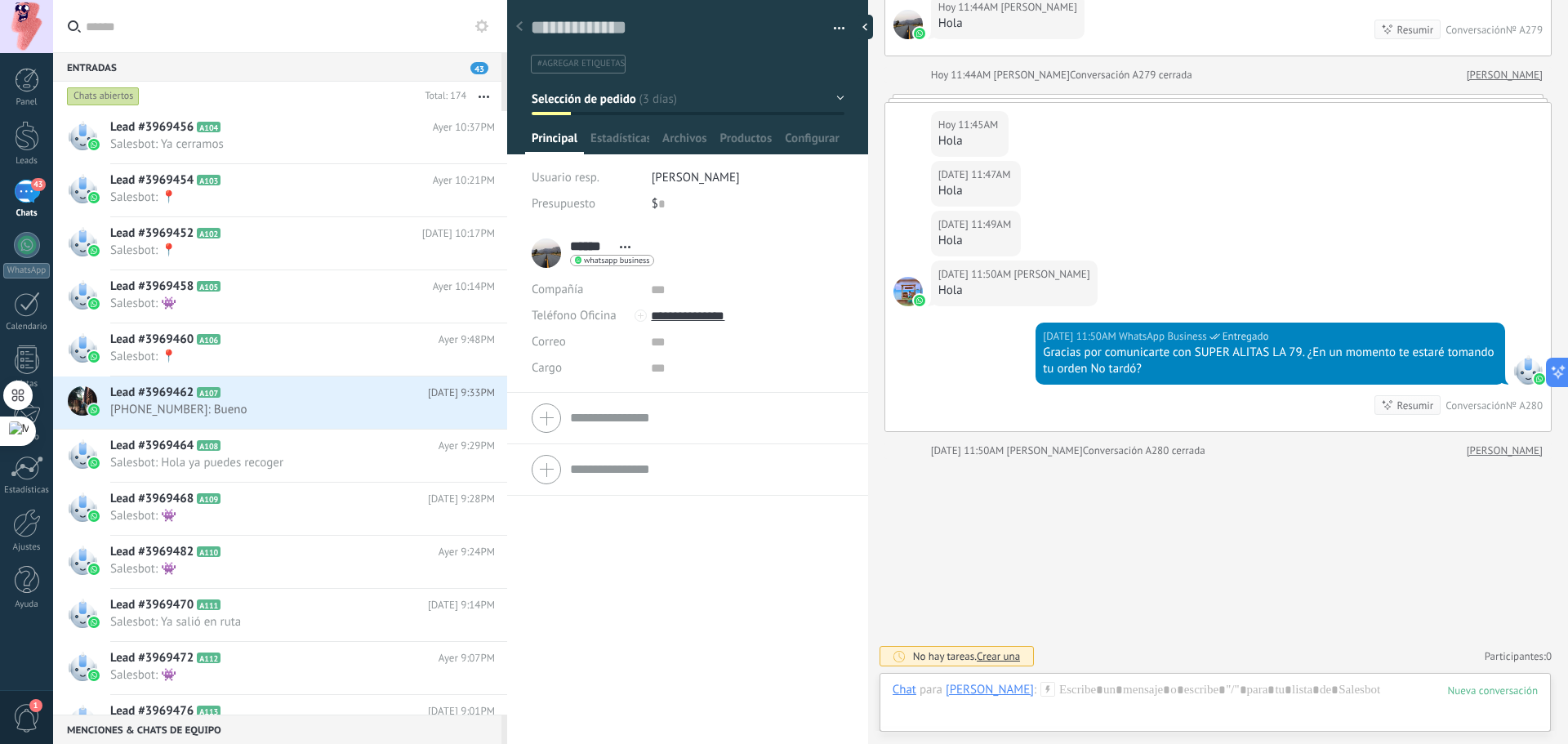
click at [839, 103] on div at bounding box center [688, 72] width 362 height 165
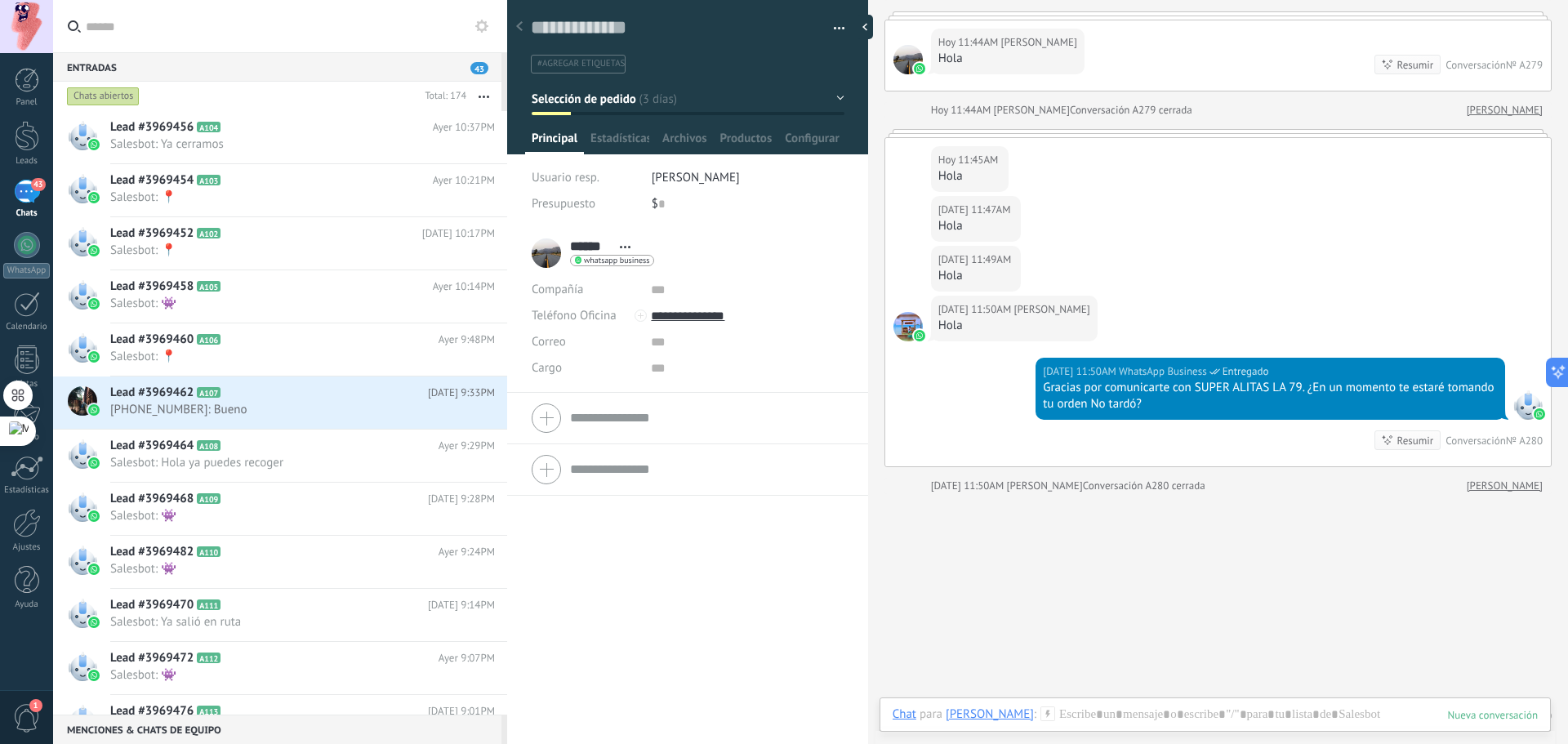
scroll to position [1633, 0]
click at [835, 16] on button "button" at bounding box center [832, 29] width 24 height 25
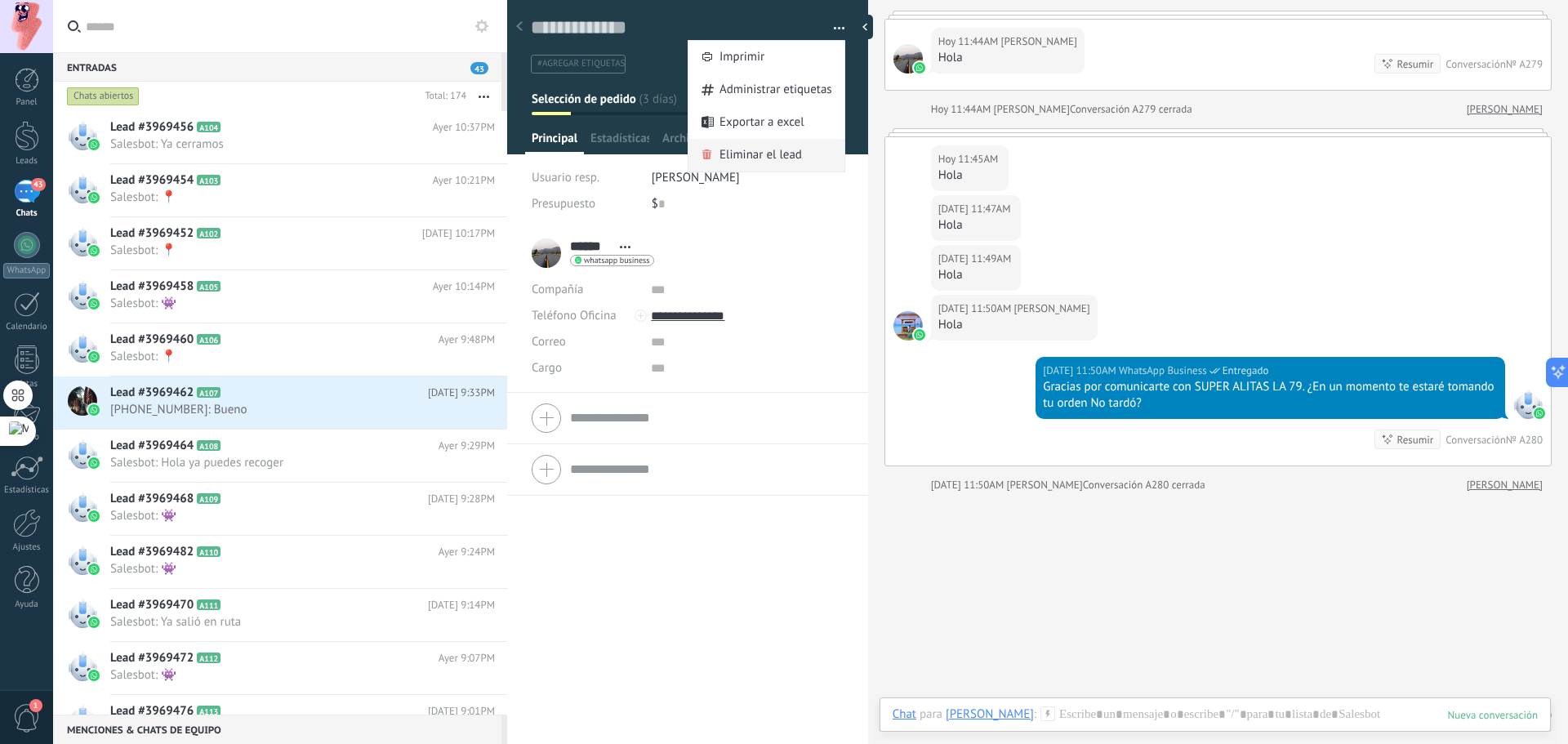
click at [775, 151] on span "Eliminar el lead" at bounding box center [761, 155] width 82 height 33
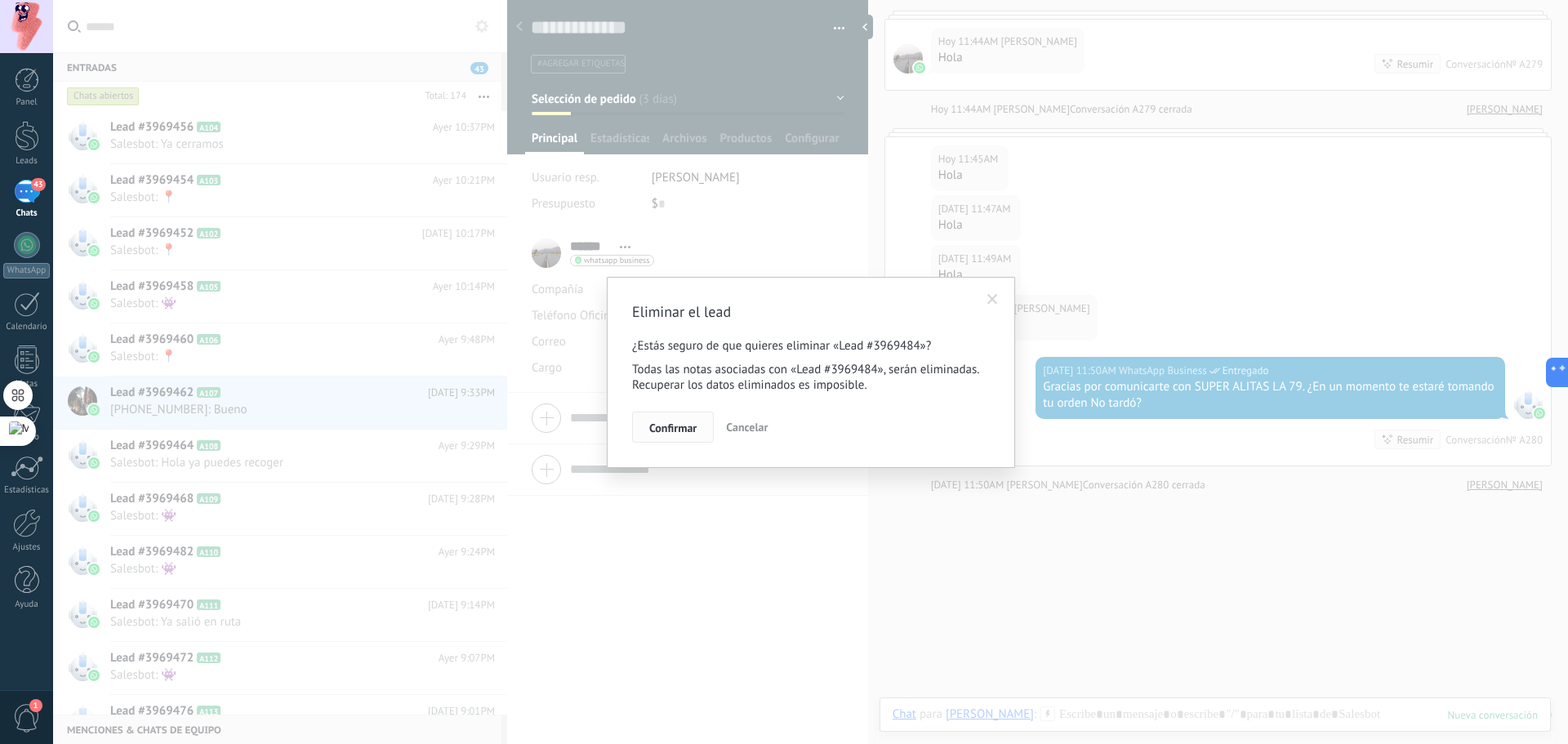
click at [666, 432] on span "Confirmar" at bounding box center [672, 428] width 47 height 12
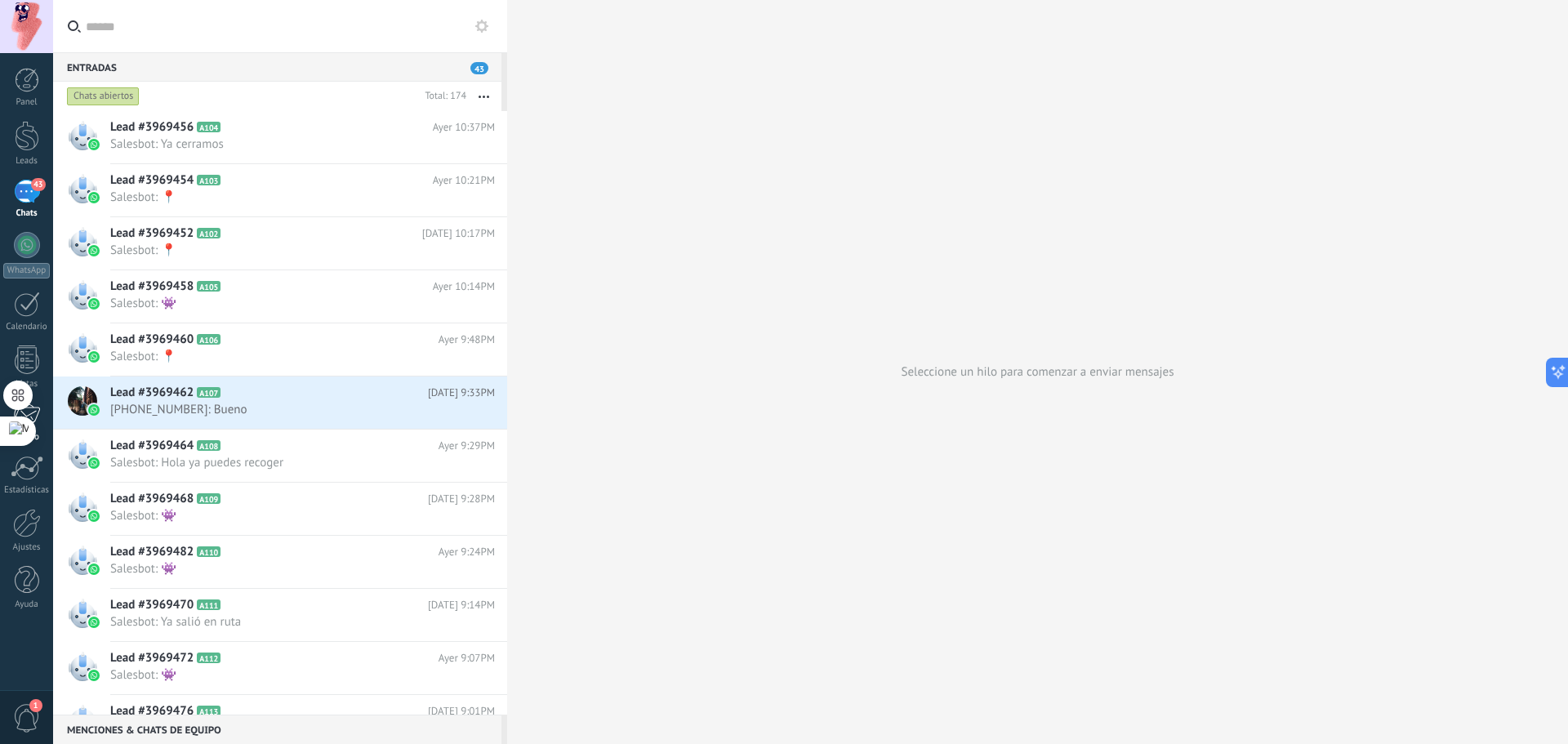
click at [47, 412] on link "Correo" at bounding box center [26, 423] width 53 height 40
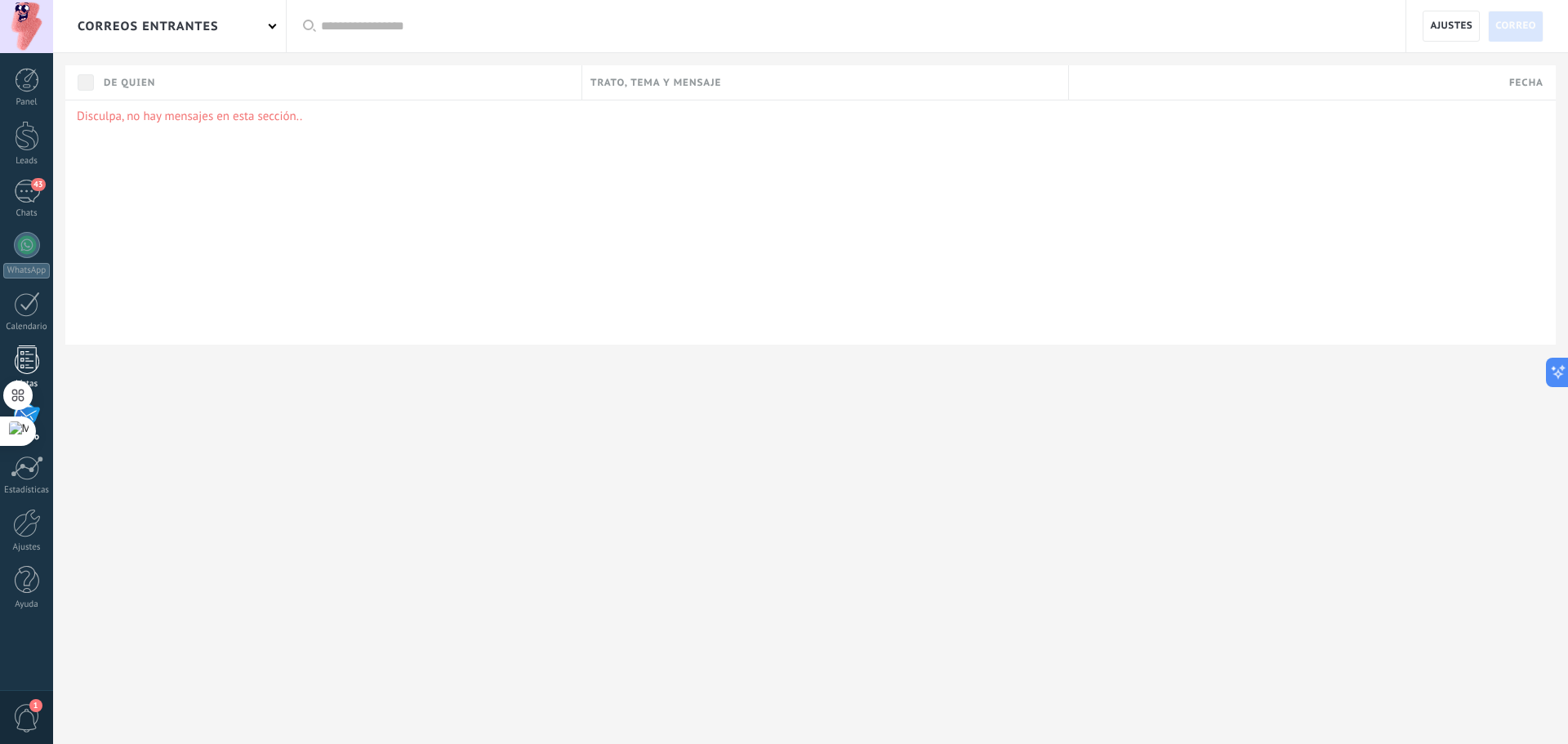
click at [34, 376] on link "Listas" at bounding box center [26, 367] width 53 height 44
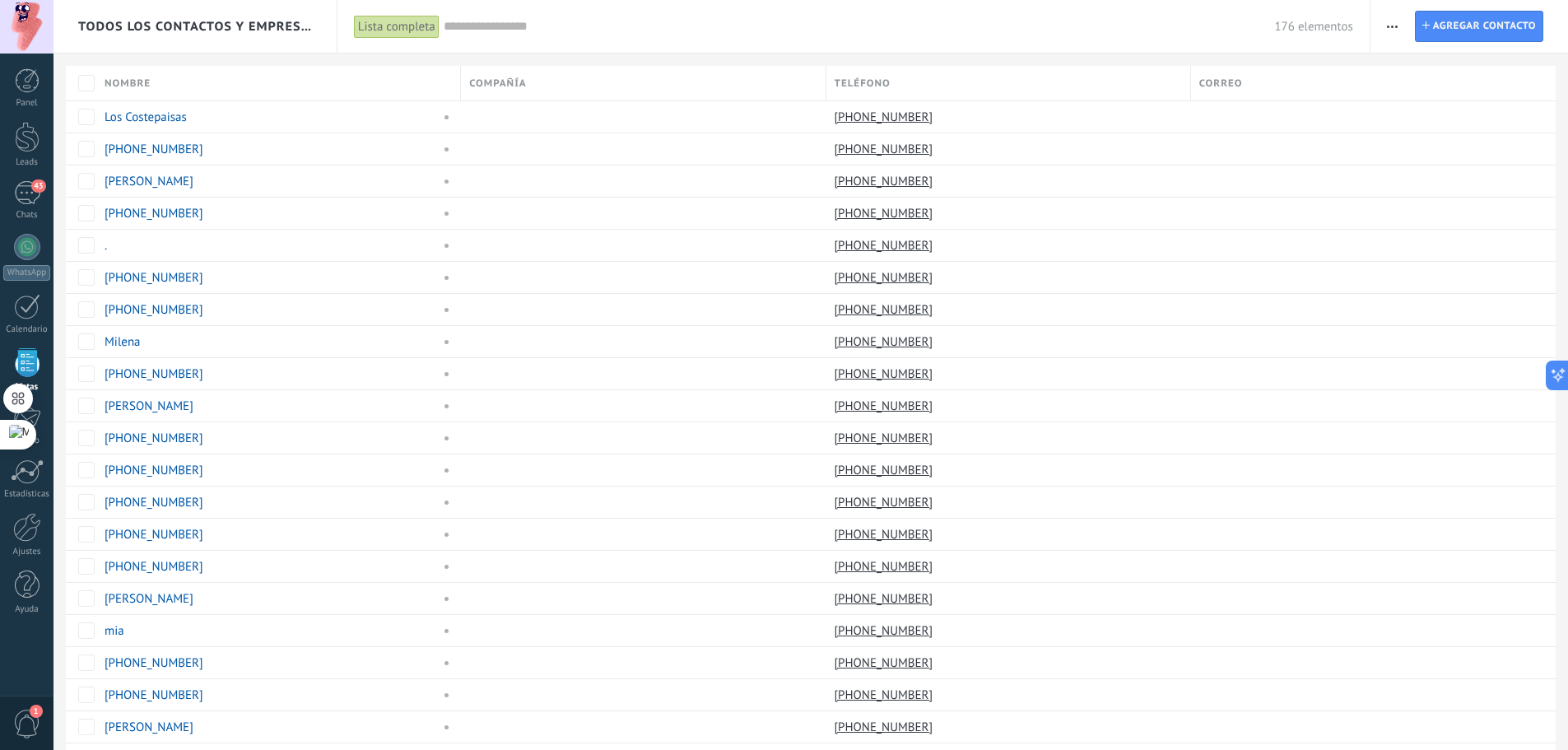
click at [556, 30] on input "text" at bounding box center [859, 27] width 831 height 17
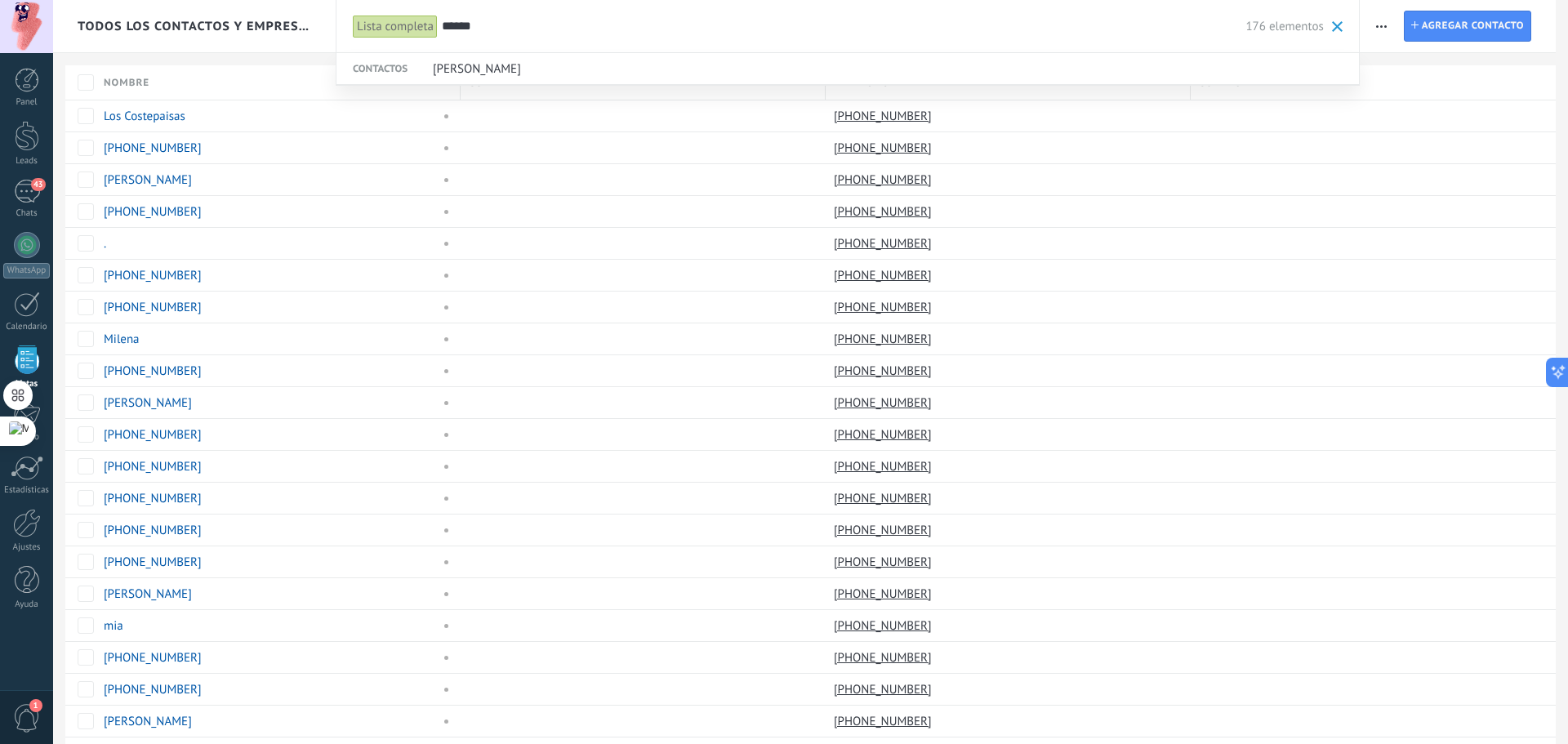
type input "******"
click at [460, 66] on span "[PERSON_NAME]" at bounding box center [477, 69] width 88 height 31
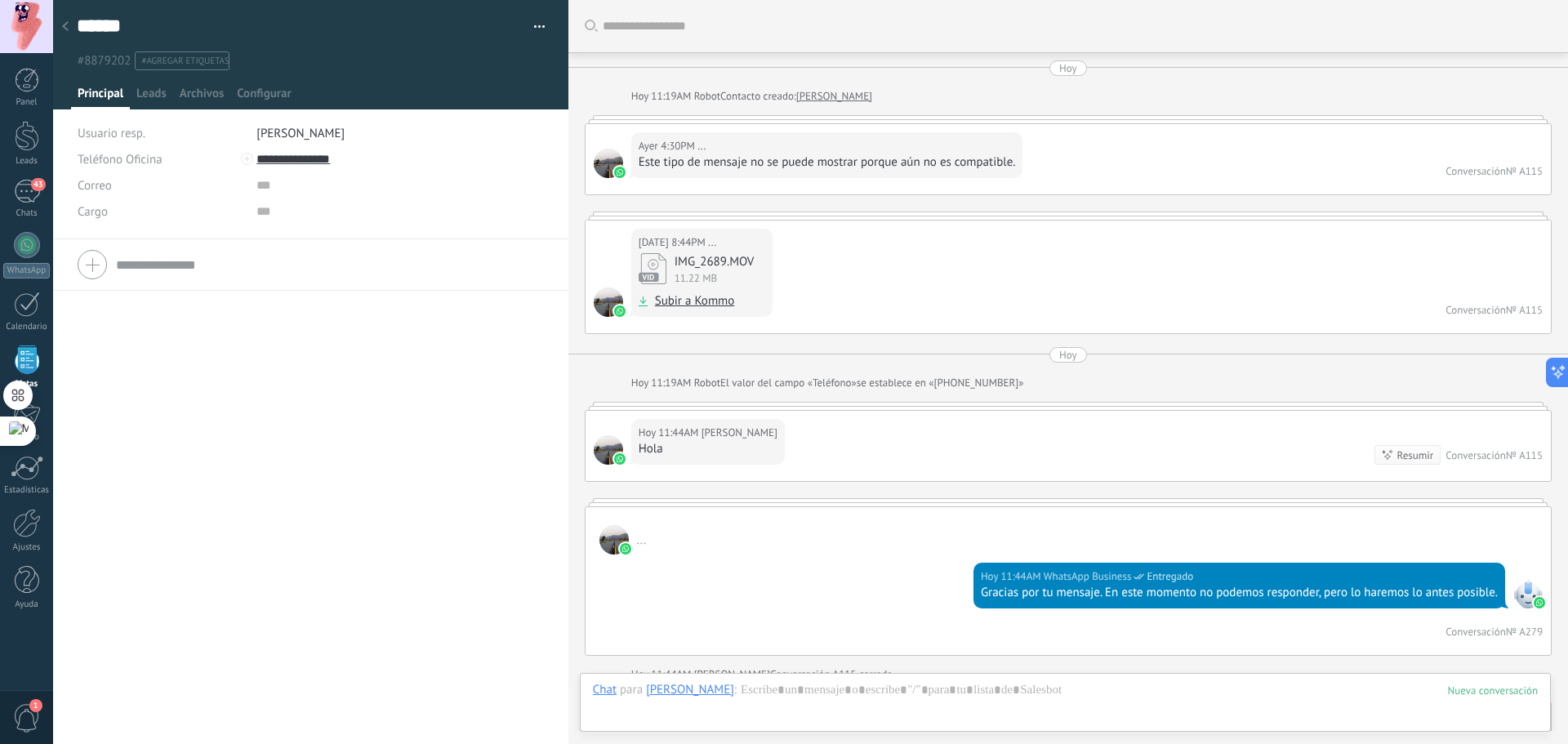
scroll to position [700, 0]
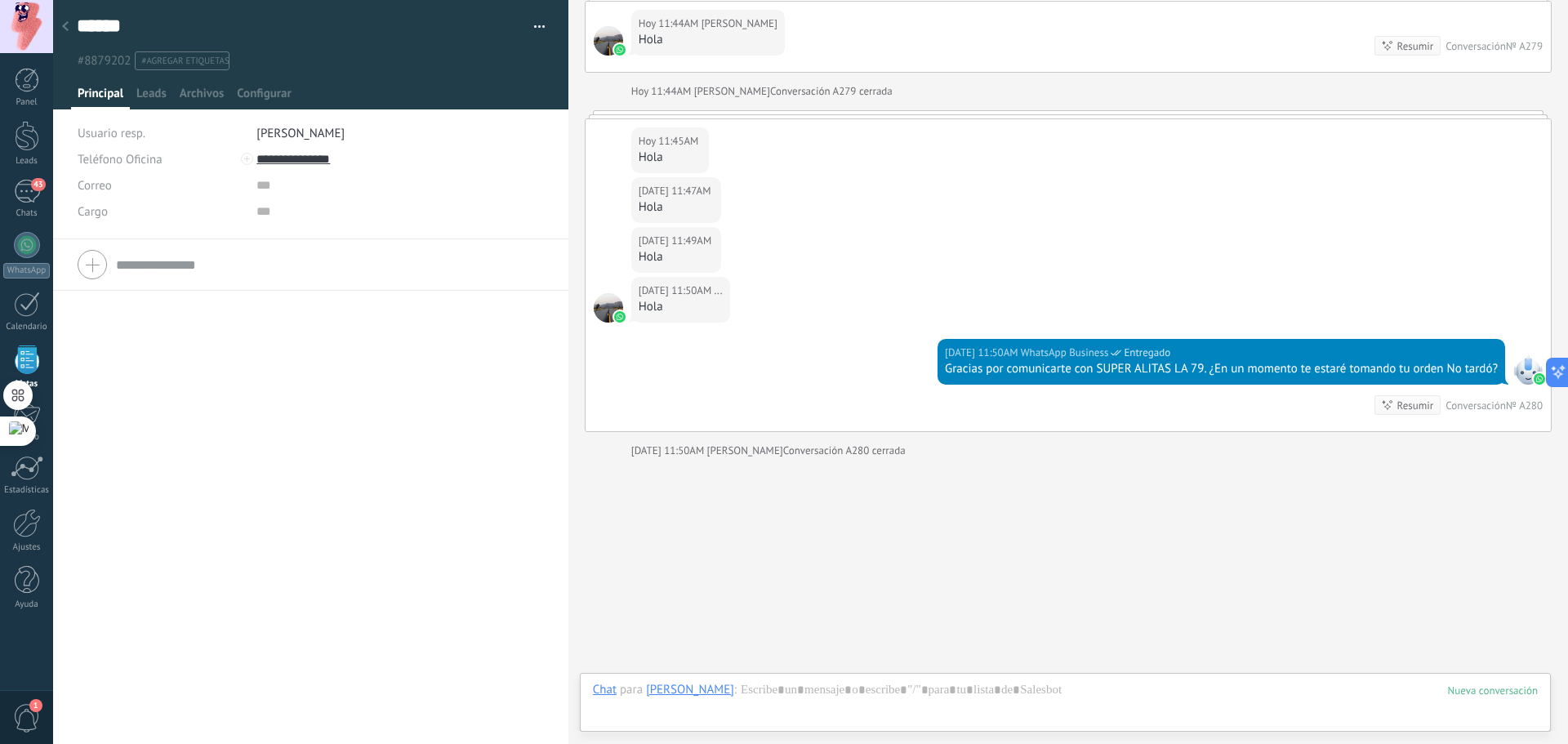
click at [535, 23] on button "button" at bounding box center [533, 27] width 24 height 25
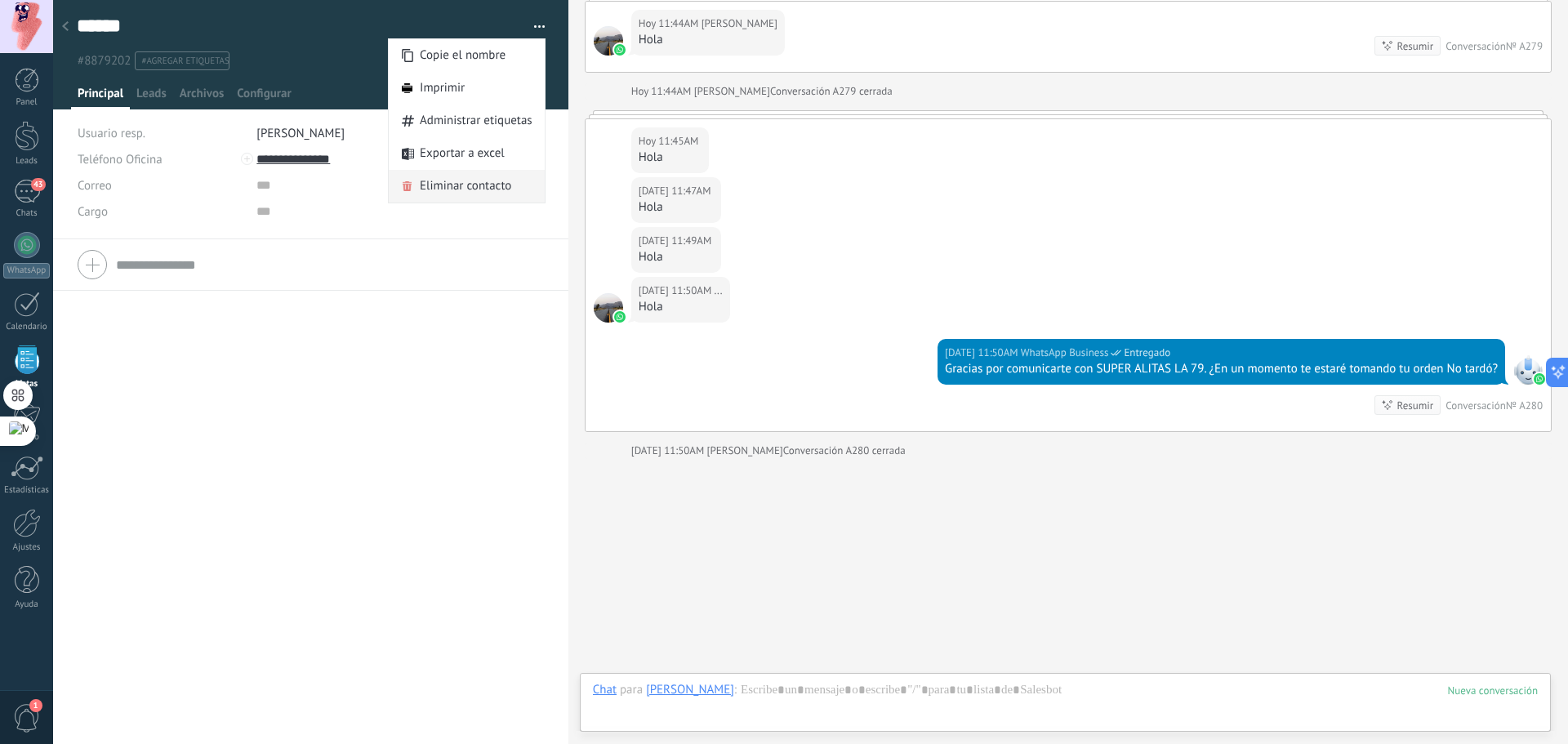
click at [450, 185] on span "Eliminar contacto" at bounding box center [465, 186] width 91 height 33
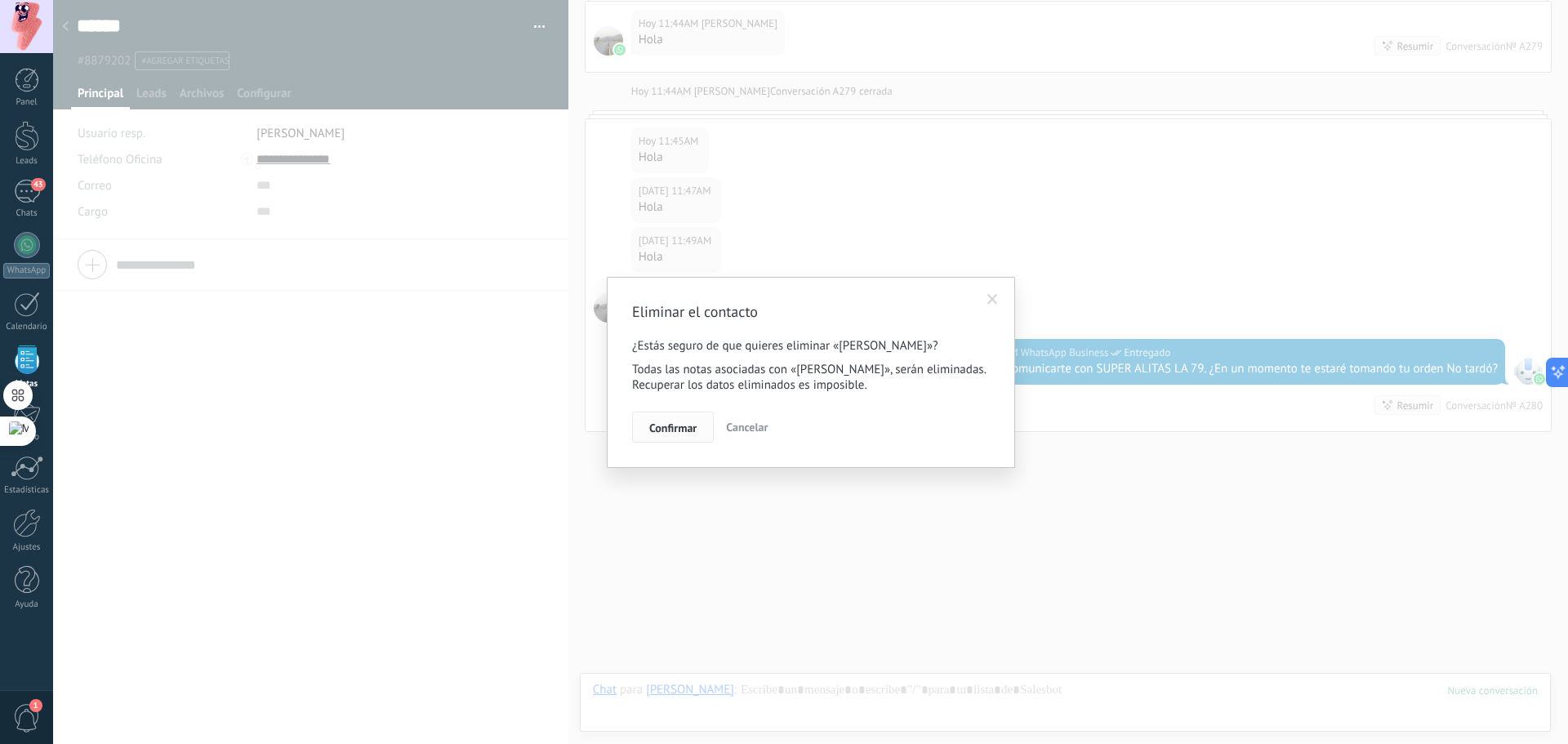
click at [677, 430] on span "Confirmar" at bounding box center [672, 428] width 47 height 12
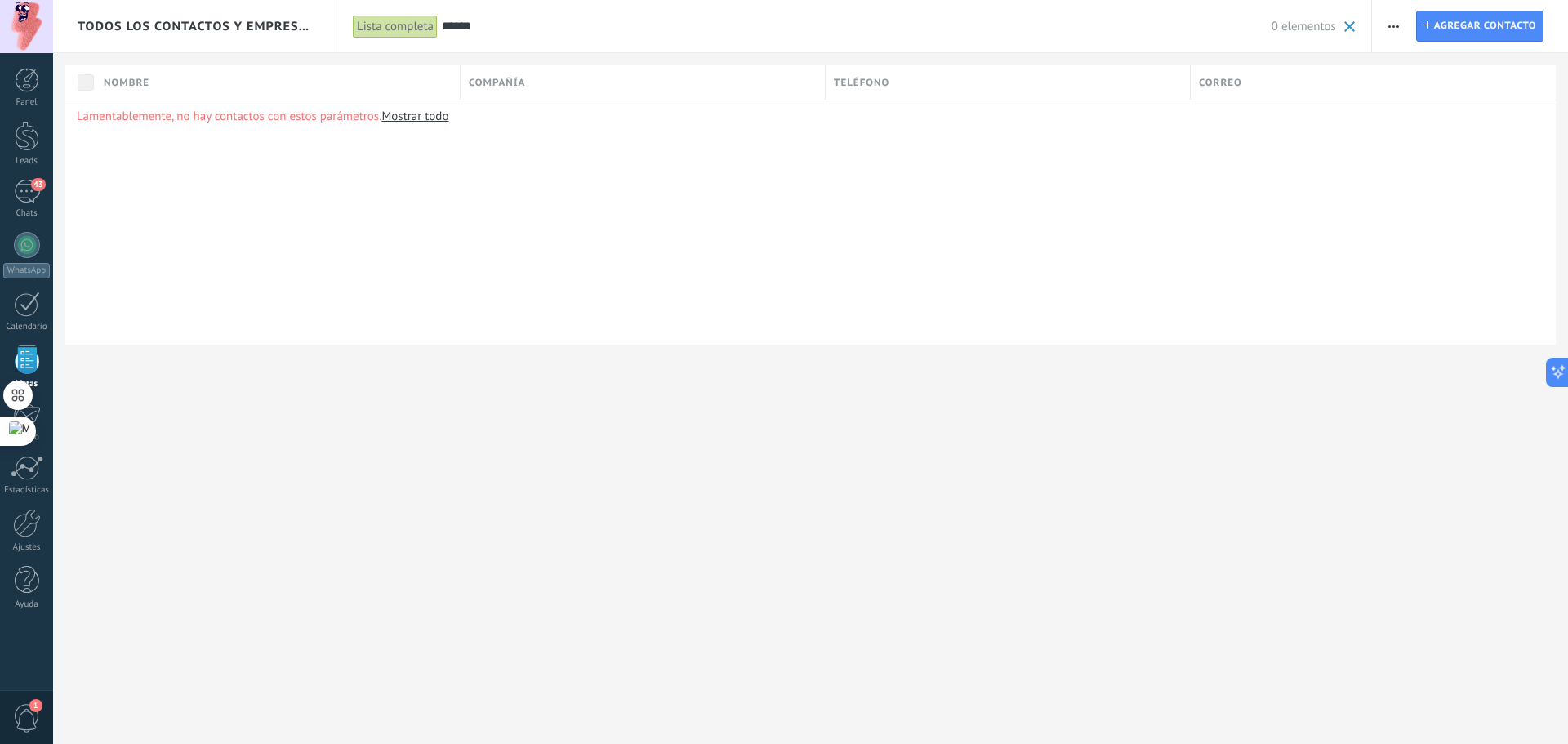
click at [1346, 32] on span at bounding box center [1348, 26] width 11 height 11
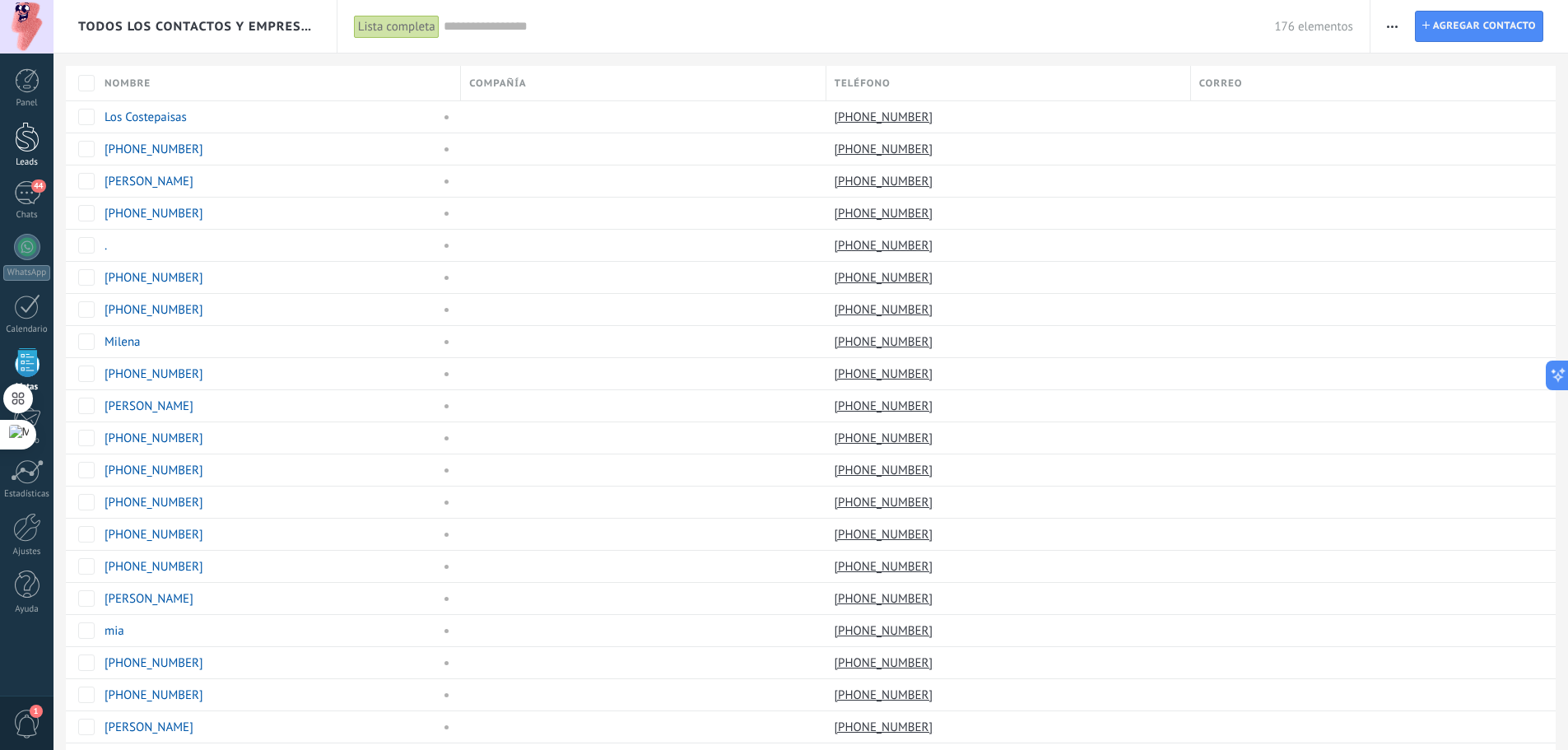
click at [21, 155] on link "Leads" at bounding box center [26, 145] width 53 height 46
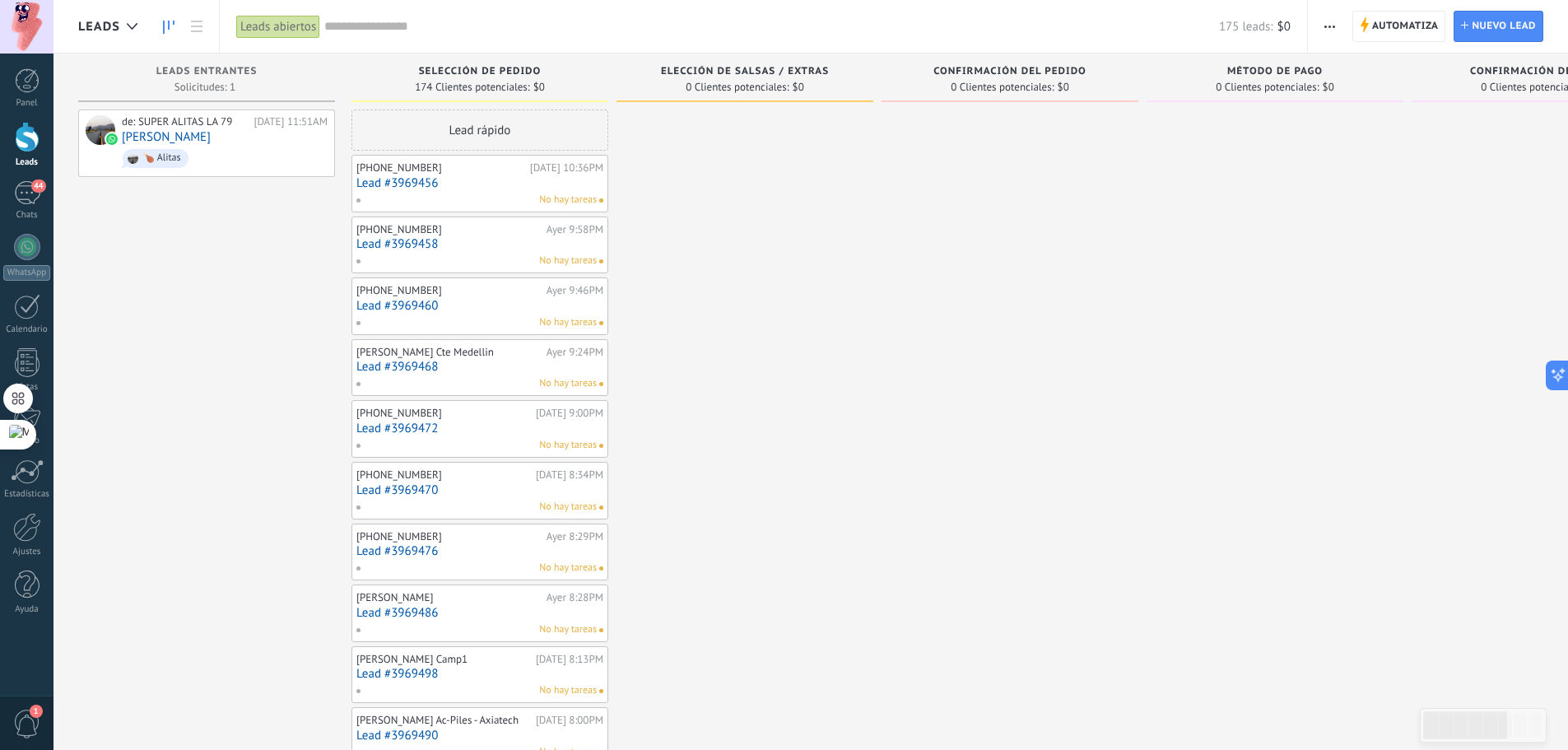
click at [452, 74] on span "Selección de pedido" at bounding box center [479, 72] width 123 height 12
click at [224, 86] on span "Solicitudes: 1 0 0 0 1 0 0 0 1" at bounding box center [204, 87] width 61 height 10
click at [483, 82] on span "174 Clientes potenciales:" at bounding box center [472, 87] width 114 height 10
click at [174, 82] on span "Solicitudes: 1 0 0 0 1 0 0 0 1" at bounding box center [204, 87] width 61 height 10
click at [40, 208] on link "44 Chats" at bounding box center [26, 200] width 53 height 40
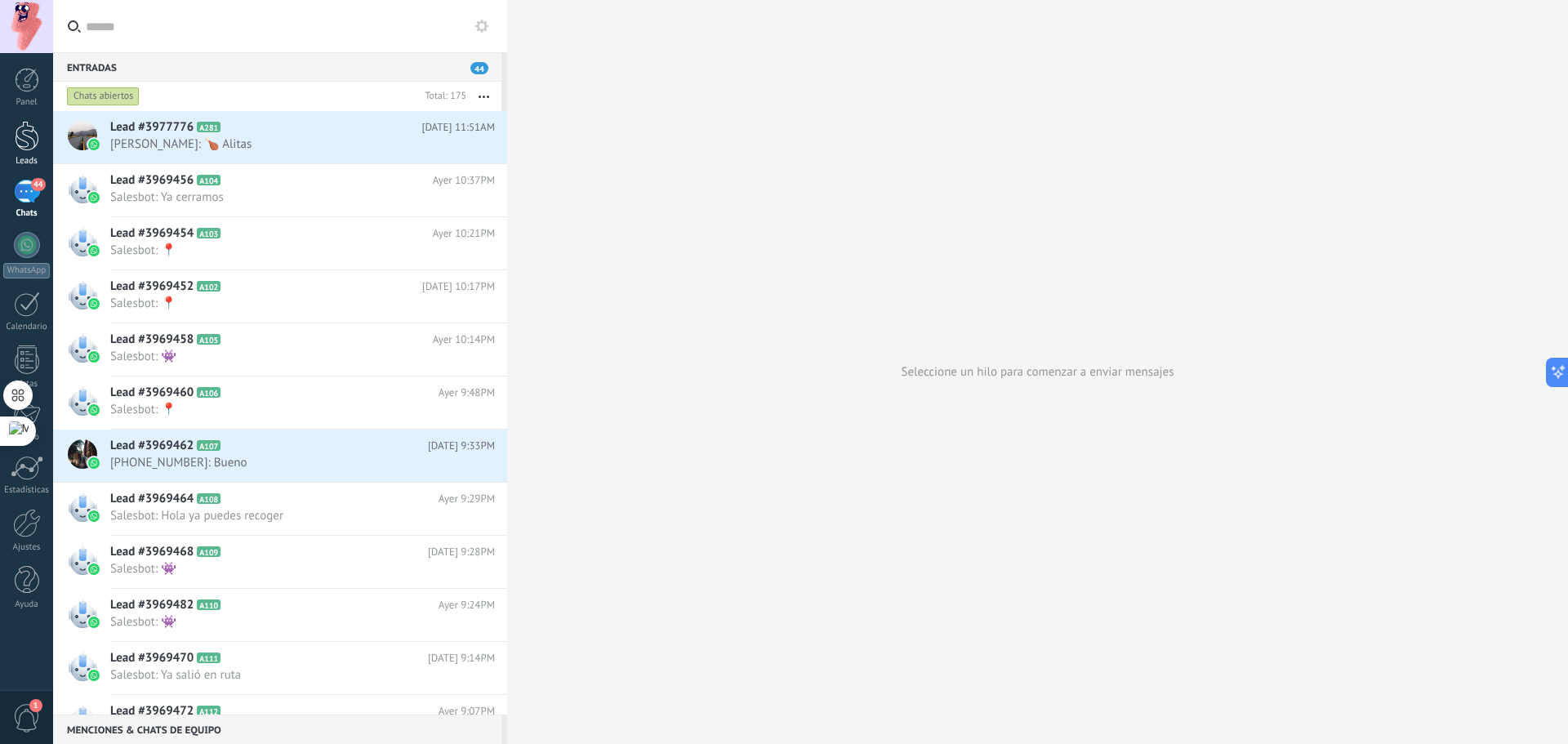
click at [12, 142] on link "Leads" at bounding box center [26, 144] width 53 height 46
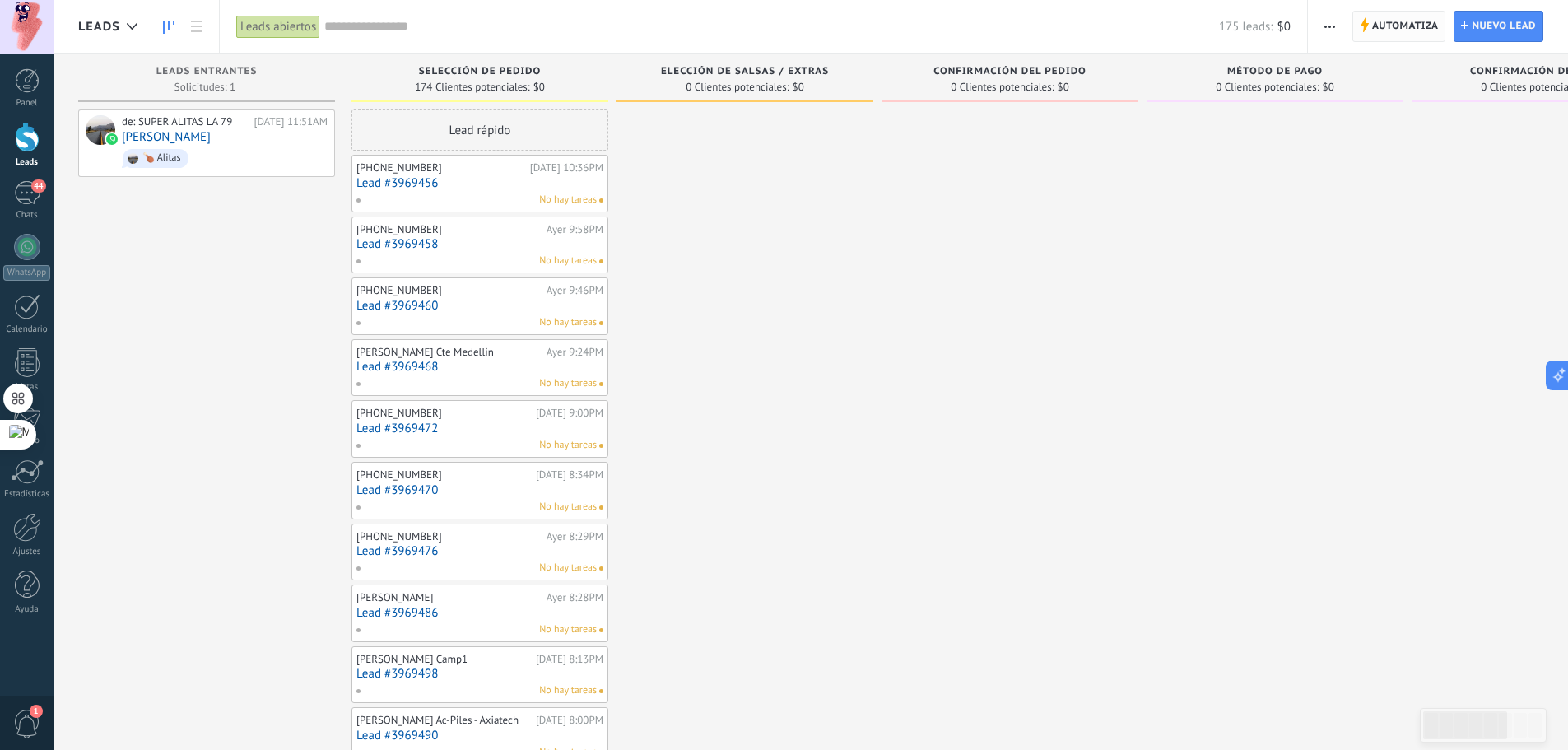
click at [1379, 22] on span "Automatiza" at bounding box center [1405, 26] width 67 height 30
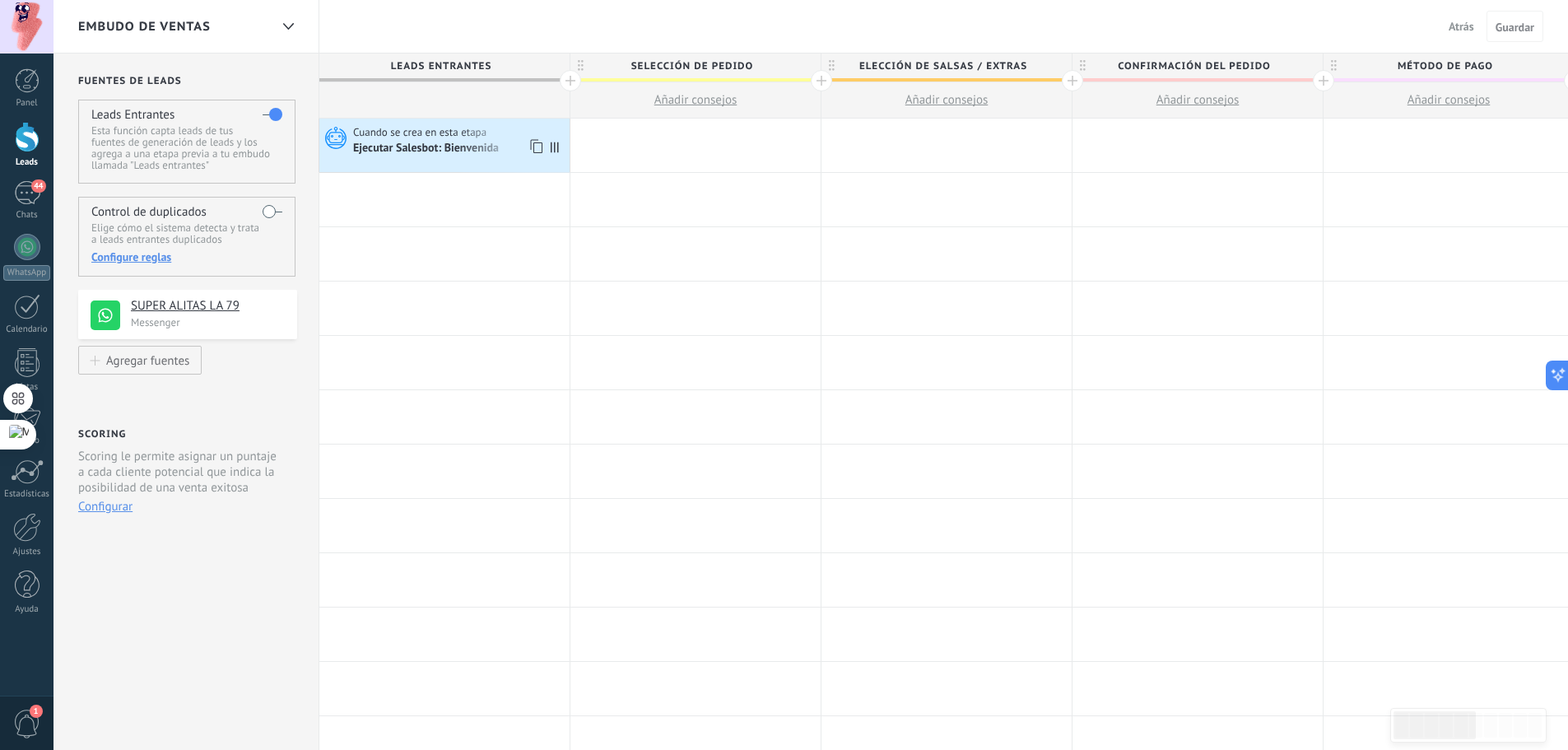
click at [490, 159] on div "Cuando se crea en esta etapa Ejecutar Salesbot: Bienvenida" at bounding box center [444, 145] width 250 height 53
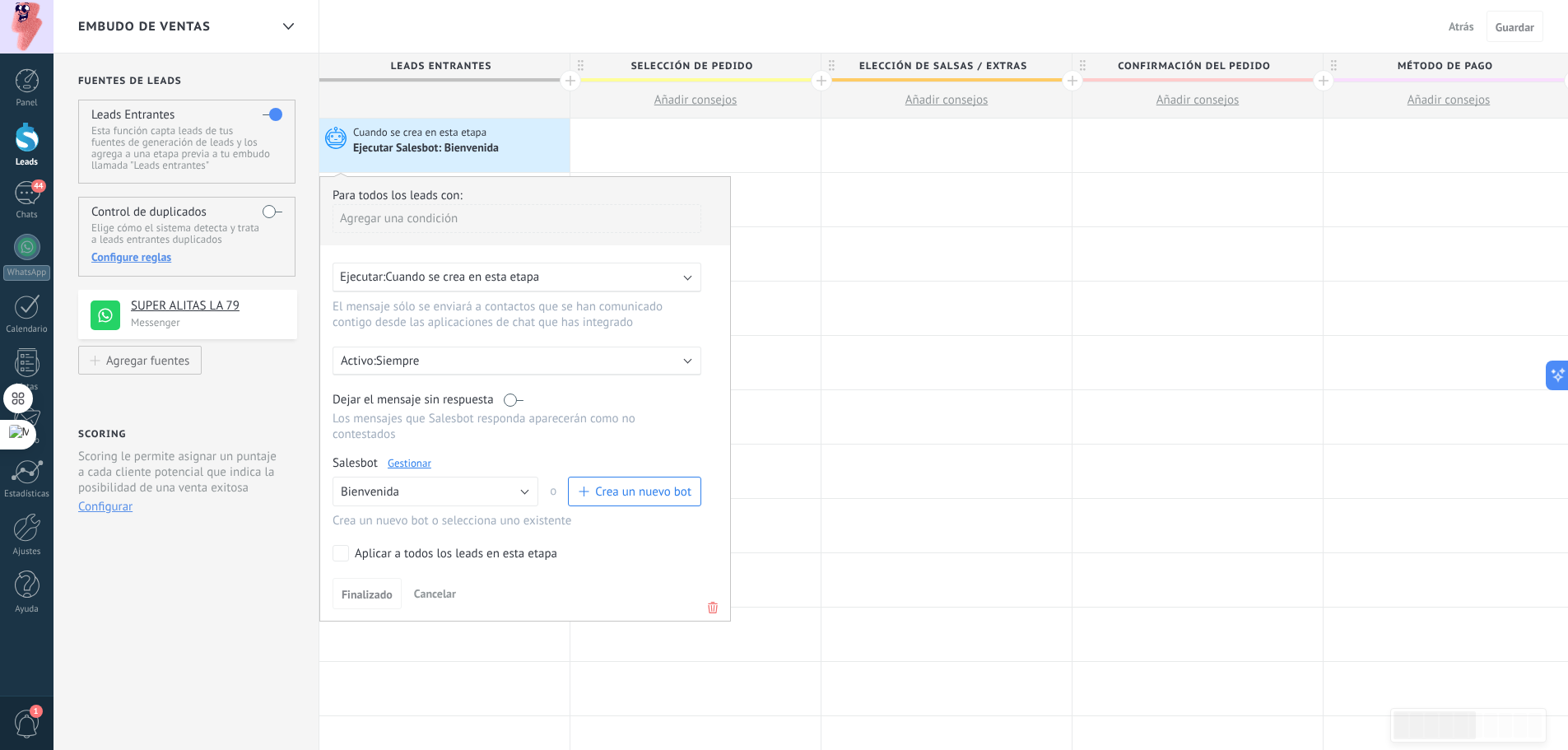
click at [375, 141] on div "Ejecutar Salesbot: Bienvenida" at bounding box center [426, 148] width 148 height 14
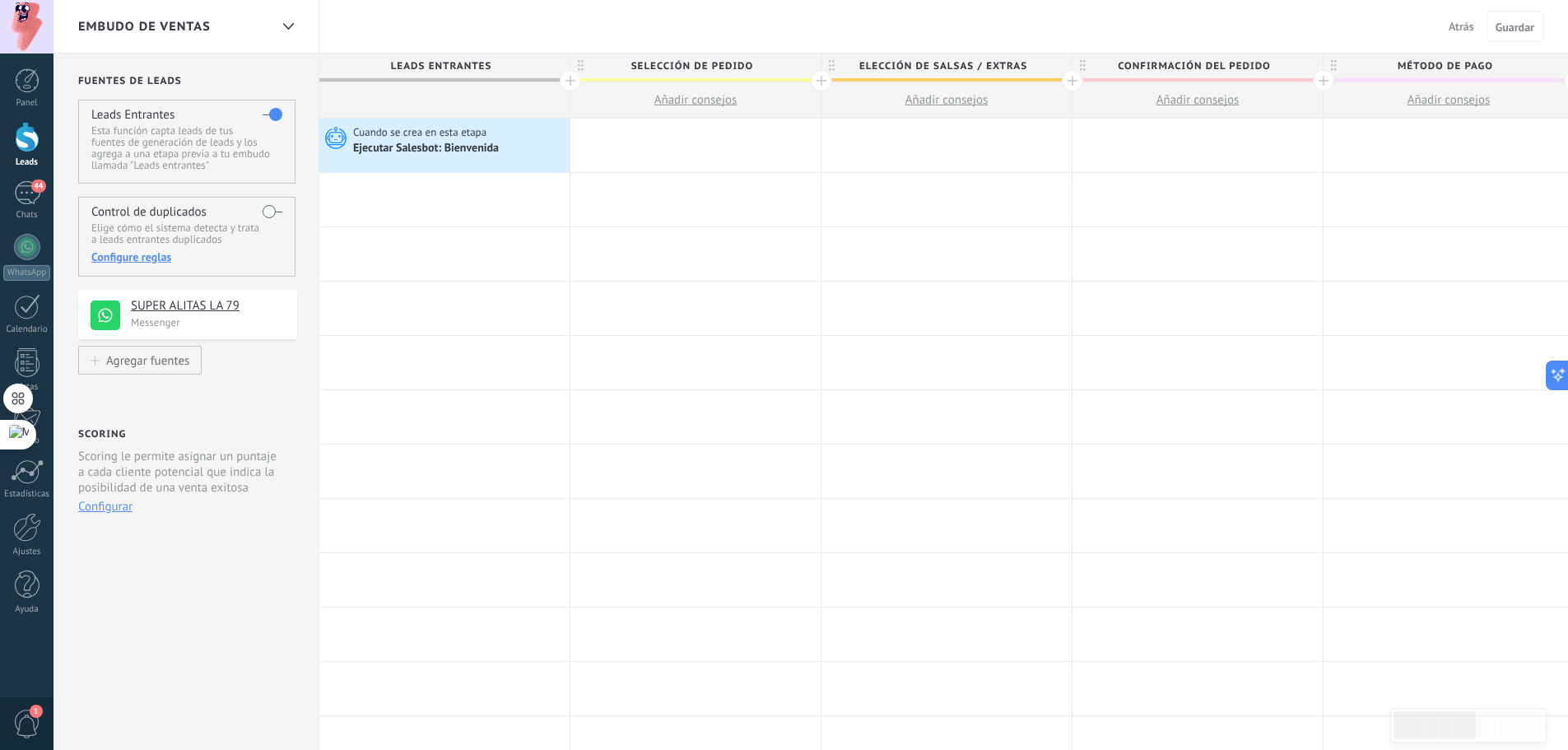
click at [555, 149] on div "Ejecutar Salesbot: Bienvenida" at bounding box center [459, 148] width 213 height 16
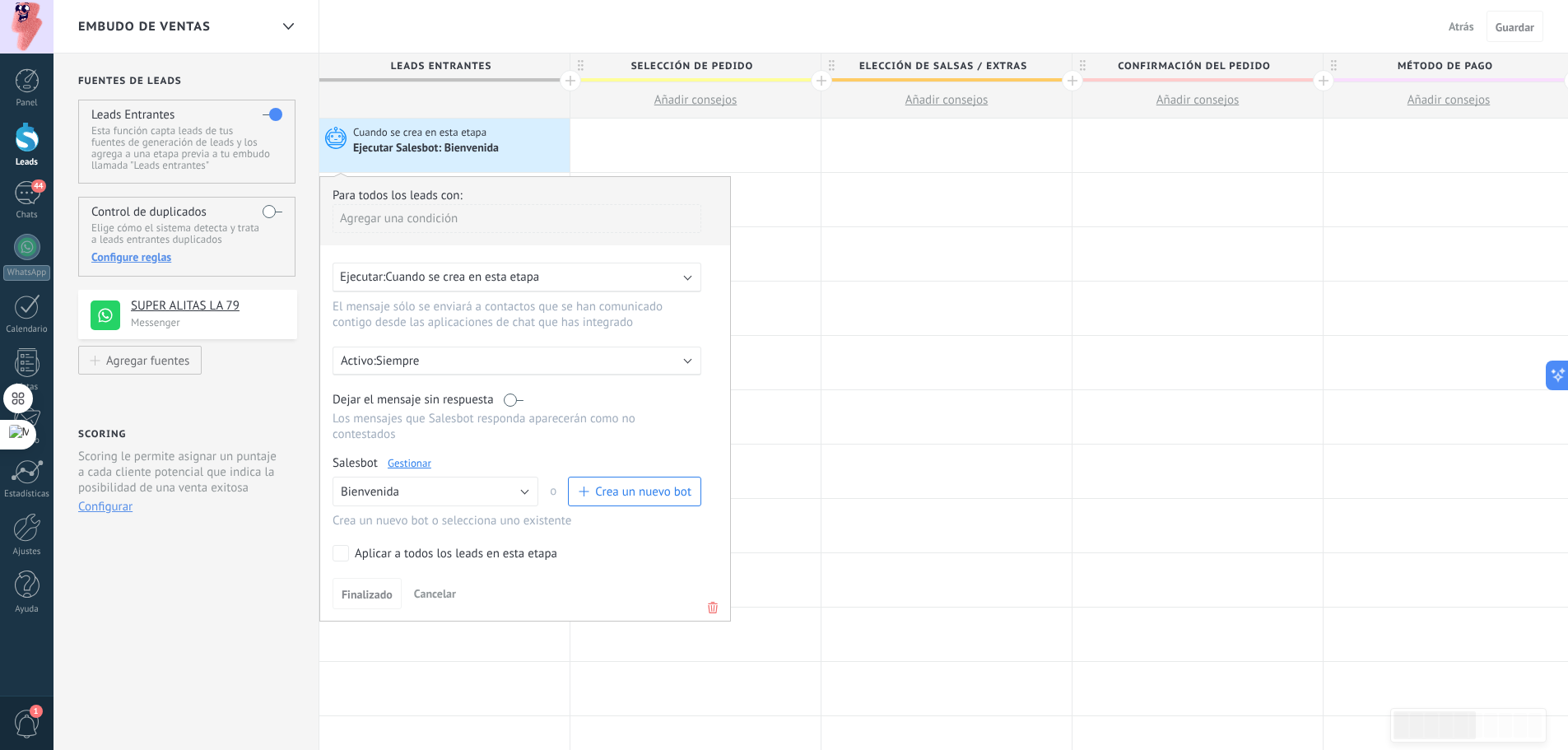
drag, startPoint x: 484, startPoint y: 153, endPoint x: 440, endPoint y: 153, distance: 44.0
click at [440, 153] on div "Ejecutar Salesbot: Bienvenida" at bounding box center [426, 148] width 148 height 14
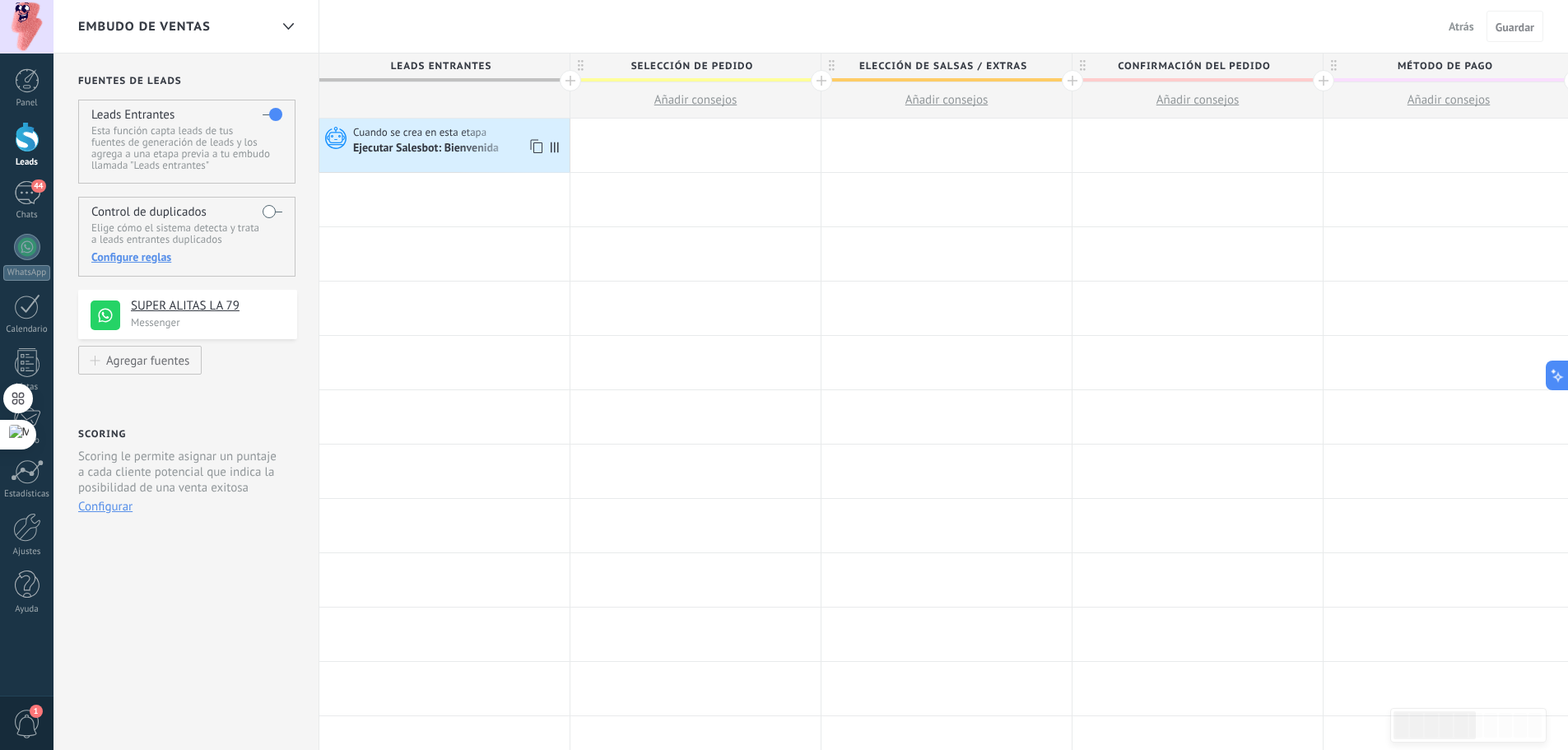
click at [554, 151] on icon at bounding box center [555, 146] width 9 height 11
click at [555, 150] on icon at bounding box center [555, 146] width 9 height 11
drag, startPoint x: 363, startPoint y: 178, endPoint x: 396, endPoint y: 152, distance: 42.0
click at [396, 152] on div "Ejecutar Salesbot: Bienvenida" at bounding box center [426, 148] width 148 height 14
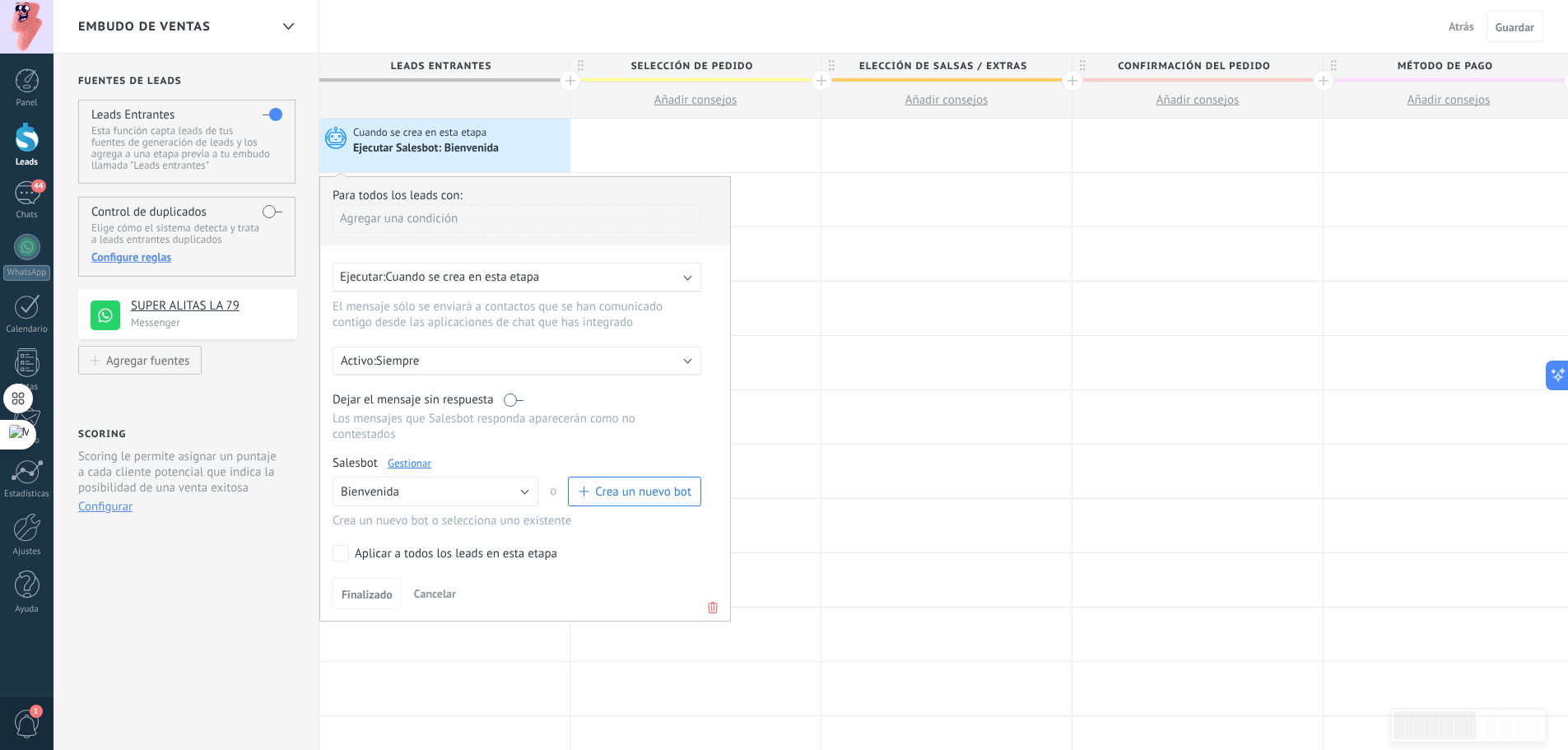
click at [416, 460] on link "Gestionar" at bounding box center [409, 463] width 44 height 14
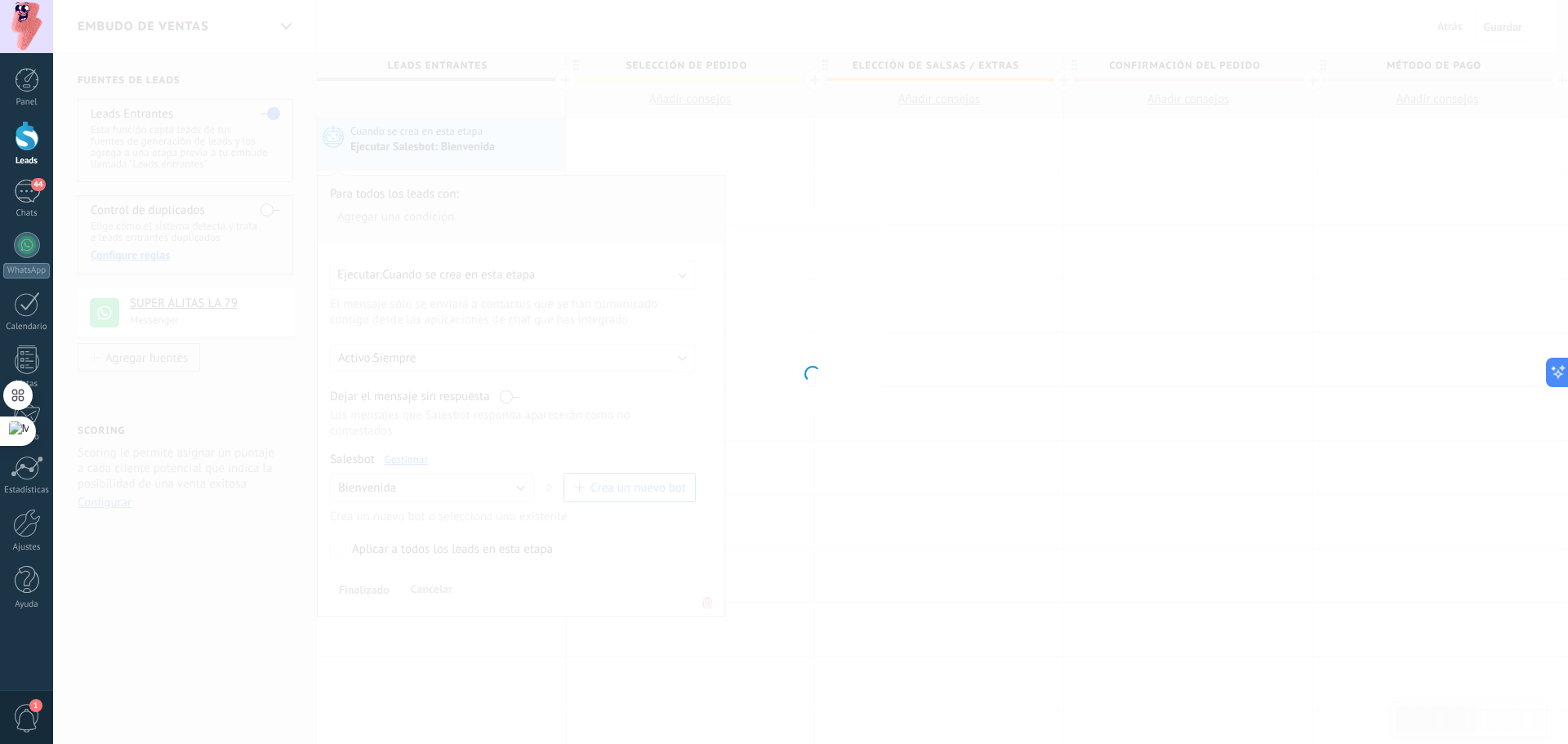
type input "**********"
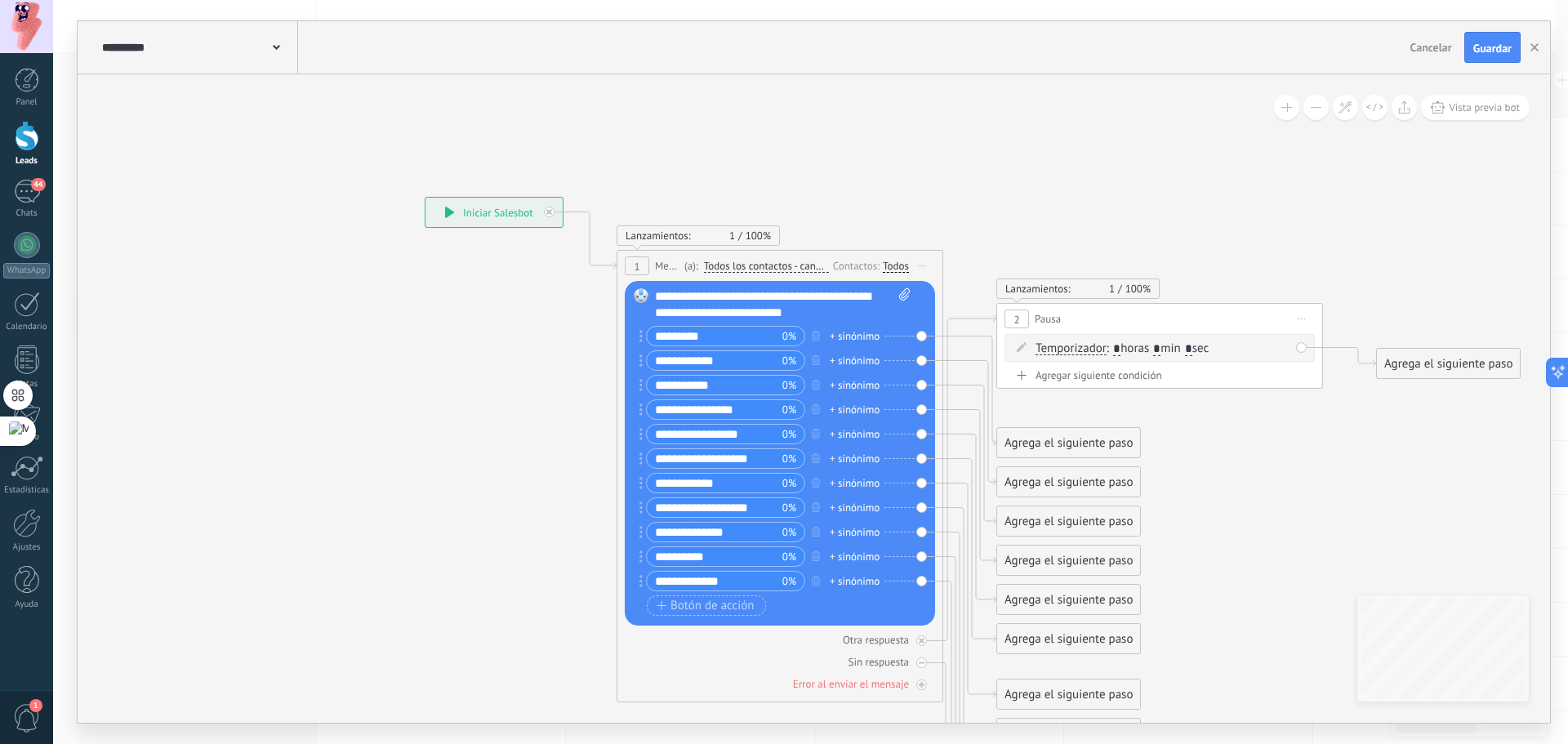
click at [795, 337] on span "0%" at bounding box center [789, 336] width 13 height 16
click at [863, 341] on div "+ sinónimo" at bounding box center [854, 336] width 50 height 16
drag, startPoint x: 884, startPoint y: 316, endPoint x: 914, endPoint y: 333, distance: 34.5
click at [884, 315] on div "**********" at bounding box center [783, 305] width 255 height 33
click at [918, 334] on div "Reemplazar Quitar Convertir a mensaje de voz Arrastre la imagen aquí para adjun…" at bounding box center [780, 453] width 311 height 344
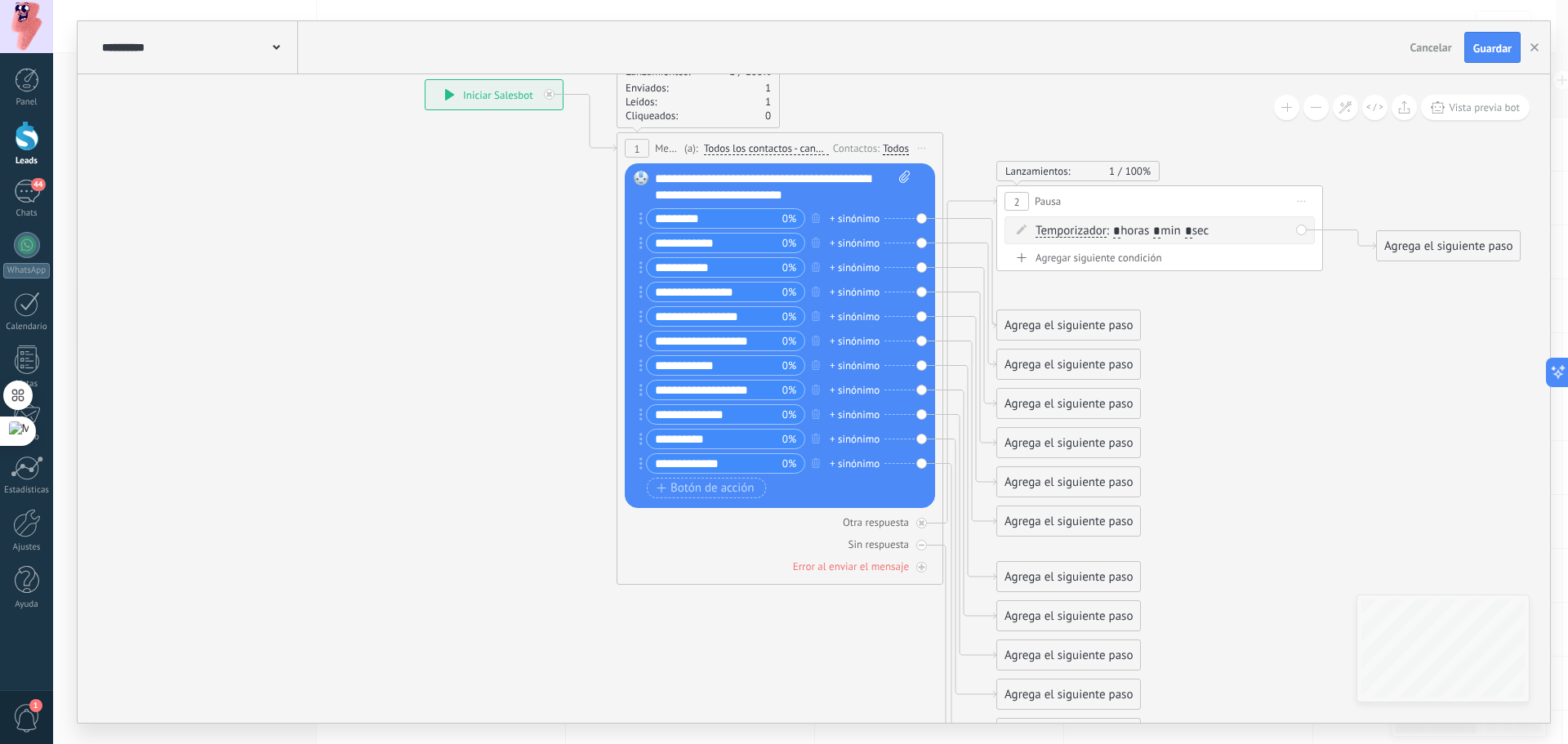
click at [643, 144] on div "1" at bounding box center [637, 149] width 25 height 19
click at [688, 147] on span "(a):" at bounding box center [690, 148] width 13 height 15
click at [721, 148] on span "Todos los contactos - canales seleccionados" at bounding box center [766, 149] width 125 height 13
click at [721, 148] on button "Todos los contactos - canales seleccionados" at bounding box center [797, 149] width 204 height 30
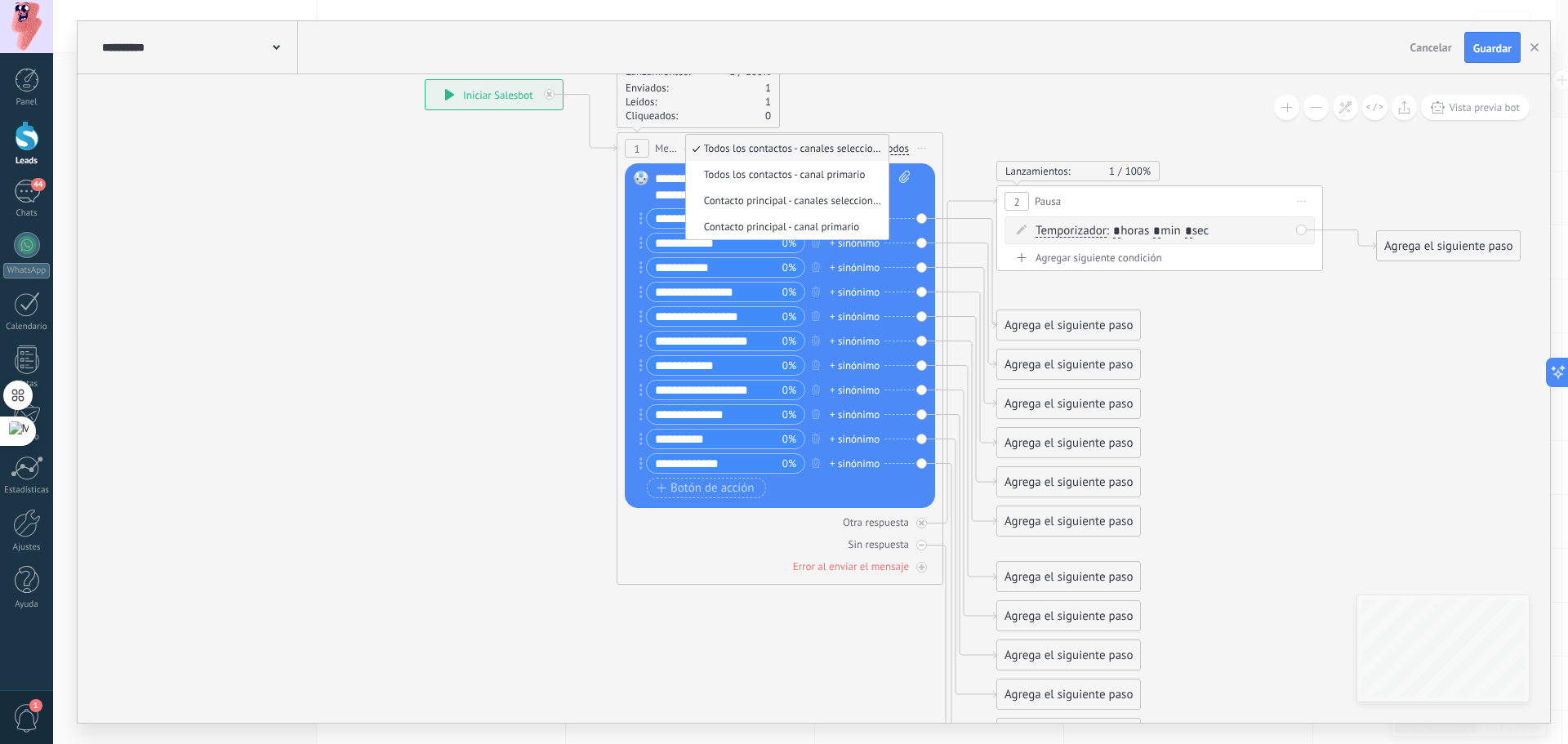
click at [915, 100] on div "Lanzamientos: 1 100% Enviados: 1 Leídos: 1 Cliqueados: 0" at bounding box center [780, 95] width 327 height 67
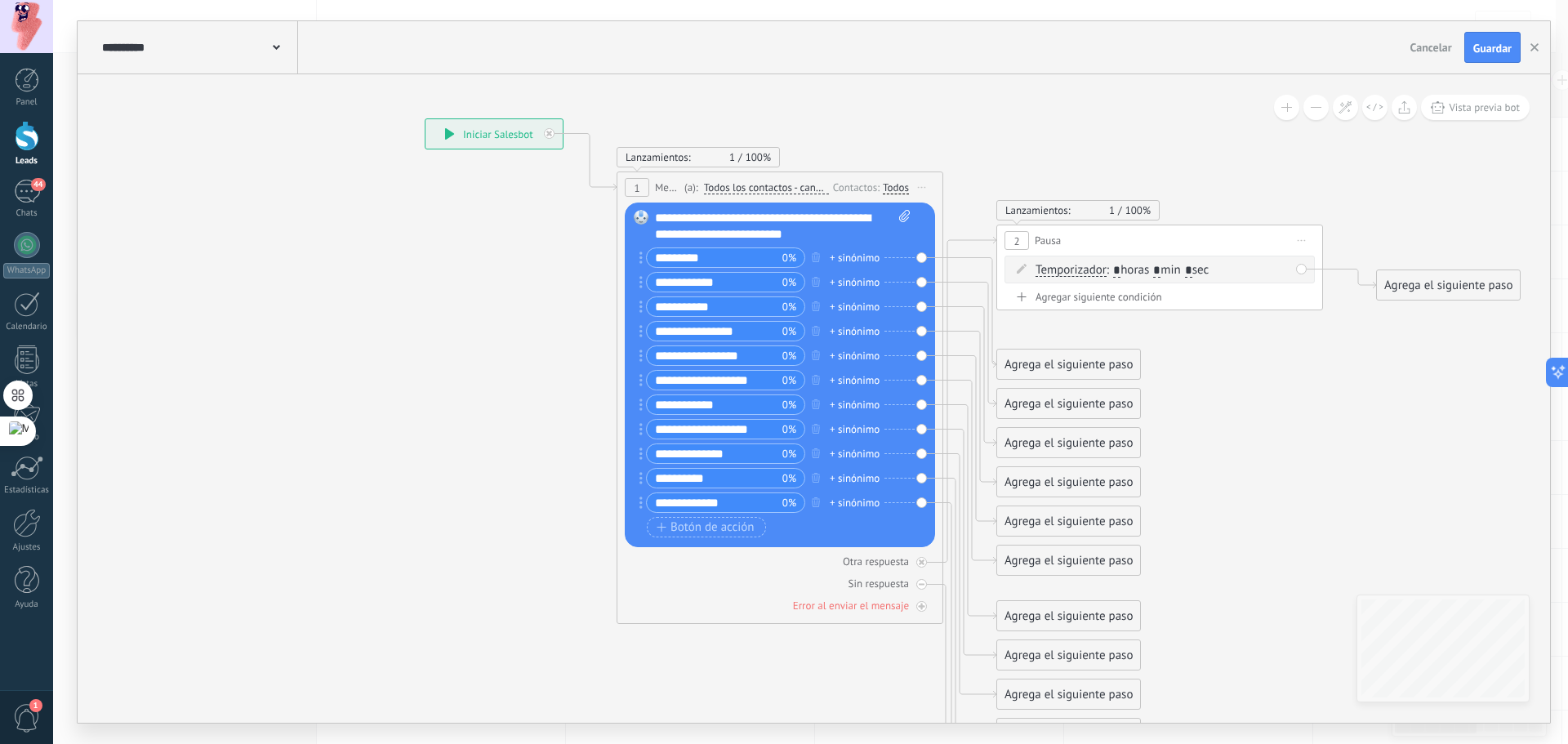
click at [438, 125] on div "**********" at bounding box center [494, 133] width 137 height 30
click at [464, 132] on div "**********" at bounding box center [494, 133] width 137 height 30
click at [456, 143] on div "**********" at bounding box center [494, 133] width 137 height 30
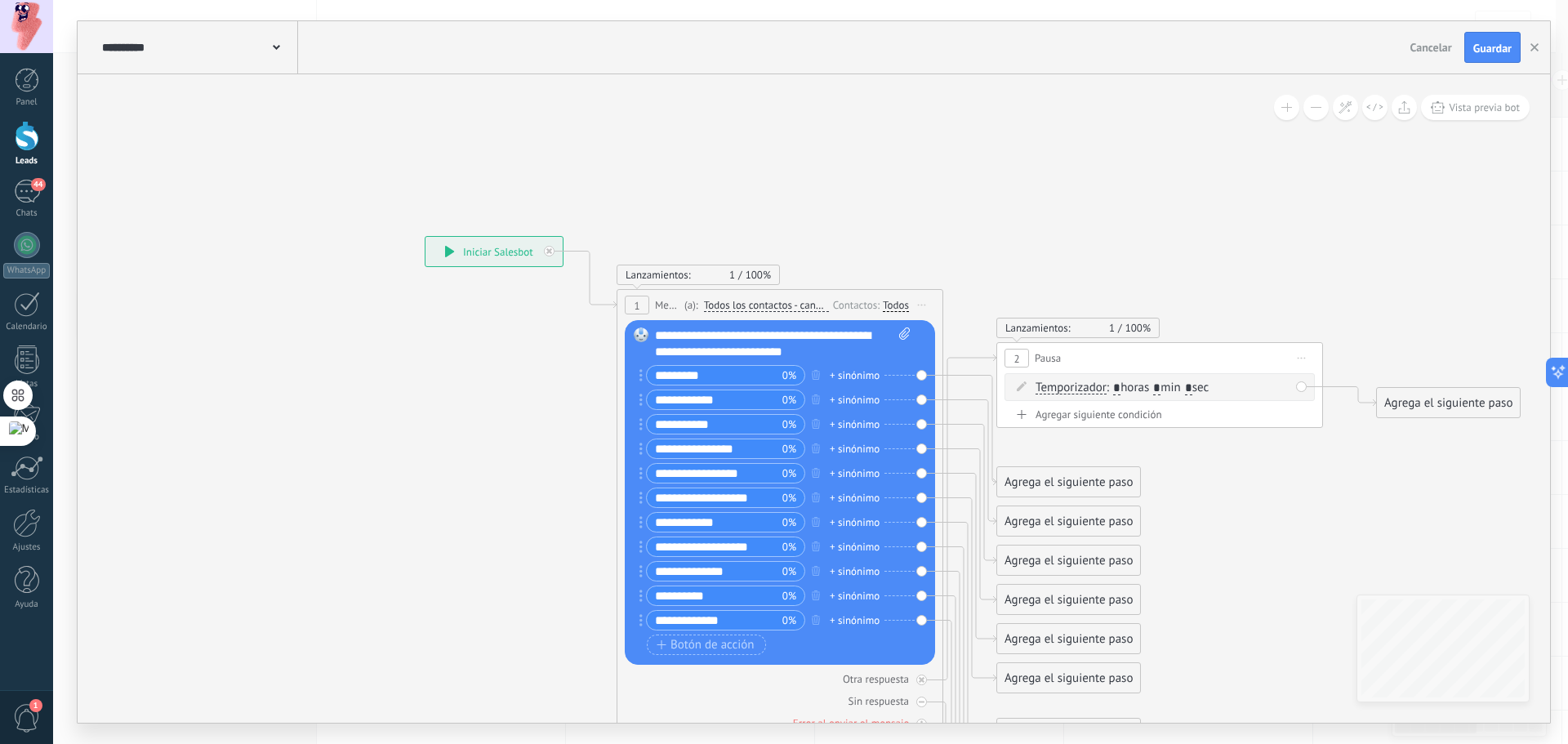
click at [448, 251] on icon at bounding box center [449, 251] width 9 height 12
drag, startPoint x: 448, startPoint y: 251, endPoint x: 461, endPoint y: 245, distance: 14.3
click at [448, 251] on icon at bounding box center [449, 251] width 9 height 12
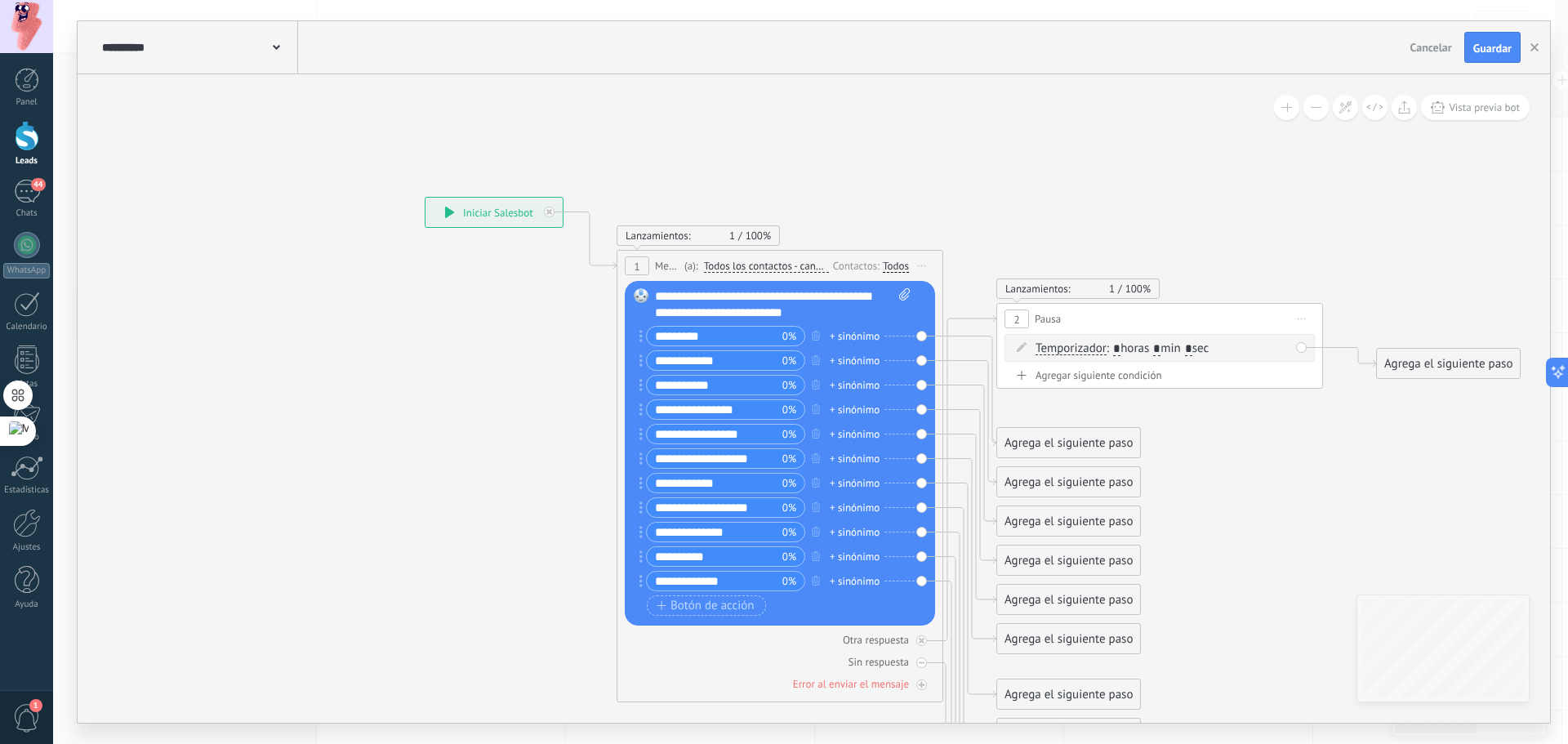
click at [447, 217] on icon at bounding box center [449, 212] width 9 height 12
click at [35, 188] on span "44" at bounding box center [37, 185] width 13 height 13
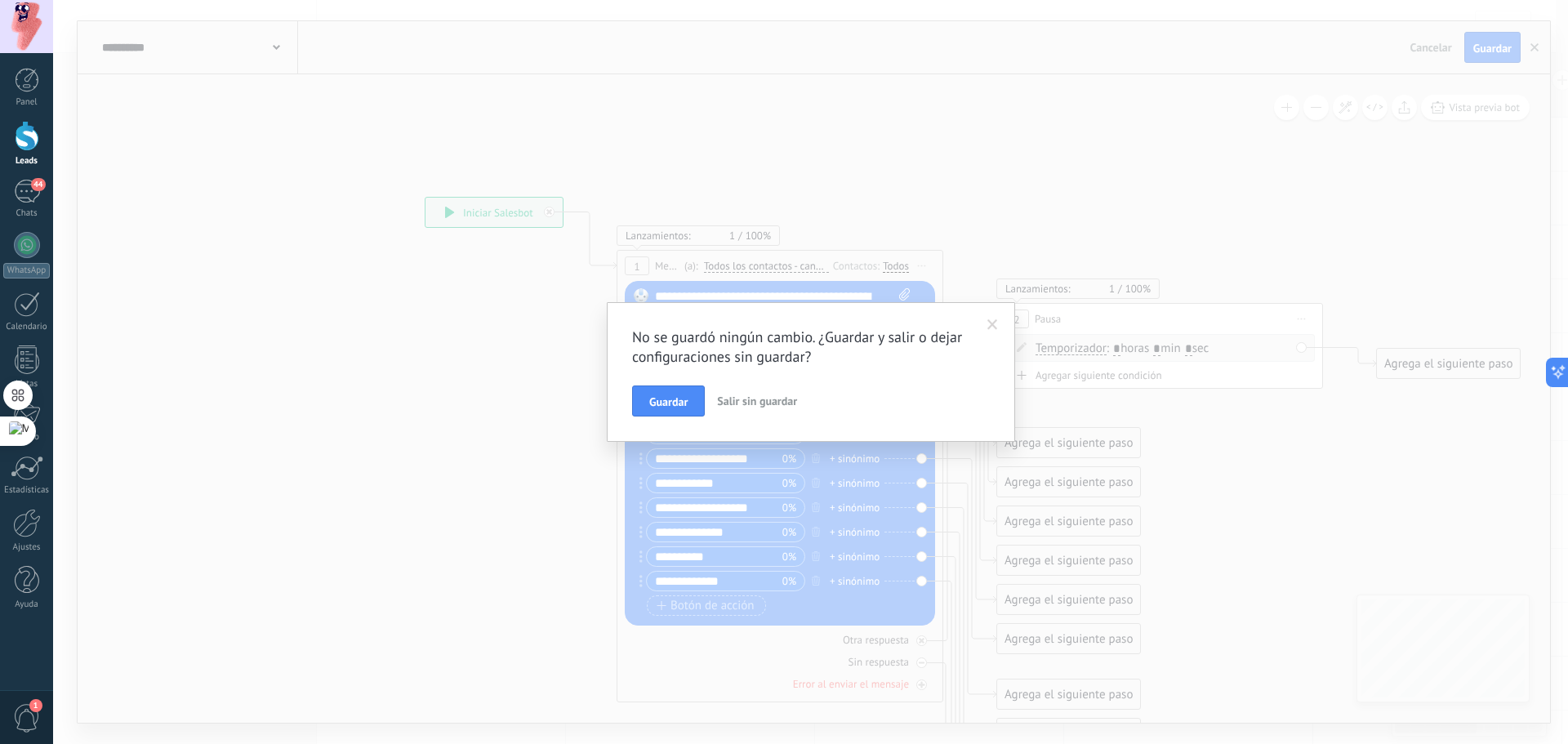
click at [658, 393] on button "Guardar" at bounding box center [668, 401] width 73 height 31
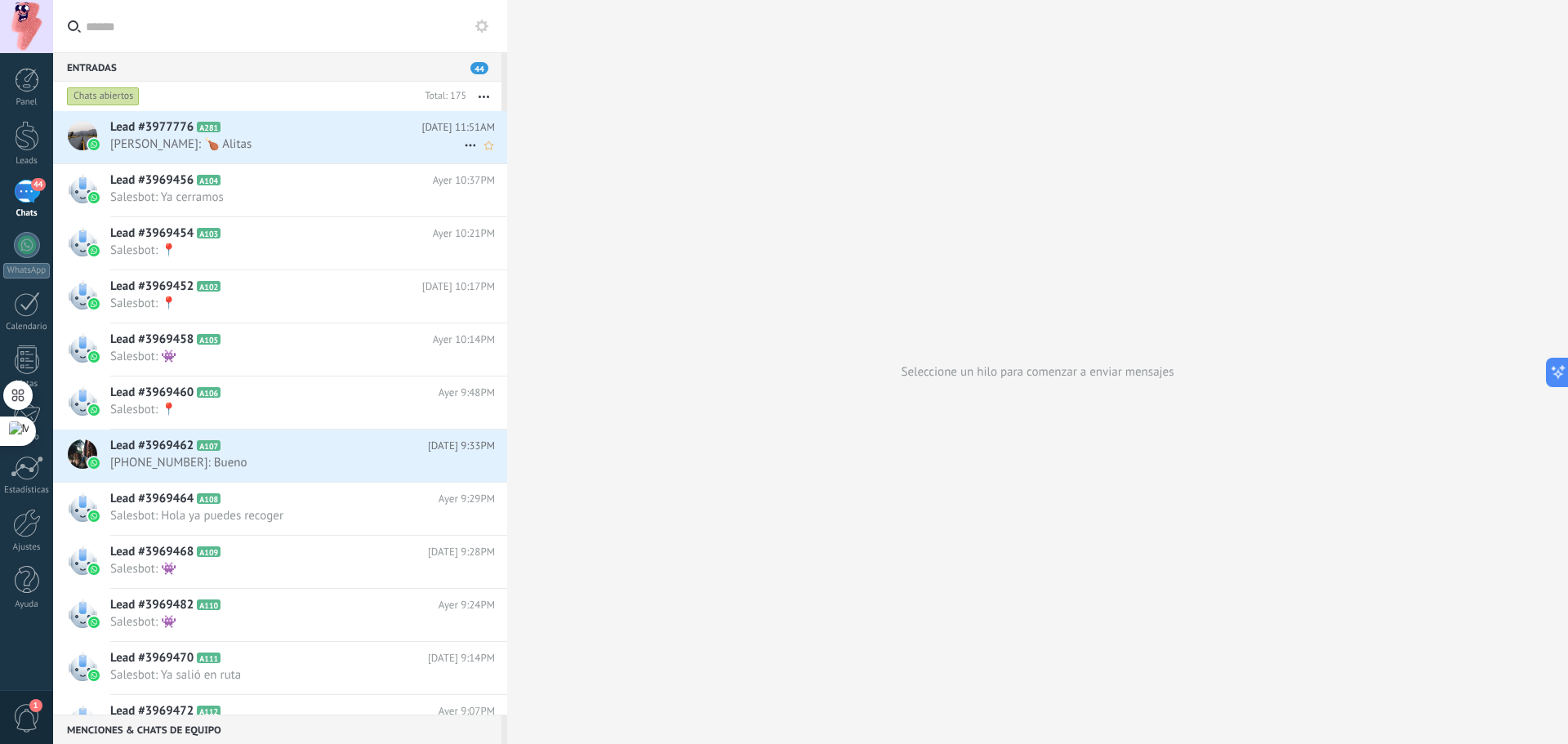
click at [466, 141] on icon at bounding box center [470, 145] width 19 height 19
click at [365, 141] on div at bounding box center [784, 372] width 1568 height 744
click at [367, 143] on span "Samuel: 🍗 Alitas" at bounding box center [287, 144] width 354 height 15
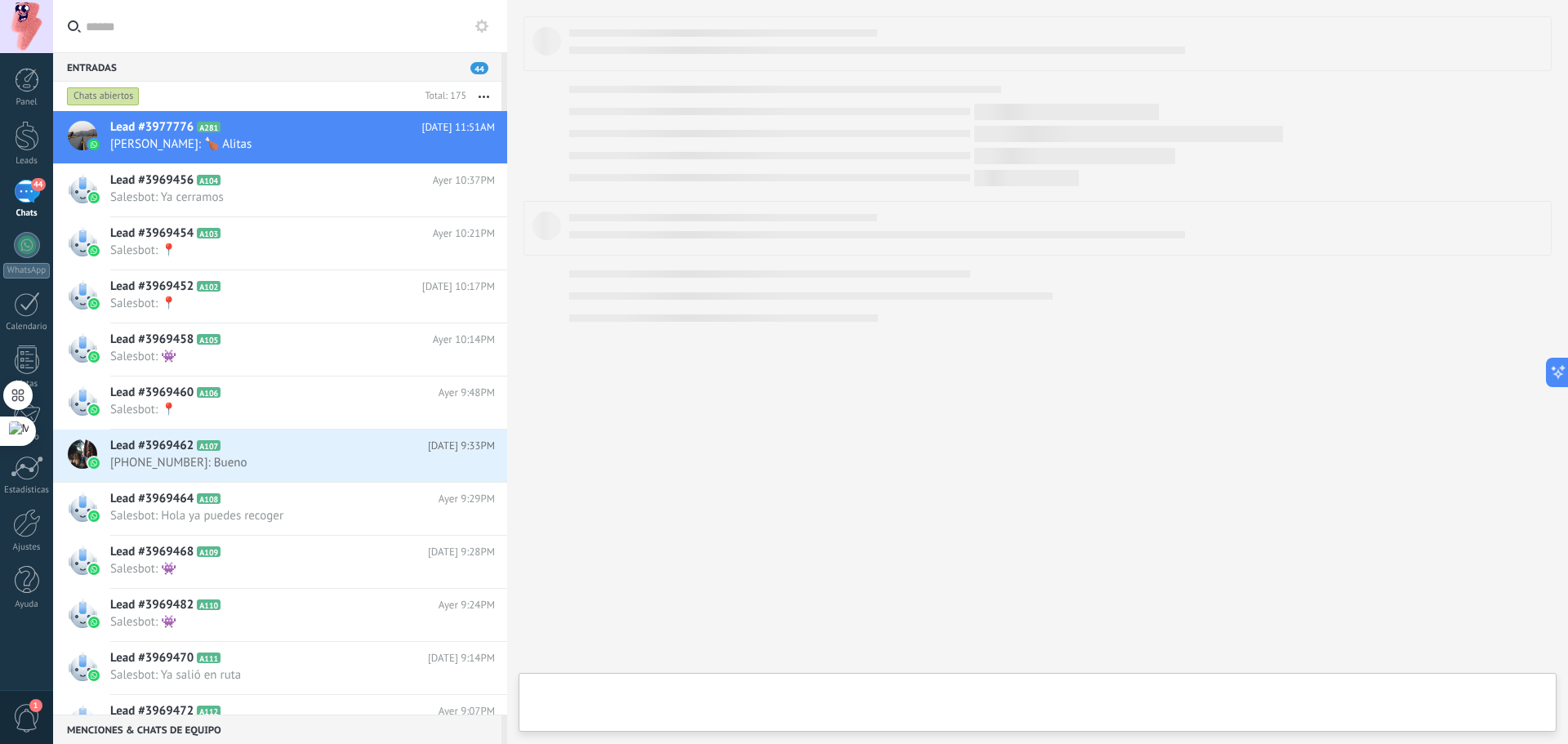
type textarea "**********"
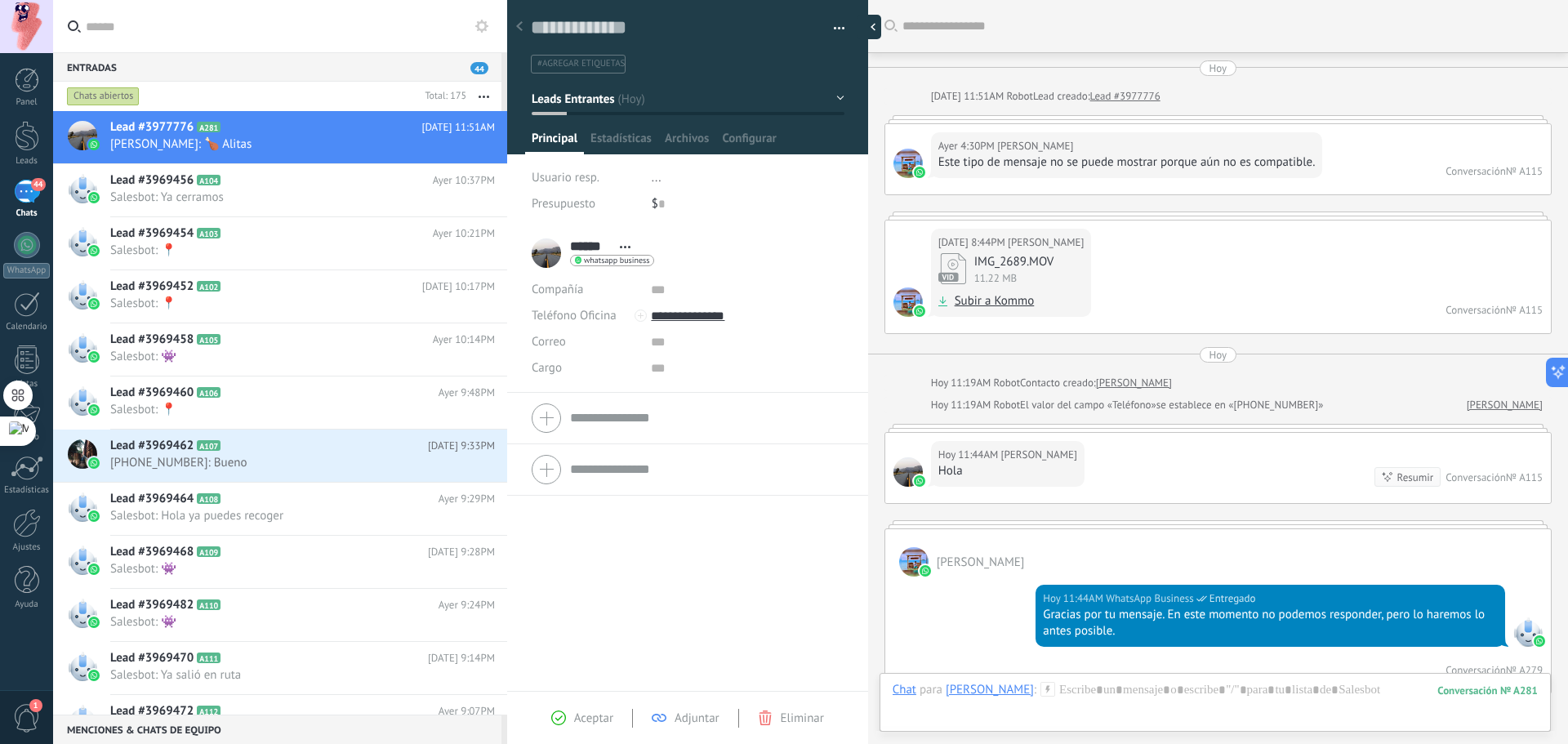
scroll to position [1055, 0]
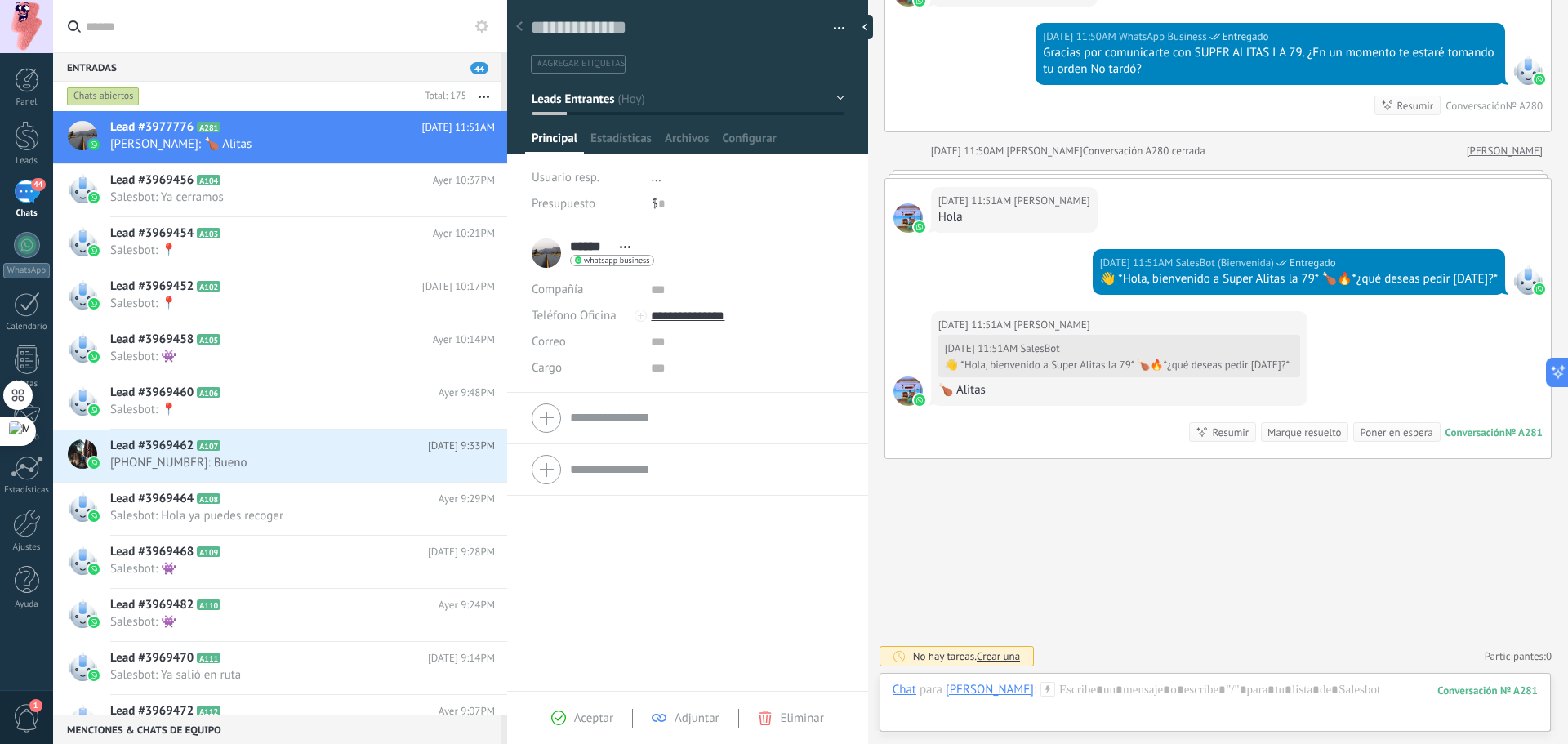
click at [830, 17] on button "button" at bounding box center [832, 29] width 24 height 25
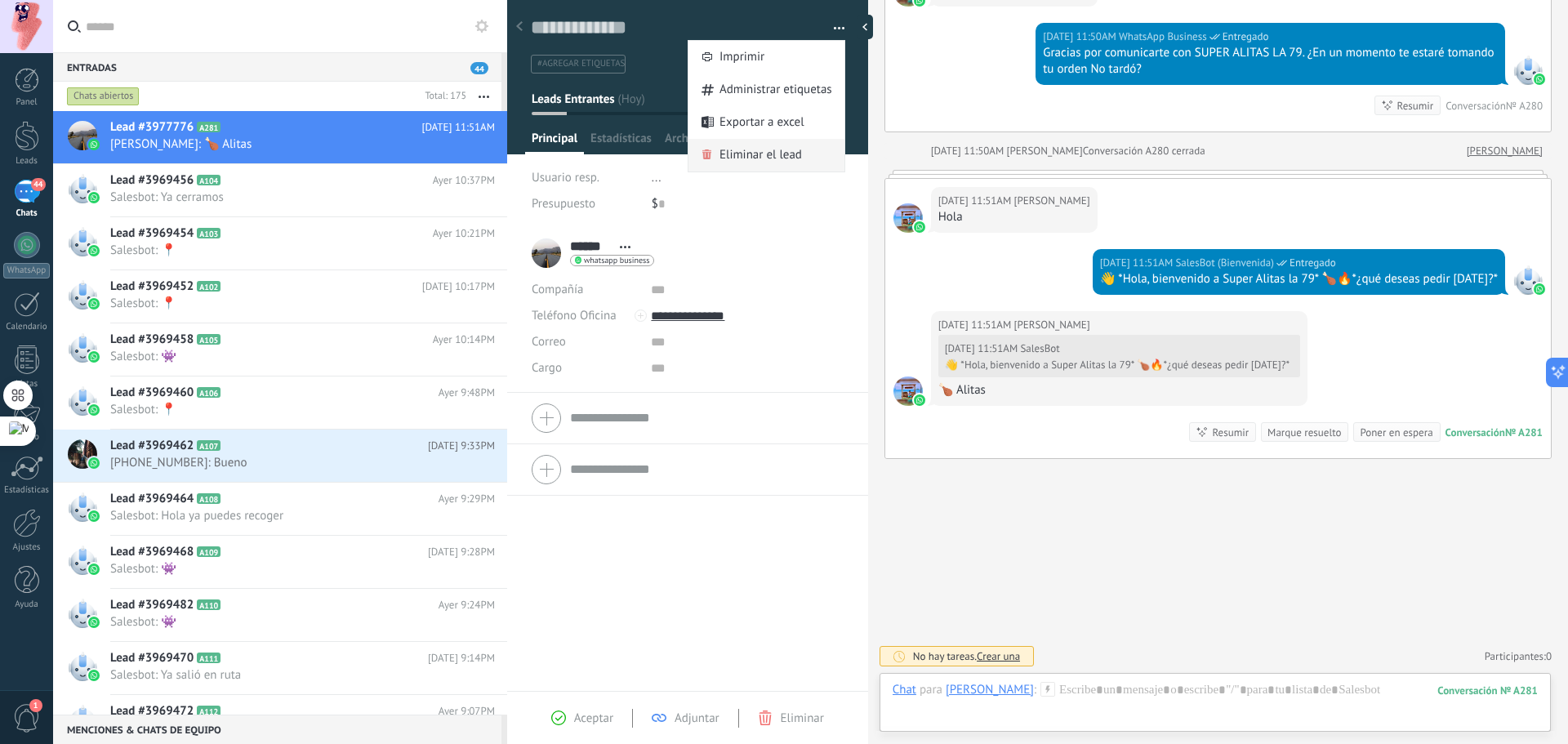
click at [760, 152] on span "Eliminar el lead" at bounding box center [761, 155] width 82 height 33
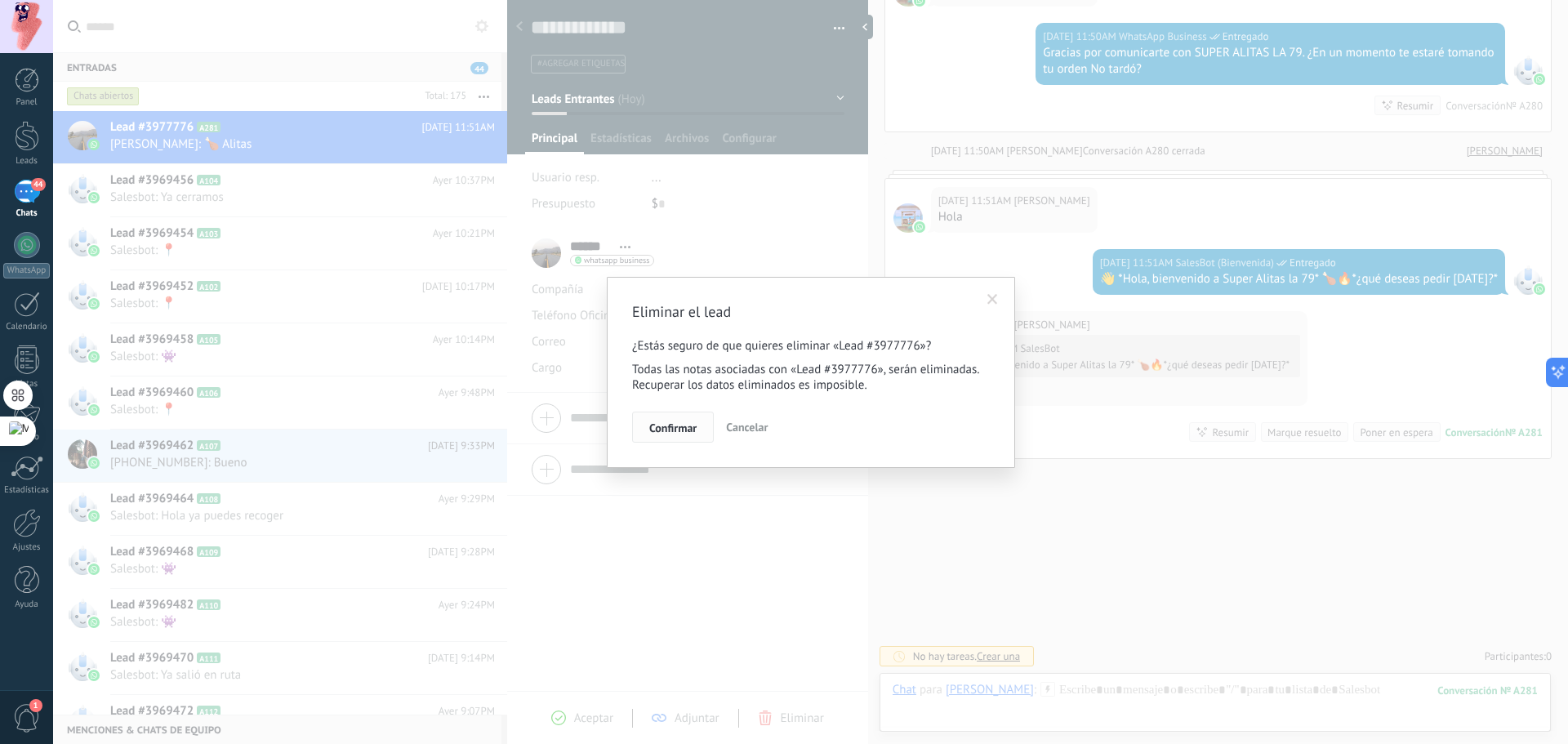
click at [672, 428] on span "Confirmar" at bounding box center [672, 428] width 47 height 12
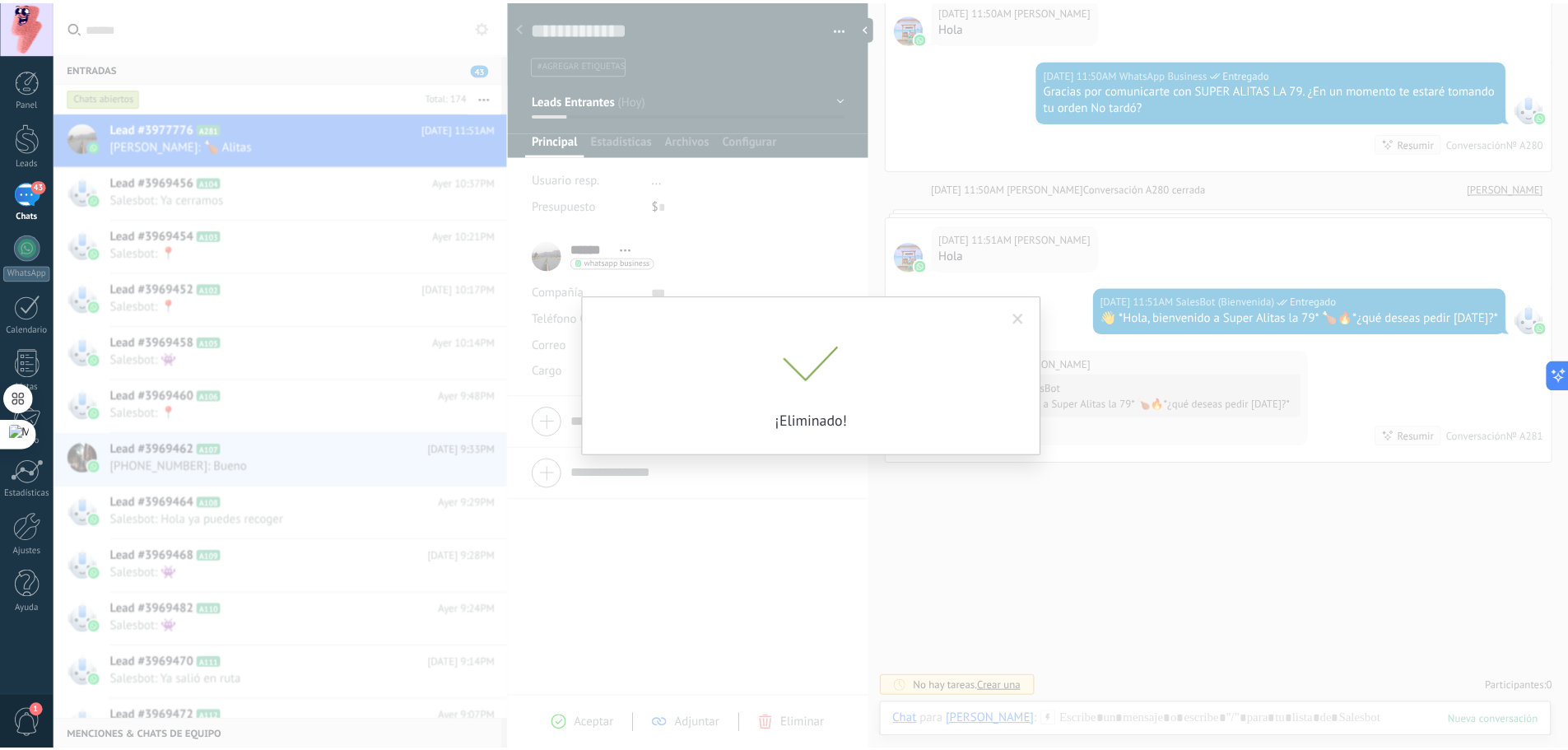
scroll to position [1054, 0]
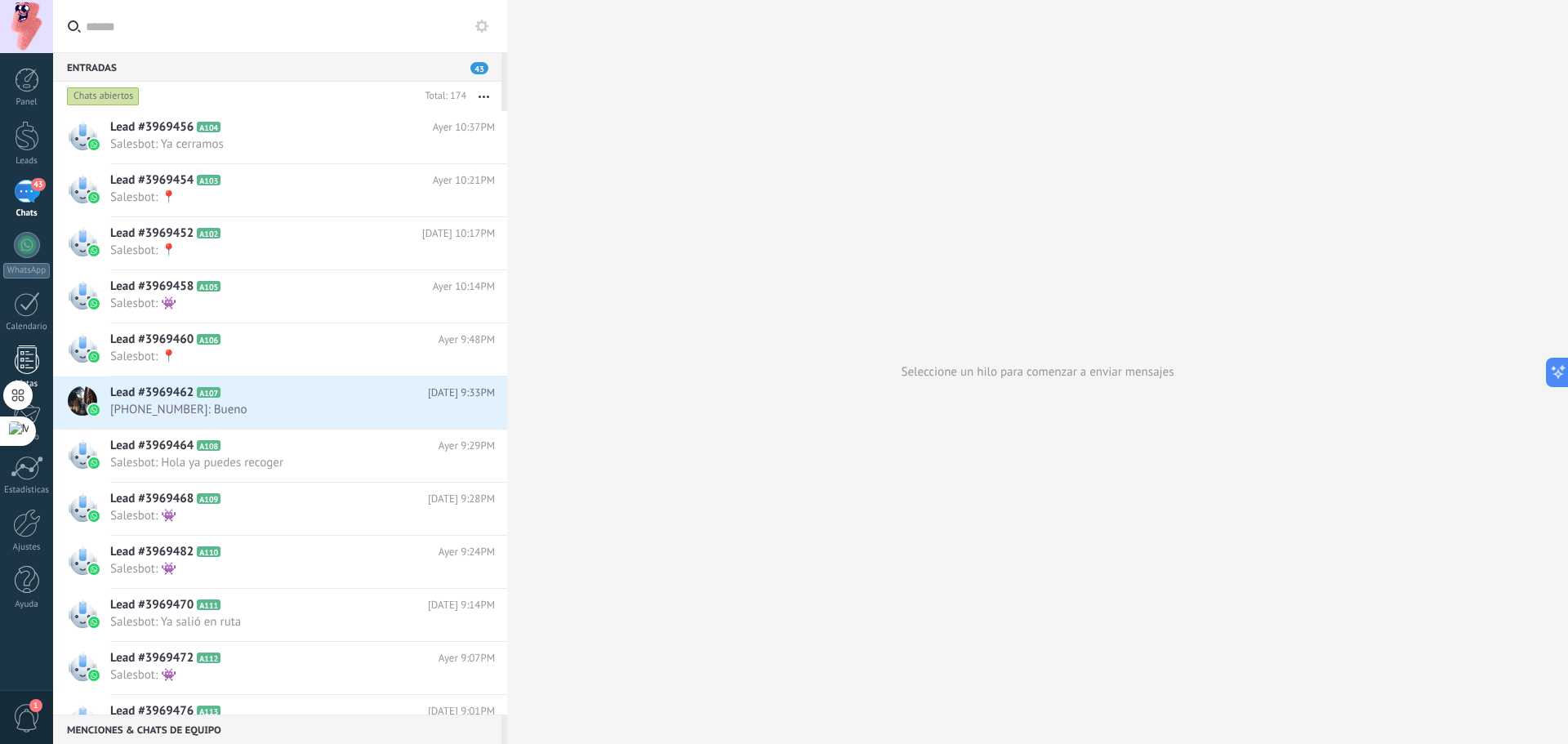
click at [41, 376] on link "Listas" at bounding box center [26, 367] width 53 height 44
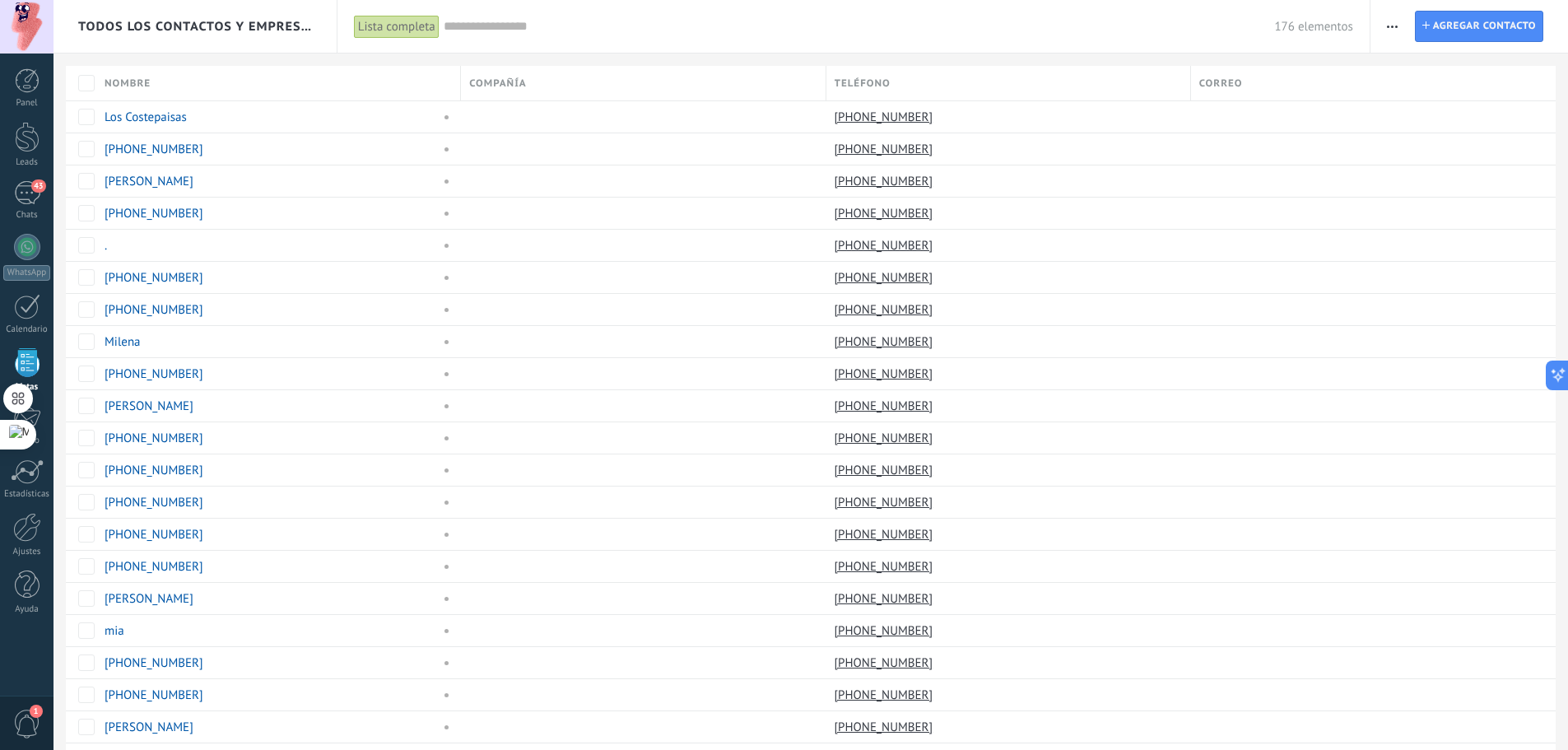
click at [160, 17] on div "Todos los contactos y empresas" at bounding box center [195, 26] width 235 height 52
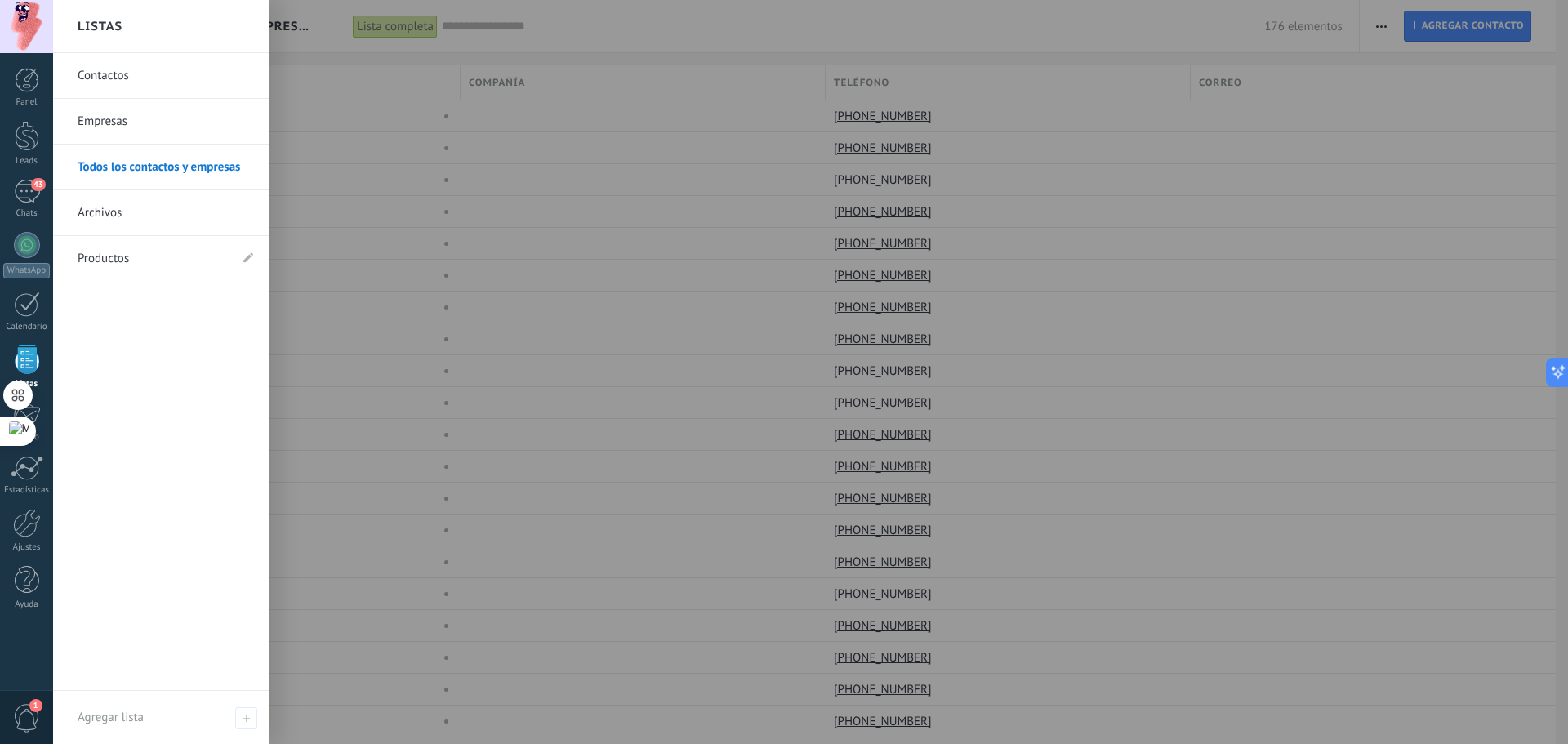
click at [575, 182] on div at bounding box center [836, 372] width 1568 height 744
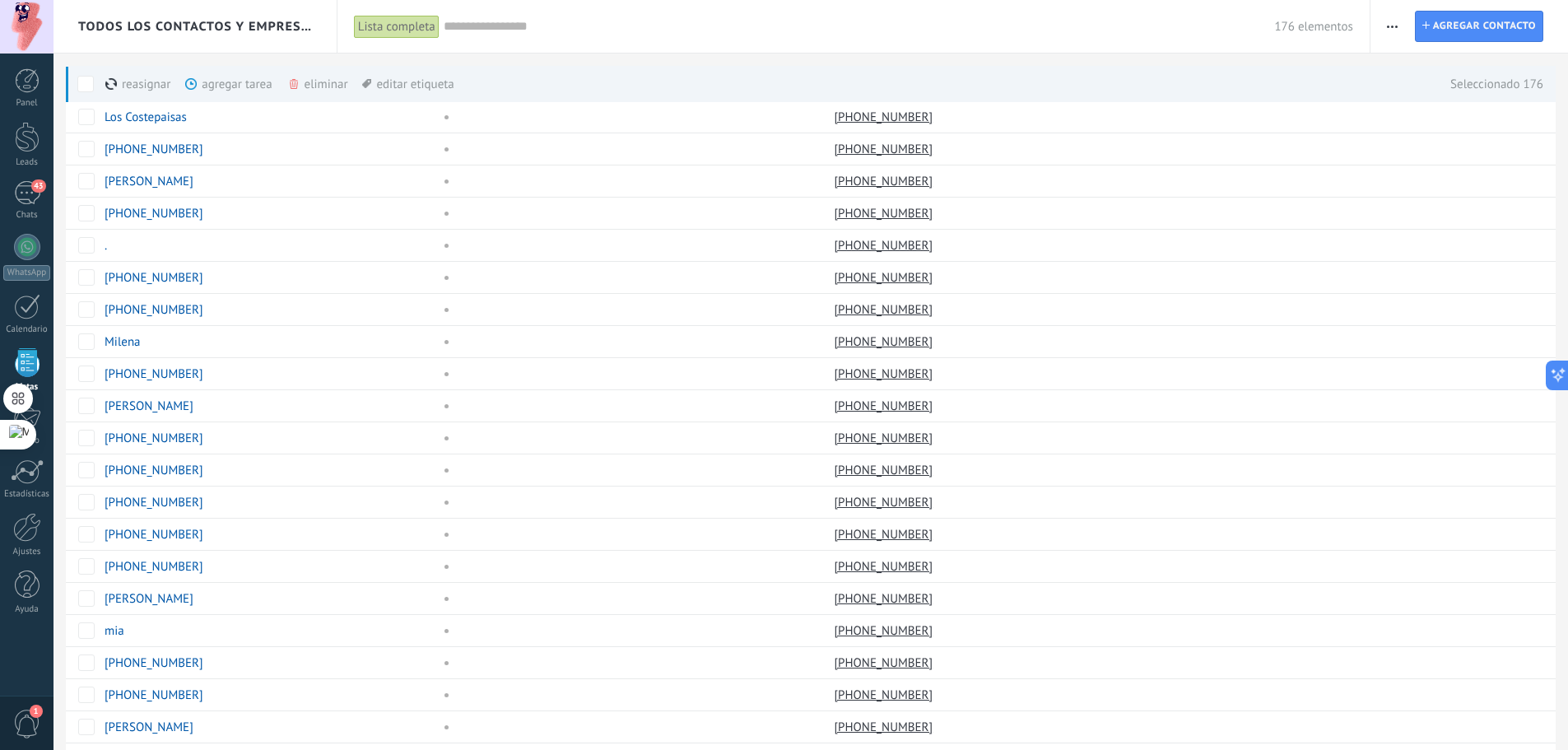
click at [323, 79] on div "eliminar màs" at bounding box center [345, 83] width 117 height 36
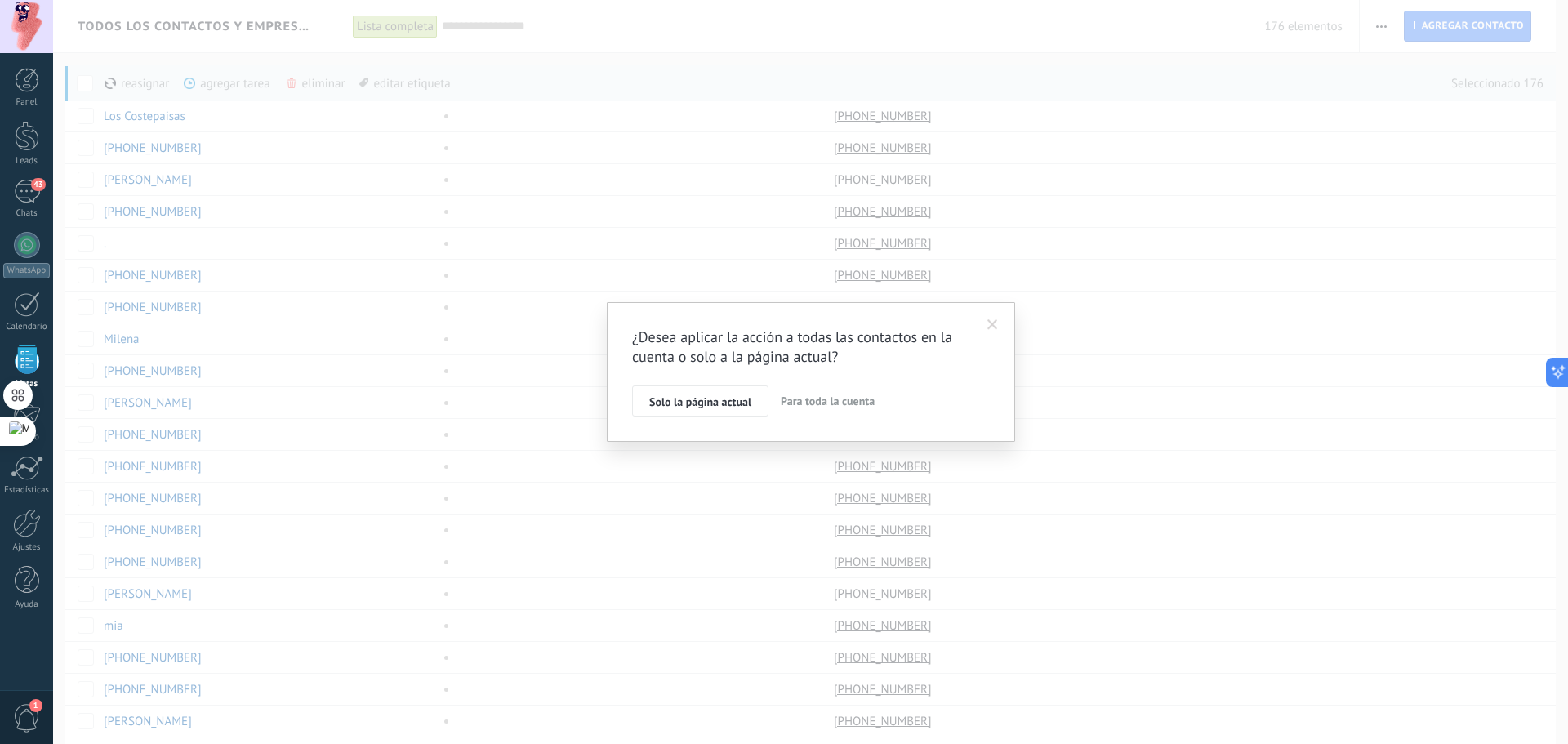
click at [797, 397] on span "Para toda la cuenta" at bounding box center [828, 400] width 94 height 14
click at [654, 360] on div "Estoy de lead en que cambiaré 176 contactos" at bounding box center [772, 361] width 236 height 16
click at [665, 405] on span "Aplicar" at bounding box center [667, 405] width 35 height 12
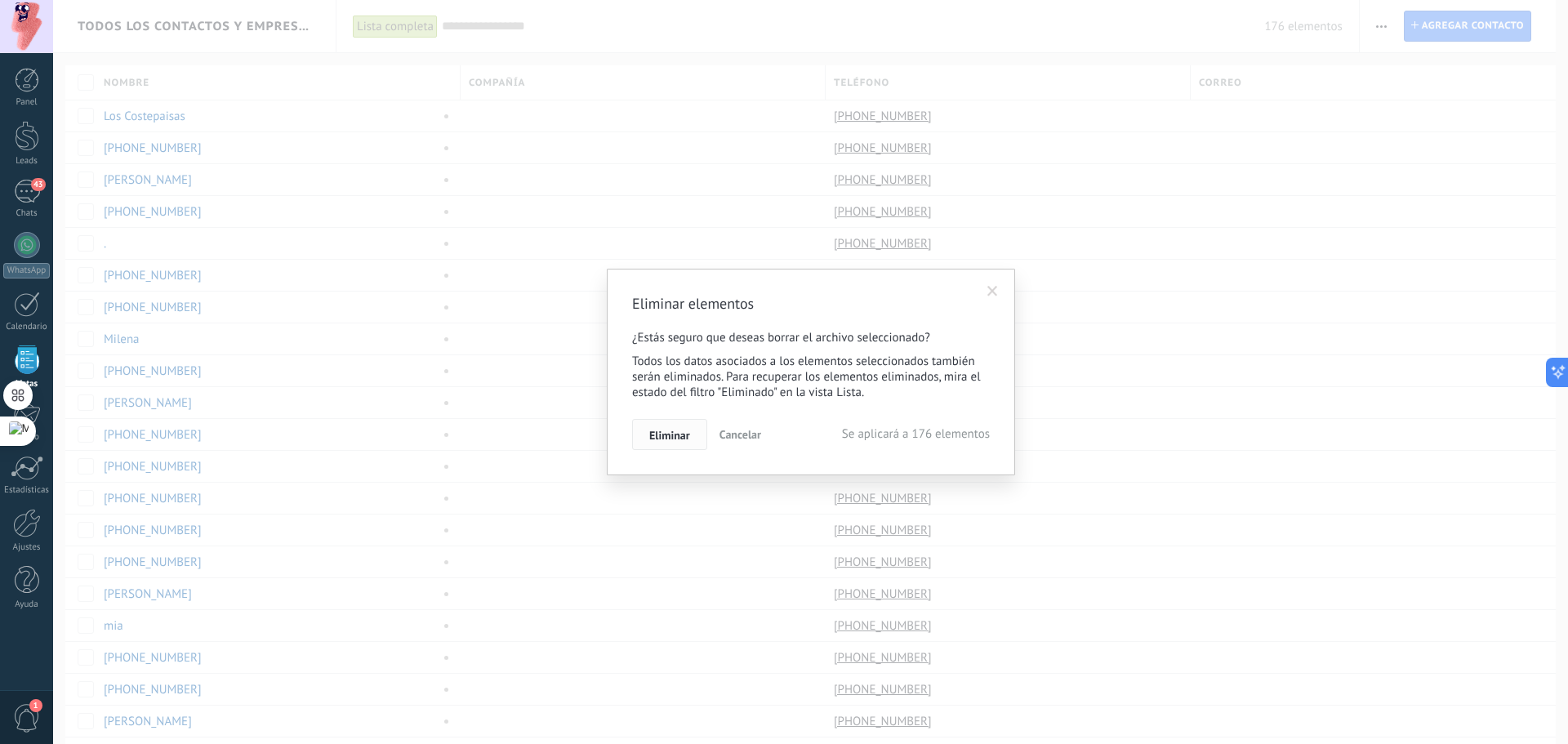
click at [679, 435] on span "Eliminar" at bounding box center [669, 435] width 41 height 12
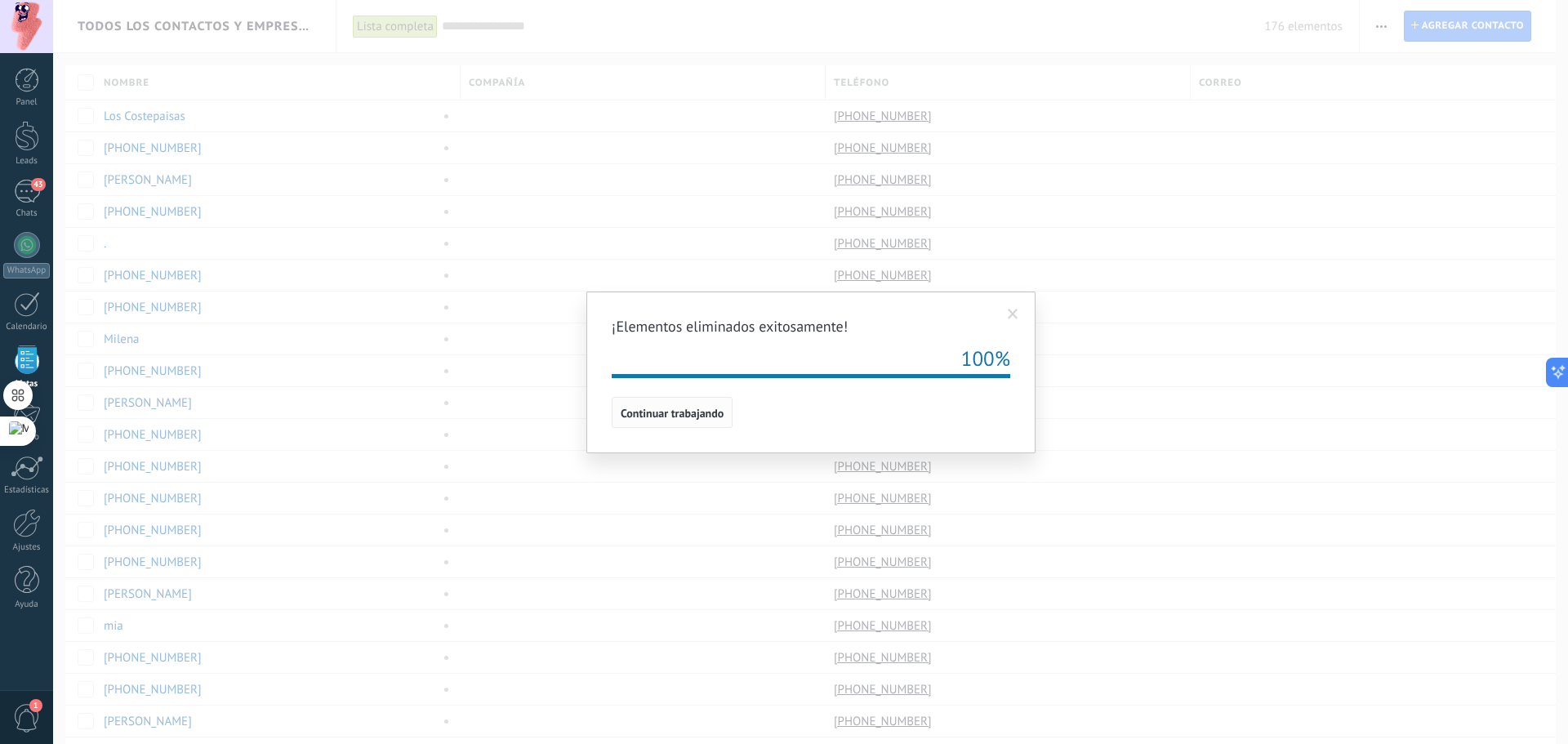
click at [678, 408] on span "Continuar trabajando" at bounding box center [671, 413] width 103 height 12
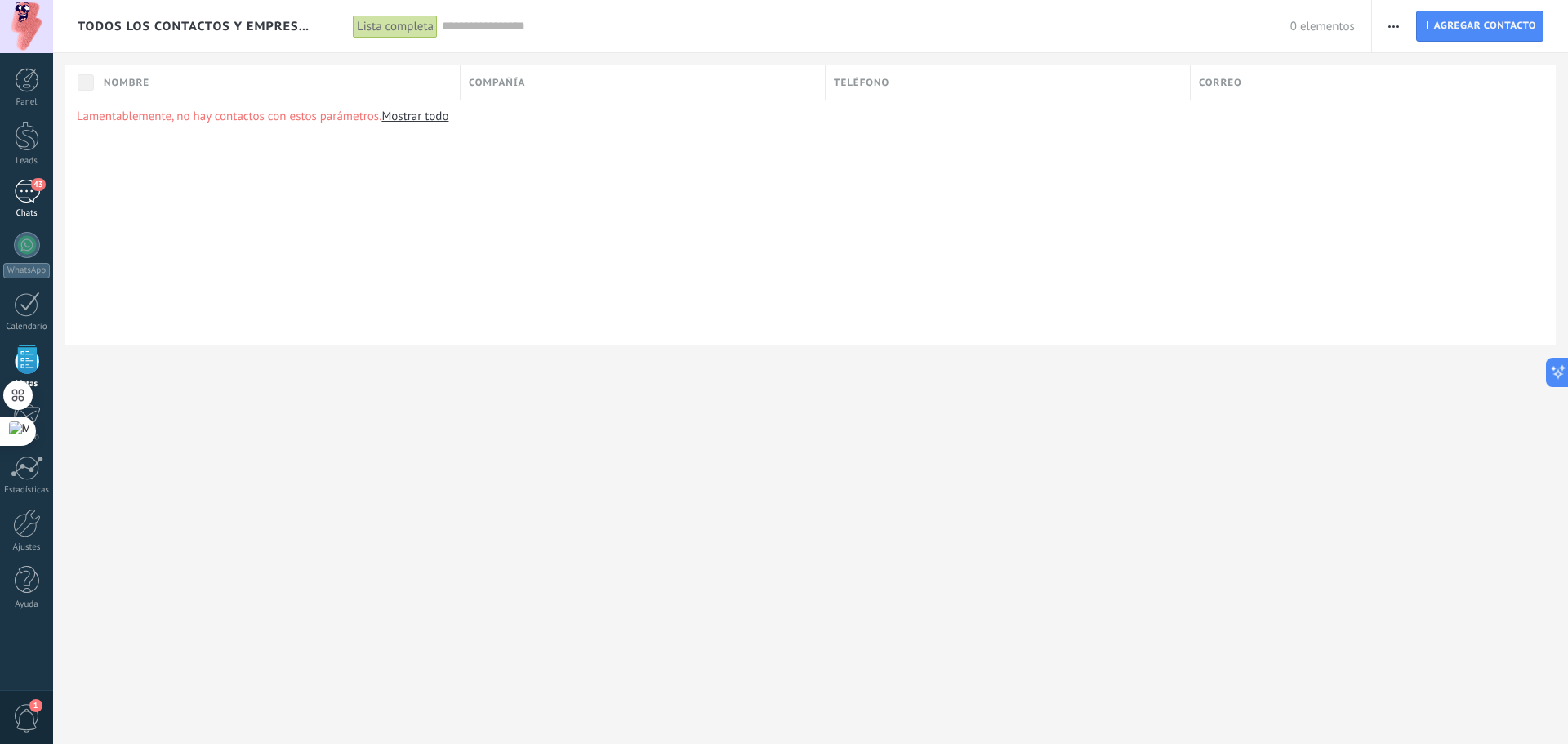
click at [25, 198] on div "43" at bounding box center [26, 191] width 26 height 24
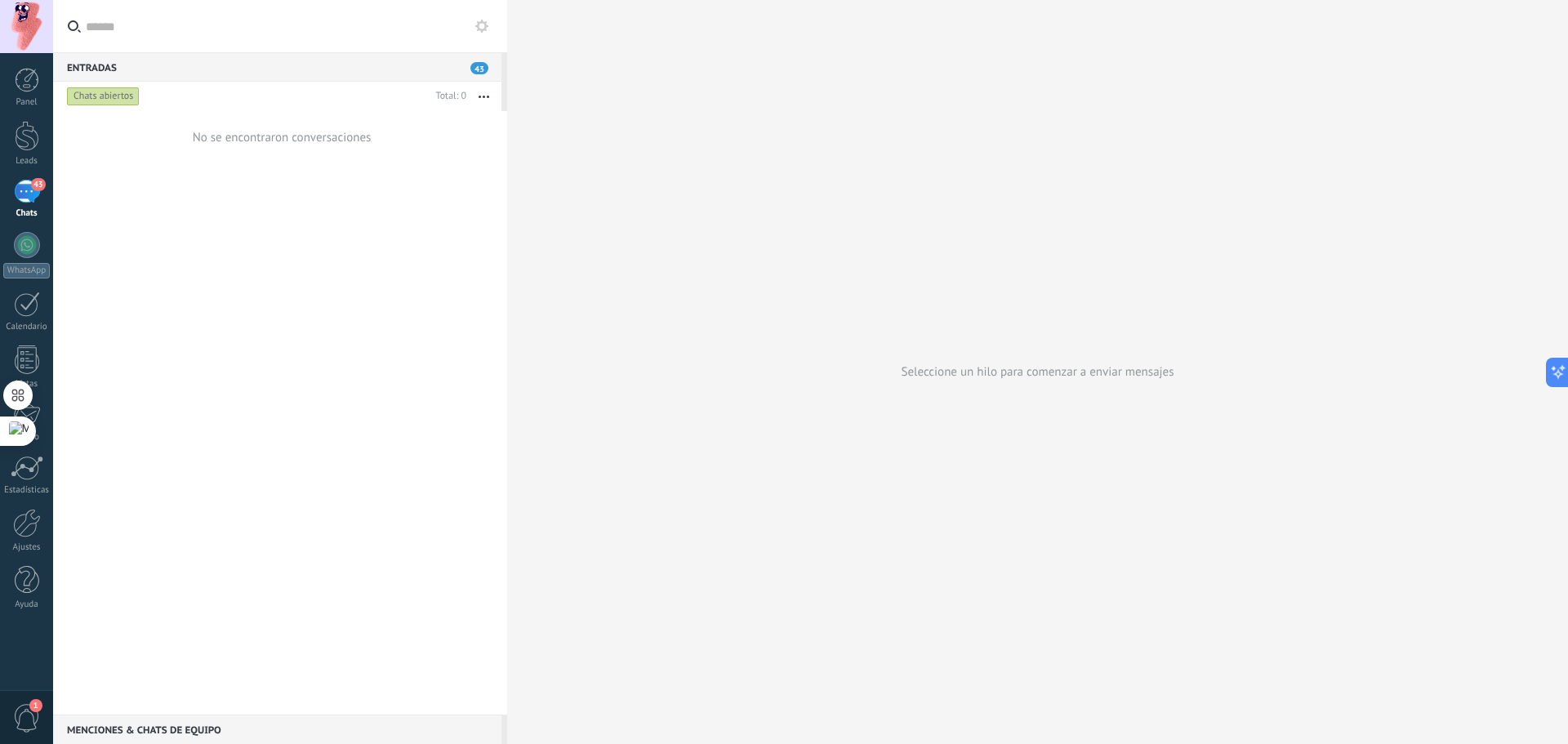
click at [130, 109] on div "Chats abiertos" at bounding box center [246, 96] width 365 height 30
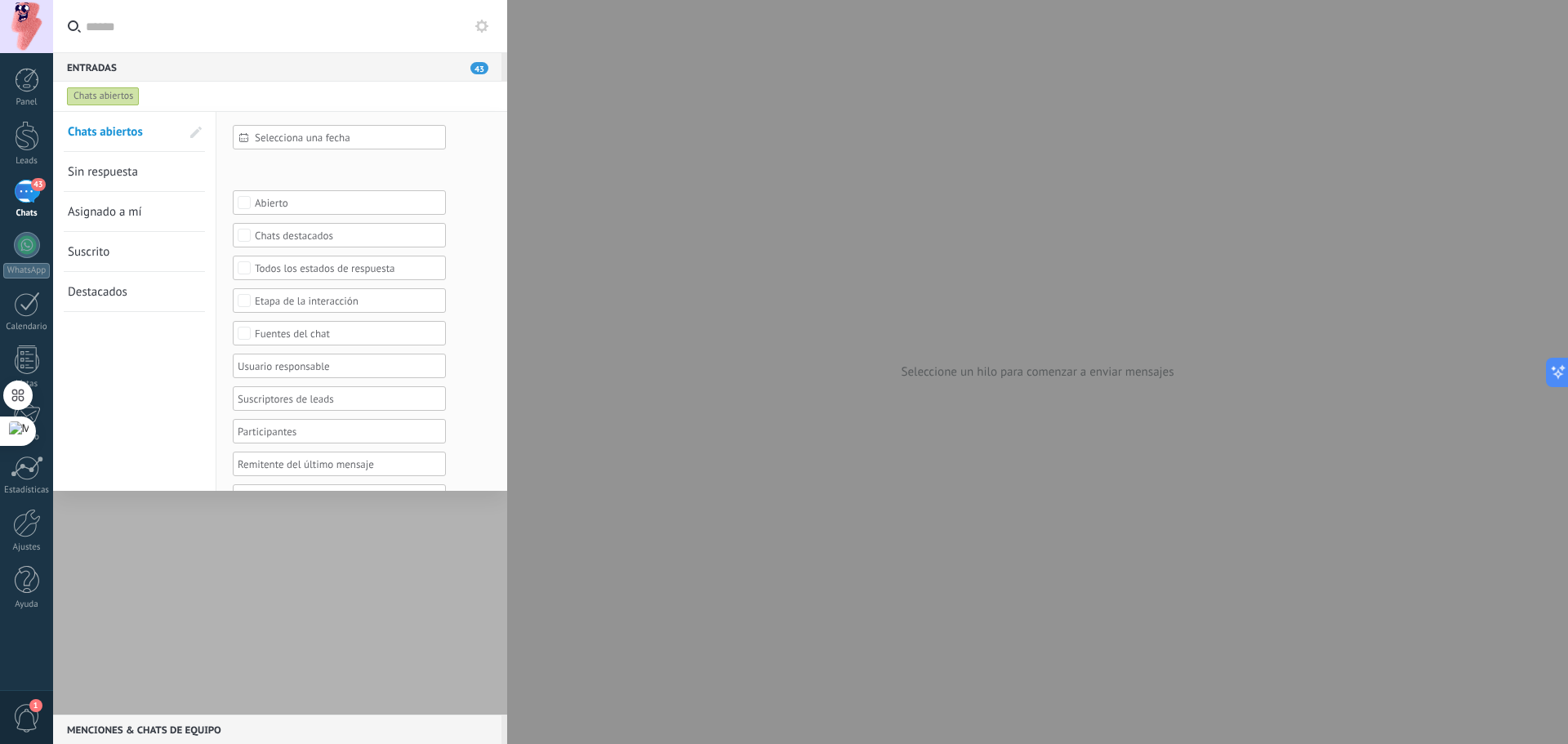
click at [129, 106] on div "Chats abiertos" at bounding box center [265, 96] width 403 height 30
click at [126, 98] on div "Chats abiertos" at bounding box center [104, 96] width 73 height 19
drag, startPoint x: 510, startPoint y: 111, endPoint x: 577, endPoint y: 118, distance: 67.4
click at [511, 111] on div at bounding box center [784, 372] width 1568 height 744
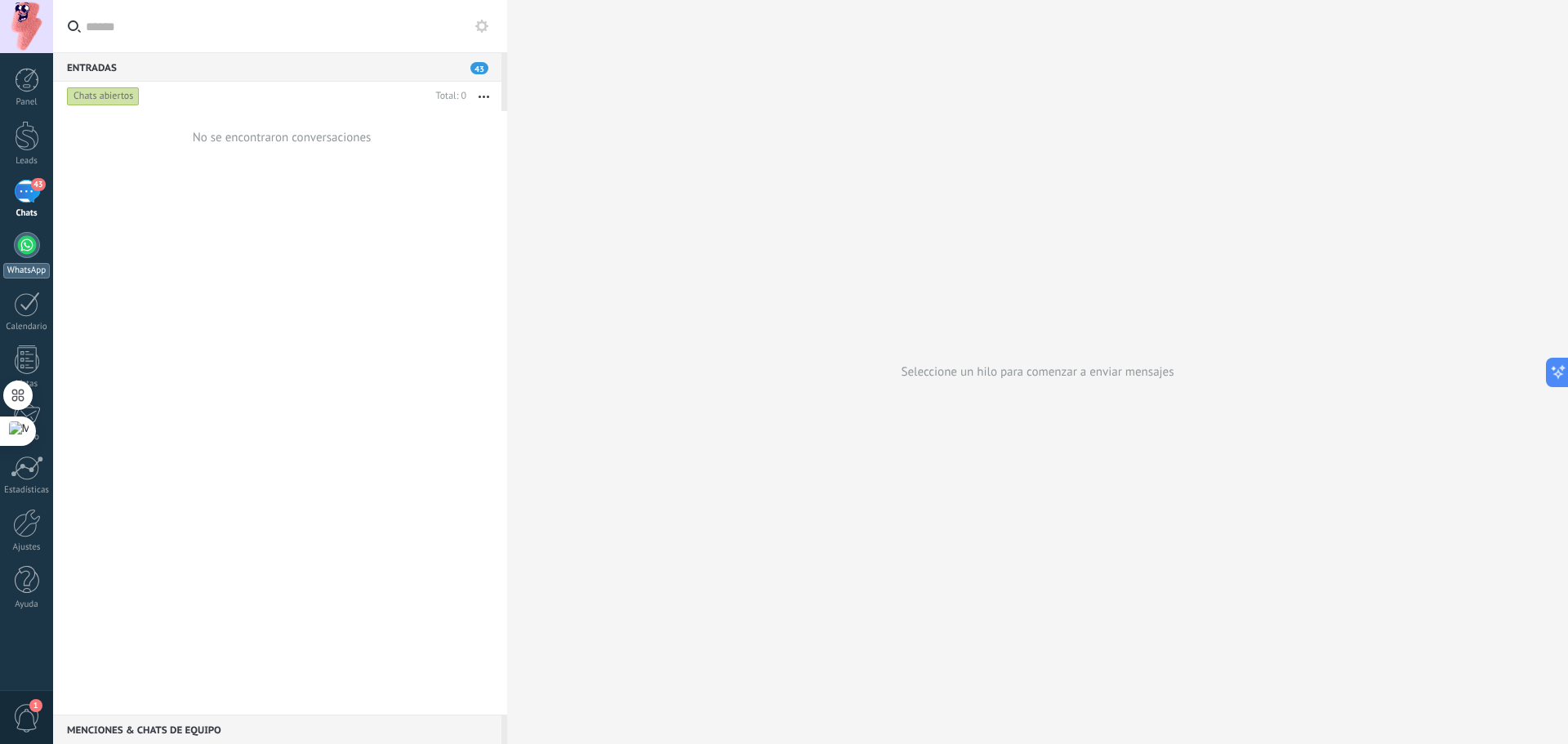
click at [14, 246] on div at bounding box center [26, 244] width 26 height 26
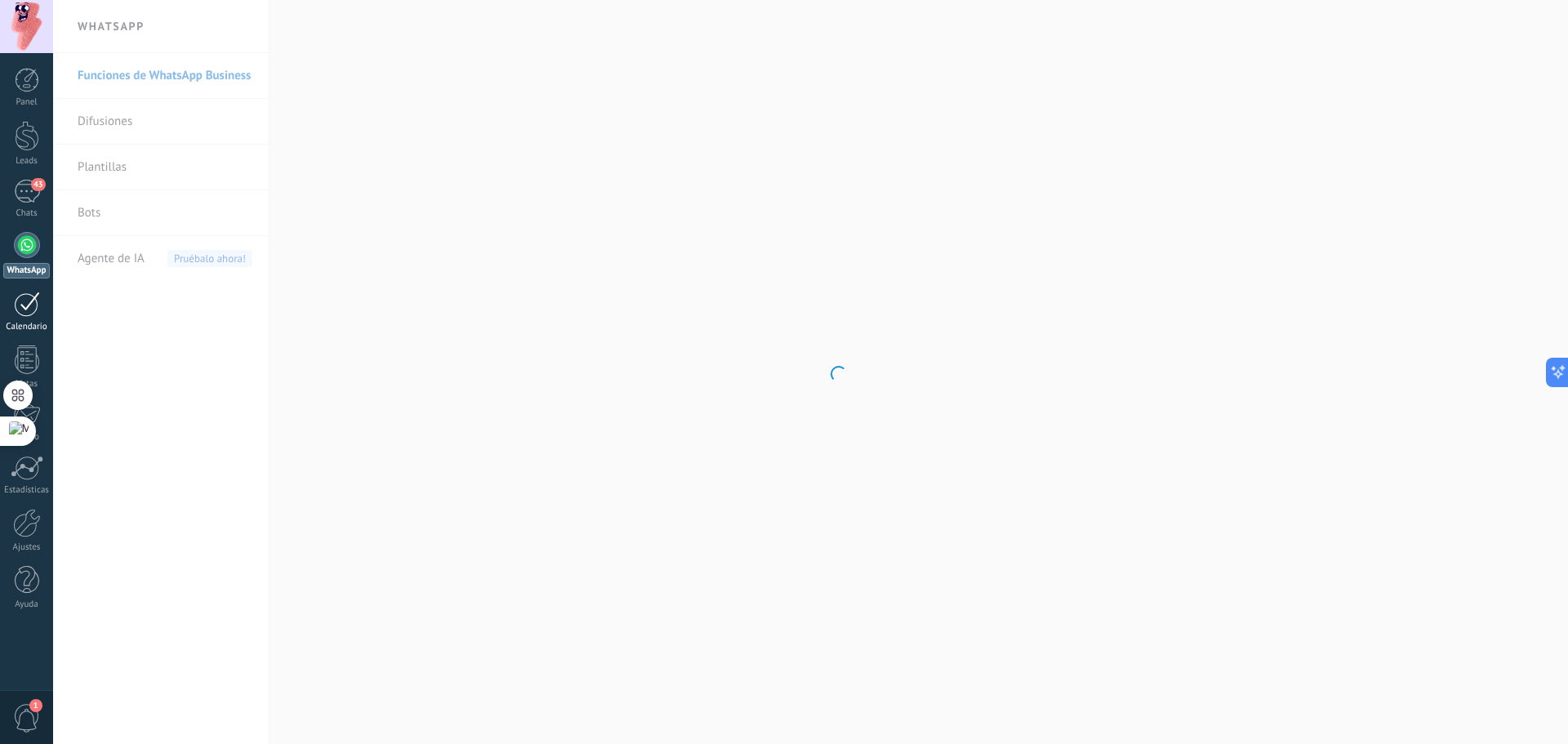
click at [24, 309] on div at bounding box center [26, 304] width 26 height 25
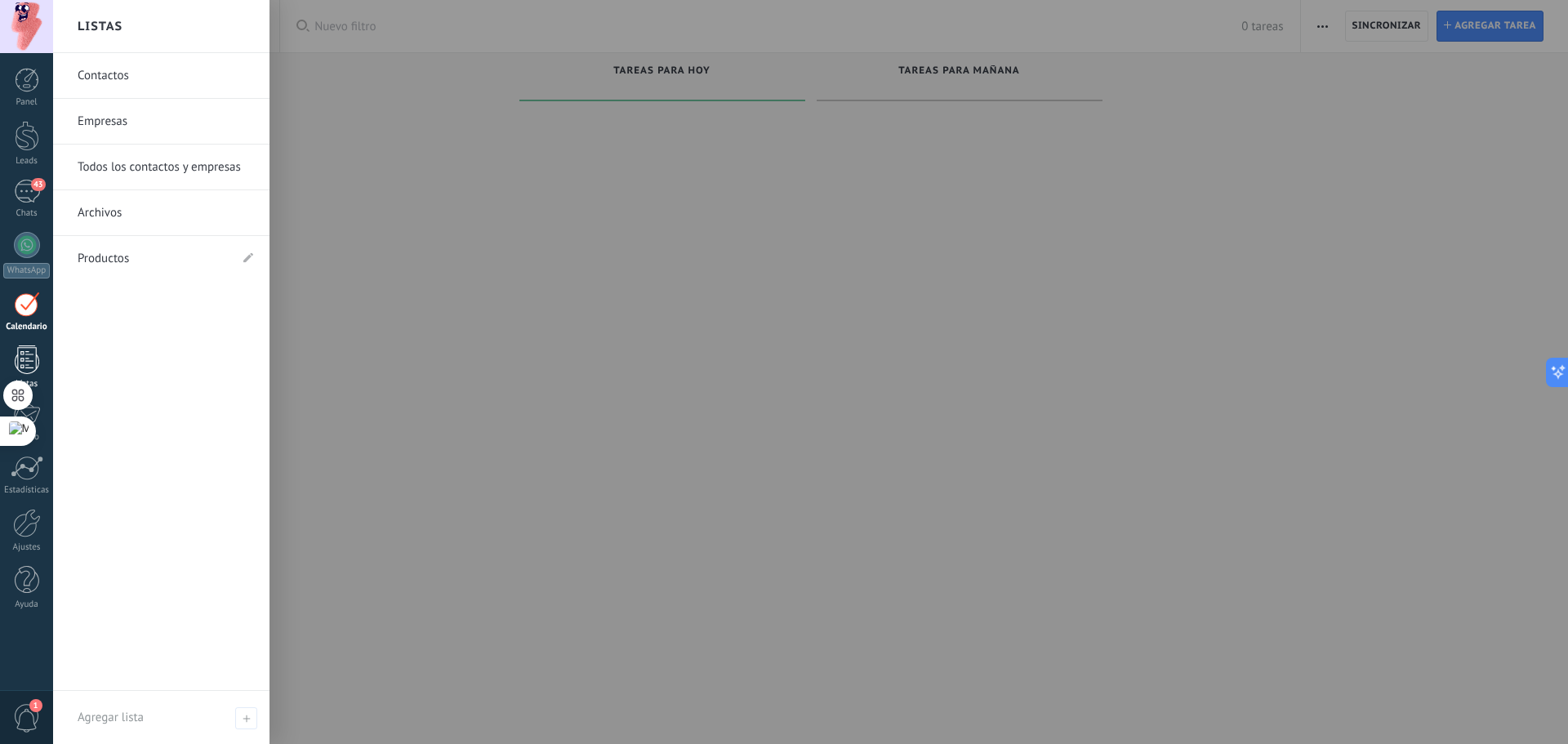
click at [40, 360] on link "Listas" at bounding box center [26, 367] width 53 height 44
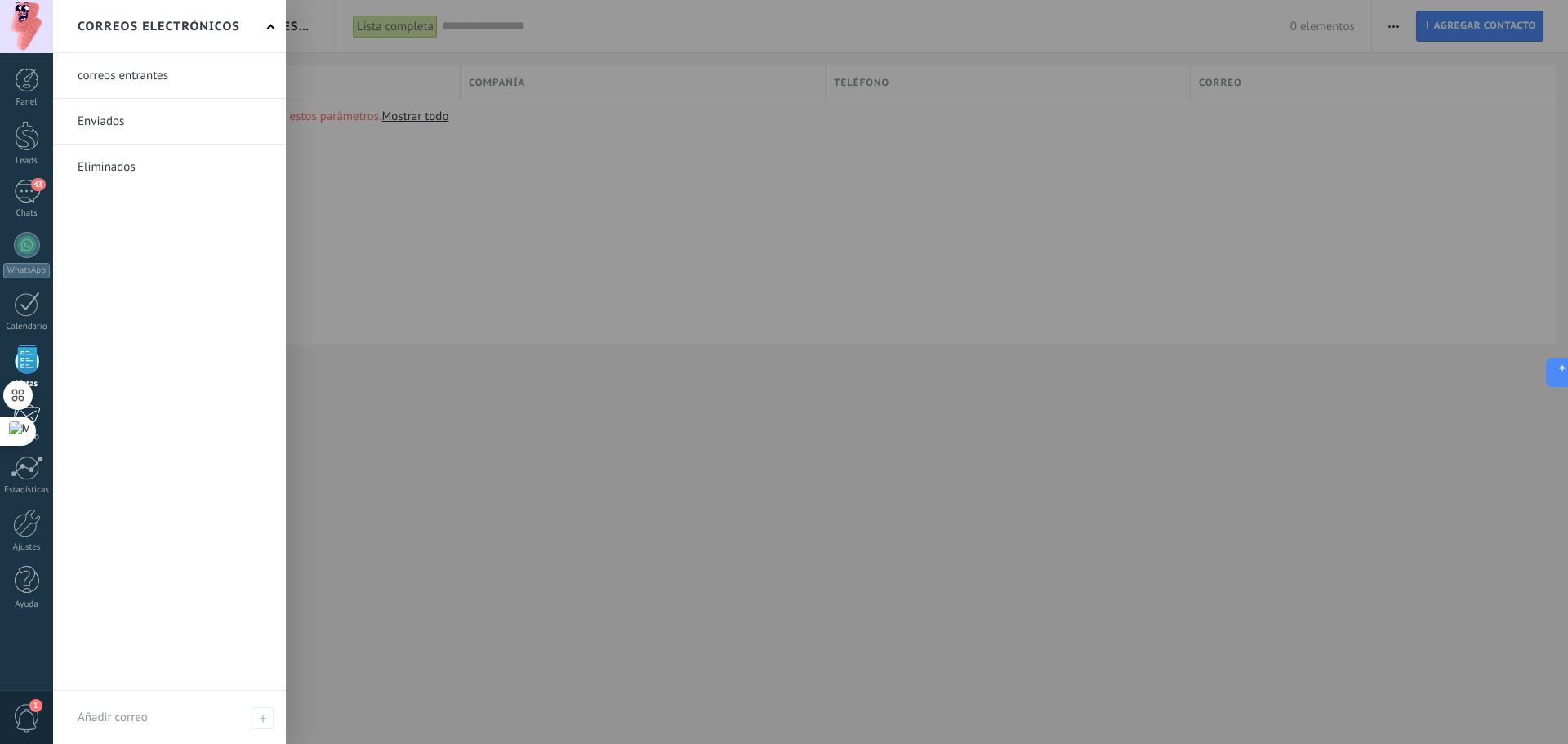
click at [40, 405] on link "Correo" at bounding box center [26, 423] width 53 height 40
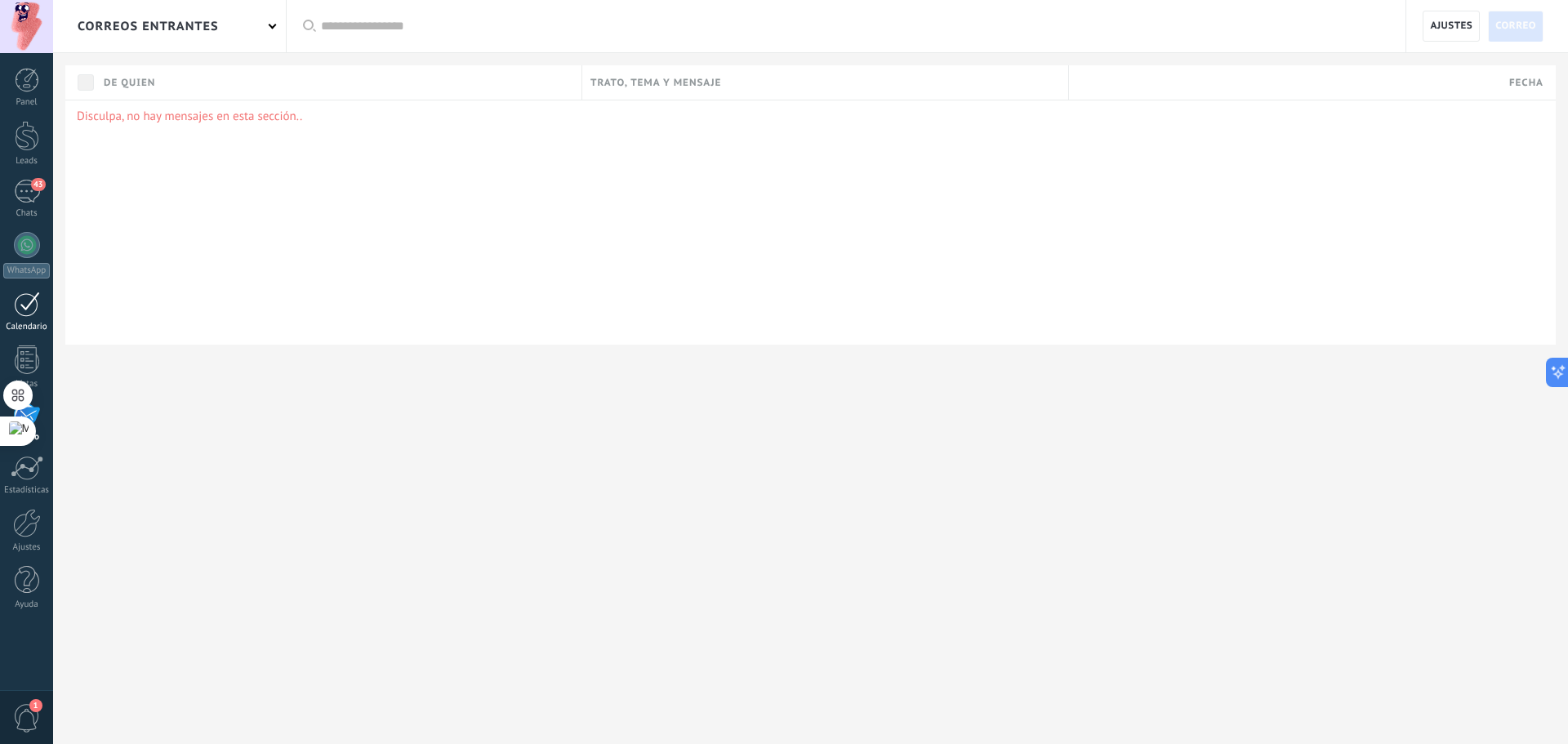
click at [33, 311] on div at bounding box center [26, 304] width 26 height 25
click at [28, 246] on div at bounding box center [26, 244] width 26 height 26
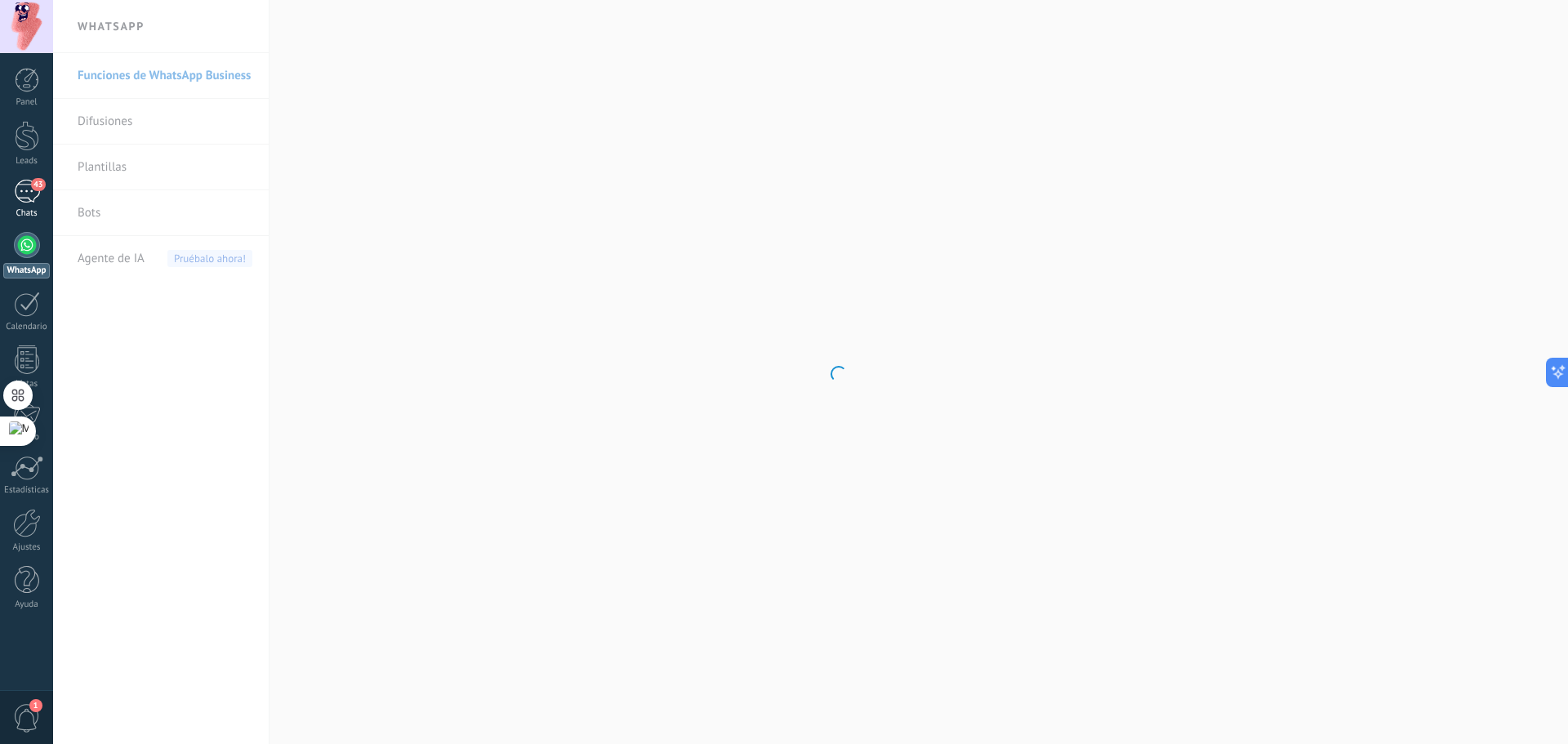
click at [20, 180] on div "43" at bounding box center [26, 191] width 26 height 24
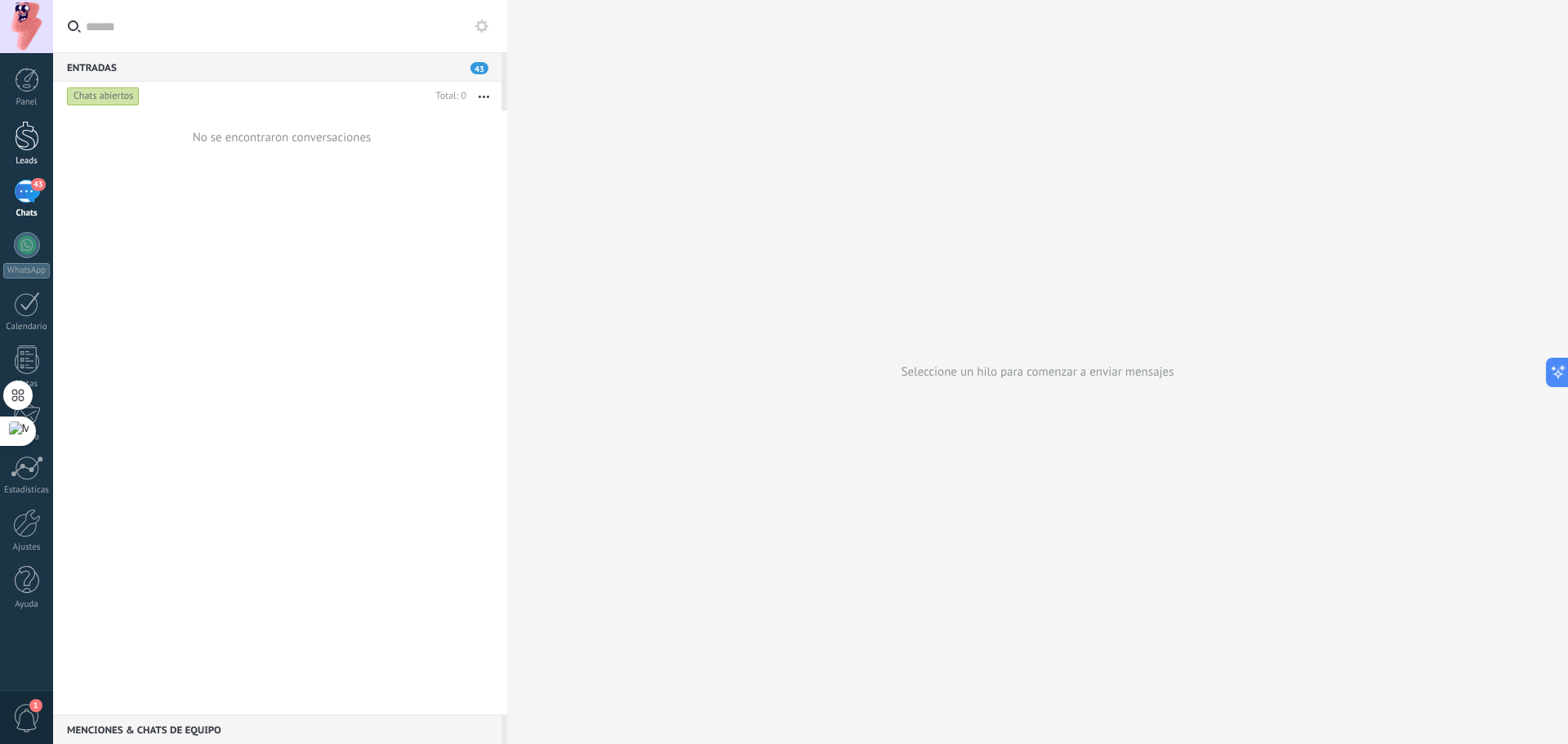
click at [31, 145] on div at bounding box center [27, 136] width 25 height 31
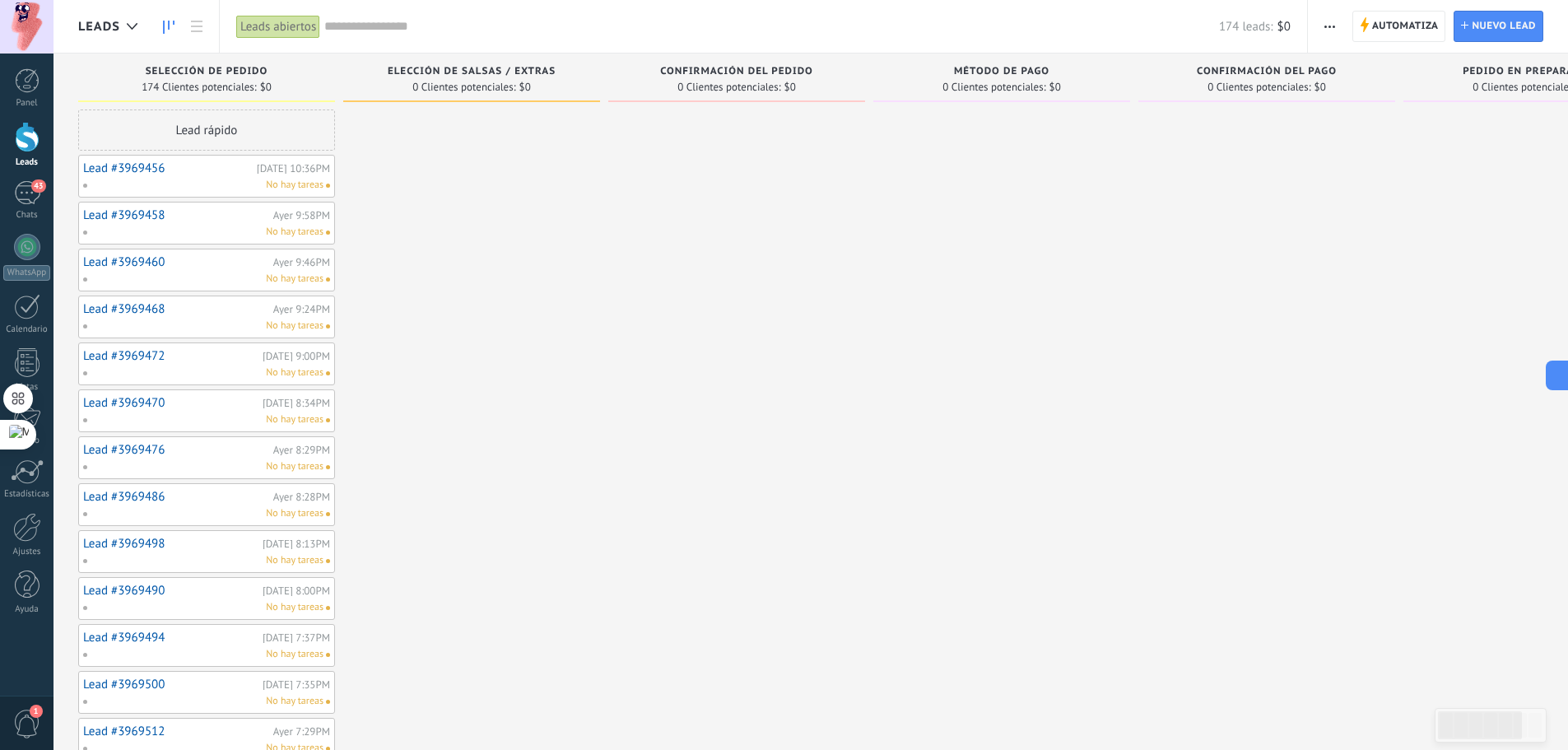
click at [280, 181] on span "No hay tareas" at bounding box center [295, 185] width 58 height 14
drag, startPoint x: 243, startPoint y: 190, endPoint x: 238, endPoint y: 183, distance: 8.6
click at [270, 169] on div "[DATE] 10:36PM" at bounding box center [294, 168] width 73 height 11
click at [77, 180] on div "Leads Entrantes Solicitudes: 0 0 0 0 0 0 0 0 0 Selección de pedido 174 Clientes…" at bounding box center [810, 591] width 1515 height 1077
click at [16, 128] on div at bounding box center [27, 137] width 25 height 31
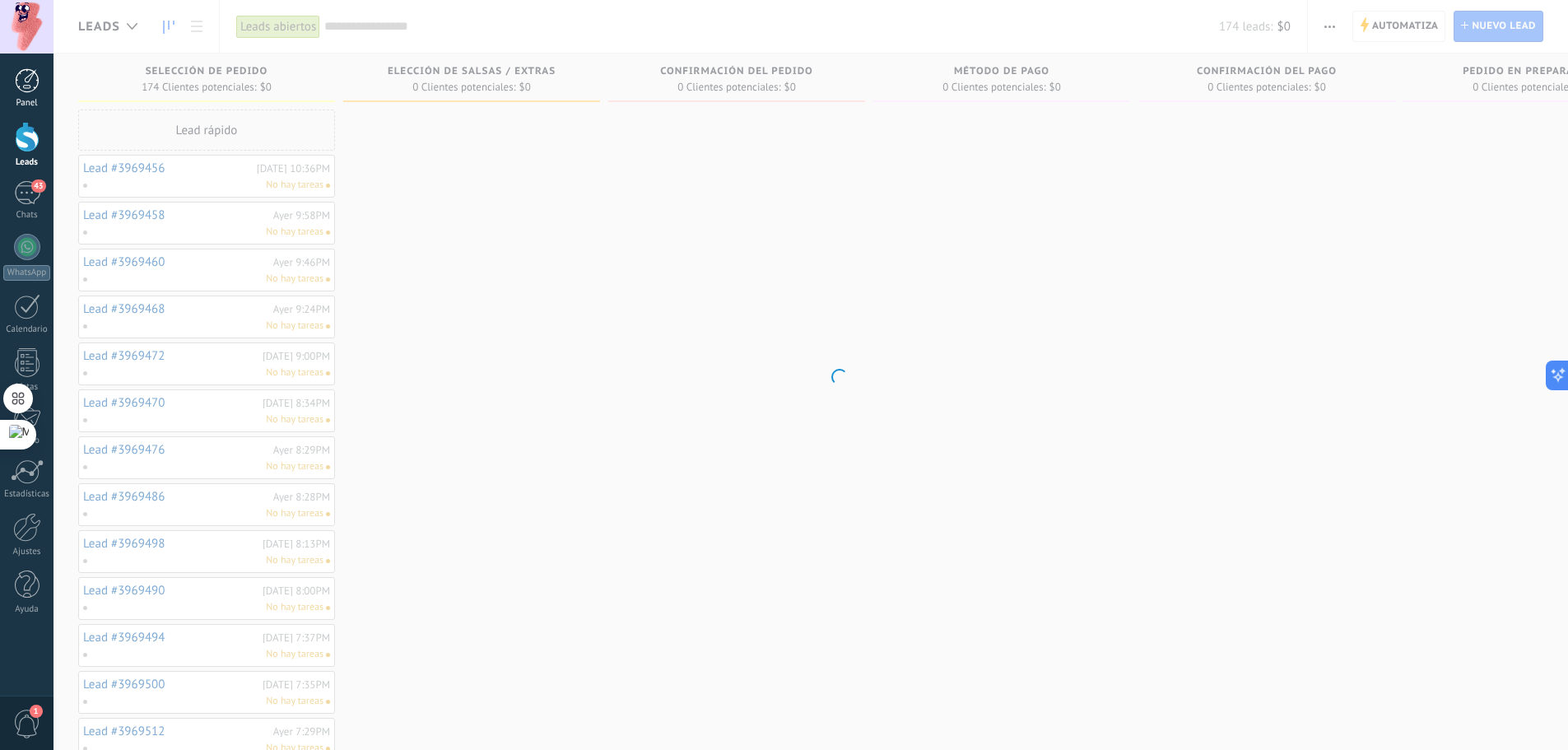
click at [33, 92] on div at bounding box center [27, 81] width 25 height 25
click at [39, 187] on span "43" at bounding box center [38, 187] width 14 height 14
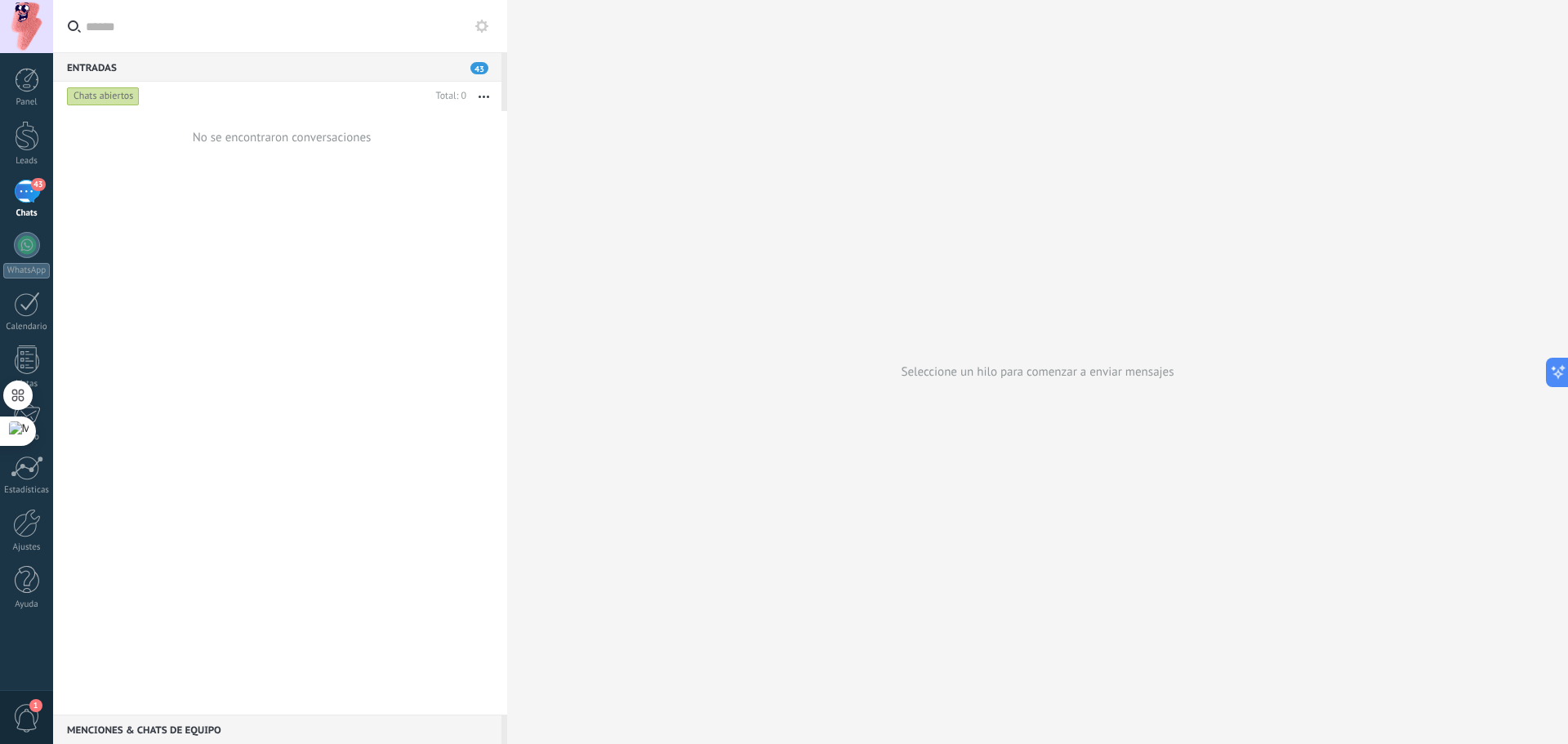
click at [480, 91] on button "button" at bounding box center [483, 96] width 35 height 30
click at [479, 64] on span "43" at bounding box center [479, 68] width 18 height 12
click at [486, 91] on button "button" at bounding box center [483, 96] width 35 height 30
click at [106, 88] on div "Chats abiertos" at bounding box center [104, 96] width 73 height 19
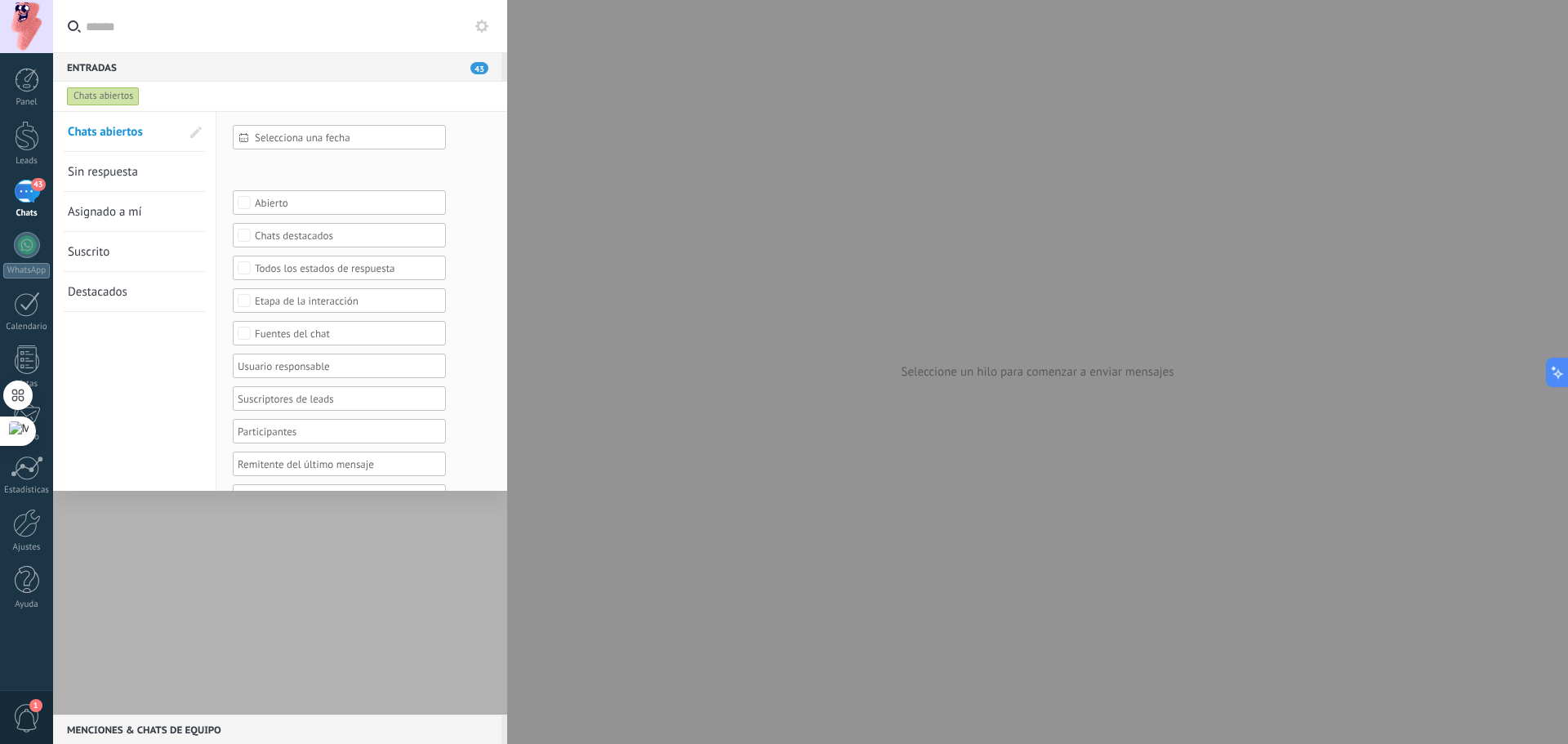
drag, startPoint x: 102, startPoint y: 100, endPoint x: 104, endPoint y: 113, distance: 13.2
click at [102, 101] on div "Chats abiertos" at bounding box center [104, 96] width 73 height 19
click at [260, 585] on div at bounding box center [279, 412] width 454 height 603
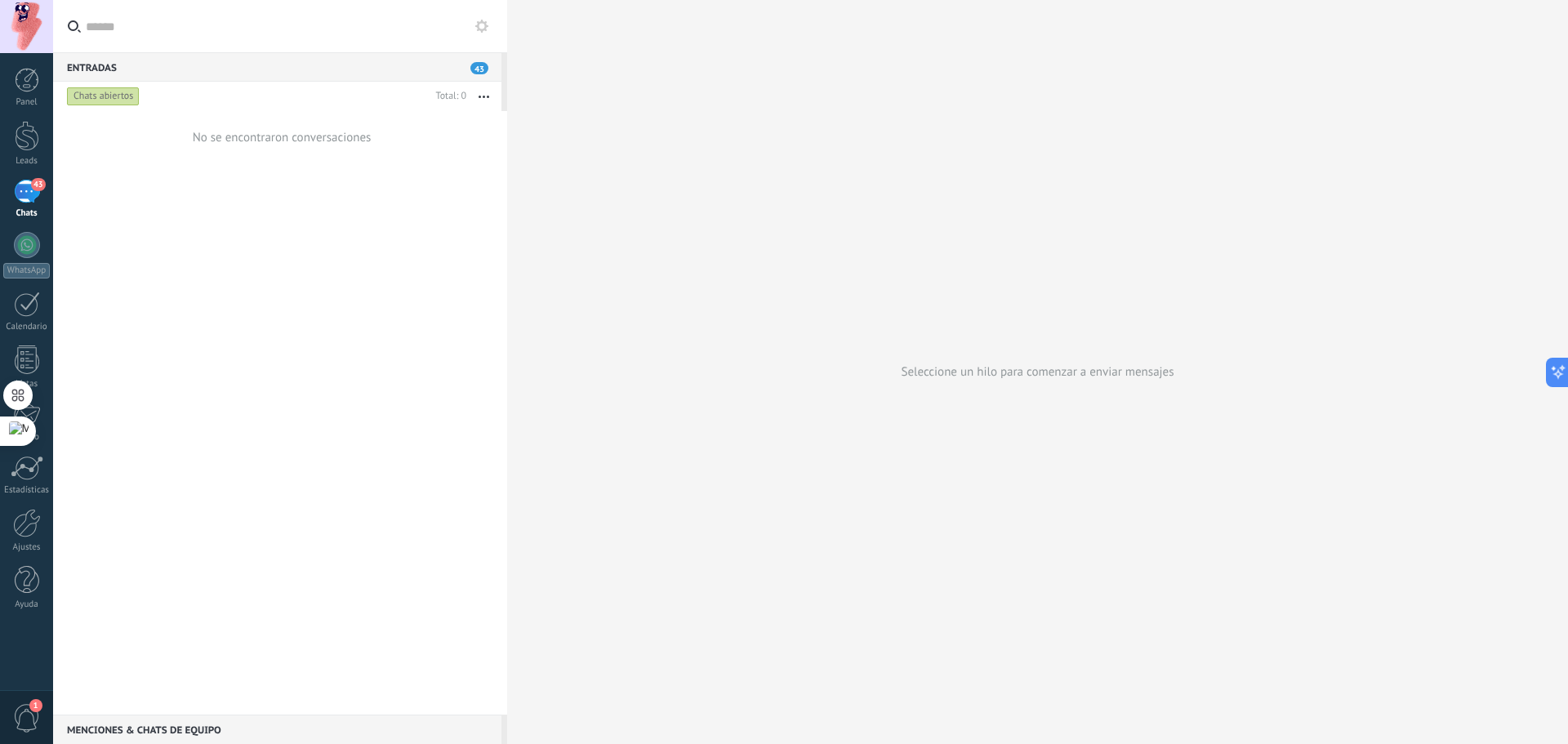
click at [987, 424] on div "Seleccione un hilo para comenzar a enviar mensajes" at bounding box center [1038, 372] width 1061 height 744
click at [8, 125] on link "Leads" at bounding box center [26, 144] width 53 height 46
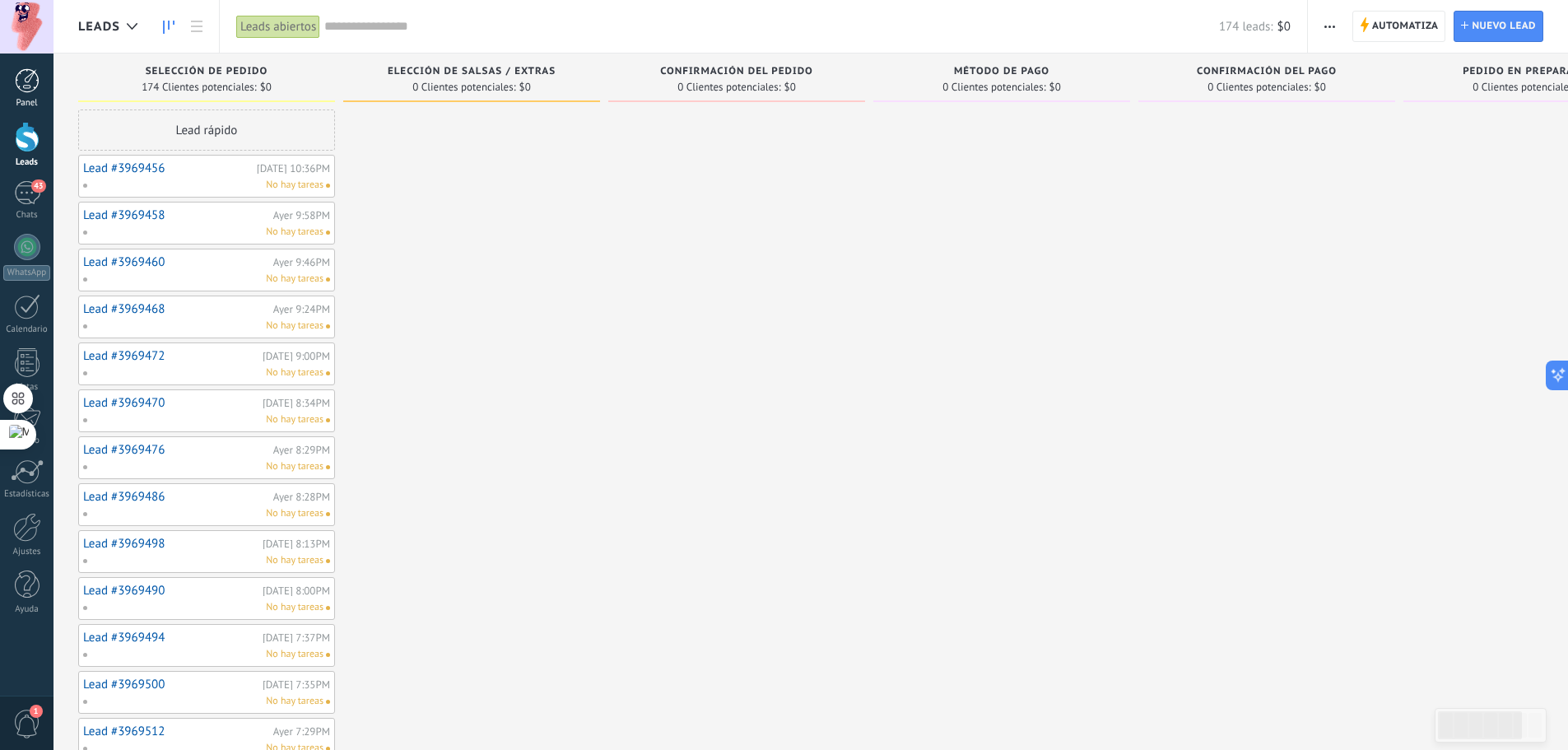
click at [29, 79] on div at bounding box center [27, 81] width 25 height 25
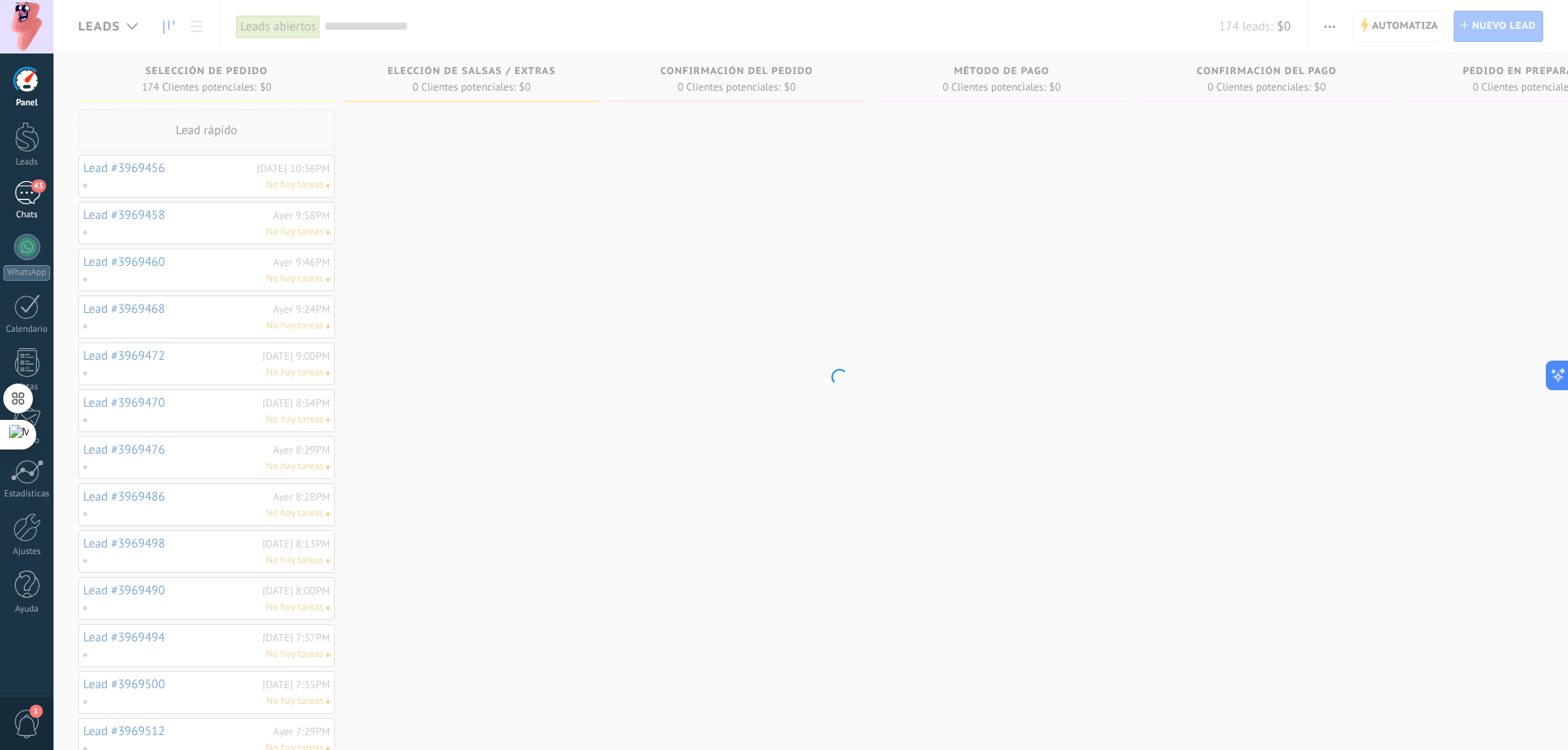
click at [37, 193] on div "43" at bounding box center [26, 192] width 26 height 24
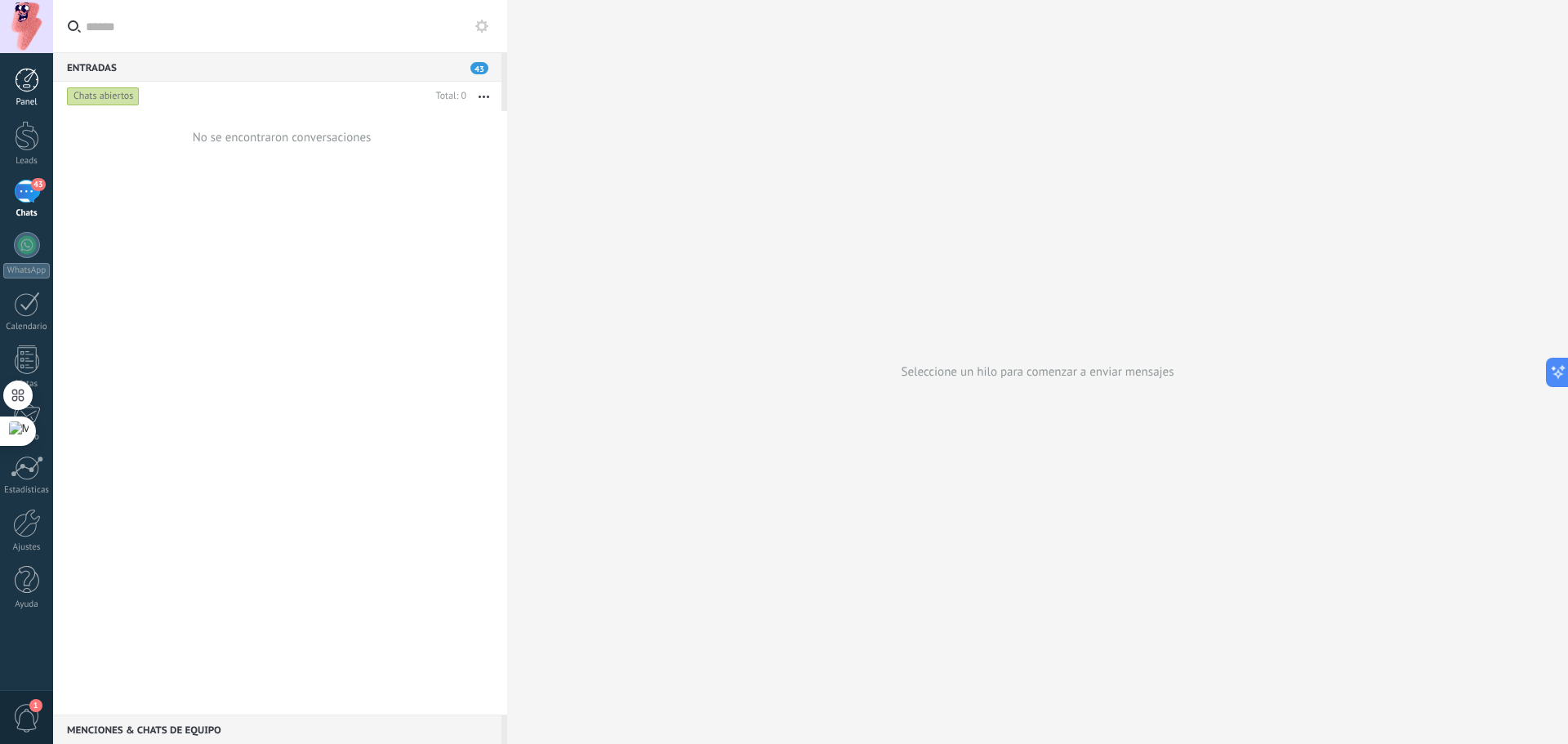
click at [19, 81] on div at bounding box center [27, 81] width 25 height 25
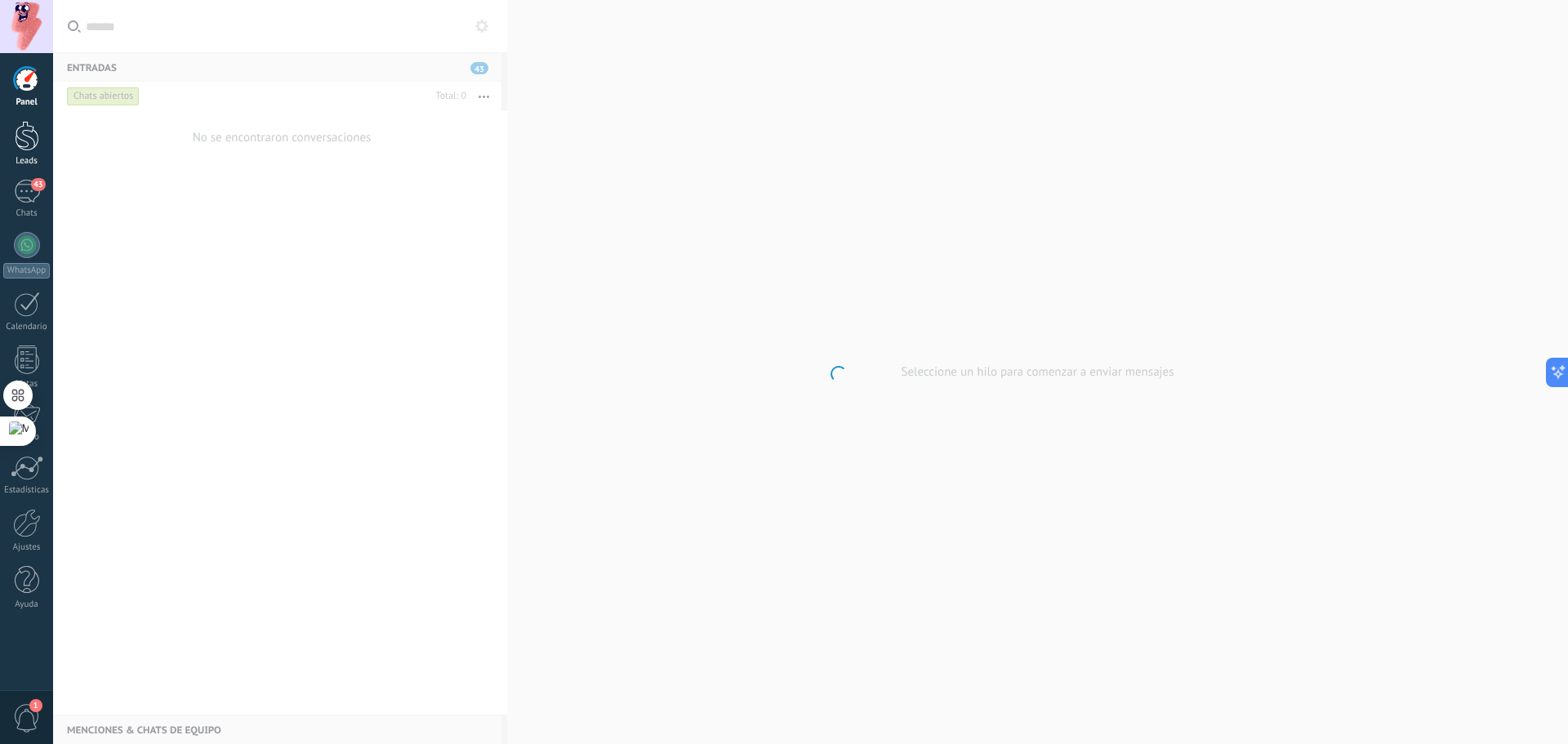
click at [25, 139] on div at bounding box center [27, 136] width 25 height 31
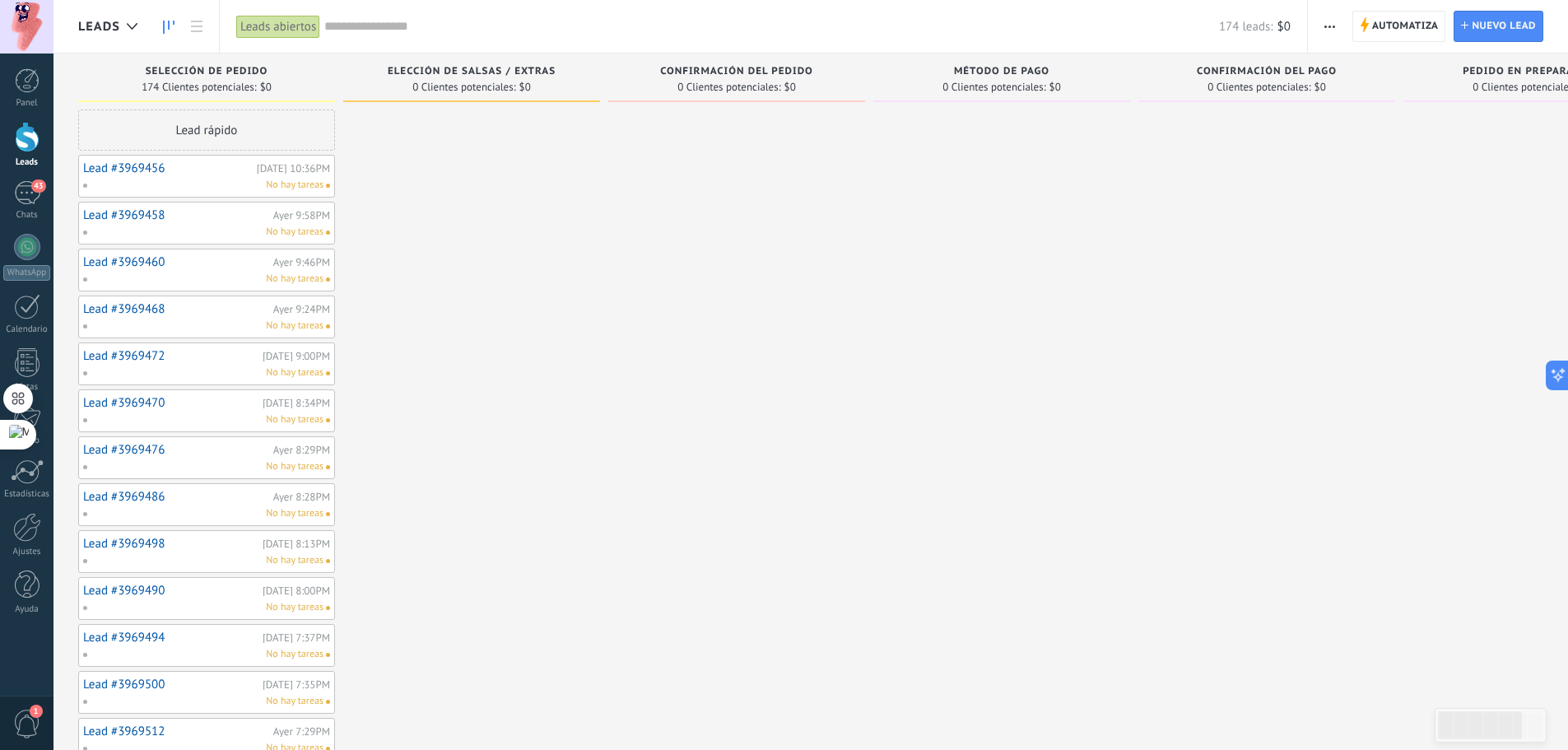
click at [204, 82] on span "174 Clientes potenciales:" at bounding box center [198, 87] width 114 height 10
click at [424, 169] on div at bounding box center [472, 598] width 257 height 979
click at [1389, 19] on span "Automatiza" at bounding box center [1405, 26] width 67 height 30
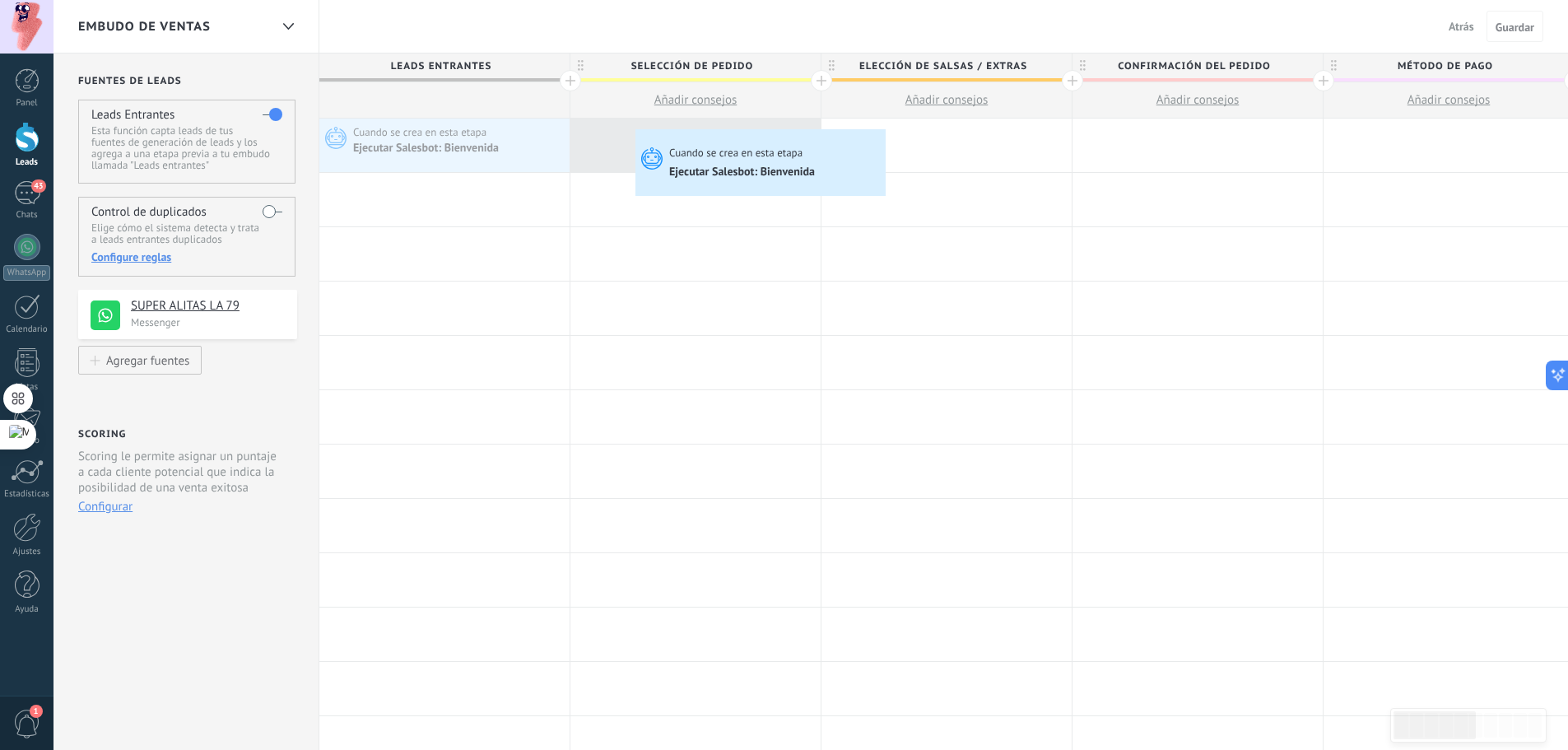
drag, startPoint x: 444, startPoint y: 158, endPoint x: 651, endPoint y: 141, distance: 207.7
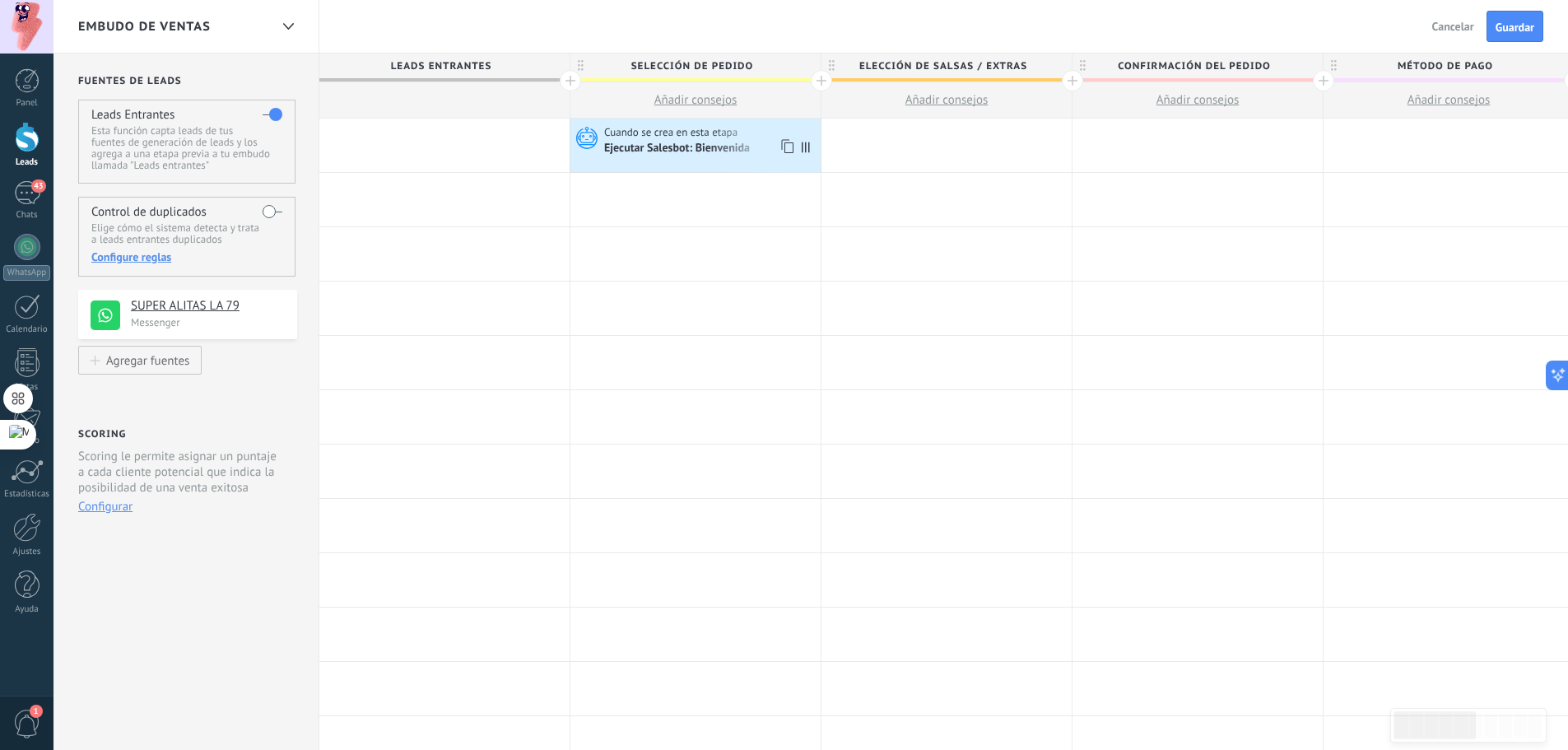
click at [805, 153] on span at bounding box center [809, 145] width 22 height 53
click at [804, 141] on span at bounding box center [809, 145] width 22 height 53
click at [756, 147] on div "Ejecutar Salesbot: Bienvenida" at bounding box center [711, 148] width 213 height 16
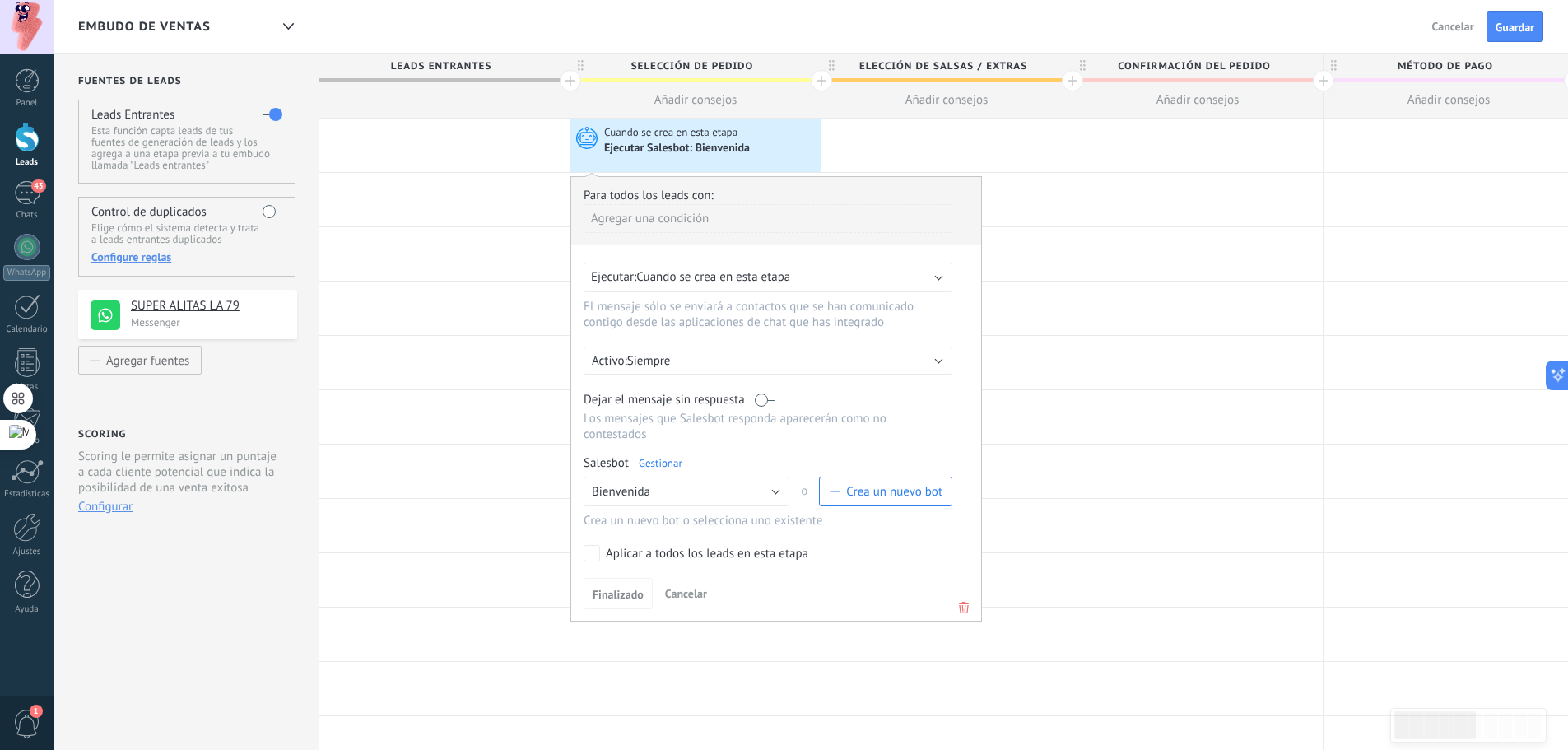
click at [669, 460] on link "Gestionar" at bounding box center [660, 463] width 44 height 14
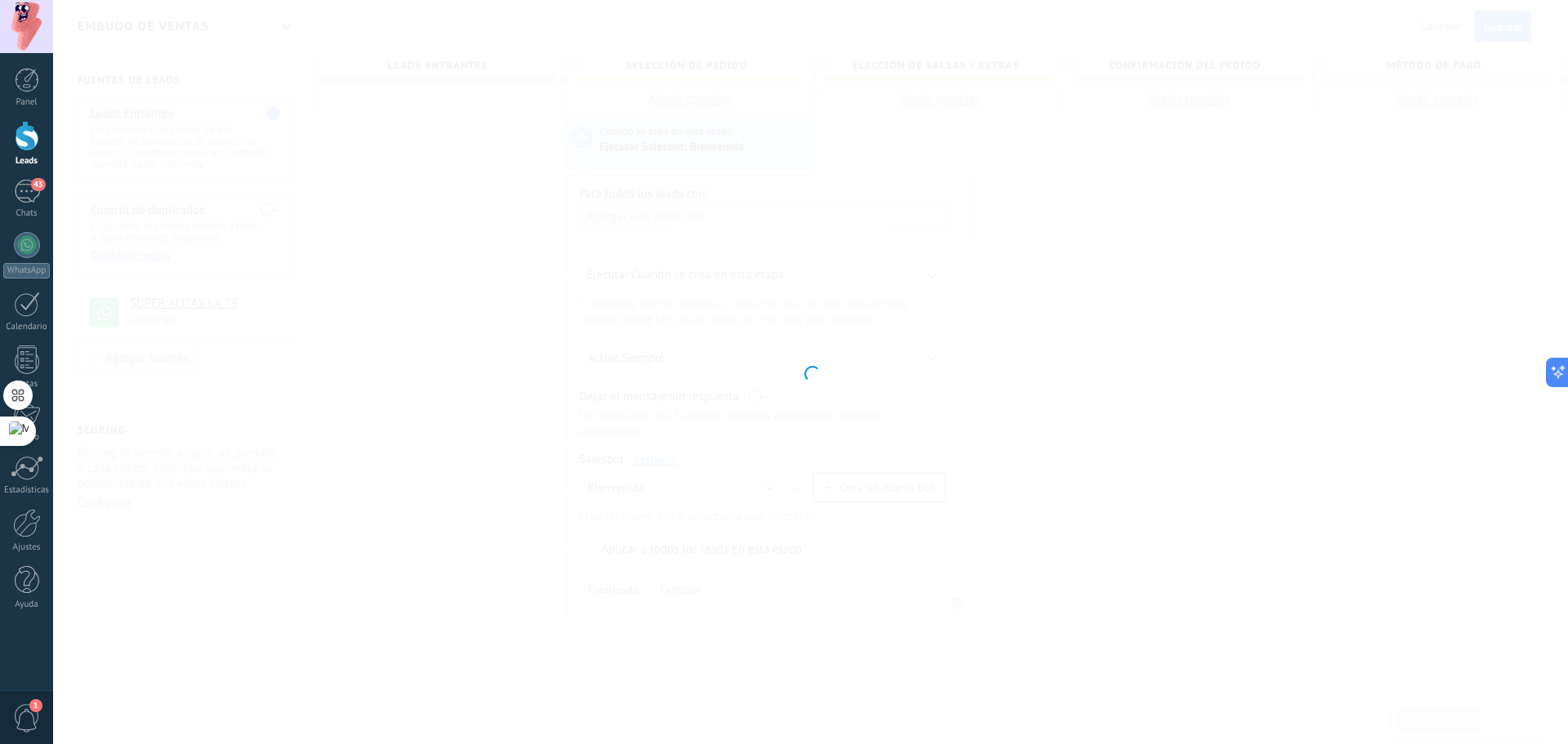
type input "**********"
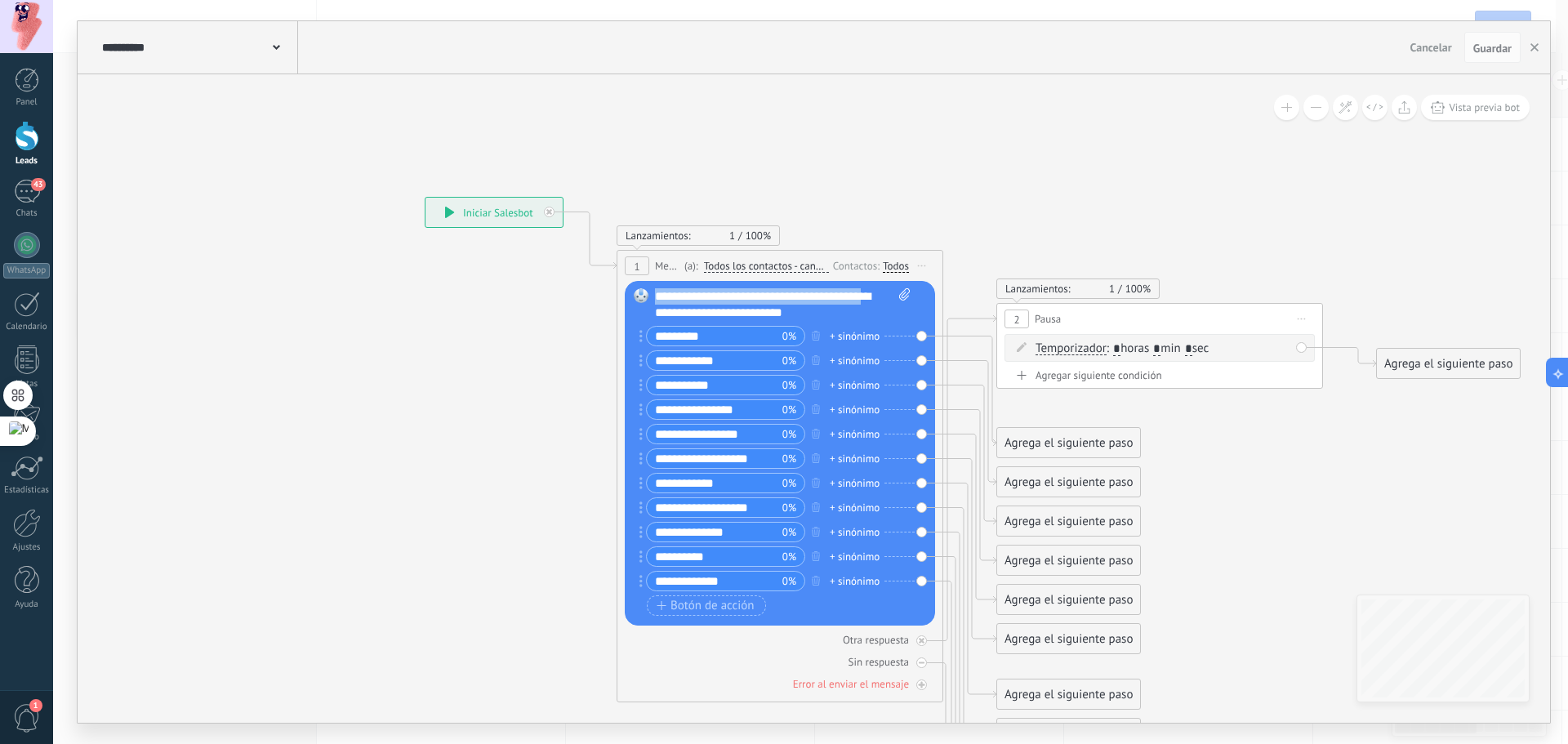
drag, startPoint x: 882, startPoint y: 293, endPoint x: 645, endPoint y: 289, distance: 237.0
click at [645, 289] on div "Reemplazar Quitar Convertir a mensaje de voz Arrastre la imagen aquí para adjun…" at bounding box center [780, 453] width 311 height 344
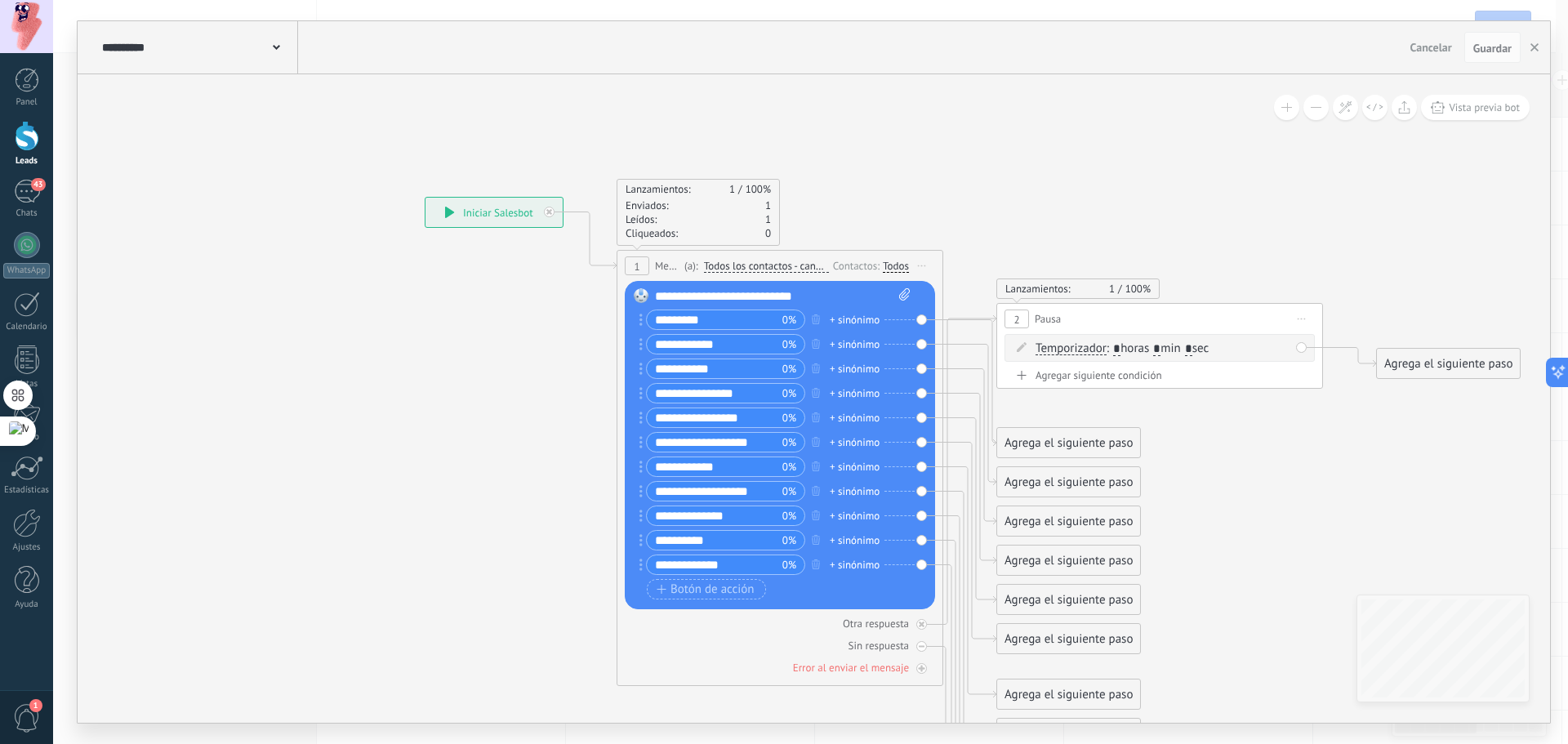
click at [678, 303] on div "**********" at bounding box center [783, 296] width 255 height 16
click at [688, 300] on div "**********" at bounding box center [783, 296] width 255 height 16
drag, startPoint x: 672, startPoint y: 296, endPoint x: 651, endPoint y: 292, distance: 21.4
click at [651, 292] on div "Reemplazar Quitar Convertir a mensaje de voz Arrastre la imagen aquí para adjun…" at bounding box center [780, 445] width 311 height 328
click at [809, 294] on div "**********" at bounding box center [783, 296] width 255 height 16
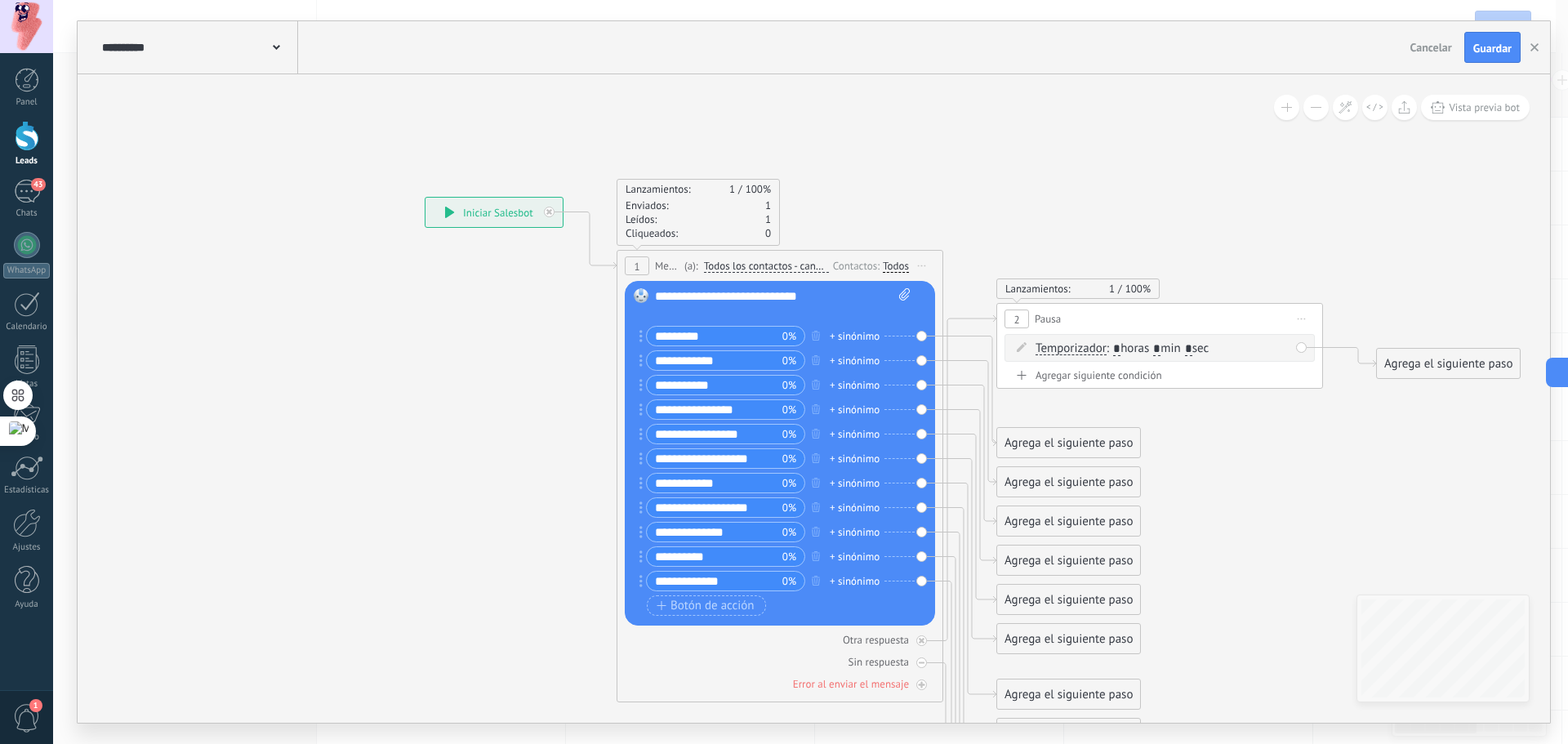
click at [818, 298] on div "**********" at bounding box center [783, 305] width 255 height 33
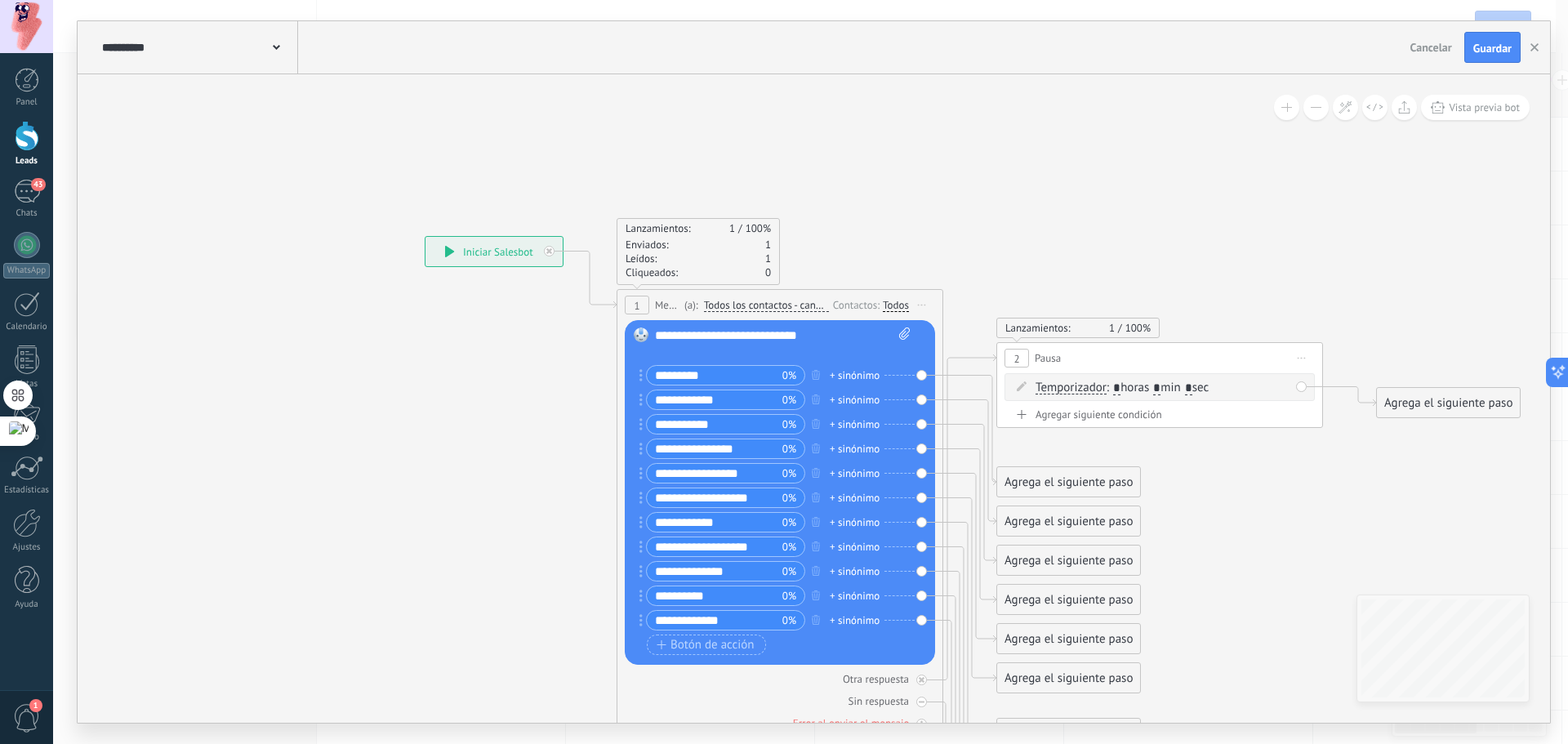
click at [641, 376] on circle at bounding box center [641, 375] width 3 height 3
click at [966, 268] on icon at bounding box center [945, 590] width 1857 height 1524
click at [1500, 35] on button "Guardar" at bounding box center [1491, 47] width 57 height 31
click at [1065, 181] on icon at bounding box center [945, 590] width 1857 height 1524
click at [1540, 44] on button "button" at bounding box center [1534, 47] width 25 height 30
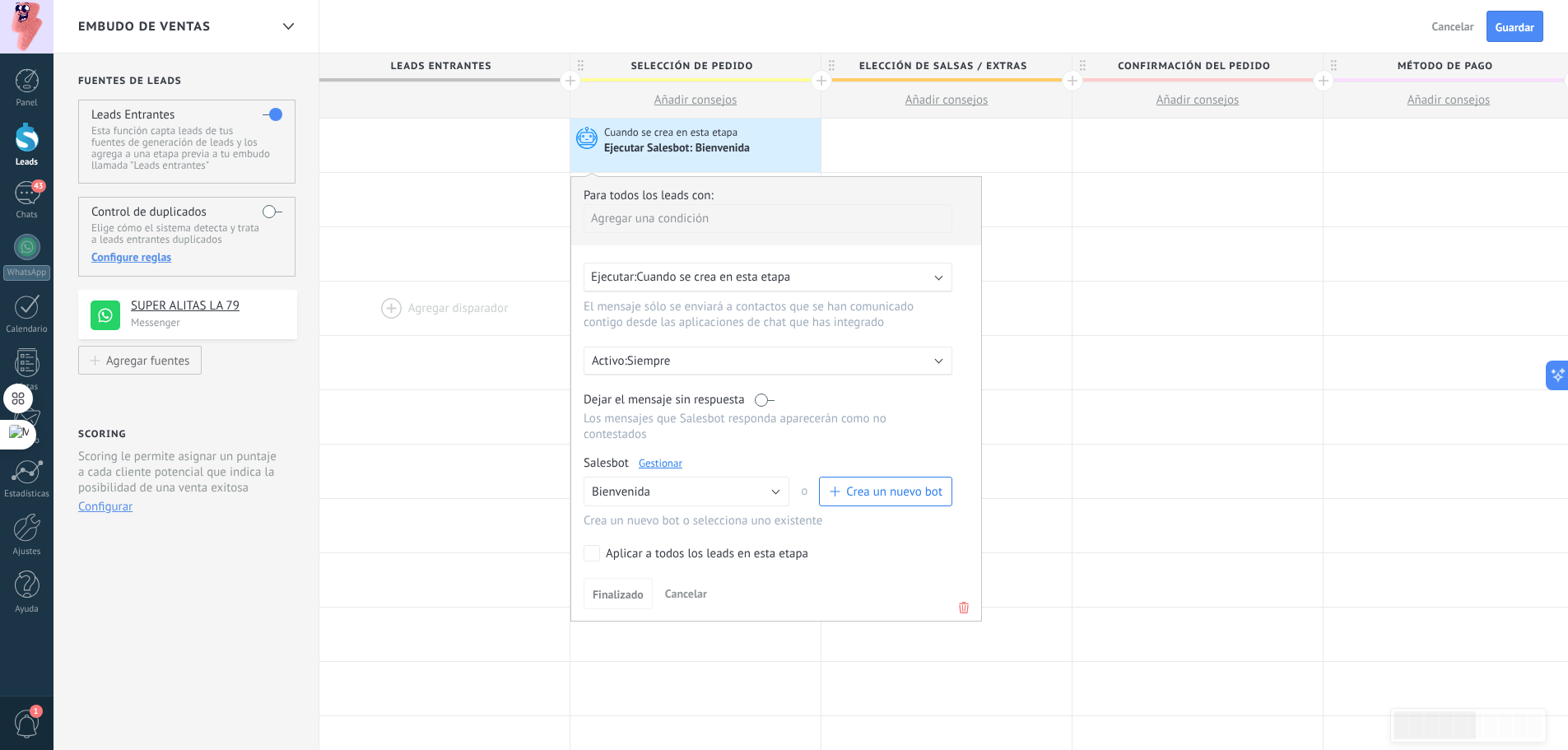
drag, startPoint x: 436, startPoint y: 292, endPoint x: 469, endPoint y: 301, distance: 34.2
click at [436, 291] on div at bounding box center [444, 307] width 250 height 53
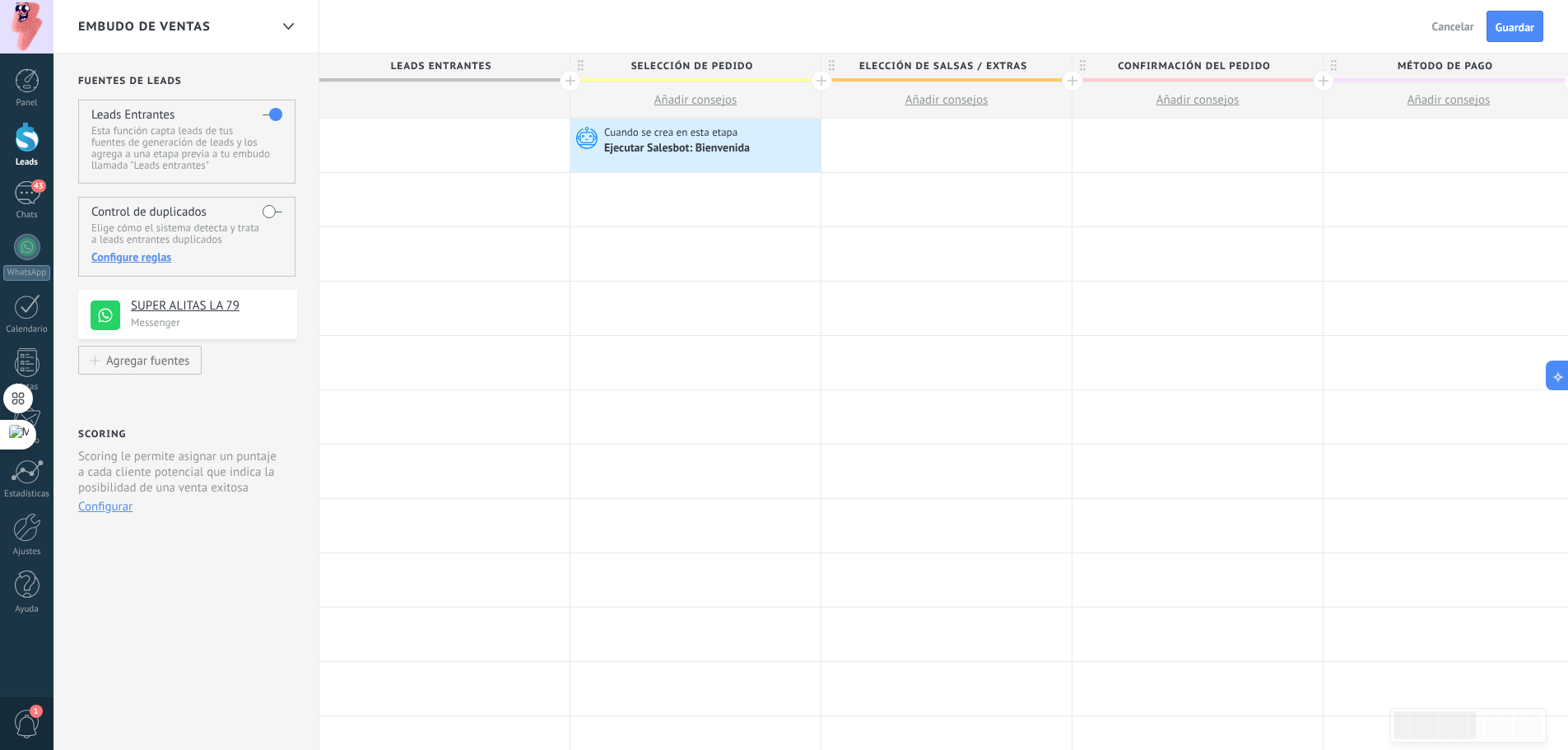
click at [420, 134] on div at bounding box center [444, 145] width 250 height 53
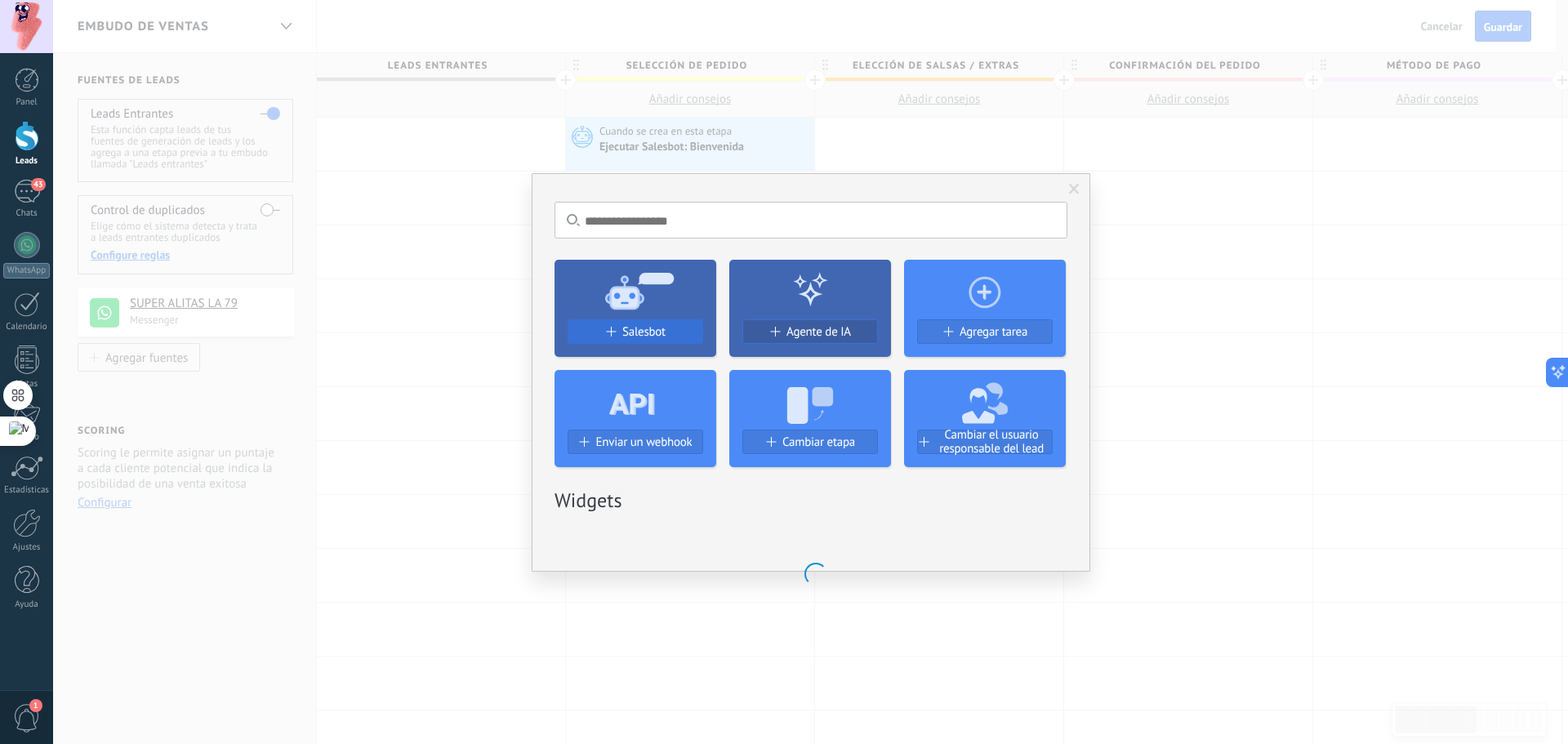
click at [590, 329] on div "Salesbot" at bounding box center [636, 332] width 134 height 13
